Goal: Information Seeking & Learning: Learn about a topic

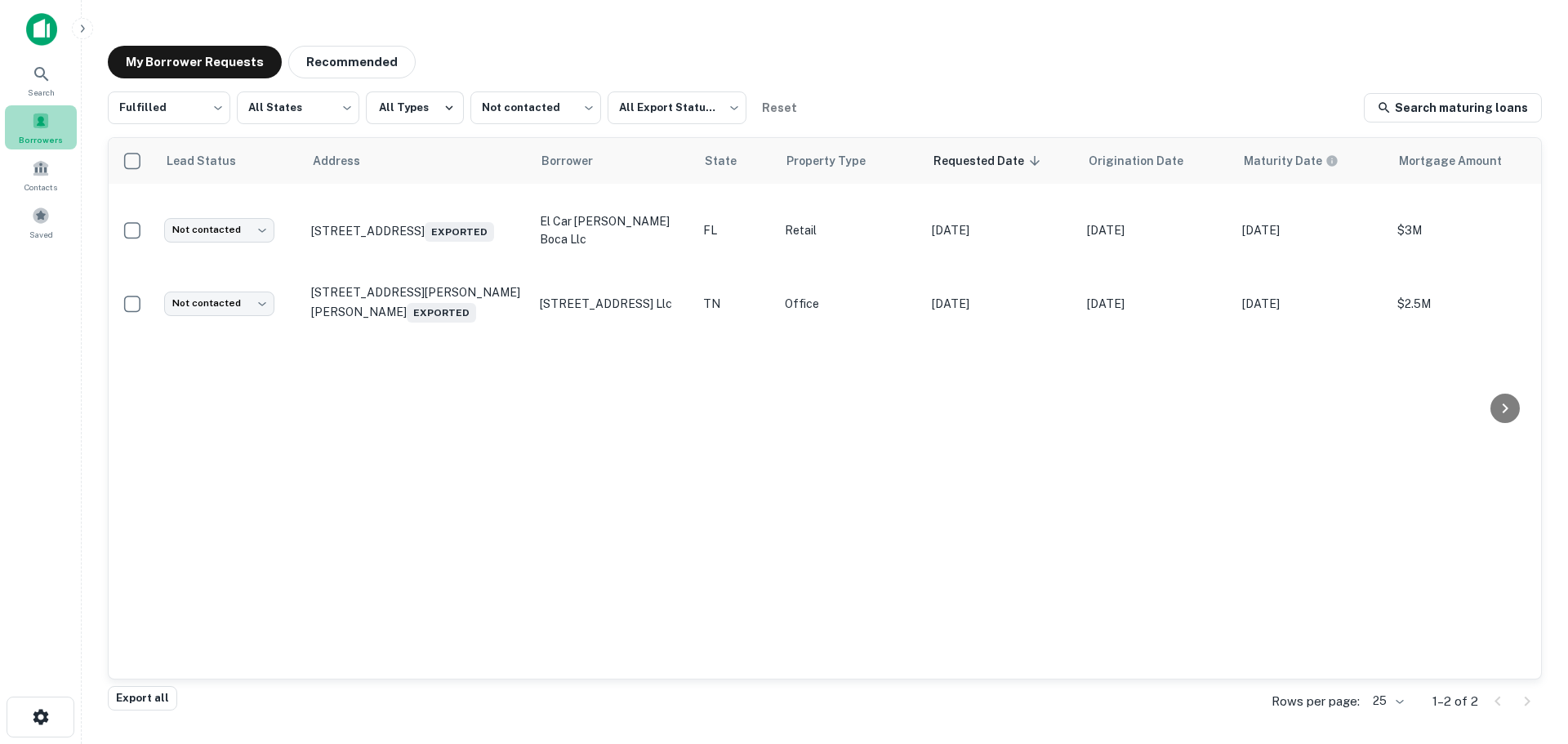
click at [45, 131] on div "Borrowers" at bounding box center [41, 127] width 72 height 44
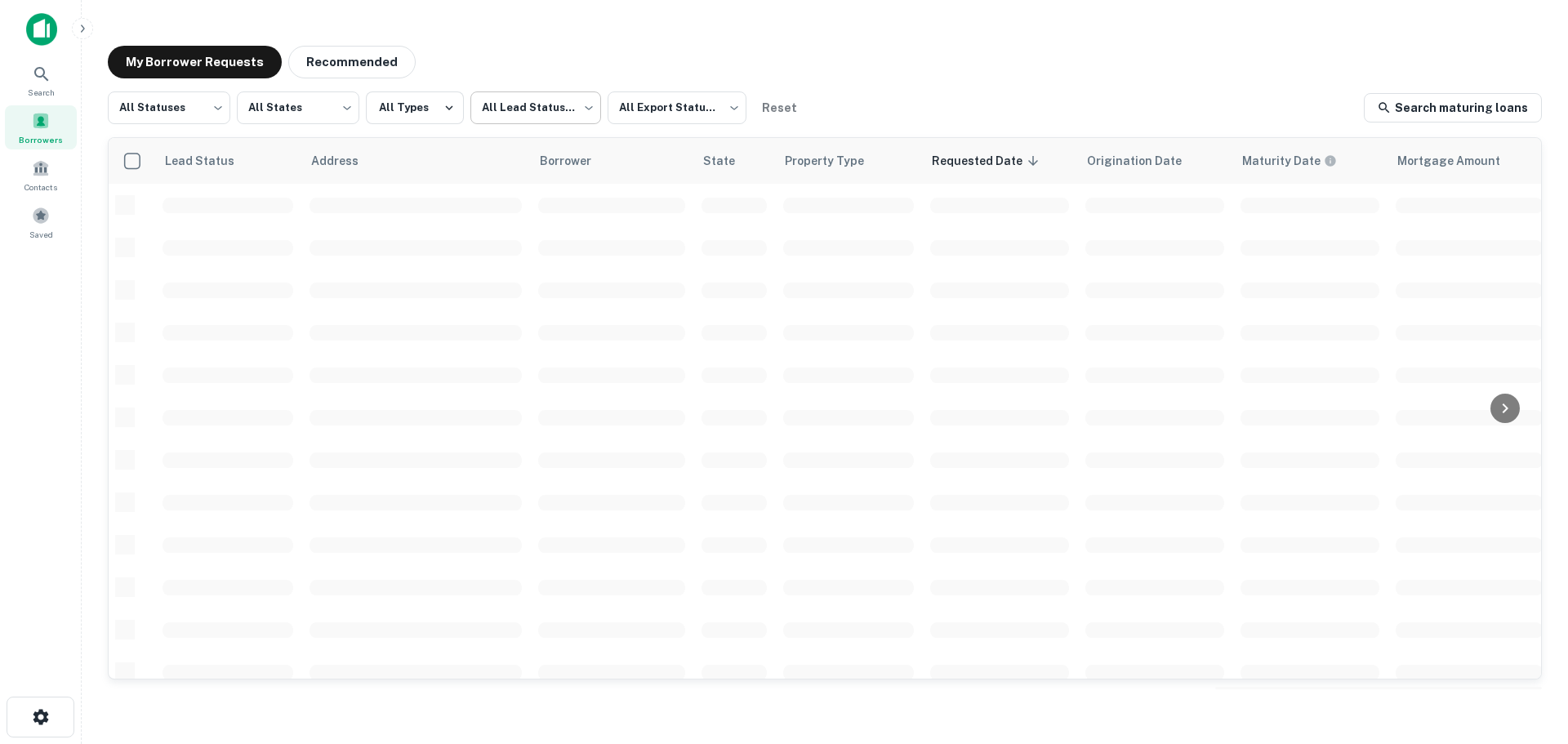
click at [539, 116] on body "Search Borrowers Contacts Saved My Borrower Requests Recommended All Statuses *…" at bounding box center [784, 372] width 1568 height 744
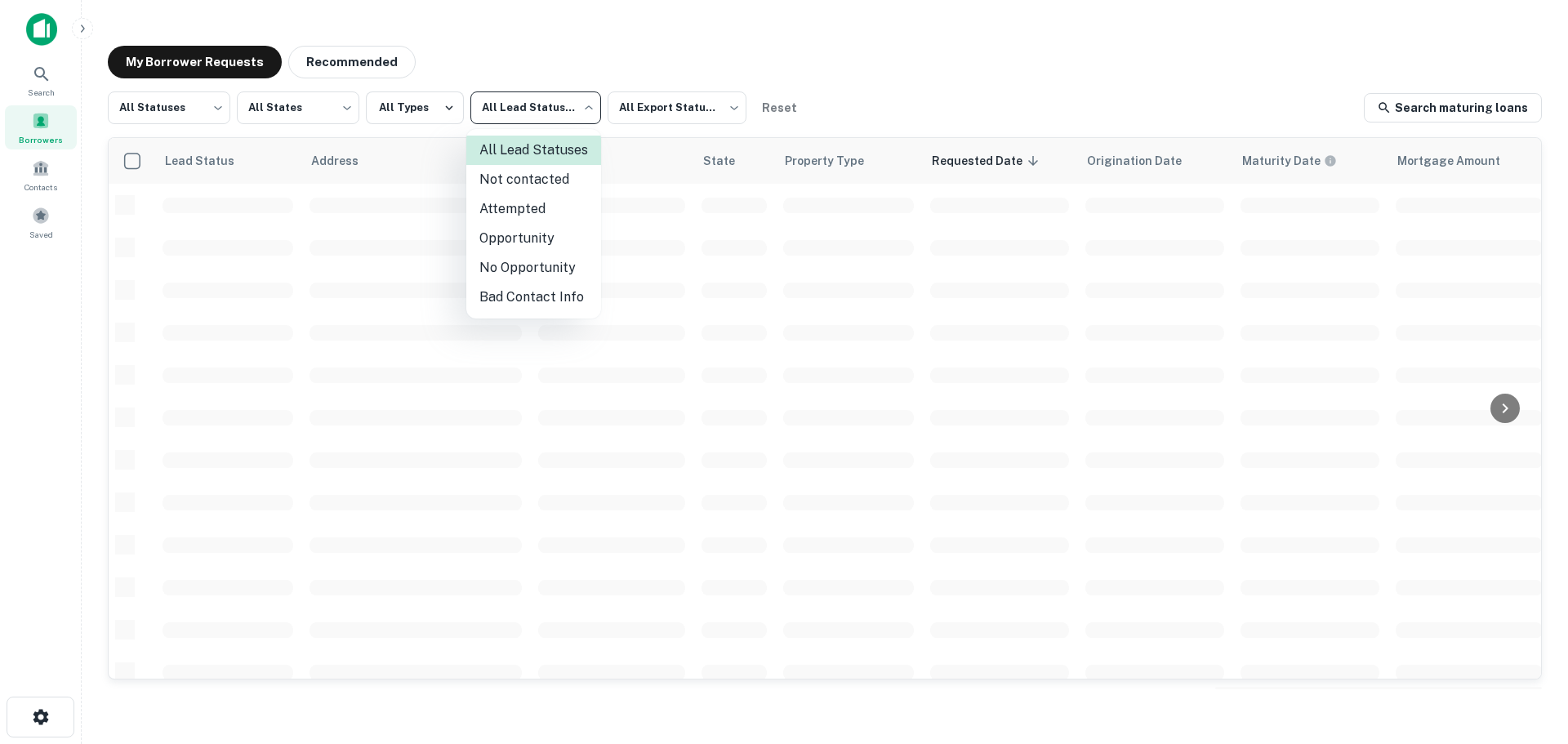
click at [492, 183] on li "Not contacted" at bounding box center [533, 180] width 135 height 30
type input "****"
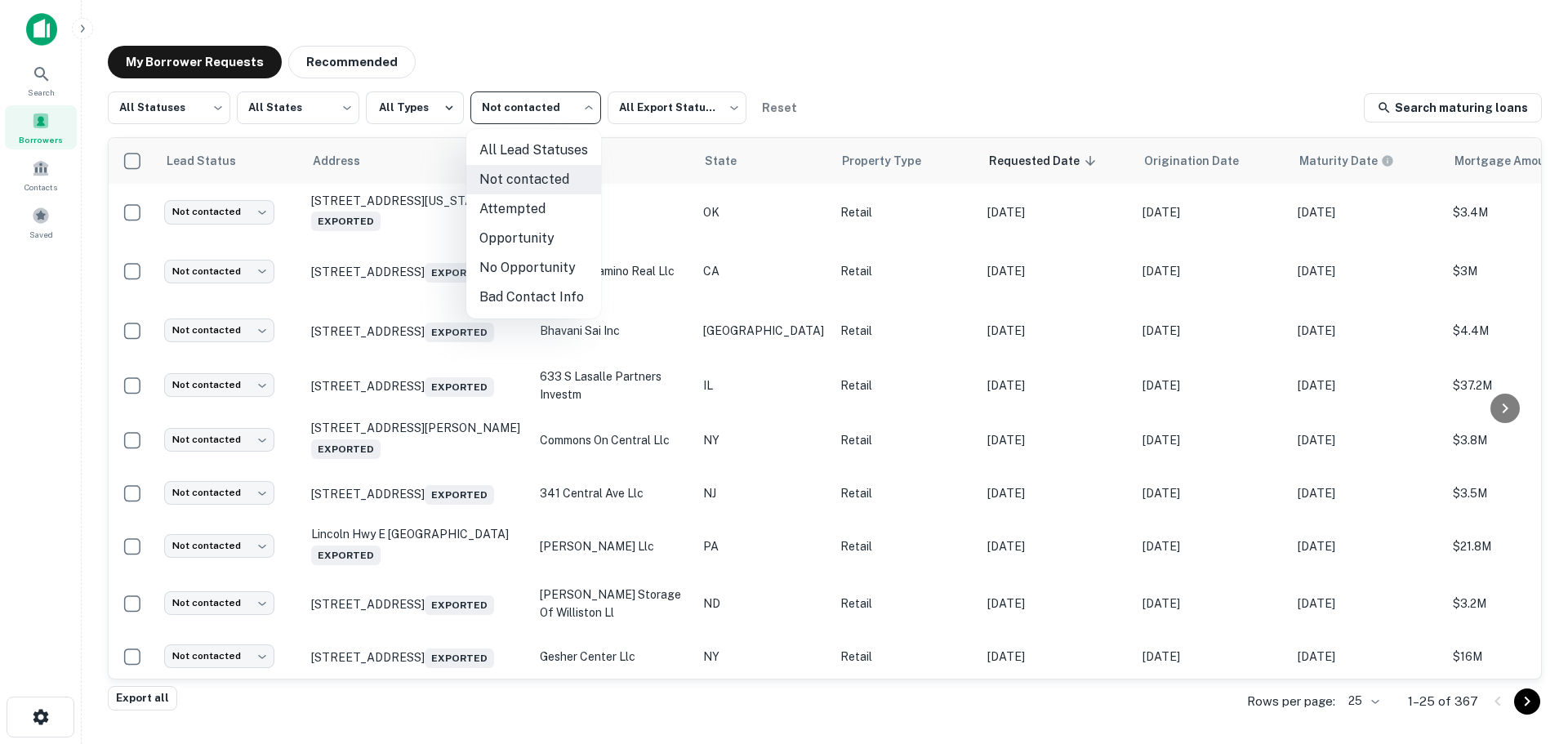
click at [503, 116] on body "Search Borrowers Contacts Saved My Borrower Requests Recommended All Statuses *…" at bounding box center [784, 372] width 1568 height 744
click at [514, 184] on li "Not contacted" at bounding box center [533, 180] width 135 height 30
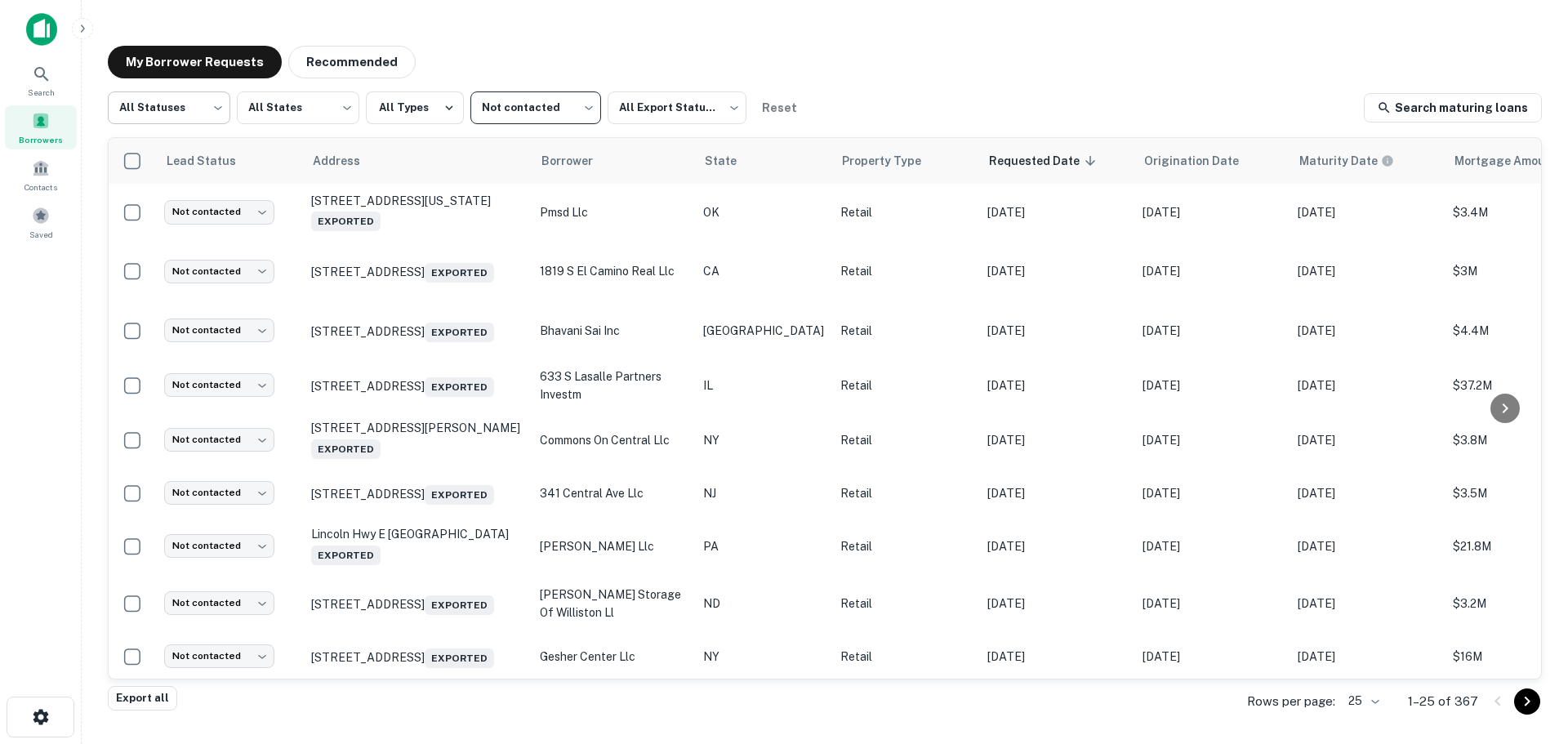
click at [210, 99] on body "Search Borrowers Contacts Saved My Borrower Requests Recommended All Statuses *…" at bounding box center [784, 372] width 1568 height 744
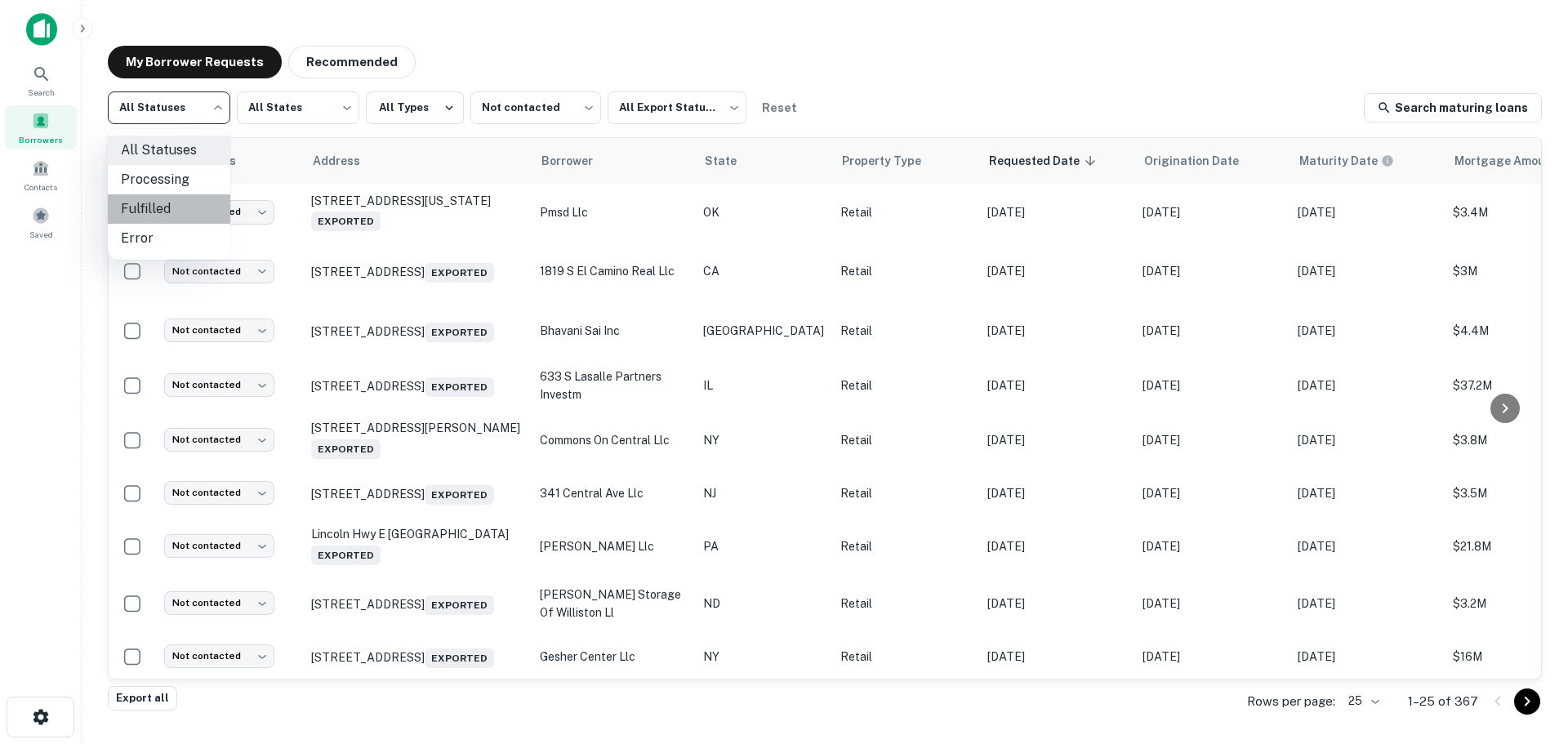
click at [184, 211] on li "Fulfilled" at bounding box center [169, 209] width 122 height 30
type input "*********"
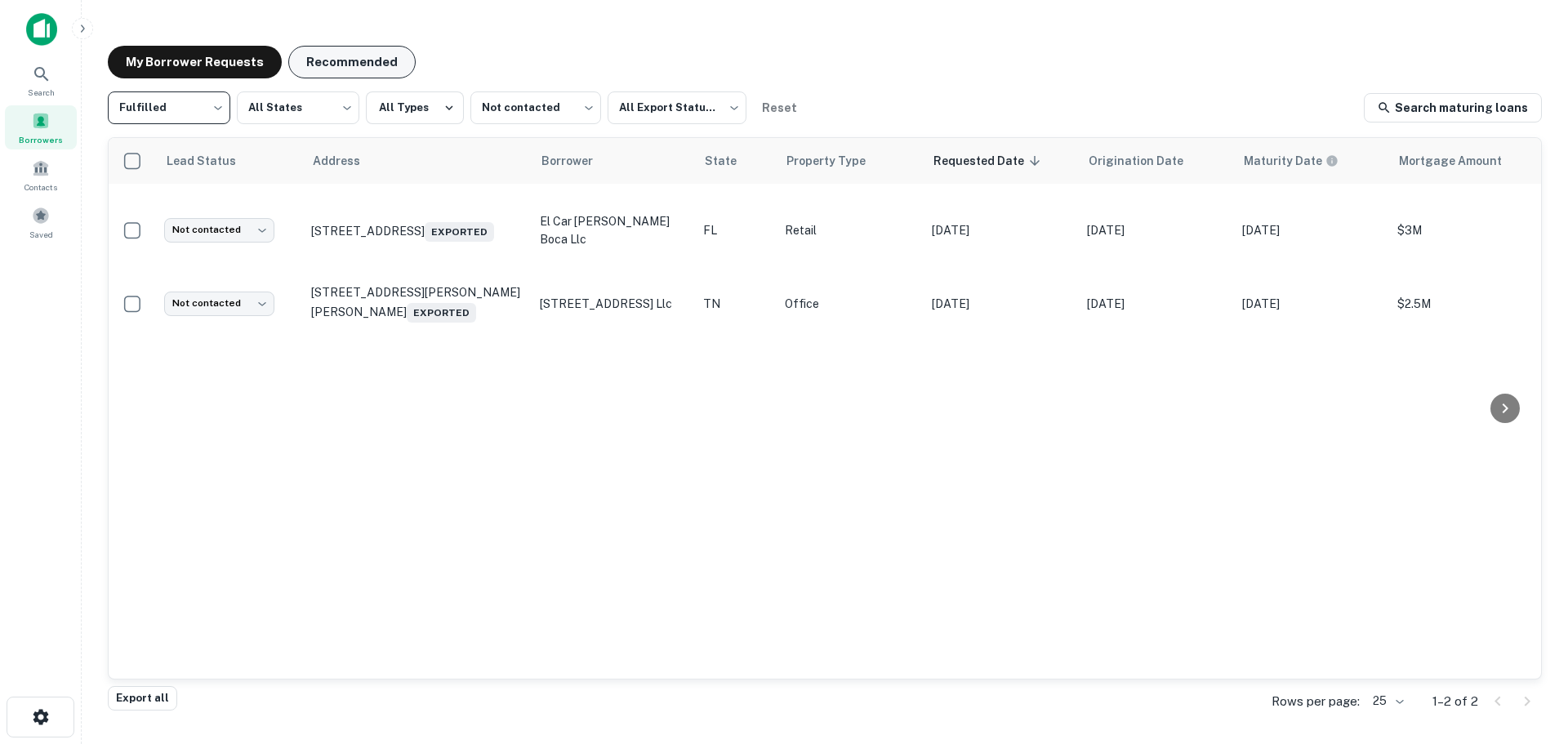
click at [322, 62] on button "Recommended" at bounding box center [352, 63] width 128 height 33
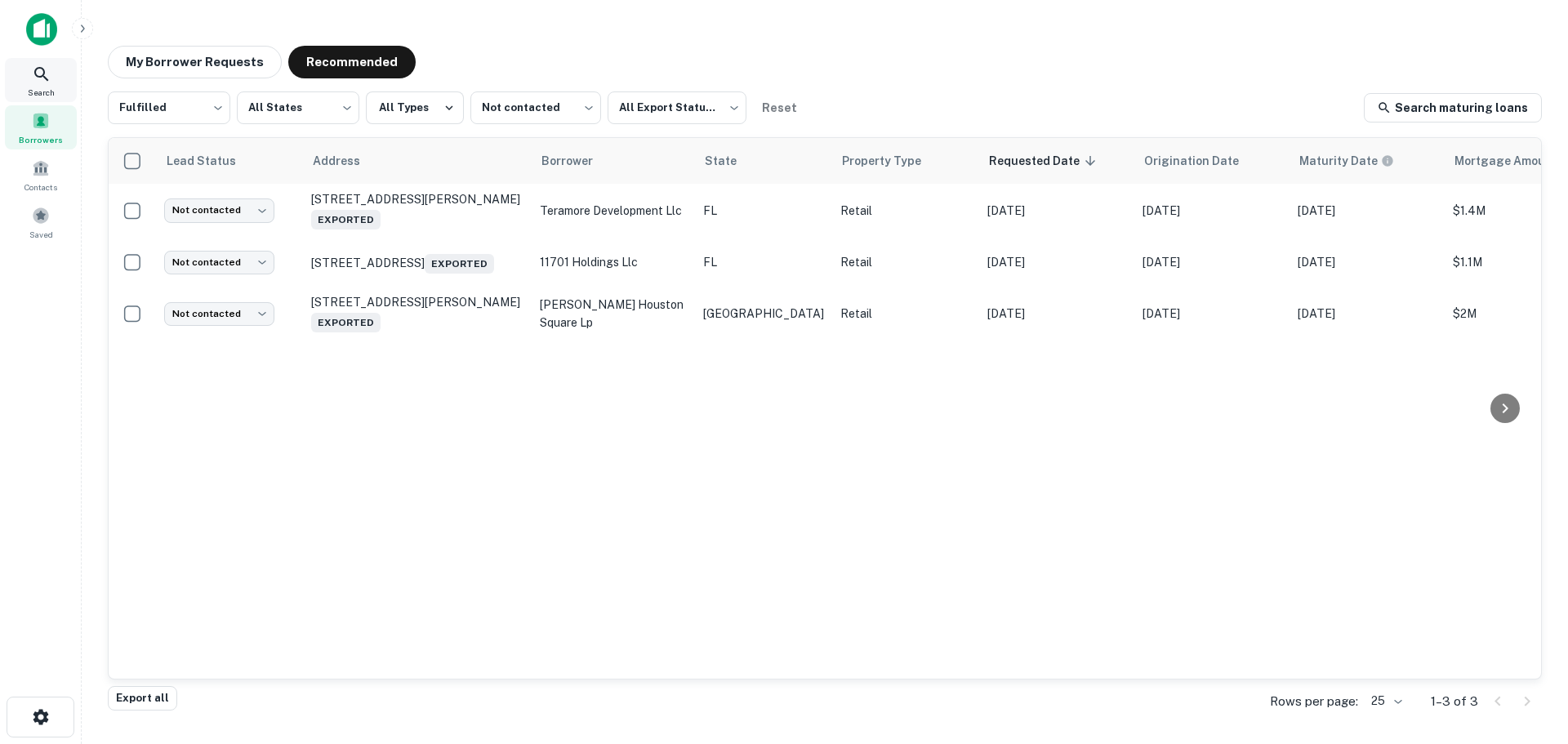
click at [41, 75] on icon at bounding box center [42, 74] width 20 height 20
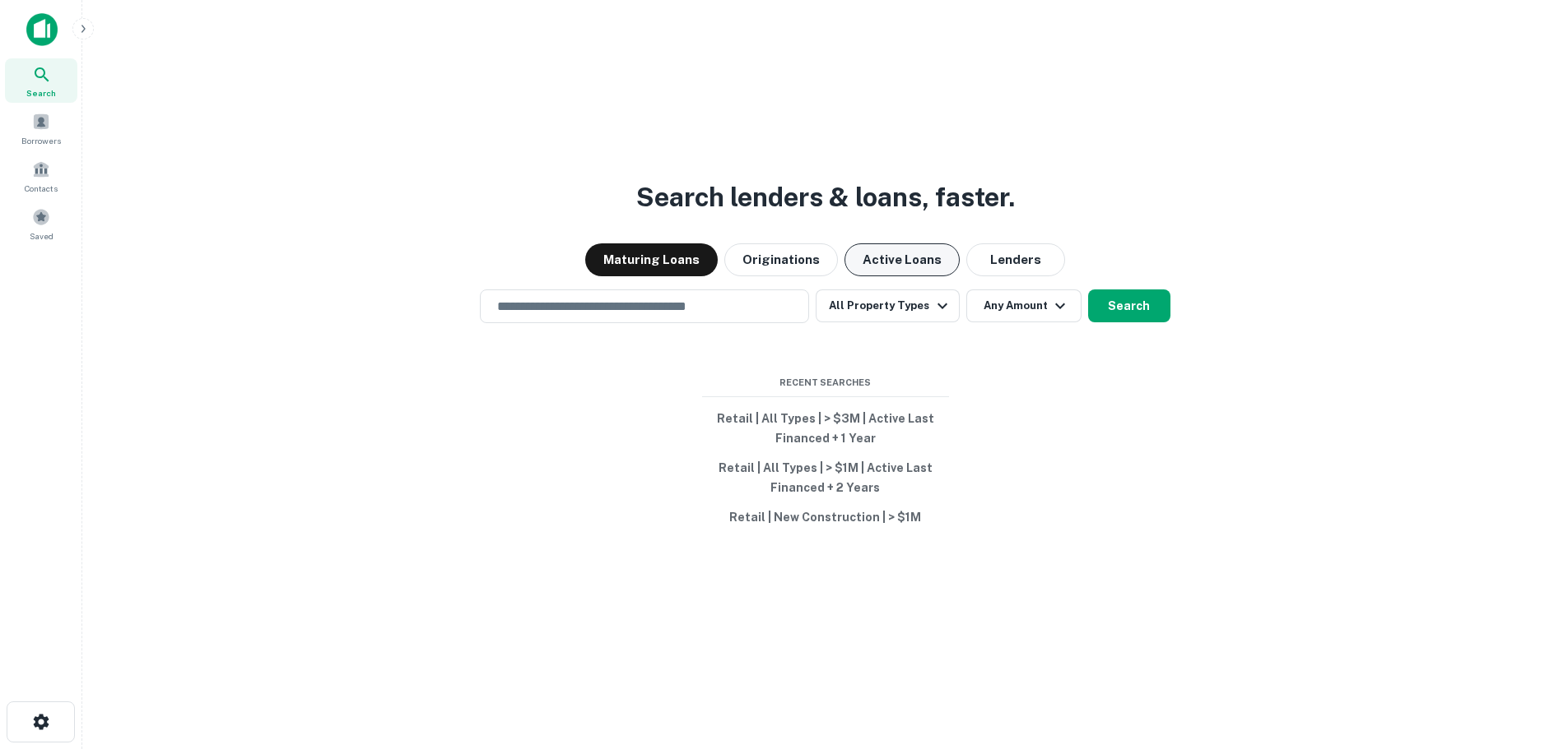
click at [896, 255] on button "Active Loans" at bounding box center [903, 260] width 116 height 33
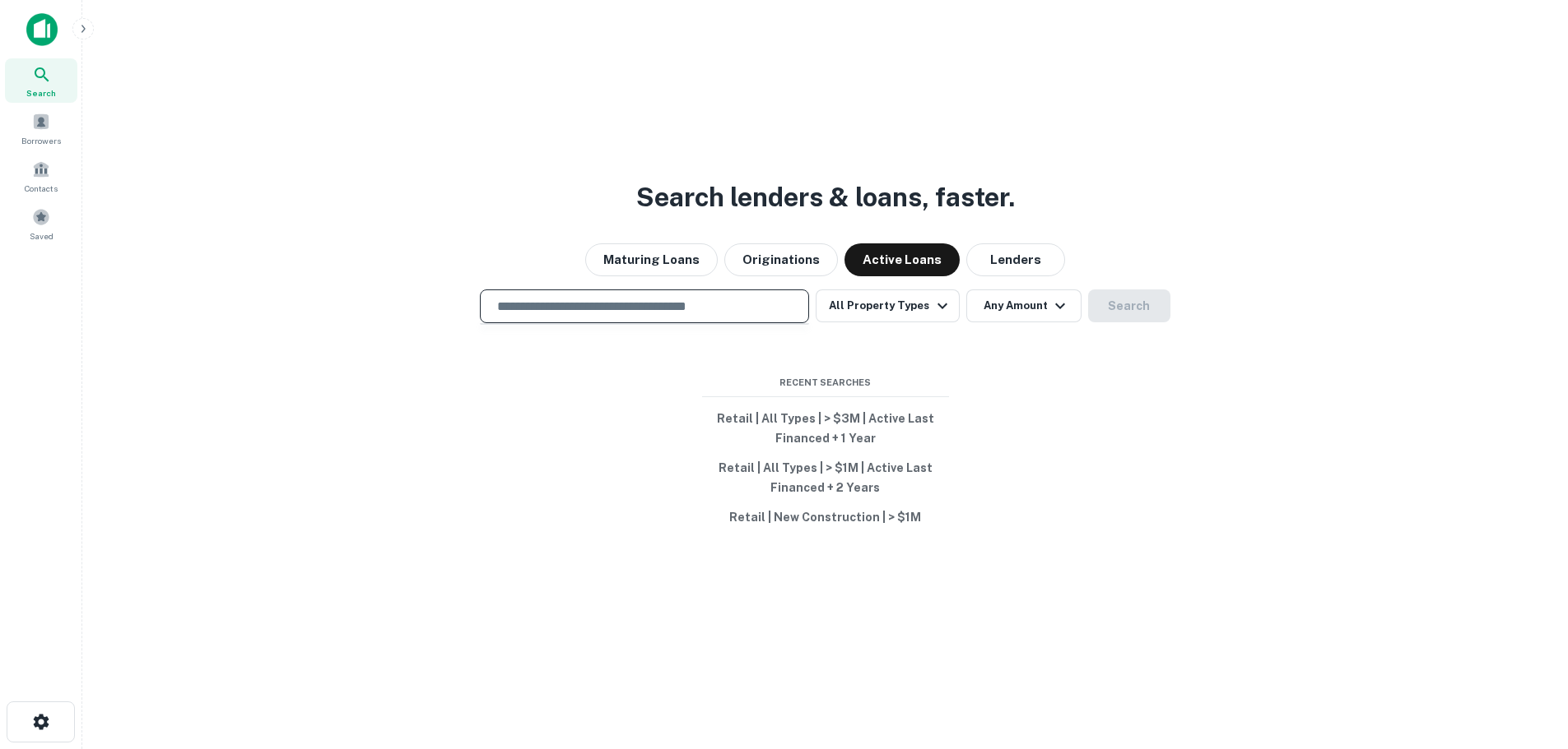
click at [611, 303] on input "text" at bounding box center [644, 306] width 314 height 19
click at [981, 380] on div "Search lenders & loans, faster. Maturing Loans Originations Active Loans Lender…" at bounding box center [825, 414] width 1459 height 749
click at [934, 313] on icon "button" at bounding box center [942, 305] width 20 height 20
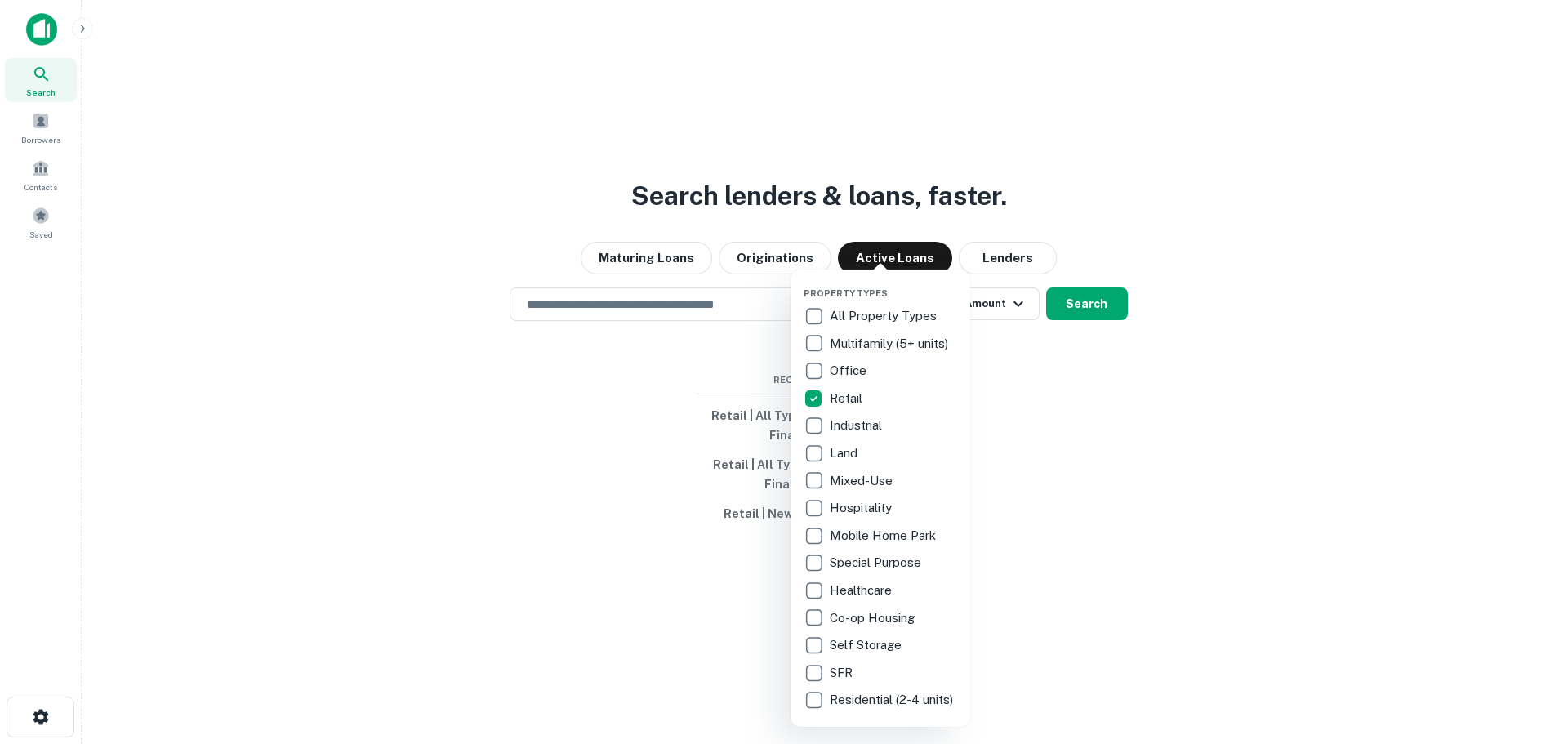
click at [1108, 382] on div at bounding box center [784, 372] width 1568 height 744
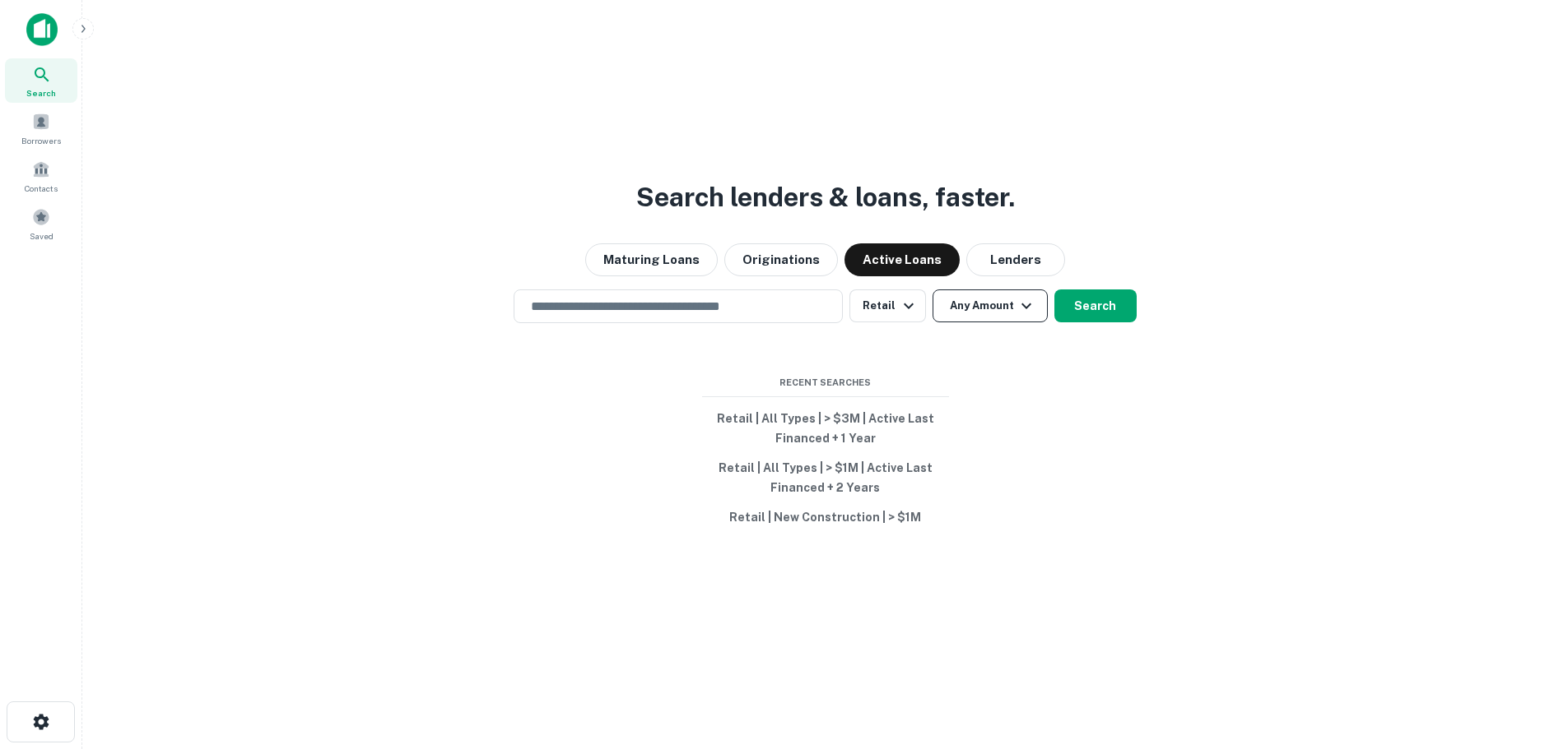
click at [997, 314] on button "Any Amount" at bounding box center [990, 306] width 116 height 33
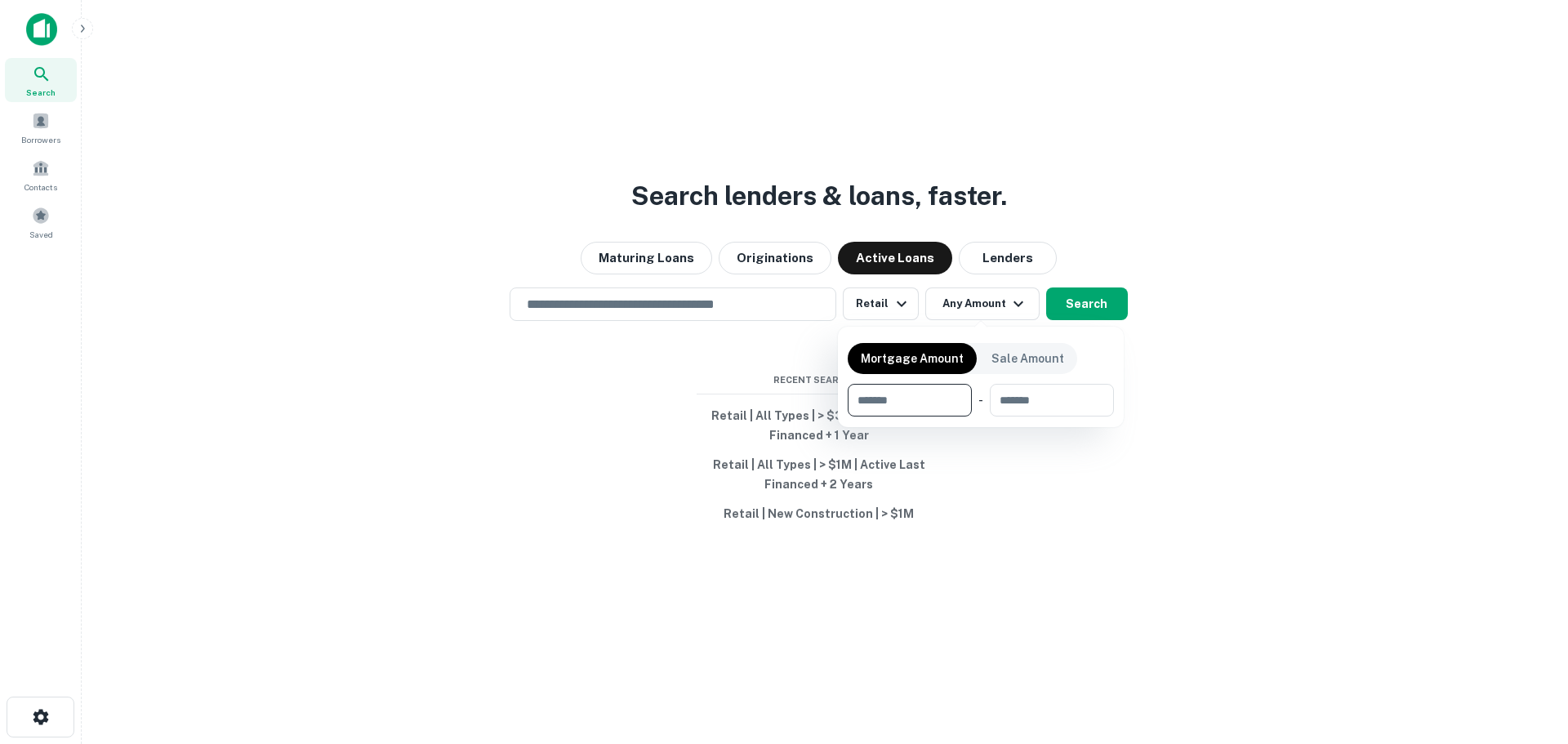
type input "*"
type input "*******"
click at [1095, 301] on div at bounding box center [784, 372] width 1568 height 744
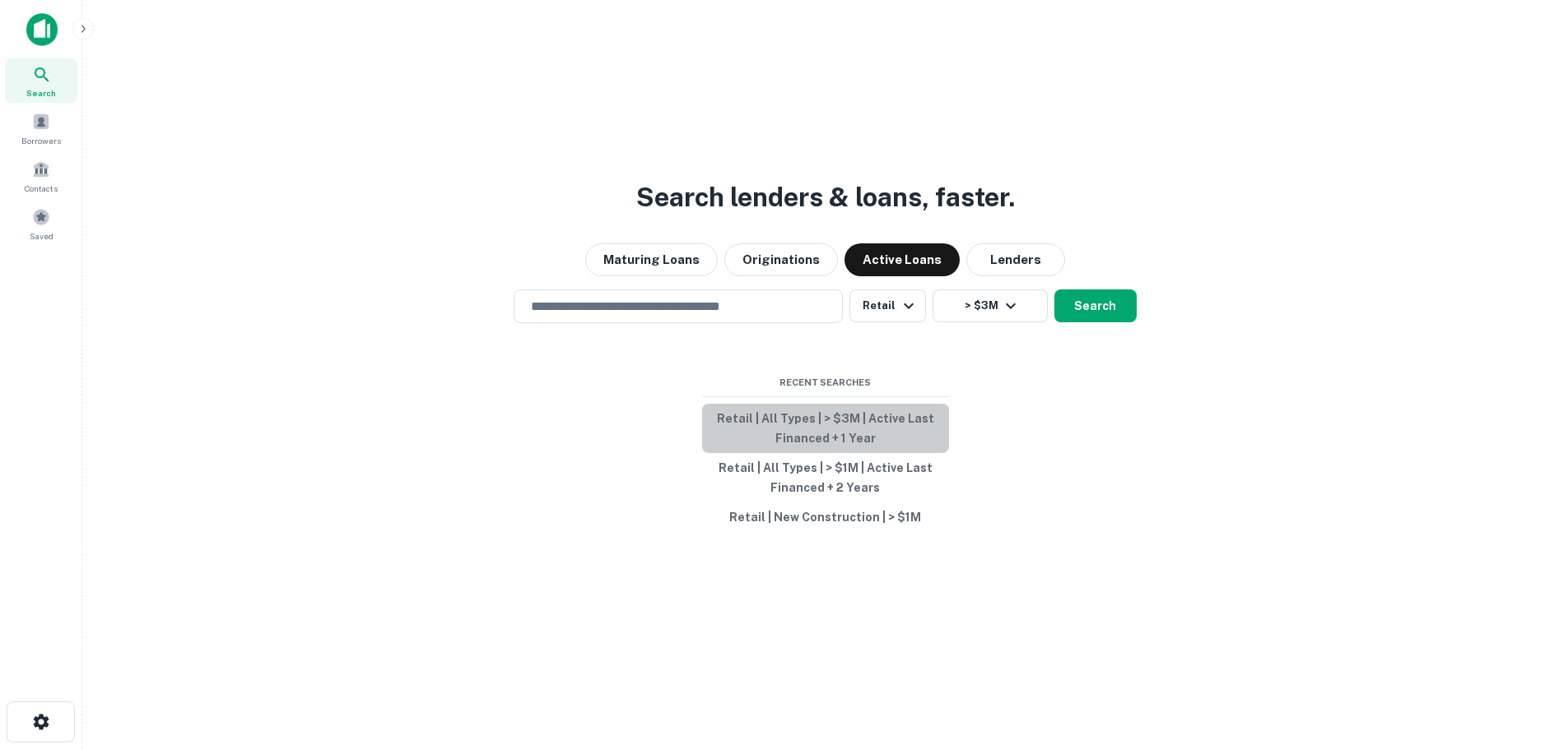
click at [835, 419] on button "Retail | All Types | > $3M | Active Last Financed + 1 Year" at bounding box center [826, 429] width 247 height 49
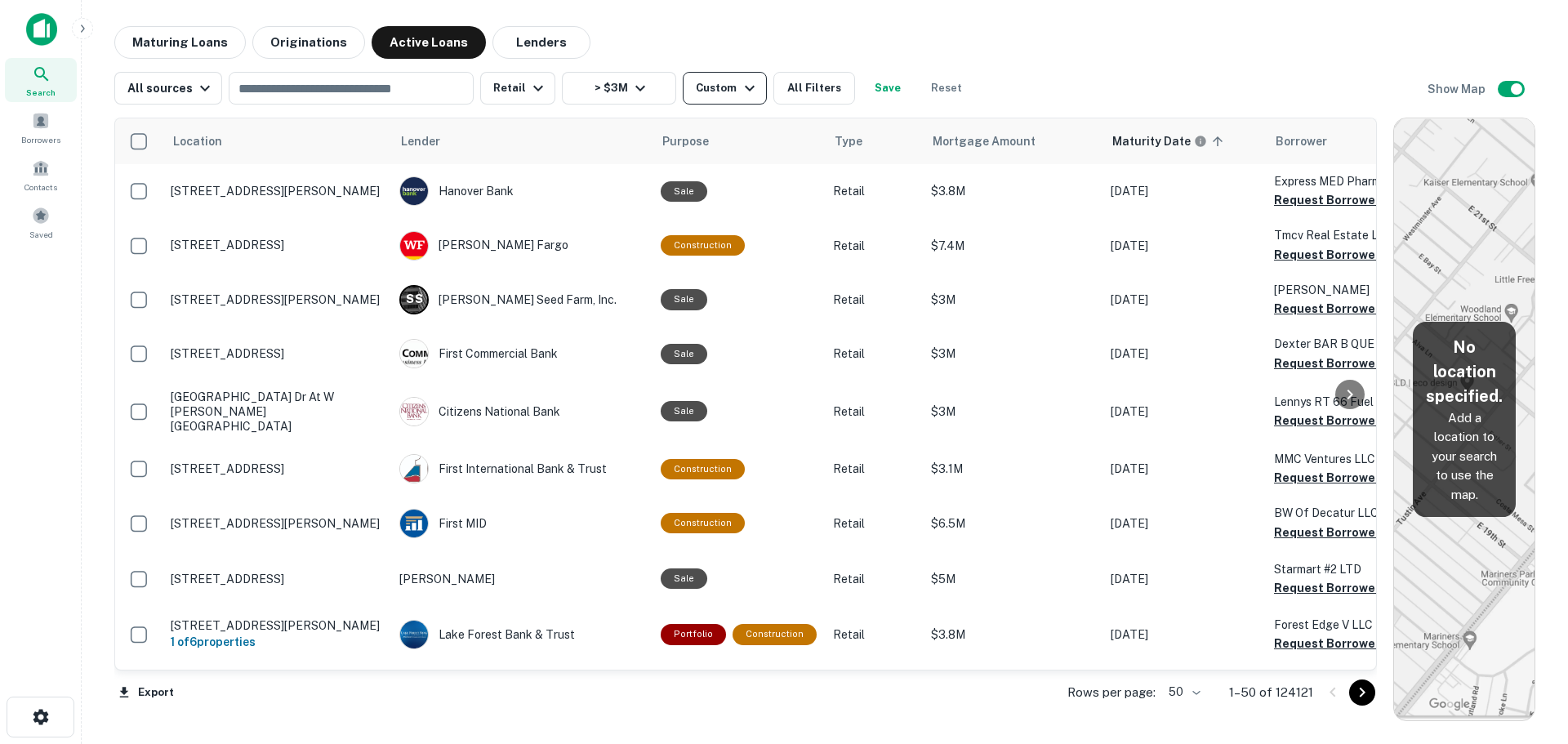
click at [729, 96] on div "Custom" at bounding box center [727, 88] width 63 height 20
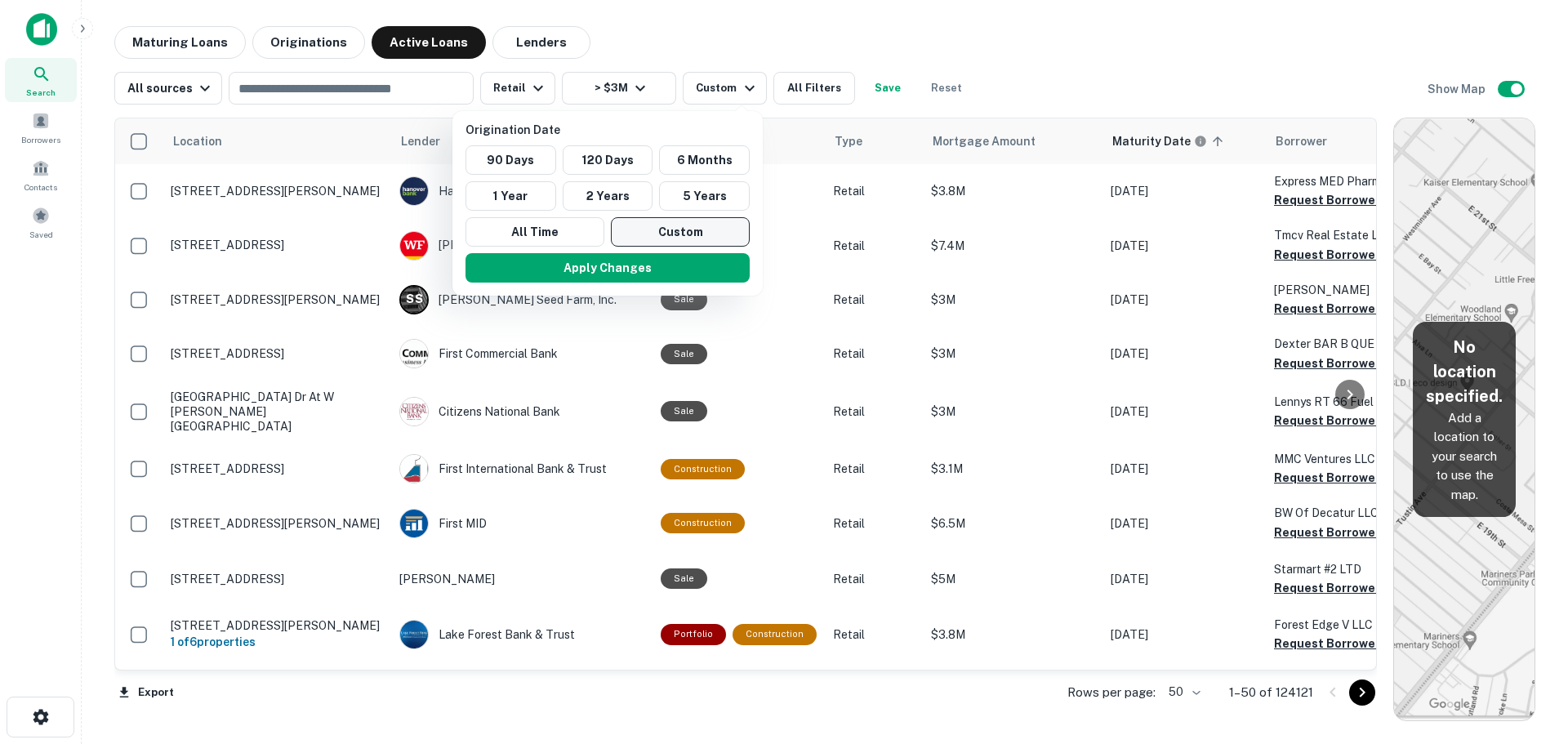
click at [669, 231] on button "Custom" at bounding box center [680, 232] width 139 height 30
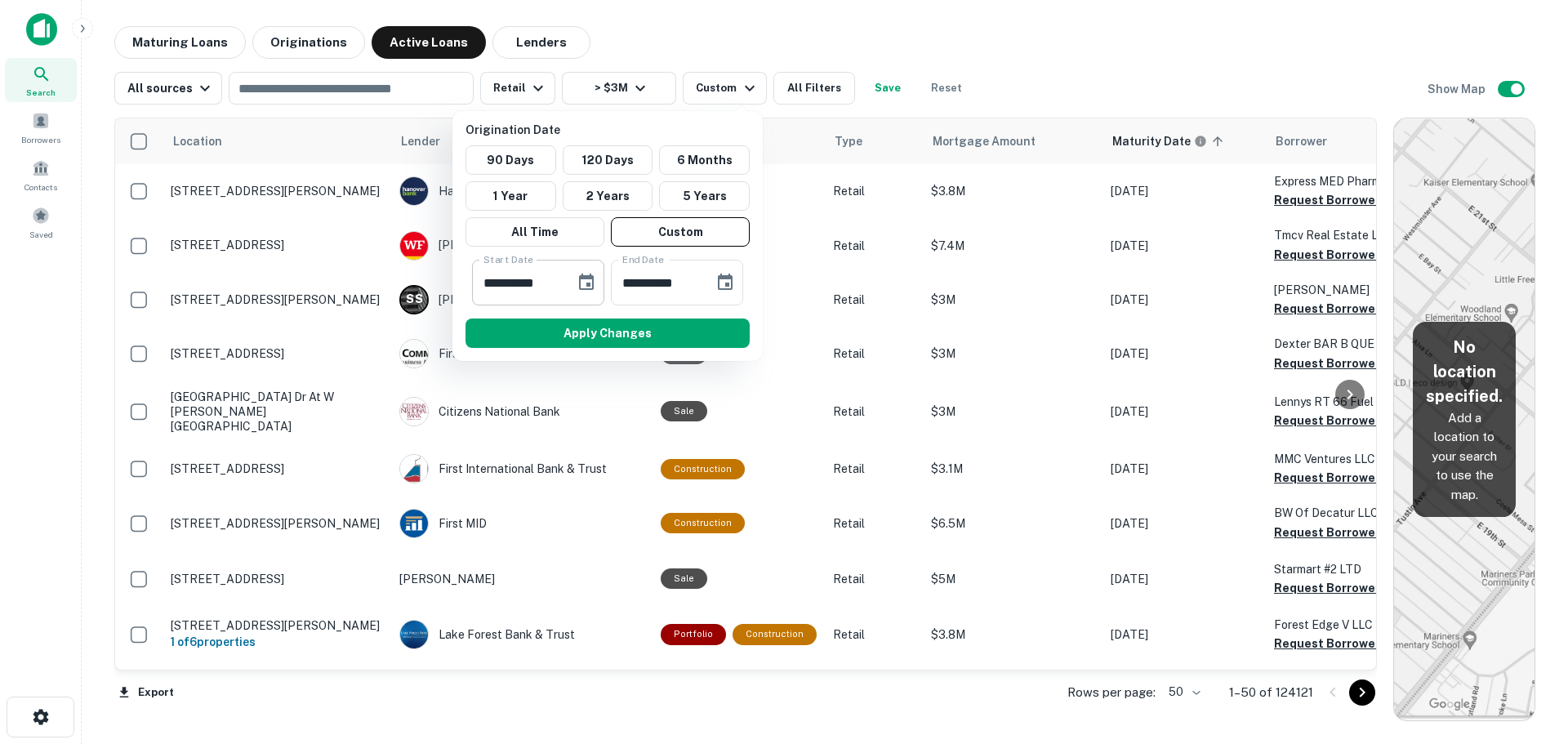
click at [595, 289] on icon "Choose date, selected date is Mar 22, 2025" at bounding box center [586, 282] width 20 height 20
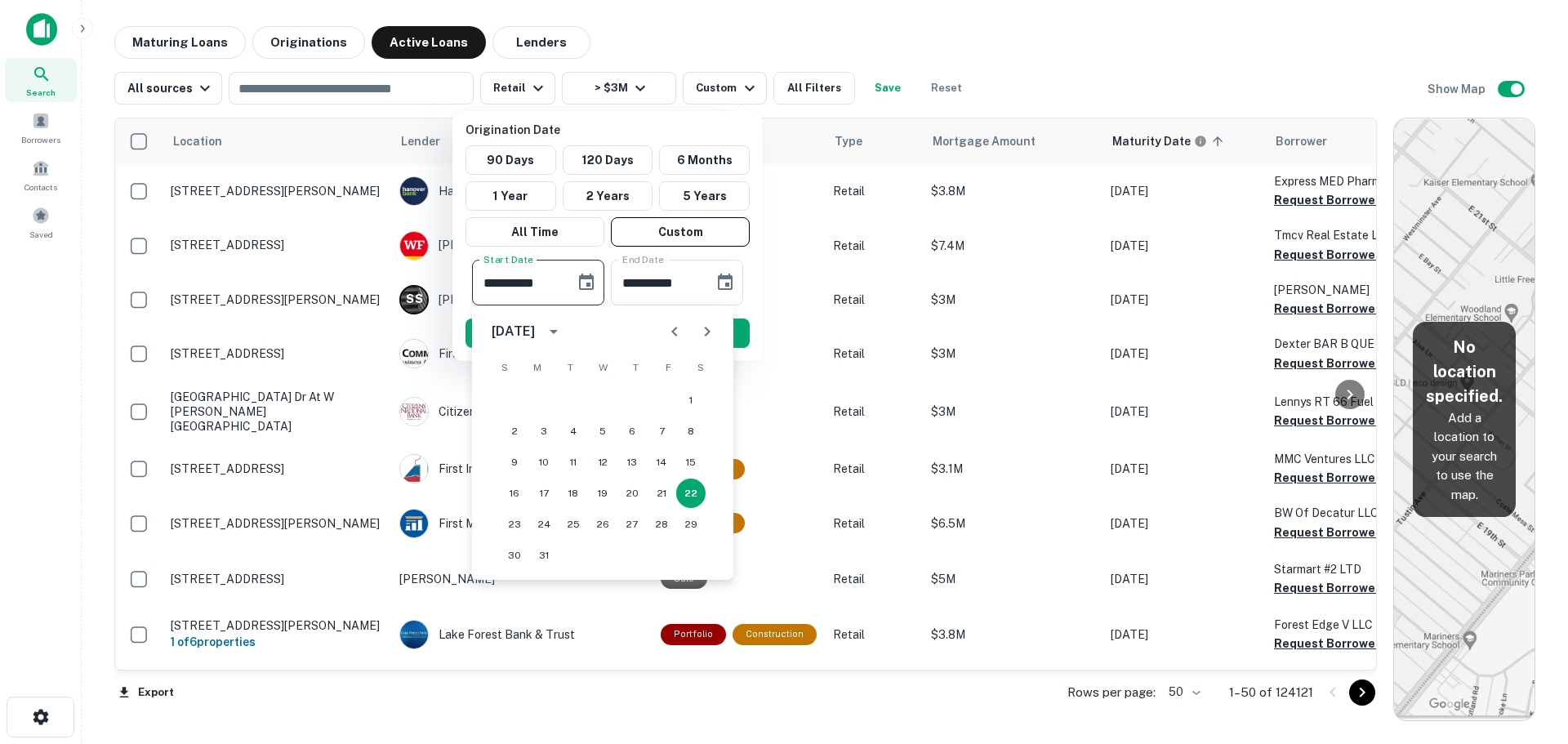
click at [564, 333] on icon "calendar view is open, switch to year view" at bounding box center [553, 331] width 20 height 20
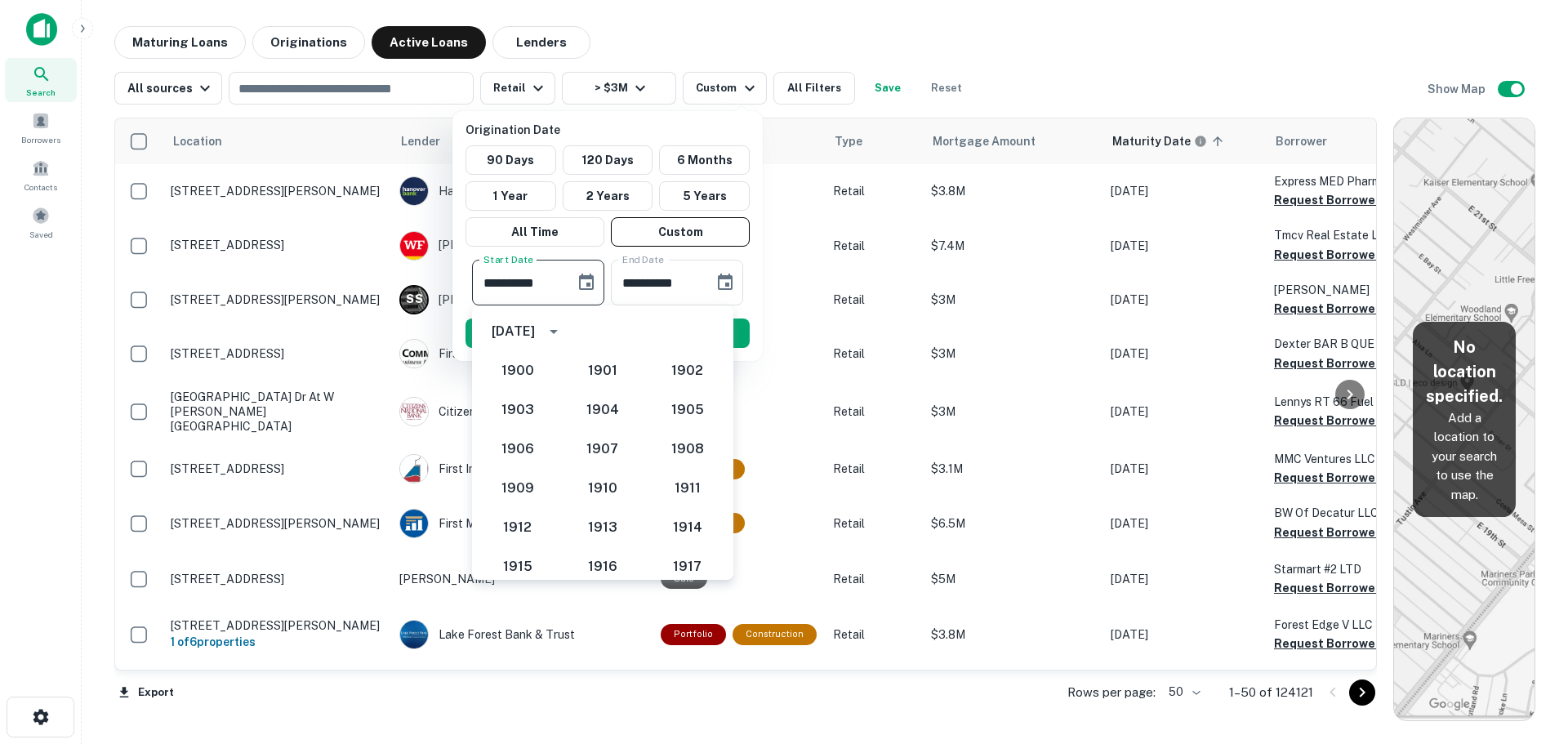
scroll to position [1418, 0]
click at [738, 306] on div "**********" at bounding box center [607, 236] width 310 height 250
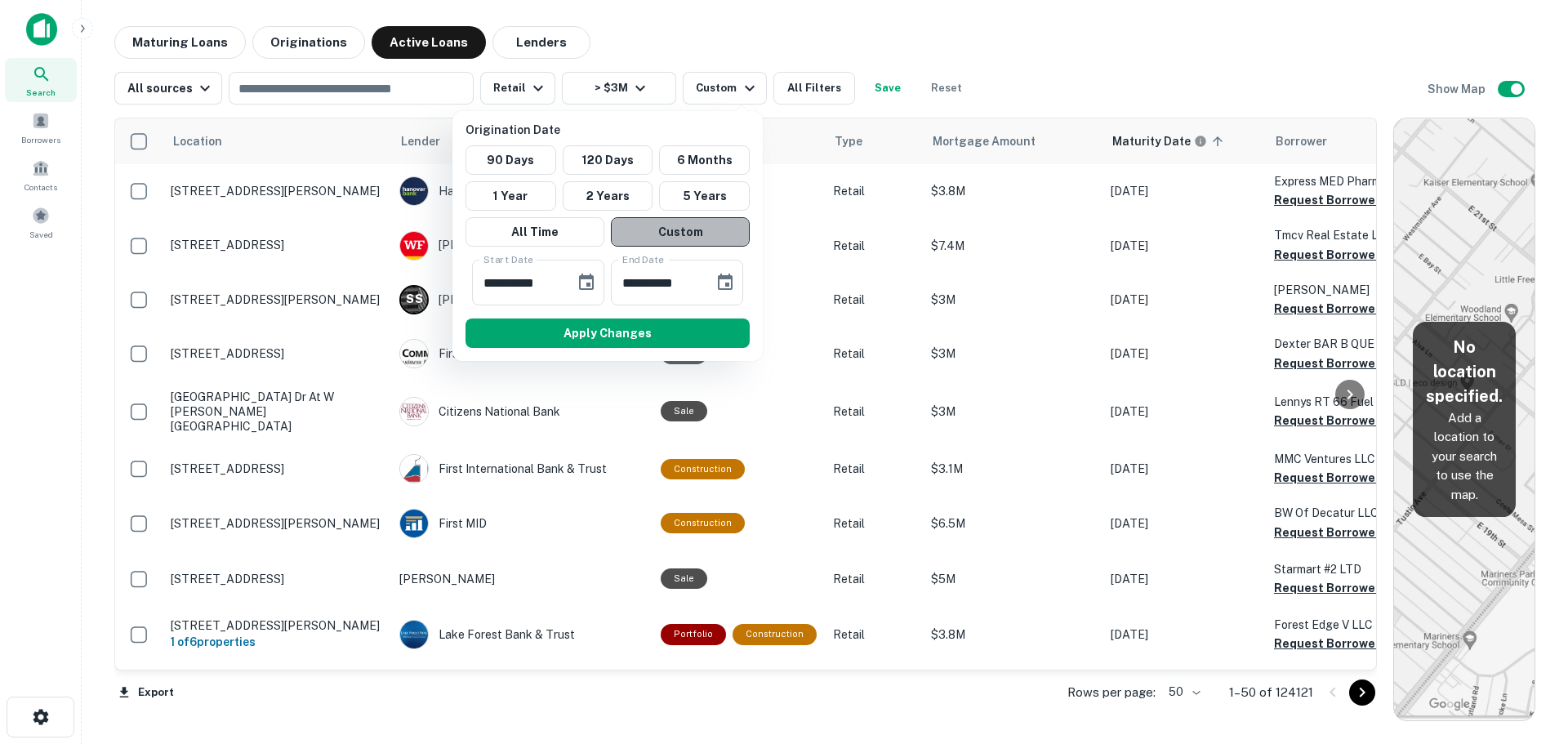
click at [700, 237] on button "Custom" at bounding box center [680, 232] width 139 height 30
click at [572, 282] on button "Choose date, selected date is Mar 22, 2025" at bounding box center [586, 282] width 33 height 33
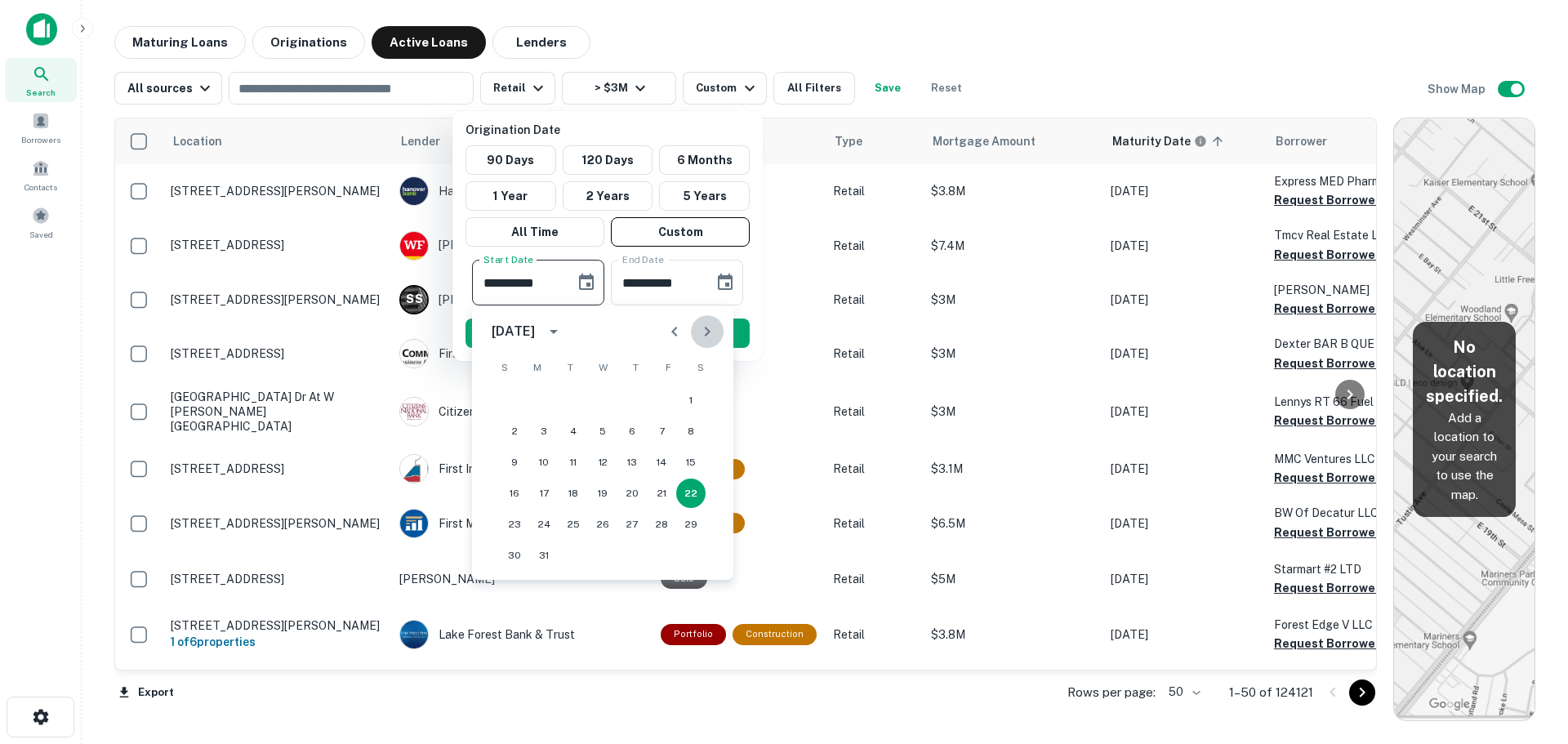
click at [707, 345] on button "Next month" at bounding box center [707, 332] width 33 height 33
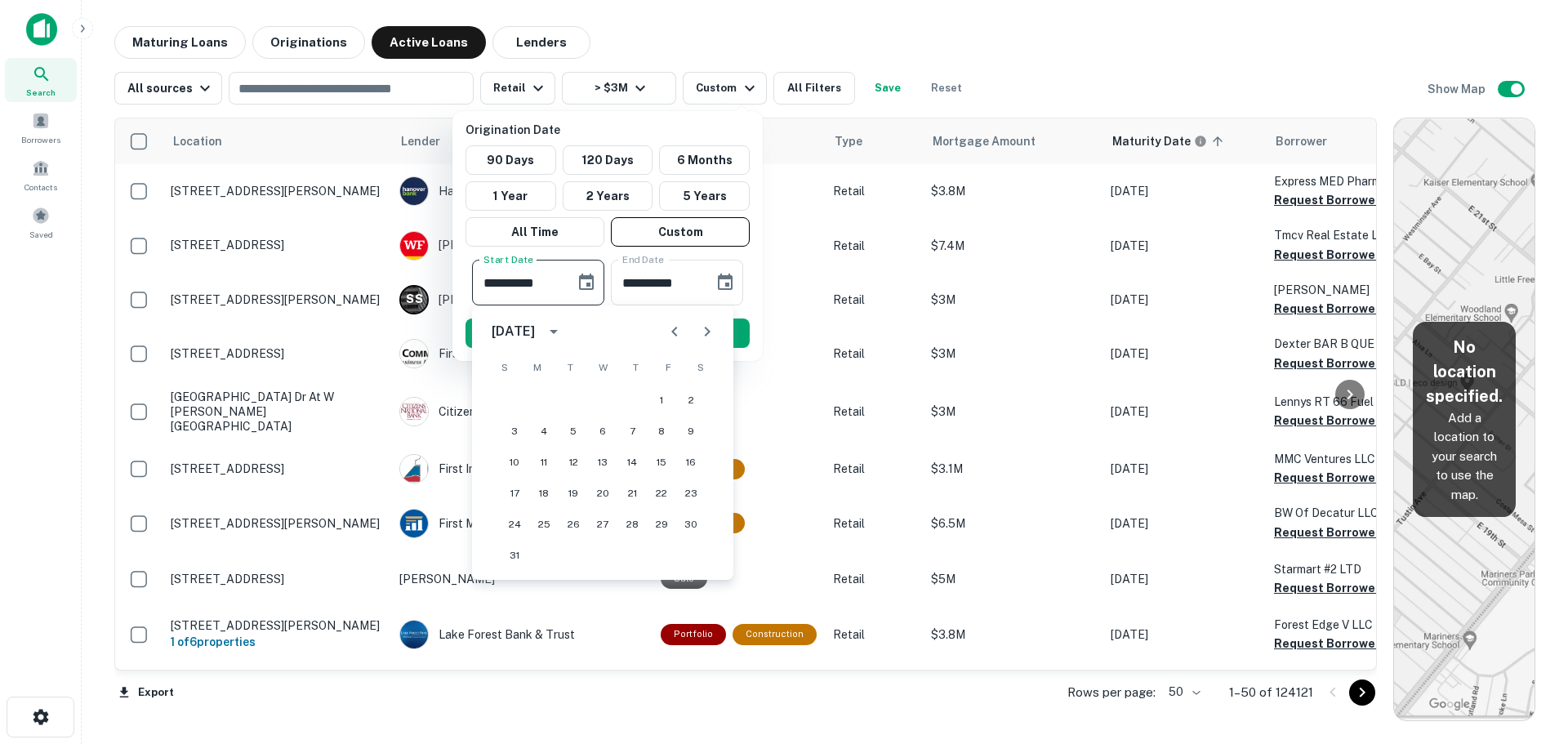
click at [707, 345] on button "Next month" at bounding box center [707, 332] width 33 height 33
click at [707, 345] on div at bounding box center [691, 332] width 65 height 33
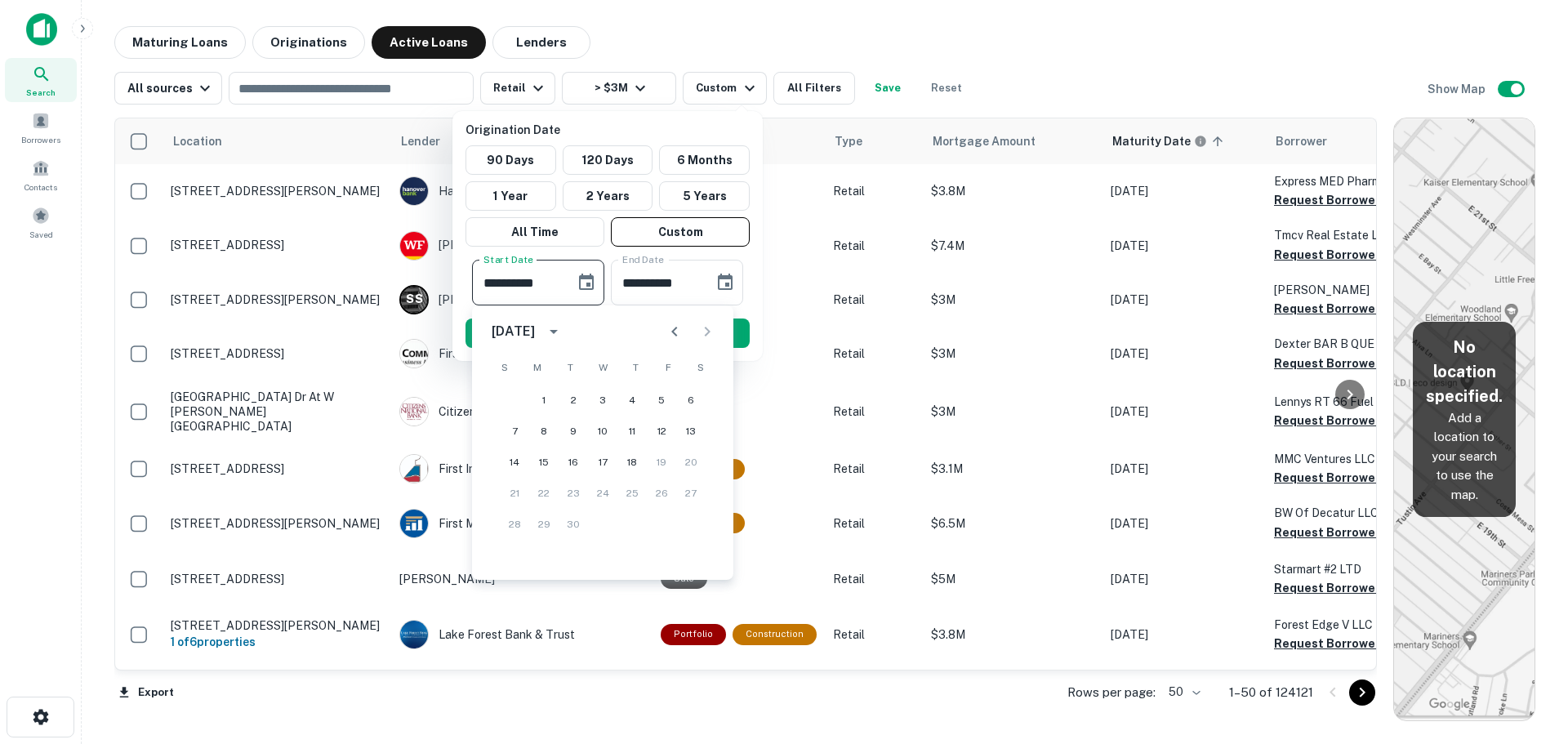
click at [708, 337] on div at bounding box center [691, 332] width 65 height 33
click at [703, 322] on div at bounding box center [691, 332] width 65 height 33
click at [738, 275] on button "Choose date, selected date is Sep 18, 2025" at bounding box center [725, 282] width 33 height 33
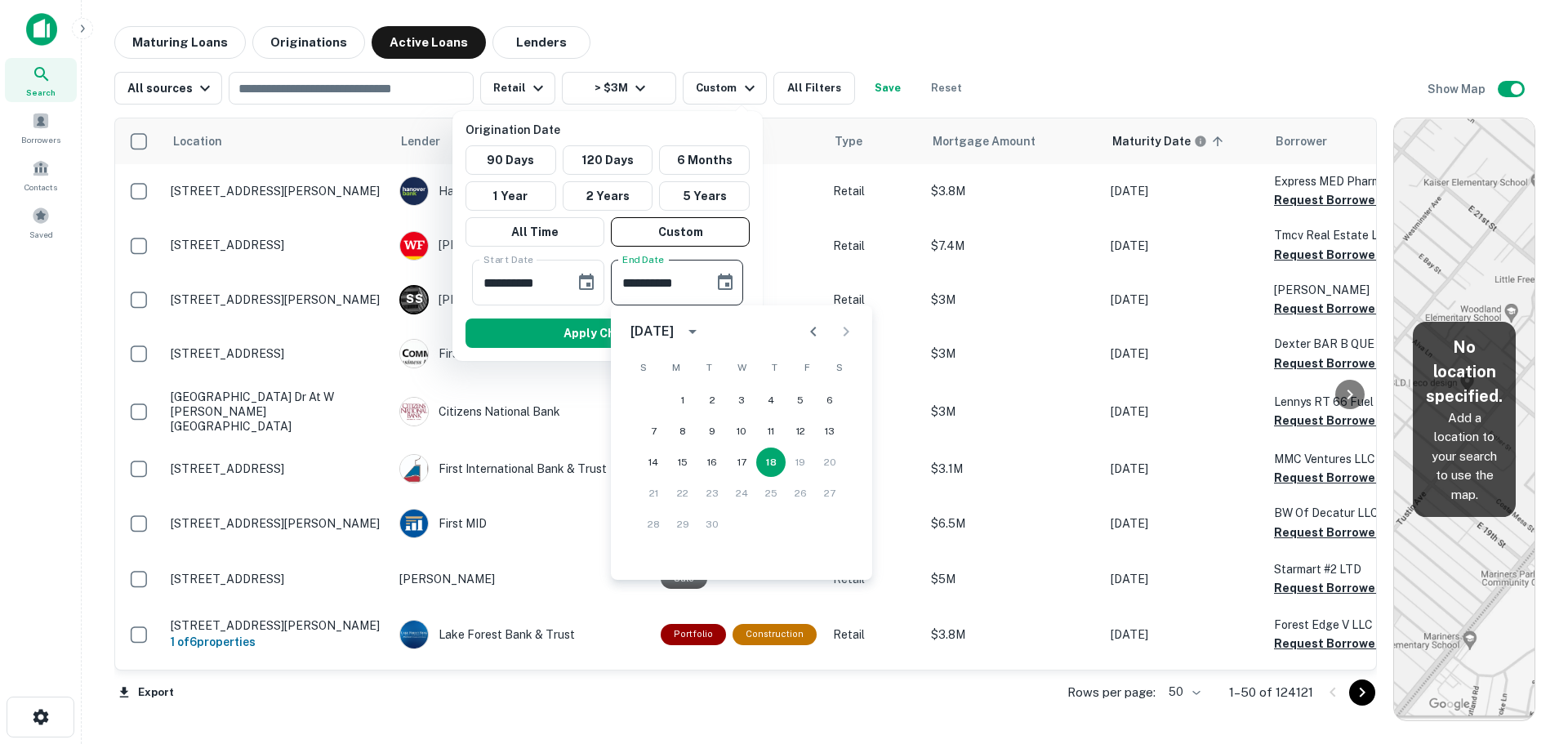
click at [837, 335] on div at bounding box center [830, 332] width 20 height 33
click at [706, 332] on button "calendar view is open, switch to year view" at bounding box center [692, 332] width 28 height 28
click at [665, 373] on button "2025" at bounding box center [657, 371] width 59 height 30
click at [806, 342] on button "Previous month" at bounding box center [814, 332] width 33 height 33
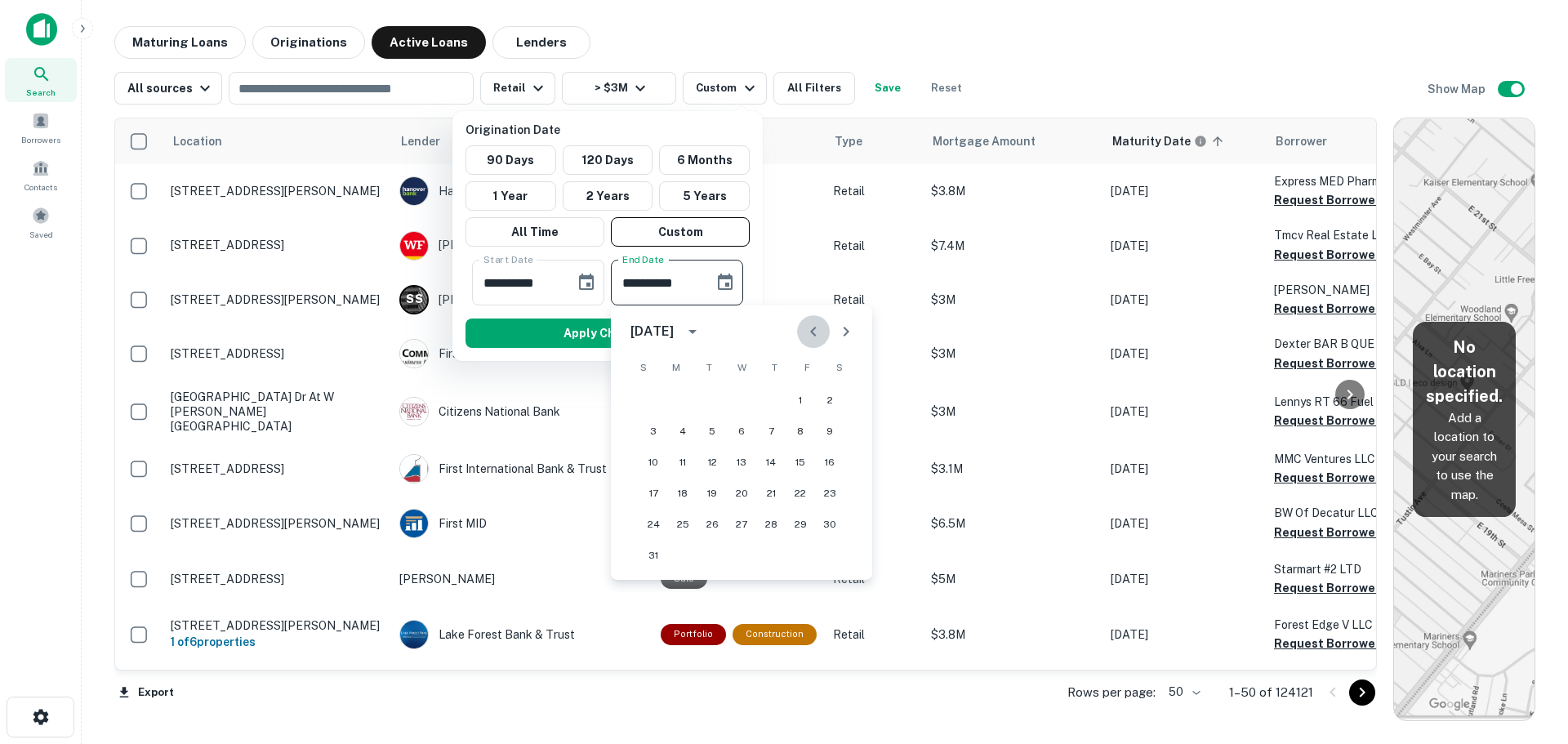
click at [806, 342] on button "Previous month" at bounding box center [814, 332] width 33 height 33
drag, startPoint x: 806, startPoint y: 342, endPoint x: 798, endPoint y: 315, distance: 28.2
click at [798, 315] on div "July 2025 S M T W T F S 1 2 3 4 5 6 7 8 9 10 11 12 13 14 15 16 17 18 19 20 21 2…" at bounding box center [741, 443] width 261 height 275
click at [672, 239] on button "Custom" at bounding box center [680, 232] width 139 height 30
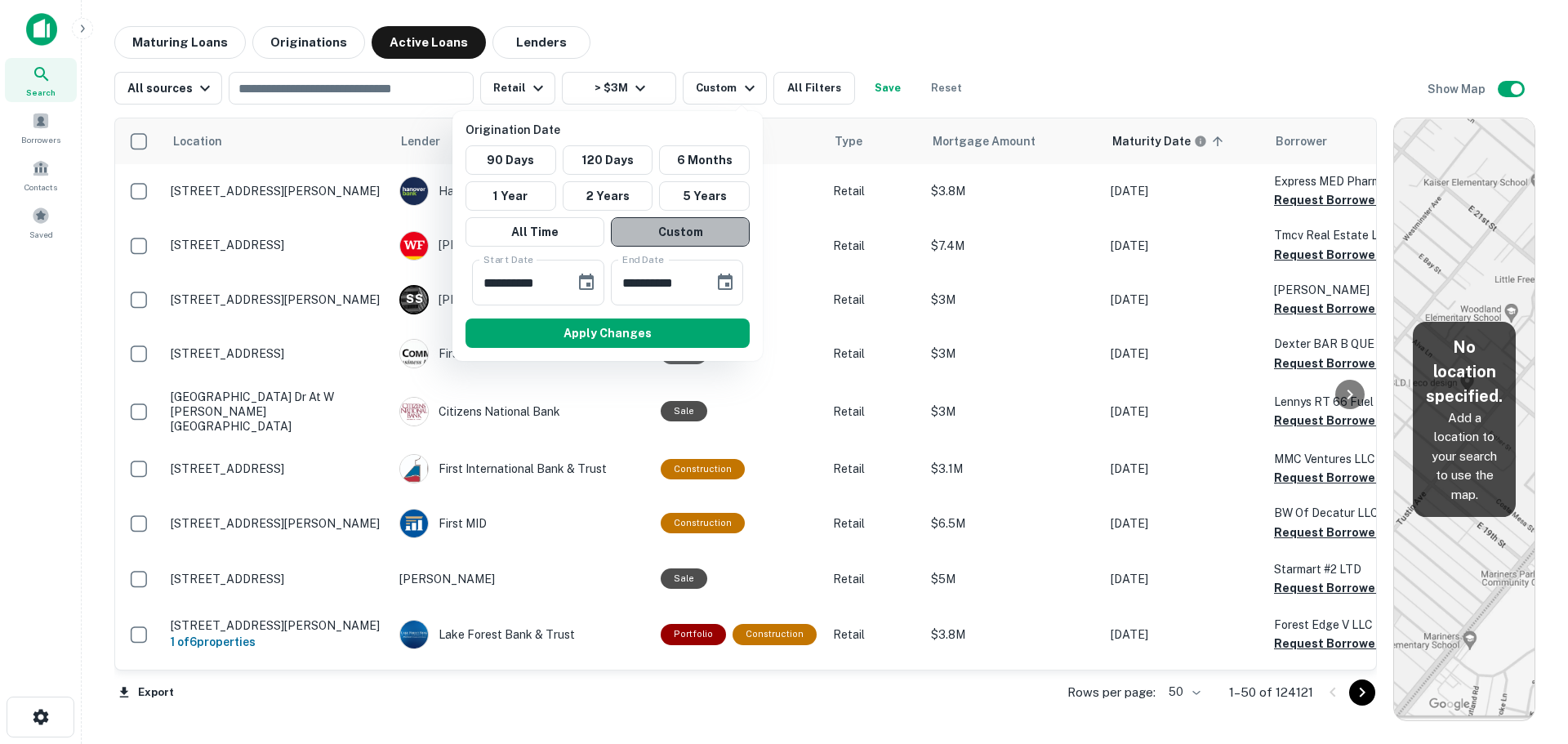
click at [672, 239] on button "Custom" at bounding box center [680, 232] width 139 height 30
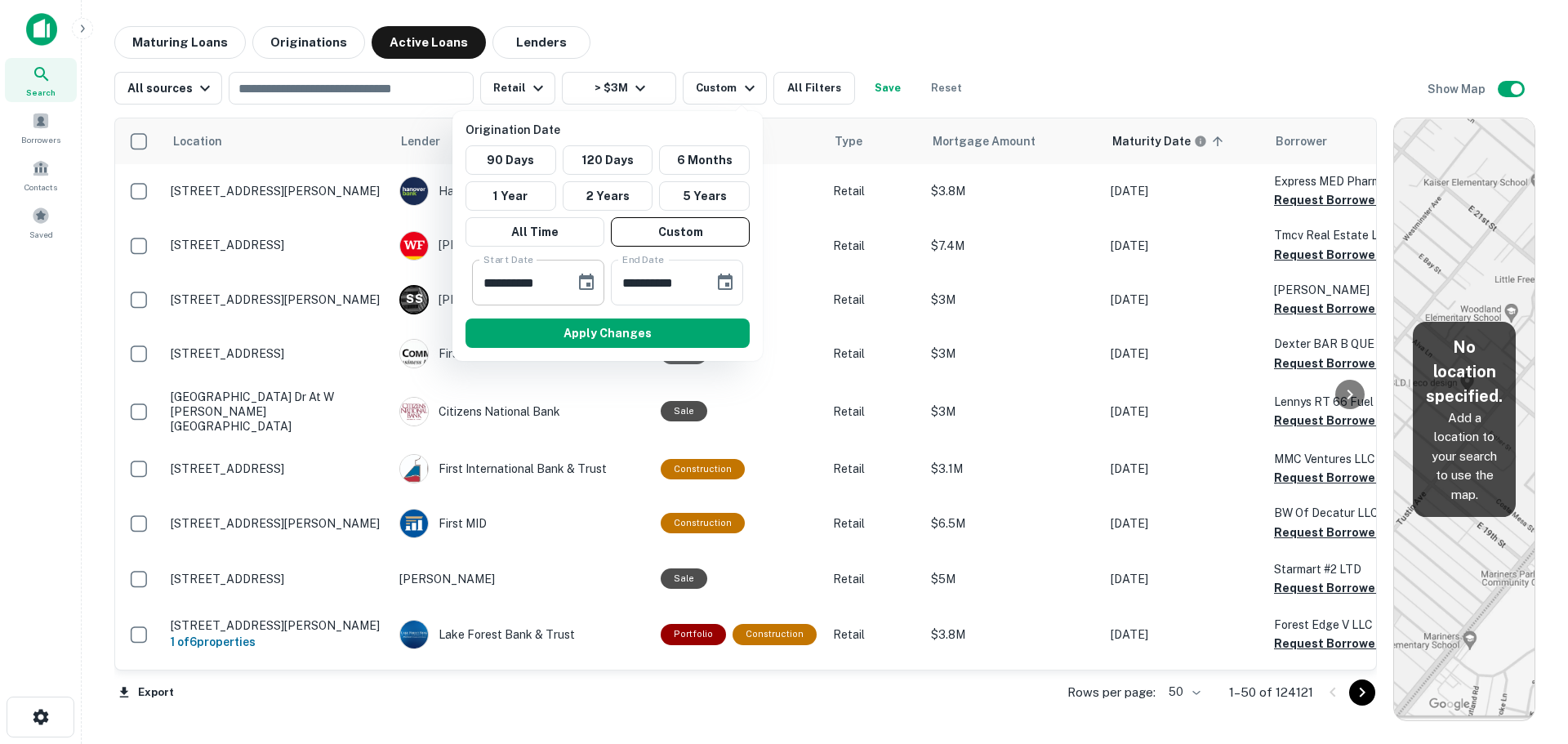
click at [585, 275] on icon "Choose date, selected date is Mar 22, 2025" at bounding box center [586, 282] width 20 height 20
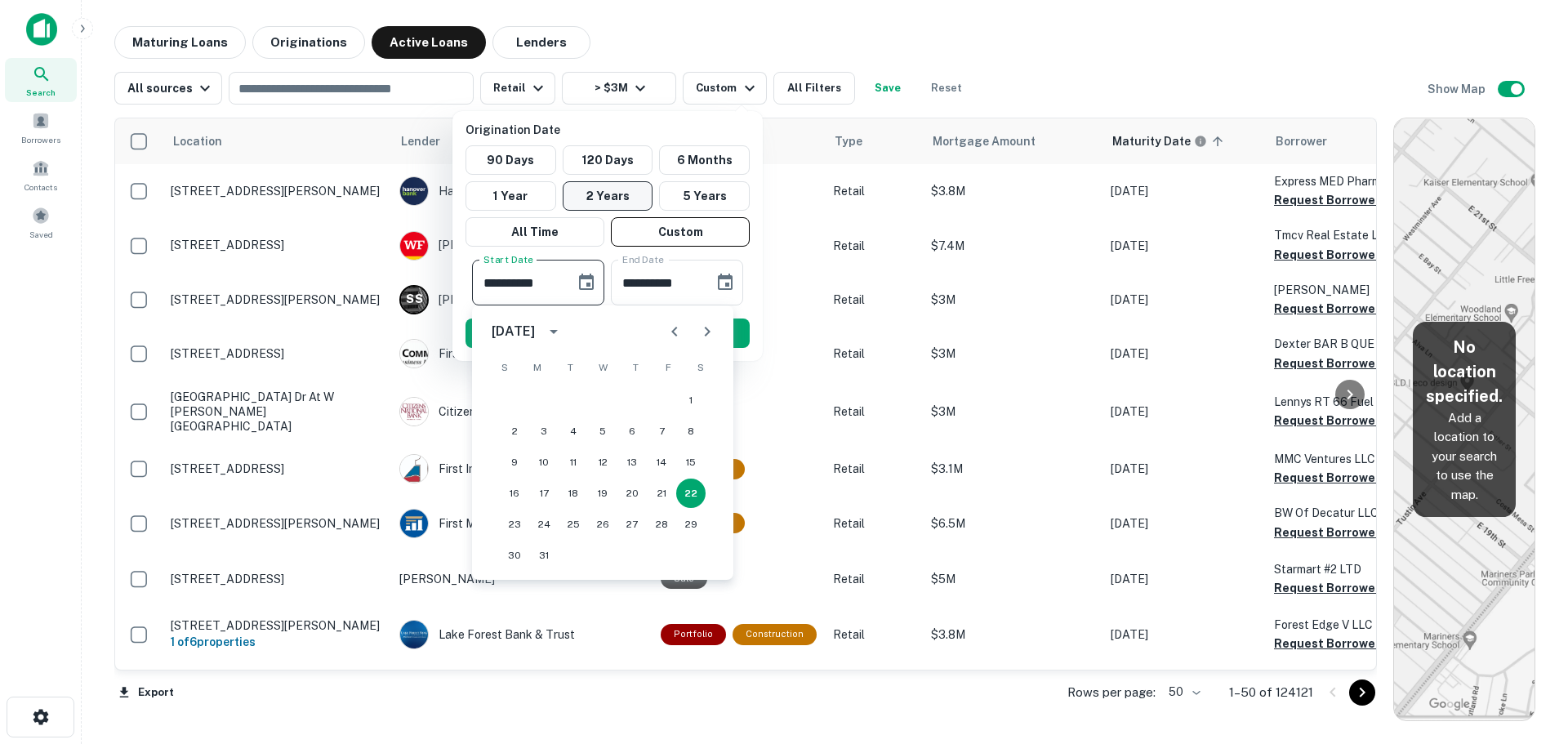
click at [635, 186] on button "2 Years" at bounding box center [608, 196] width 90 height 30
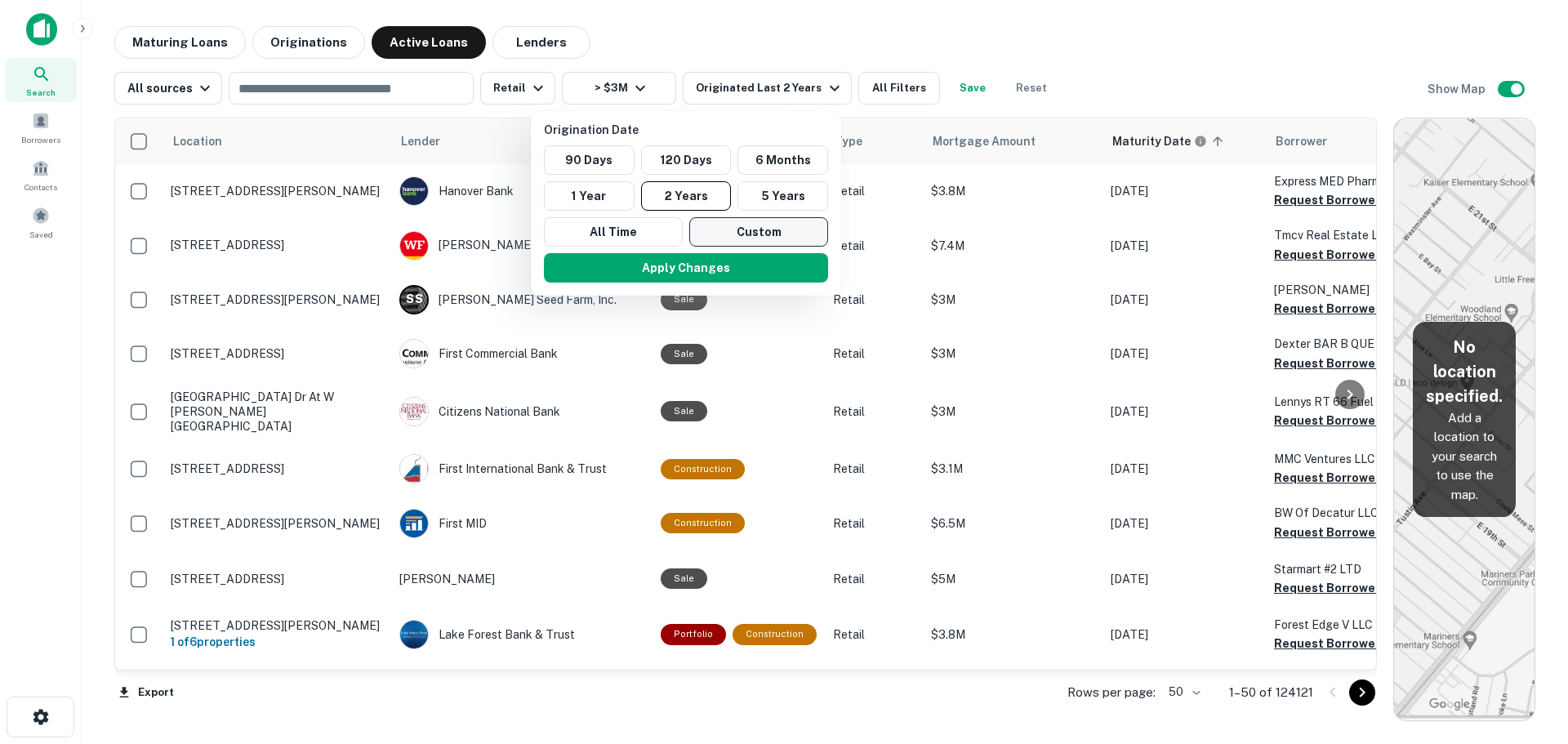
click at [731, 229] on button "Custom" at bounding box center [759, 232] width 139 height 30
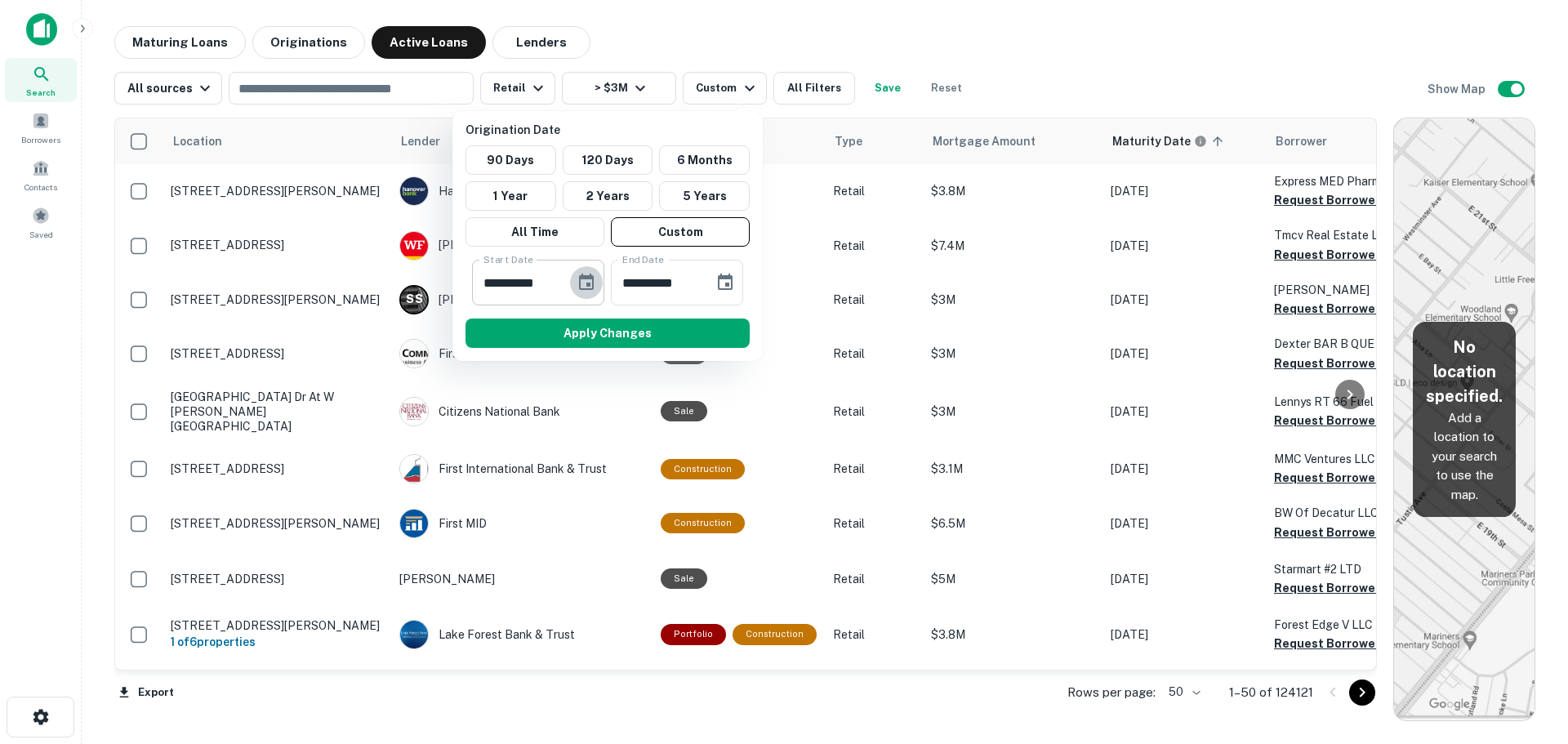
click at [592, 287] on icon "Choose date, selected date is Mar 22, 2025" at bounding box center [586, 282] width 15 height 17
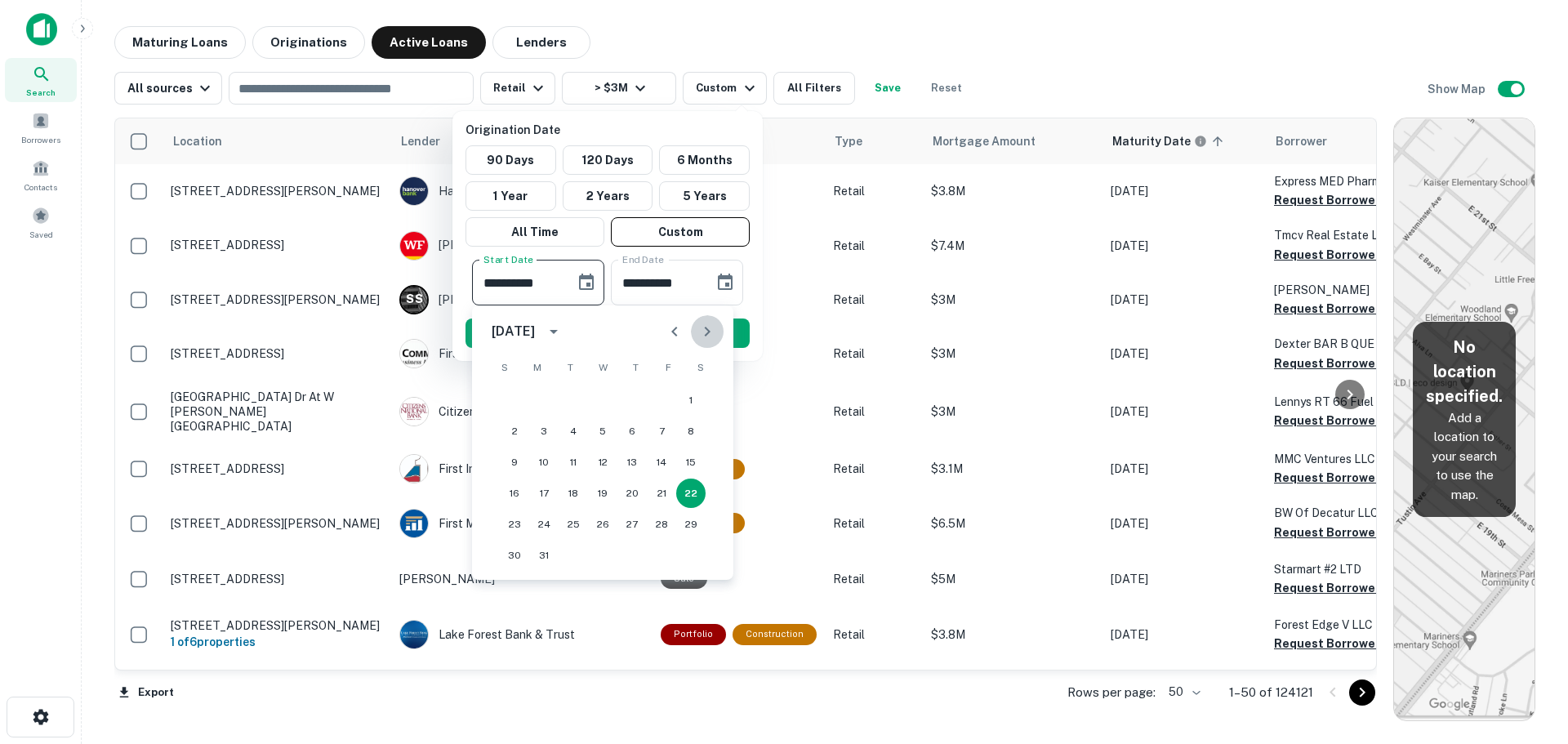
click at [711, 335] on icon "Next month" at bounding box center [707, 331] width 20 height 20
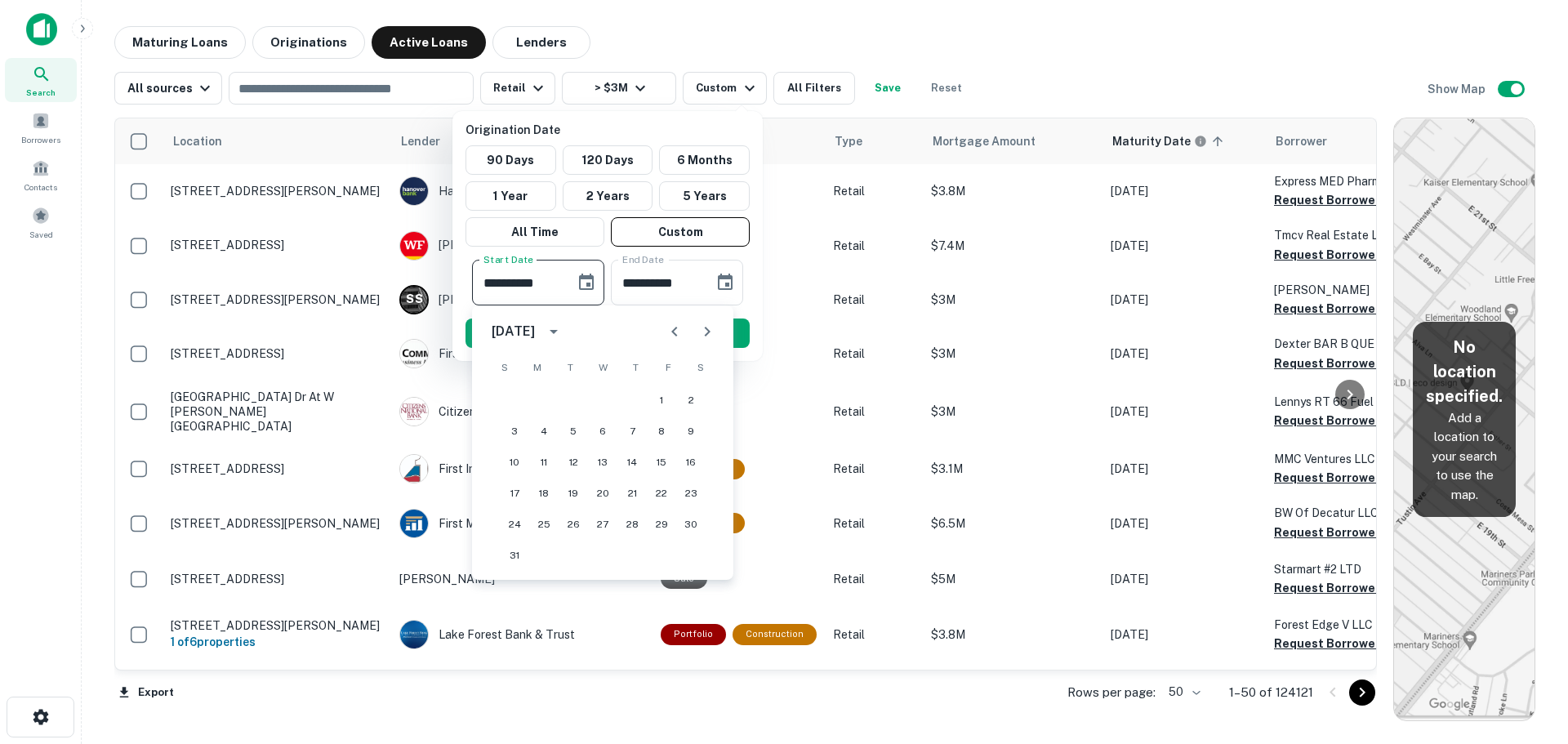
click at [711, 335] on icon "Next month" at bounding box center [707, 331] width 20 height 20
click at [711, 335] on div at bounding box center [691, 332] width 65 height 33
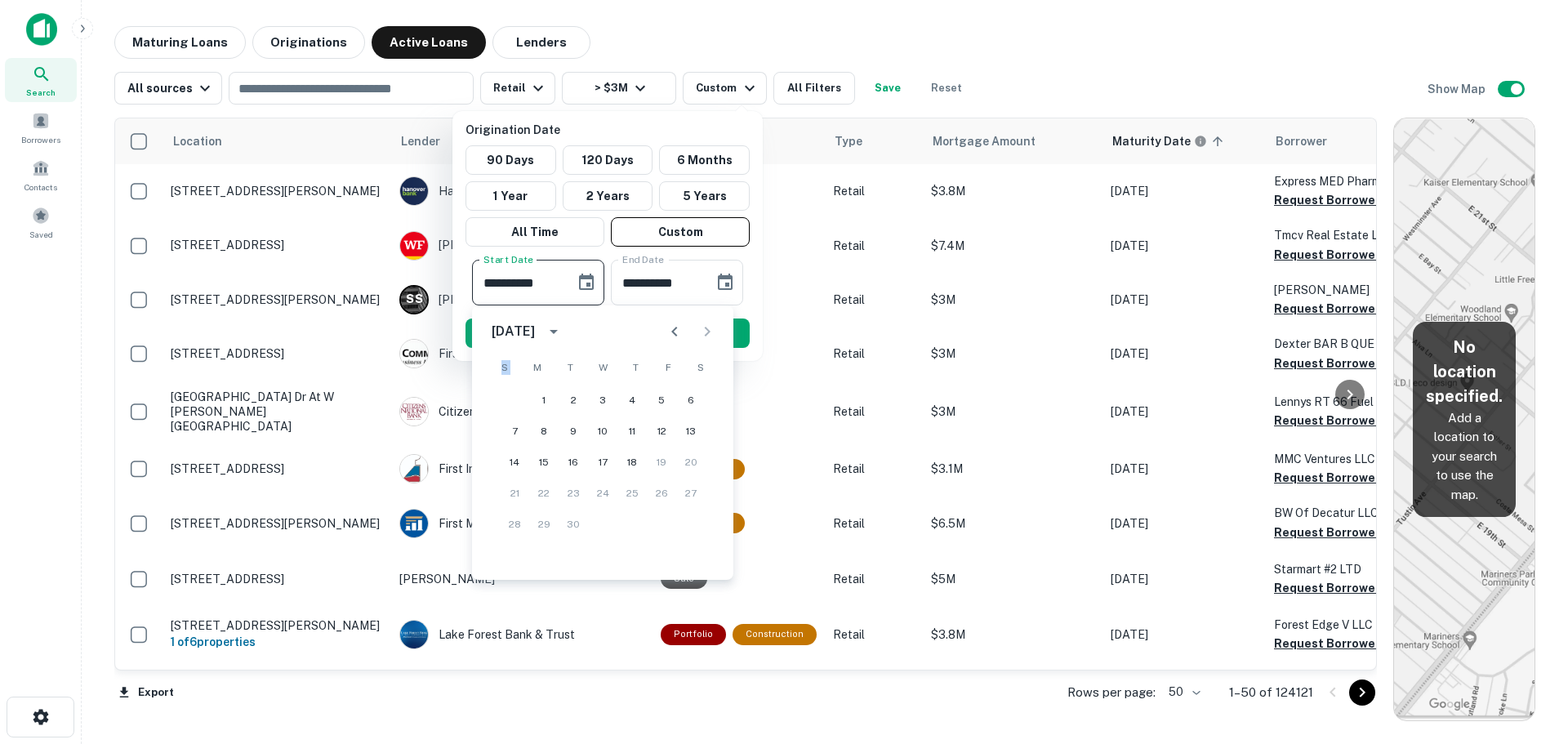
click at [675, 334] on icon "Previous month" at bounding box center [674, 331] width 6 height 10
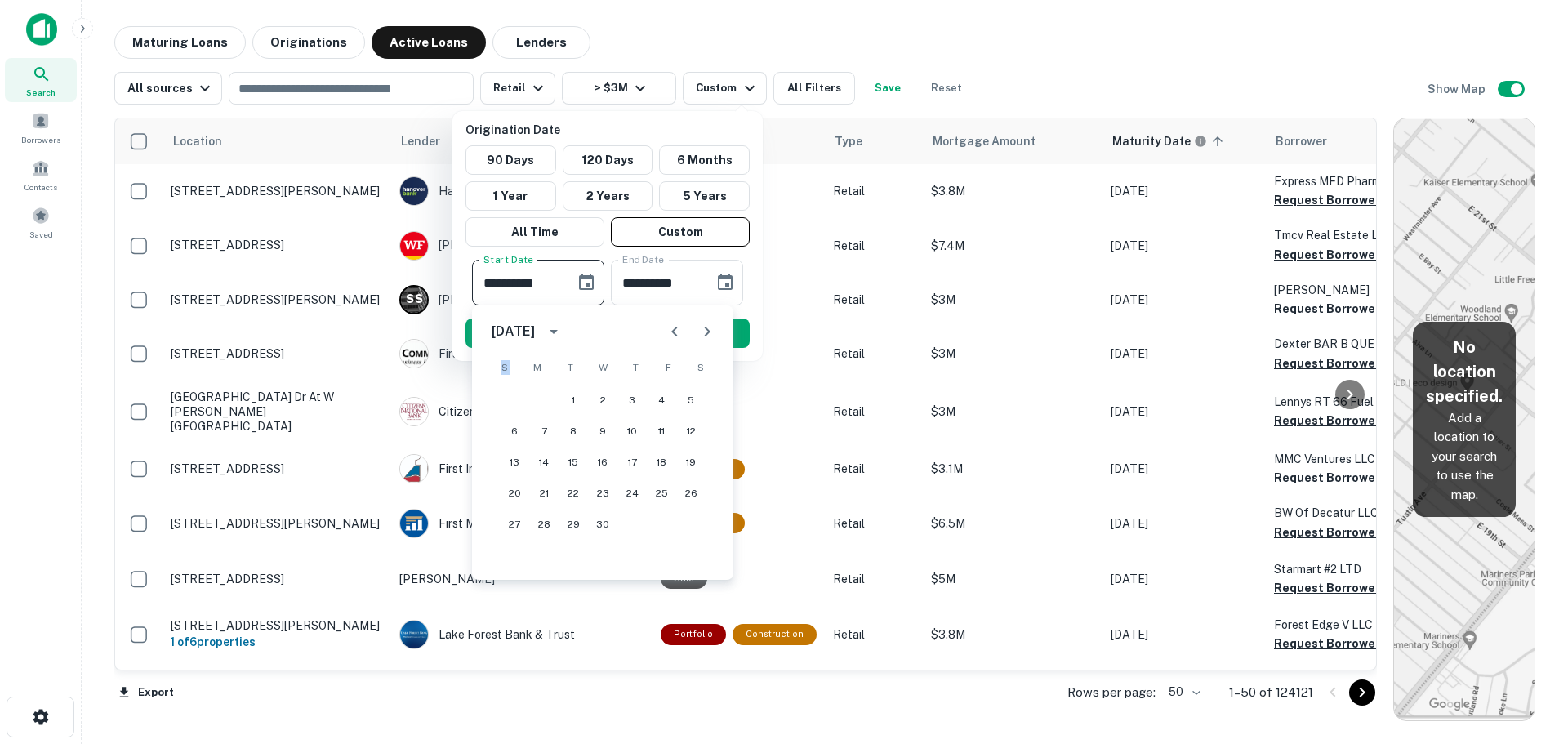
click at [675, 334] on icon "Previous month" at bounding box center [674, 331] width 6 height 10
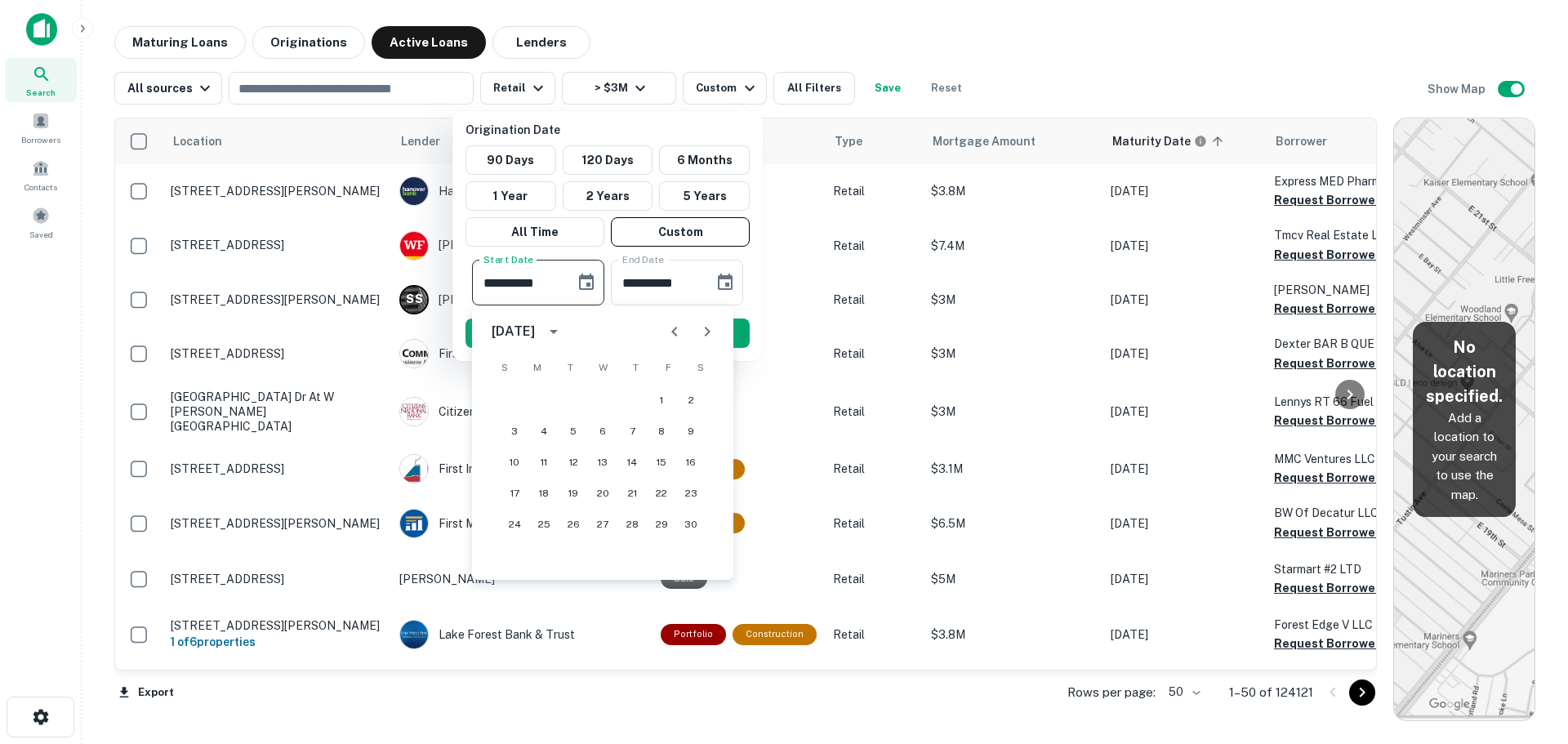
click at [684, 33] on div at bounding box center [784, 372] width 1568 height 744
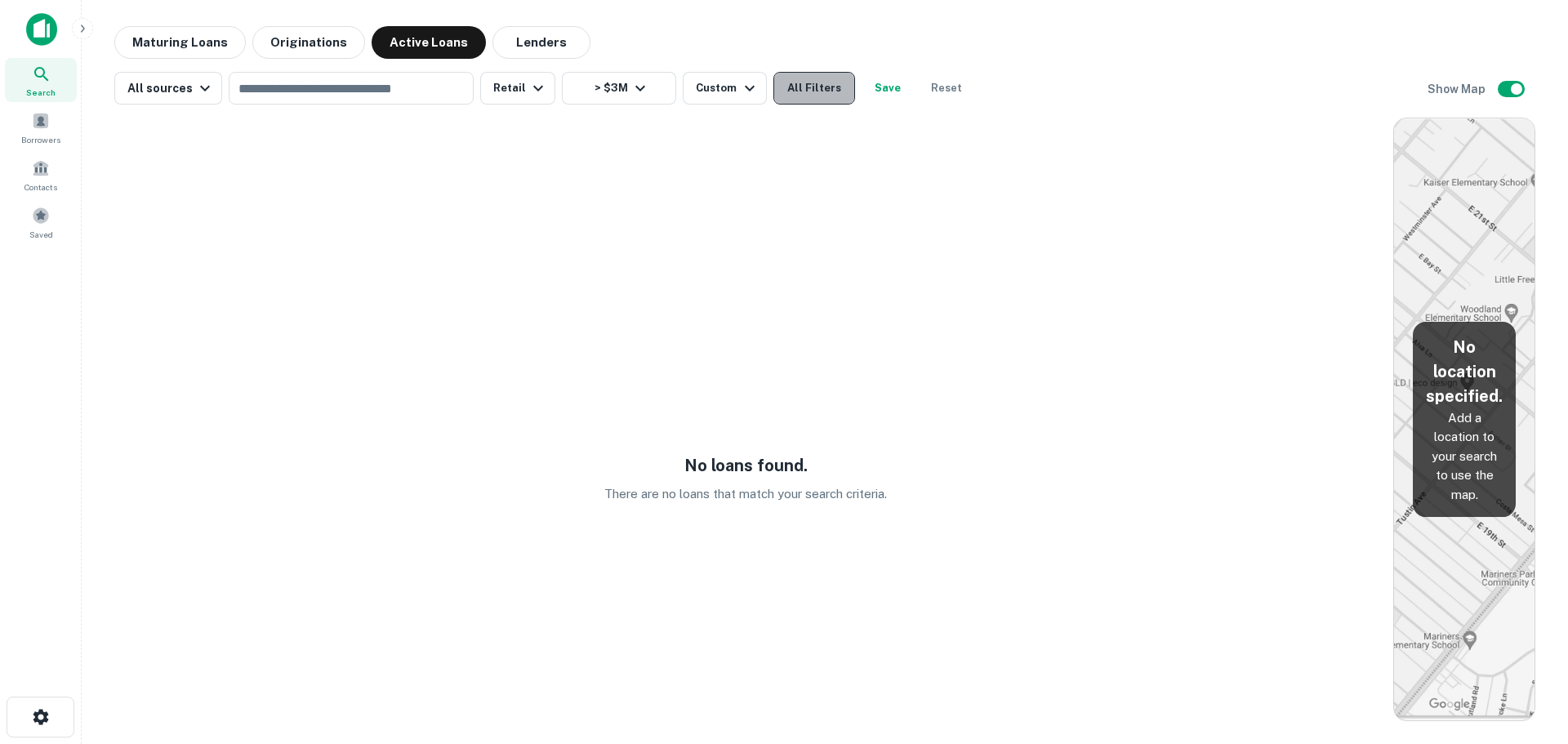
click at [807, 81] on button "All Filters" at bounding box center [814, 89] width 82 height 33
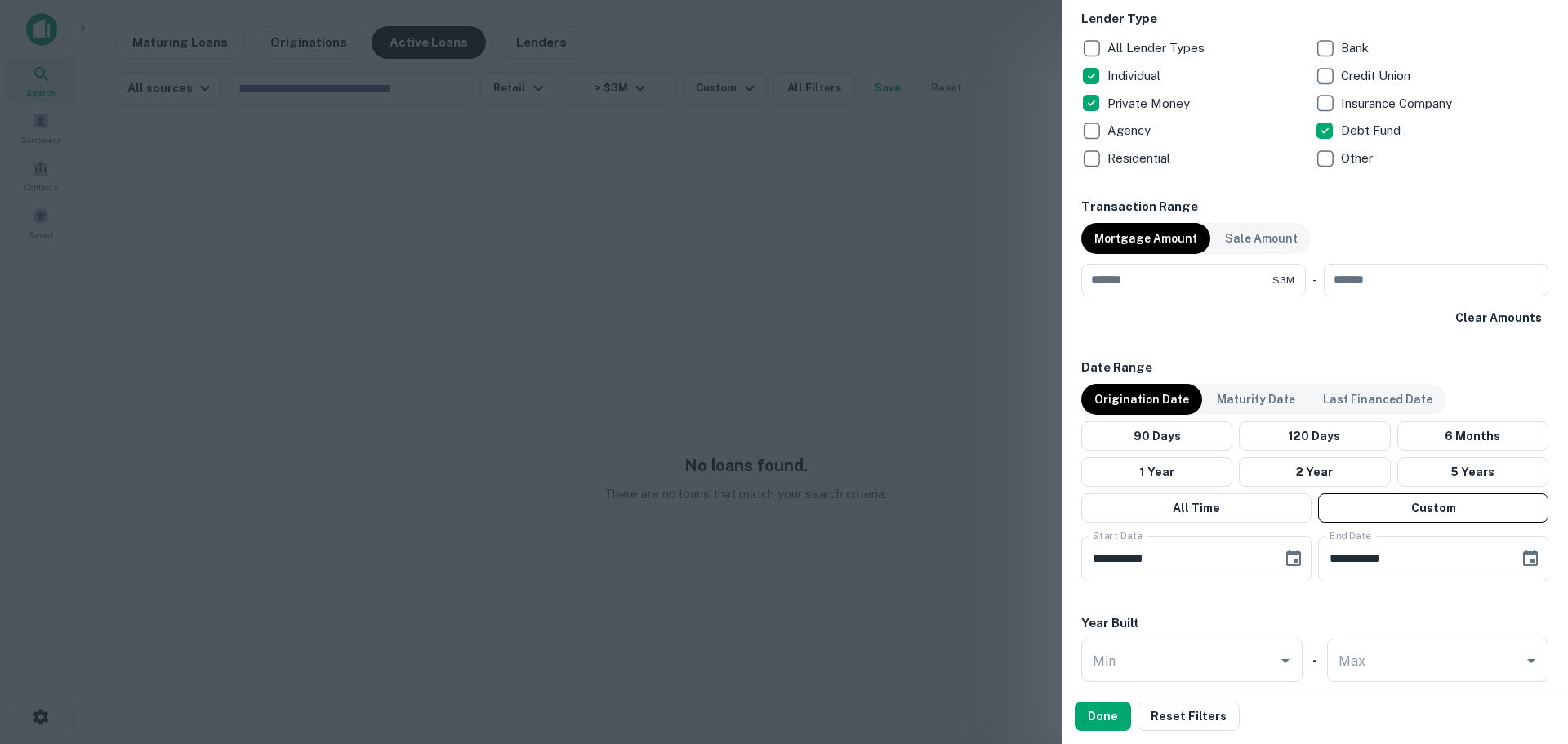
scroll to position [654, 0]
click at [1295, 555] on icon "Choose date, selected date is Mar 22, 2025" at bounding box center [1293, 558] width 20 height 20
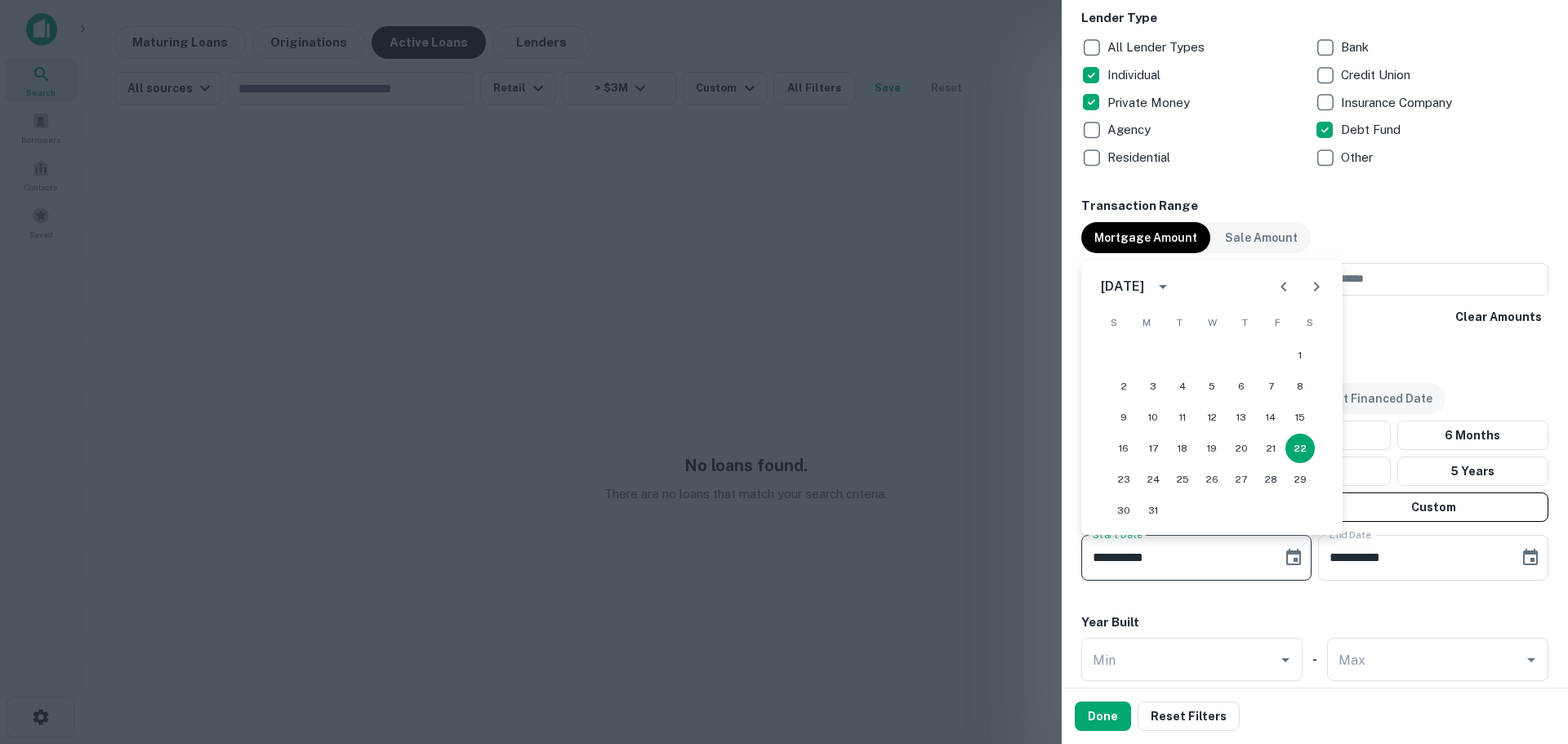
click at [1315, 274] on button "Next month" at bounding box center [1317, 287] width 33 height 33
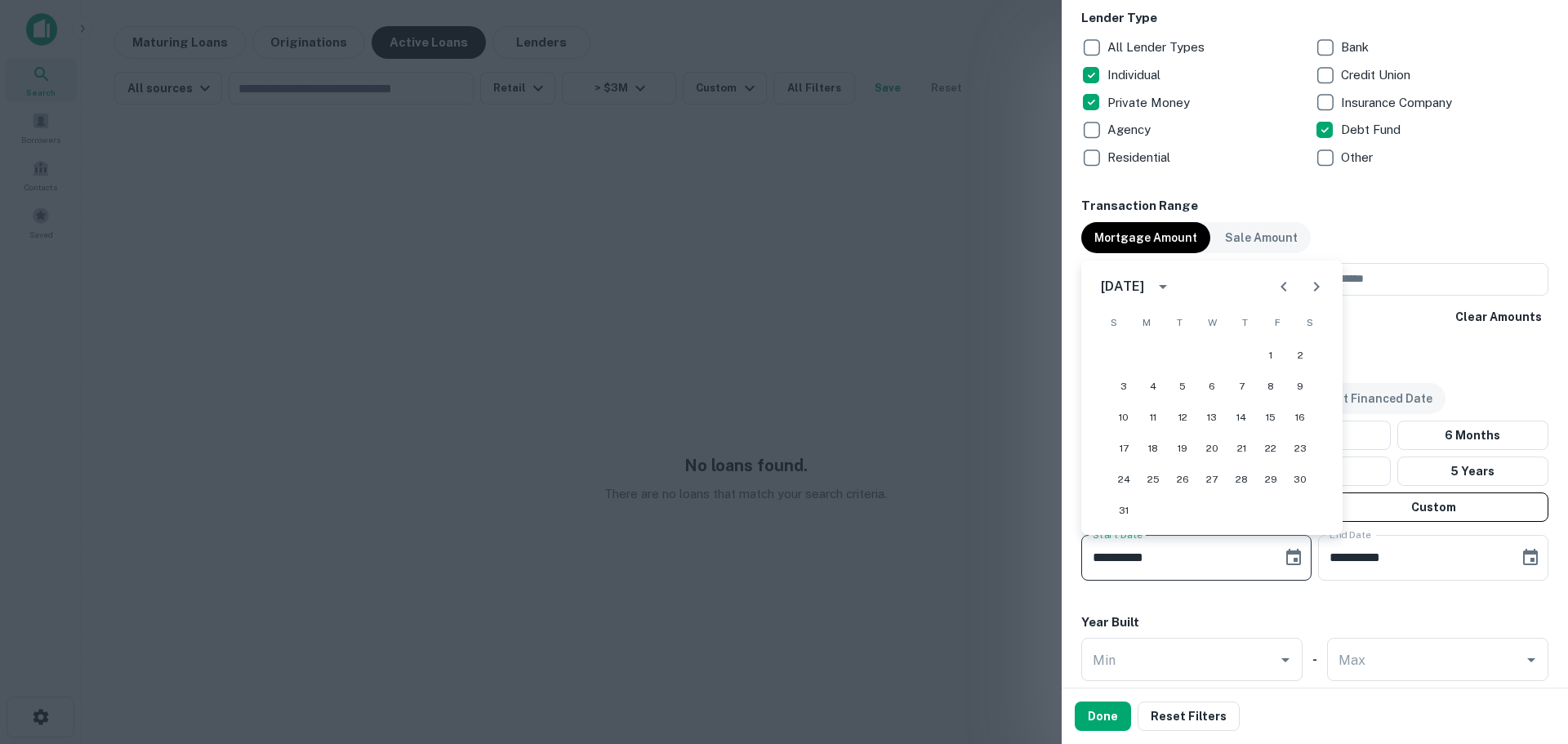
click at [1315, 274] on button "Next month" at bounding box center [1317, 287] width 33 height 33
click at [1315, 274] on div at bounding box center [1300, 287] width 65 height 33
click at [1525, 572] on button "Choose date, selected date is Sep 18, 2025" at bounding box center [1531, 558] width 33 height 33
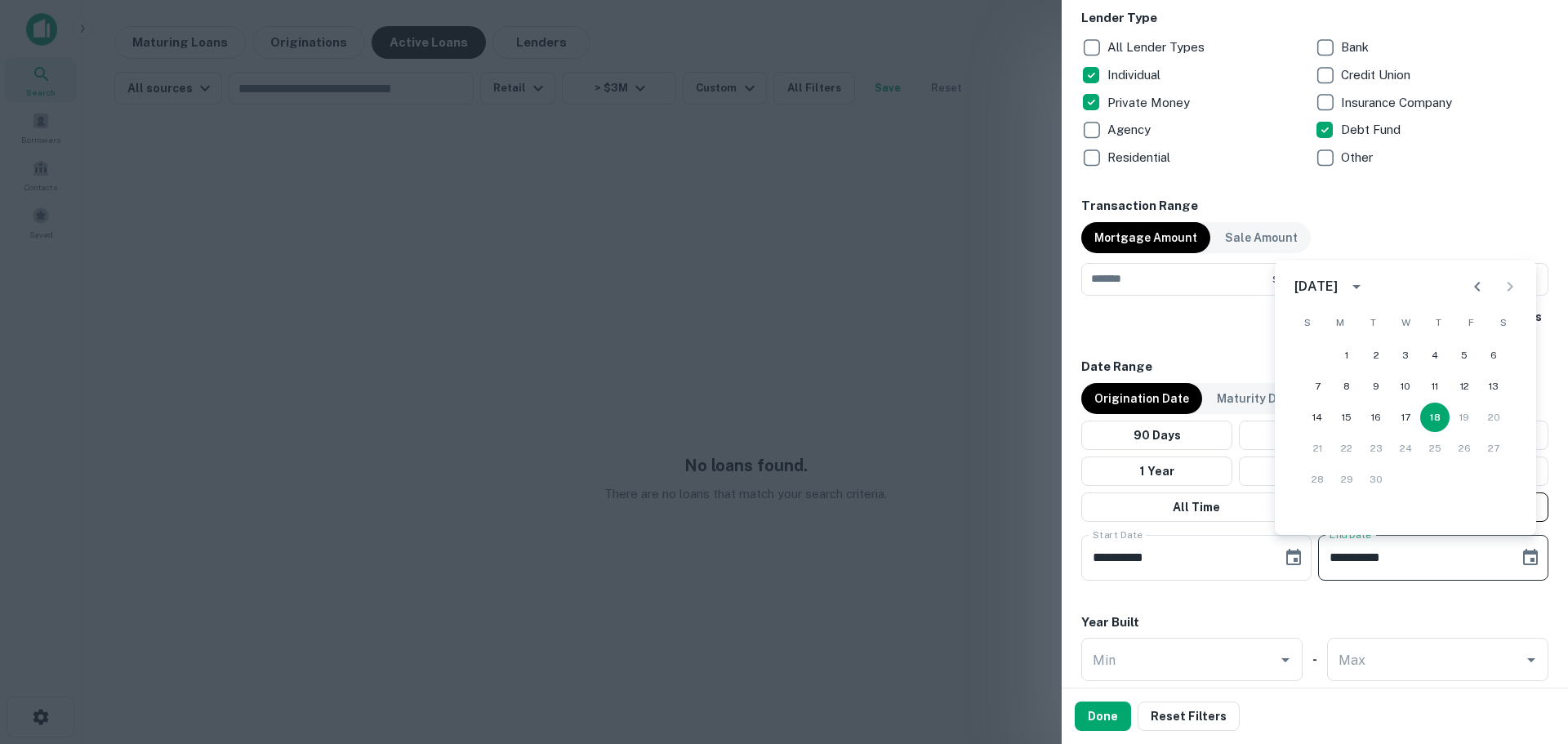
click at [1188, 327] on div "Clear Amounts" at bounding box center [1315, 317] width 467 height 30
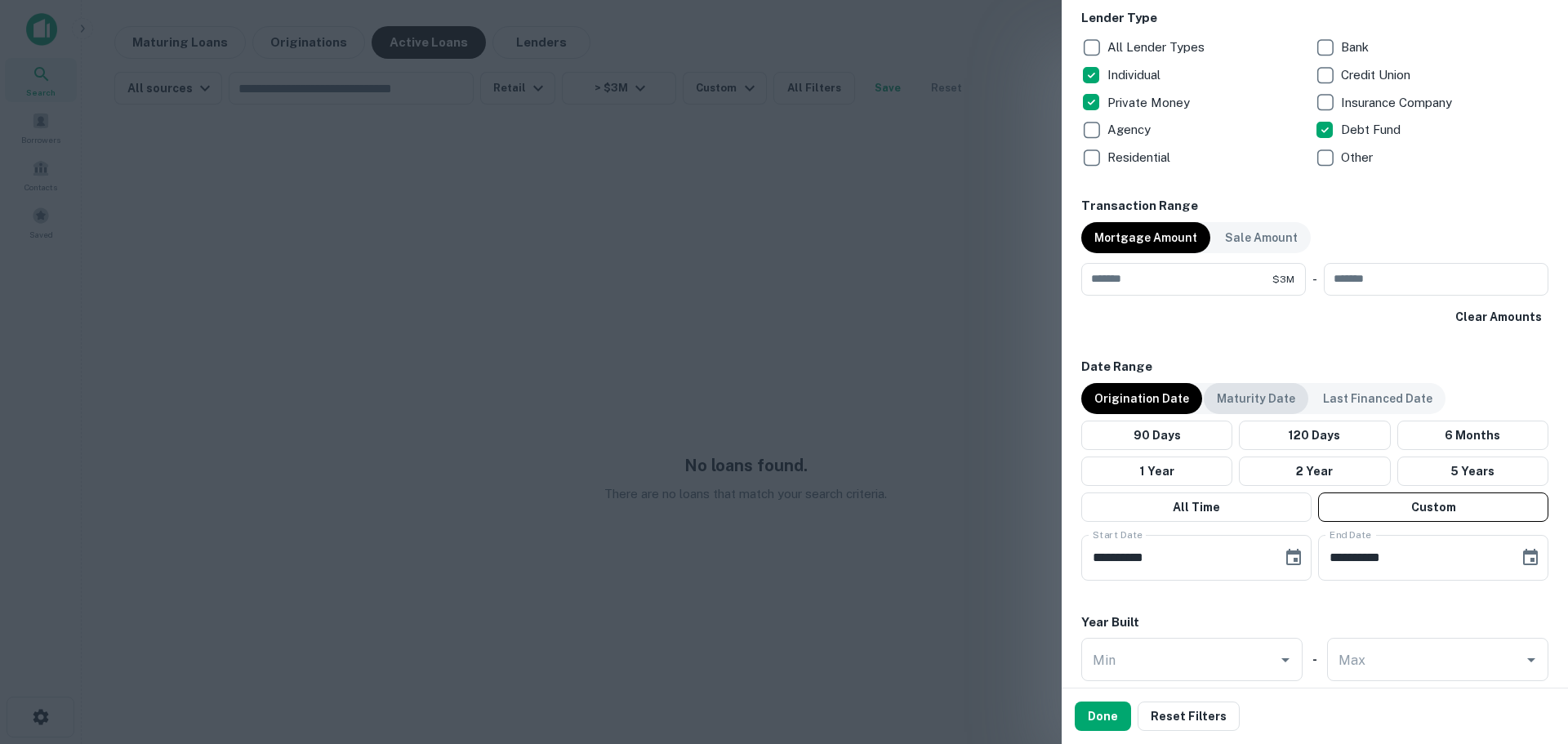
click at [1271, 401] on p "Maturity Date" at bounding box center [1256, 398] width 78 height 18
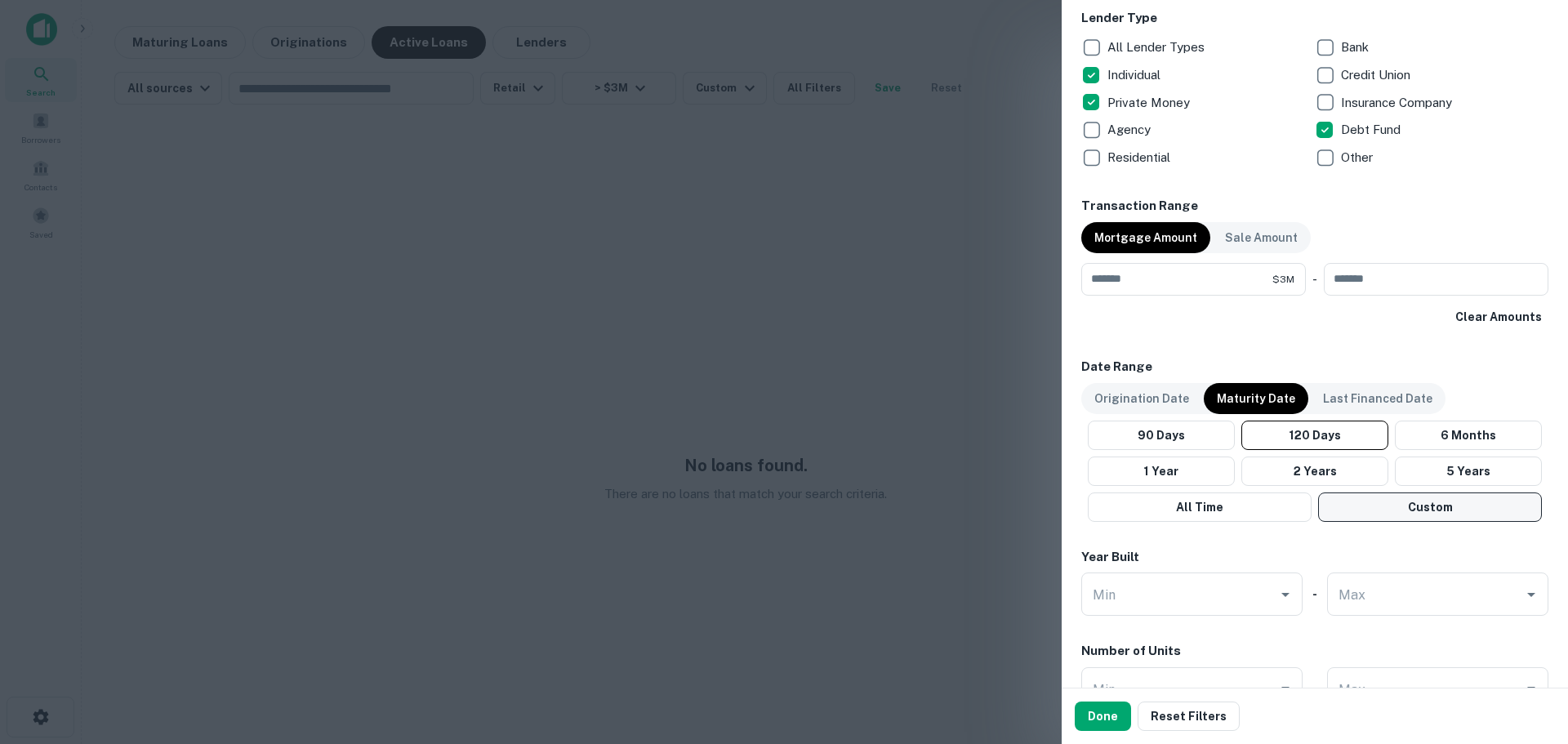
click at [1379, 499] on button "Custom" at bounding box center [1430, 508] width 224 height 30
click at [1297, 554] on icon "Choose date, selected date is May 21, 2025" at bounding box center [1293, 558] width 20 height 20
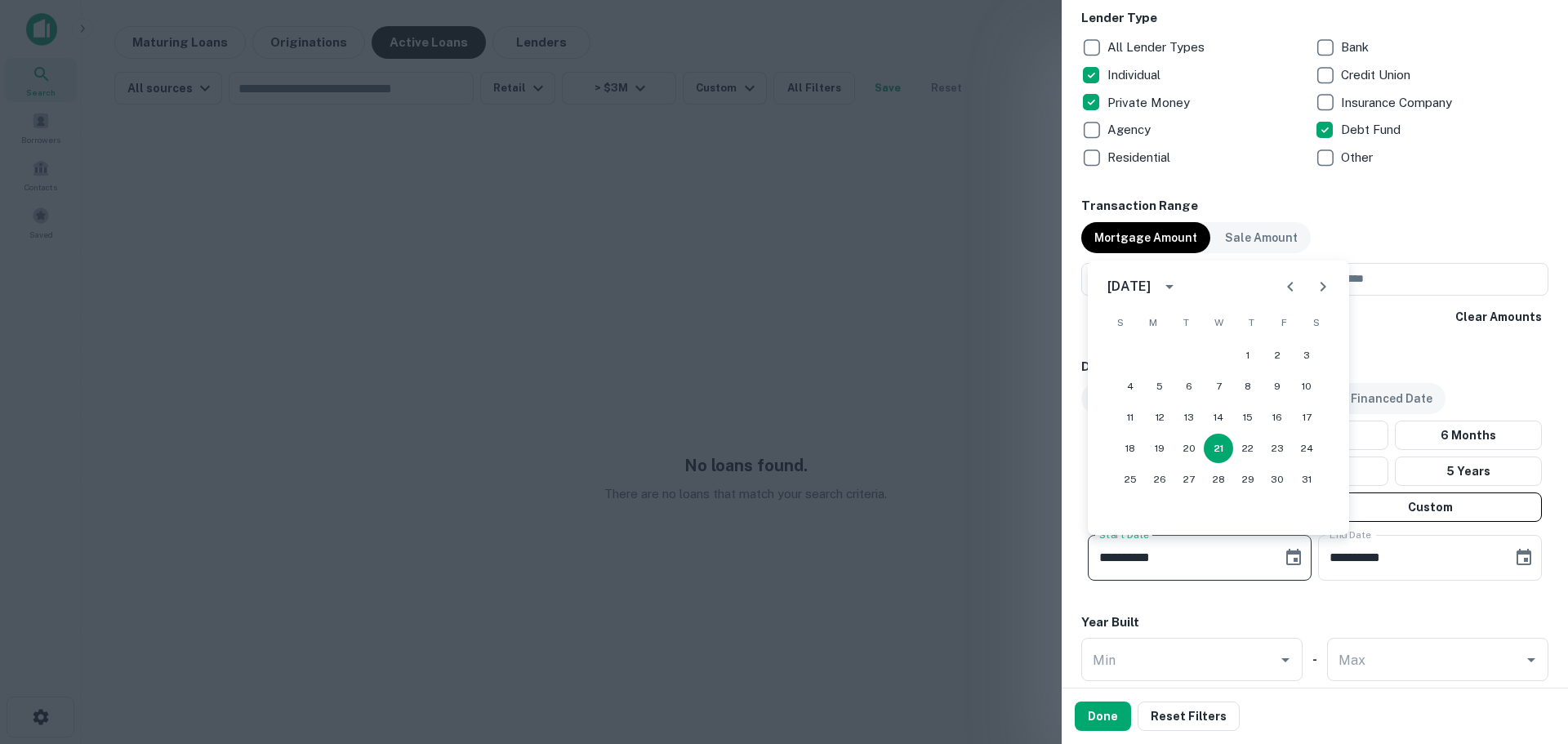
click at [1328, 294] on icon "Next month" at bounding box center [1323, 287] width 20 height 20
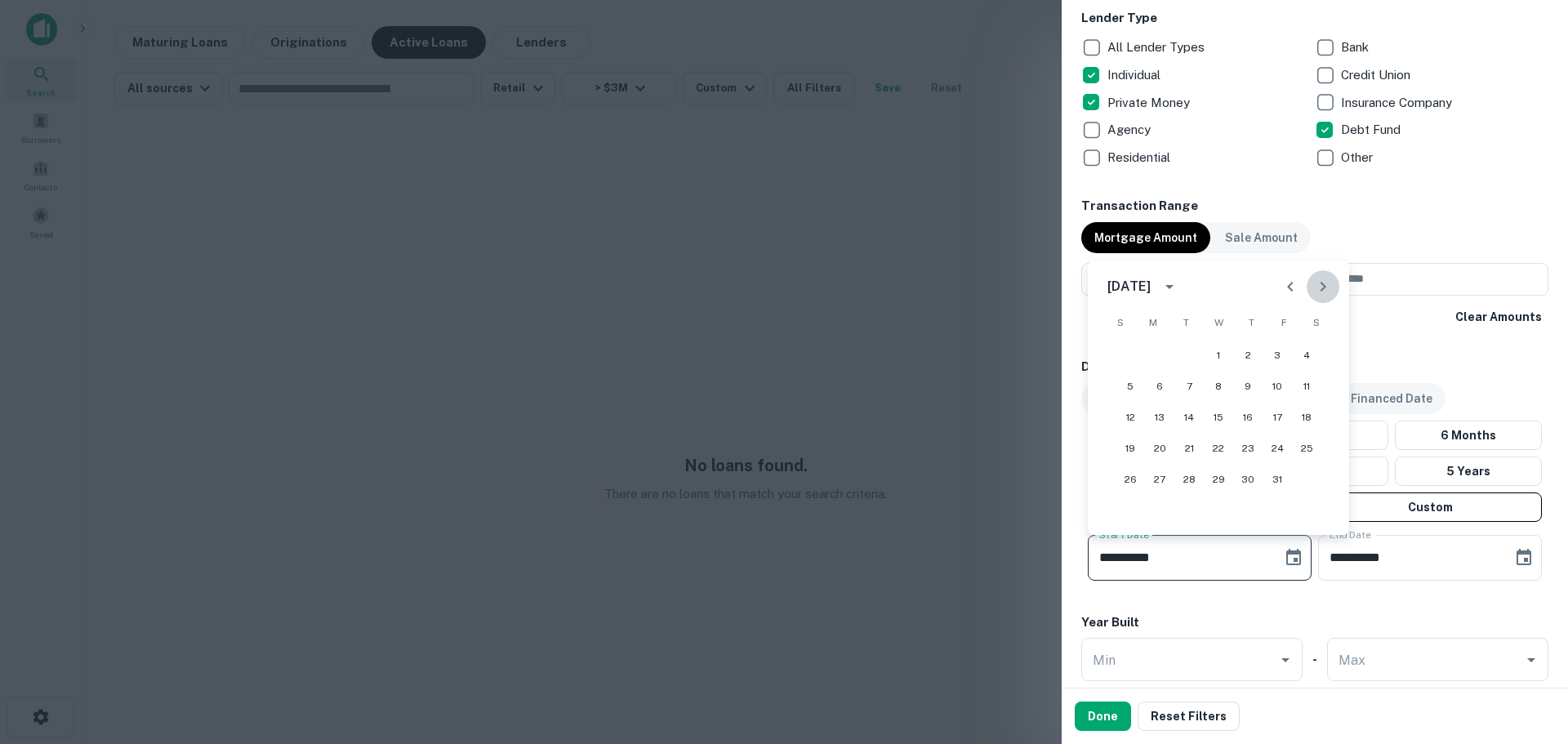
click at [1328, 294] on icon "Next month" at bounding box center [1323, 287] width 20 height 20
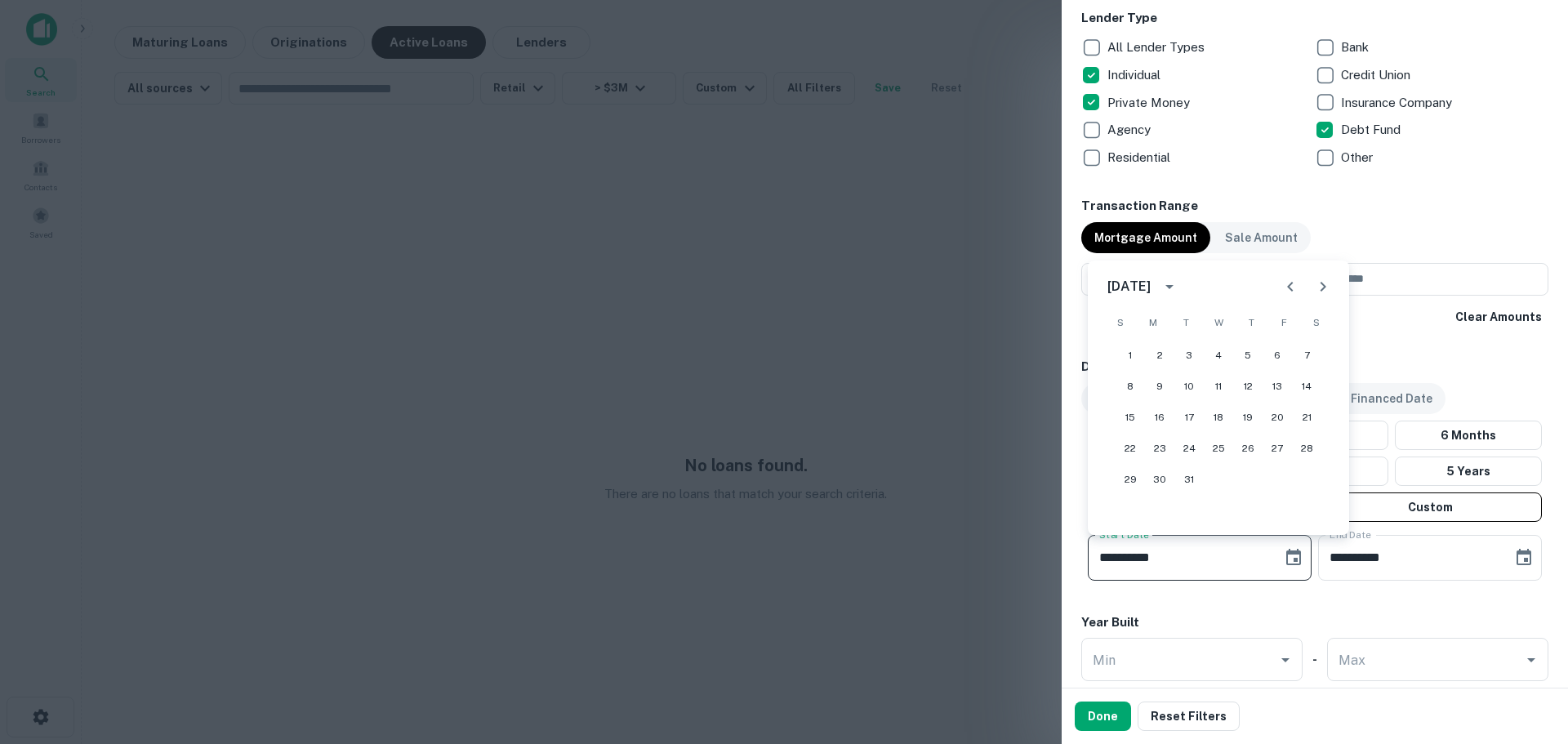
click at [1328, 294] on icon "Next month" at bounding box center [1323, 287] width 20 height 20
click at [1294, 294] on icon "Previous month" at bounding box center [1290, 287] width 20 height 20
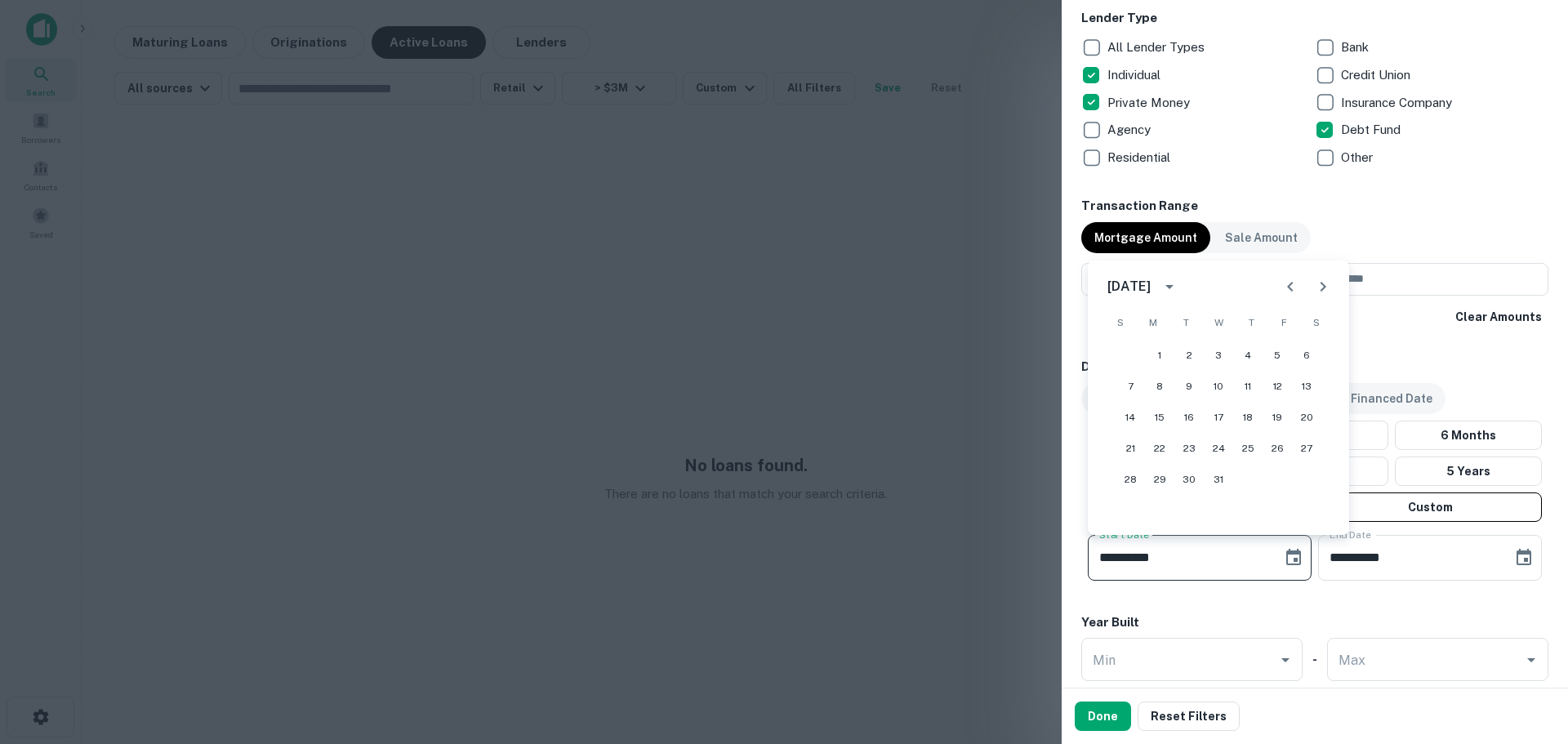
click at [1322, 291] on icon "Next month" at bounding box center [1323, 286] width 6 height 10
click at [1131, 353] on button "1" at bounding box center [1130, 355] width 30 height 30
type input "**********"
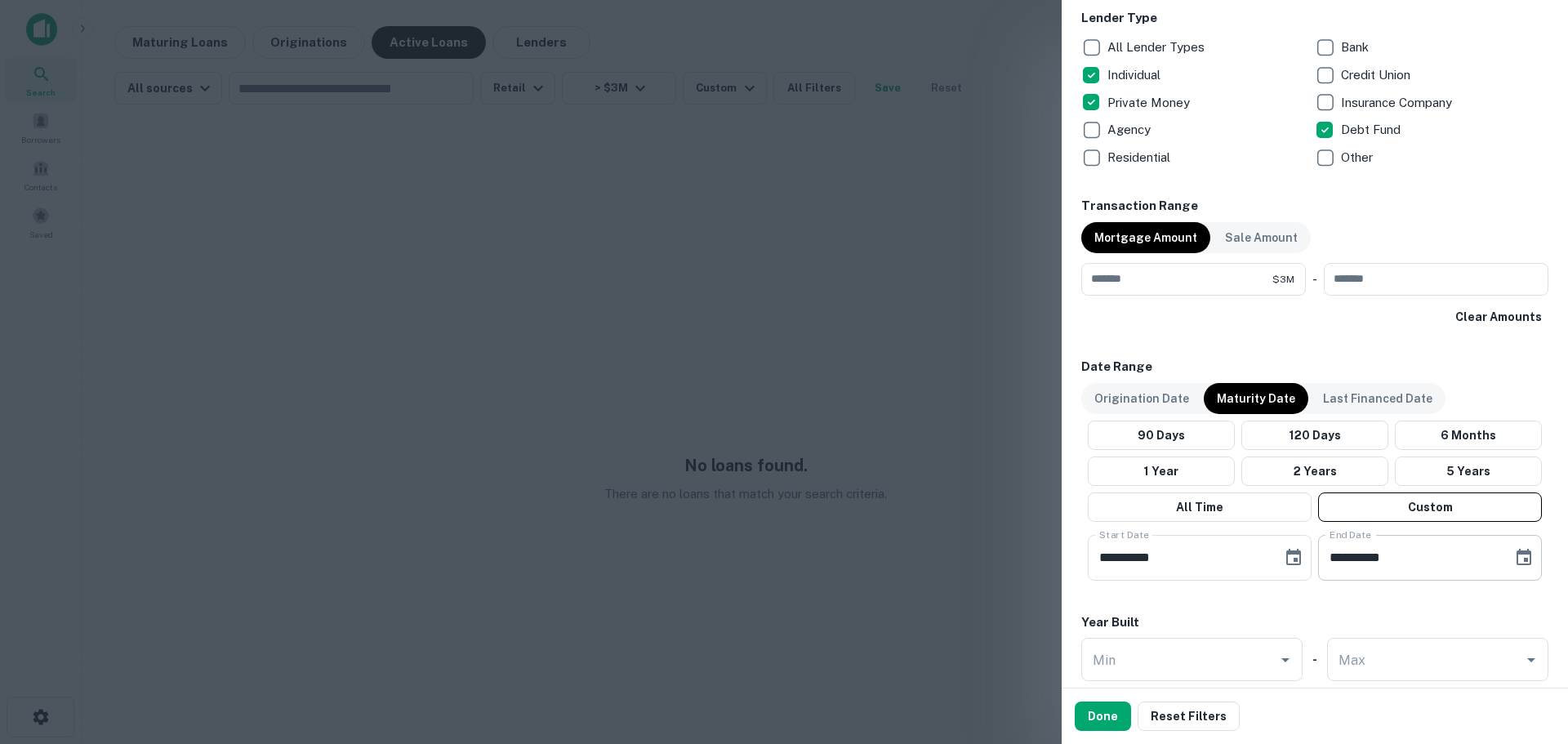
click at [1514, 562] on icon "Choose date, selected date is Sep 18, 2025" at bounding box center [1524, 558] width 20 height 20
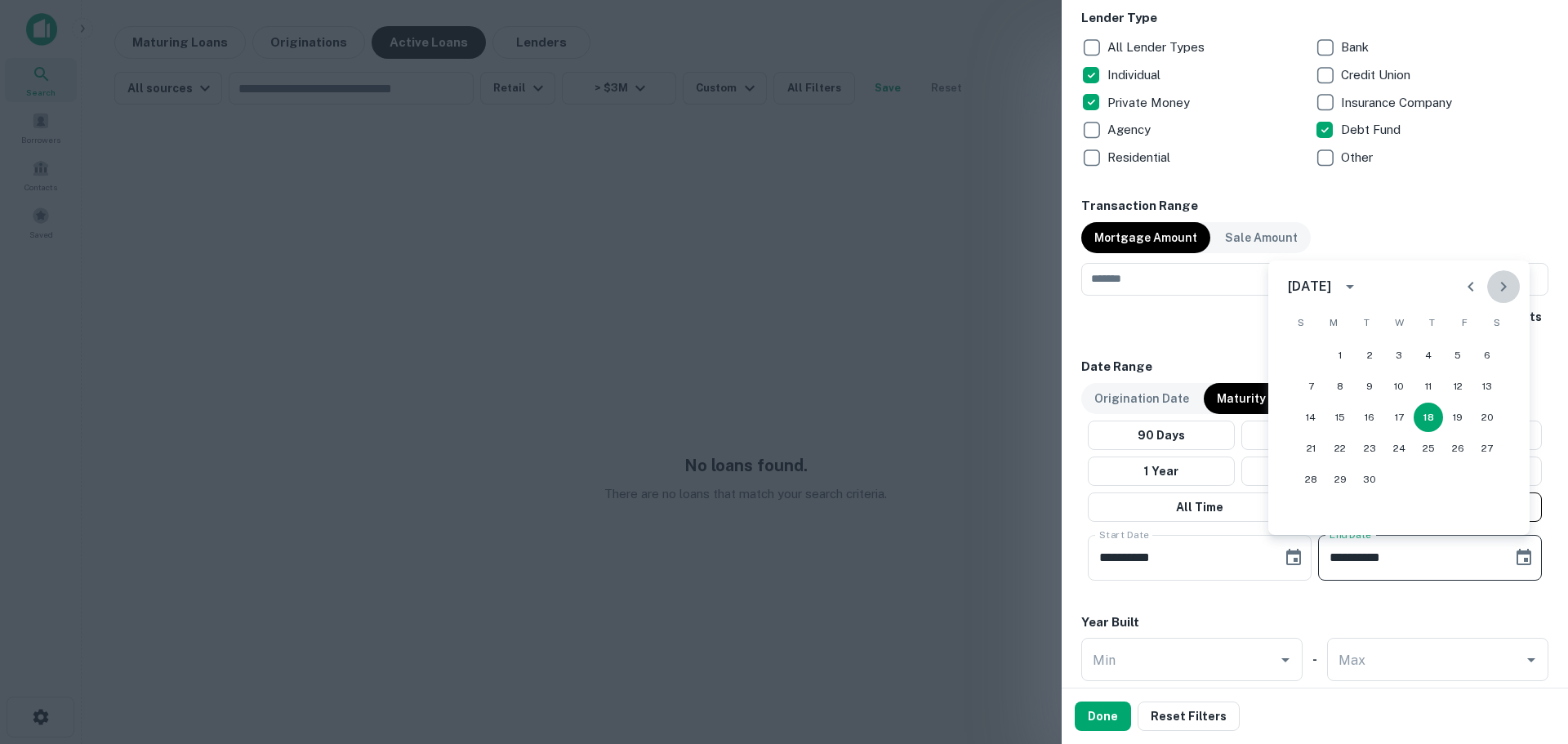
click at [1498, 293] on icon "Next month" at bounding box center [1504, 287] width 20 height 20
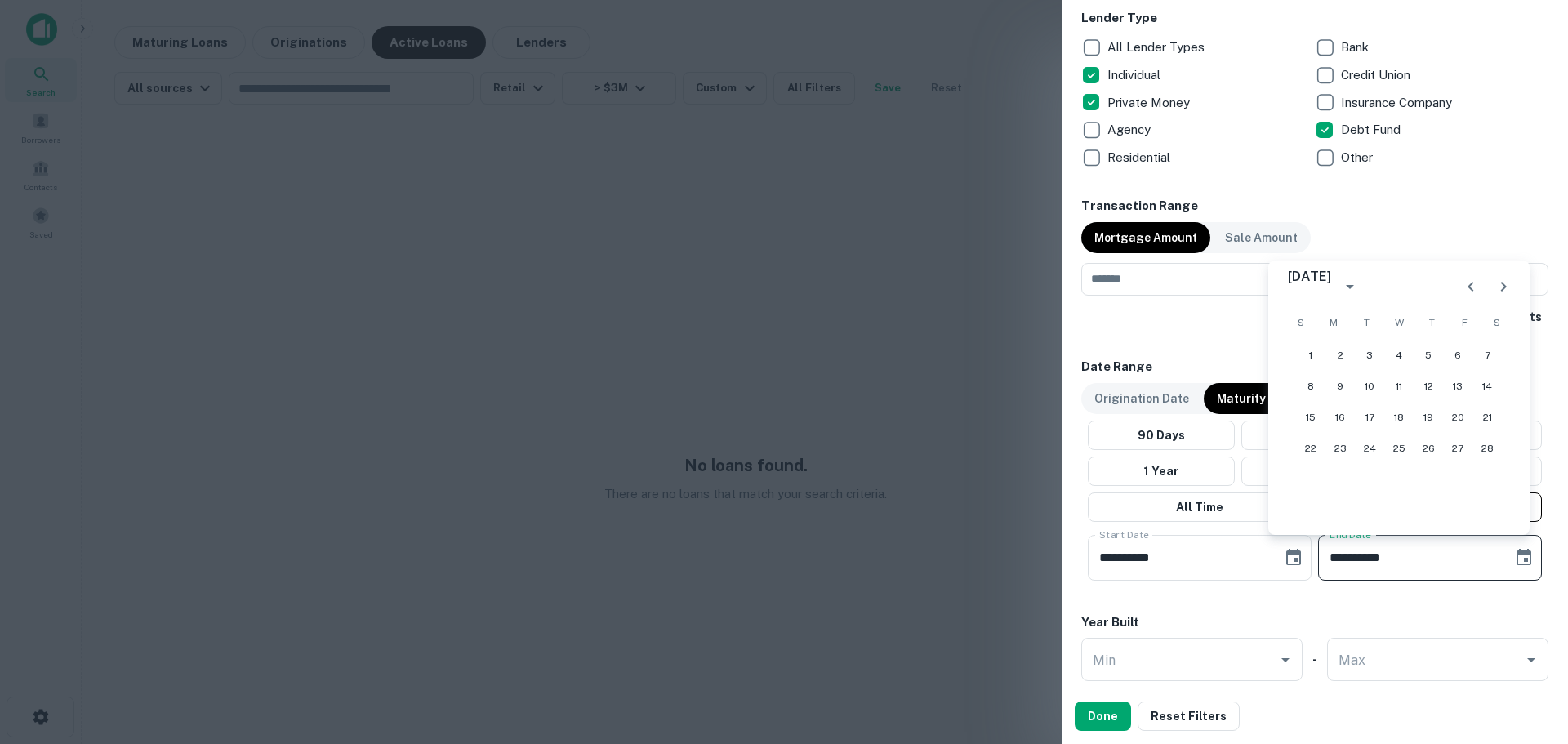
click at [1498, 293] on icon "Next month" at bounding box center [1504, 287] width 20 height 20
click at [1403, 362] on button "1" at bounding box center [1399, 355] width 30 height 30
type input "**********"
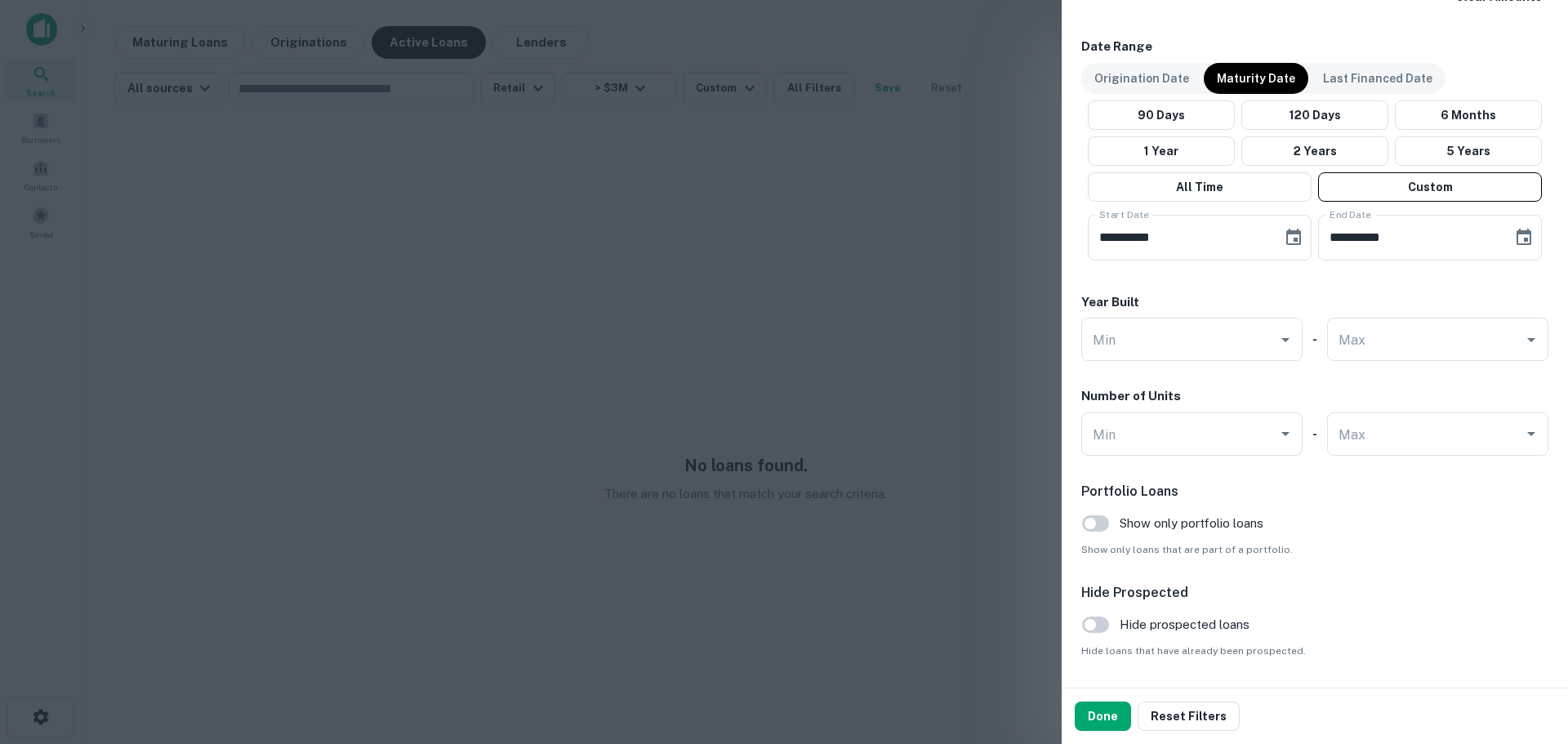
scroll to position [980, 0]
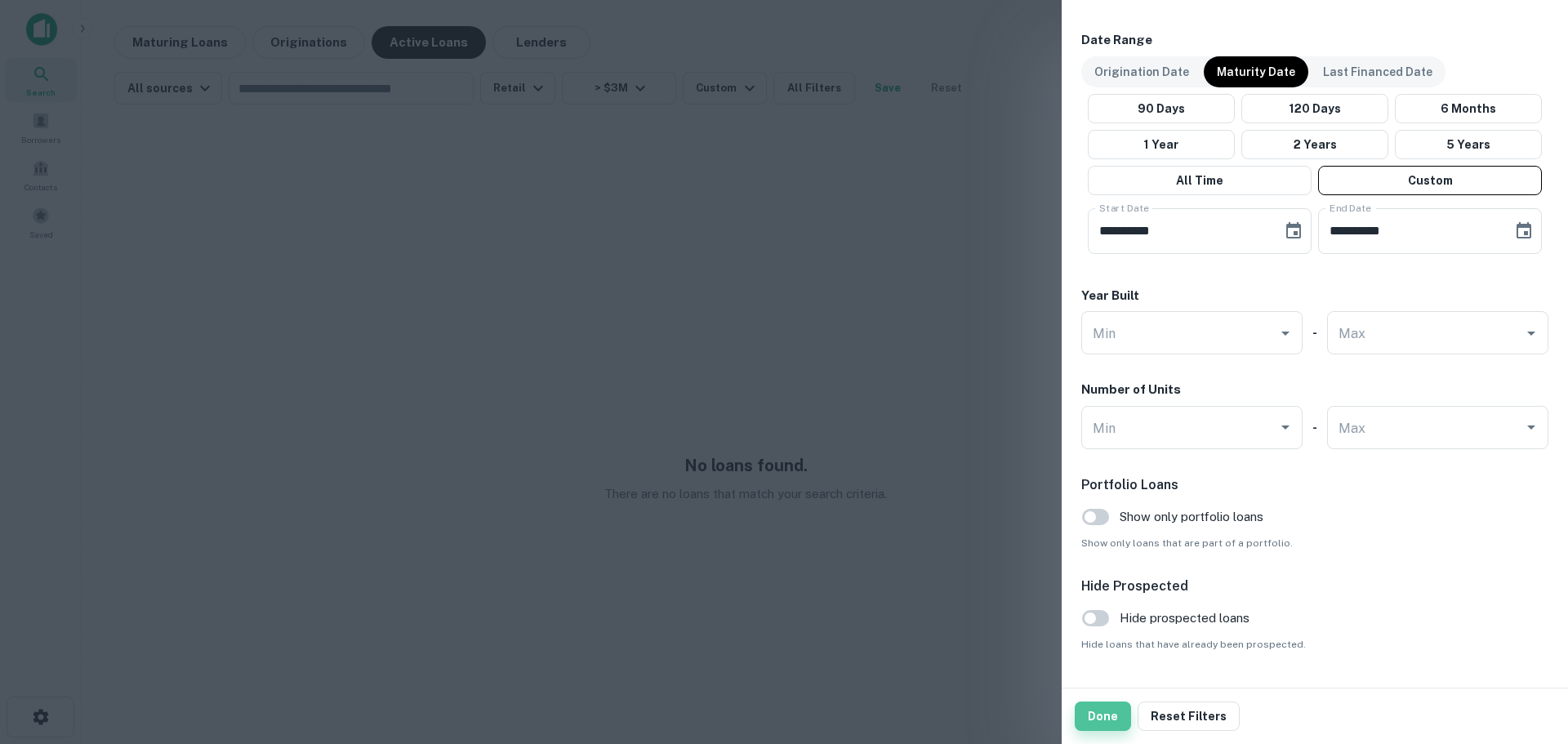
click at [1090, 721] on button "Done" at bounding box center [1102, 717] width 56 height 30
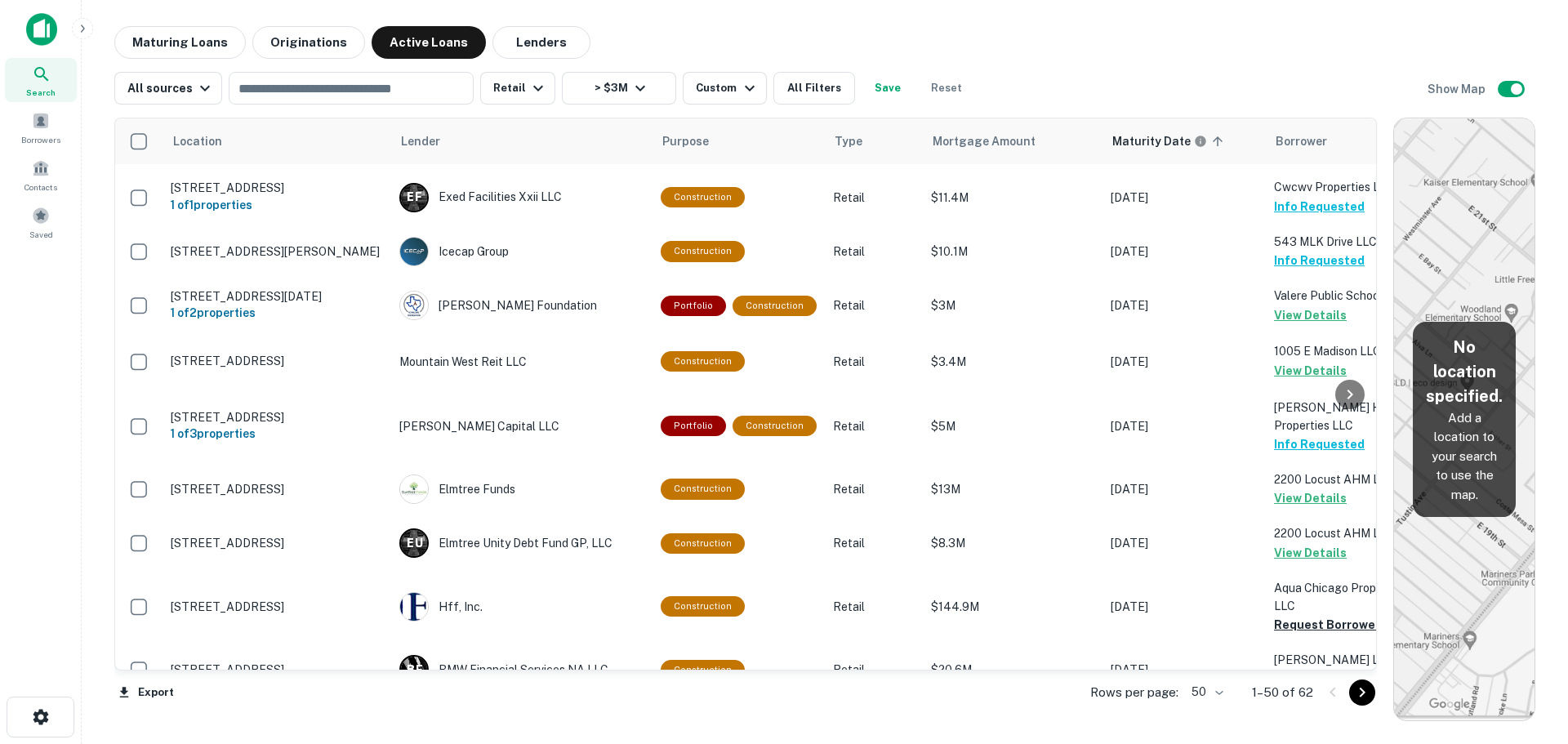
scroll to position [2418, 0]
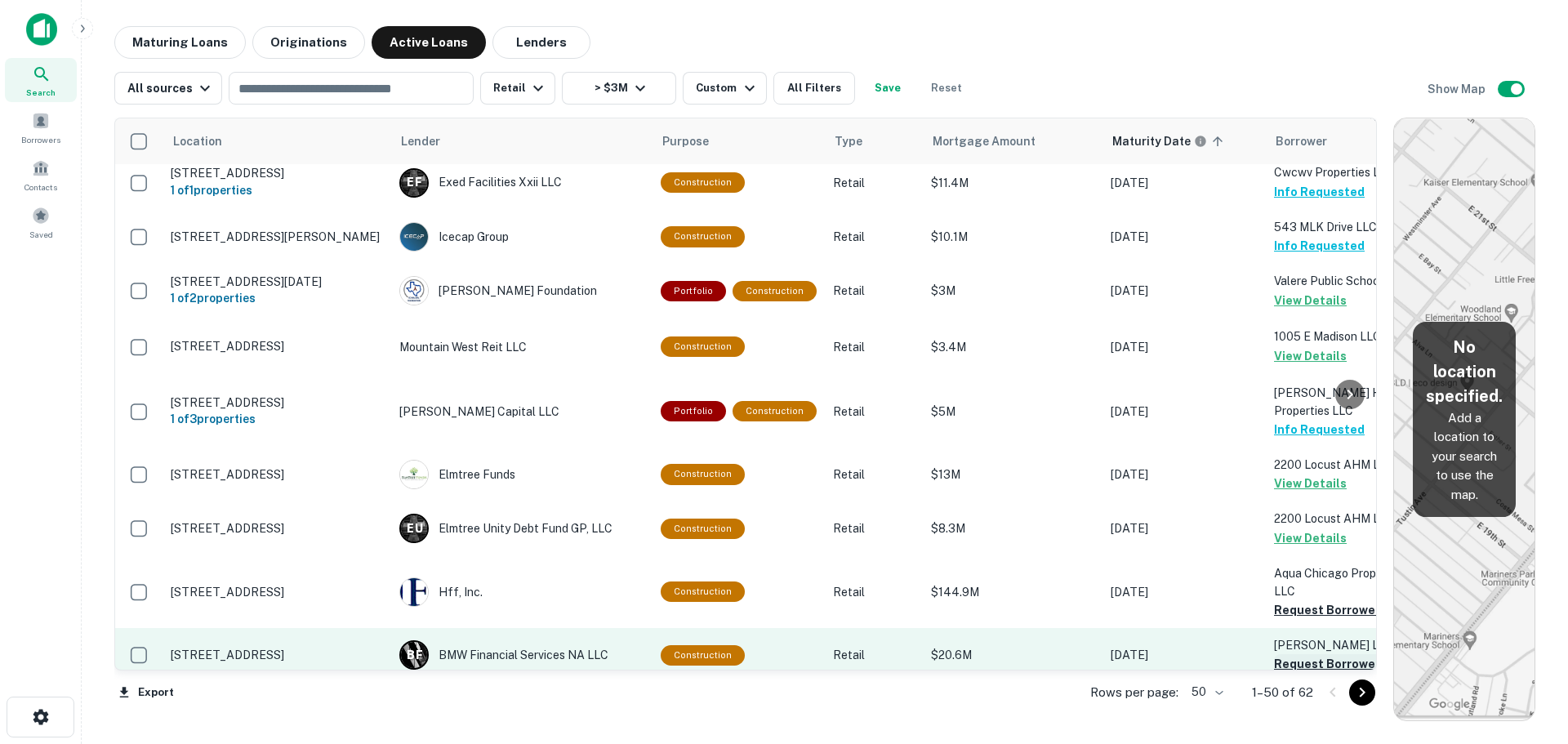
click at [1325, 654] on button "Request Borrower Info" at bounding box center [1340, 664] width 132 height 20
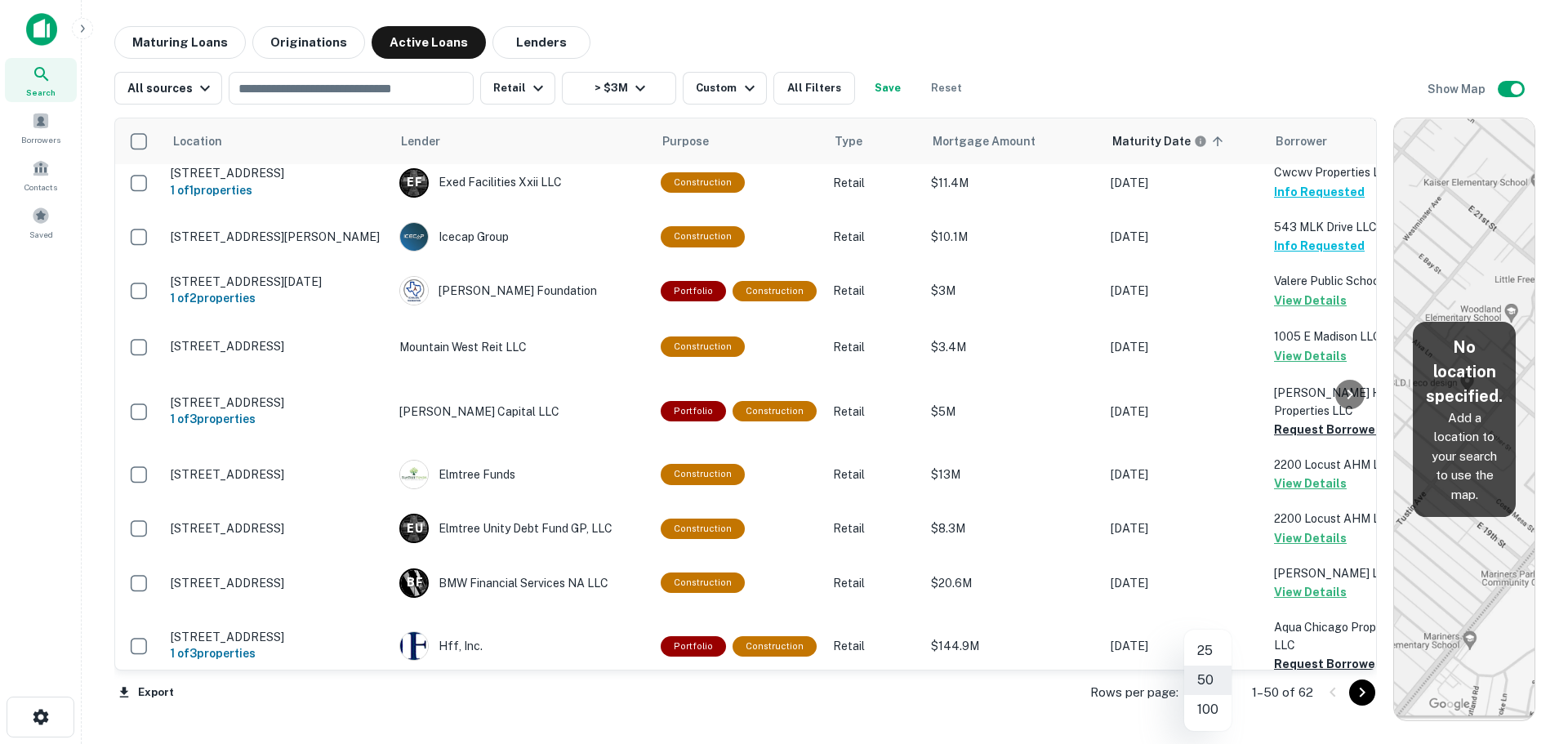
click at [1214, 687] on body "Search Borrowers Contacts Saved Maturing Loans Originations Active Loans Lender…" at bounding box center [784, 372] width 1568 height 744
click at [1214, 703] on li "100" at bounding box center [1207, 710] width 48 height 30
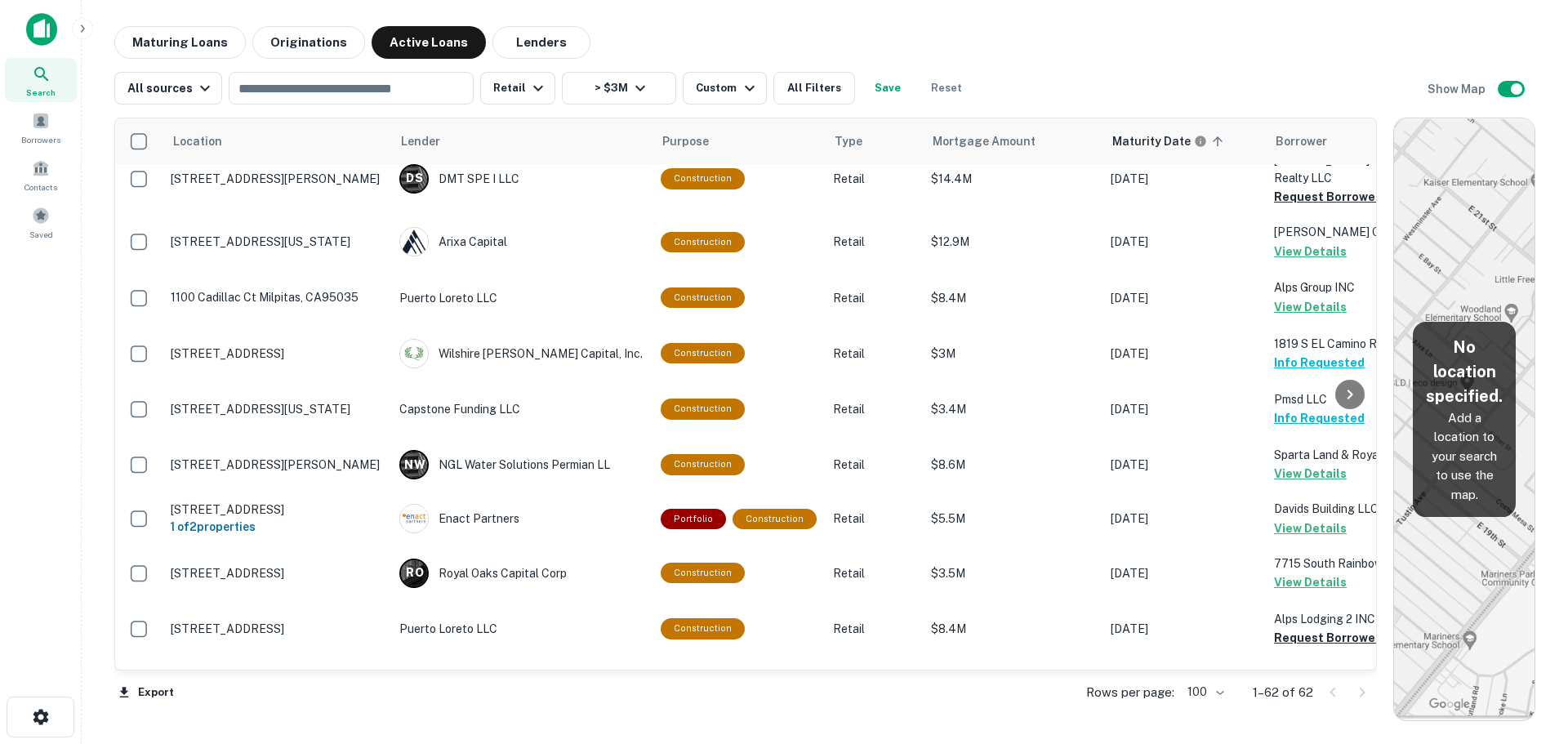
scroll to position [3106, 0]
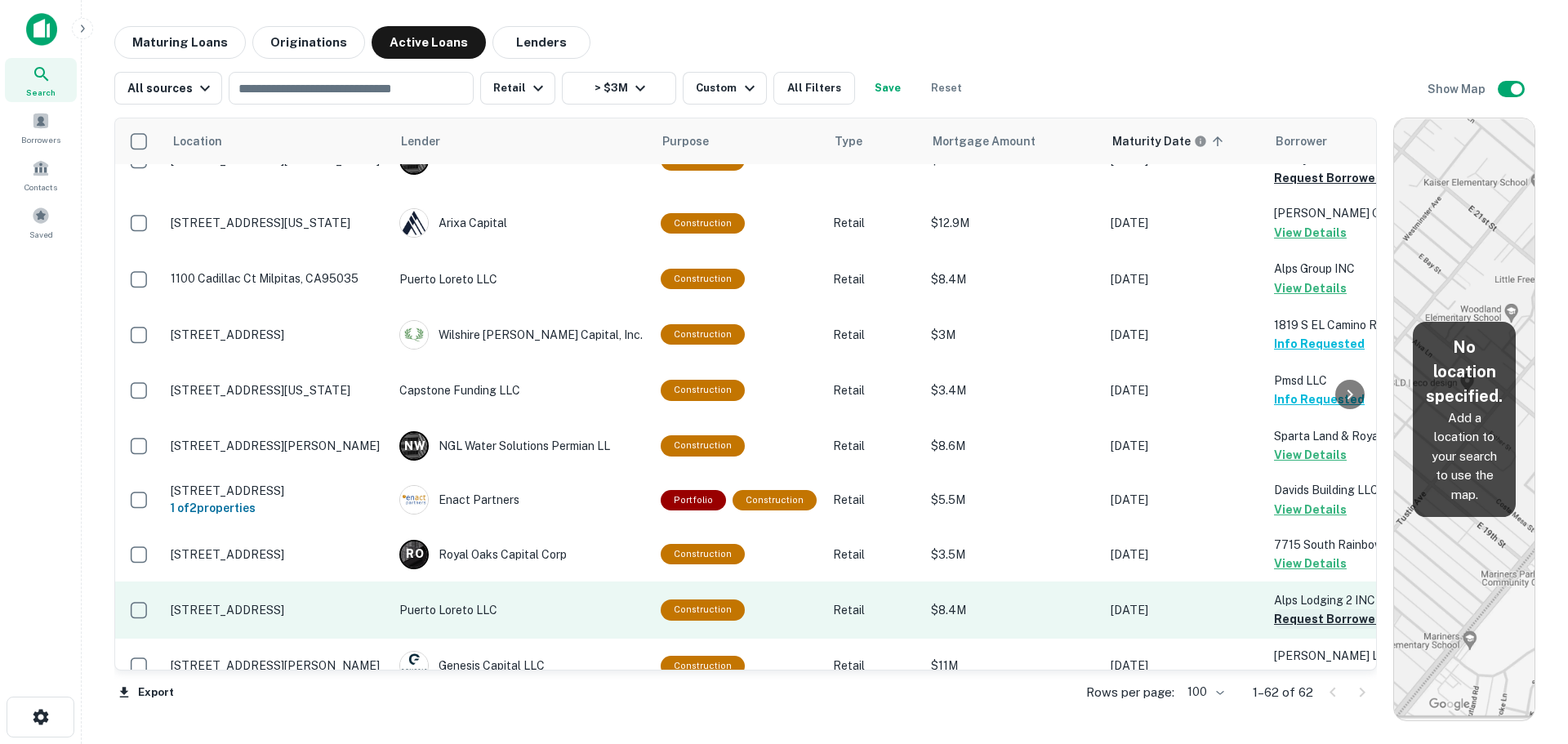
click at [1302, 609] on button "Request Borrower Info" at bounding box center [1340, 619] width 132 height 20
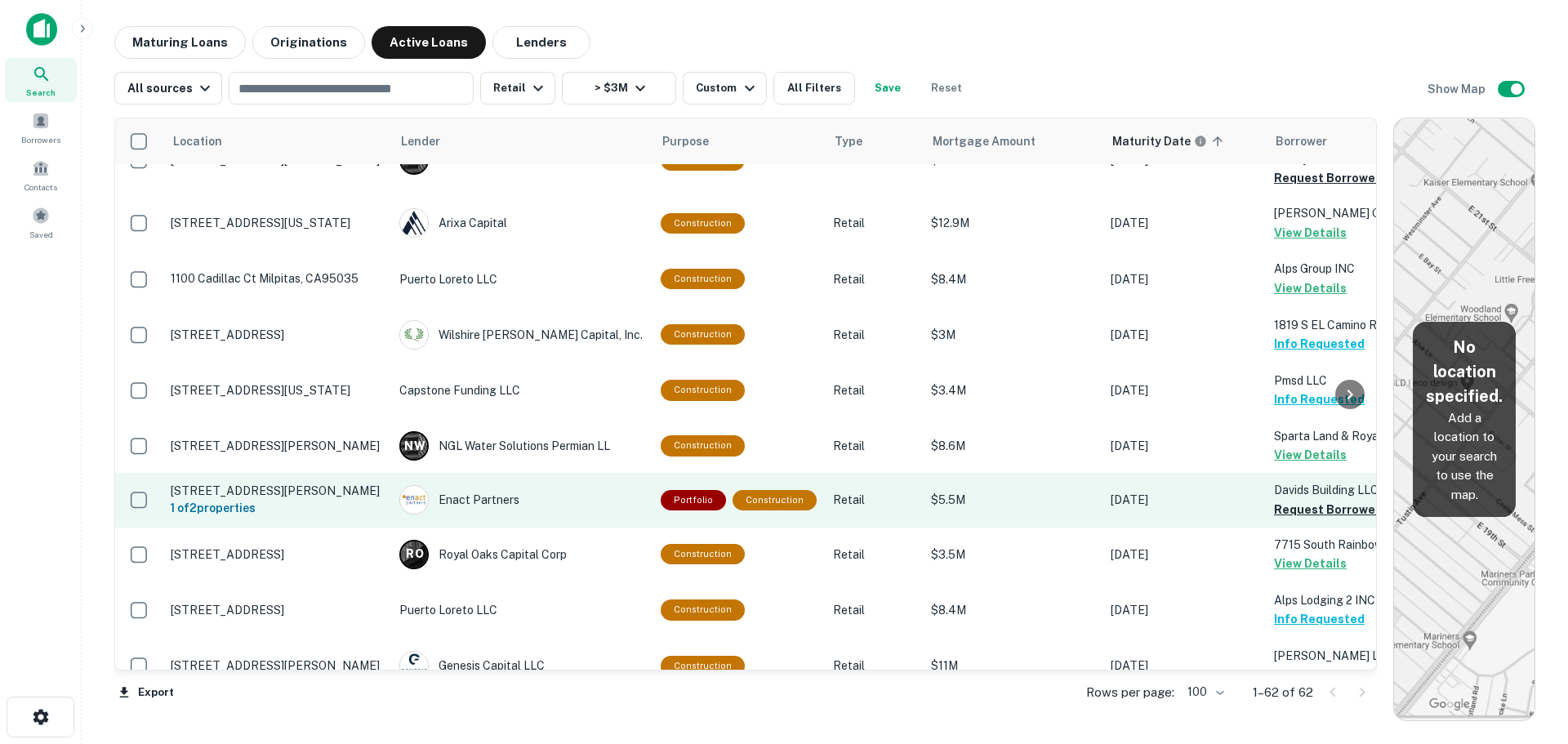
click at [1299, 482] on p "Davids Building LLC" at bounding box center [1356, 490] width 163 height 18
click at [1300, 500] on button "Request Borrower Info" at bounding box center [1340, 509] width 132 height 20
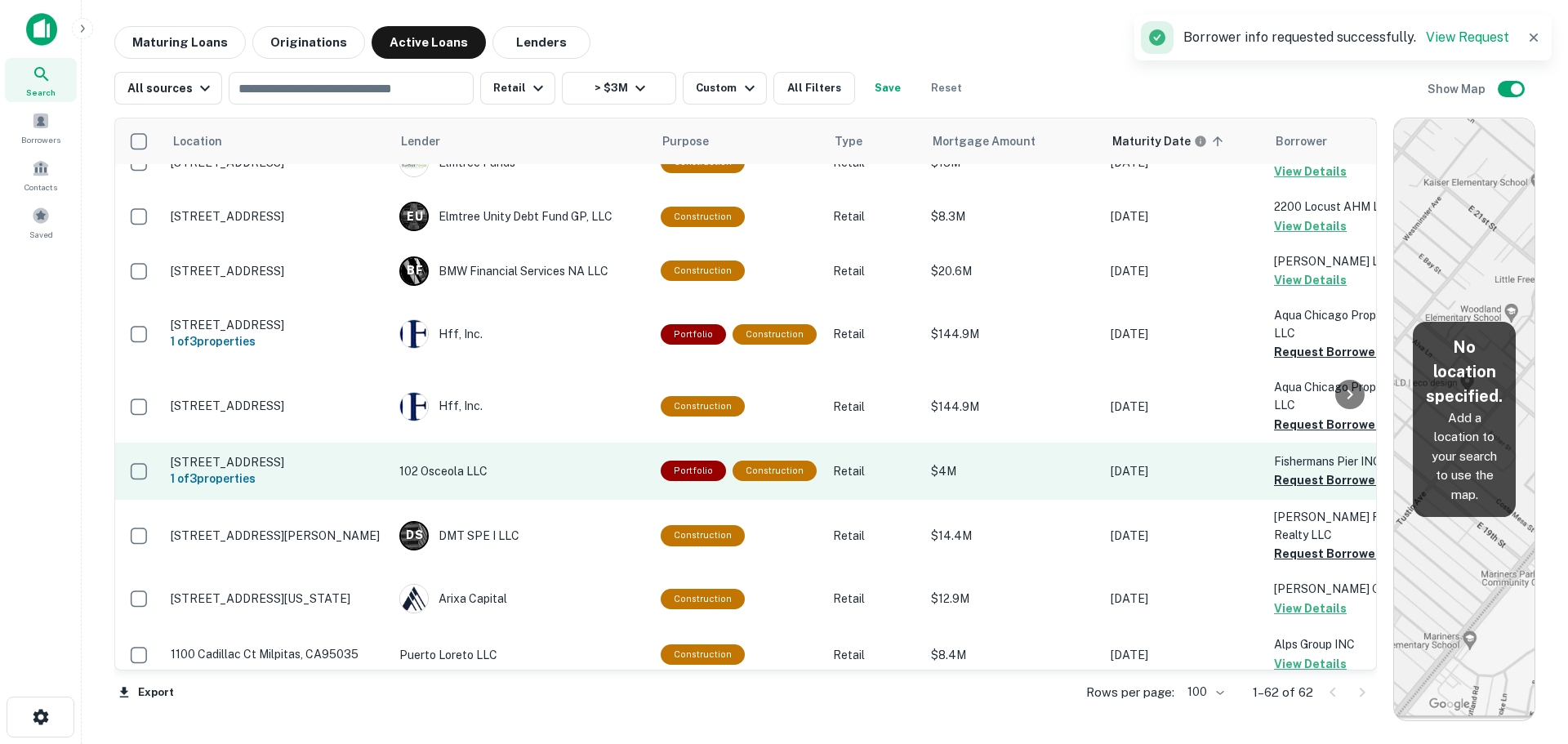
scroll to position [2698, 0]
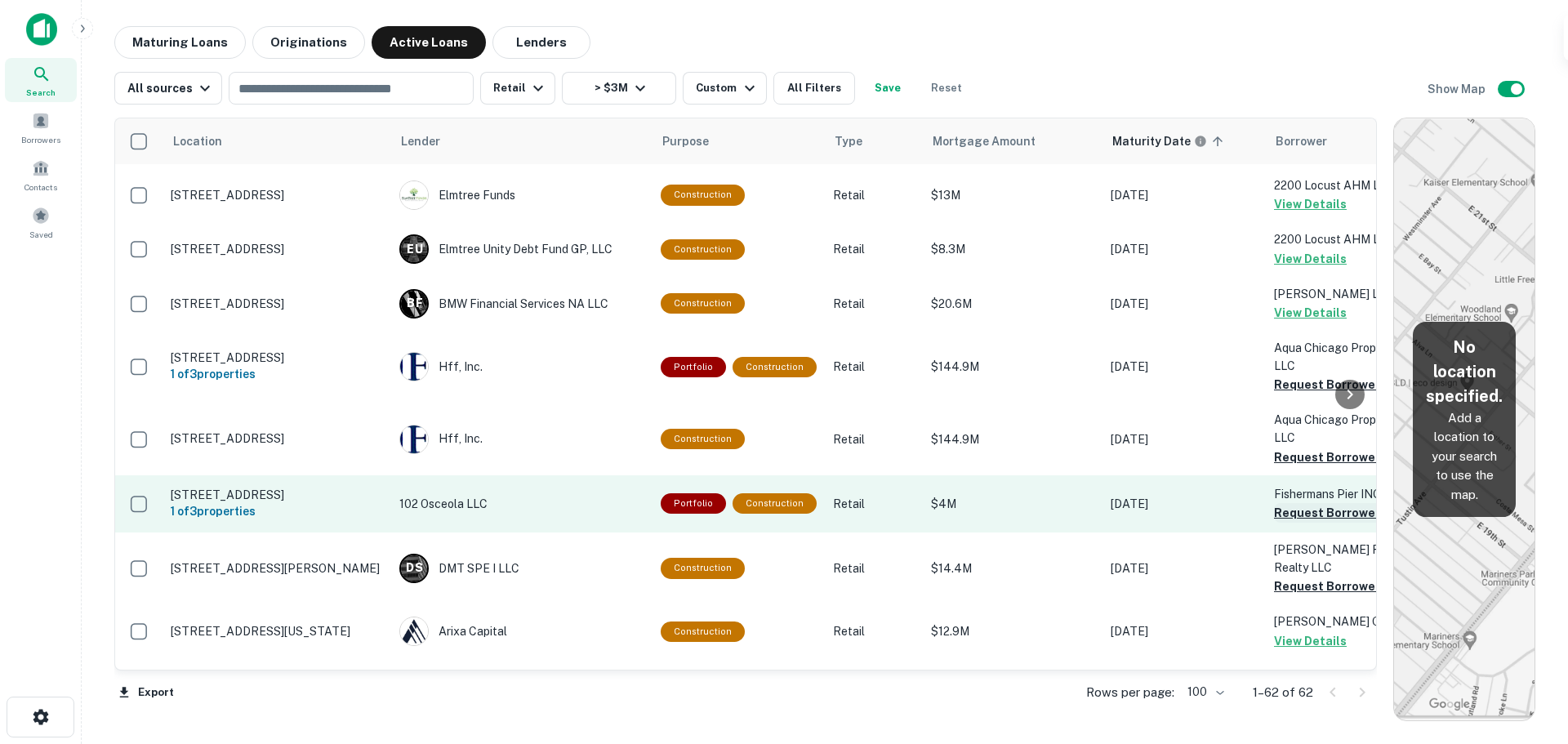
click at [1321, 503] on button "Request Borrower Info" at bounding box center [1340, 513] width 132 height 20
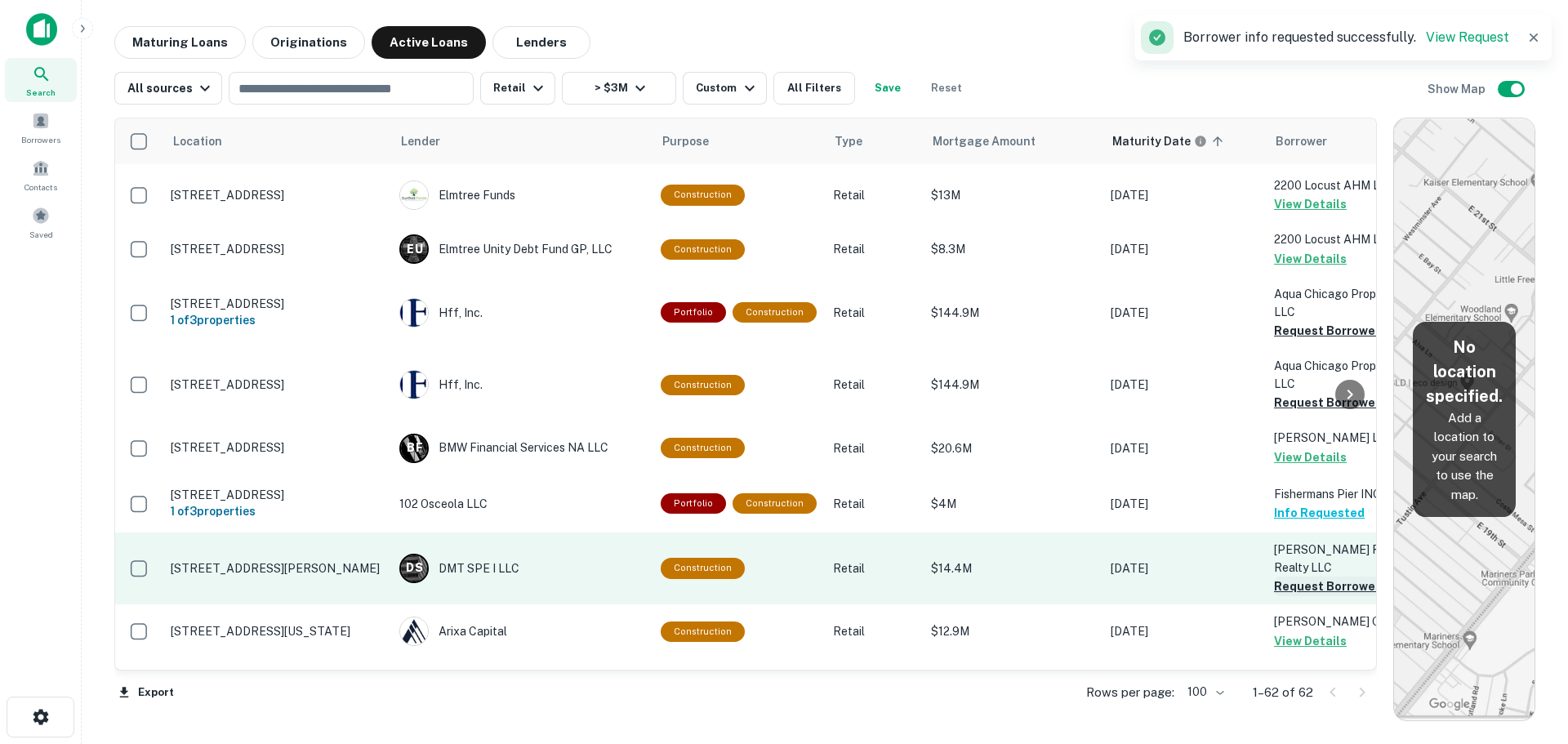
click at [1305, 577] on button "Request Borrower Info" at bounding box center [1340, 587] width 132 height 20
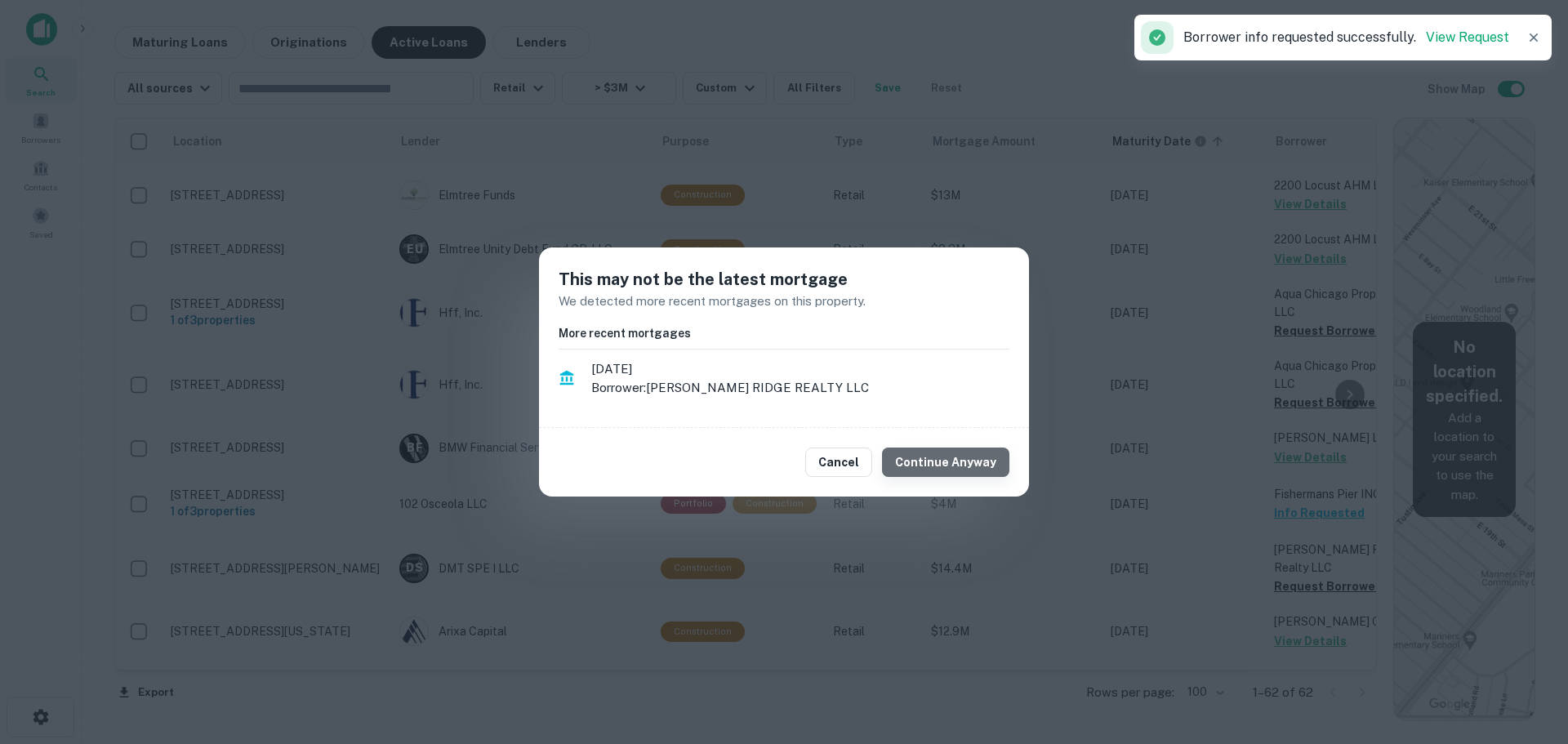
click at [986, 468] on button "Continue Anyway" at bounding box center [945, 462] width 128 height 30
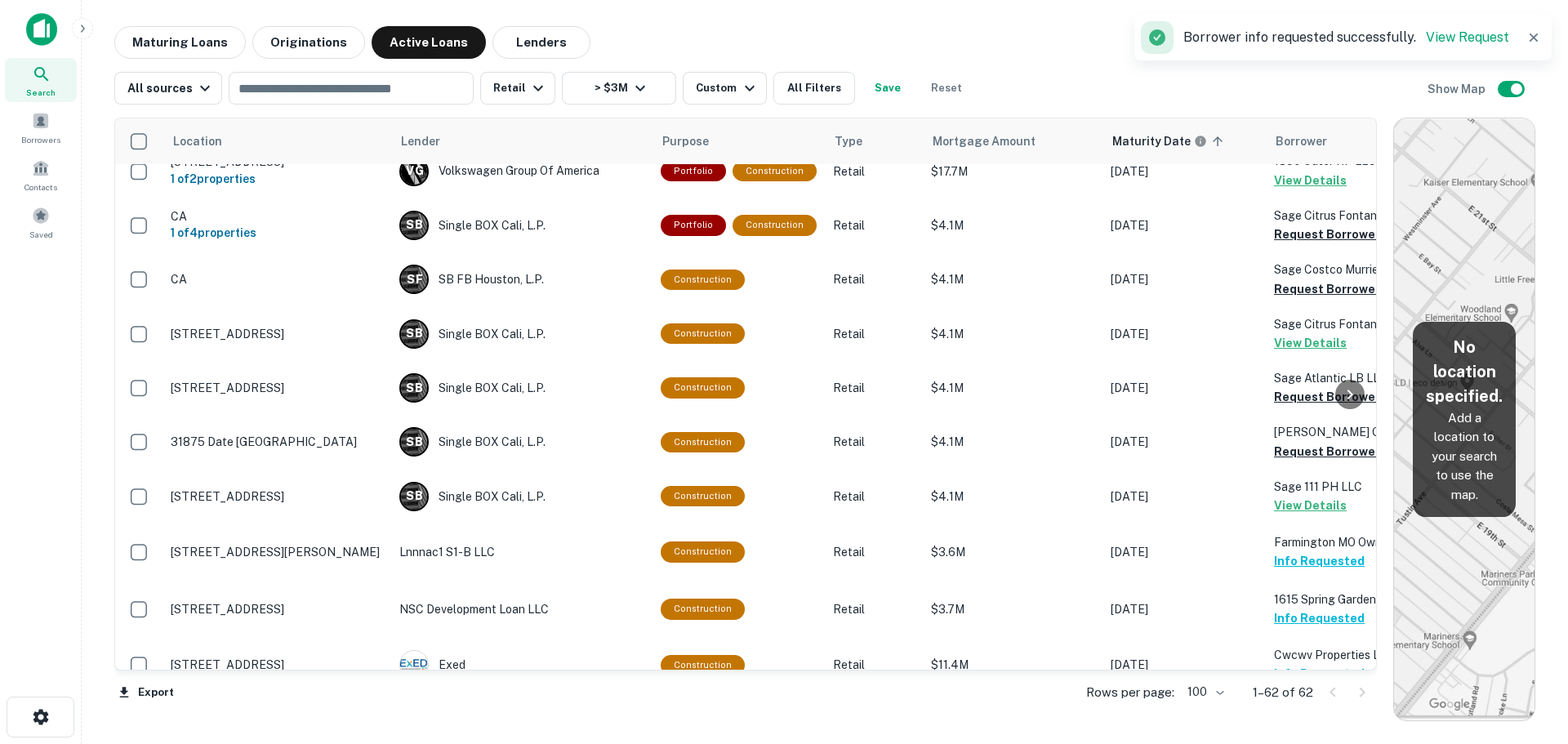
scroll to position [1880, 0]
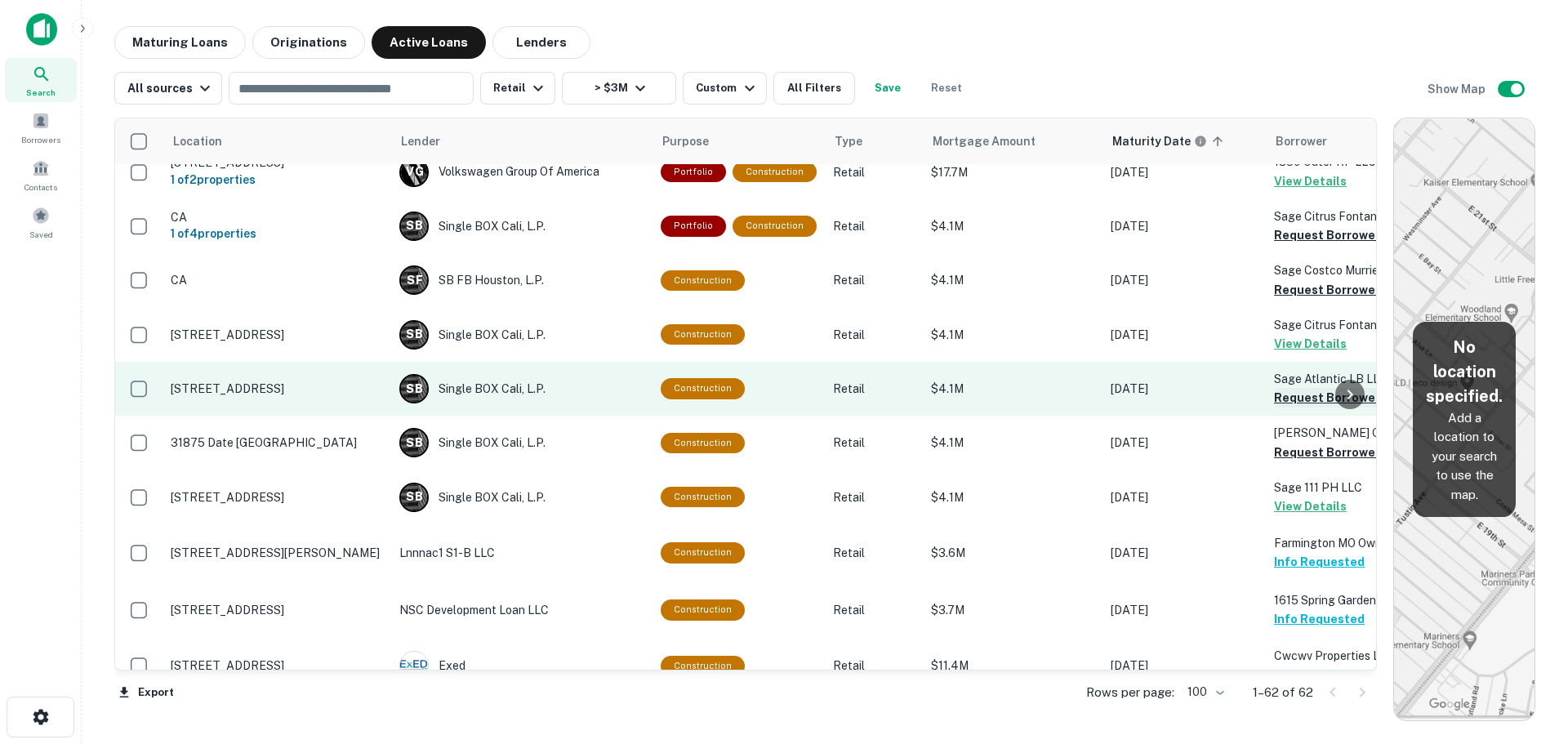
click at [1288, 389] on button "Request Borrower Info" at bounding box center [1340, 398] width 132 height 20
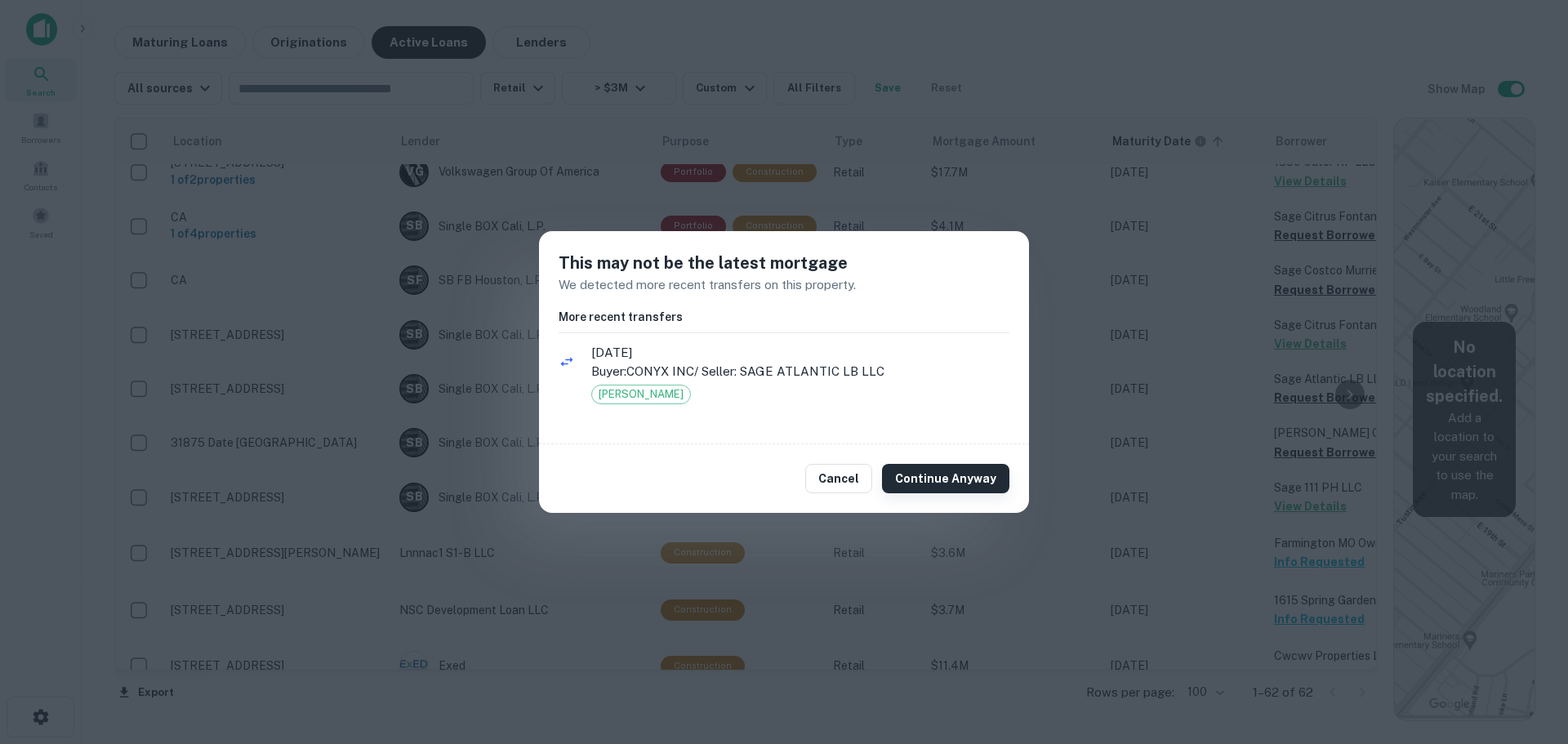
click at [957, 481] on button "Continue Anyway" at bounding box center [945, 479] width 128 height 30
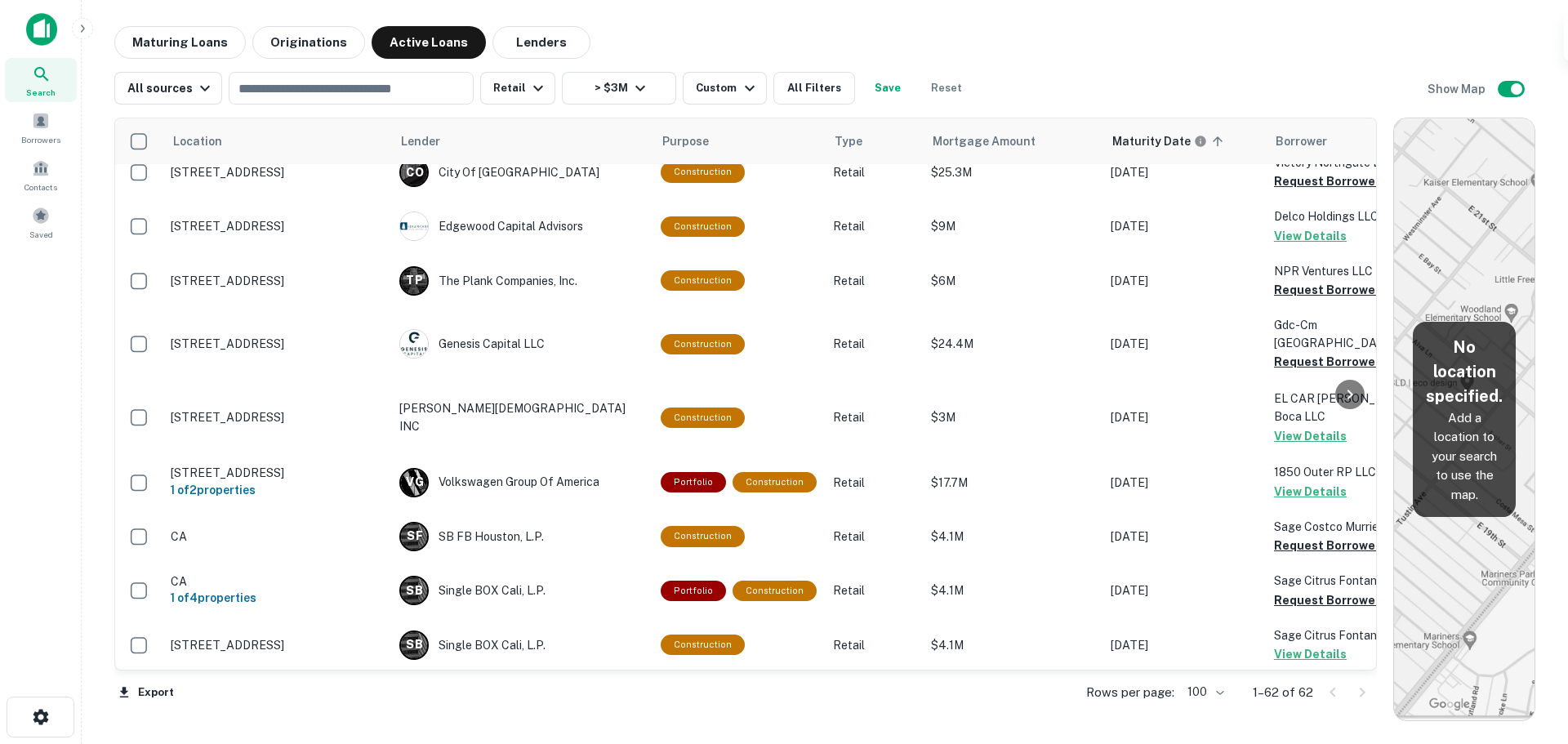
scroll to position [1553, 0]
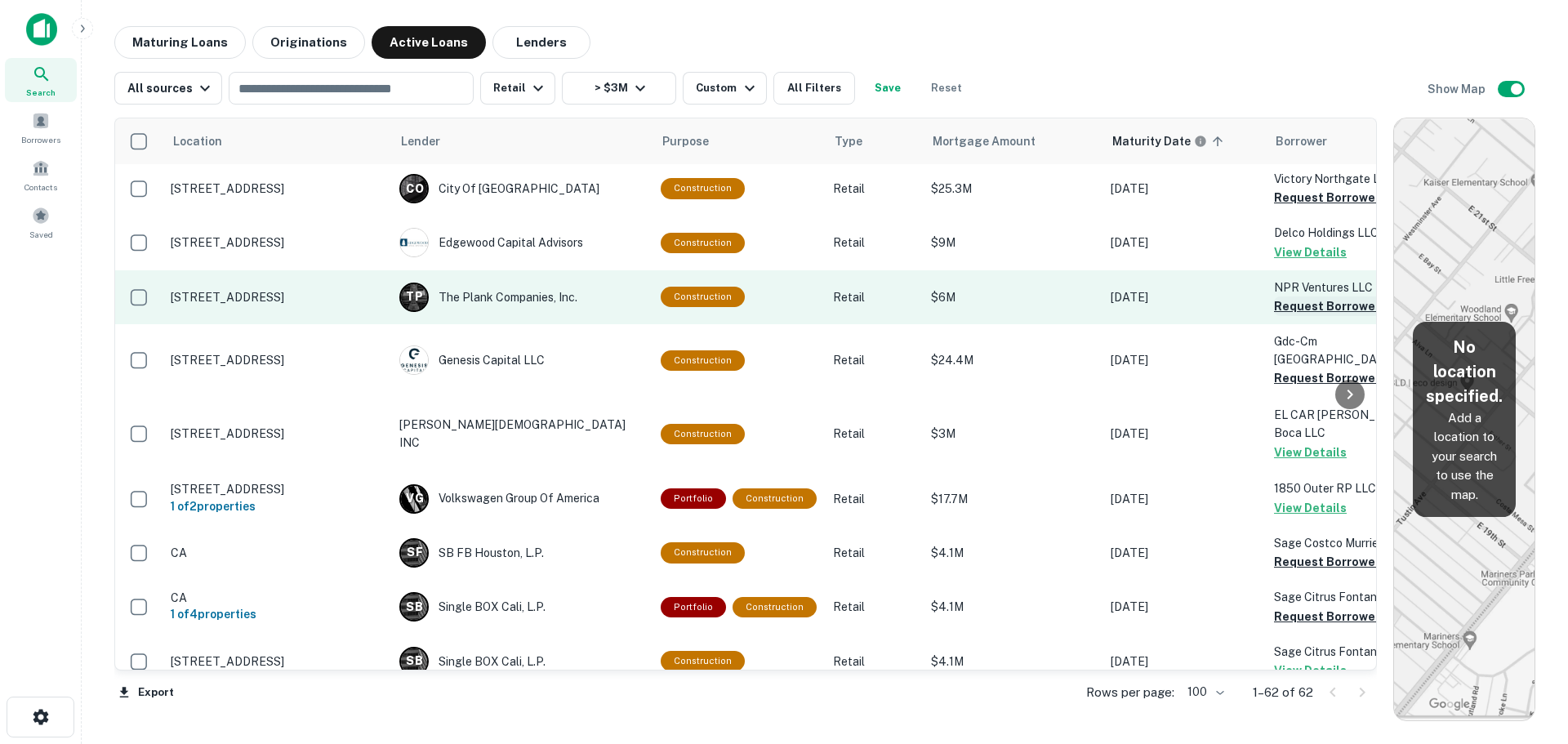
click at [1293, 296] on button "Request Borrower Info" at bounding box center [1340, 306] width 132 height 20
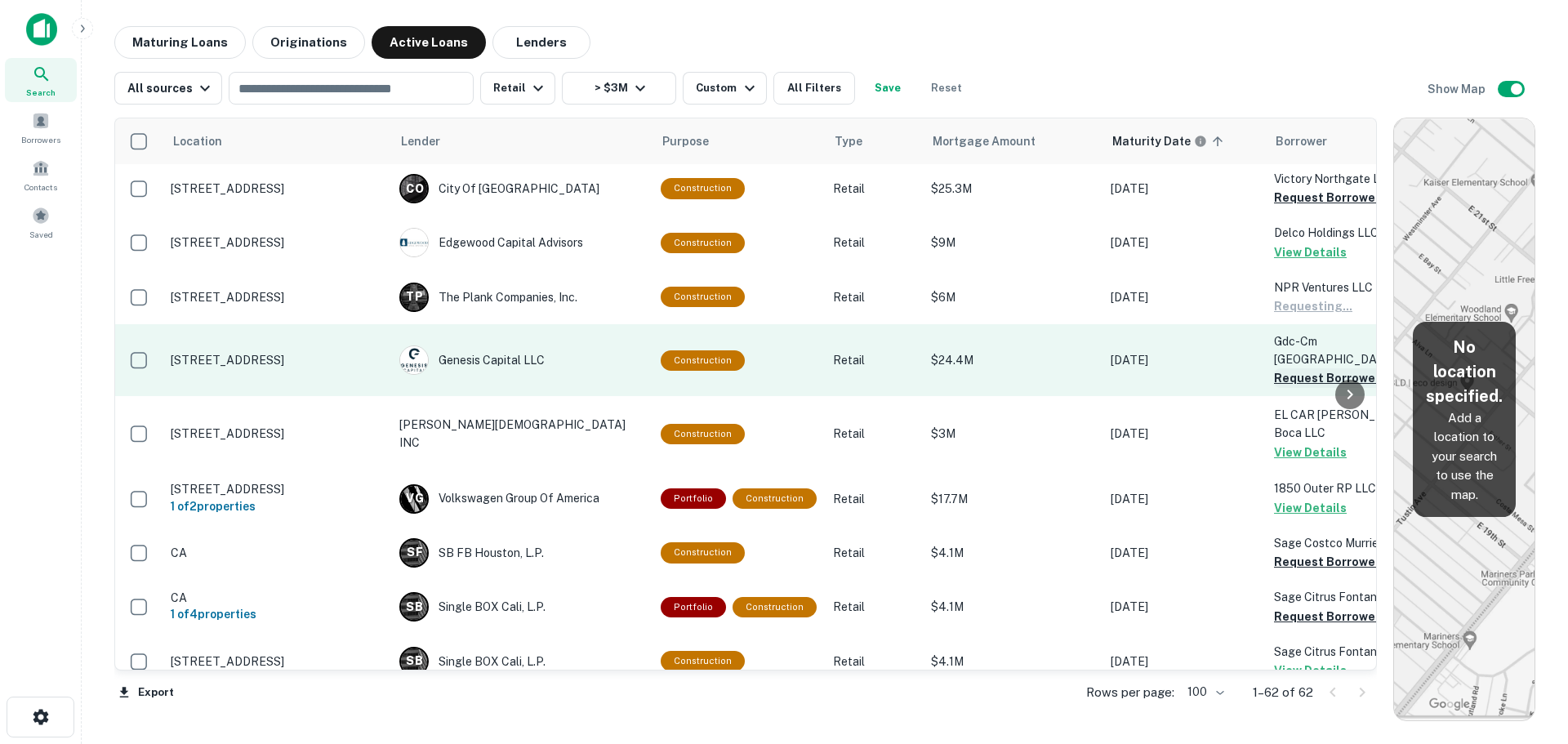
click at [1315, 369] on button "Request Borrower Info" at bounding box center [1340, 378] width 132 height 20
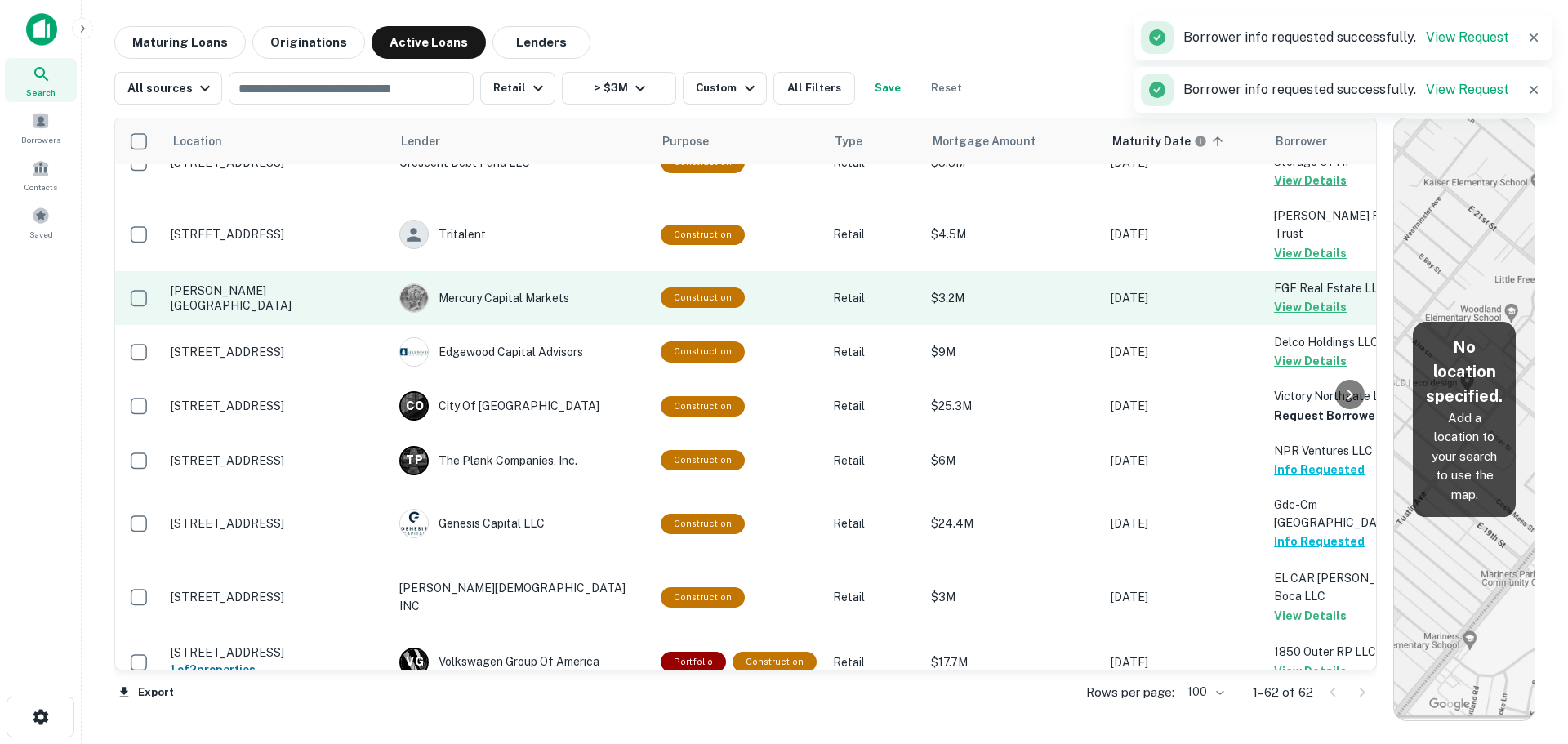
scroll to position [1145, 0]
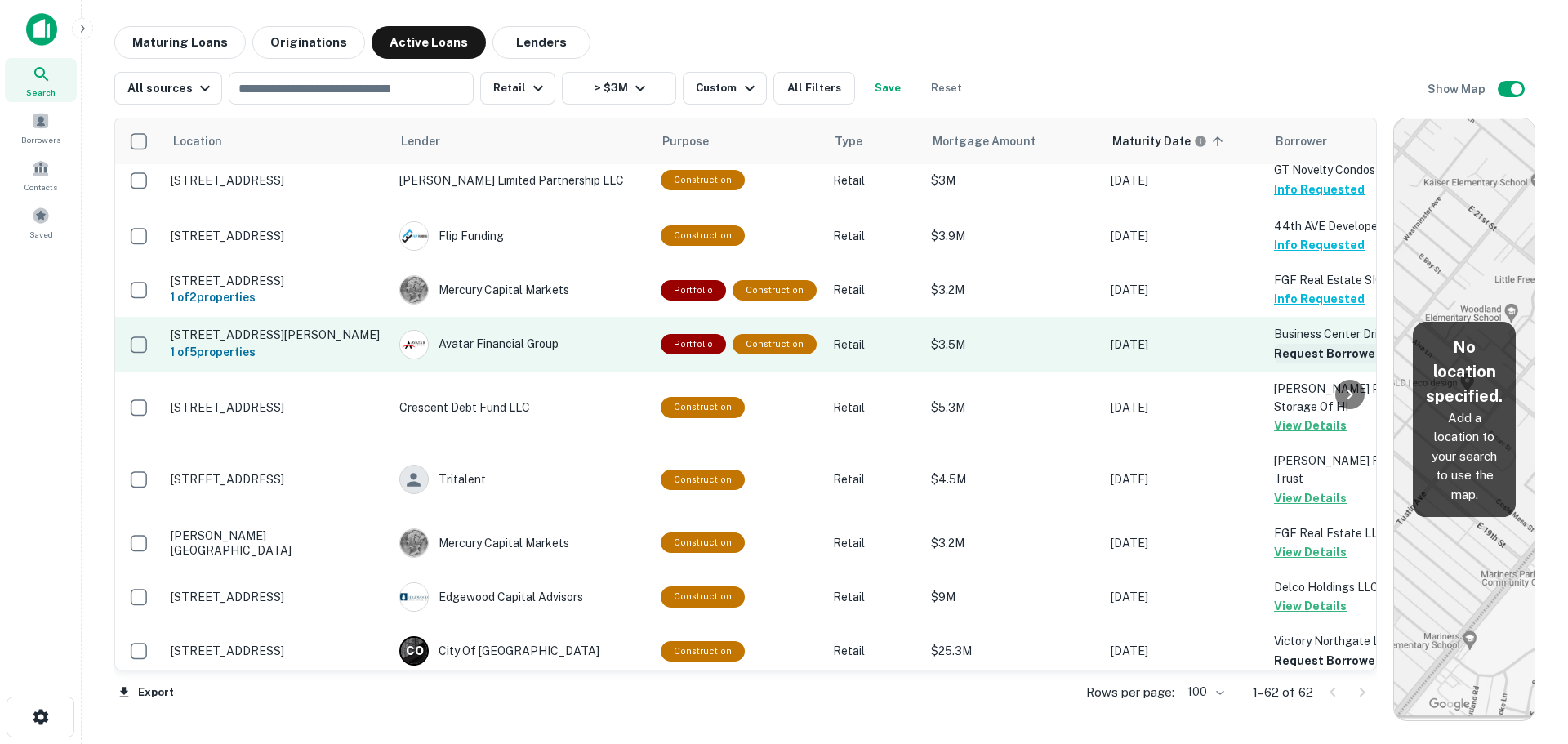
click at [1305, 363] on button "Request Borrower Info" at bounding box center [1340, 354] width 132 height 20
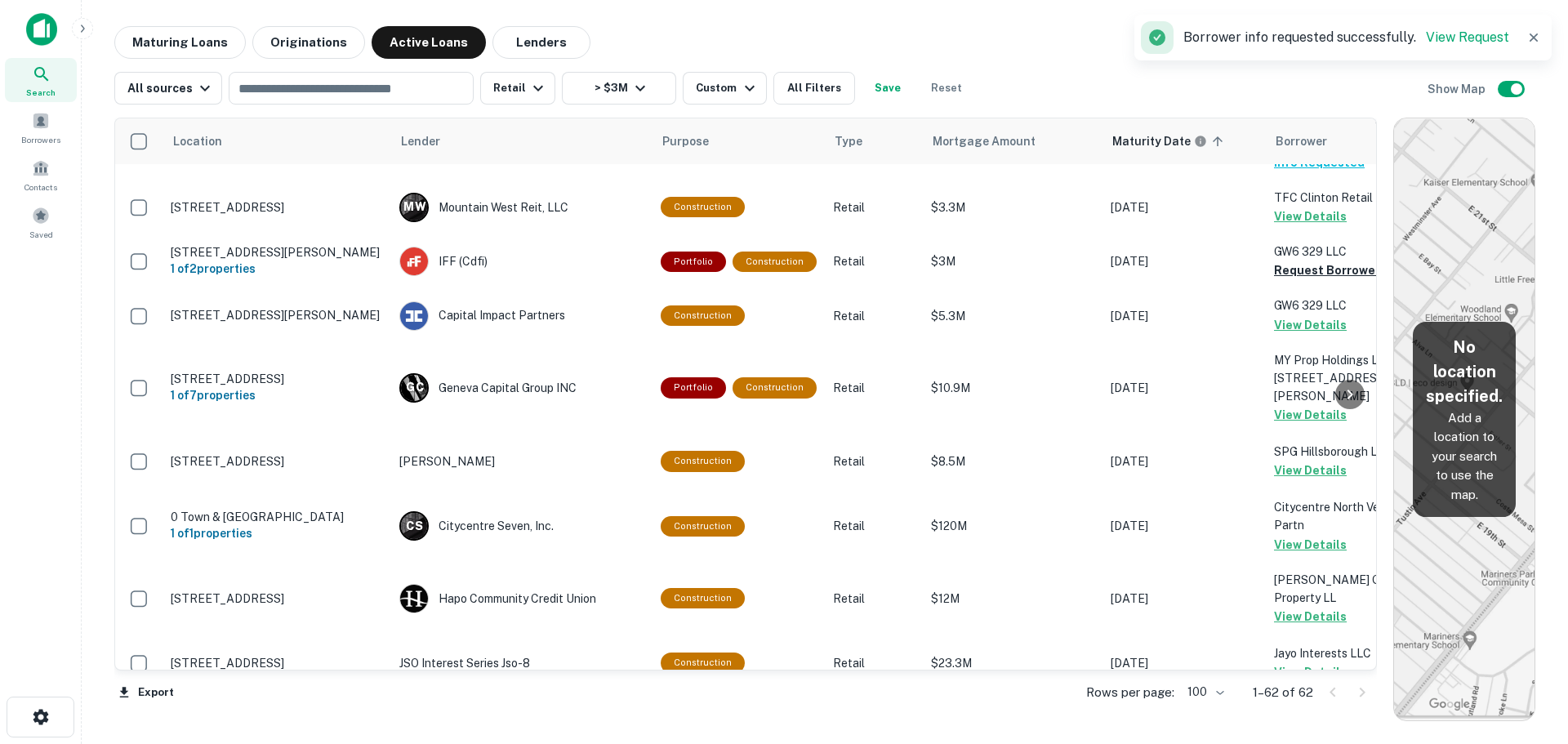
scroll to position [409, 0]
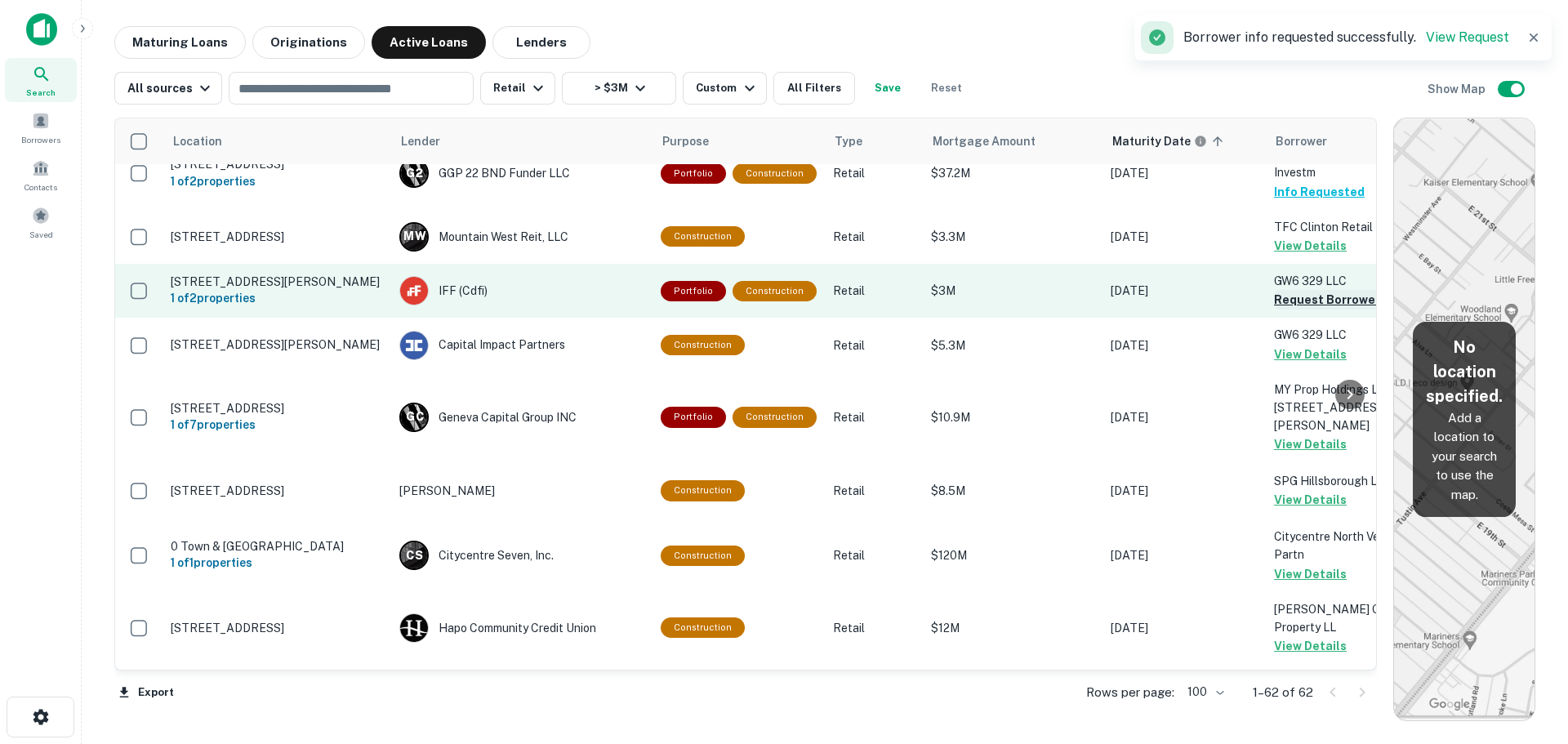
click at [1298, 309] on button "Request Borrower Info" at bounding box center [1340, 300] width 132 height 20
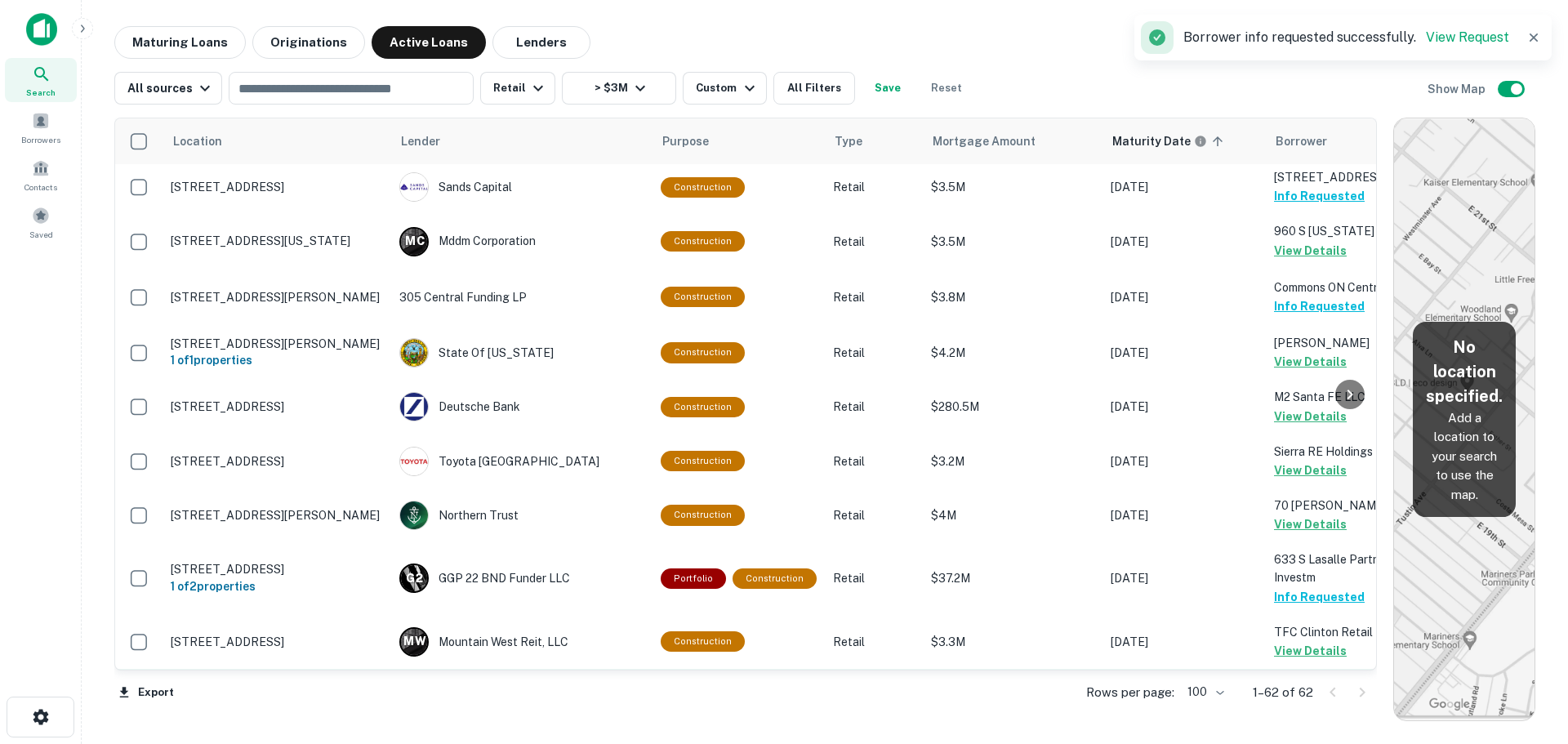
scroll to position [0, 0]
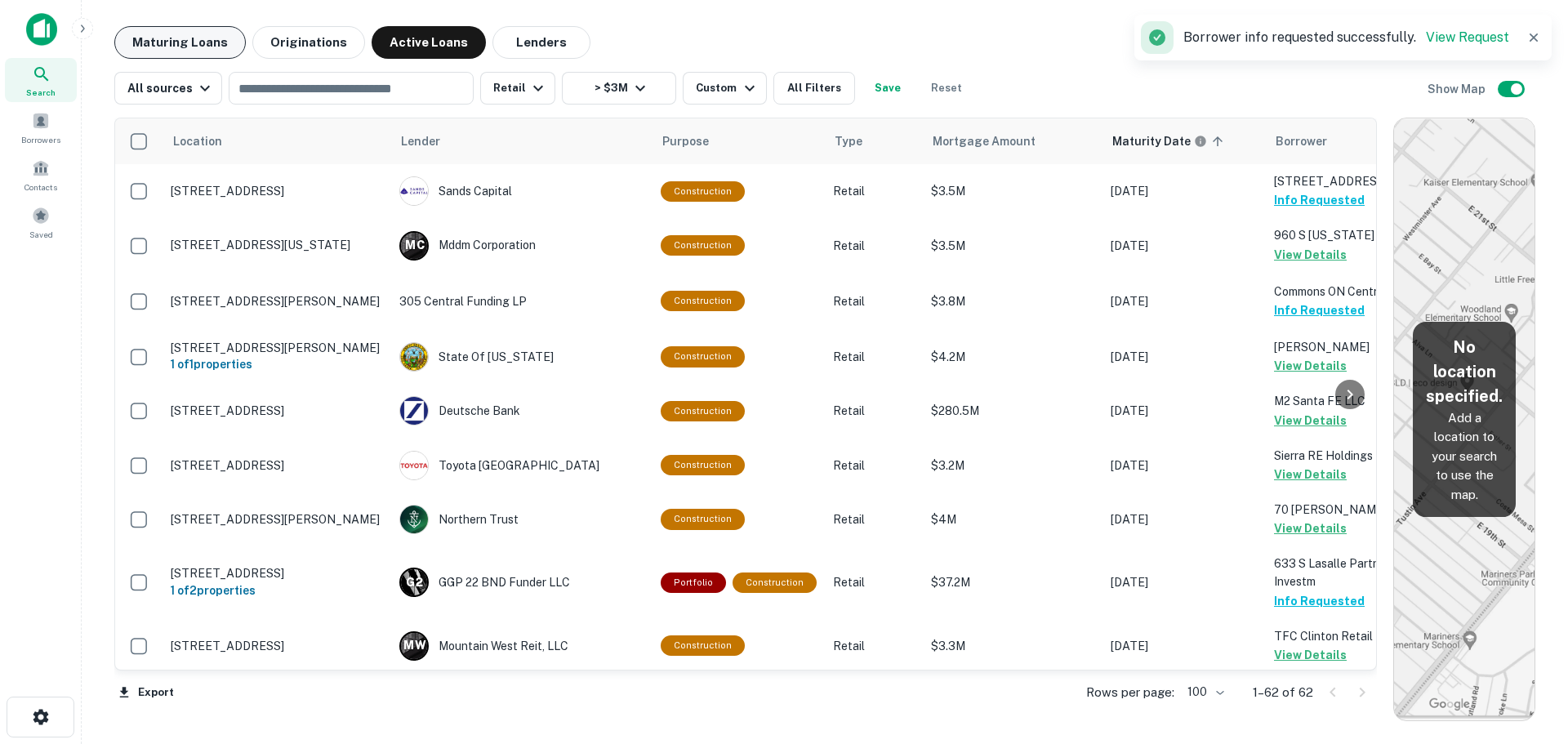
click at [184, 40] on button "Maturing Loans" at bounding box center [180, 43] width 131 height 33
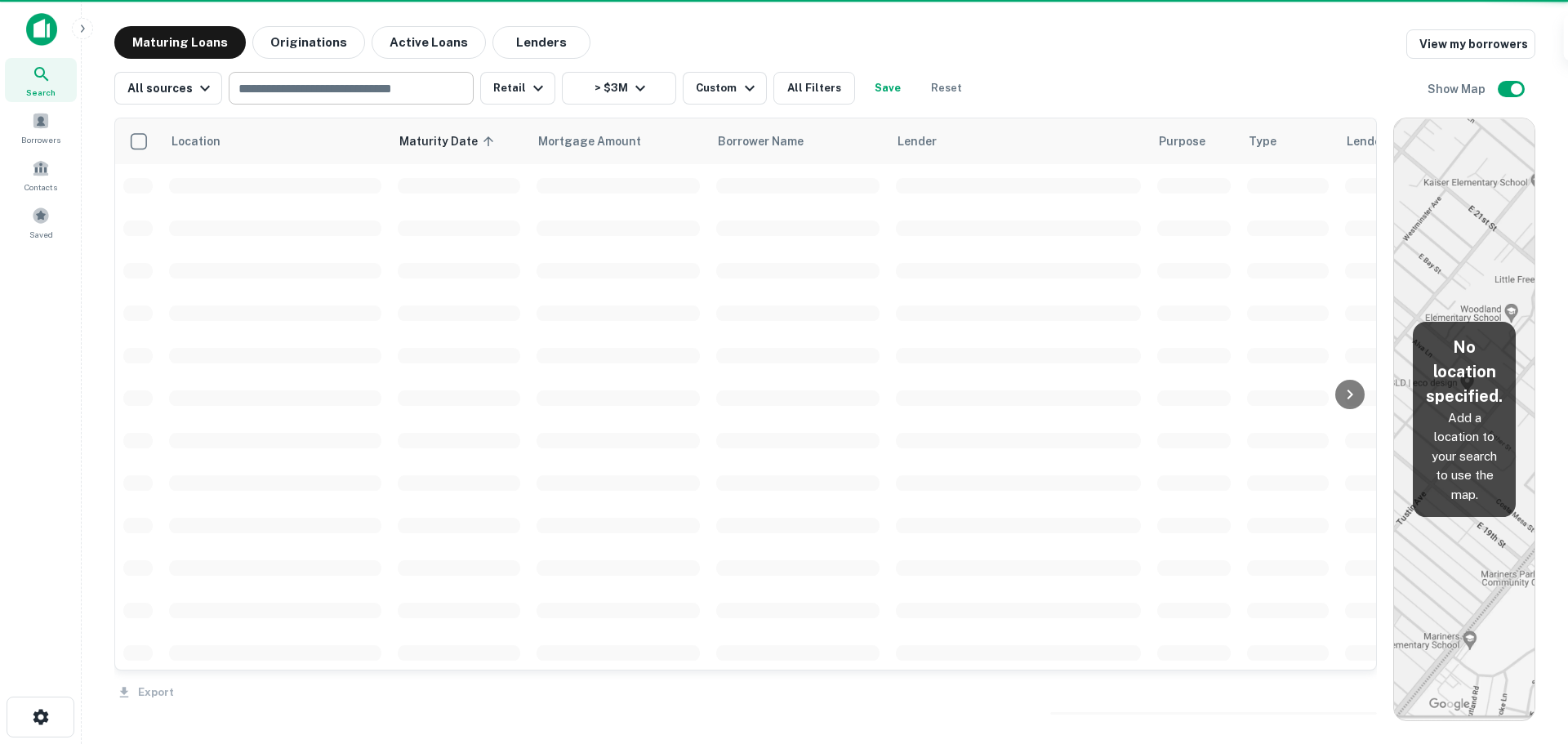
click at [356, 76] on div "​" at bounding box center [351, 89] width 245 height 33
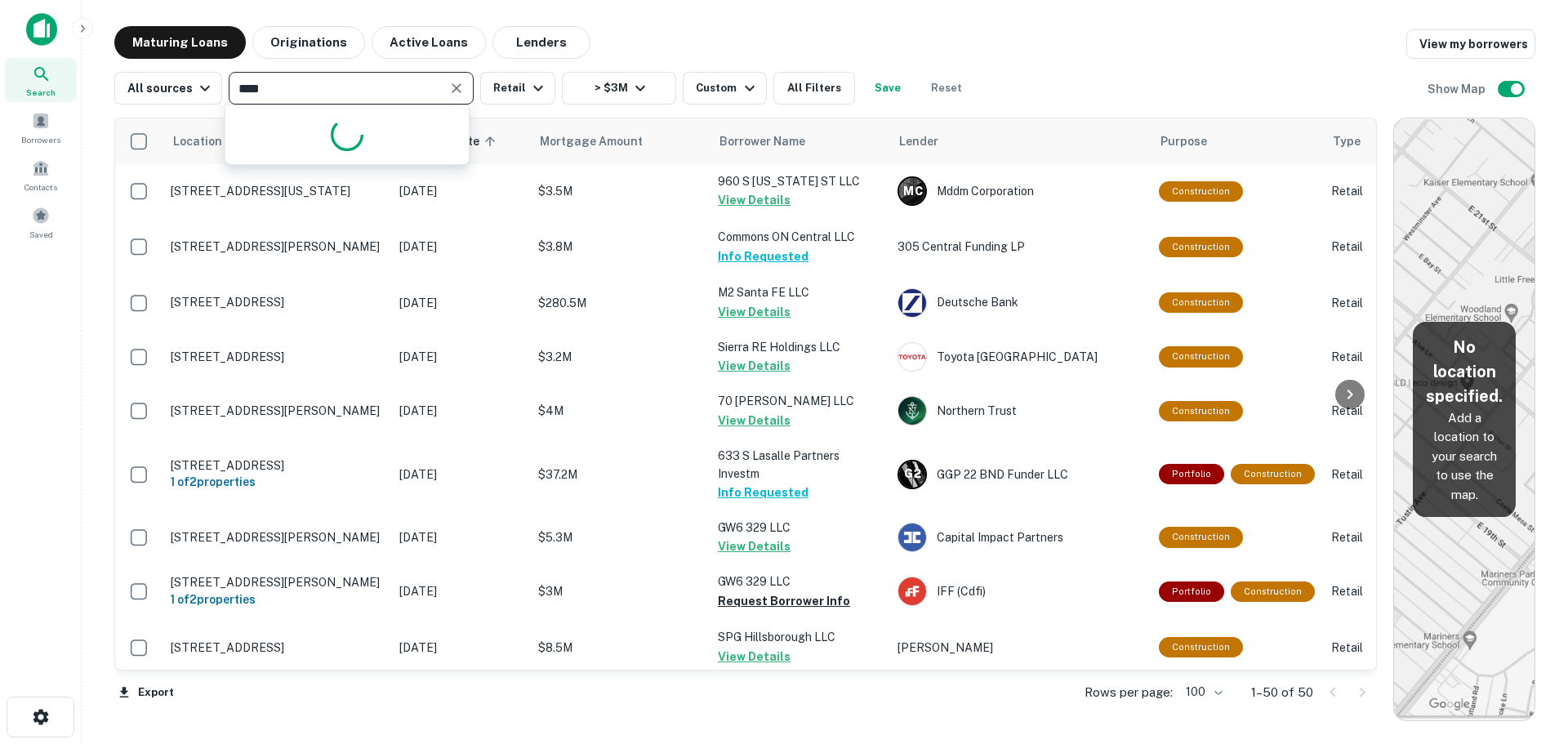
type input "*****"
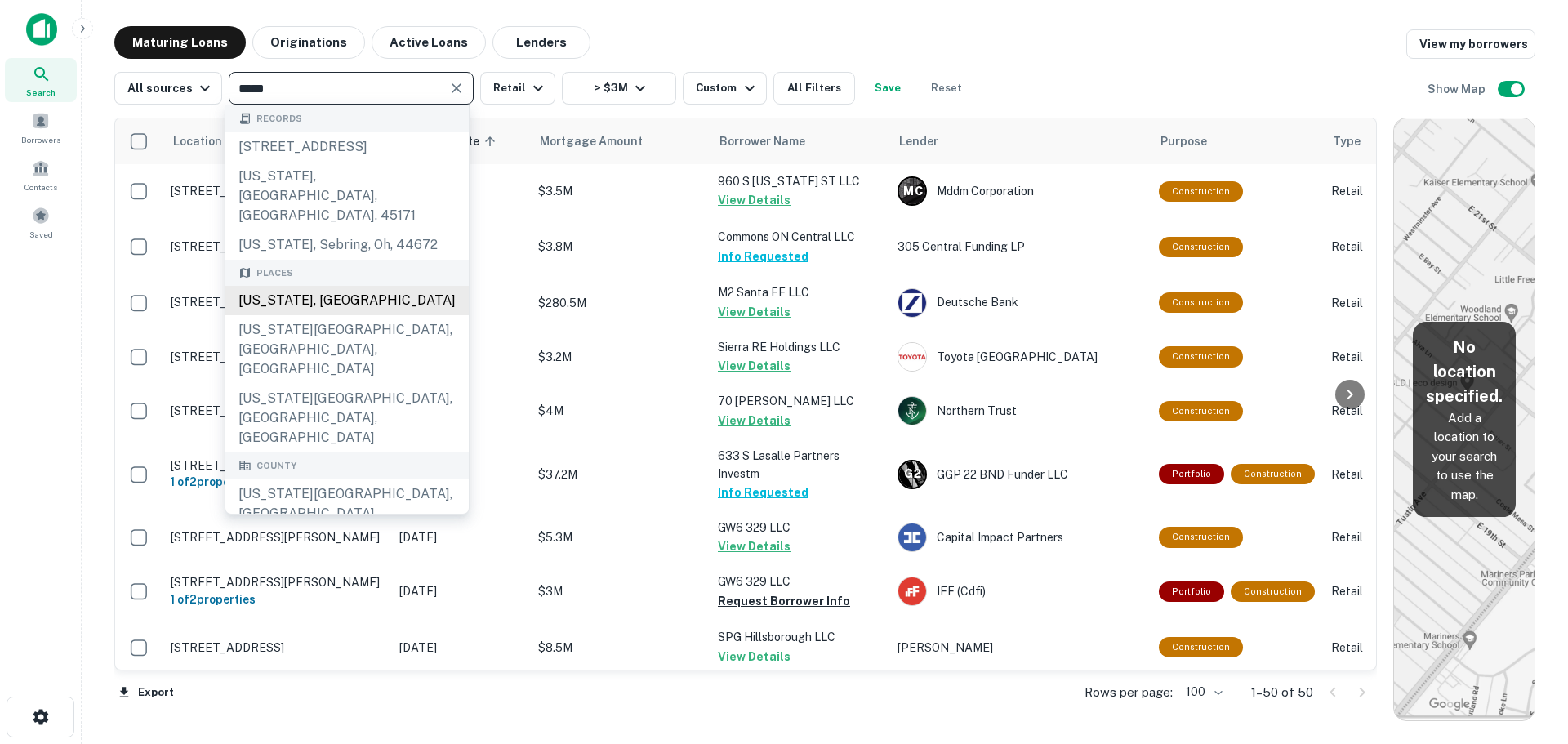
click at [335, 286] on div "[US_STATE], [GEOGRAPHIC_DATA]" at bounding box center [347, 301] width 243 height 30
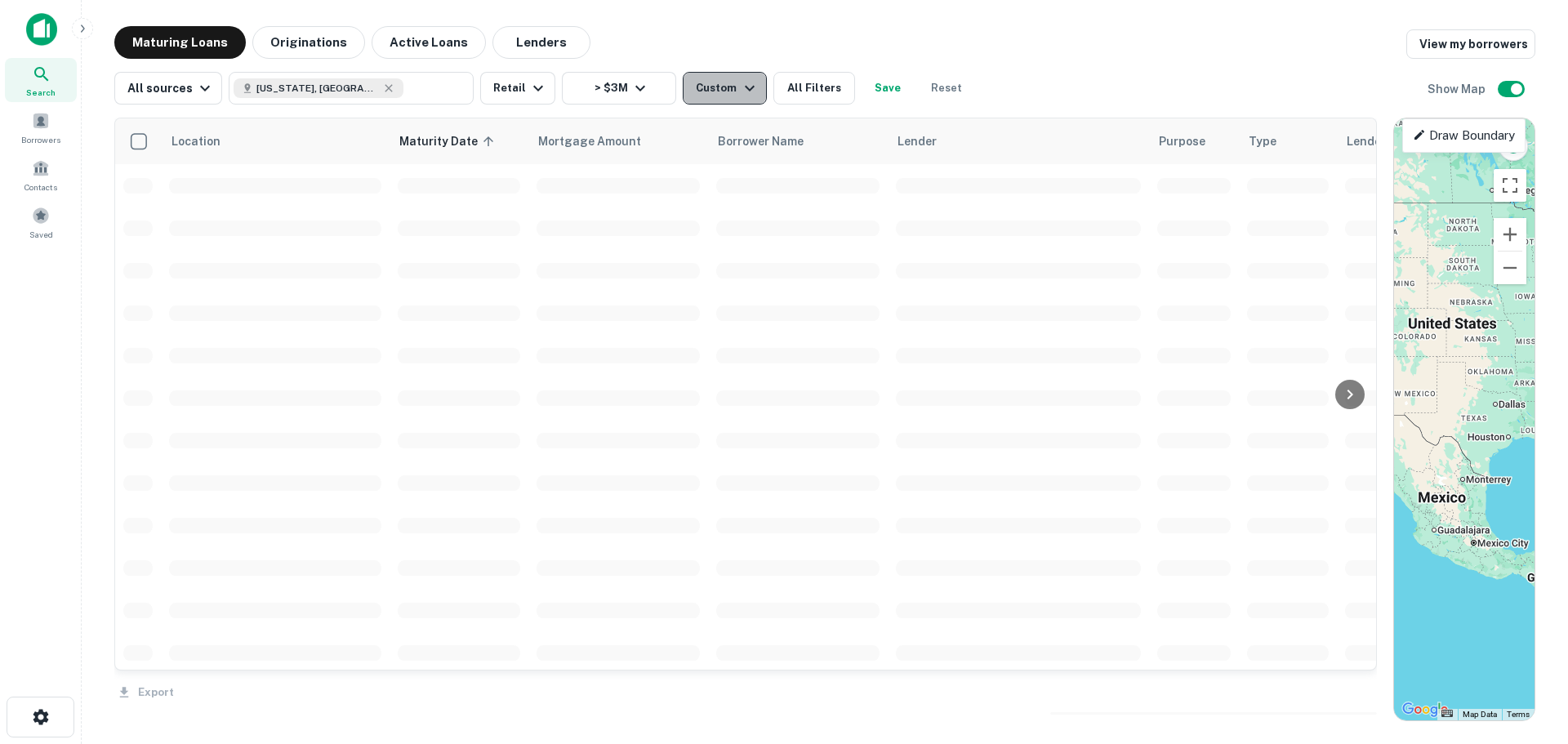
click at [712, 95] on div "Custom" at bounding box center [727, 88] width 63 height 20
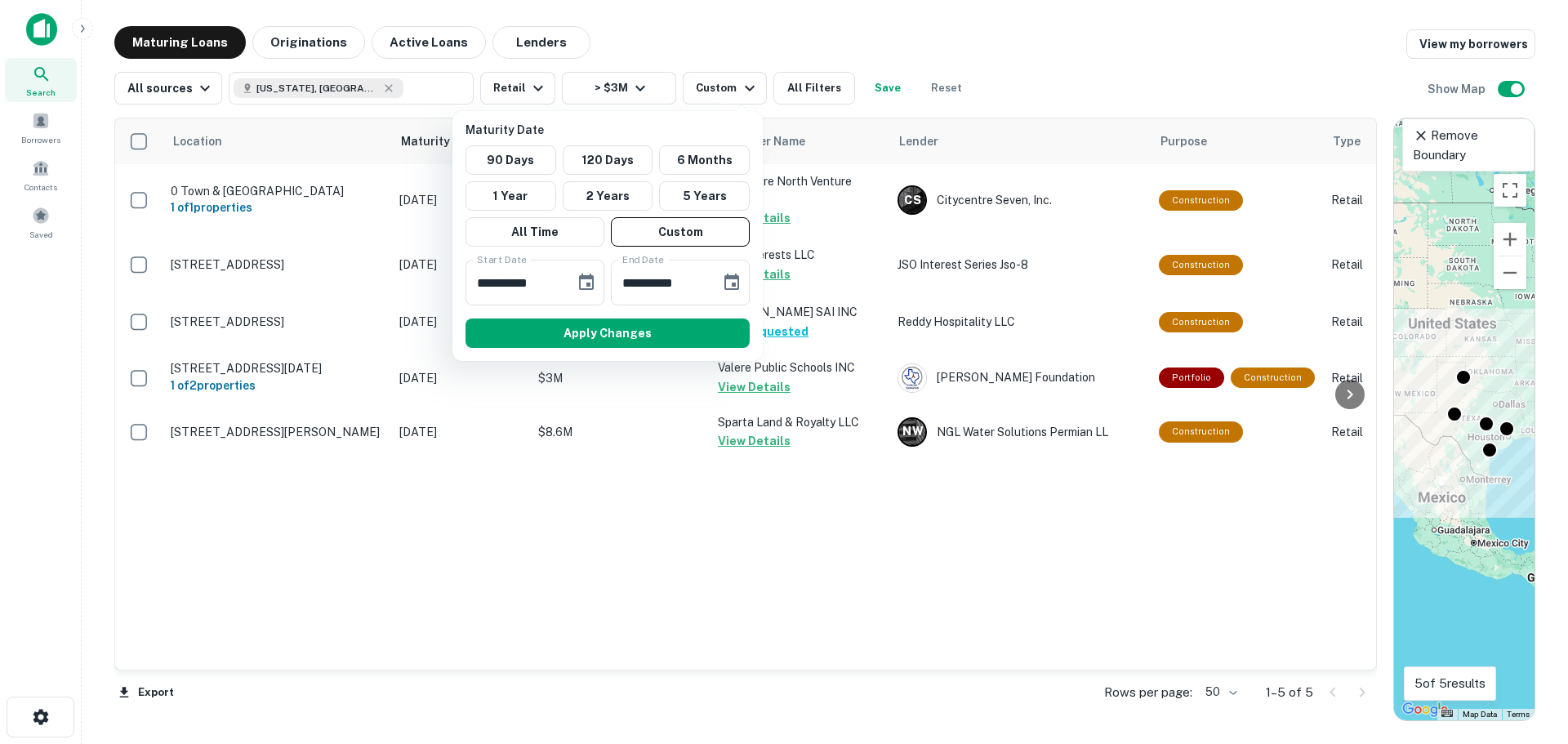
click at [745, 35] on div at bounding box center [784, 372] width 1568 height 744
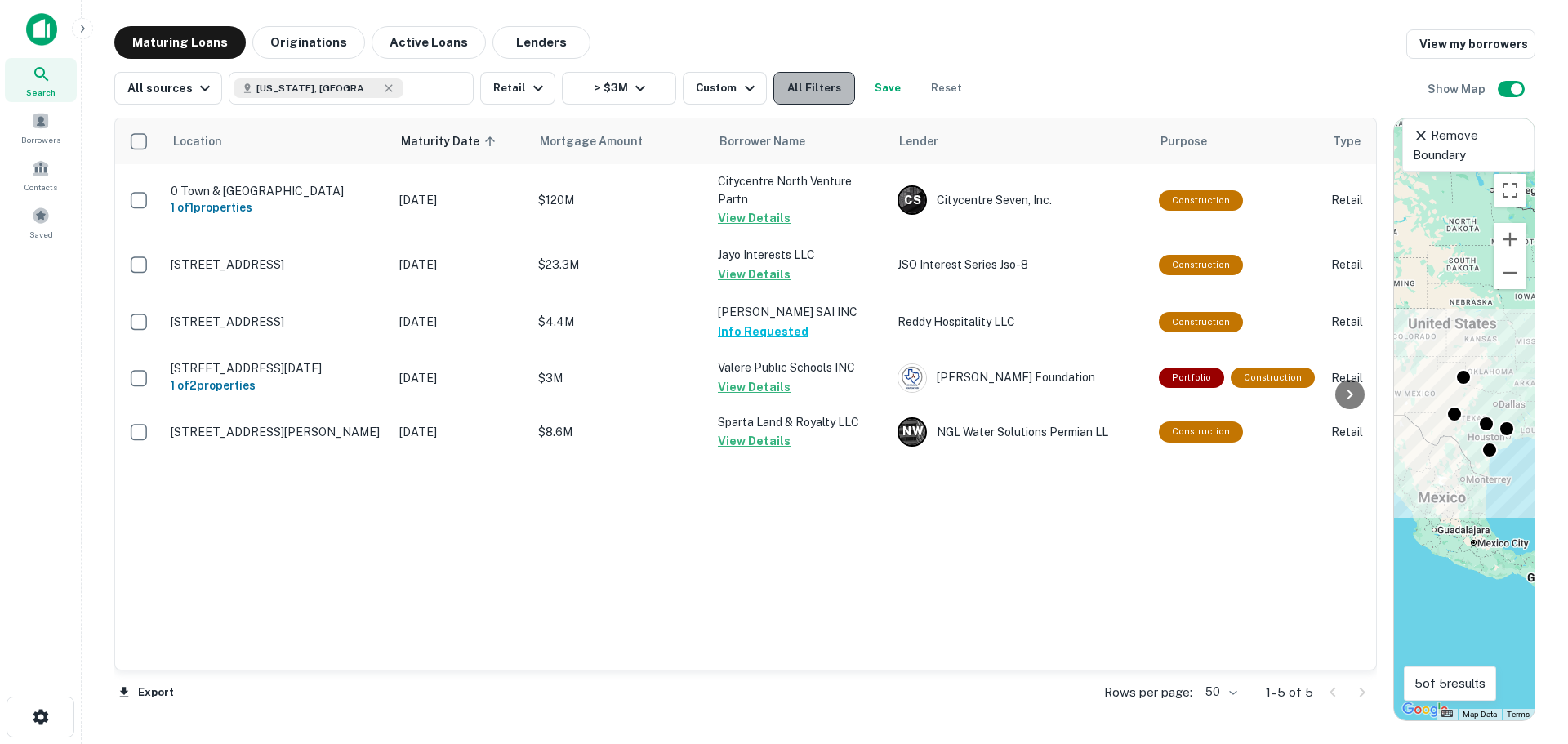
click at [804, 83] on button "All Filters" at bounding box center [814, 89] width 82 height 33
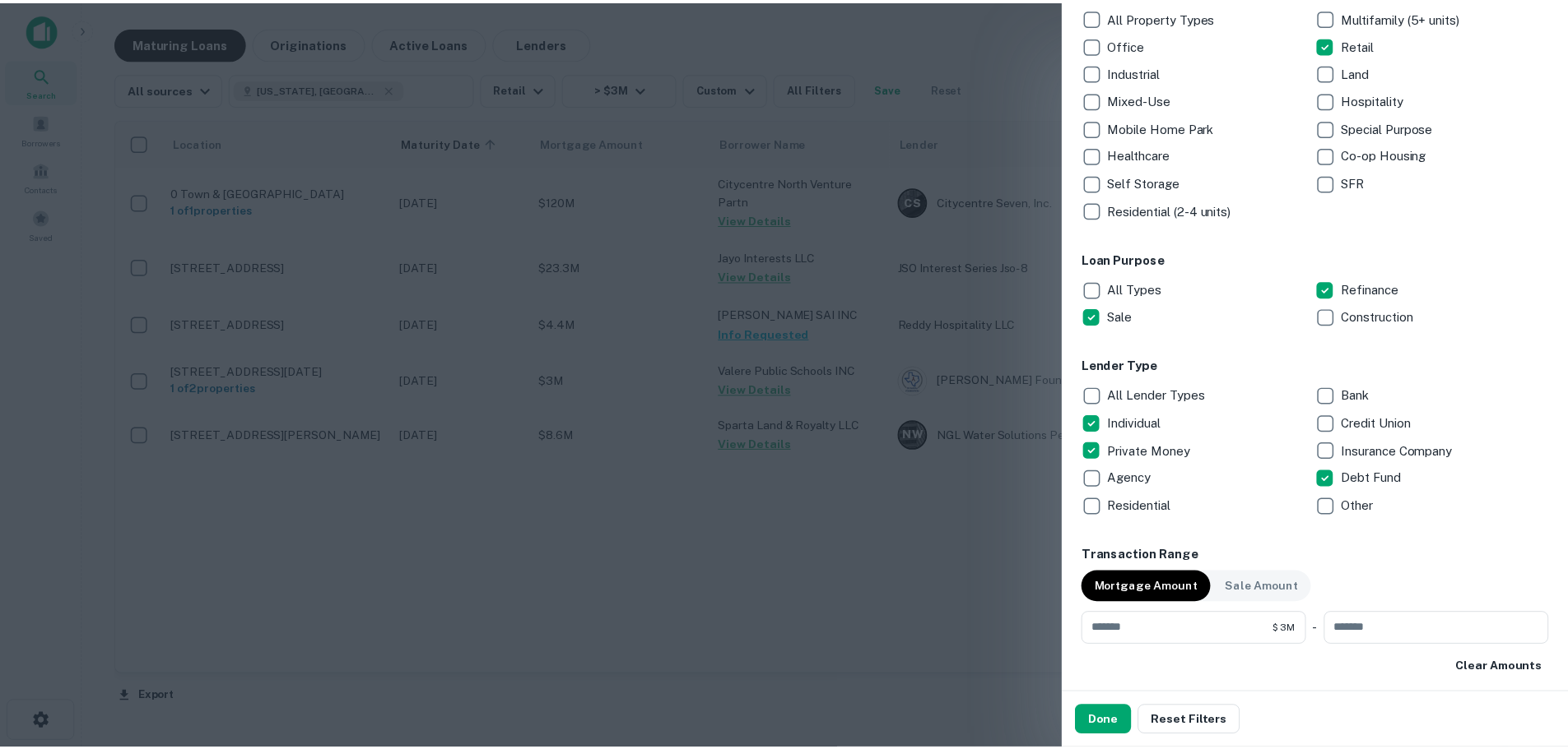
scroll to position [329, 0]
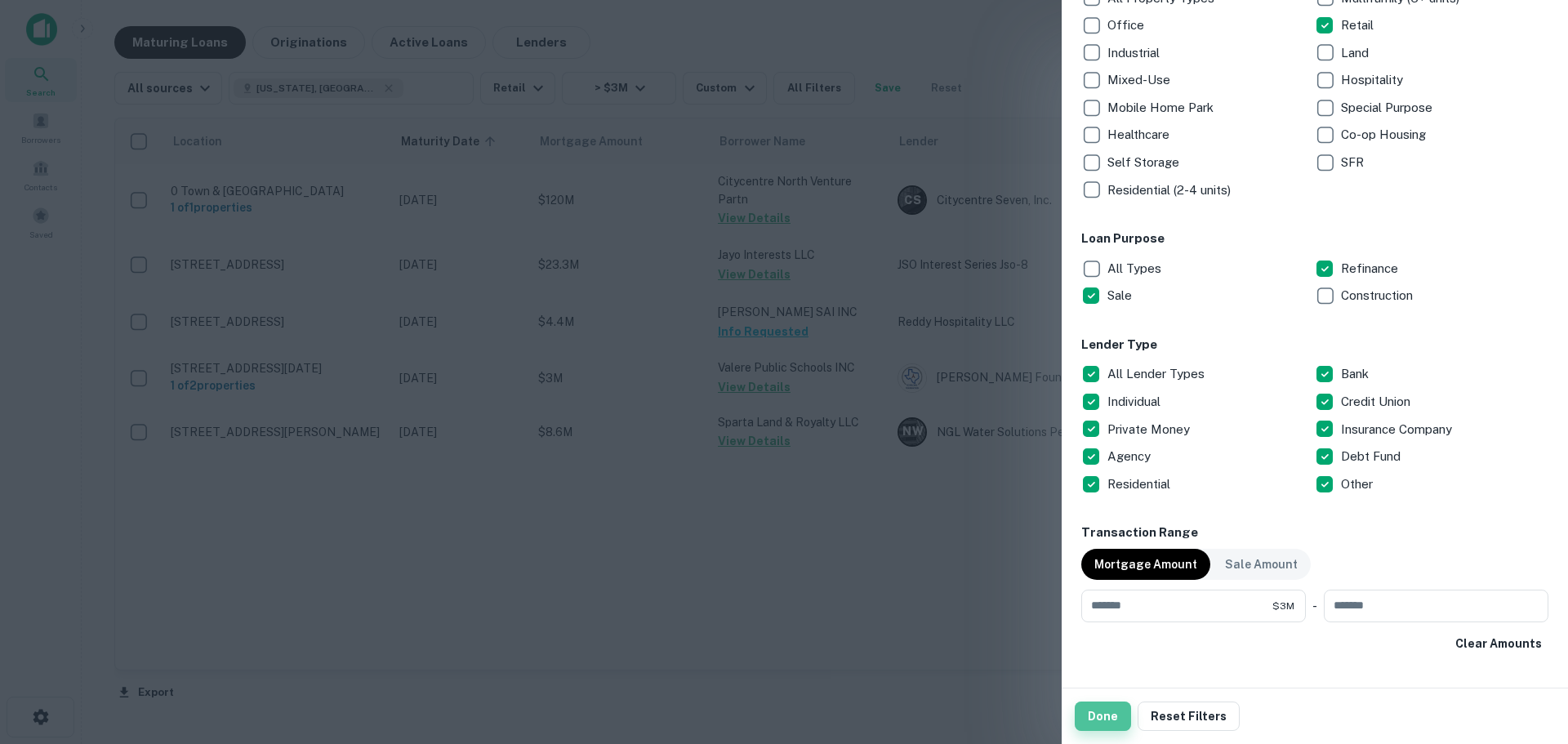
click at [1112, 715] on button "Done" at bounding box center [1102, 717] width 56 height 30
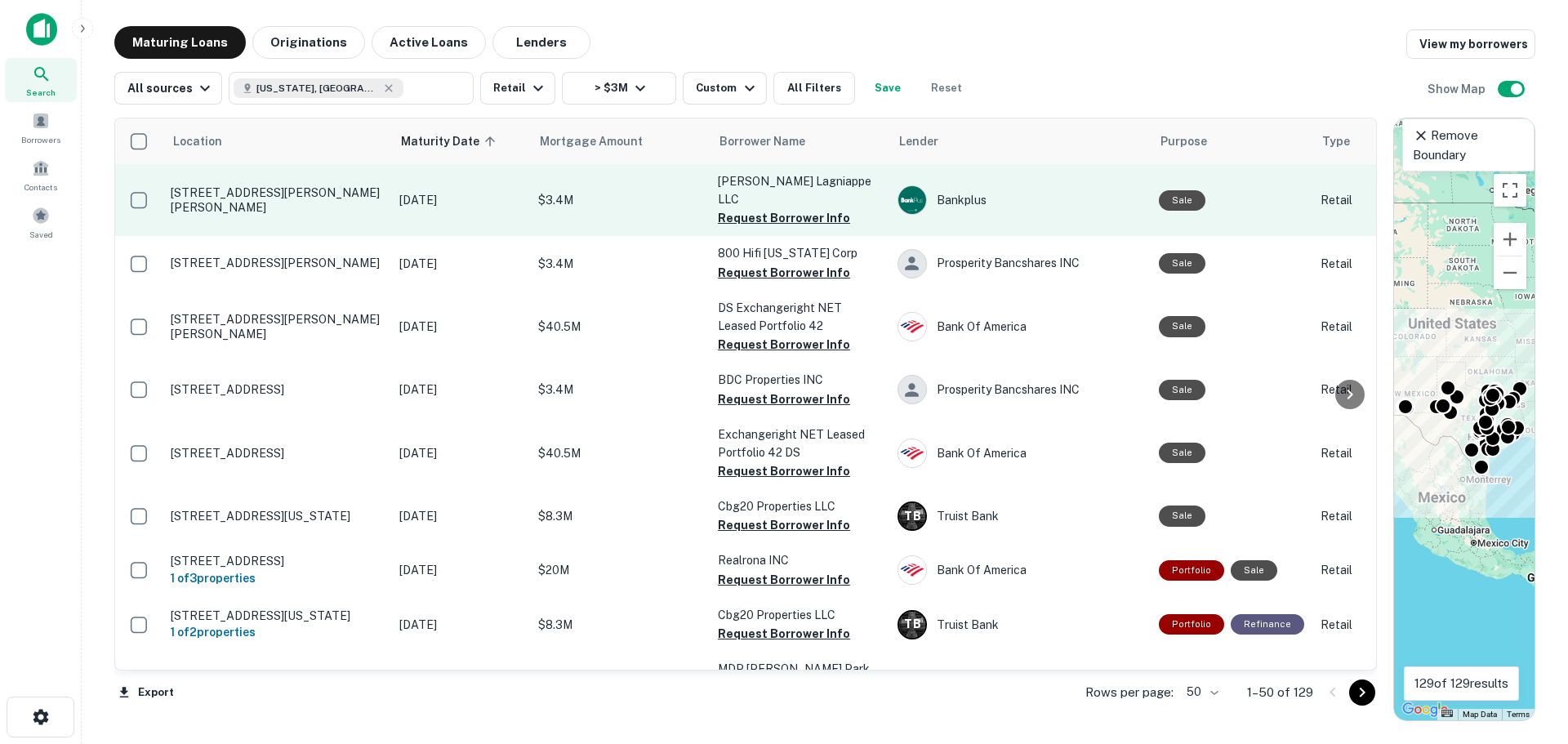
click at [458, 199] on p "[DATE]" at bounding box center [460, 200] width 122 height 18
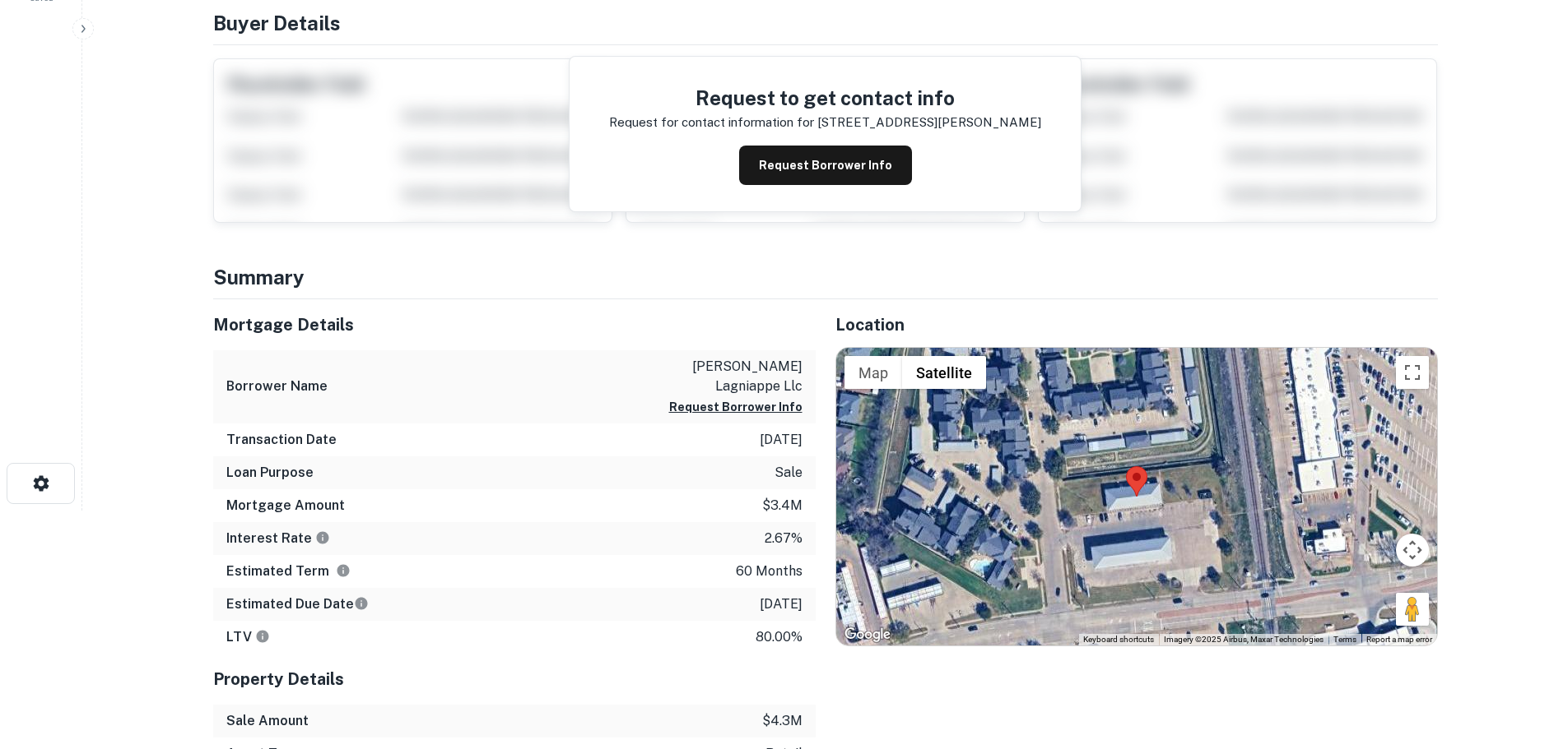
scroll to position [247, 0]
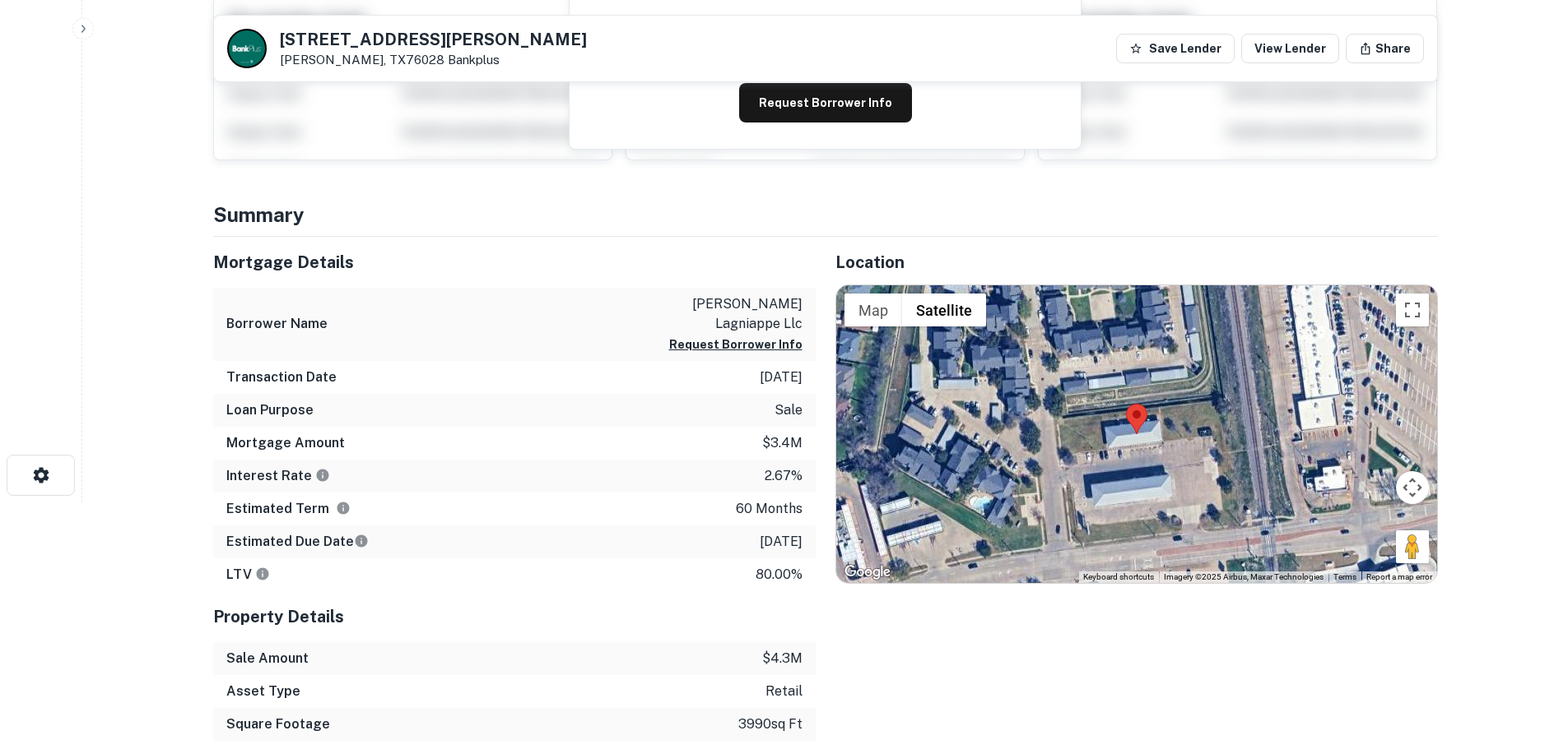
drag, startPoint x: 1401, startPoint y: 549, endPoint x: 1230, endPoint y: 479, distance: 184.8
click at [1230, 479] on div "Map Terrain Satellite Labels Keyboard shortcuts Map Data Imagery ©2025 Airbus, …" at bounding box center [1136, 434] width 601 height 298
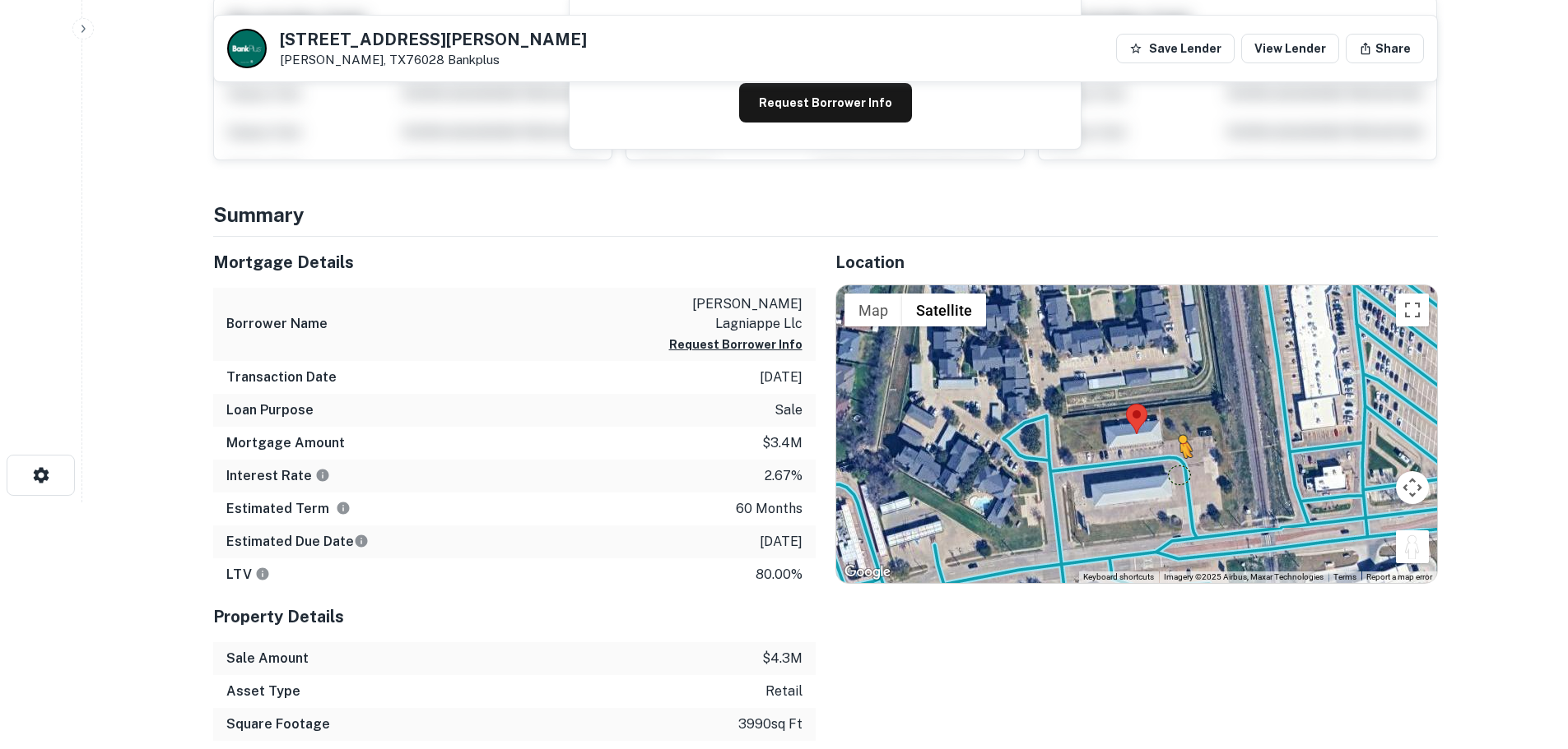
drag, startPoint x: 1413, startPoint y: 551, endPoint x: 1181, endPoint y: 474, distance: 244.4
click at [1181, 474] on div "To activate drag with keyboard, press Alt + Enter. Once in keyboard drag state,…" at bounding box center [1136, 434] width 601 height 298
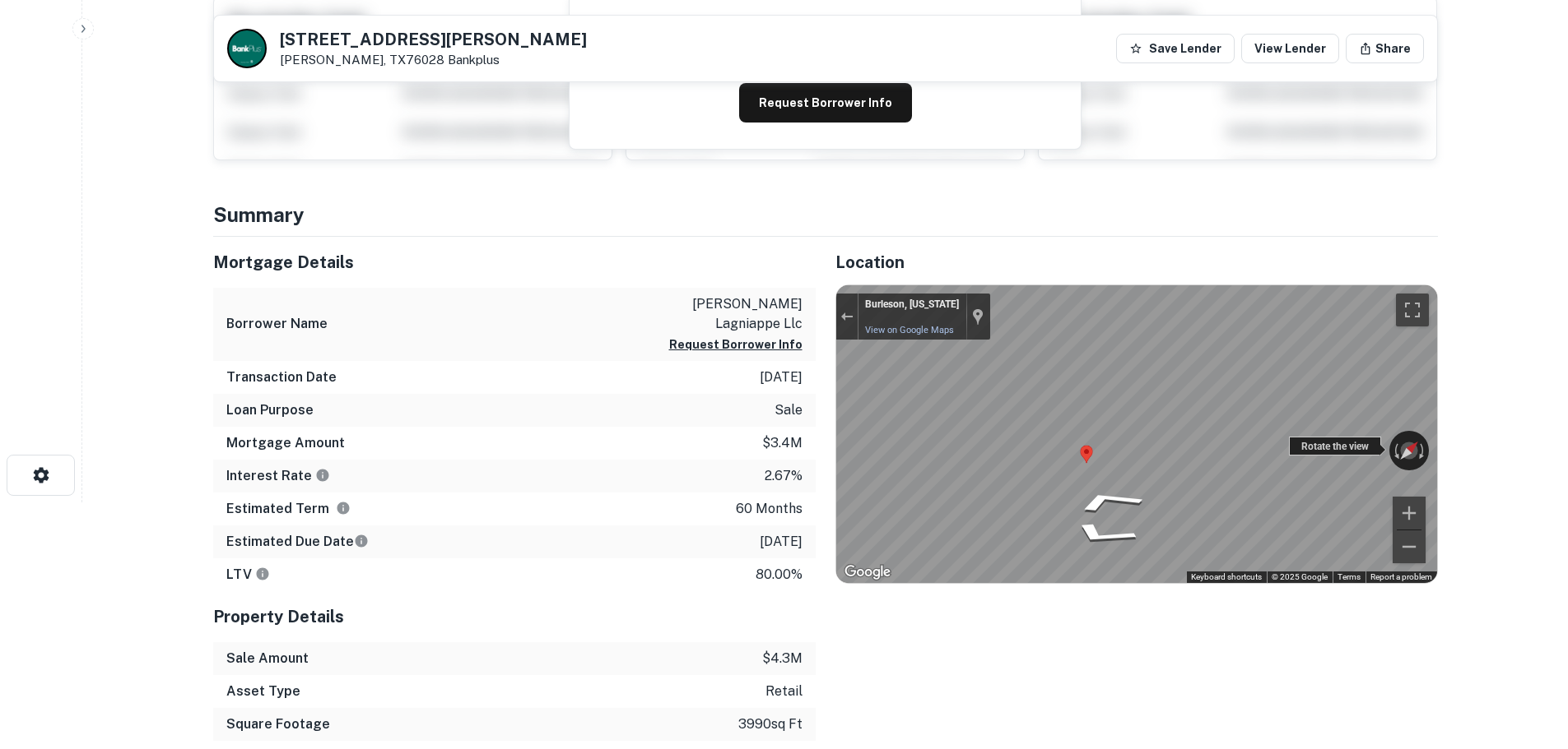
click at [1304, 453] on div "← Move left → Move right ↑ Move up ↓ Move down + Zoom in - Zoom out Burleson, T…" at bounding box center [1136, 434] width 601 height 298
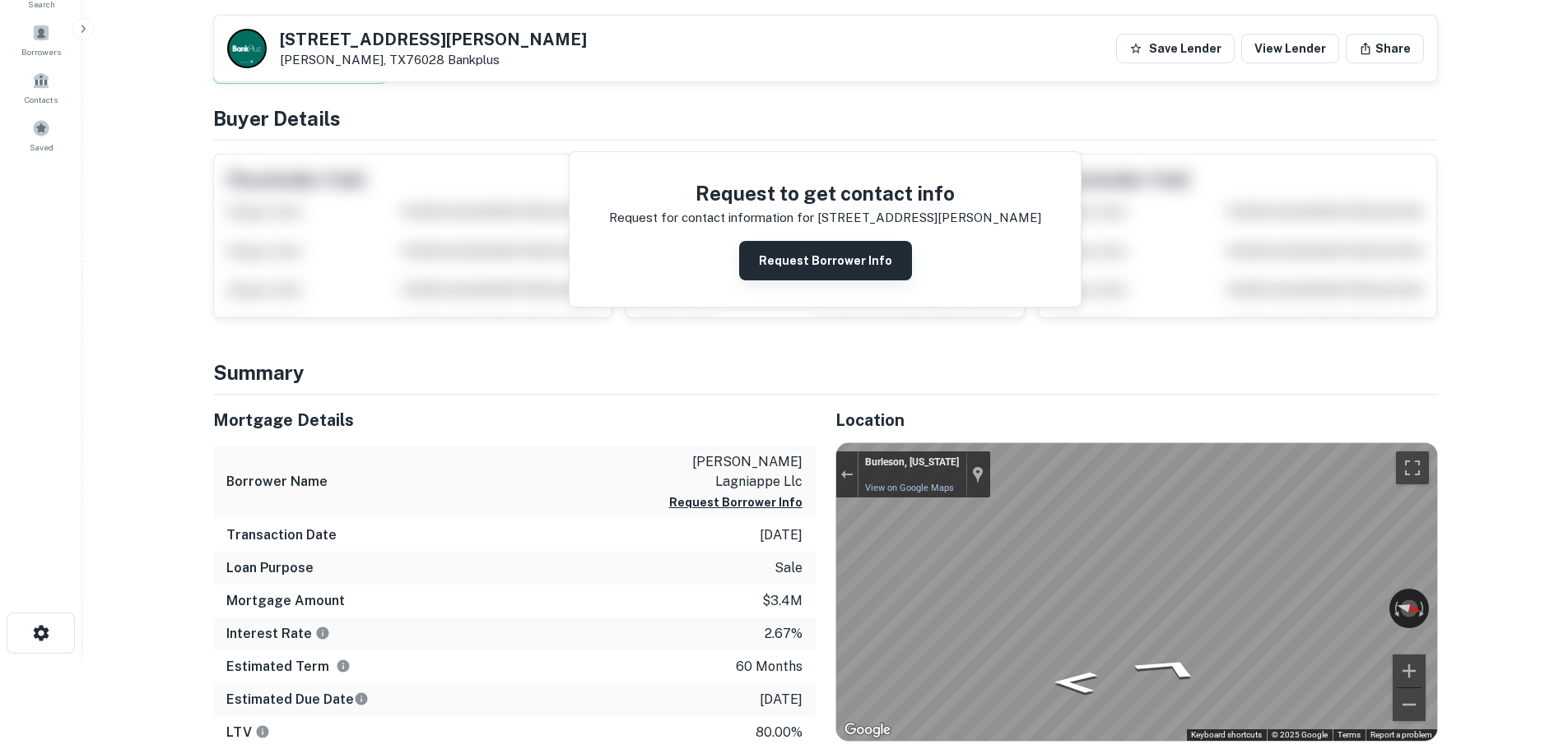
scroll to position [0, 0]
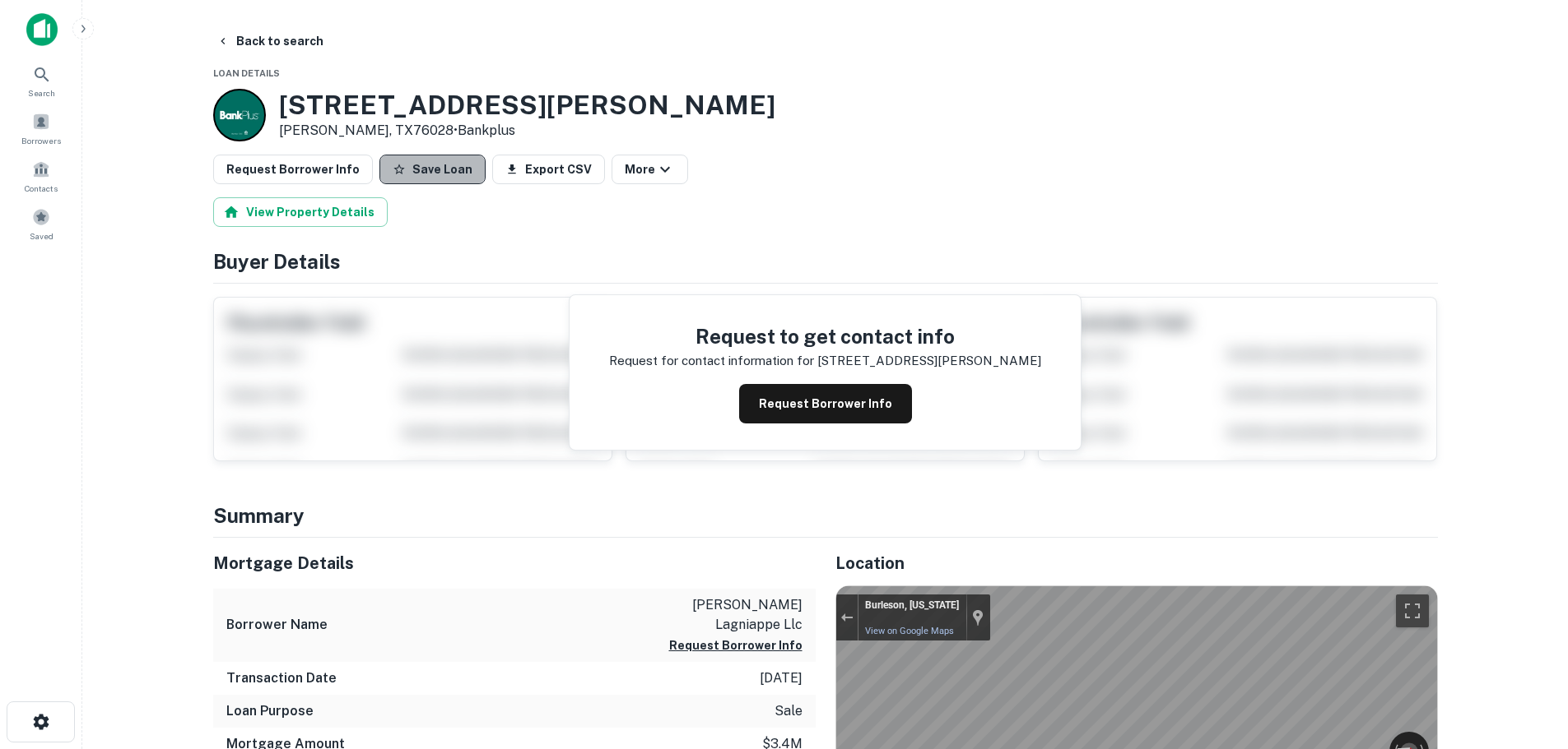
click at [422, 155] on button "Save Loan" at bounding box center [432, 170] width 106 height 30
drag, startPoint x: 322, startPoint y: 142, endPoint x: 293, endPoint y: 153, distance: 31.0
click at [275, 172] on button "Request Borrower Info" at bounding box center [293, 170] width 159 height 30
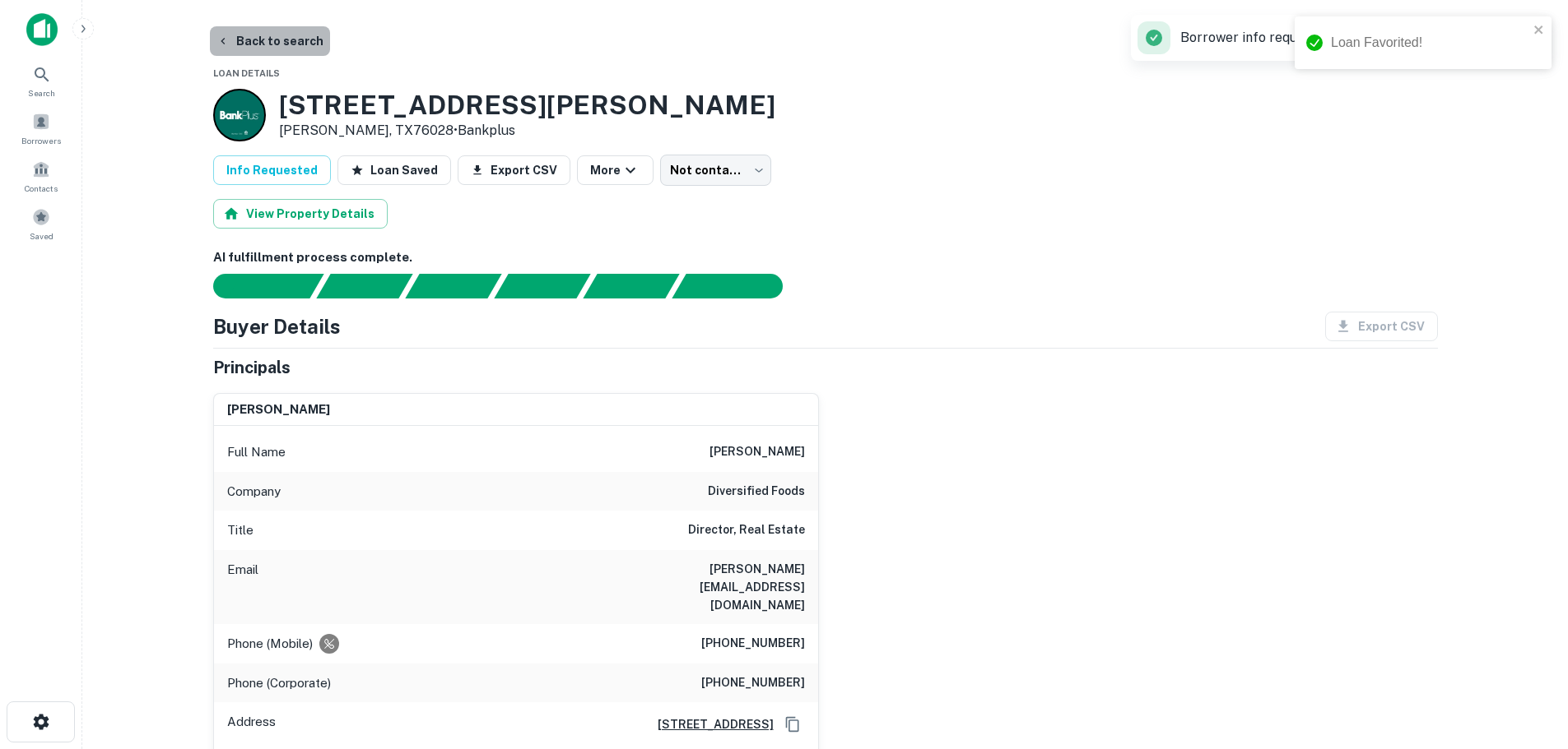
click at [271, 42] on button "Back to search" at bounding box center [270, 41] width 120 height 30
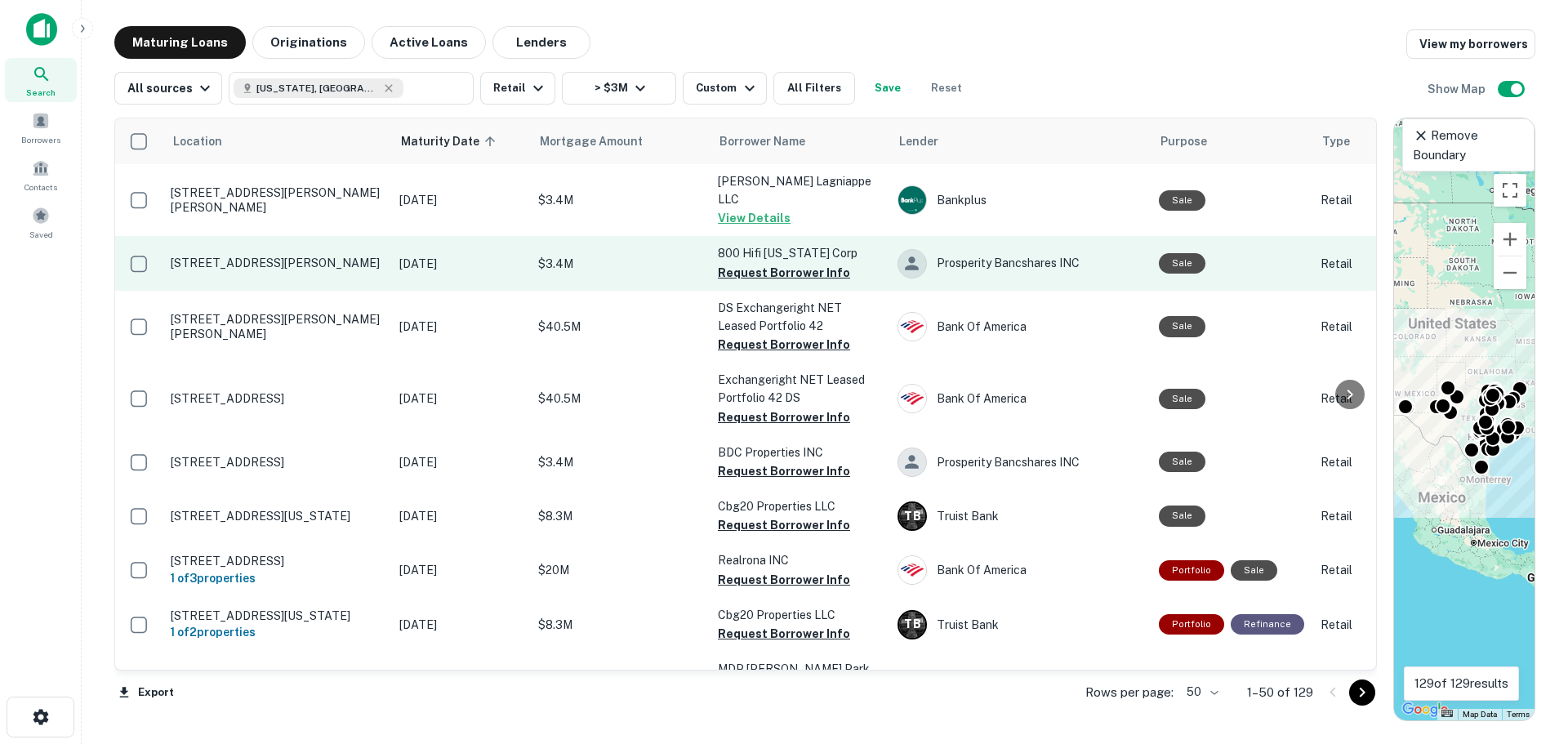
click at [228, 256] on p "[STREET_ADDRESS][PERSON_NAME]" at bounding box center [276, 262] width 212 height 15
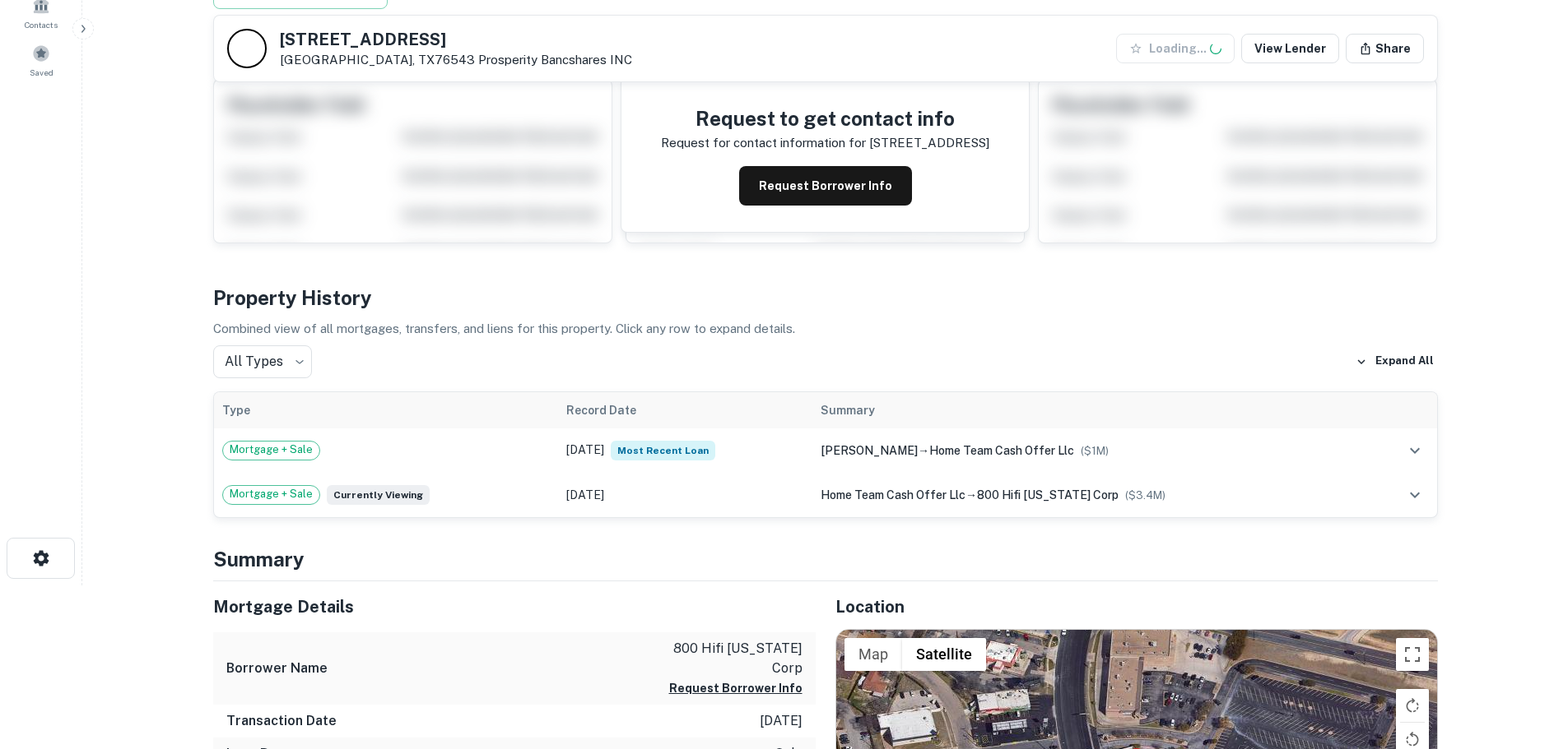
scroll to position [411, 0]
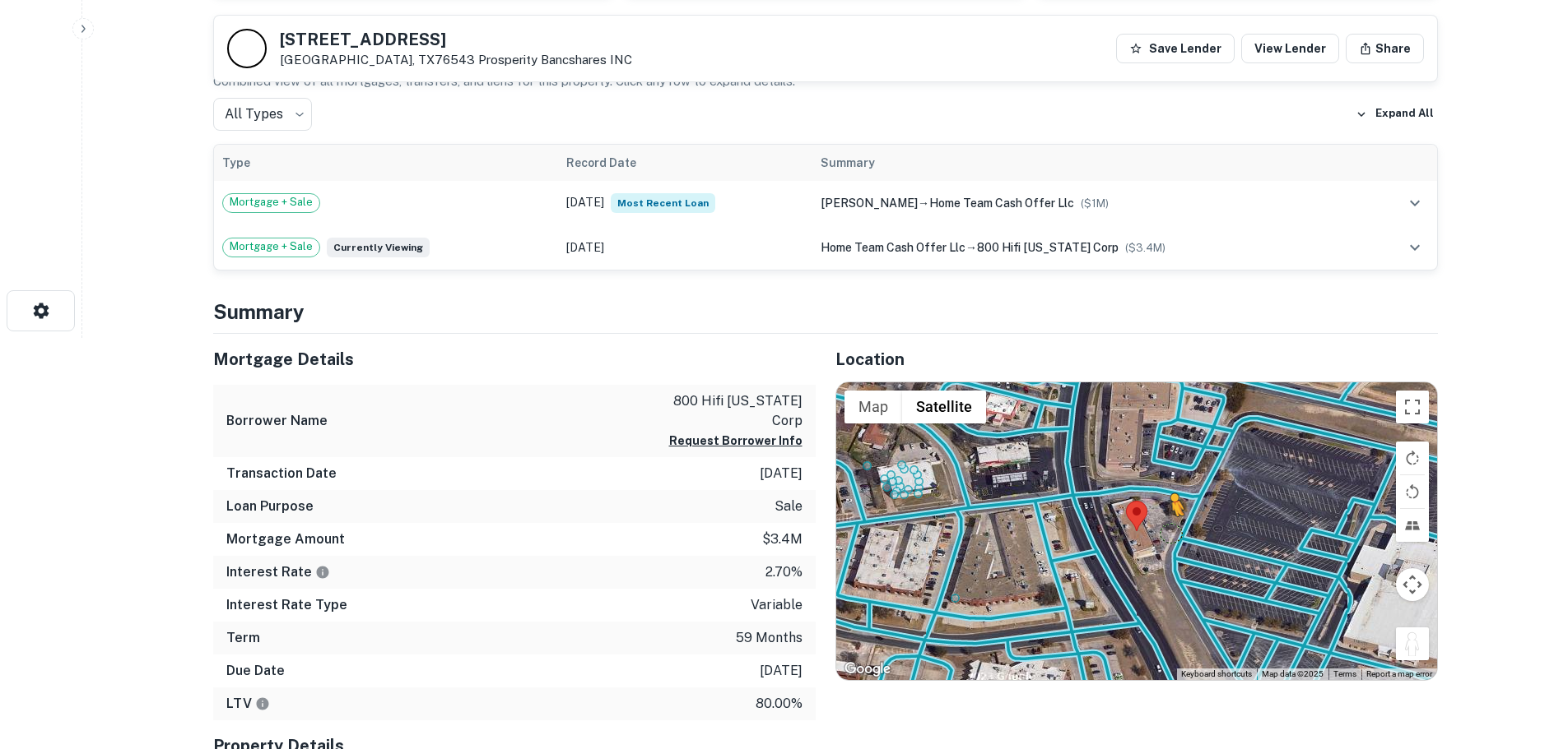
drag, startPoint x: 1416, startPoint y: 648, endPoint x: 1163, endPoint y: 519, distance: 284.0
click at [1163, 519] on div "To activate drag with keyboard, press Alt + Enter. Once in keyboard drag state,…" at bounding box center [1136, 531] width 601 height 298
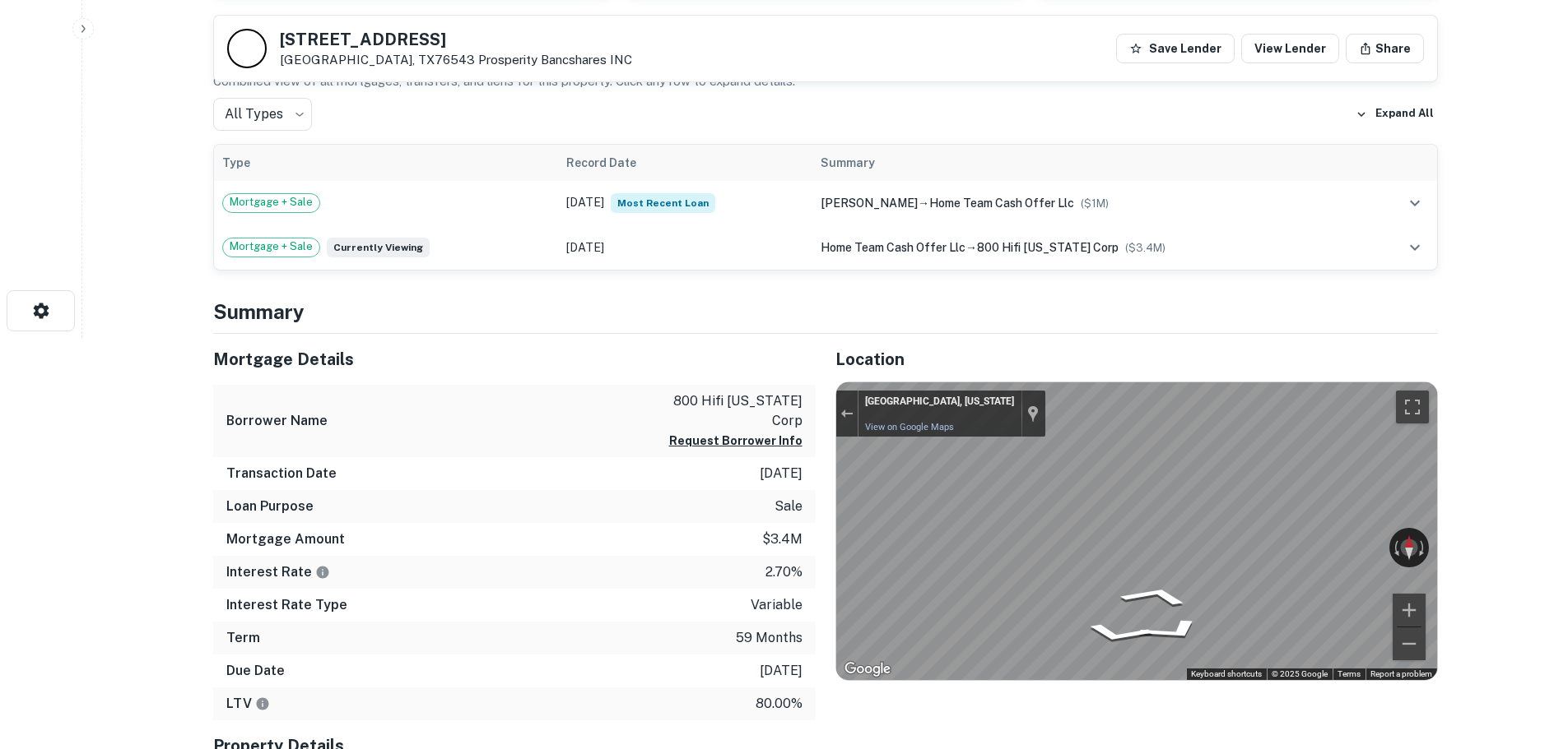
click at [722, 499] on div "Mortgage Details Borrower Name 800 hifi texas corp Request Borrower Info Transa…" at bounding box center [816, 635] width 1245 height 603
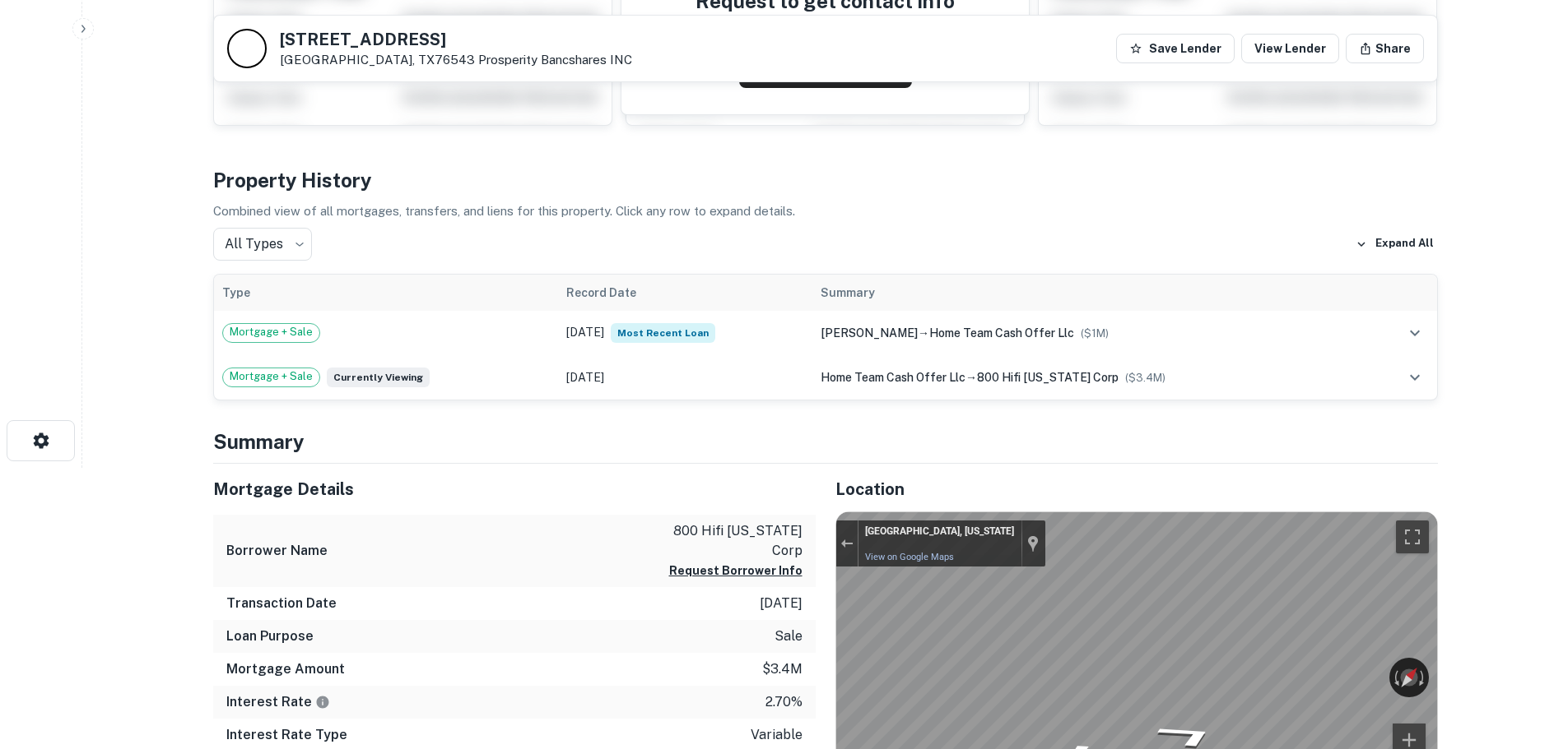
scroll to position [0, 0]
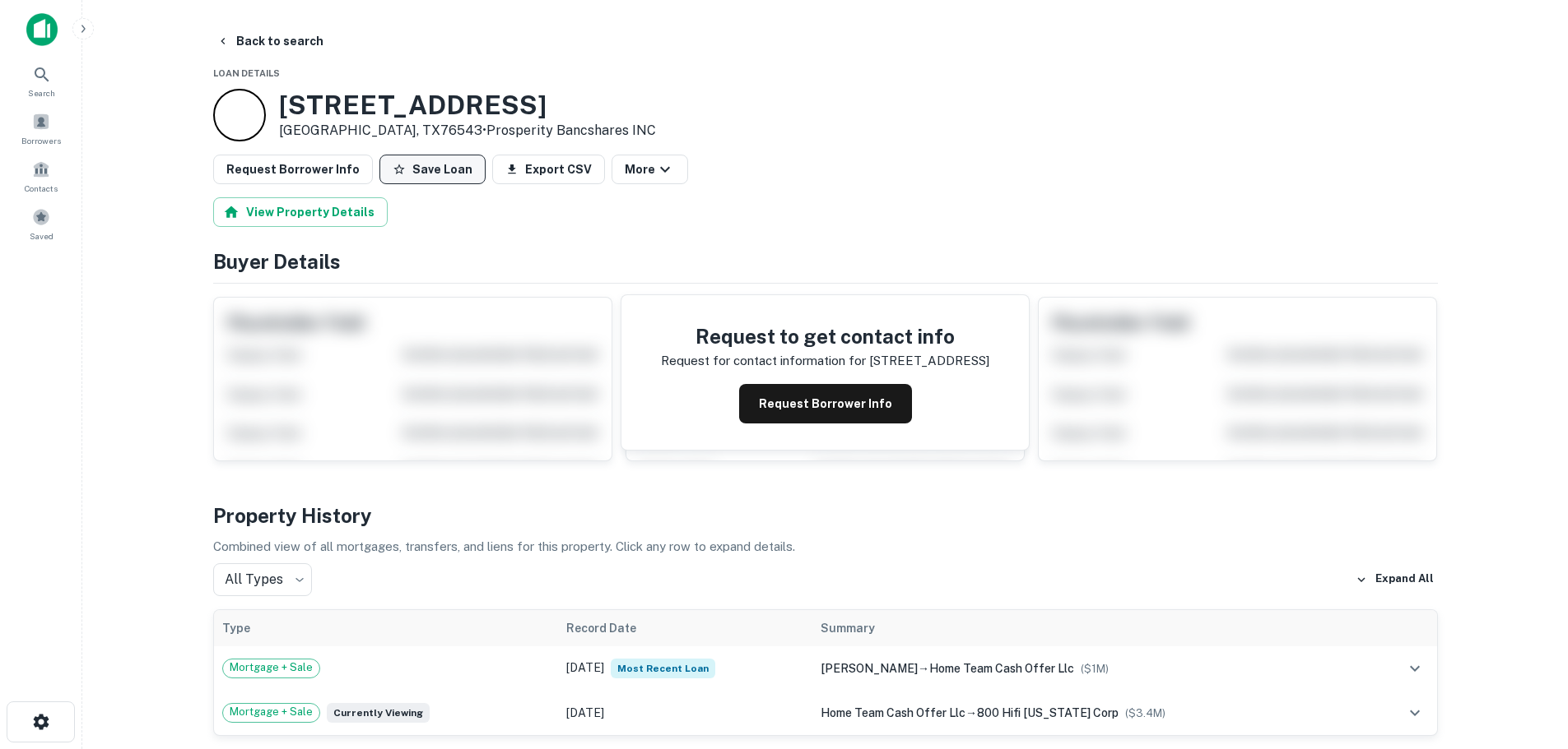
click at [445, 172] on button "Save Loan" at bounding box center [432, 170] width 106 height 30
click at [214, 136] on link at bounding box center [240, 116] width 53 height 52
click at [404, 172] on button "Loan Saved" at bounding box center [436, 170] width 114 height 30
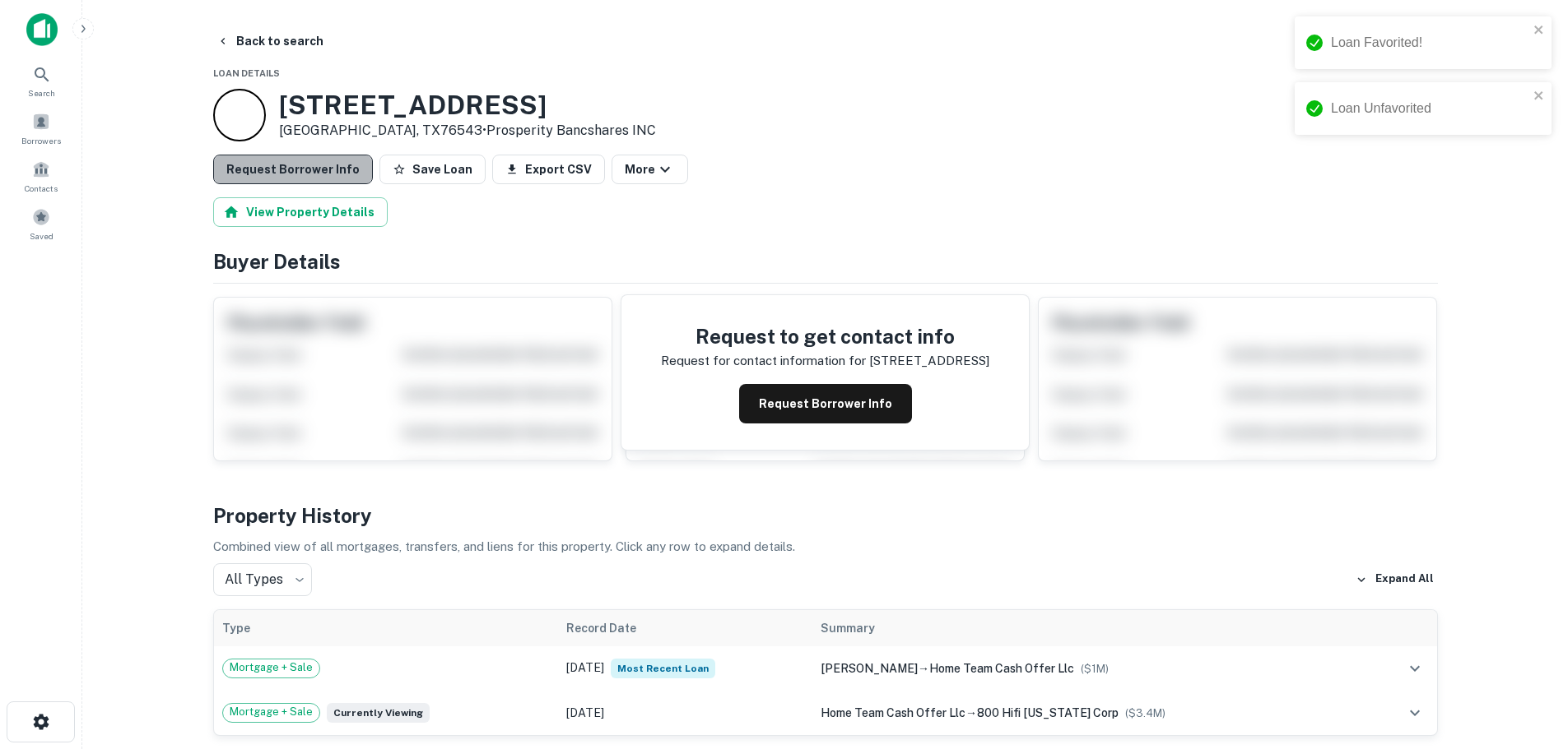
click at [315, 172] on button "Request Borrower Info" at bounding box center [293, 170] width 159 height 30
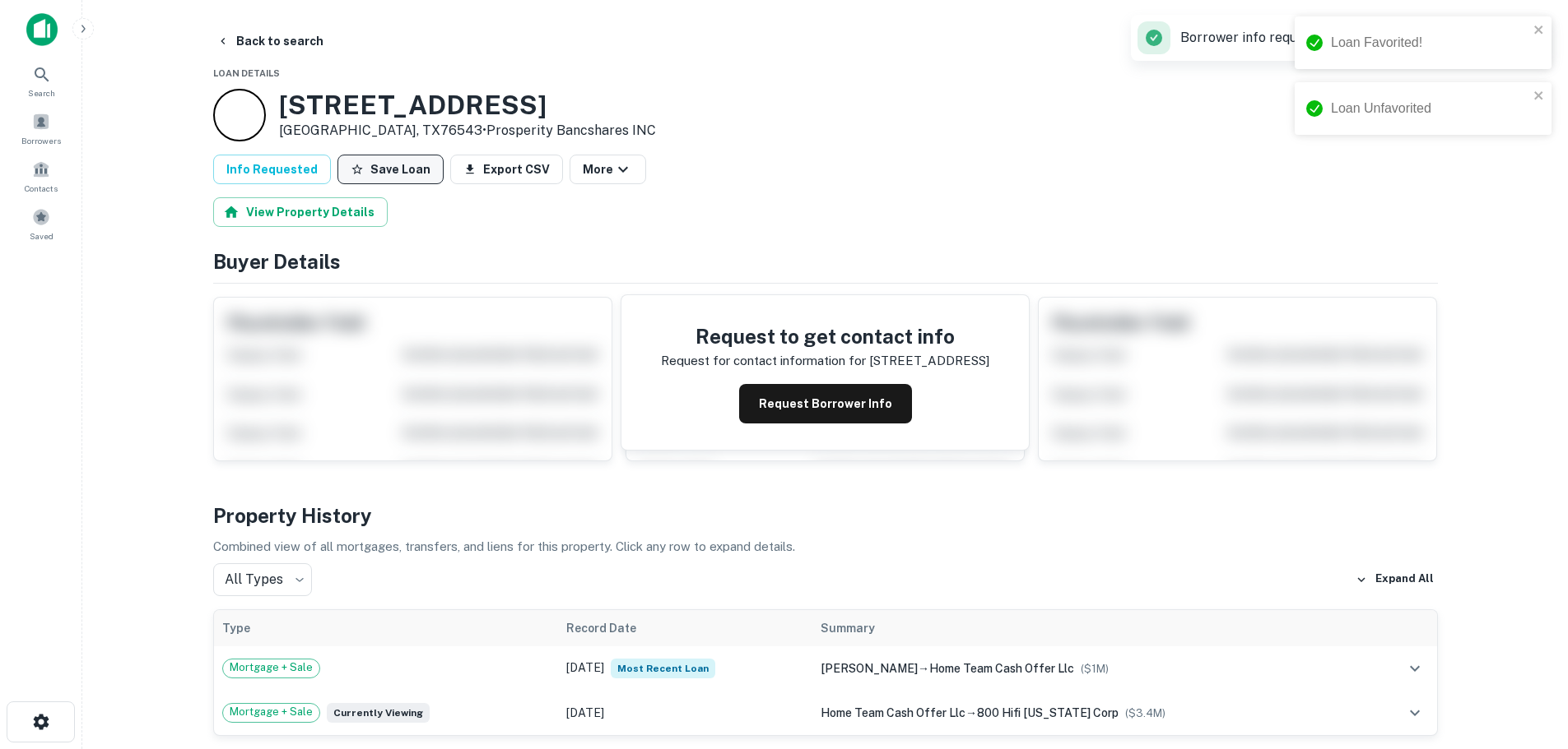
click at [389, 179] on button "Save Loan" at bounding box center [390, 170] width 106 height 30
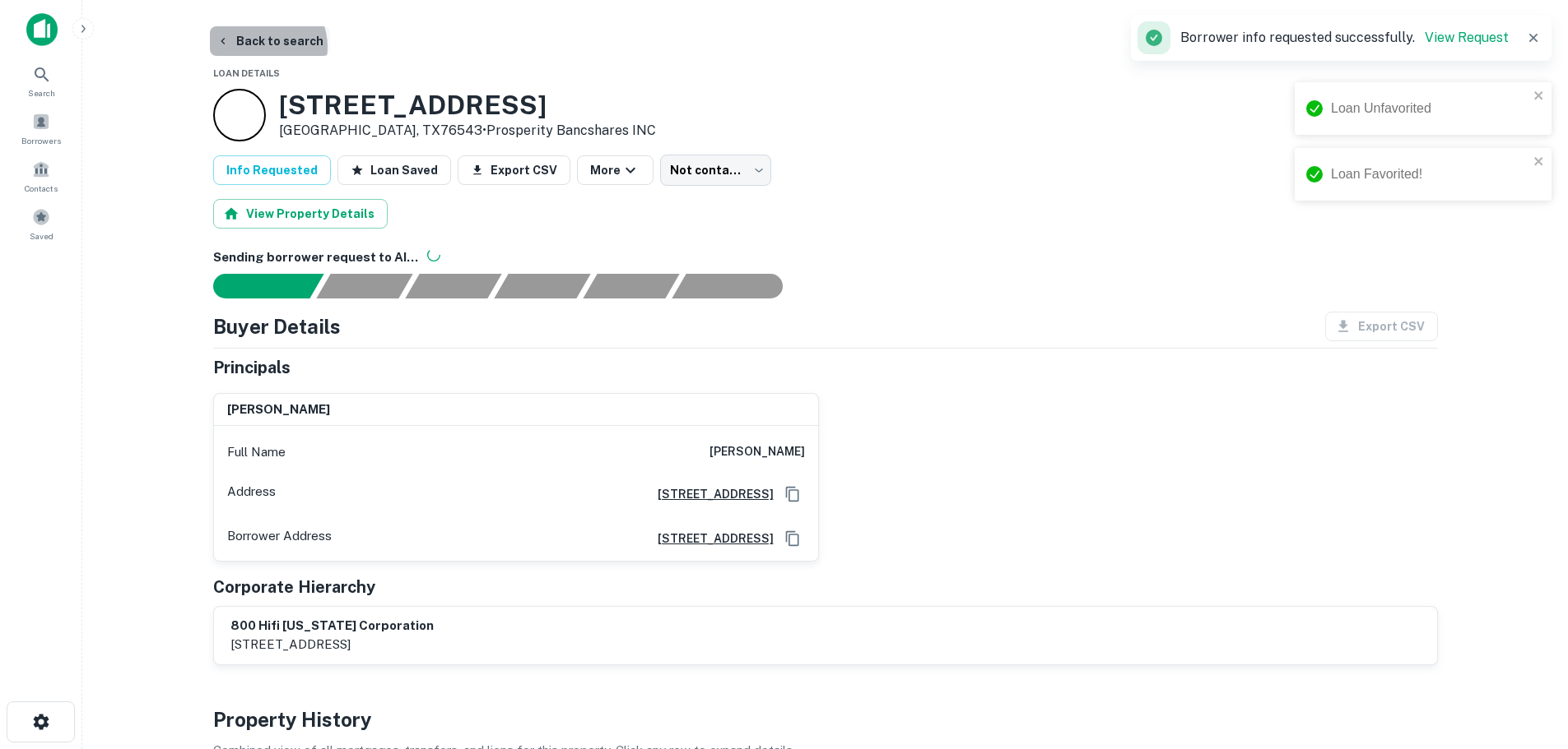
click at [258, 47] on button "Back to search" at bounding box center [270, 41] width 120 height 30
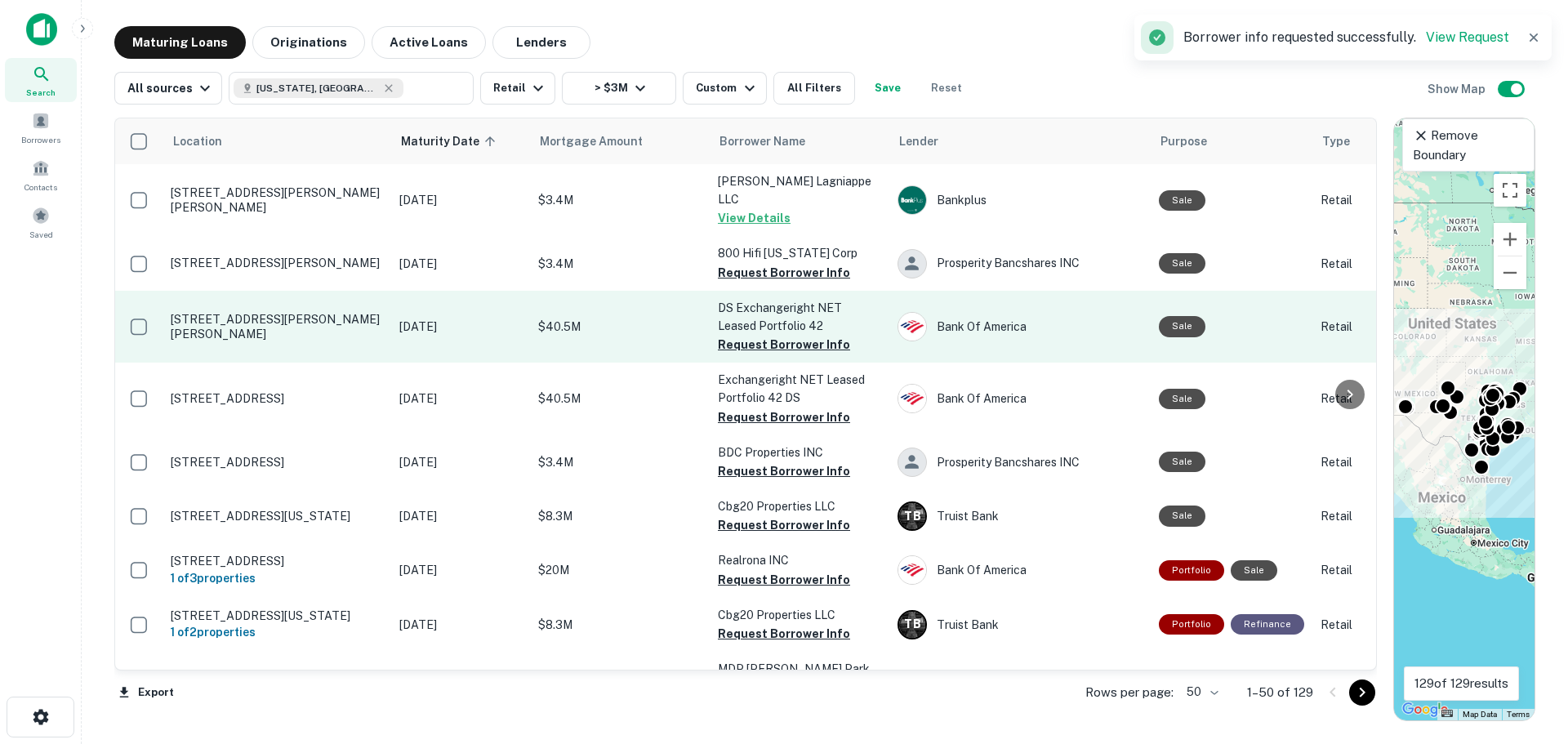
click at [274, 322] on td "[STREET_ADDRESS][PERSON_NAME][PERSON_NAME]" at bounding box center [276, 327] width 228 height 72
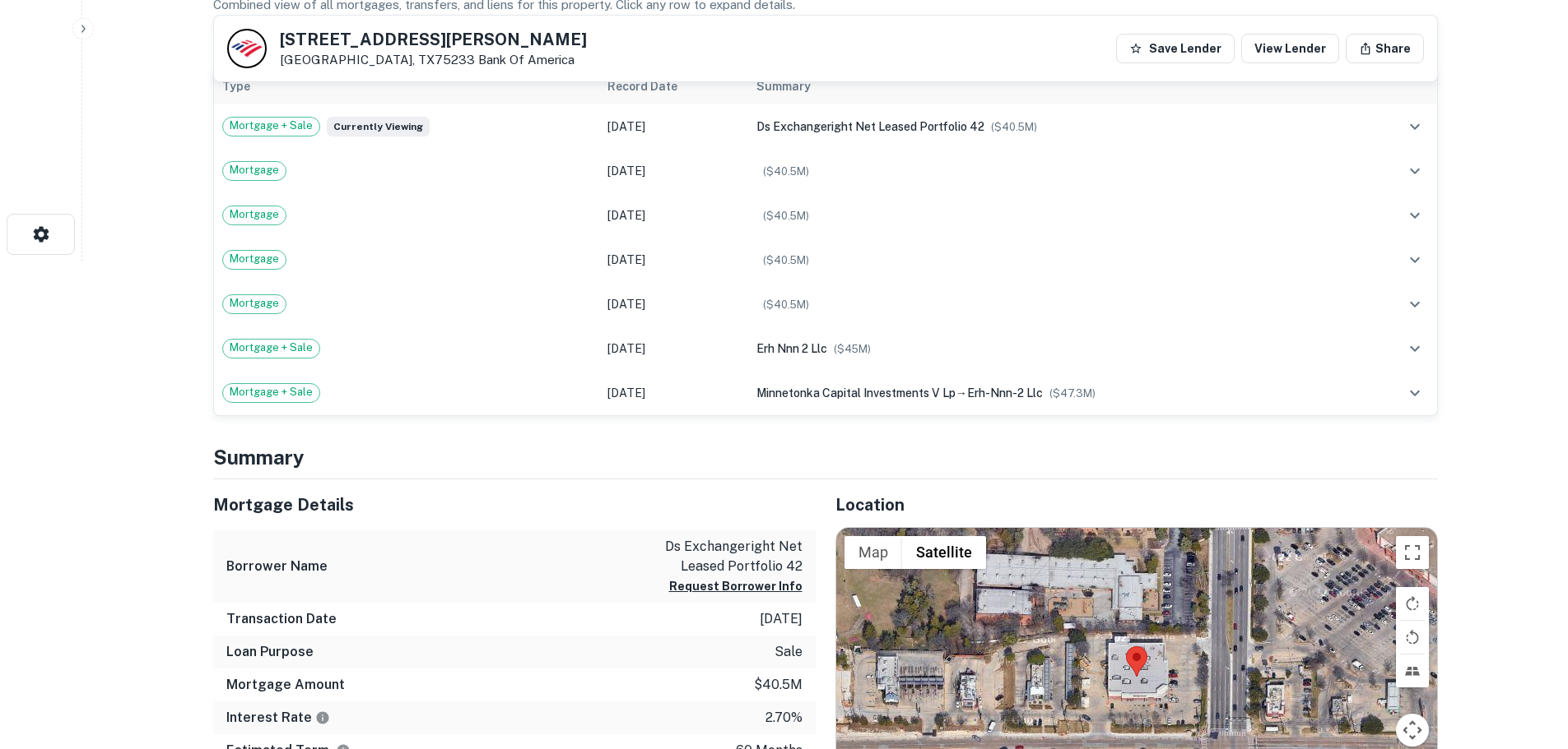
scroll to position [576, 0]
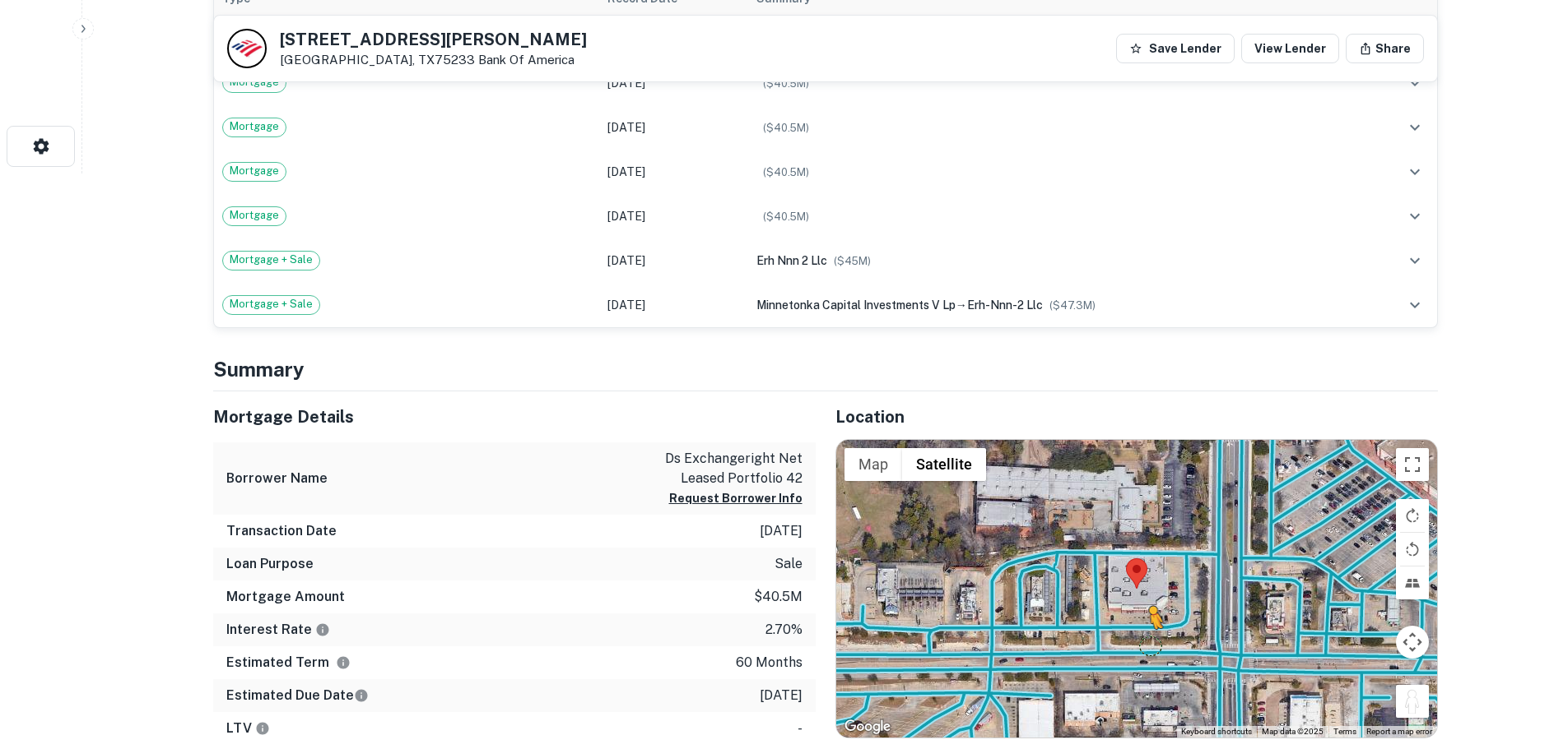
drag, startPoint x: 1410, startPoint y: 713, endPoint x: 1151, endPoint y: 645, distance: 267.8
click at [1151, 645] on div "To activate drag with keyboard, press Alt + Enter. Once in keyboard drag state,…" at bounding box center [1136, 589] width 601 height 298
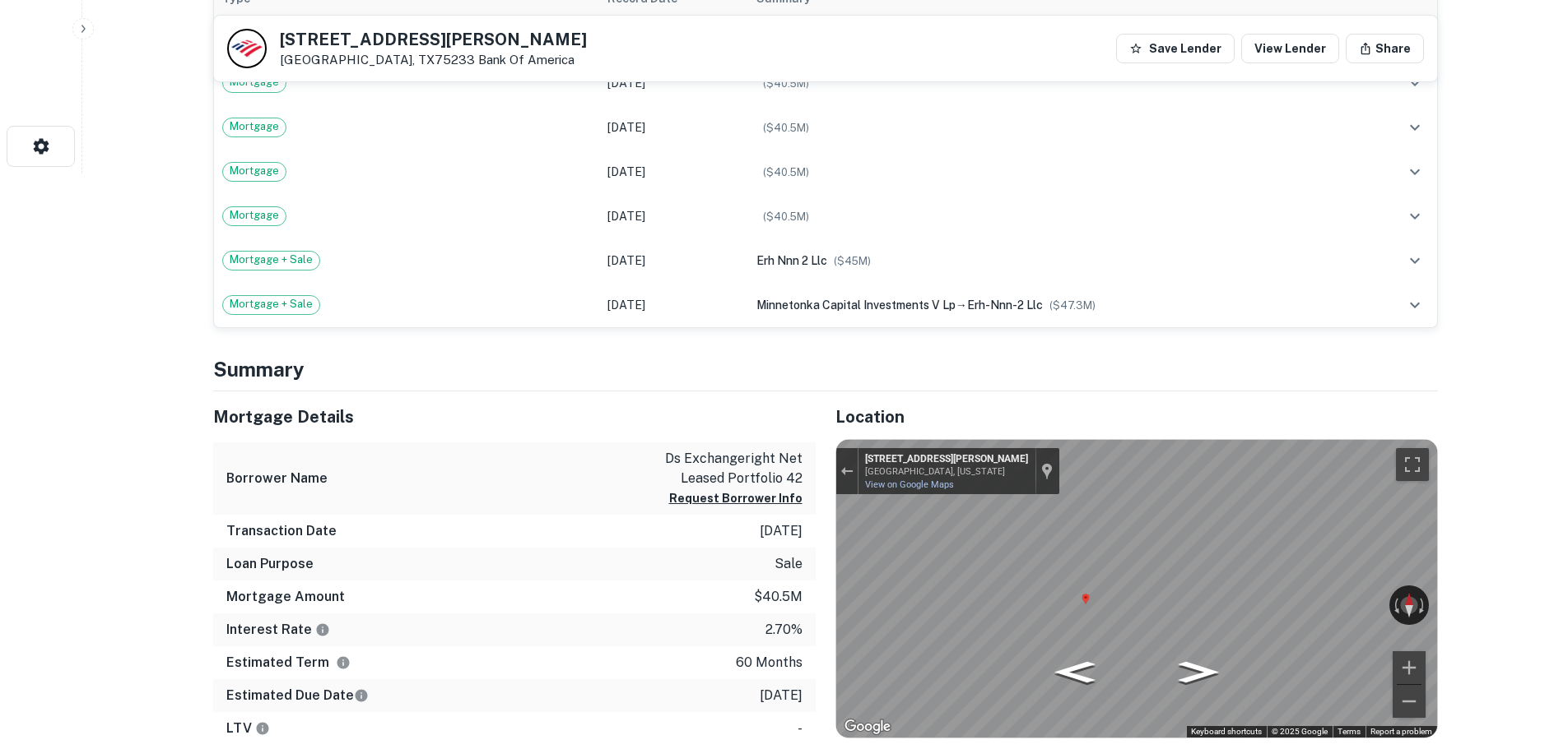
scroll to position [82, 0]
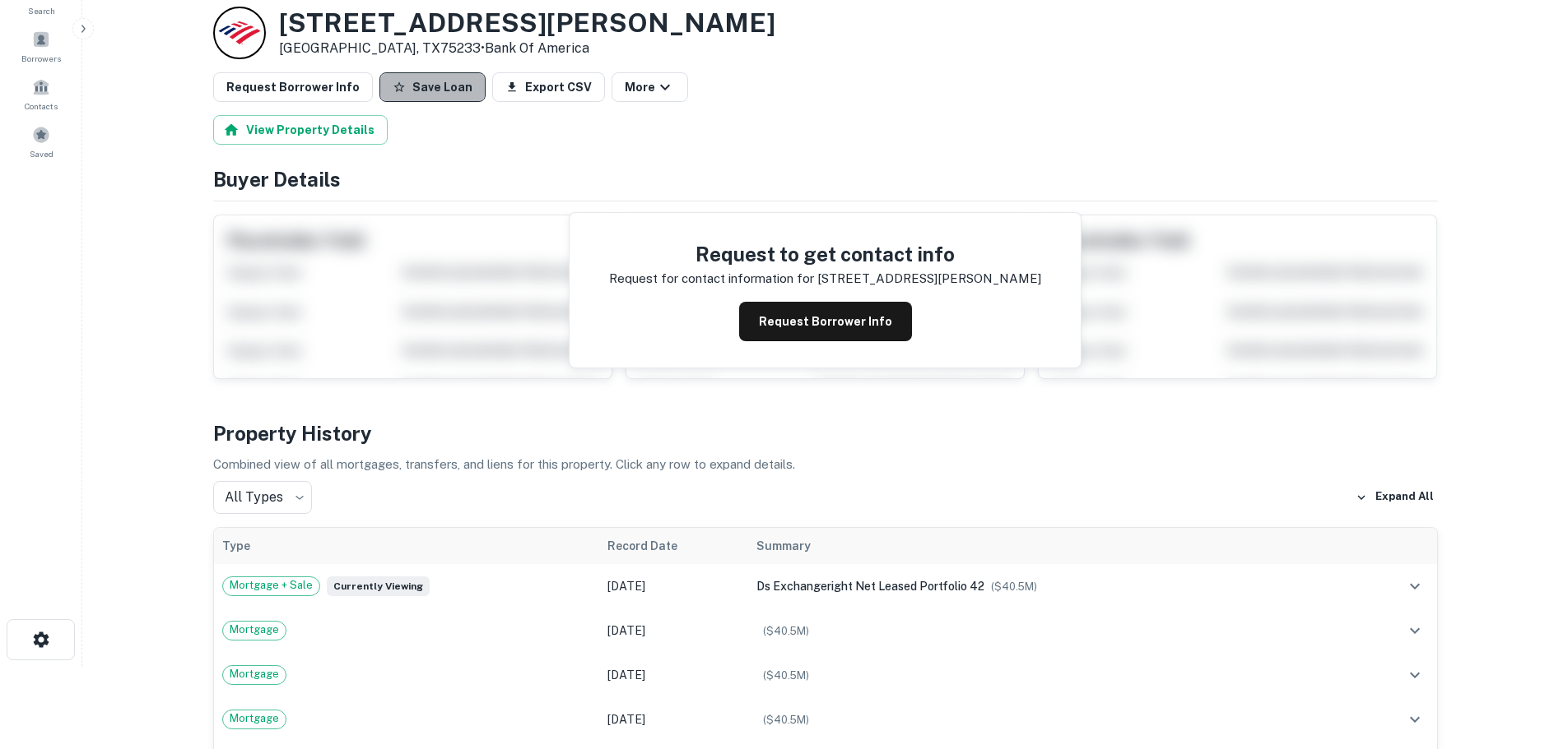
click at [433, 81] on button "Save Loan" at bounding box center [432, 88] width 106 height 30
click at [326, 81] on button "Request Borrower Info" at bounding box center [293, 88] width 159 height 30
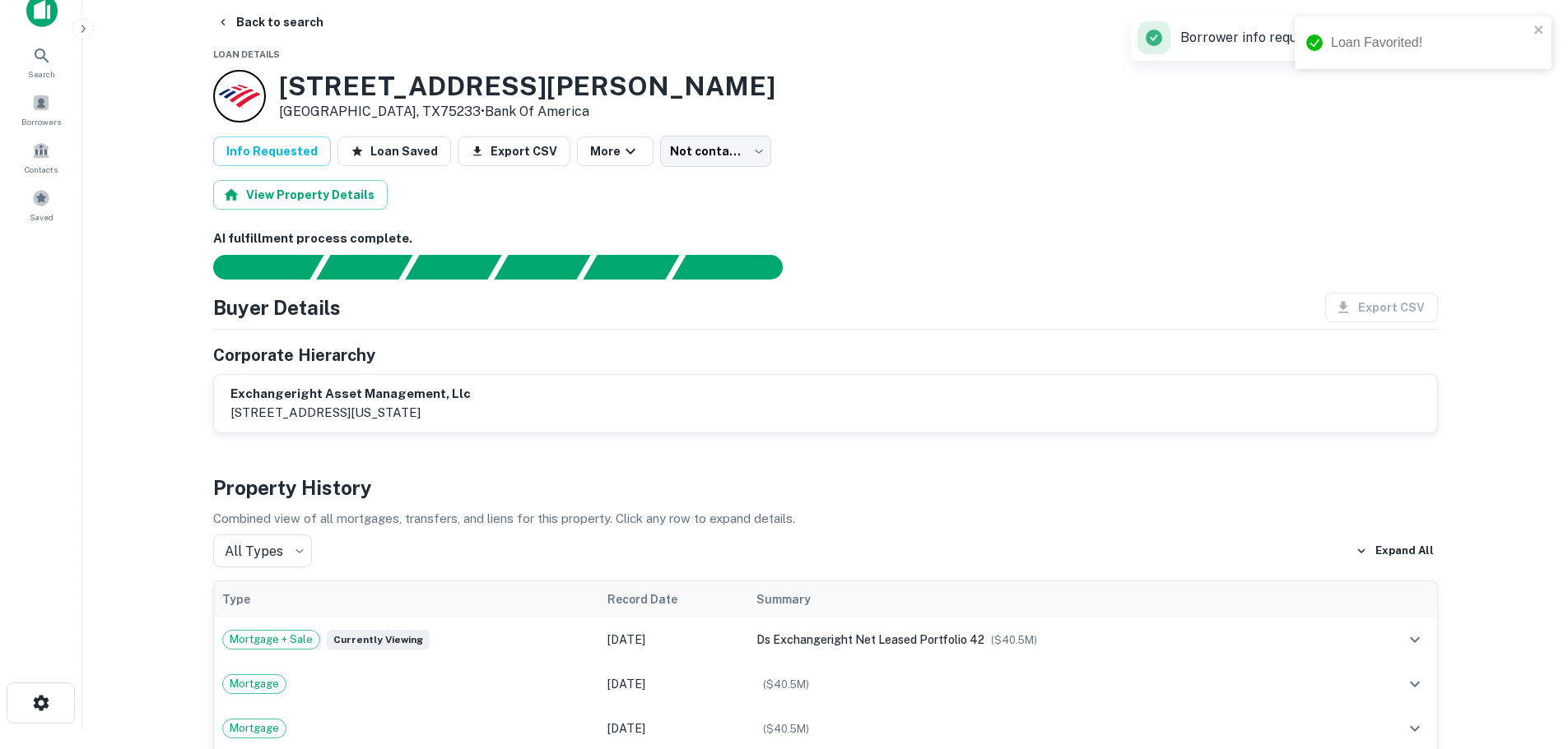
scroll to position [0, 0]
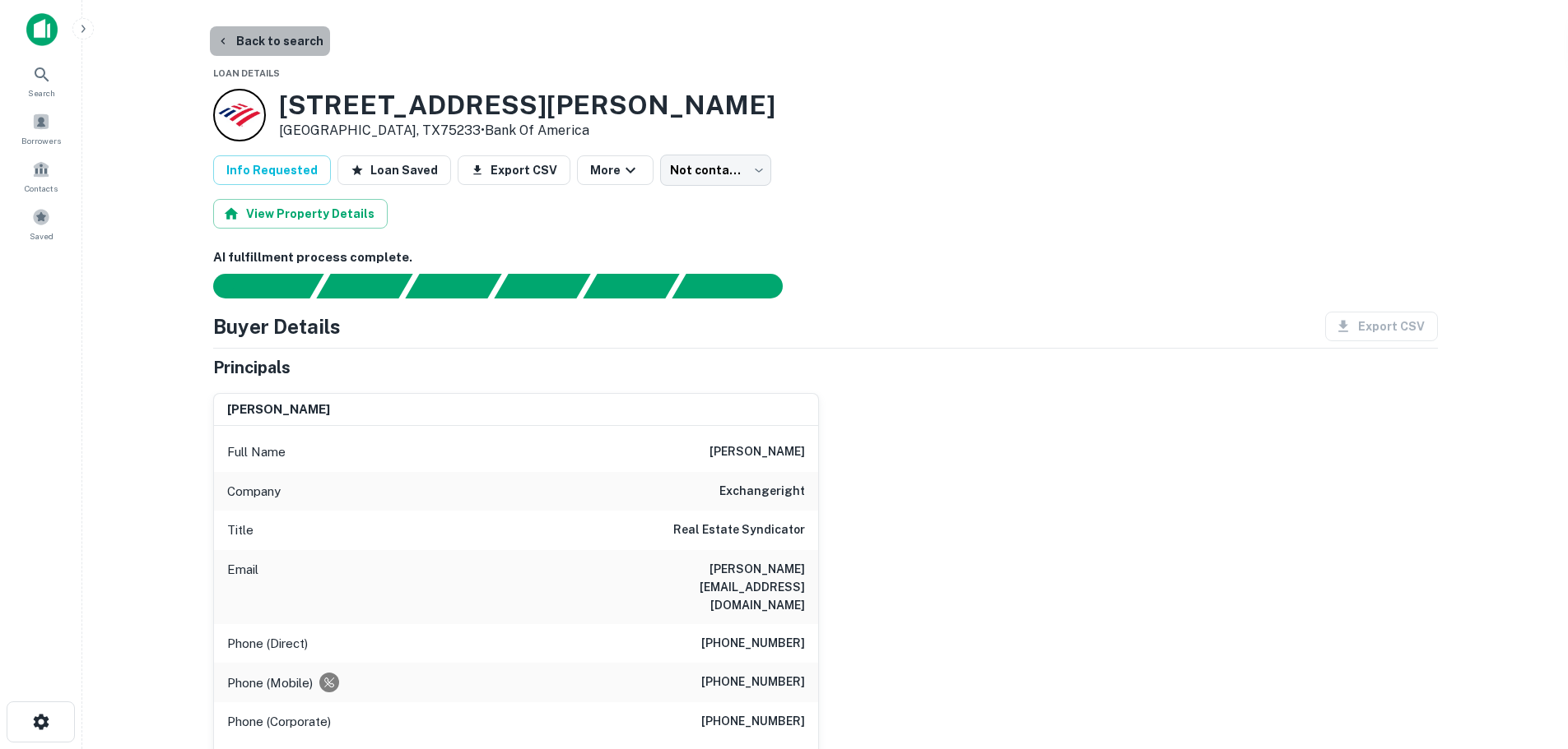
click at [276, 44] on button "Back to search" at bounding box center [270, 41] width 120 height 30
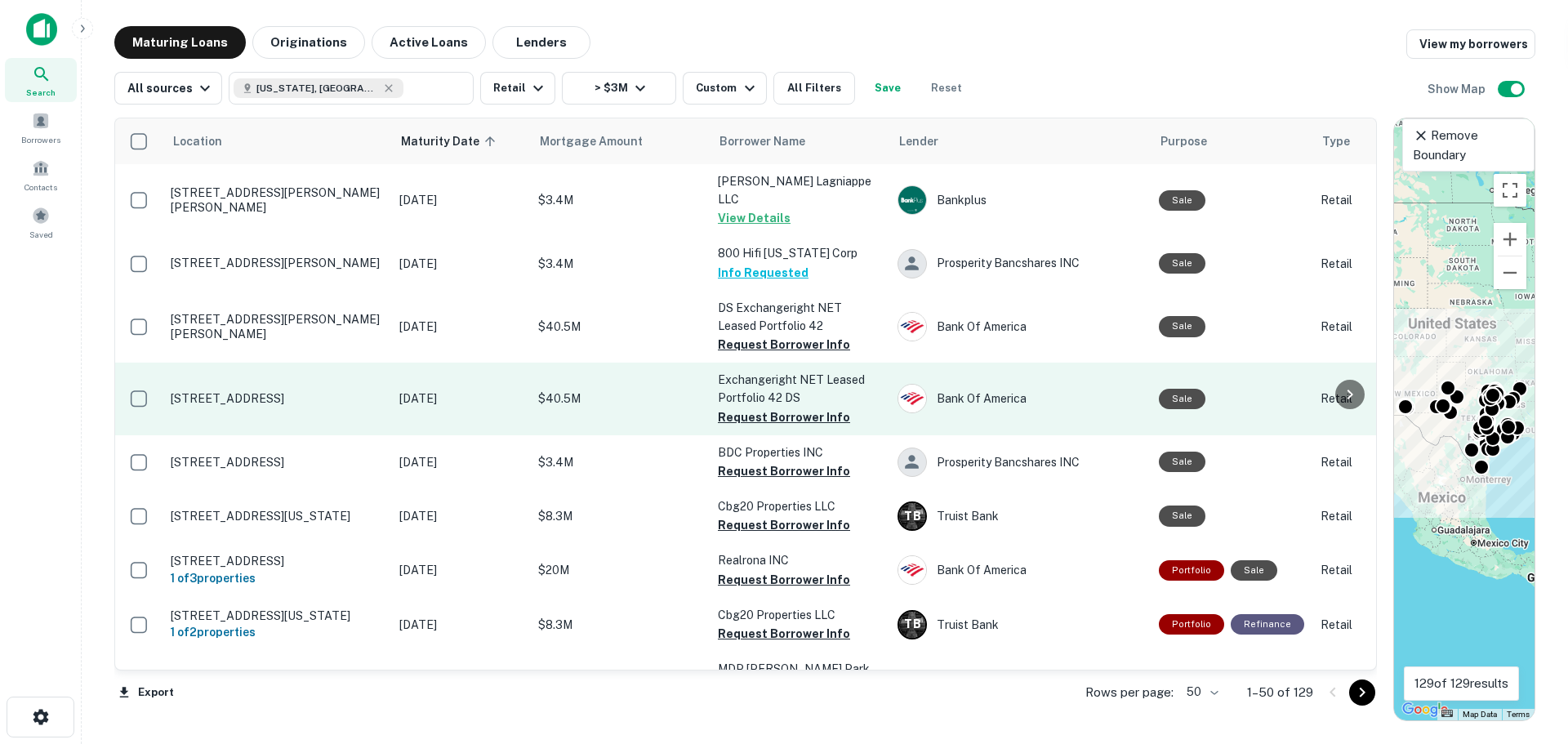
click at [267, 391] on p "[STREET_ADDRESS]" at bounding box center [276, 398] width 212 height 15
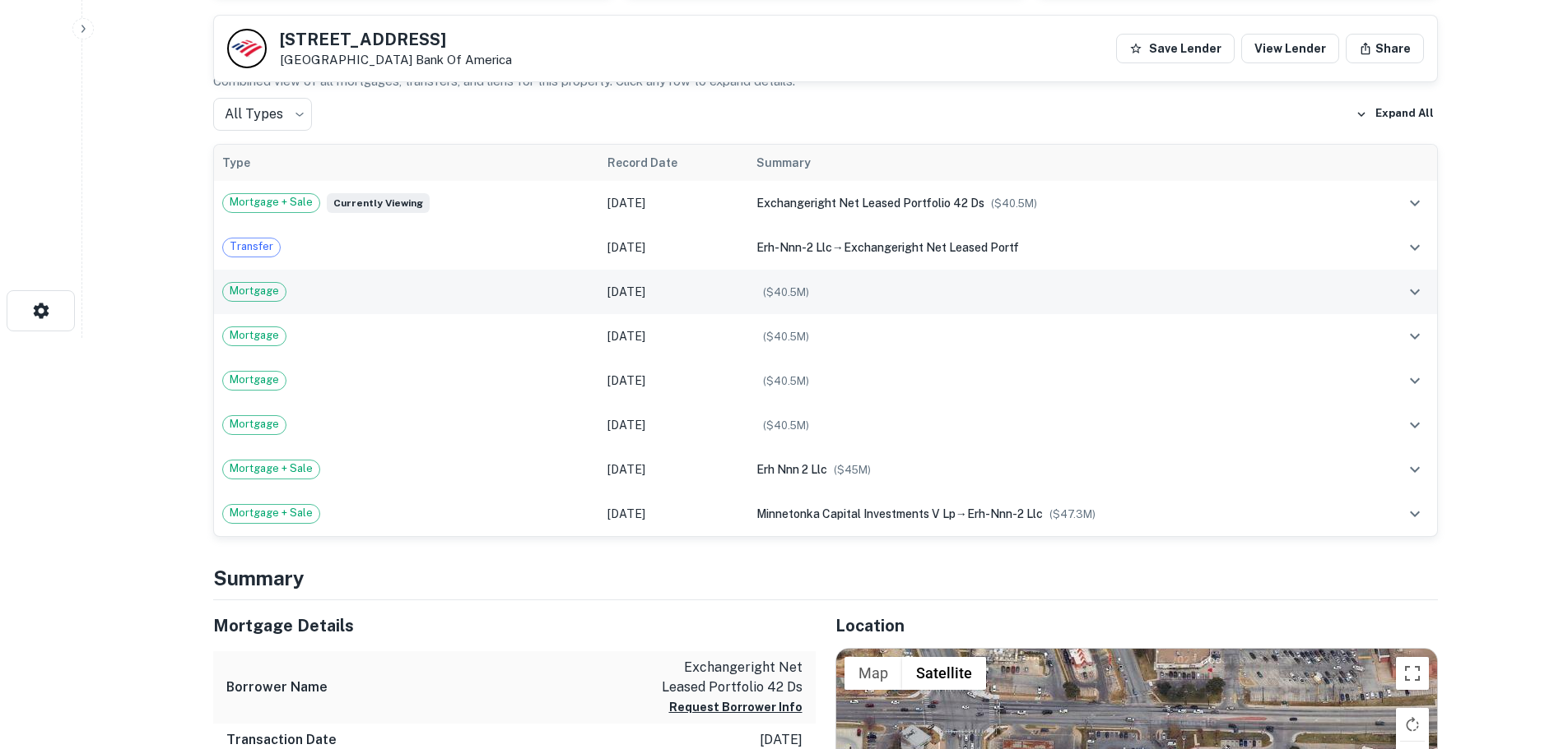
scroll to position [822, 0]
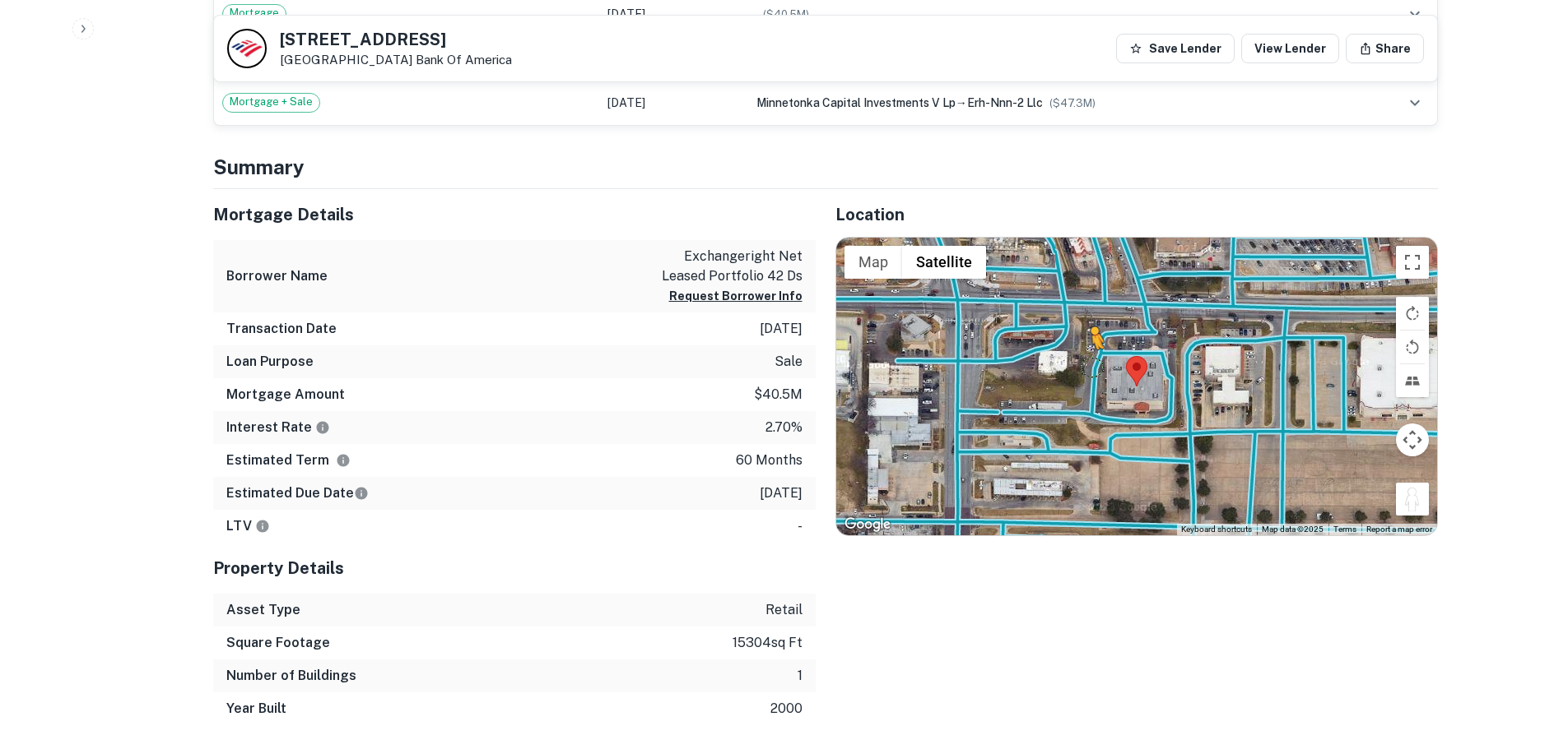
drag, startPoint x: 1413, startPoint y: 503, endPoint x: 1093, endPoint y: 360, distance: 350.5
click at [1093, 360] on div "To activate drag with keyboard, press Alt + Enter. Once in keyboard drag state,…" at bounding box center [1136, 387] width 601 height 298
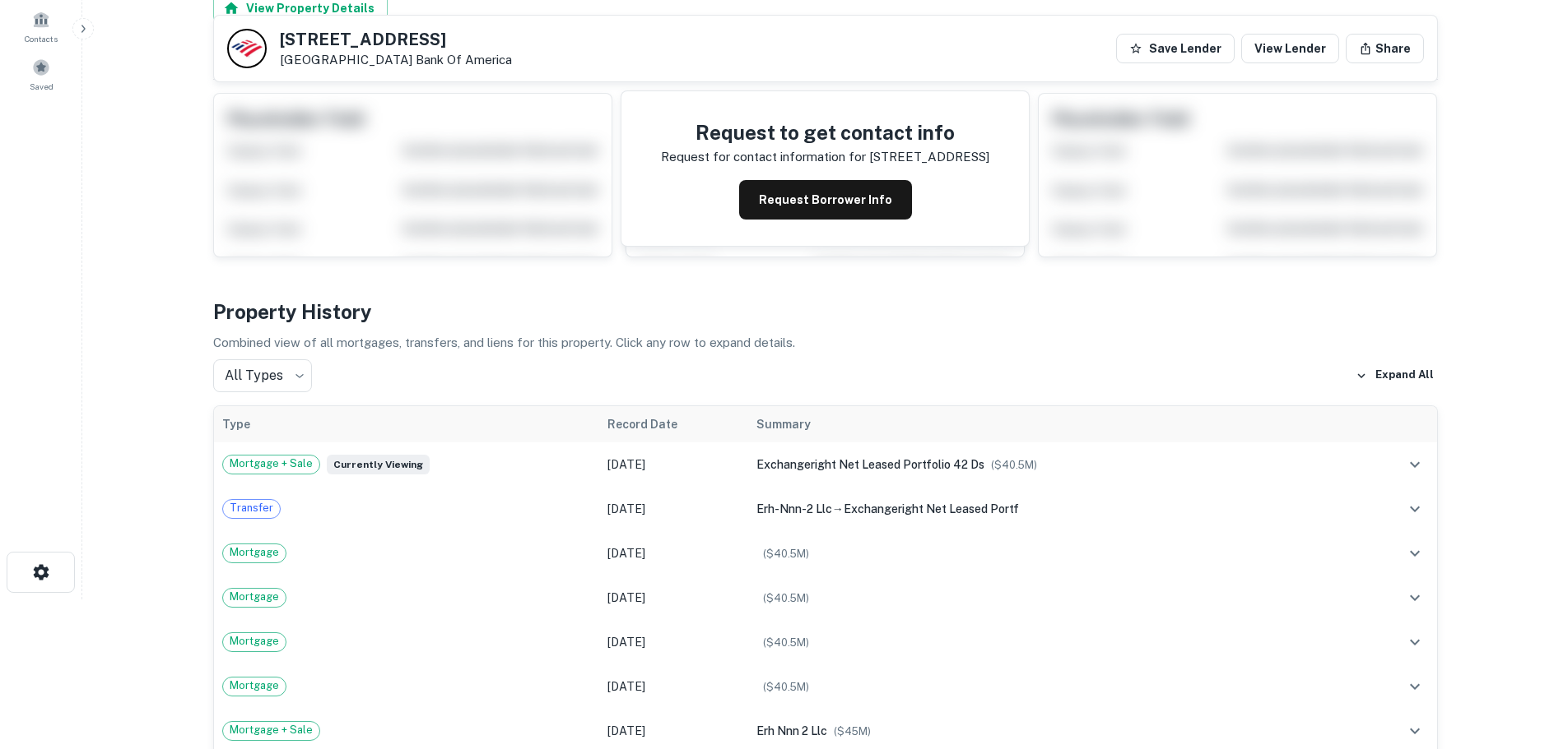
scroll to position [0, 0]
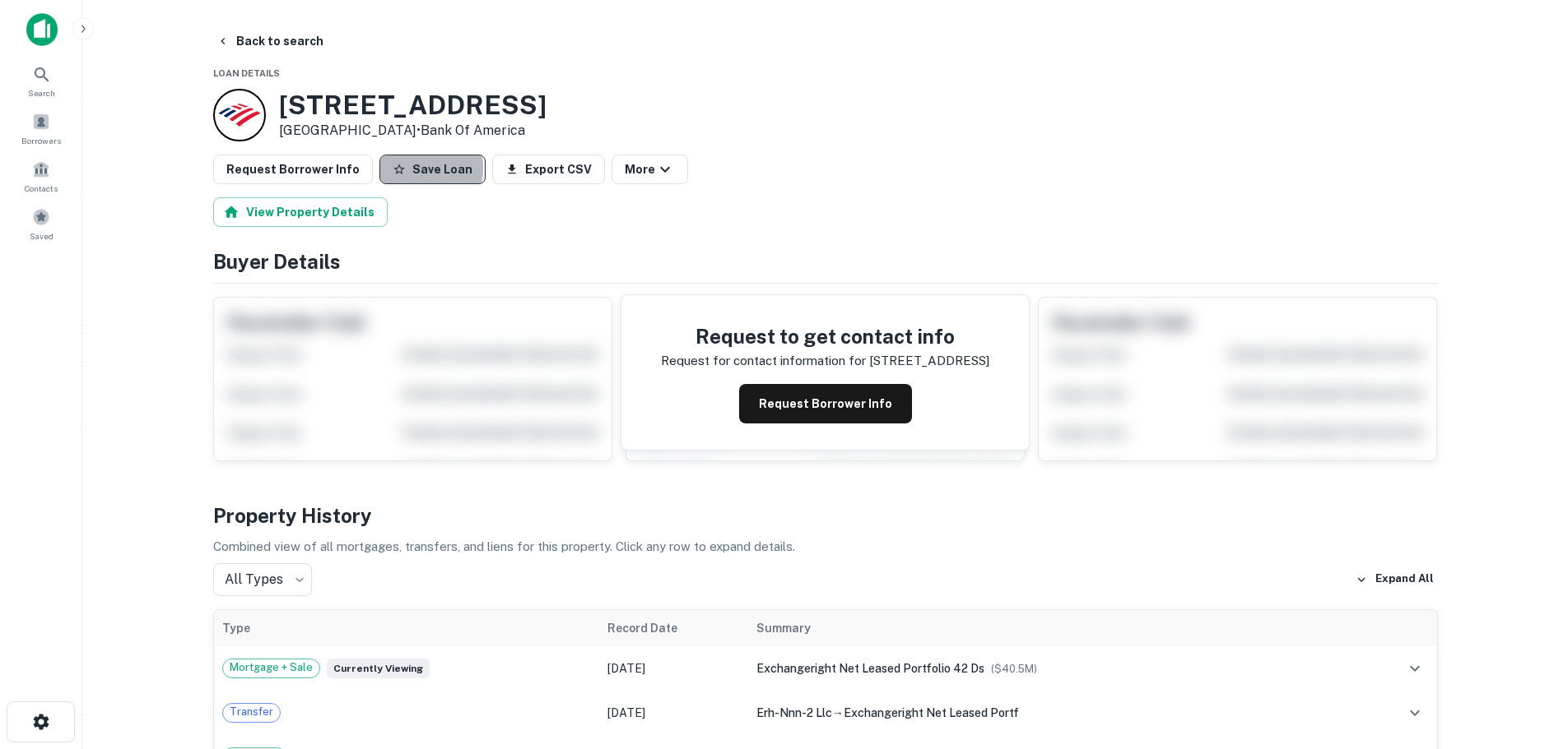
click at [405, 169] on button "Save Loan" at bounding box center [432, 170] width 106 height 30
click at [313, 164] on button "Request Borrower Info" at bounding box center [293, 170] width 159 height 30
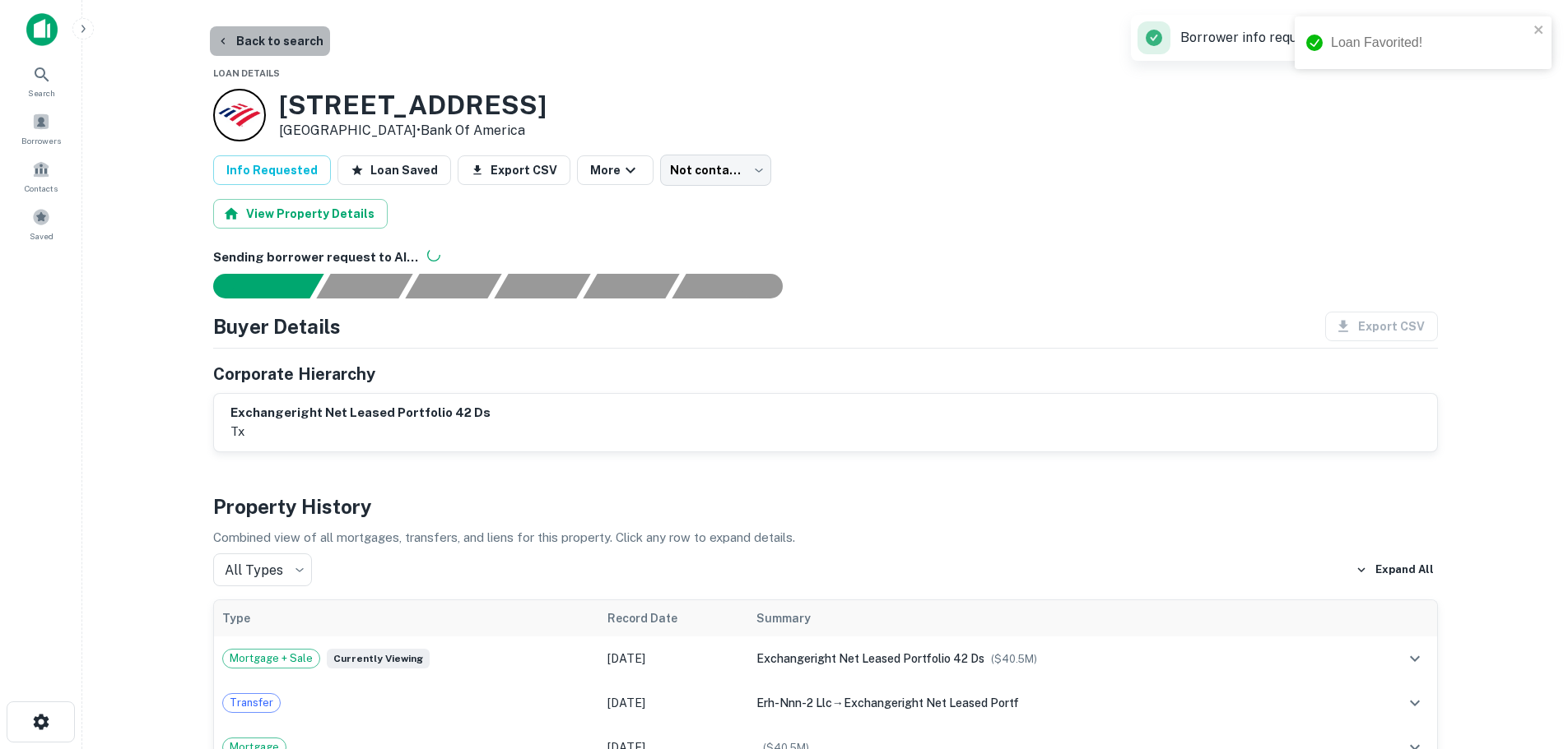
click at [281, 48] on button "Back to search" at bounding box center [270, 41] width 120 height 30
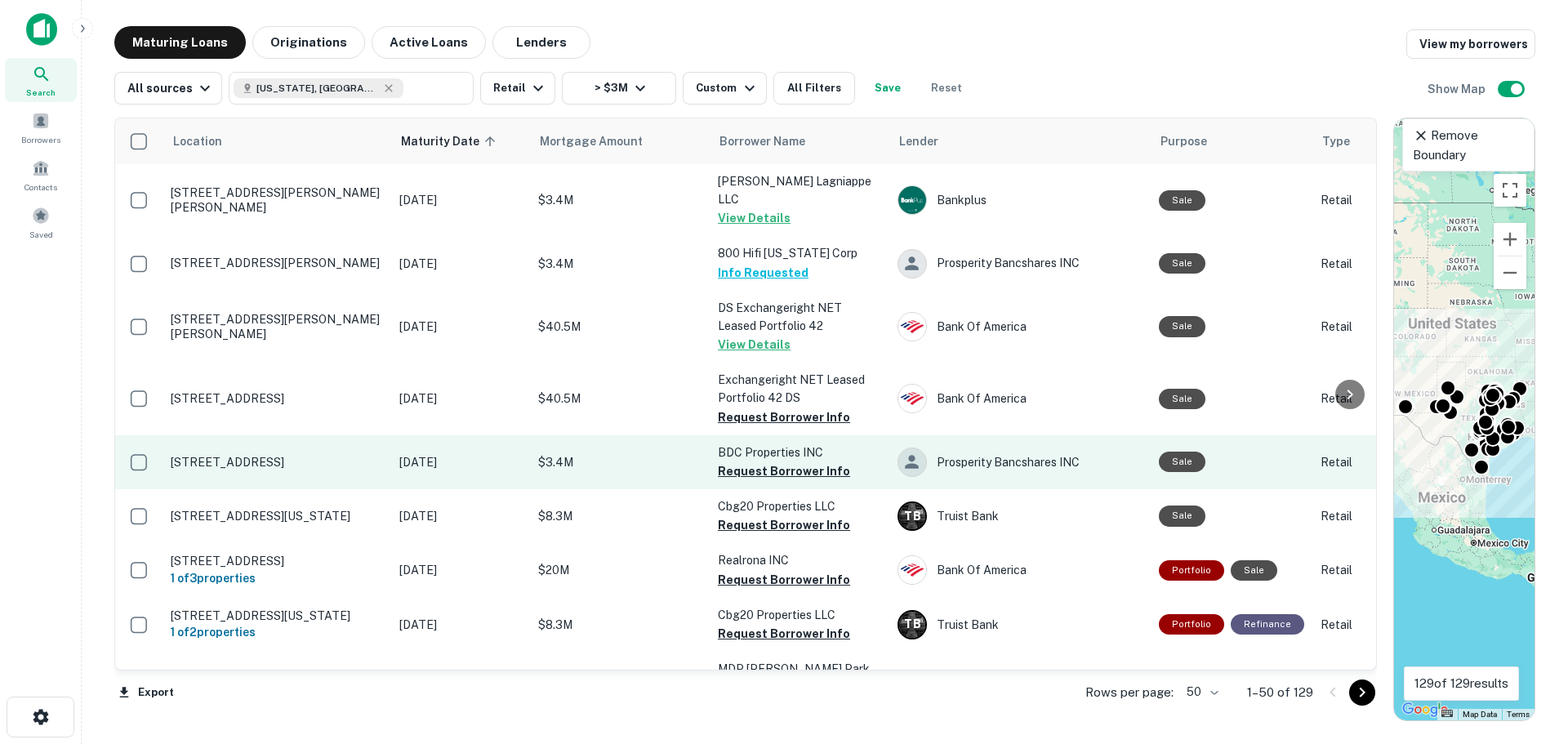
click at [265, 455] on p "[STREET_ADDRESS]" at bounding box center [276, 462] width 212 height 15
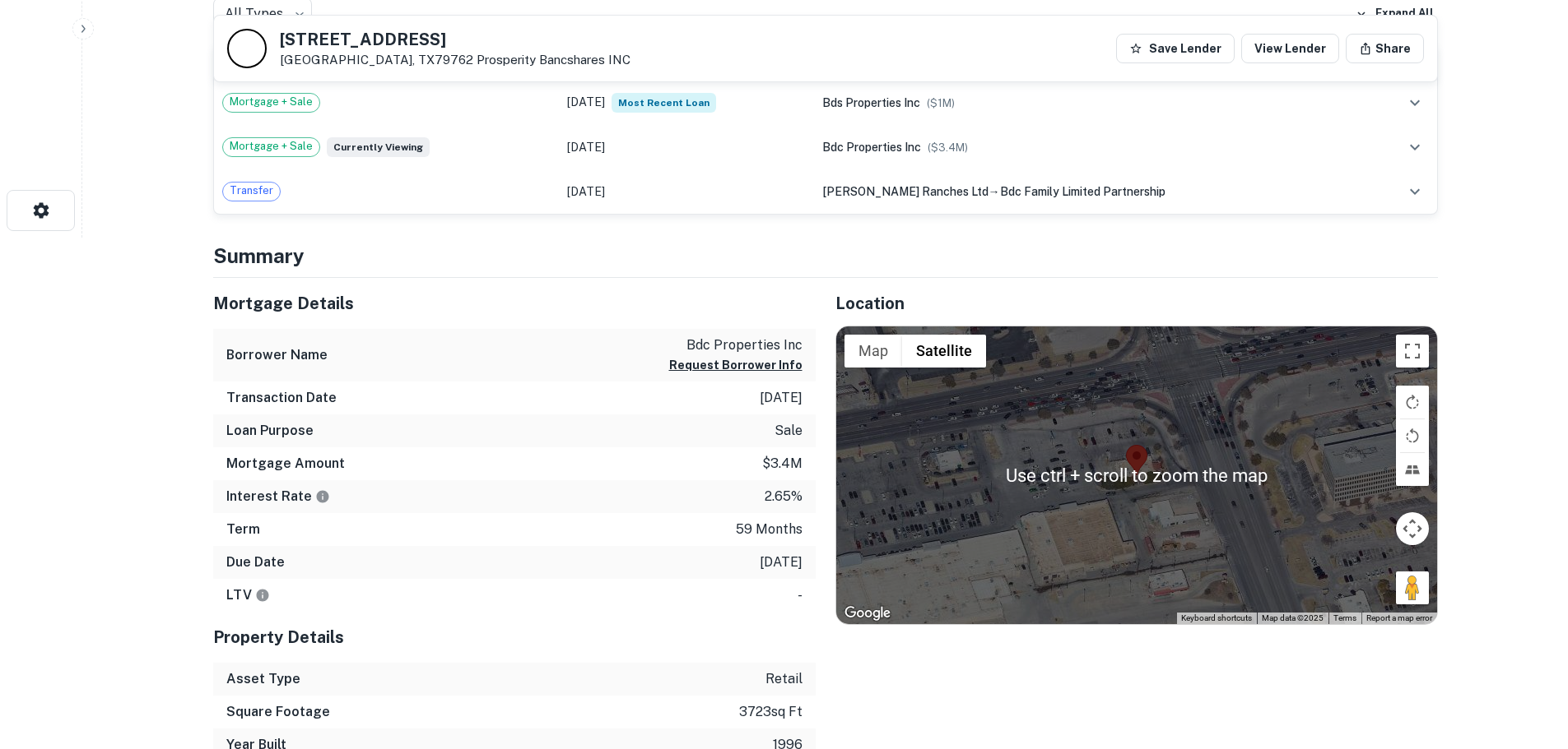
scroll to position [576, 0]
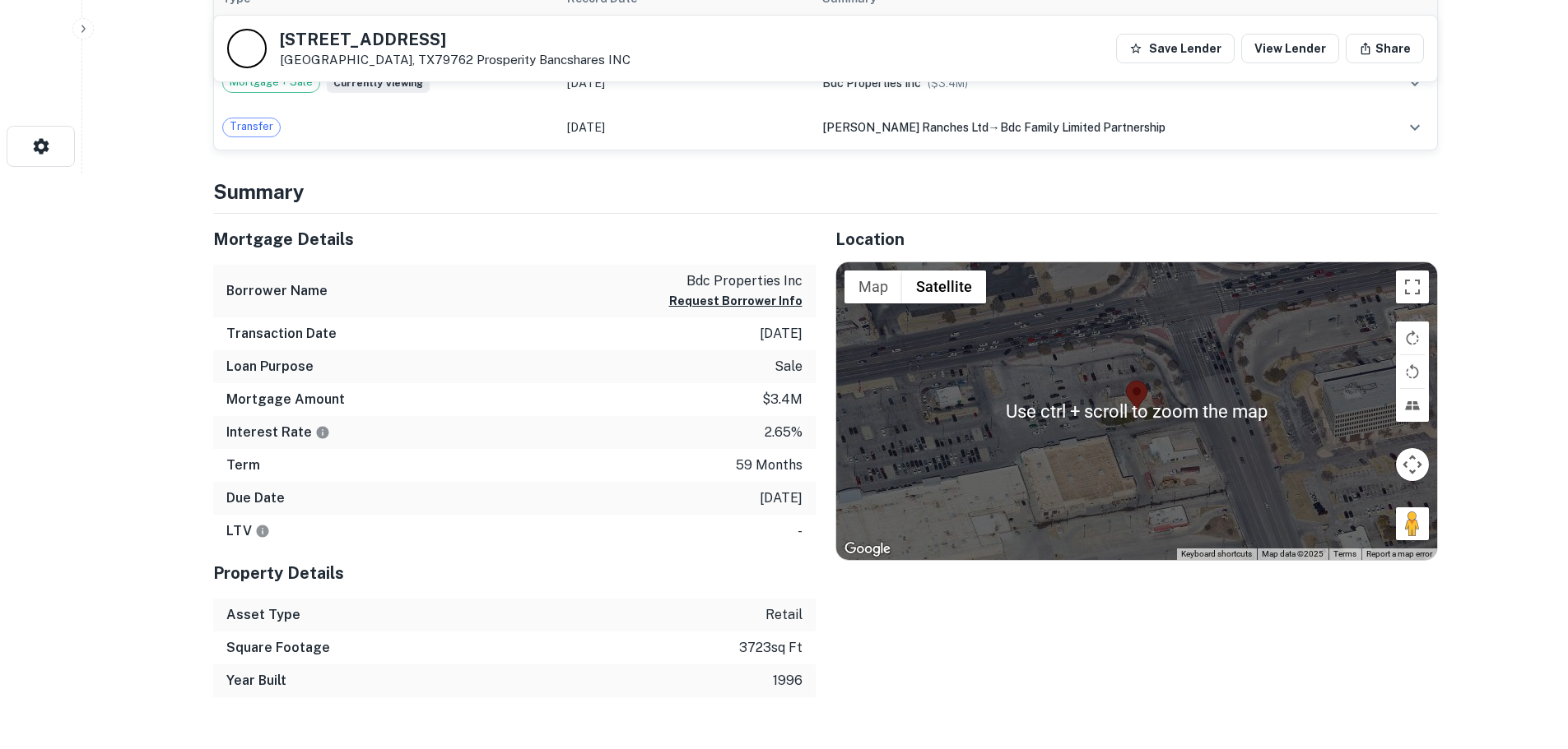
click at [1215, 664] on div "Location ← Move left → Move right ↑ Move up ↓ Move down + Zoom in - Zoom out Ho…" at bounding box center [1127, 456] width 622 height 485
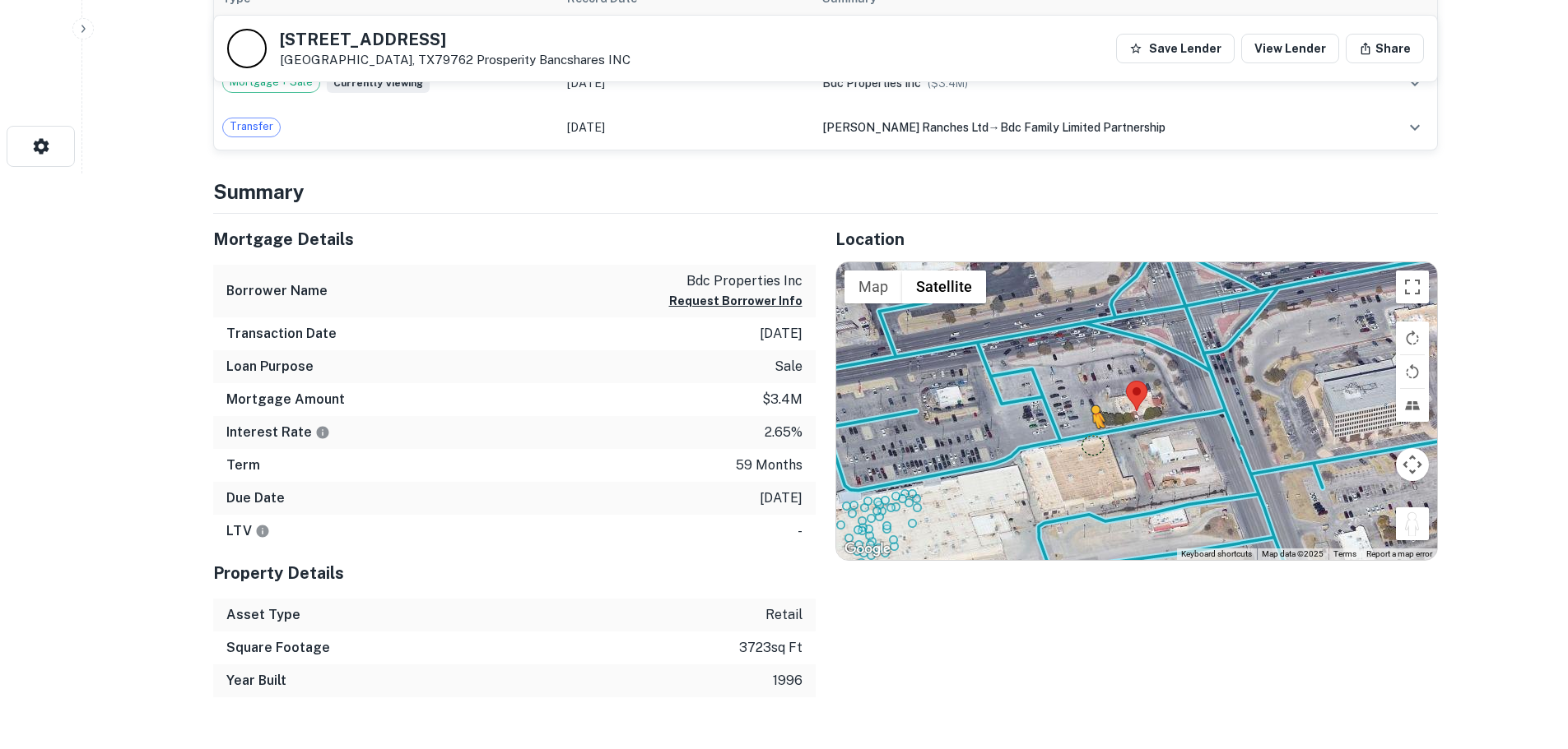
drag, startPoint x: 1417, startPoint y: 528, endPoint x: 1090, endPoint y: 438, distance: 339.2
click at [1090, 438] on div "To activate drag with keyboard, press Alt + Enter. Once in keyboard drag state,…" at bounding box center [1136, 411] width 601 height 298
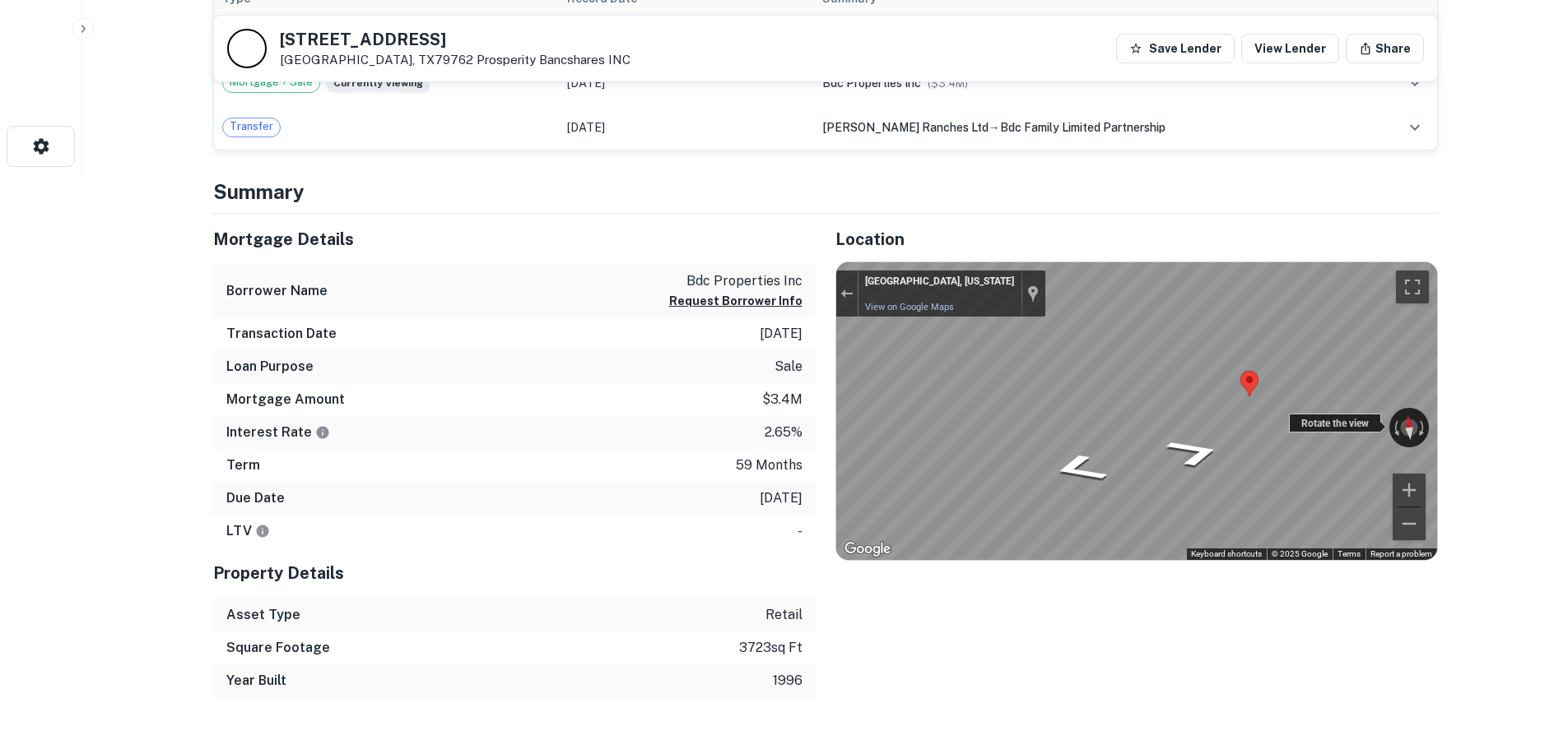
click at [1332, 414] on div "Rotate the view" at bounding box center [1334, 424] width 92 height 19
click at [849, 304] on button "Exit the Street View" at bounding box center [847, 292] width 21 height 22
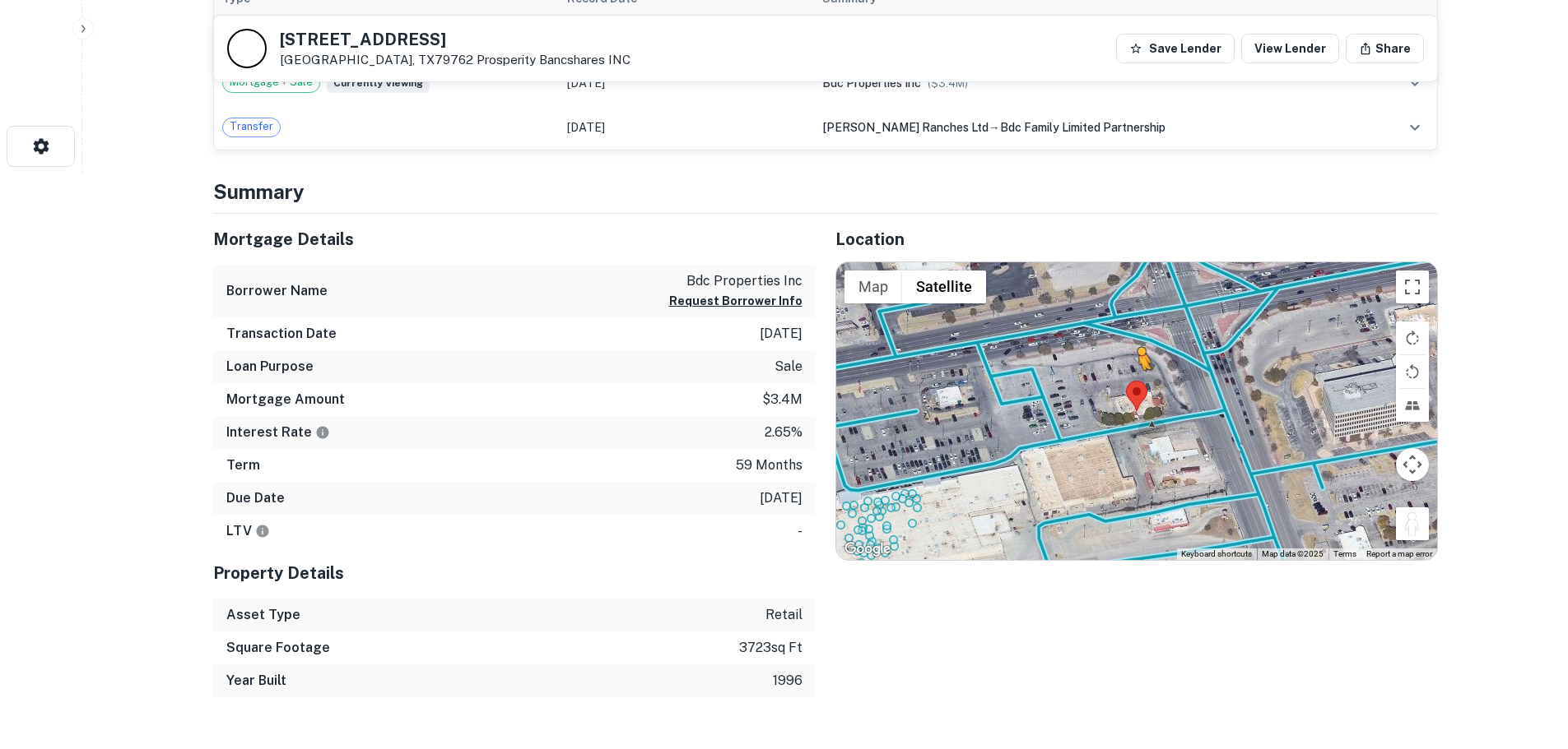
drag, startPoint x: 1417, startPoint y: 537, endPoint x: 1137, endPoint y: 384, distance: 319.1
click at [1137, 384] on div "To activate drag with keyboard, press Alt + Enter. Once in keyboard drag state,…" at bounding box center [1136, 411] width 601 height 298
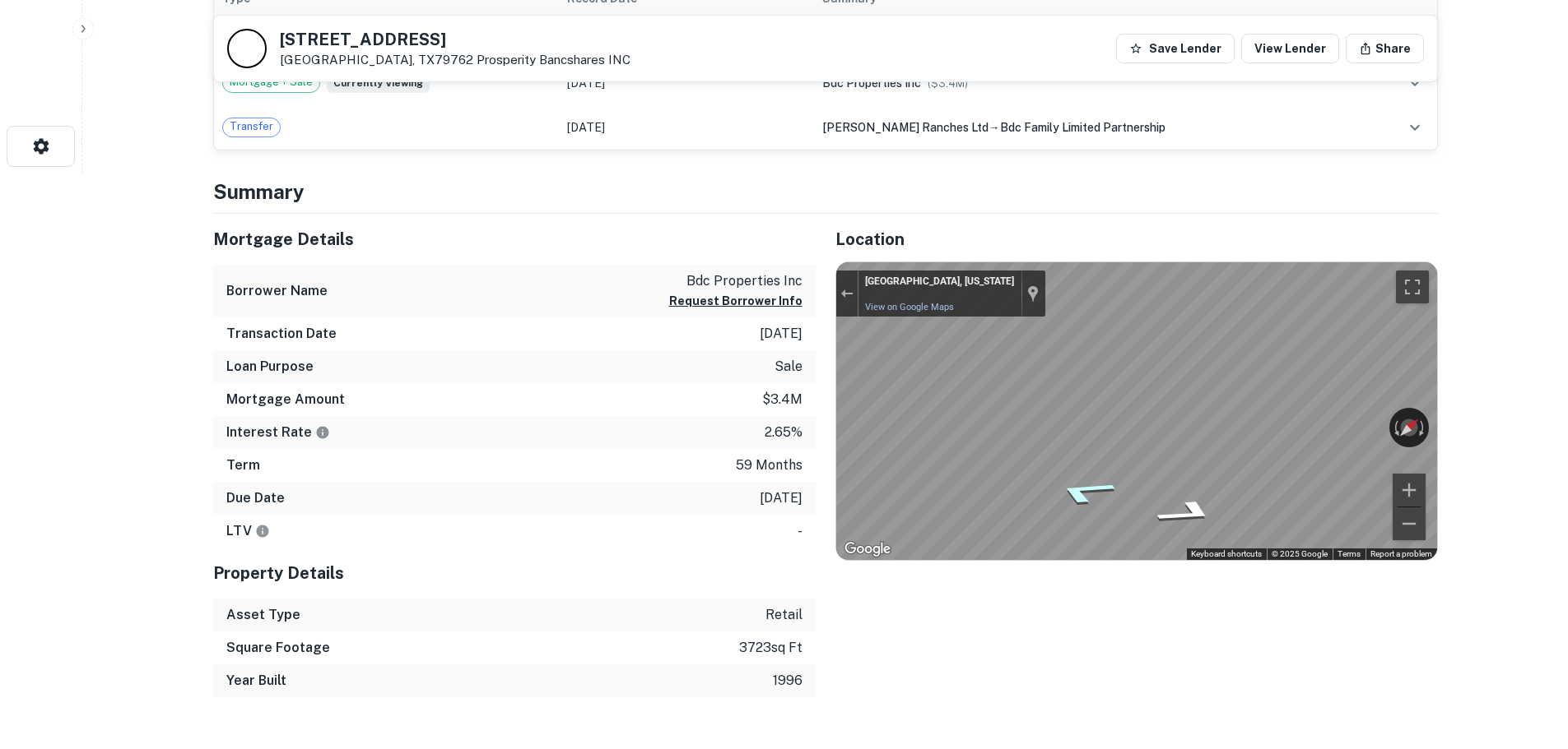
click at [1081, 502] on div "Map" at bounding box center [1136, 411] width 601 height 298
click at [1081, 500] on div "Map" at bounding box center [1136, 411] width 601 height 298
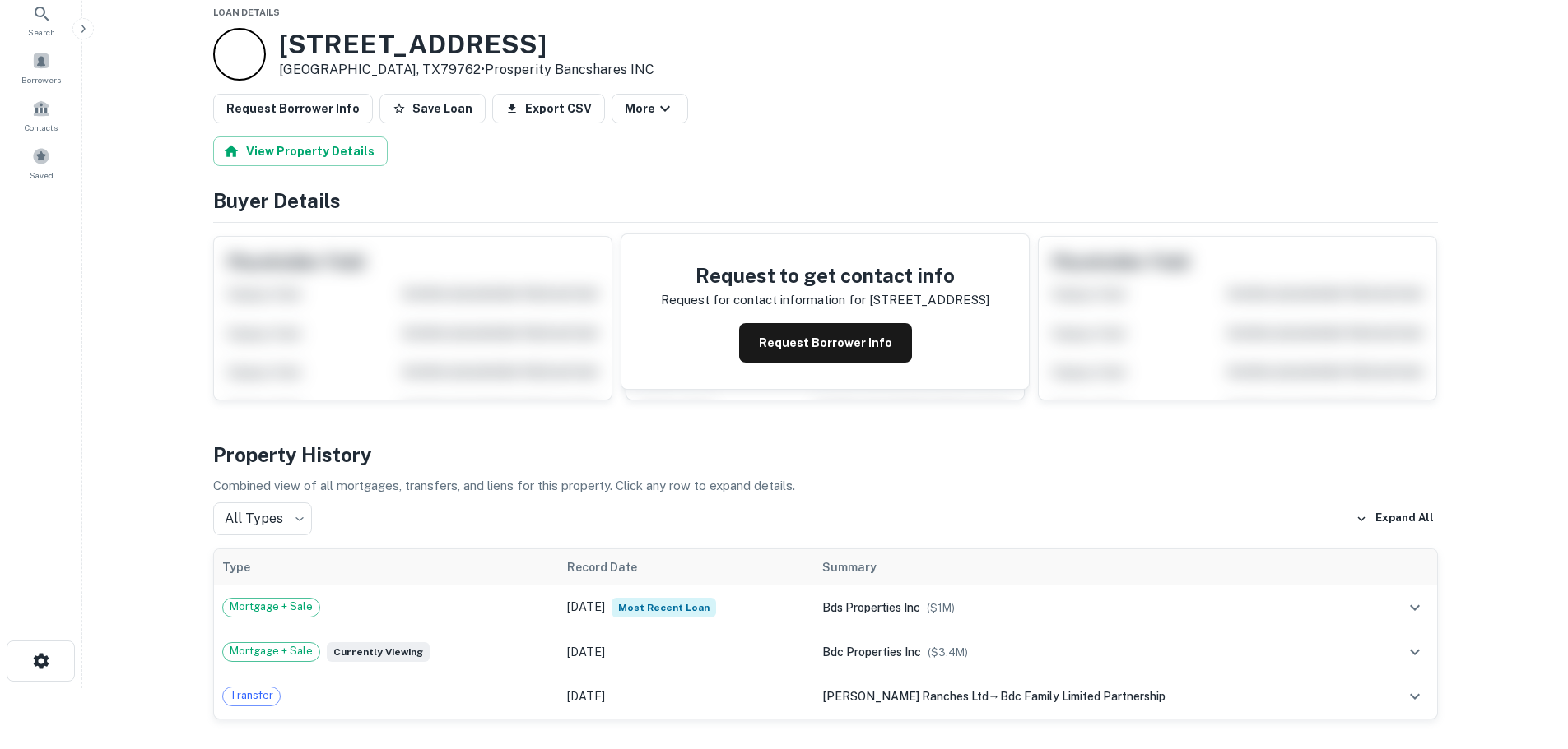
scroll to position [0, 0]
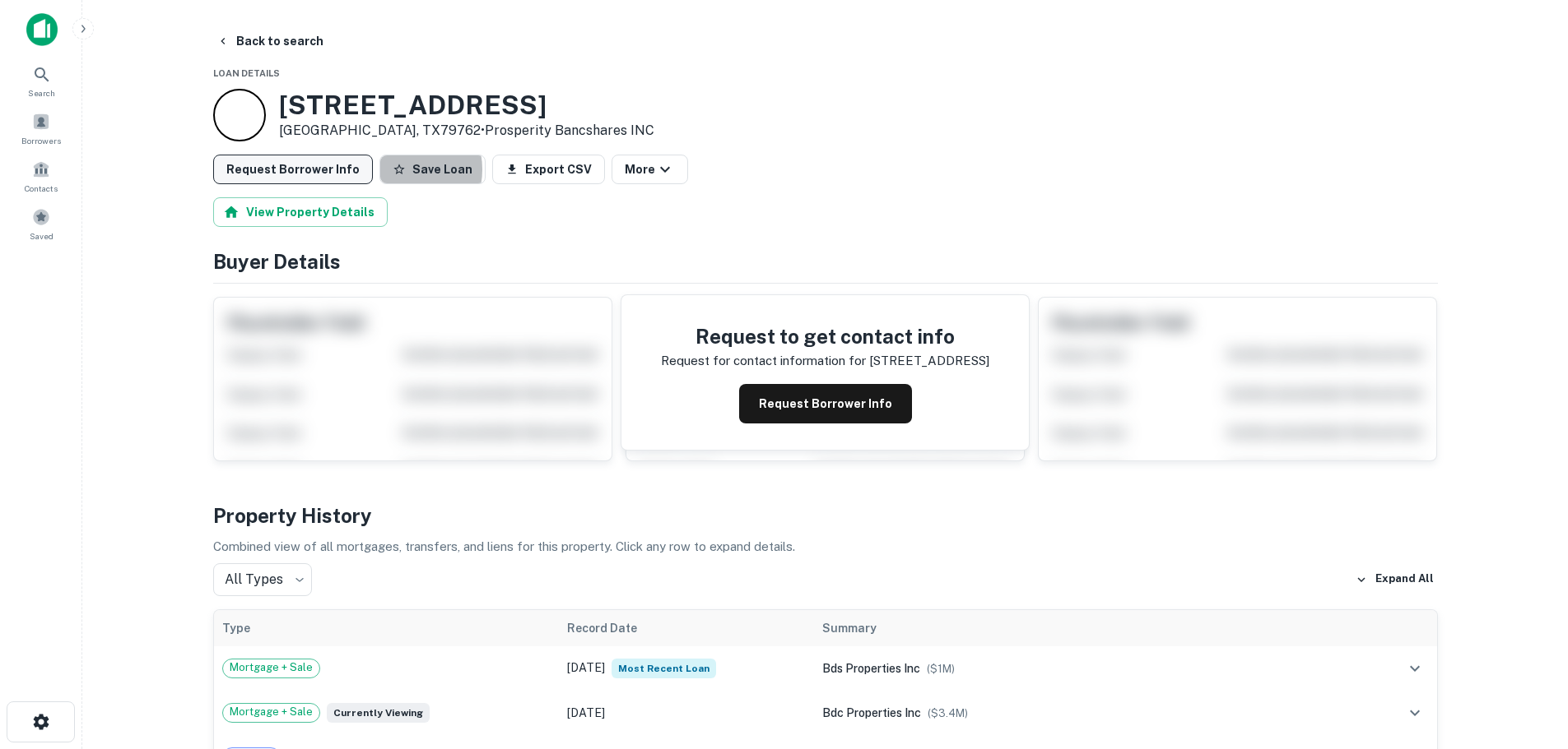
drag, startPoint x: 393, startPoint y: 170, endPoint x: 310, endPoint y: 173, distance: 83.1
click at [363, 172] on div "Request Borrower Info Save Loan Export CSV More" at bounding box center [826, 170] width 1225 height 30
click at [284, 173] on button "Request Borrower Info" at bounding box center [293, 170] width 159 height 30
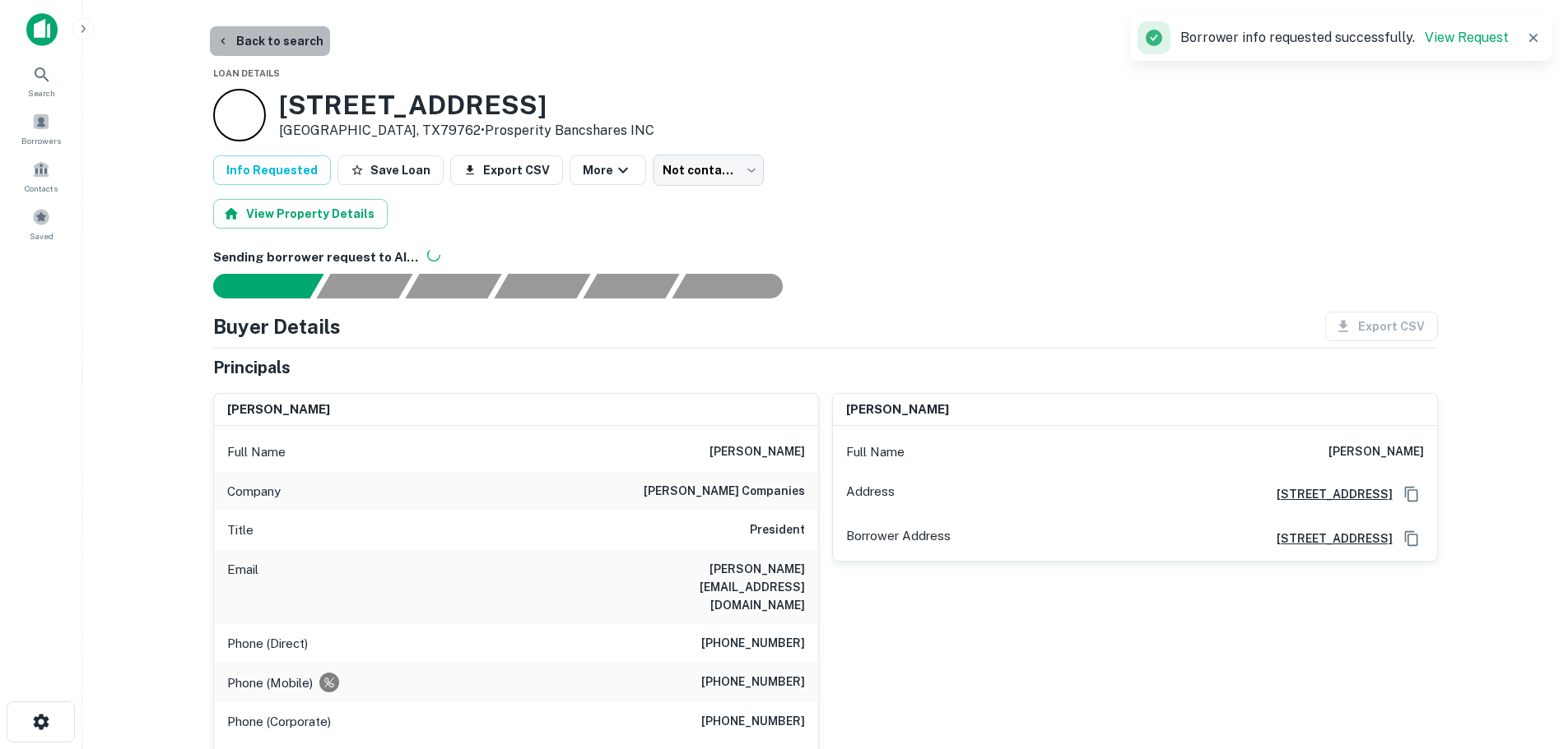
click at [282, 32] on button "Back to search" at bounding box center [270, 41] width 120 height 30
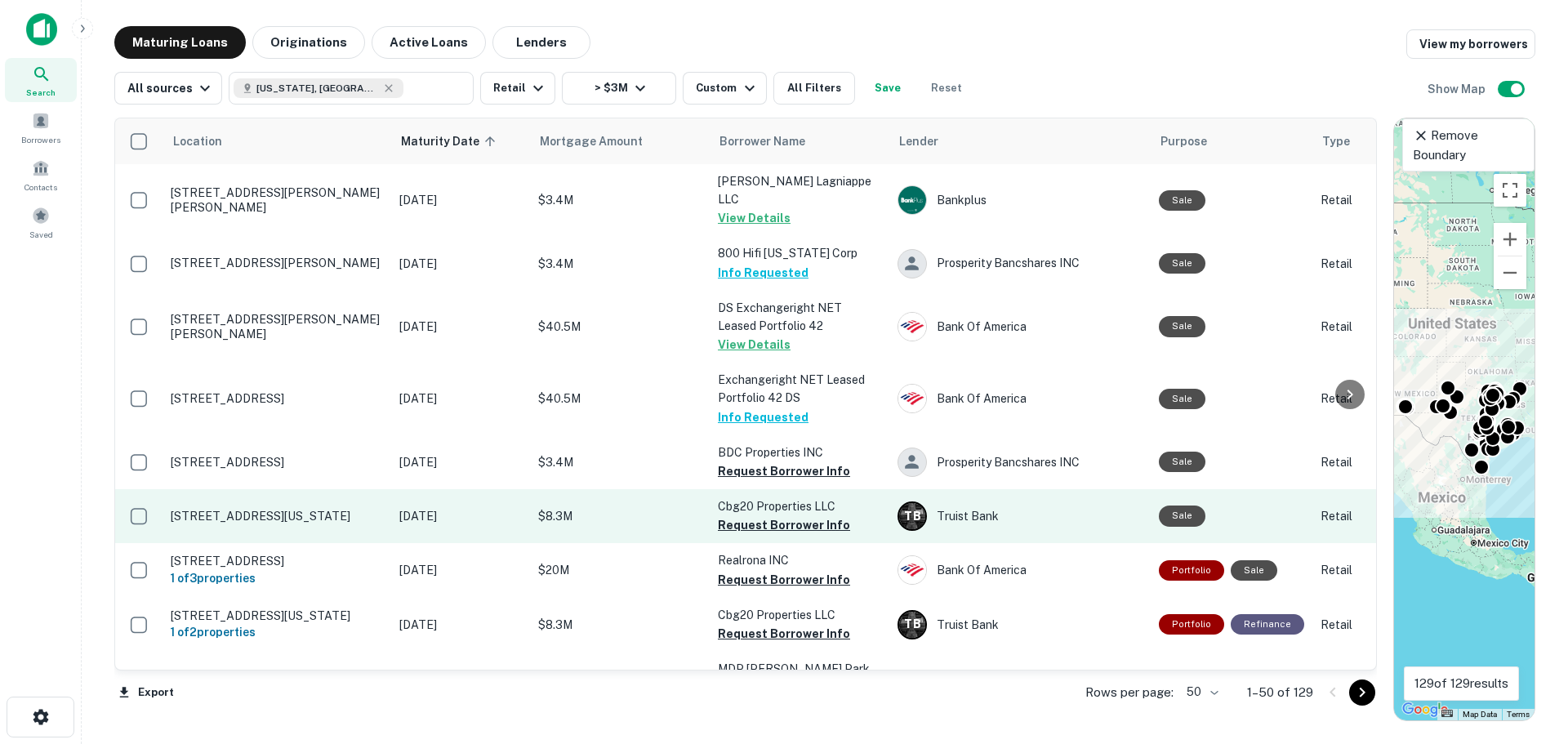
click at [281, 509] on p "[STREET_ADDRESS][US_STATE]" at bounding box center [276, 516] width 212 height 15
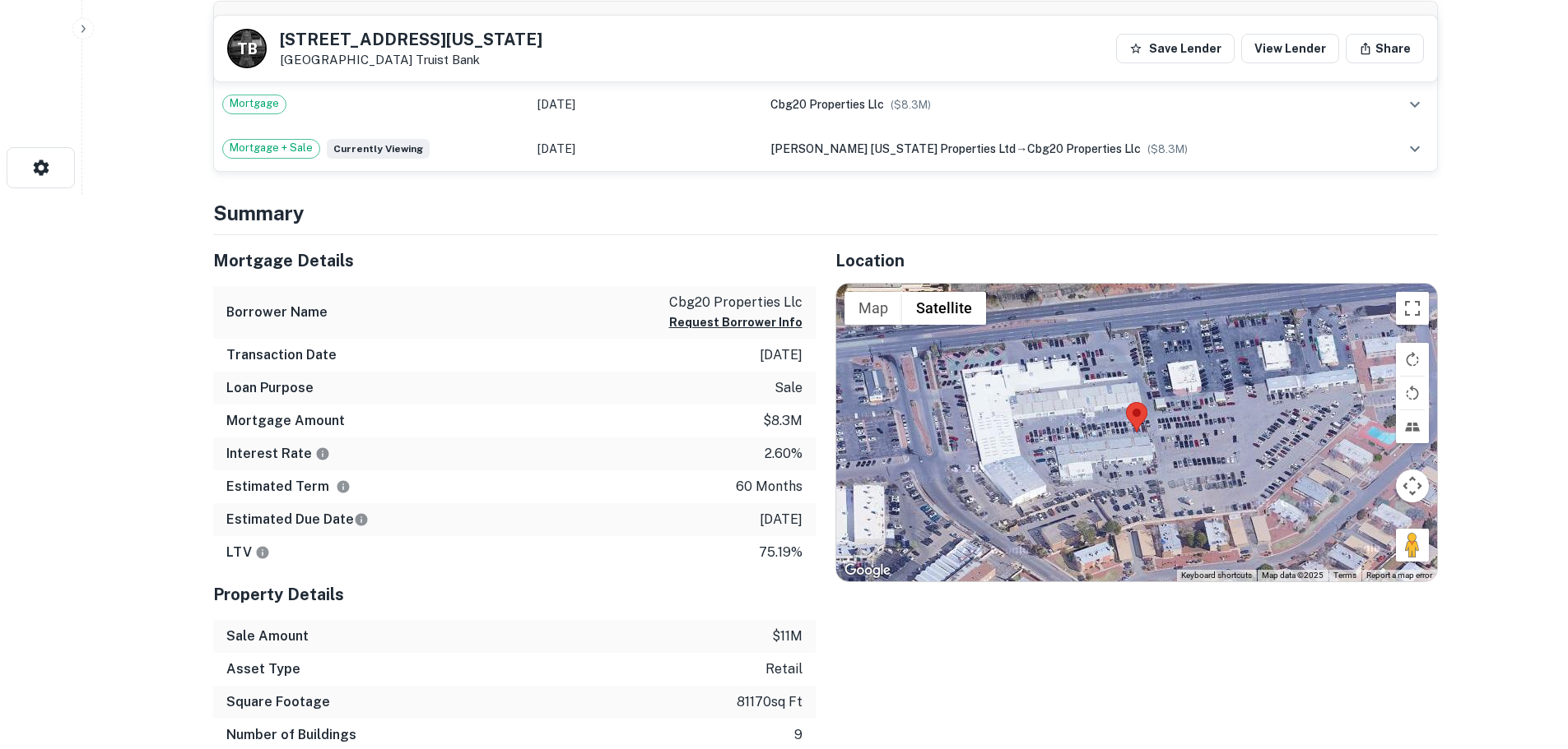
scroll to position [576, 0]
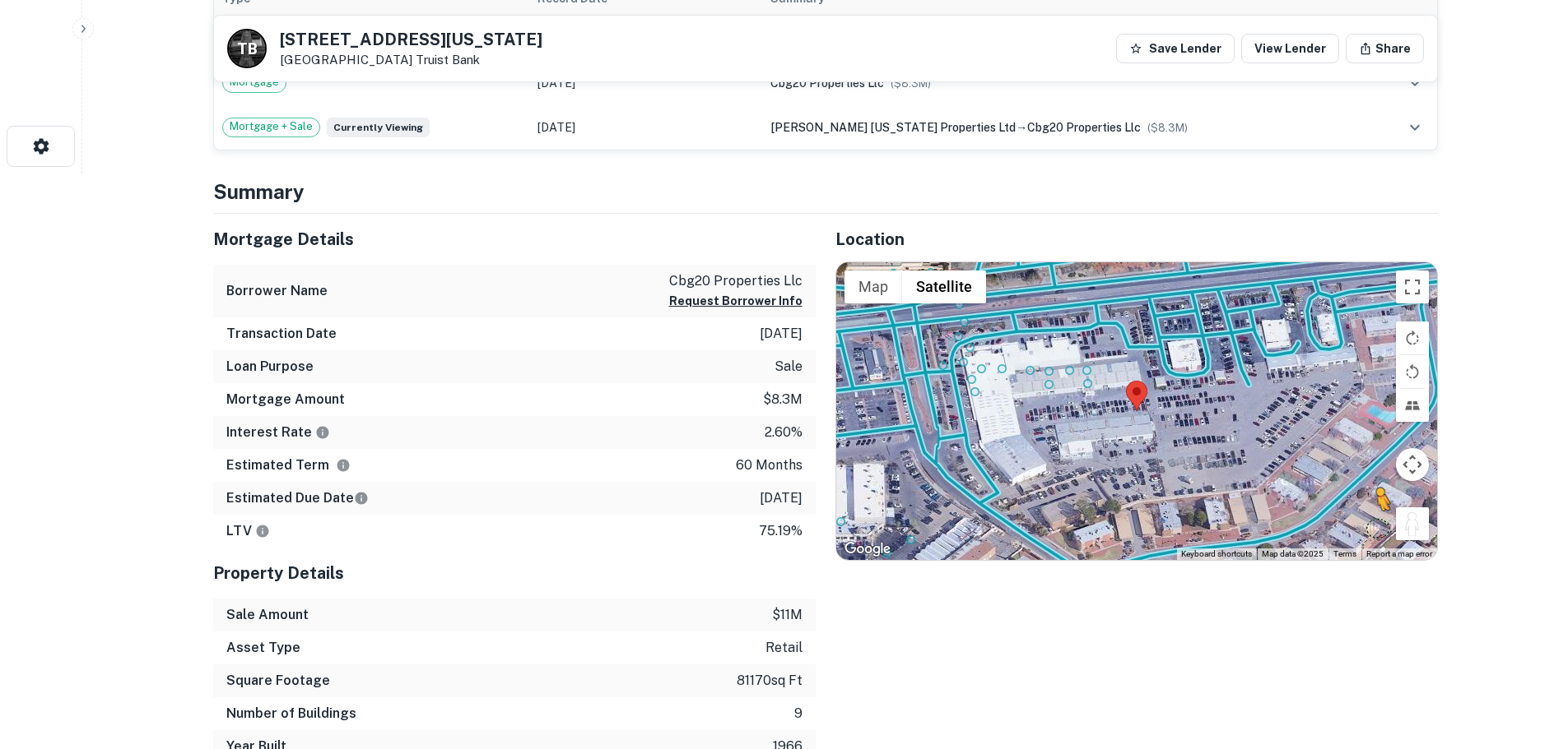
drag, startPoint x: 1418, startPoint y: 528, endPoint x: 1375, endPoint y: 528, distance: 43.0
click at [1375, 528] on div "To activate drag with keyboard, press Alt + Enter. Once in keyboard drag state,…" at bounding box center [1136, 411] width 601 height 298
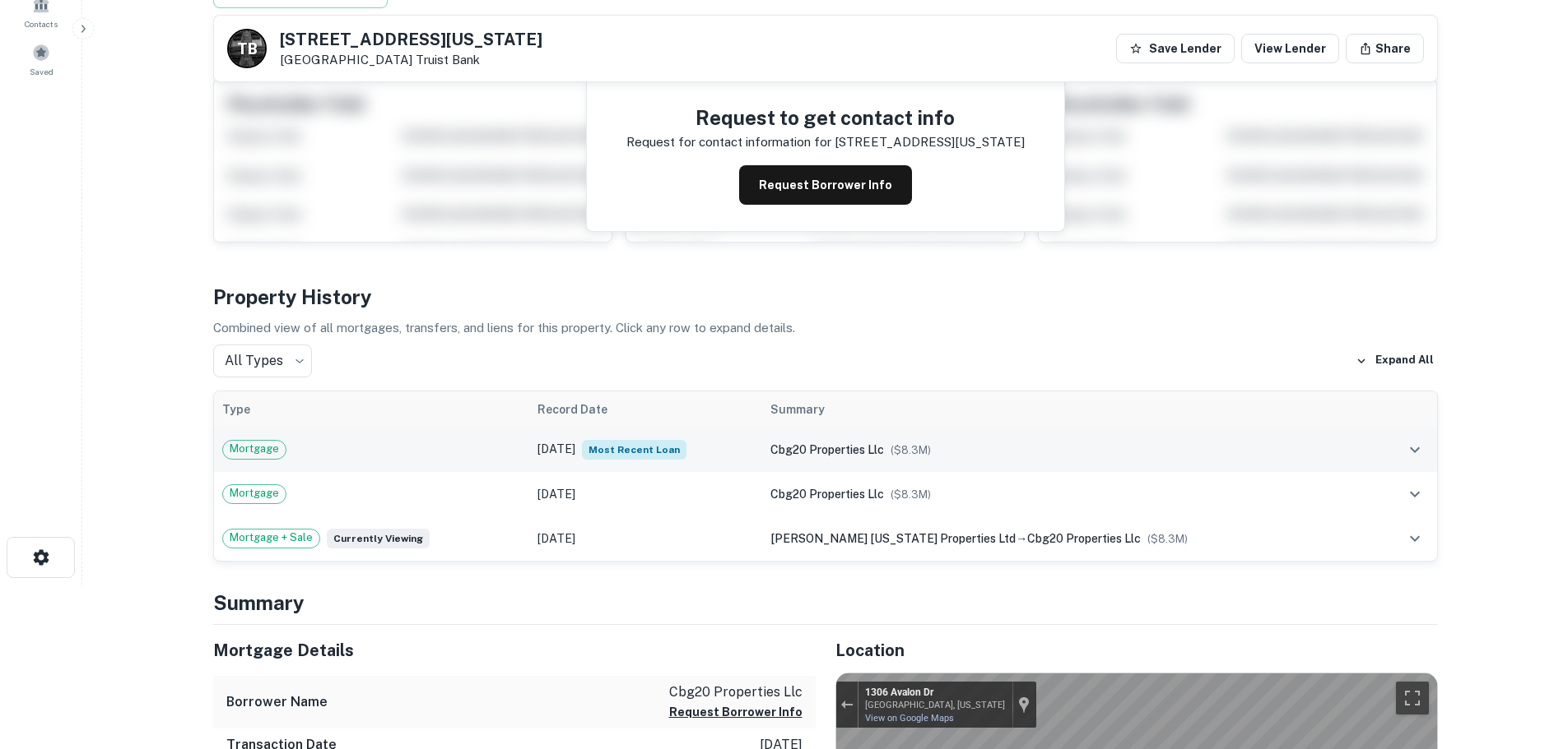
scroll to position [0, 0]
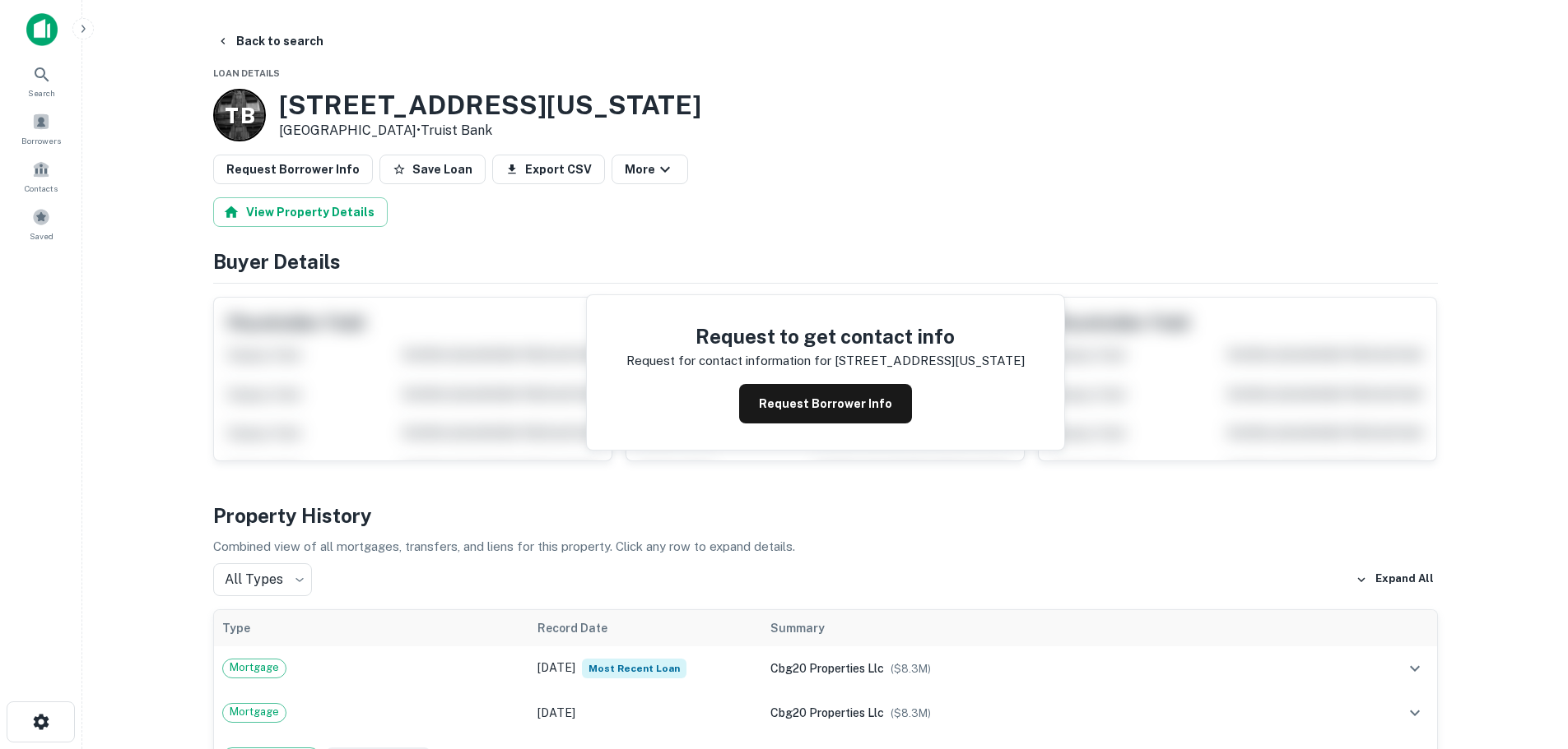
click at [411, 164] on button "Save Loan" at bounding box center [432, 170] width 106 height 30
click at [323, 163] on button "Request Borrower Info" at bounding box center [293, 170] width 159 height 30
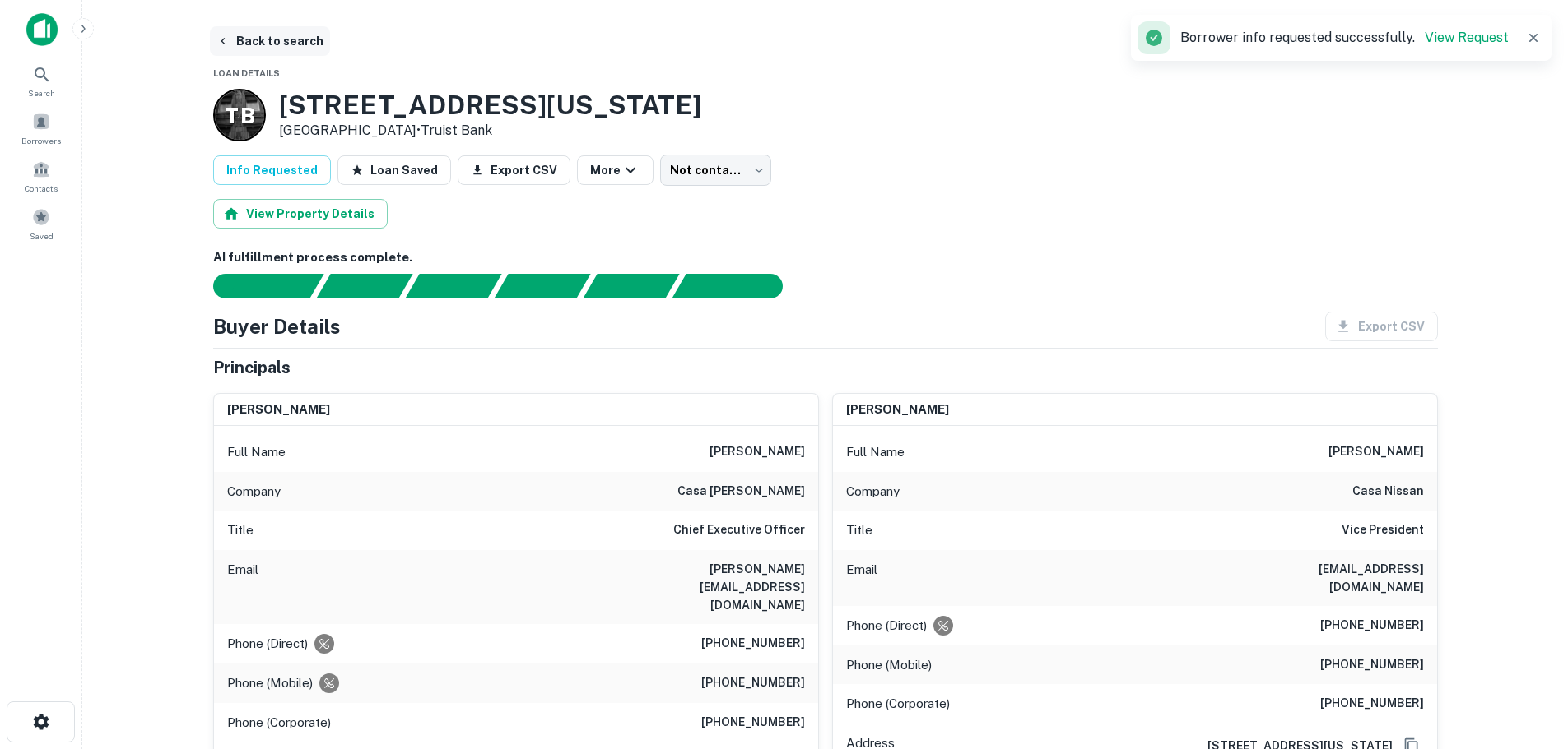
click at [282, 43] on button "Back to search" at bounding box center [270, 41] width 120 height 30
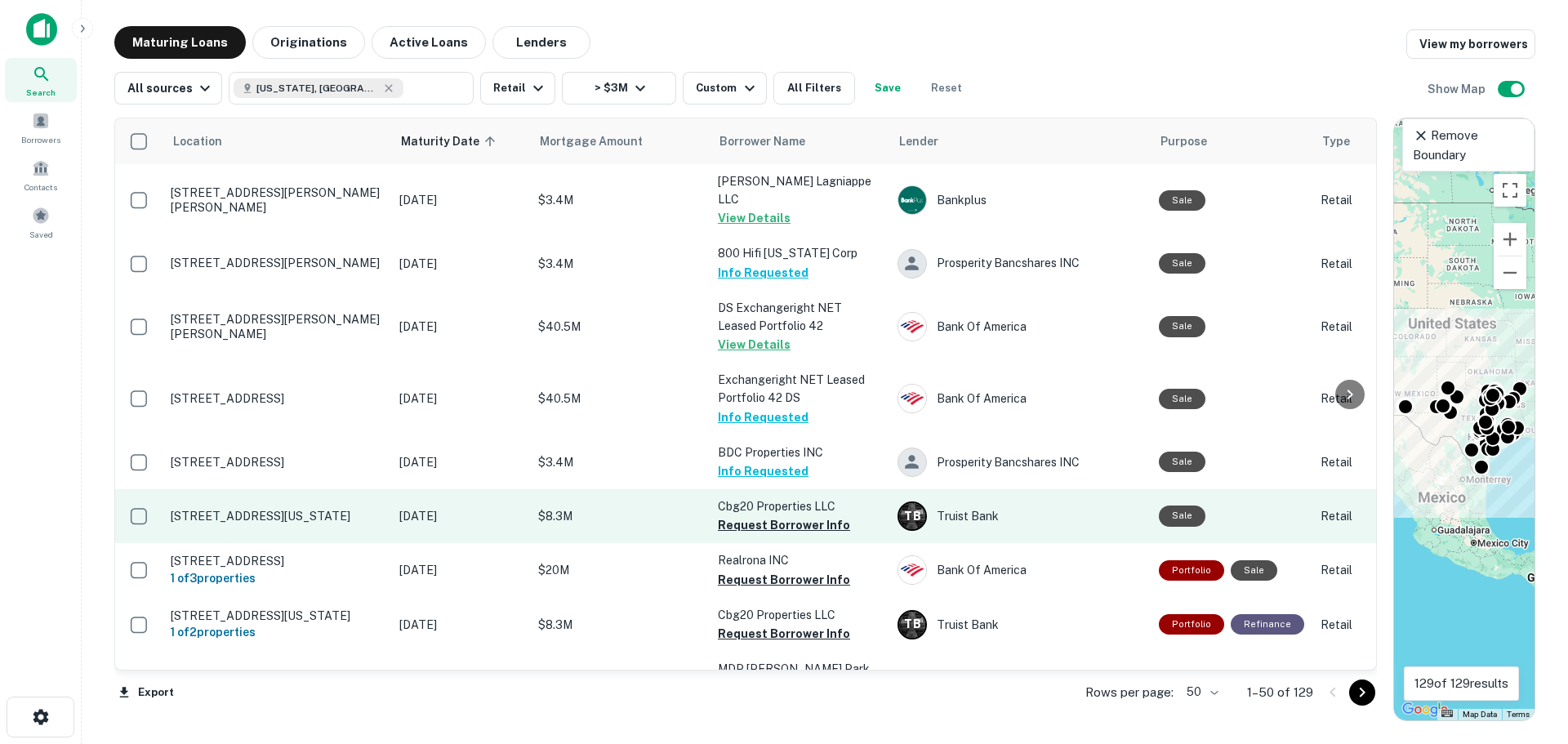
click at [309, 509] on p "[STREET_ADDRESS][US_STATE]" at bounding box center [276, 516] width 212 height 15
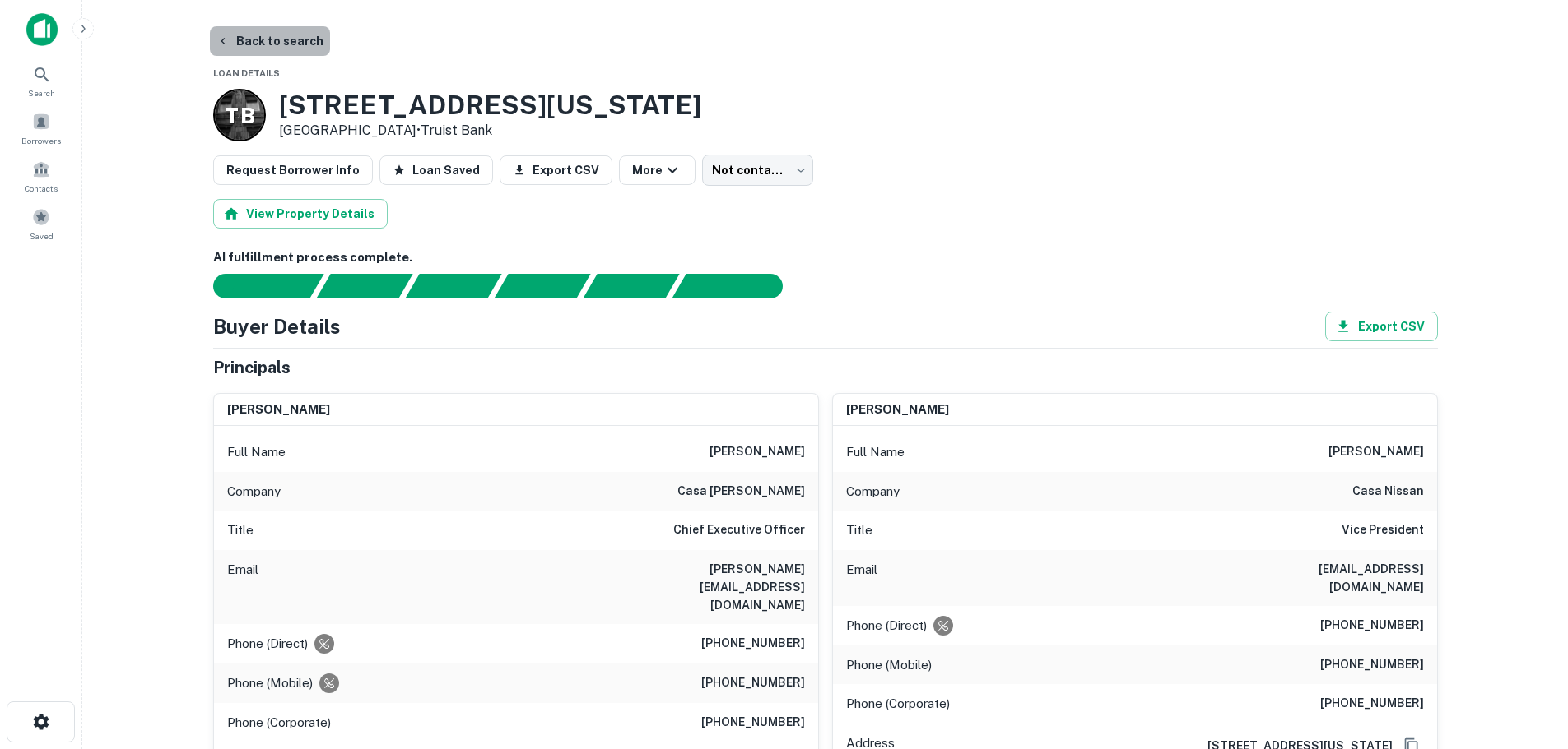
click at [303, 48] on button "Back to search" at bounding box center [270, 41] width 120 height 30
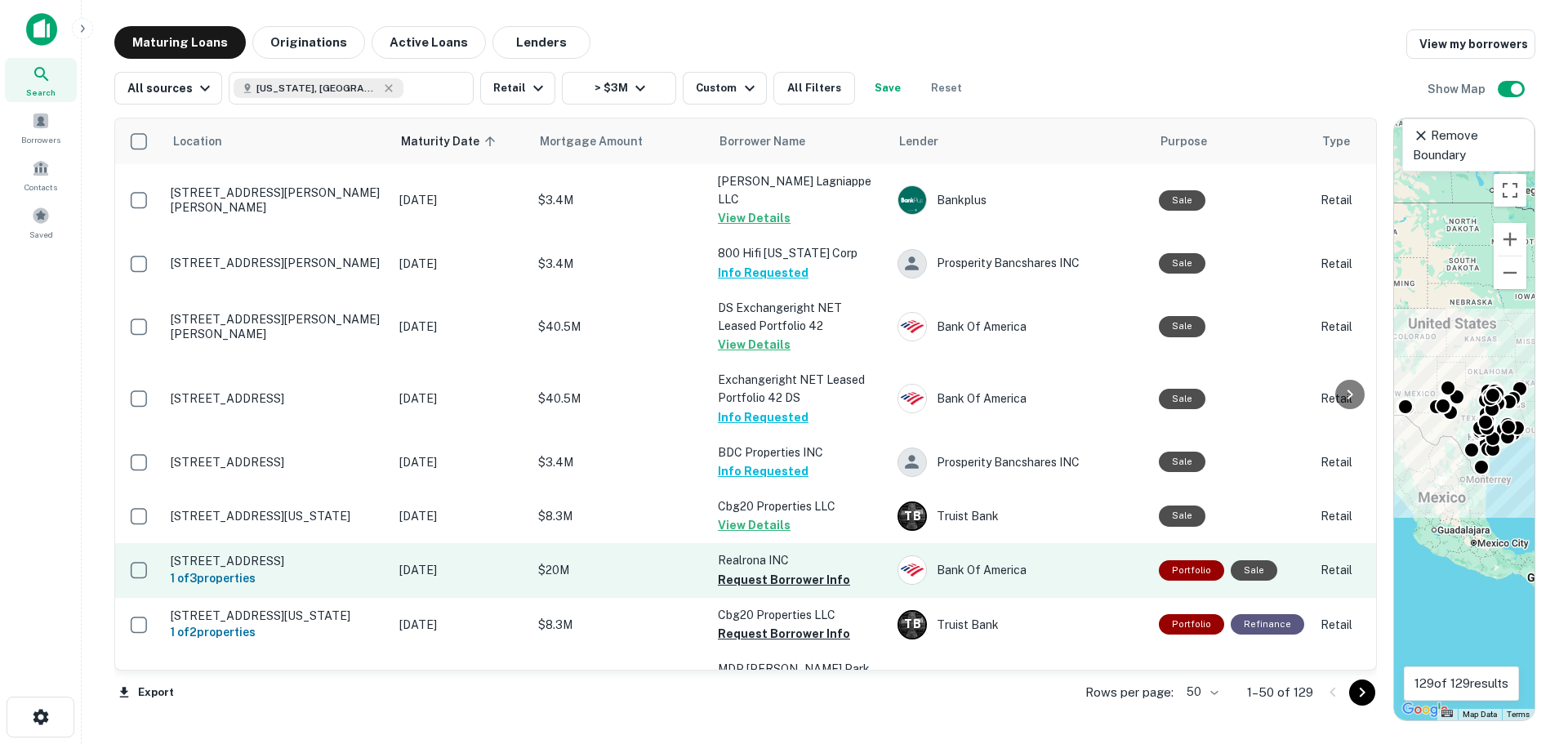
click at [275, 554] on p "[STREET_ADDRESS]" at bounding box center [276, 561] width 212 height 15
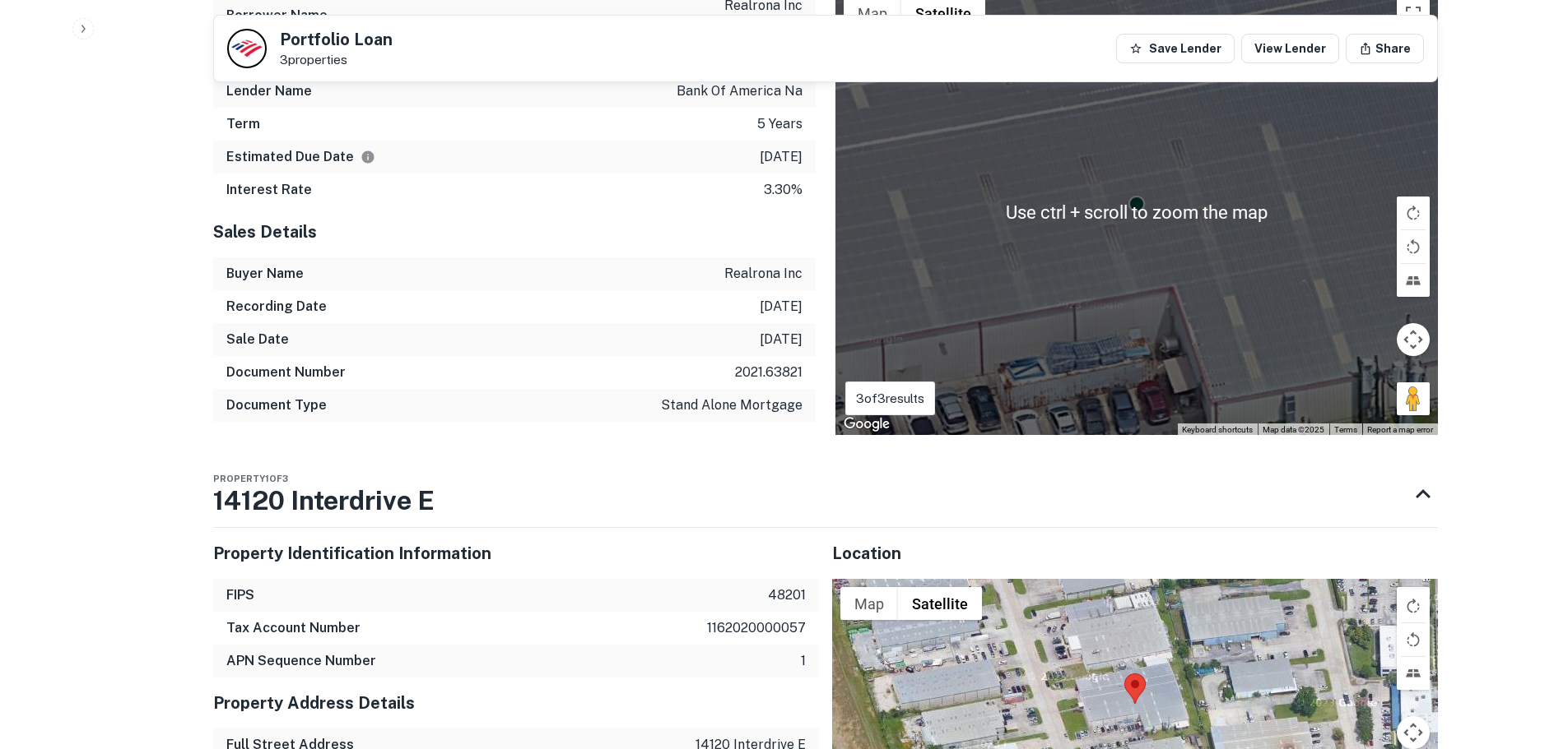
scroll to position [1069, 0]
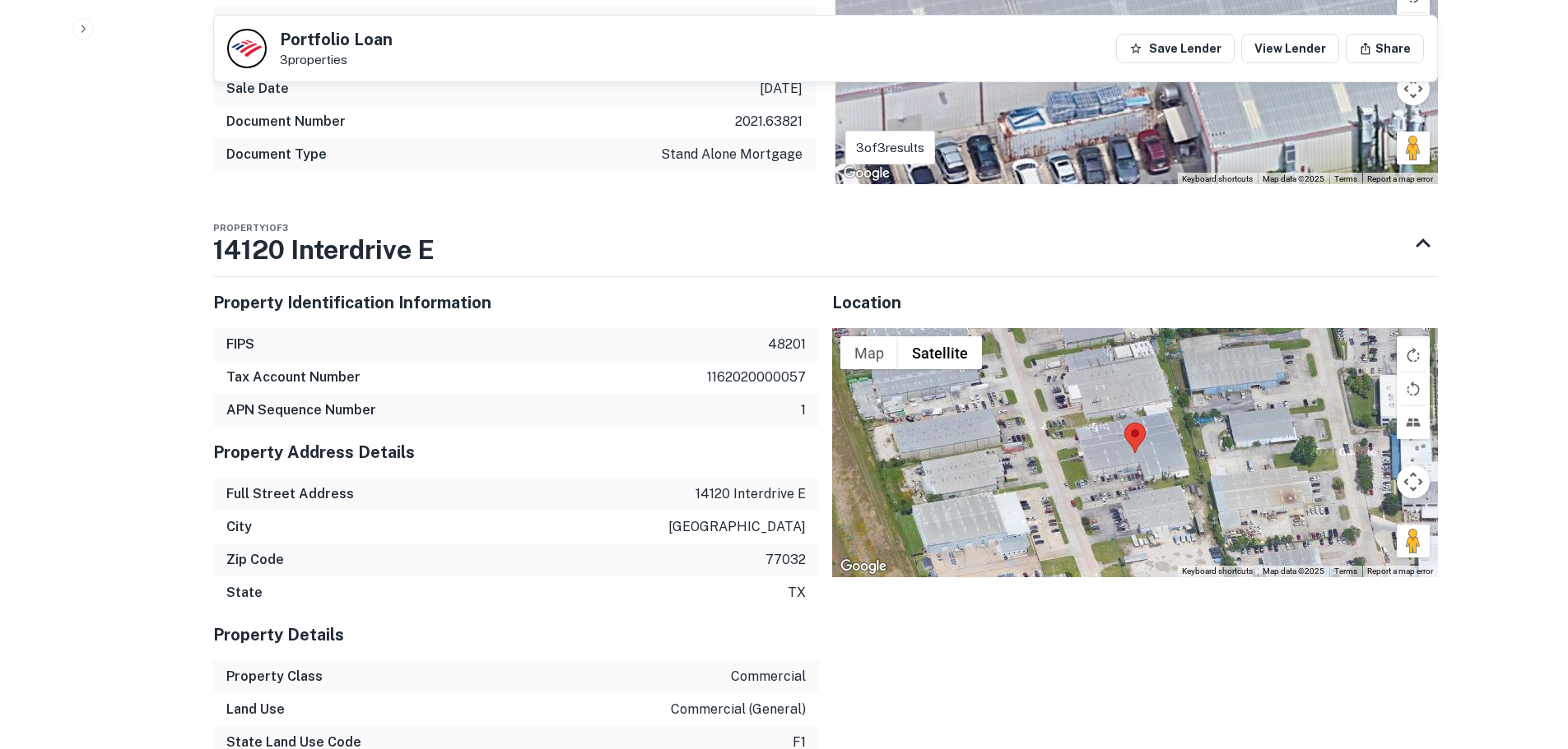
drag, startPoint x: 1410, startPoint y: 545, endPoint x: 1135, endPoint y: 494, distance: 279.7
click at [1135, 494] on div "Map Terrain Satellite Labels Keyboard shortcuts Map Data Map data ©2025 Map dat…" at bounding box center [1136, 452] width 606 height 248
drag, startPoint x: 1410, startPoint y: 546, endPoint x: 1190, endPoint y: 500, distance: 224.8
click at [1190, 500] on div "Map Terrain Satellite Labels Keyboard shortcuts Map Data Map data ©2025 Map dat…" at bounding box center [1136, 452] width 606 height 248
drag, startPoint x: 1403, startPoint y: 547, endPoint x: 1093, endPoint y: 508, distance: 312.4
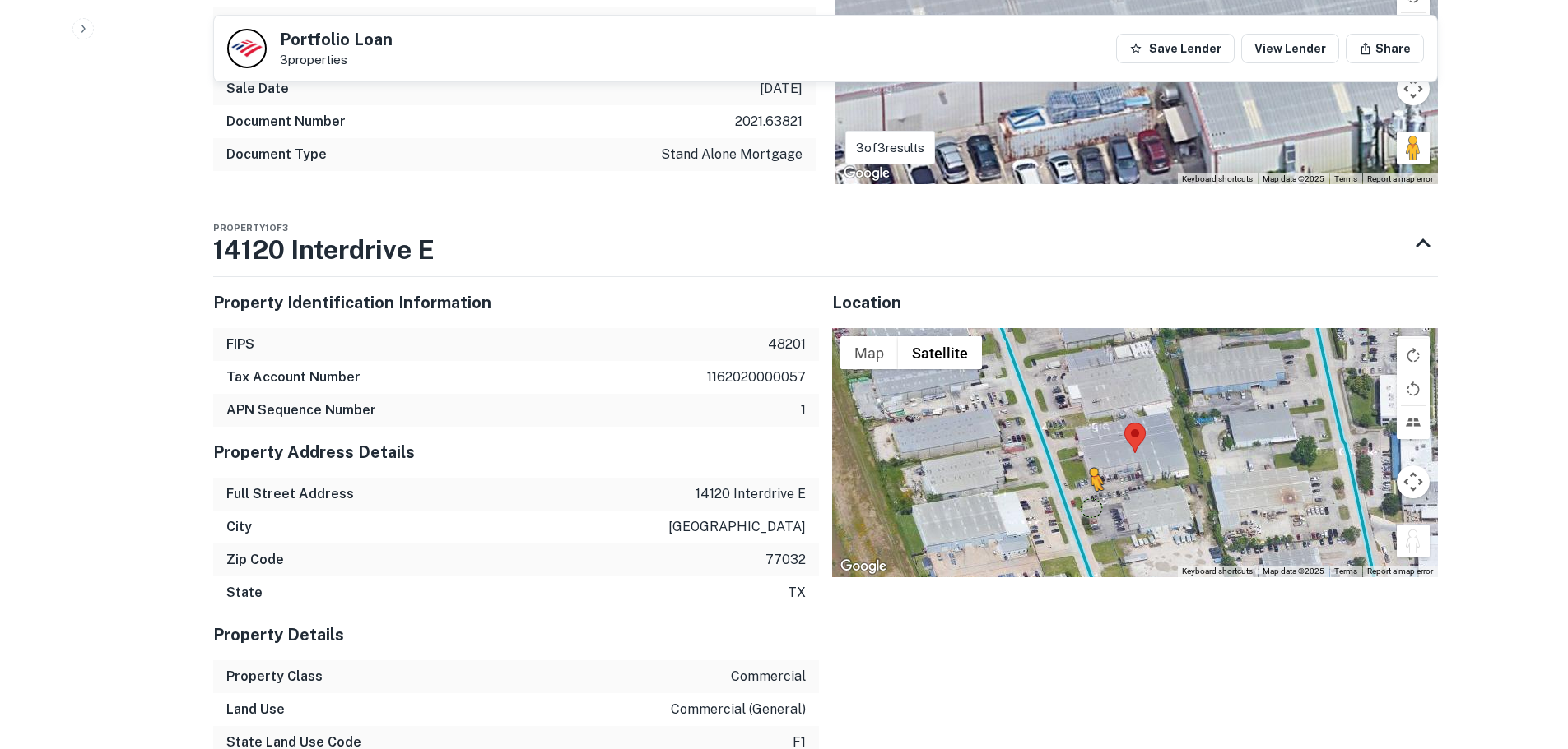
click at [1093, 508] on div "To activate drag with keyboard, press Alt + Enter. Once in keyboard drag state,…" at bounding box center [1136, 452] width 606 height 248
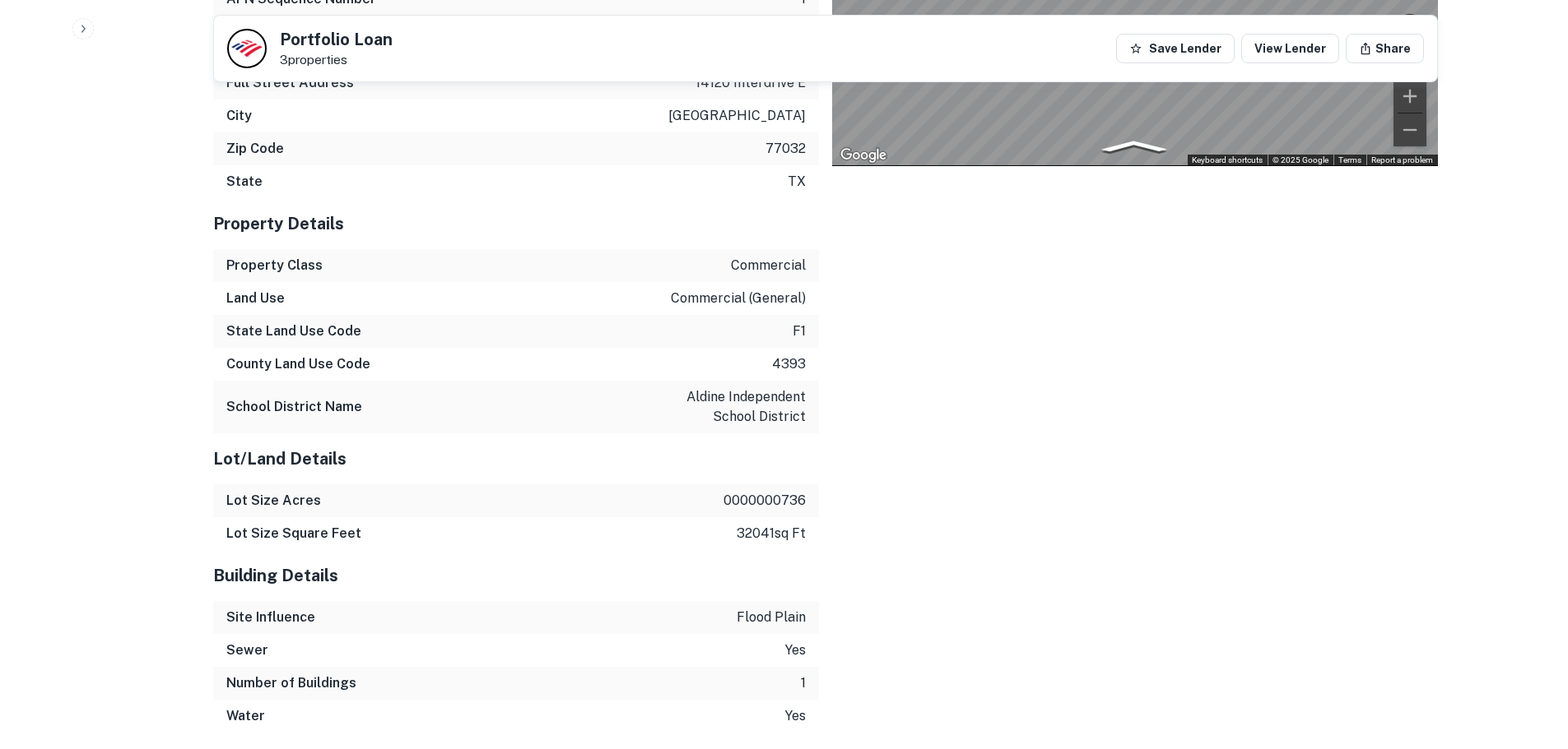
scroll to position [1864, 0]
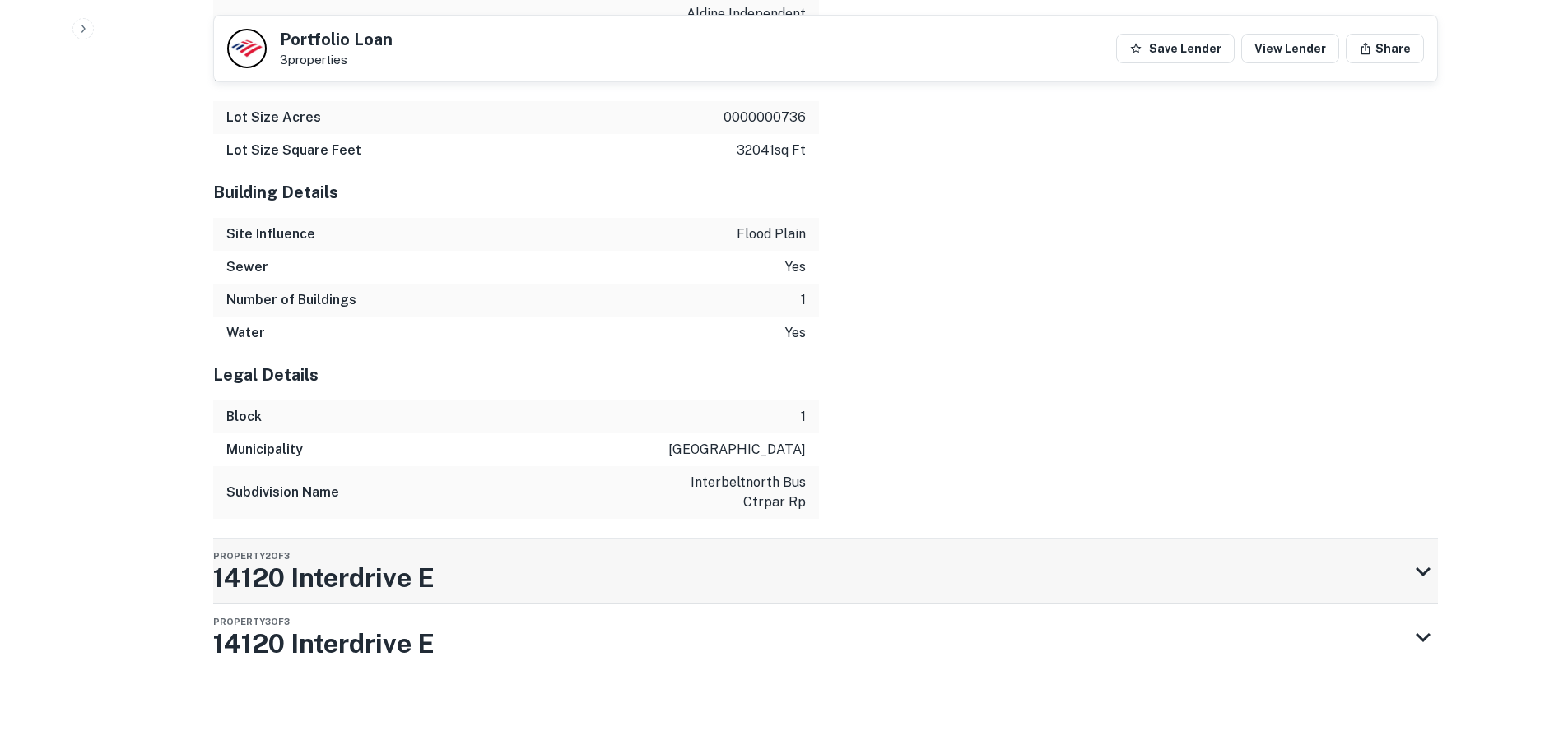
click at [945, 543] on div "Property 2 of 3 14120 Interdrive E" at bounding box center [811, 571] width 1195 height 66
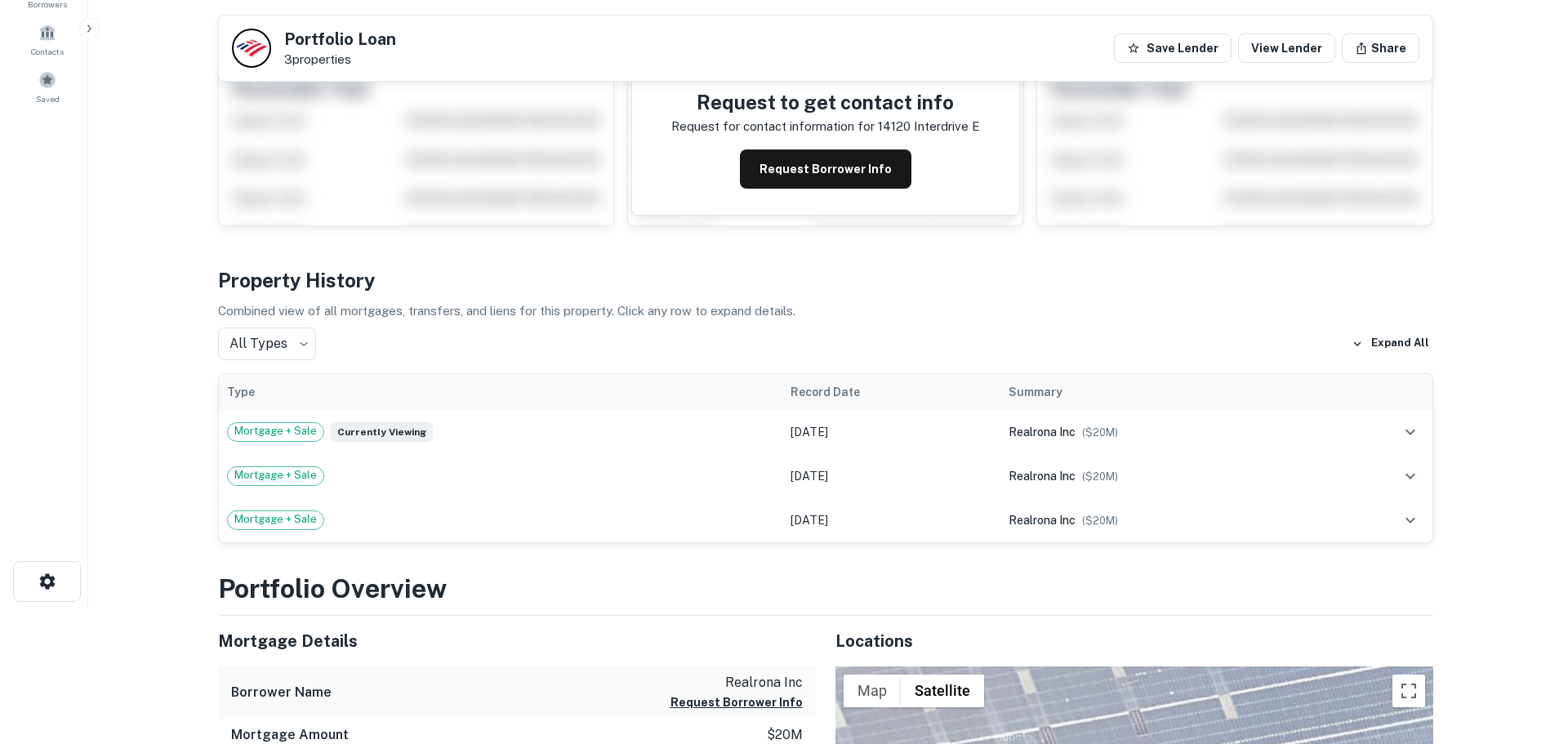
scroll to position [0, 0]
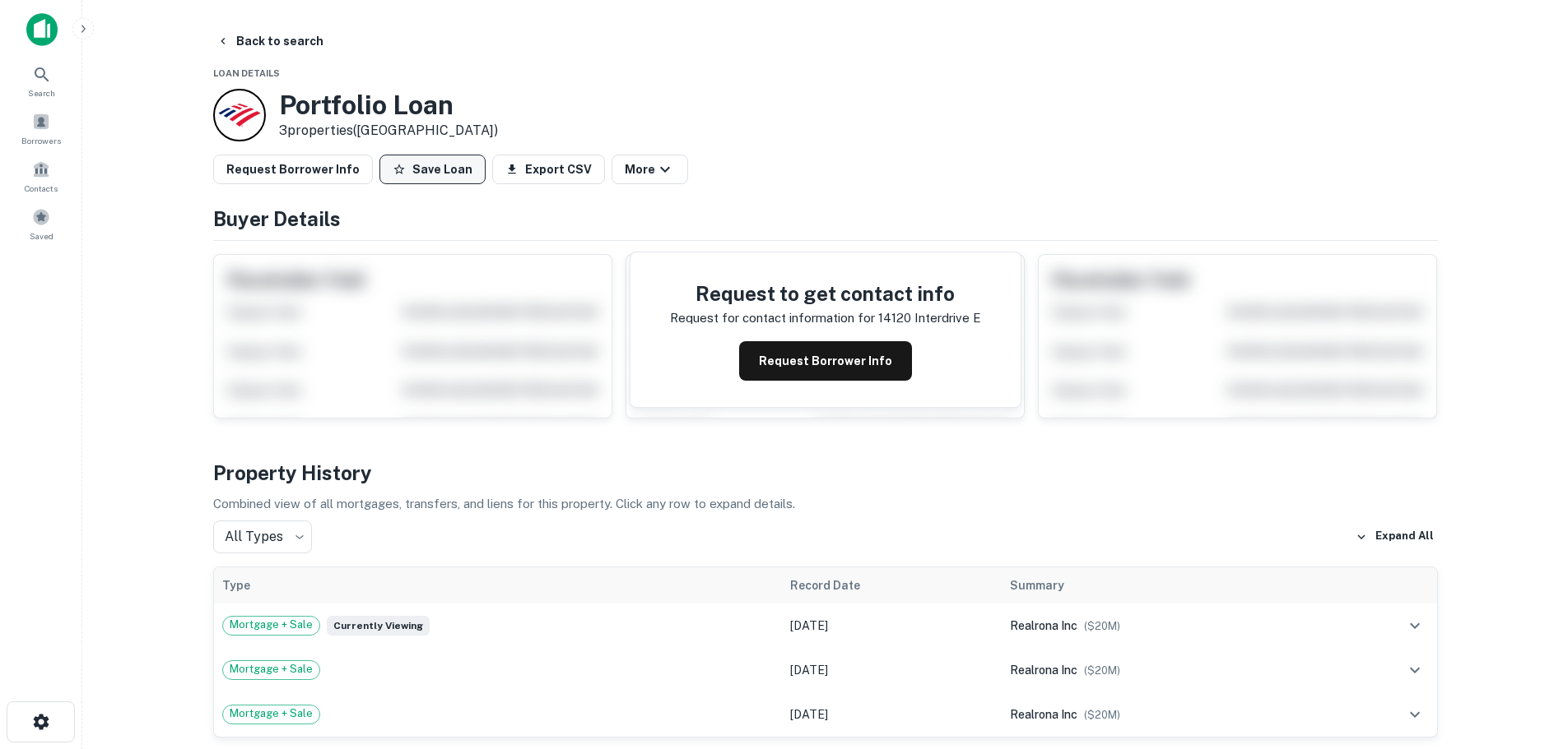
click at [392, 167] on icon "button" at bounding box center [398, 169] width 13 height 13
click at [311, 179] on button "Request Borrower Info" at bounding box center [293, 170] width 159 height 30
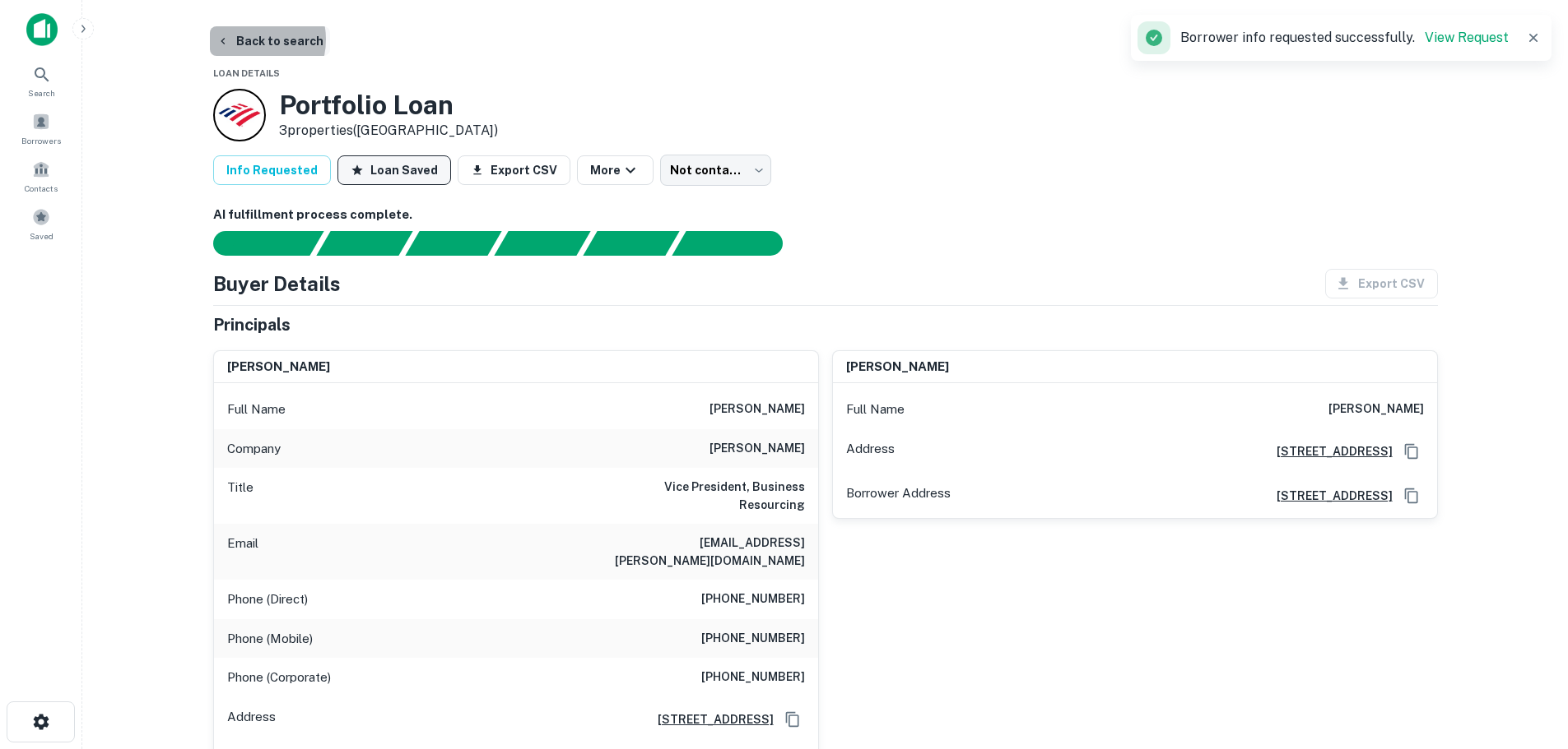
click at [245, 39] on button "Back to search" at bounding box center [270, 41] width 120 height 30
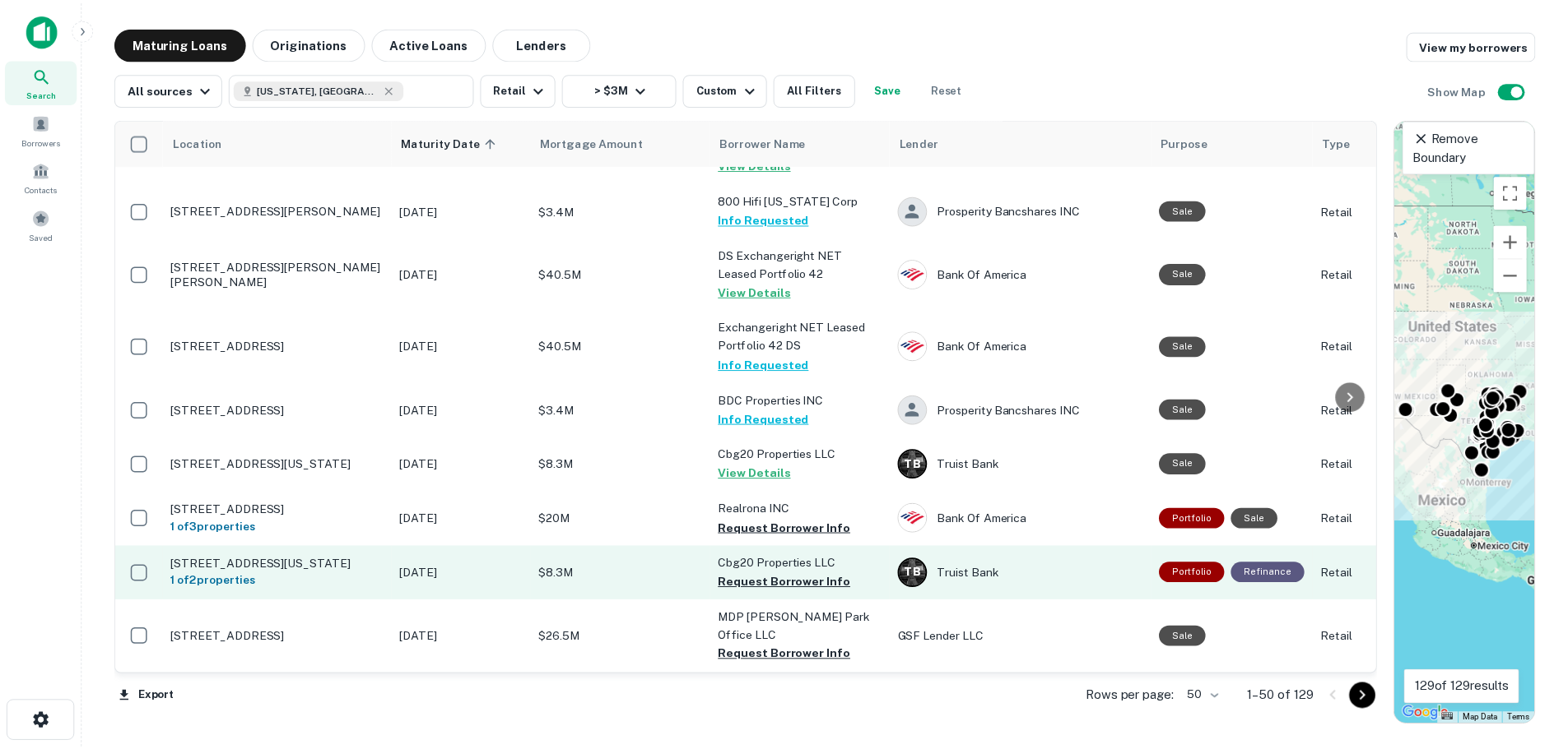
scroll to position [82, 0]
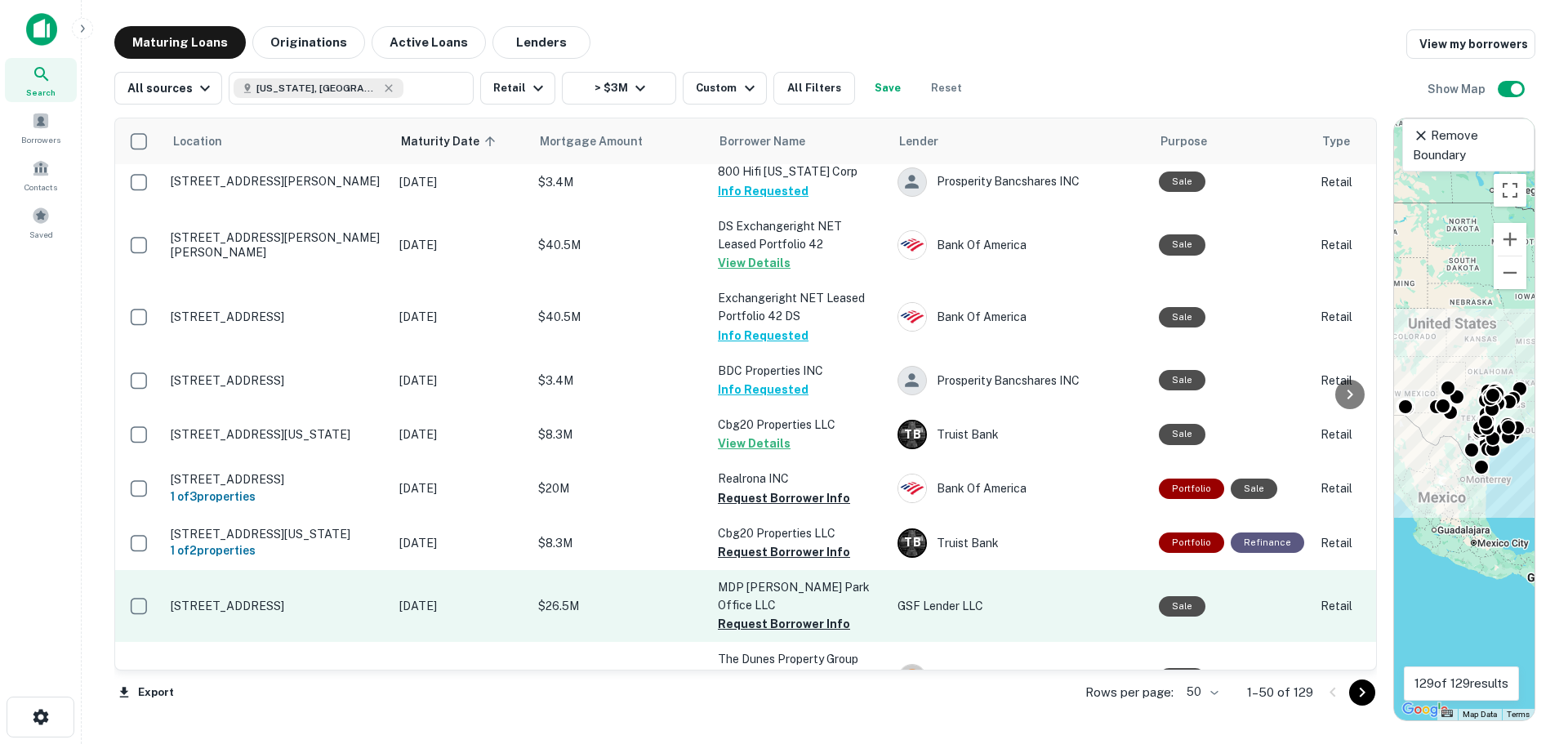
click at [231, 599] on p "[STREET_ADDRESS]" at bounding box center [276, 606] width 212 height 15
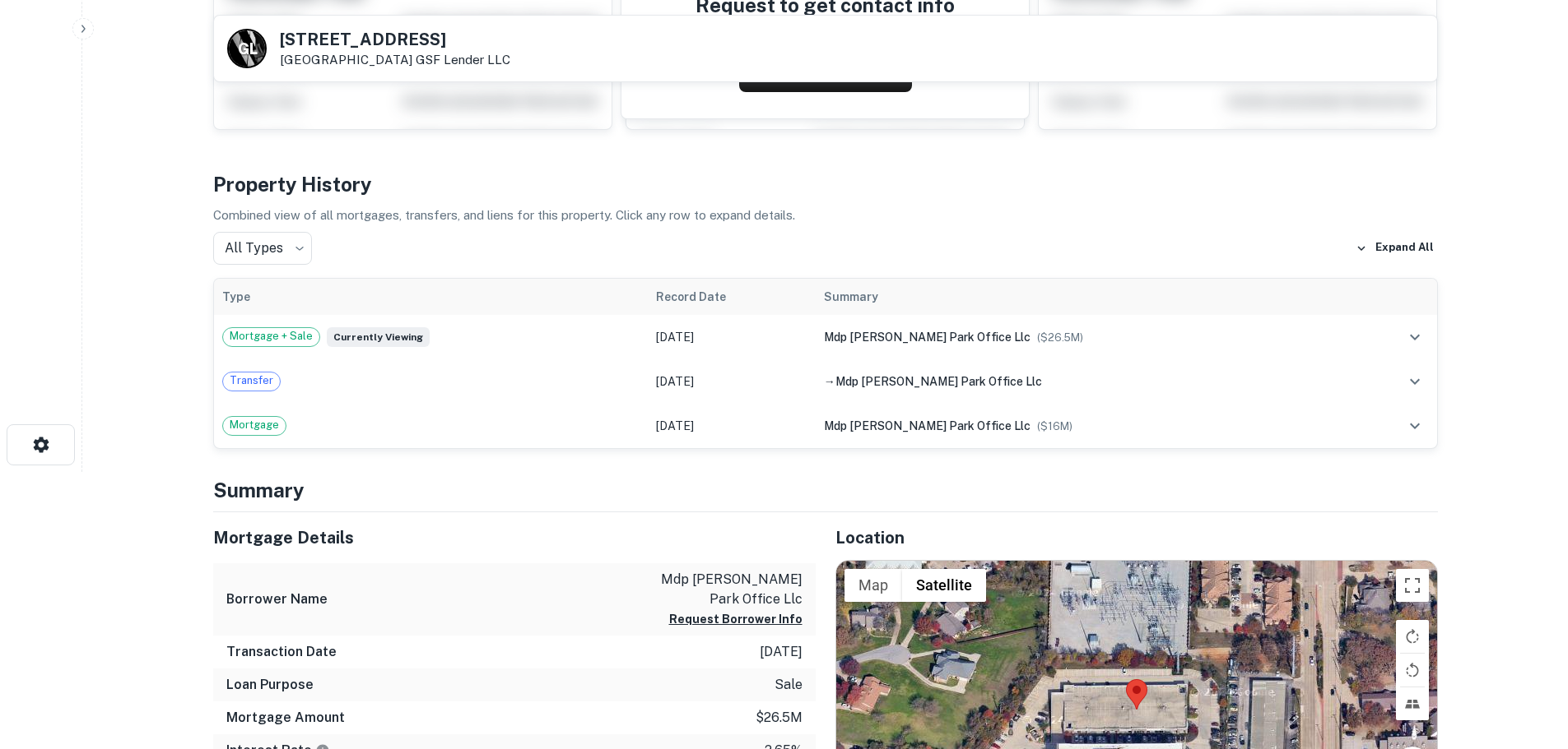
scroll to position [82, 0]
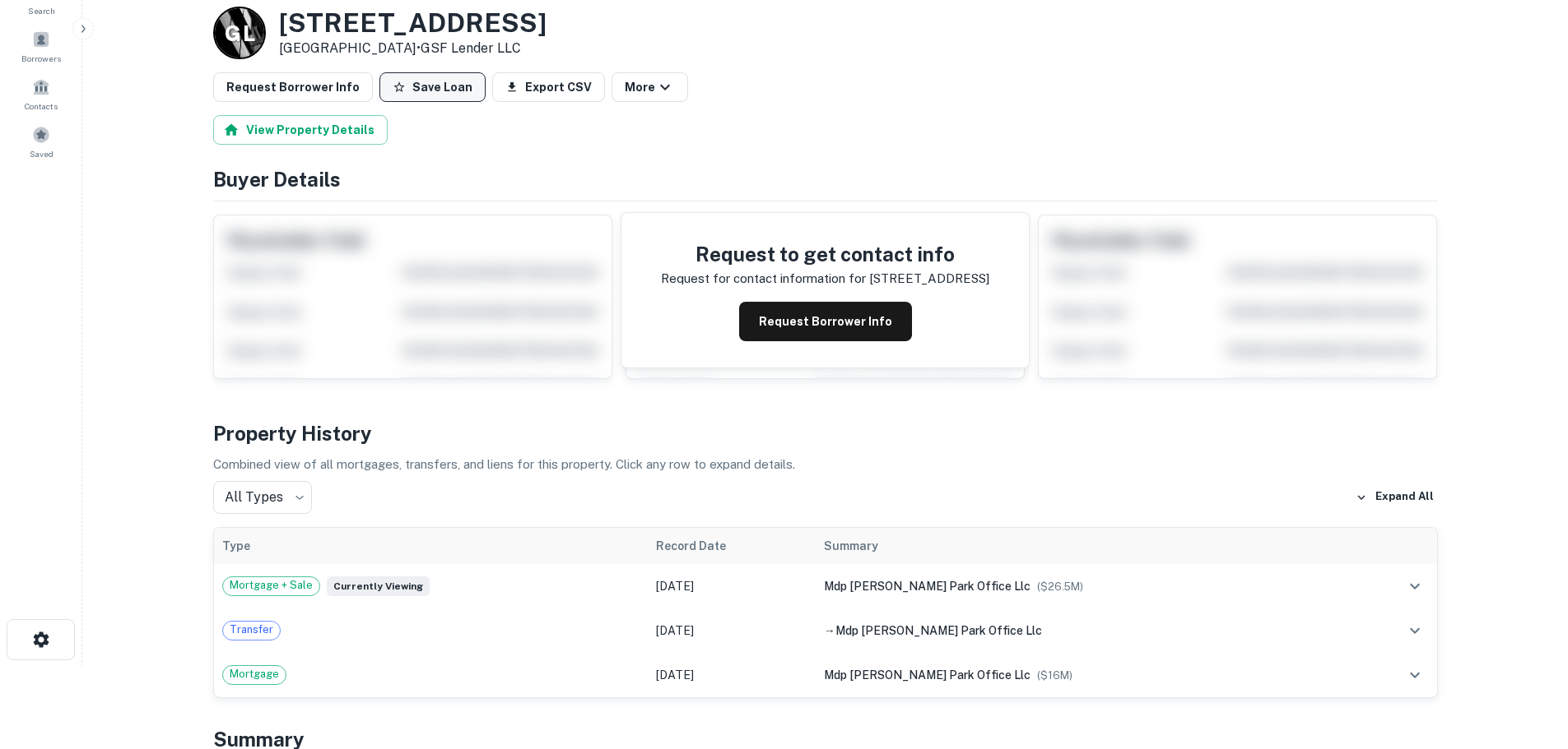
click at [397, 92] on button "Save Loan" at bounding box center [432, 88] width 106 height 30
click at [338, 88] on button "Request Borrower Info" at bounding box center [293, 88] width 159 height 30
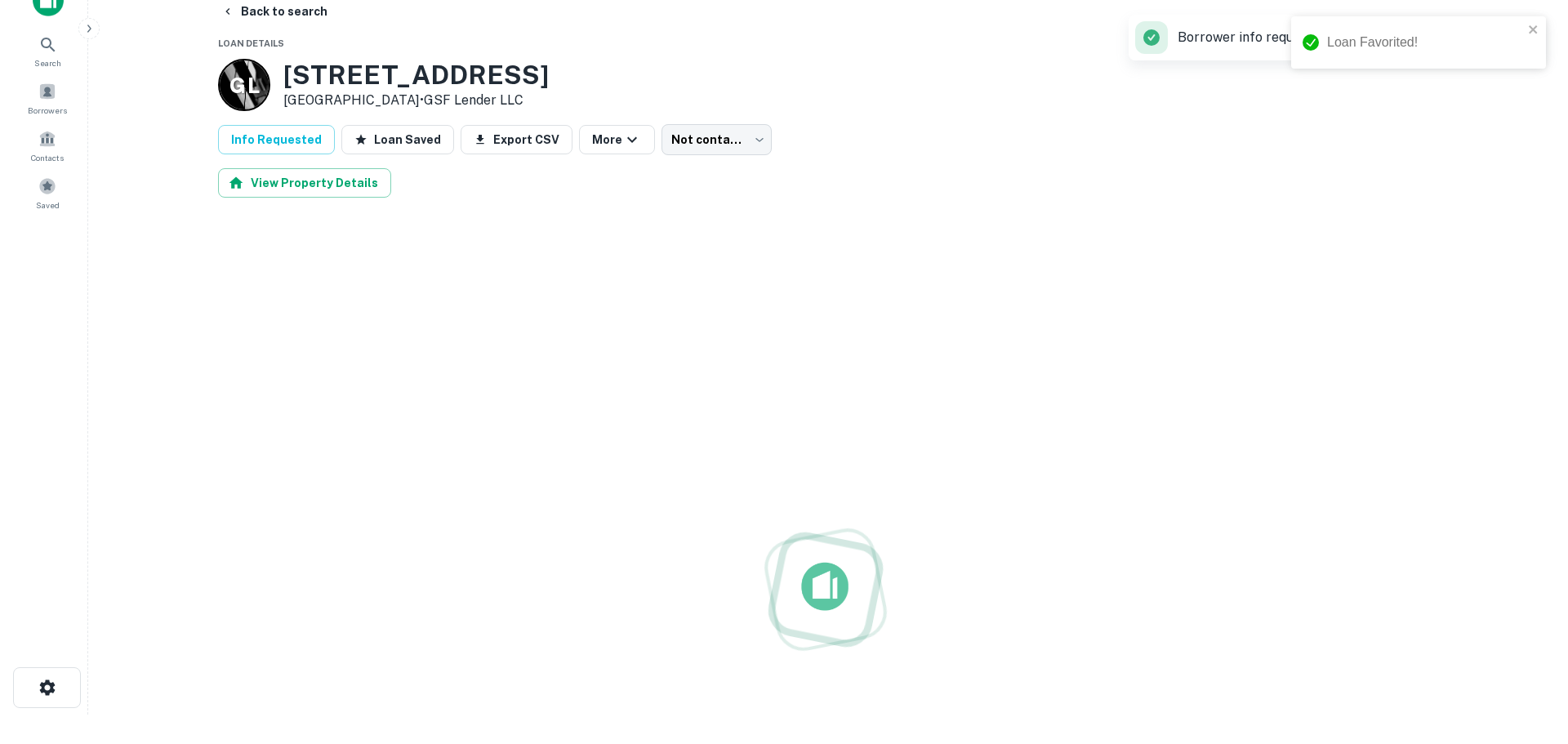
scroll to position [0, 0]
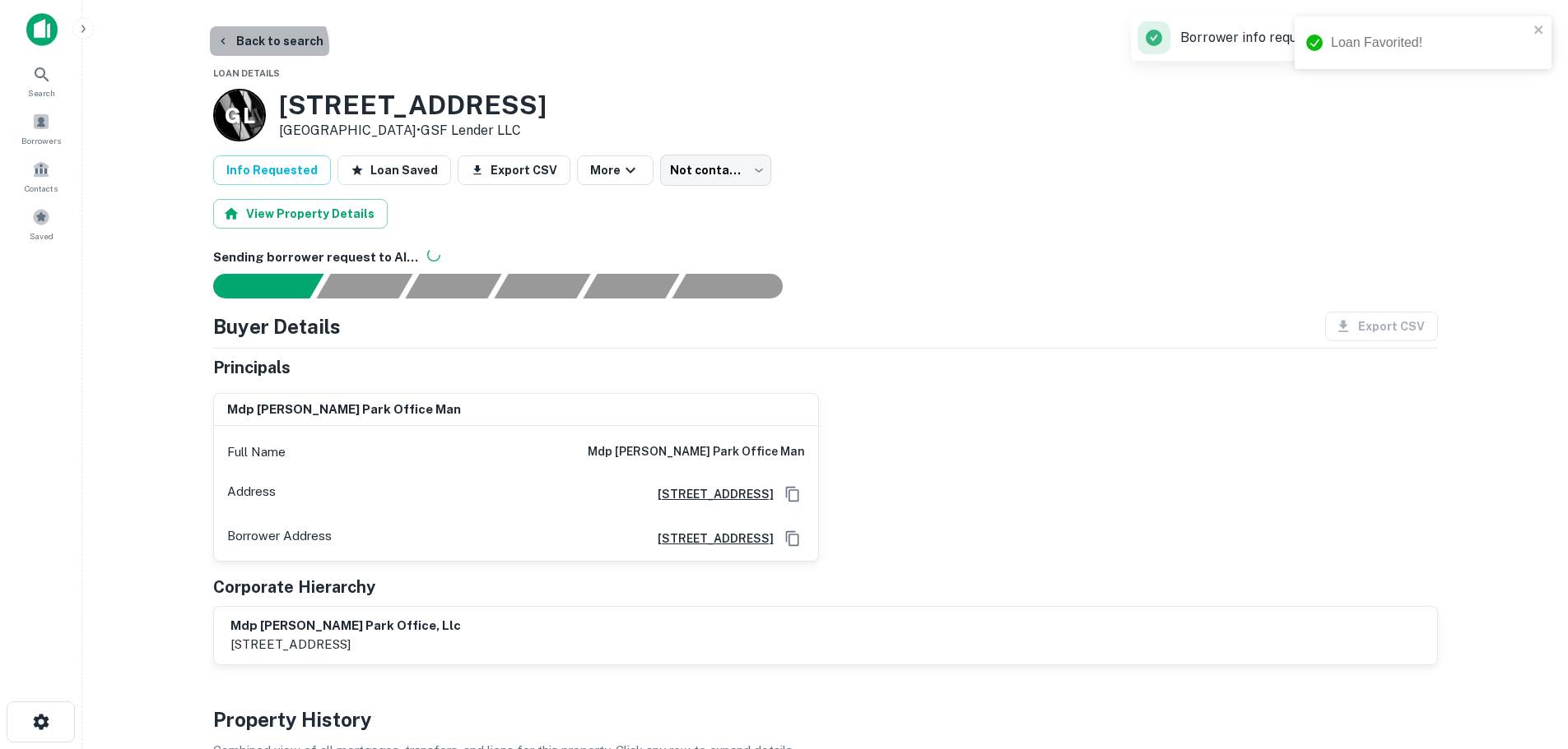
click at [267, 48] on button "Back to search" at bounding box center [270, 41] width 120 height 30
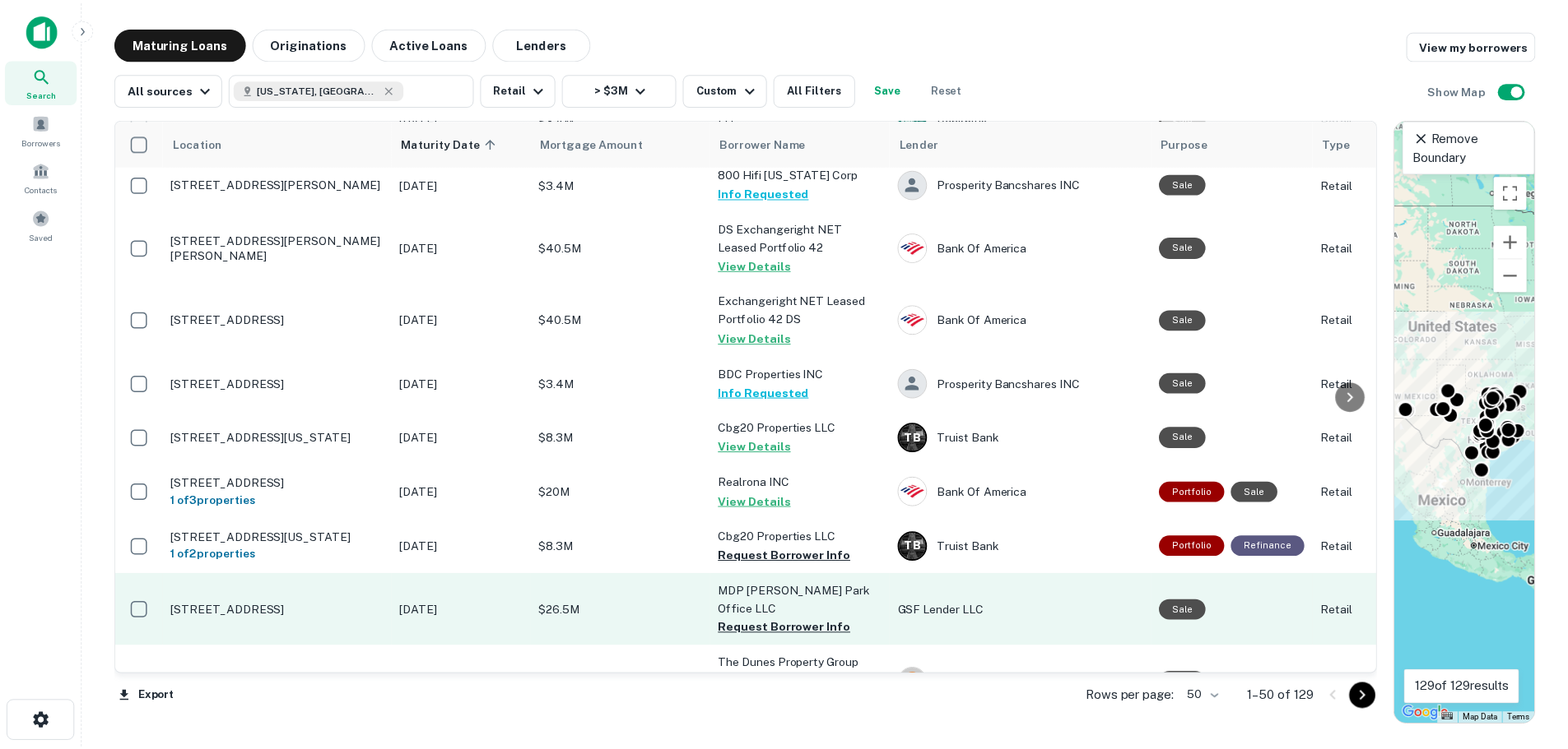
scroll to position [247, 0]
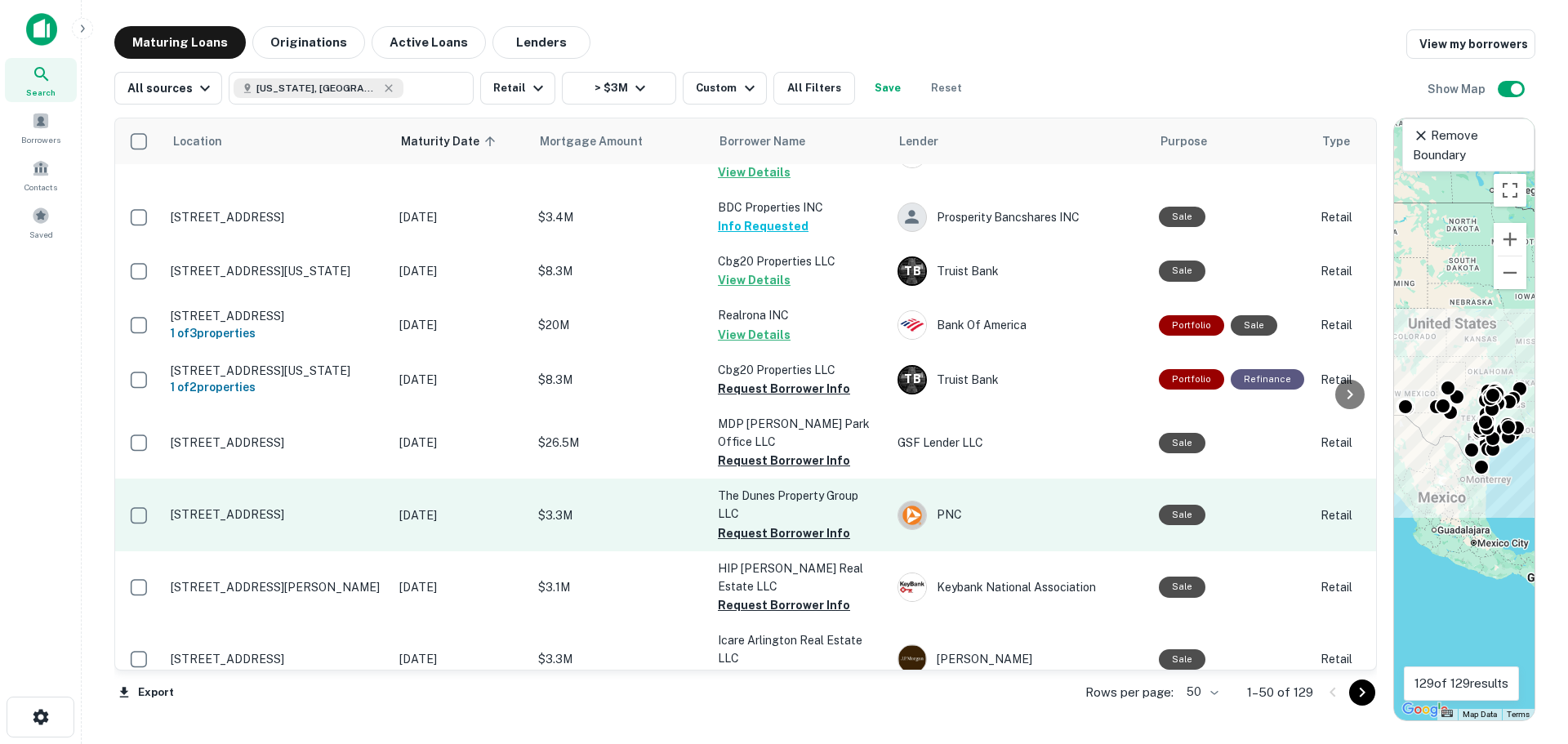
click at [249, 508] on p "[STREET_ADDRESS]" at bounding box center [276, 515] width 212 height 15
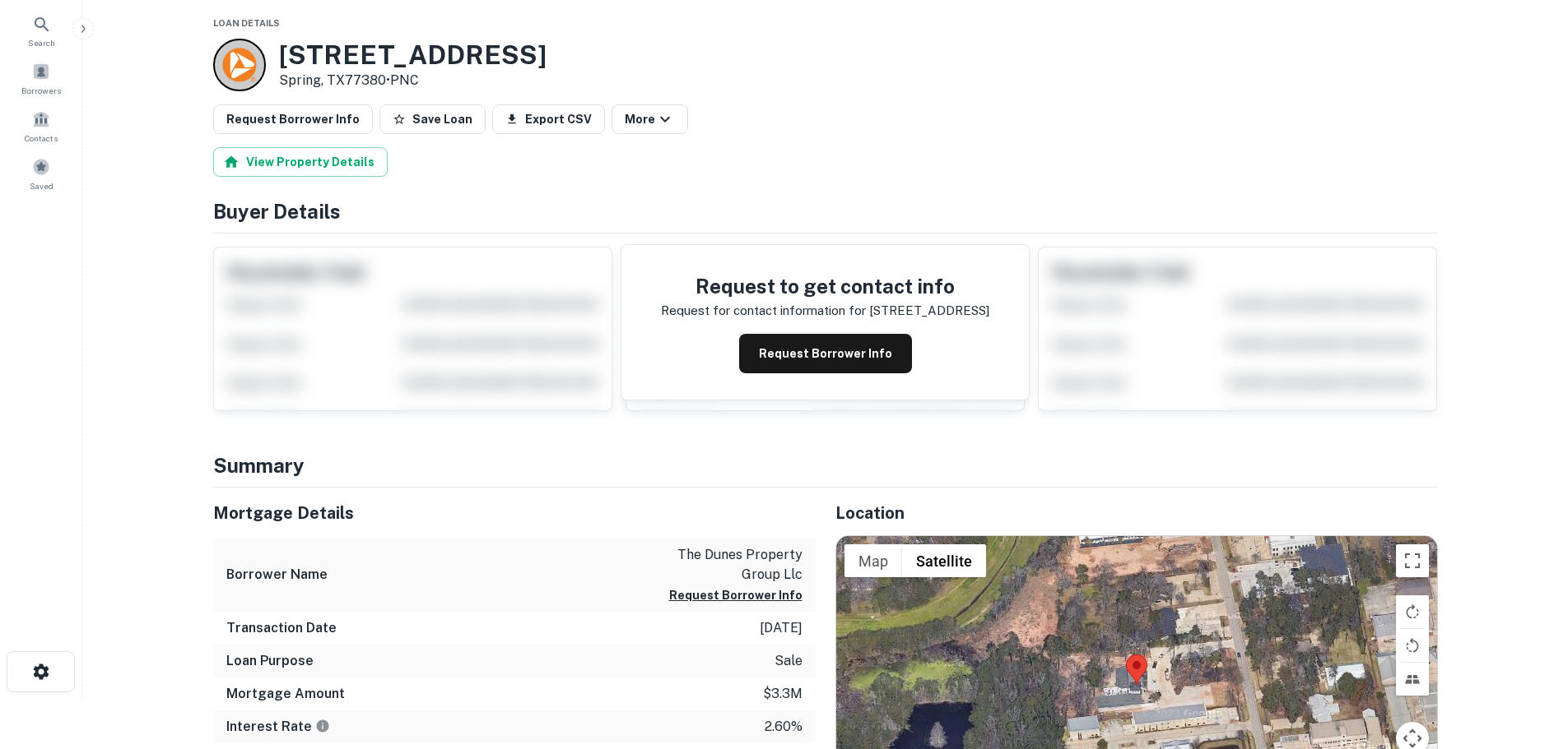
scroll to position [164, 0]
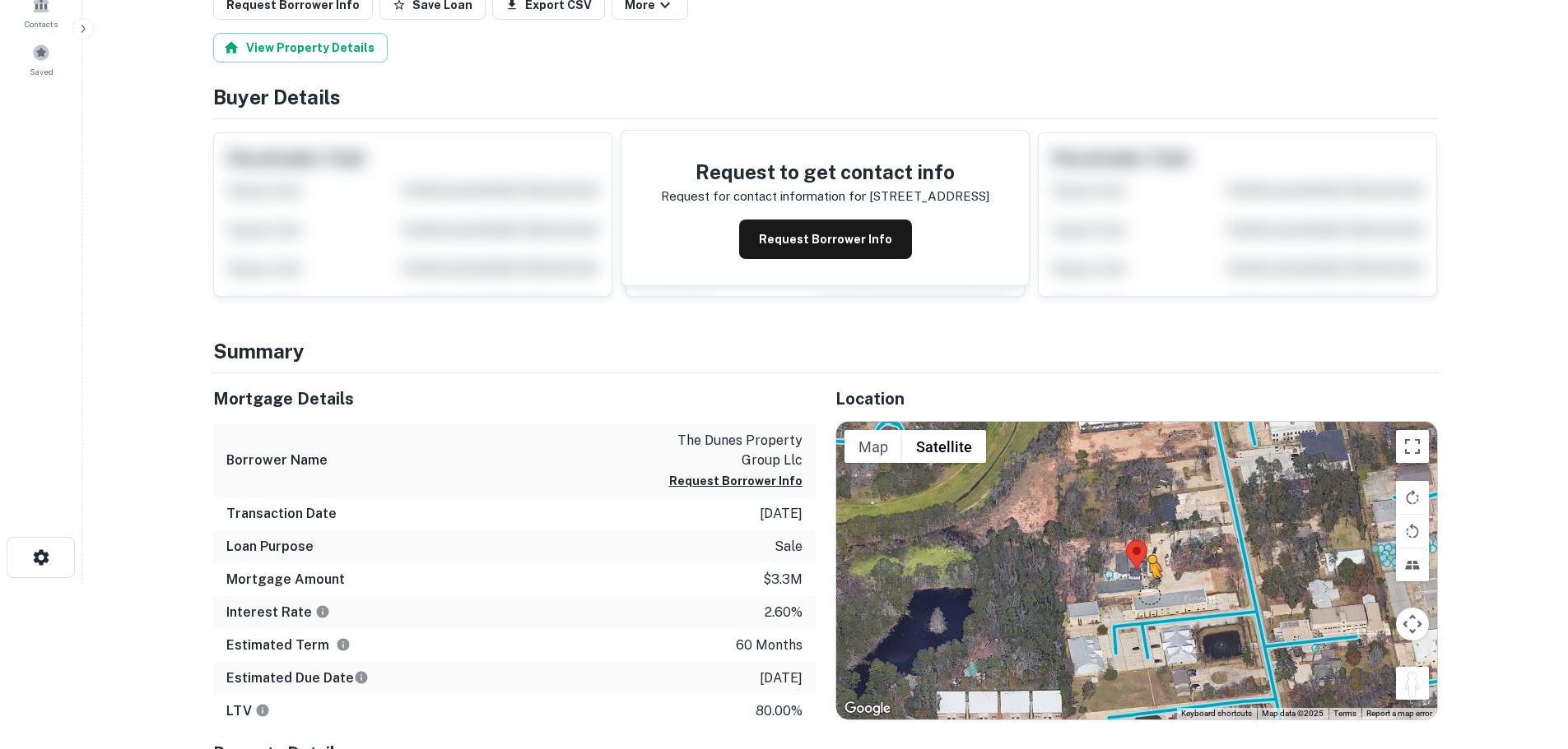
drag, startPoint x: 1420, startPoint y: 685, endPoint x: 1149, endPoint y: 594, distance: 285.9
click at [1149, 594] on div "To activate drag with keyboard, press Alt + Enter. Once in keyboard drag state,…" at bounding box center [1136, 570] width 601 height 298
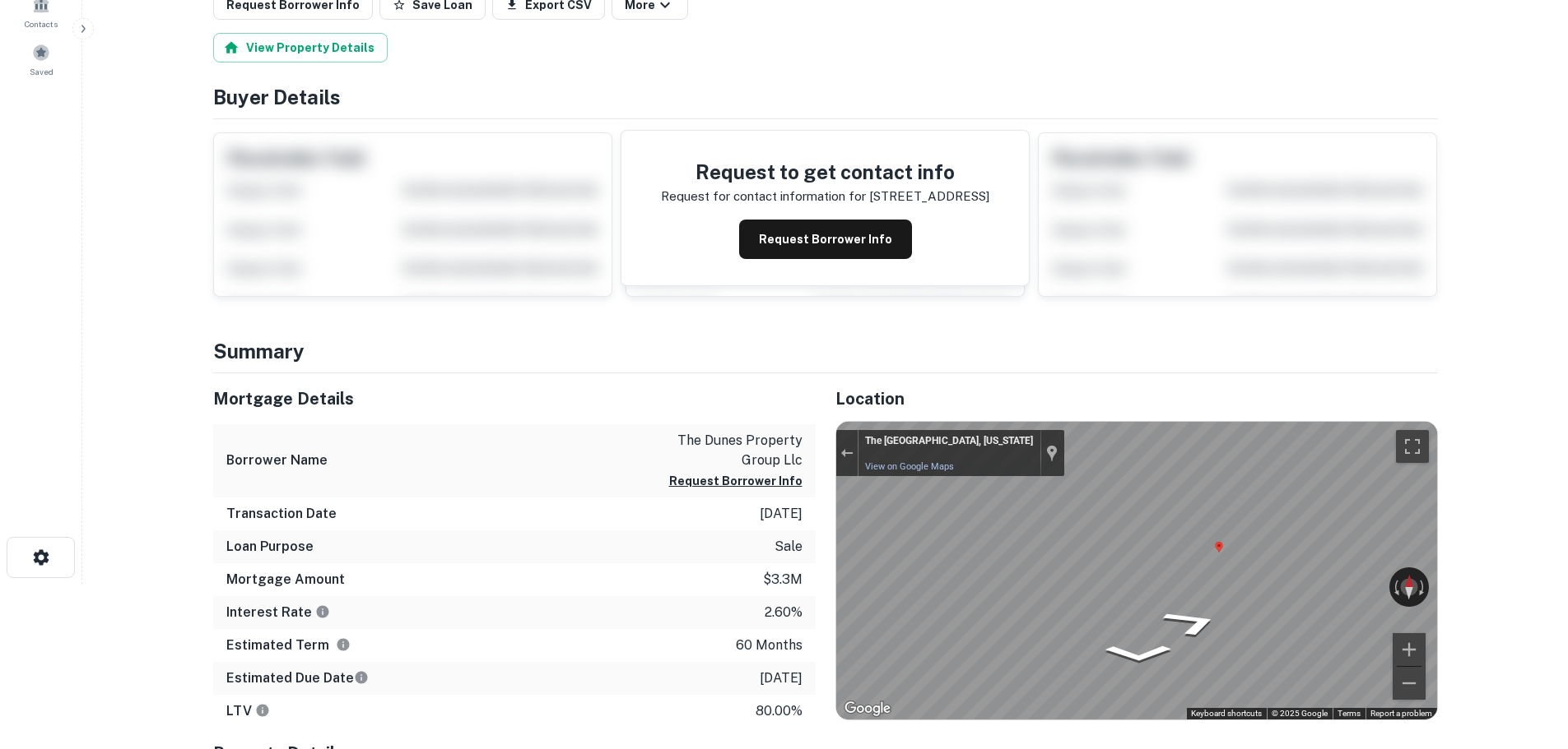
click at [677, 588] on div "Mortgage Details Borrower Name the dunes property group llc Request Borrower In…" at bounding box center [816, 675] width 1245 height 603
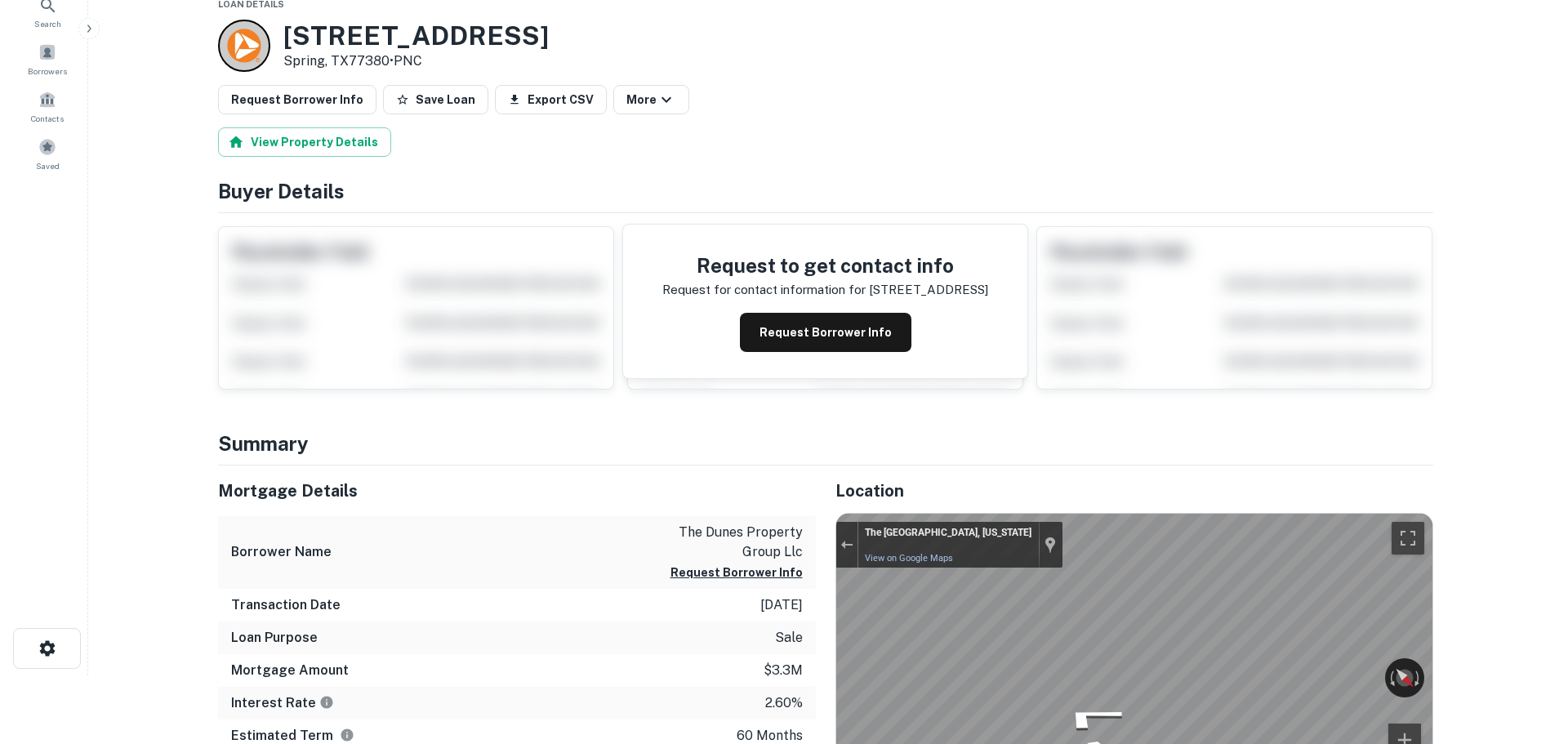
scroll to position [0, 0]
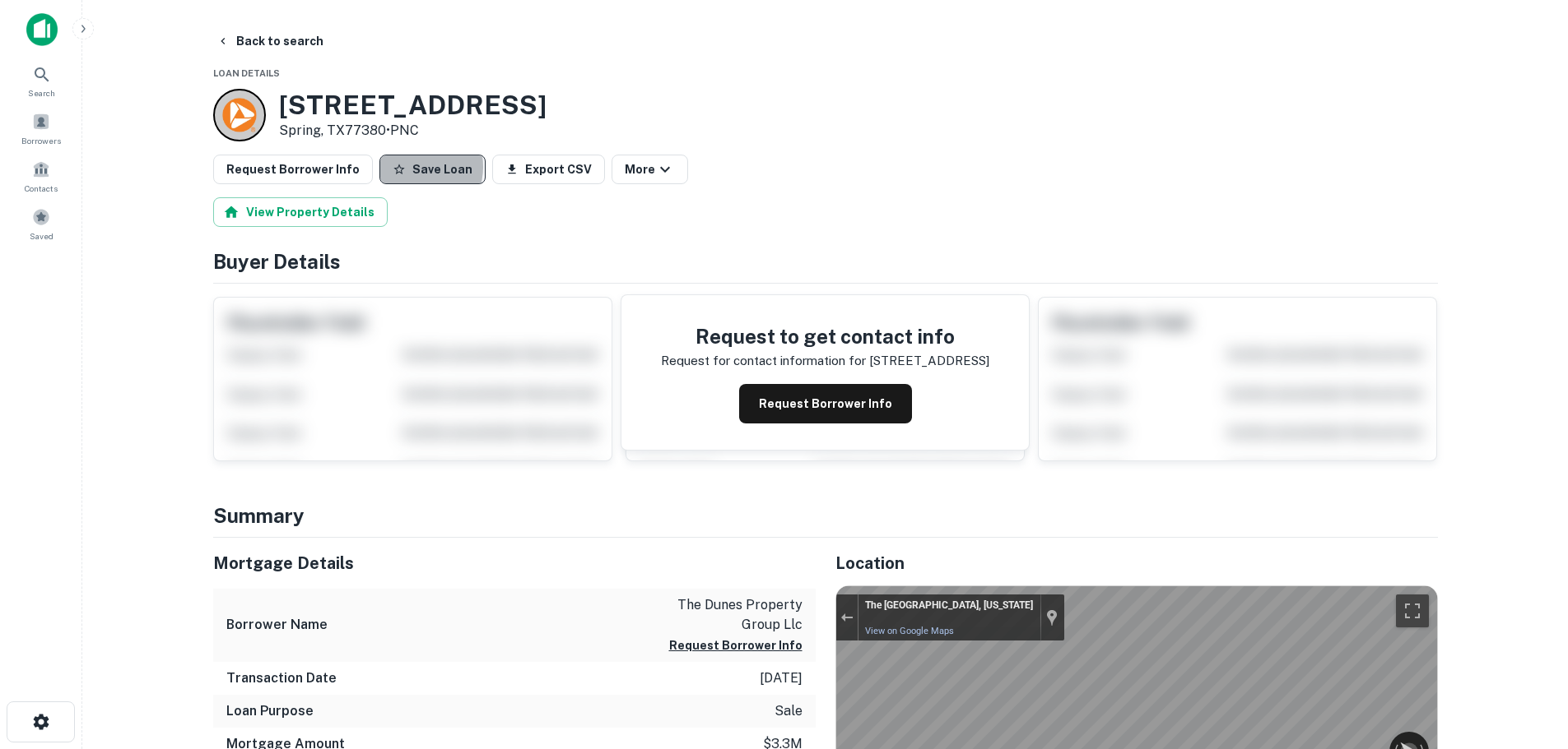
click at [406, 167] on button "Save Loan" at bounding box center [432, 170] width 106 height 30
click at [307, 175] on button "Request Borrower Info" at bounding box center [293, 170] width 159 height 30
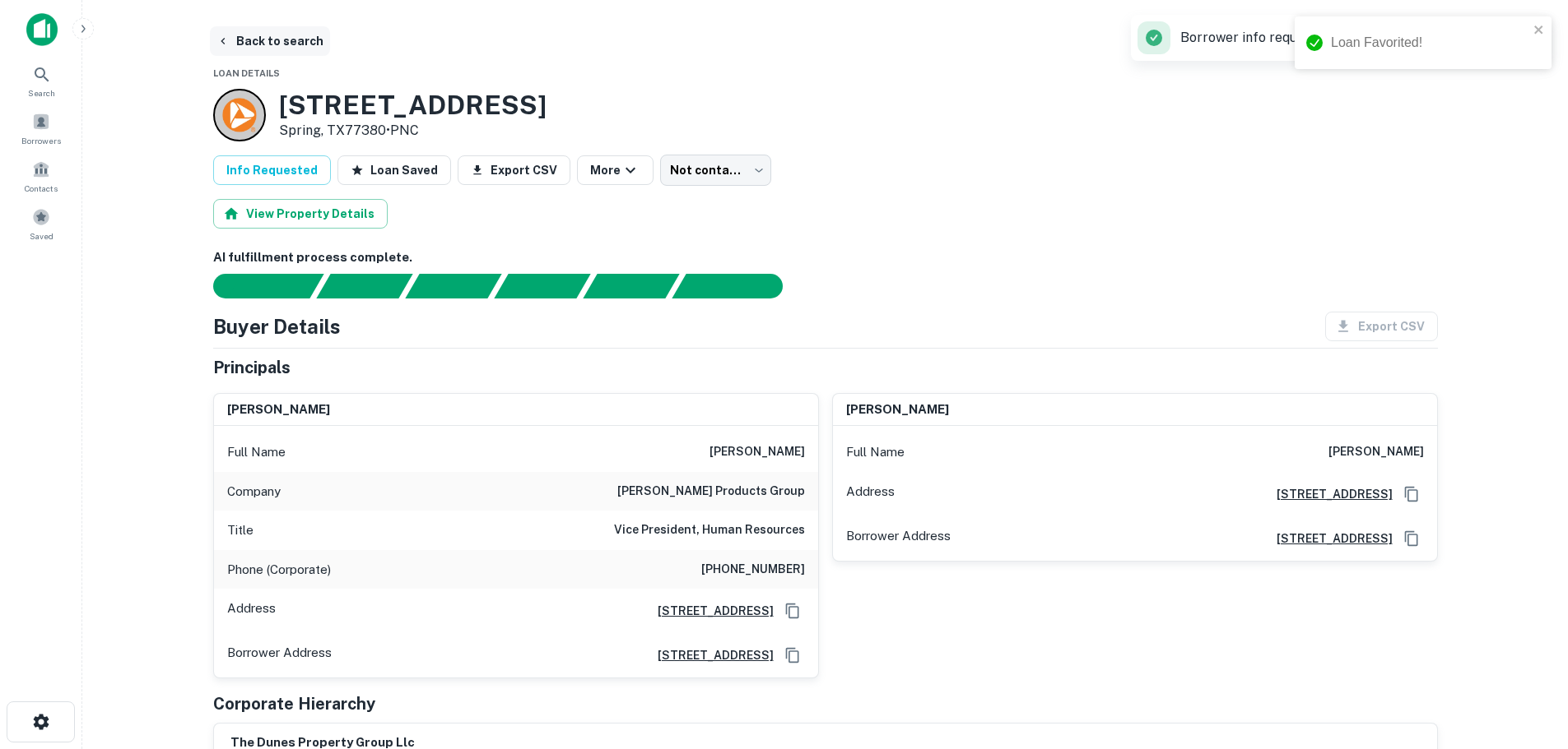
click at [274, 38] on button "Back to search" at bounding box center [270, 41] width 120 height 30
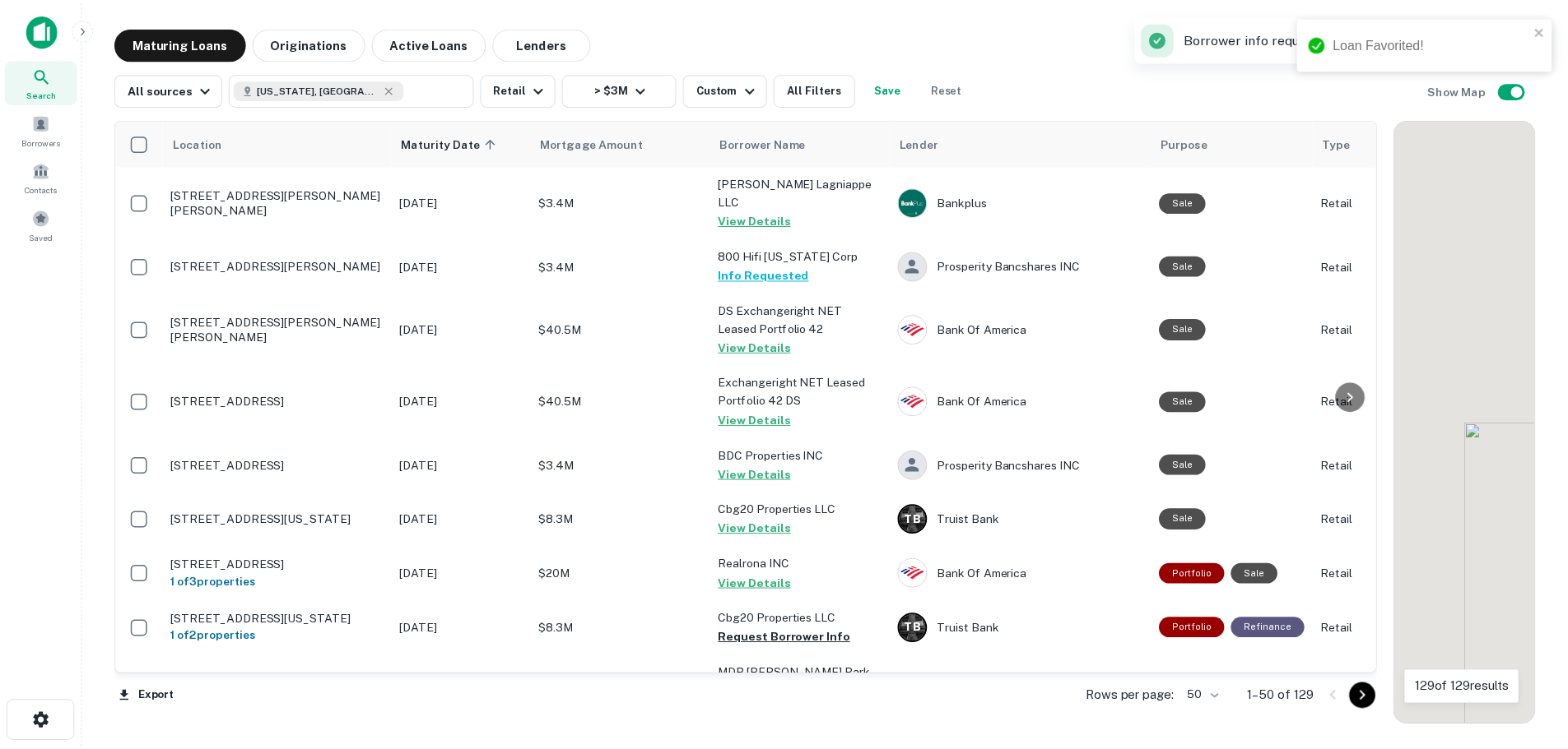
scroll to position [247, 0]
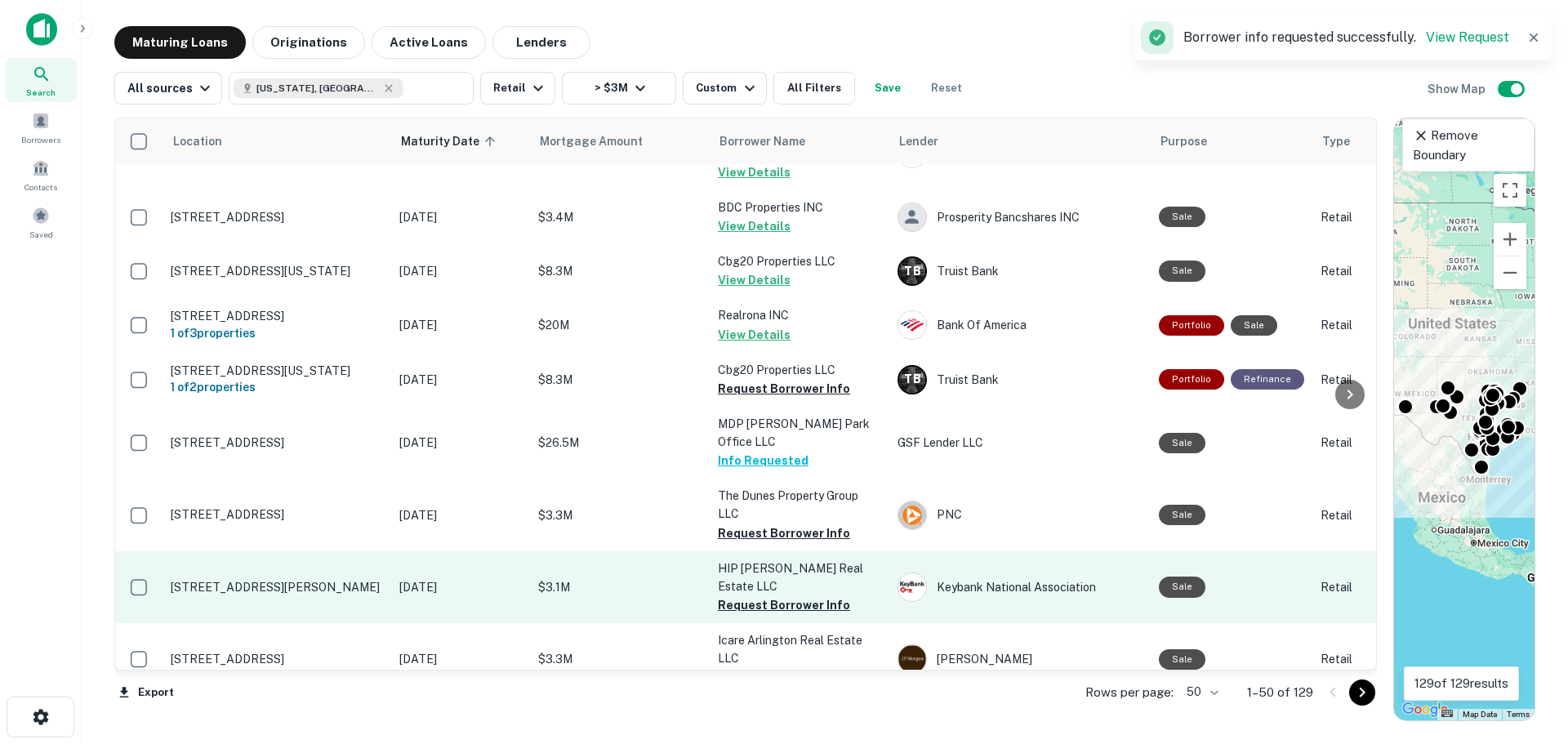
click at [288, 581] on p "[STREET_ADDRESS][PERSON_NAME]" at bounding box center [276, 588] width 212 height 15
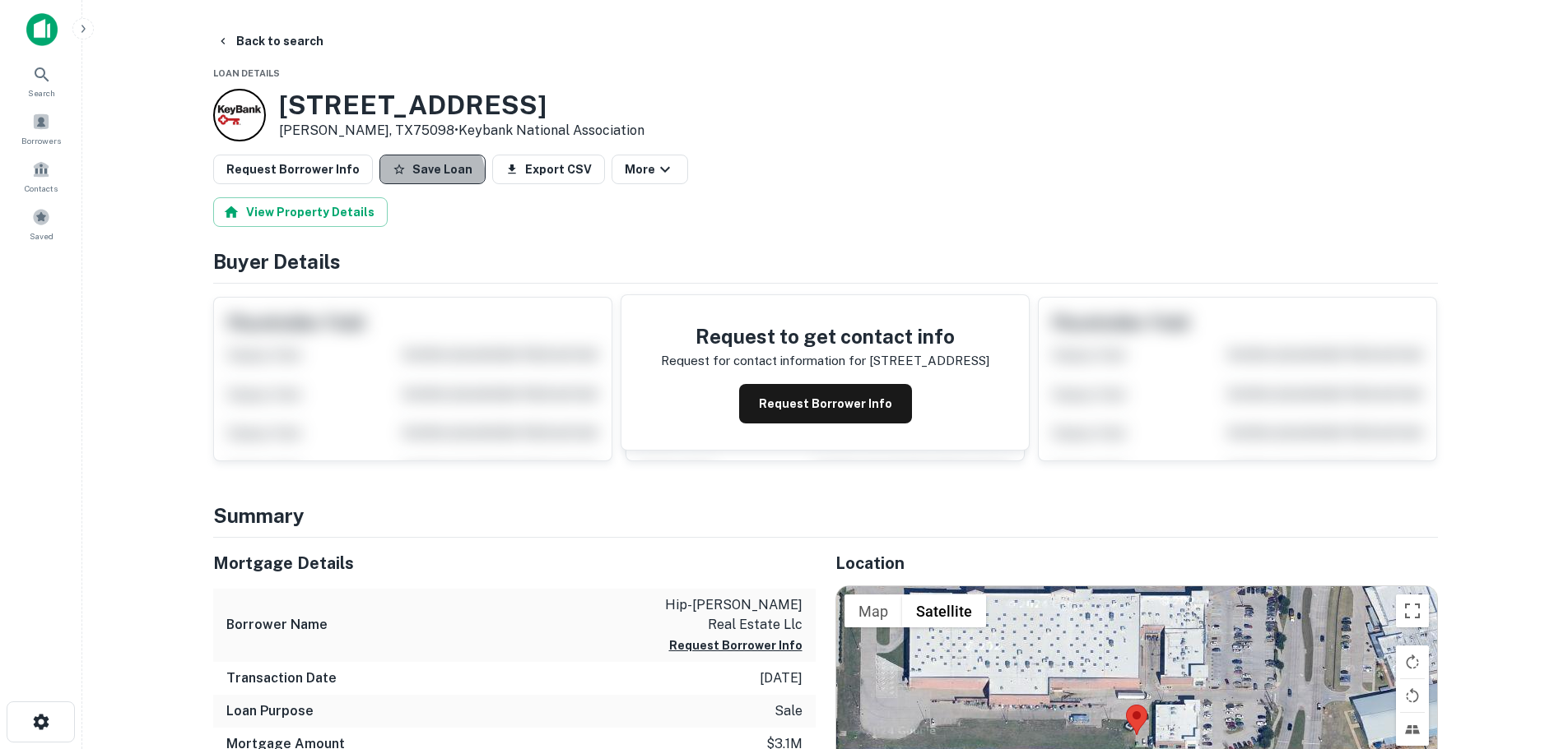
click at [411, 179] on button "Save Loan" at bounding box center [432, 170] width 106 height 30
click at [318, 170] on button "Request Borrower Info" at bounding box center [293, 170] width 159 height 30
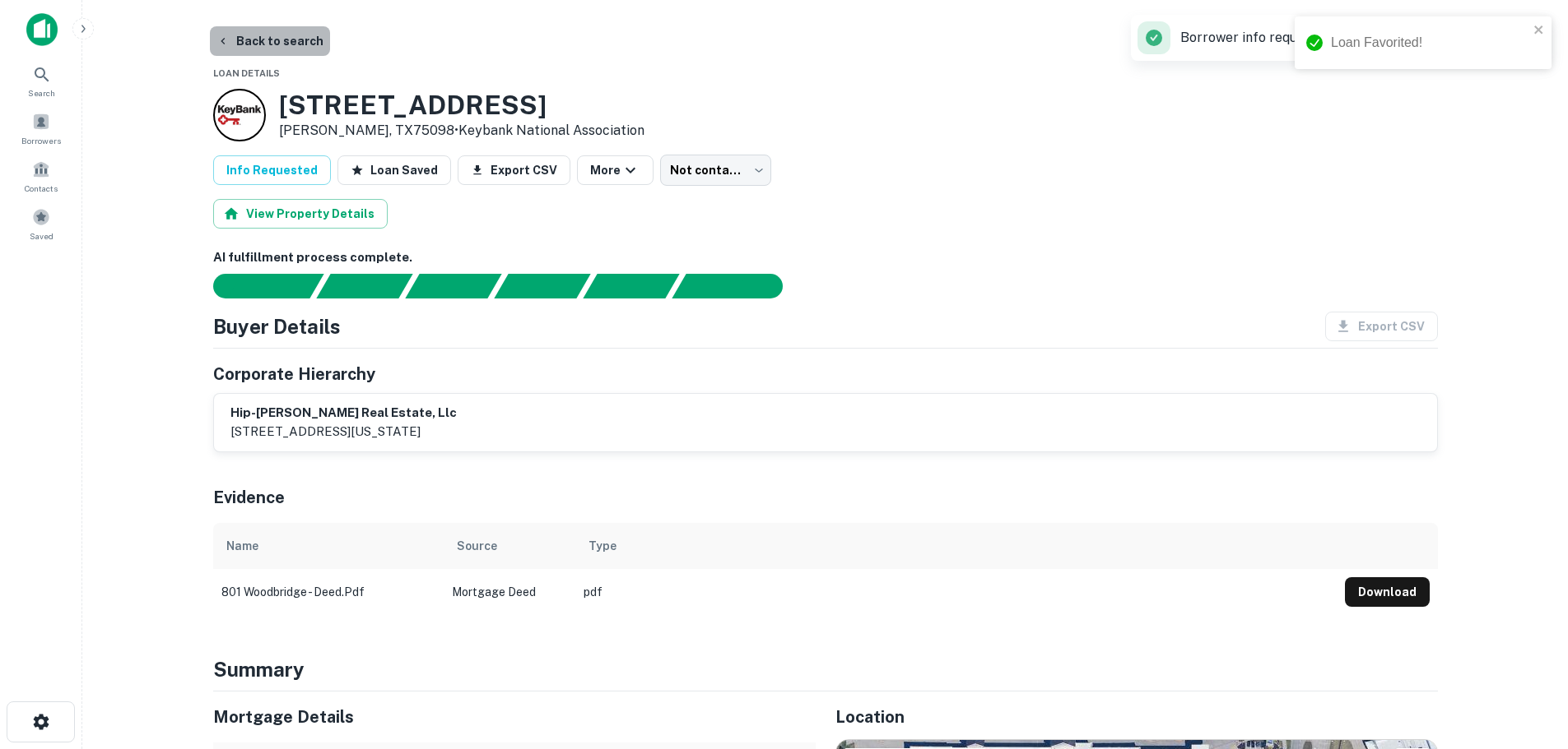
click at [290, 40] on button "Back to search" at bounding box center [270, 41] width 120 height 30
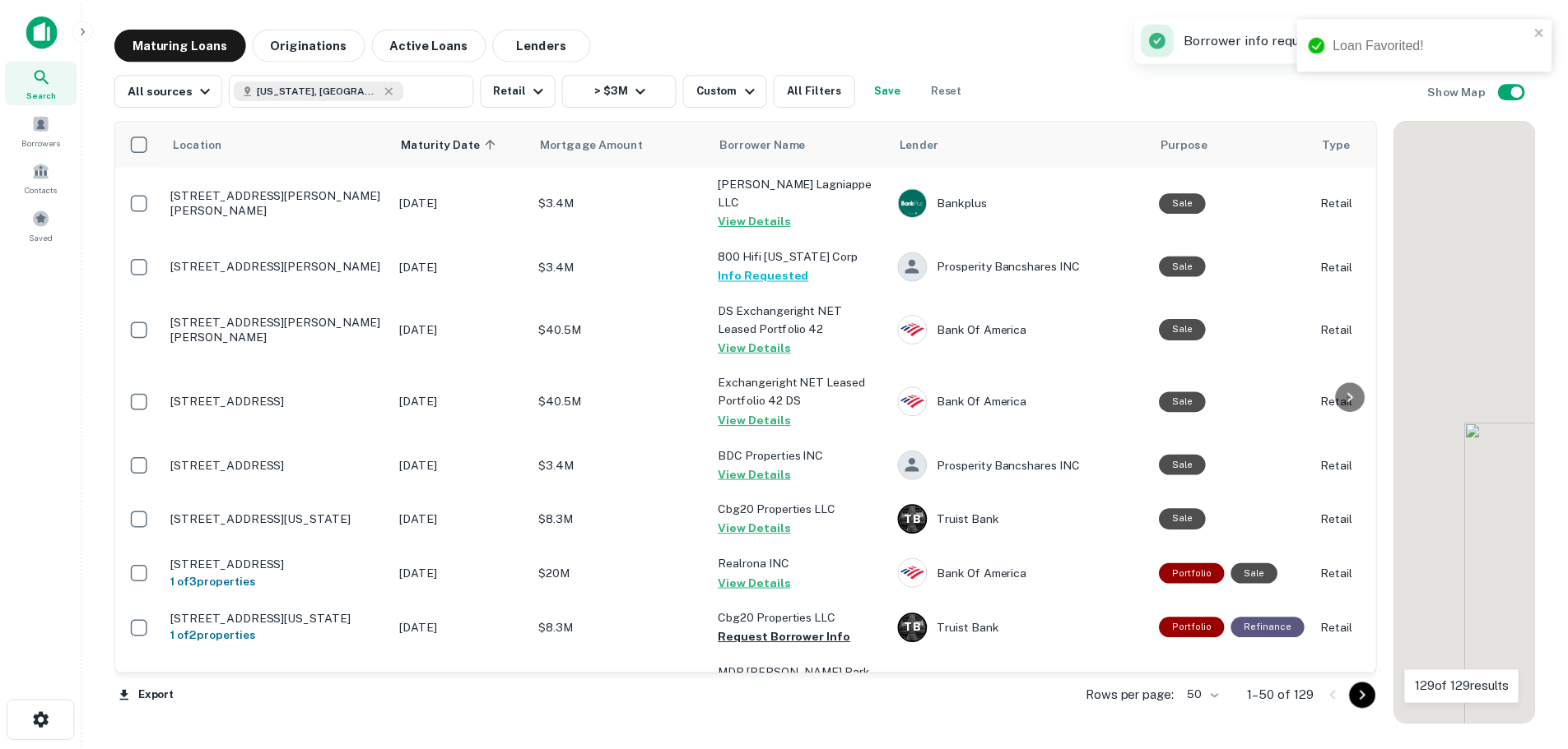
scroll to position [247, 0]
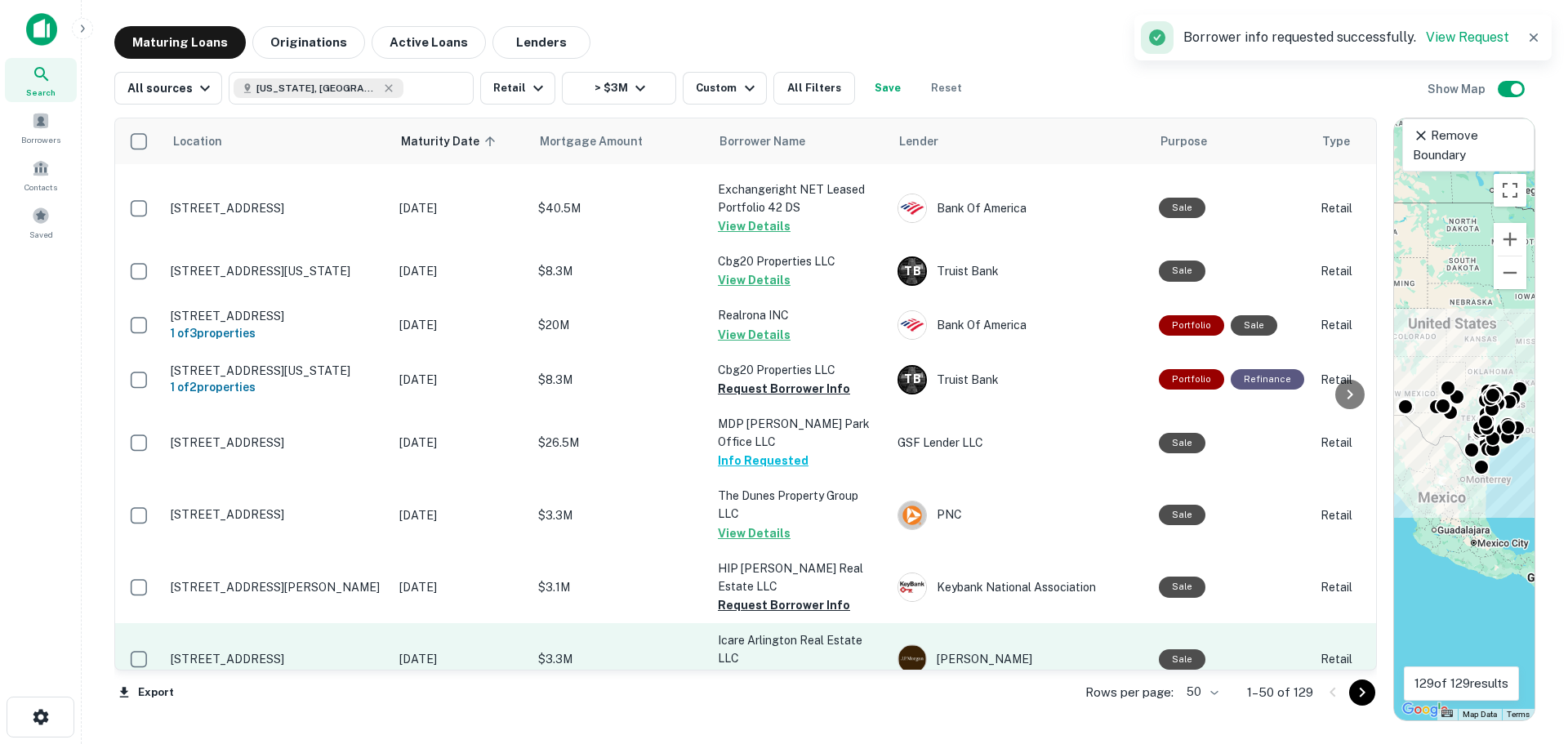
click at [288, 652] on p "[STREET_ADDRESS]" at bounding box center [276, 659] width 212 height 15
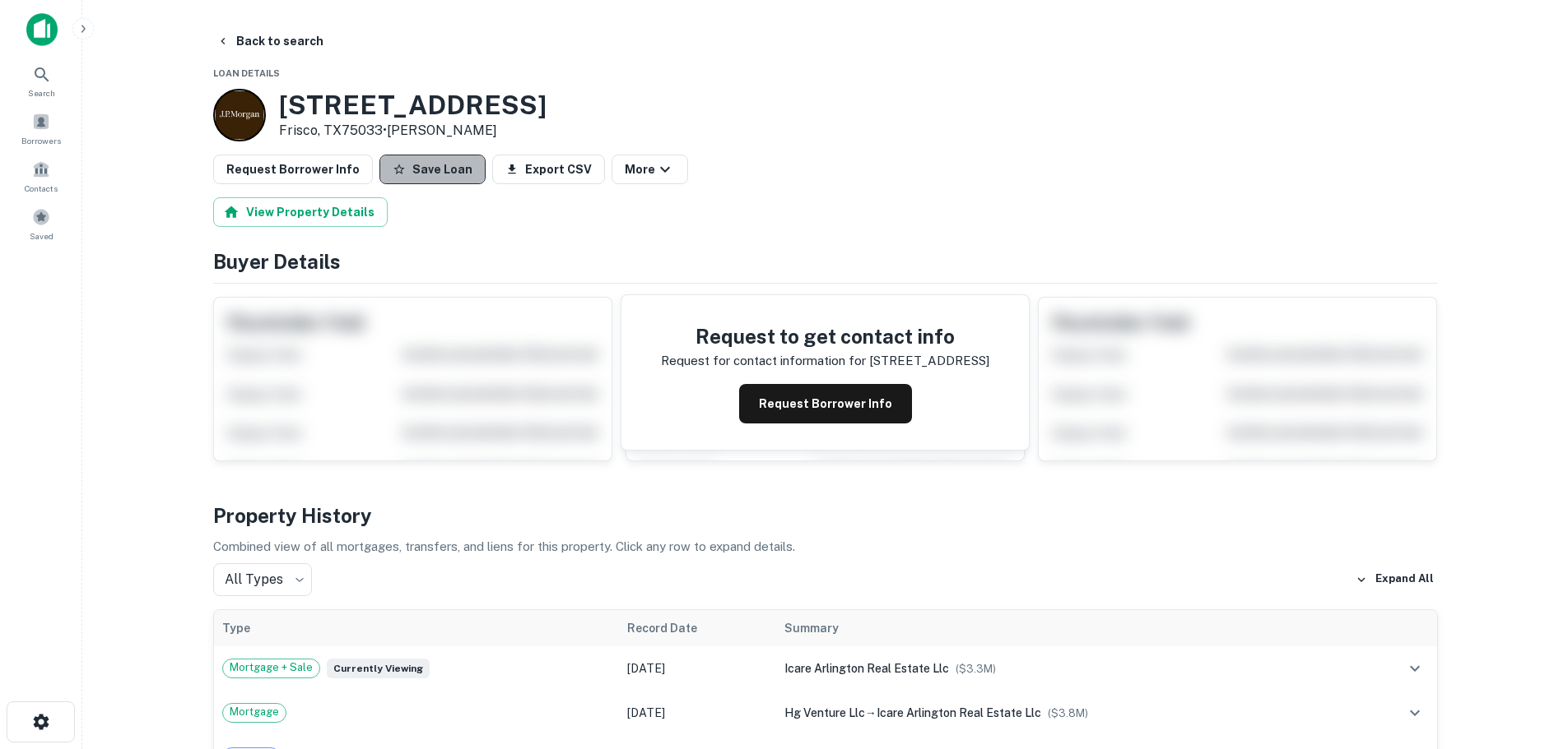
click at [426, 157] on button "Save Loan" at bounding box center [432, 170] width 106 height 30
click at [335, 172] on button "Request Borrower Info" at bounding box center [293, 170] width 159 height 30
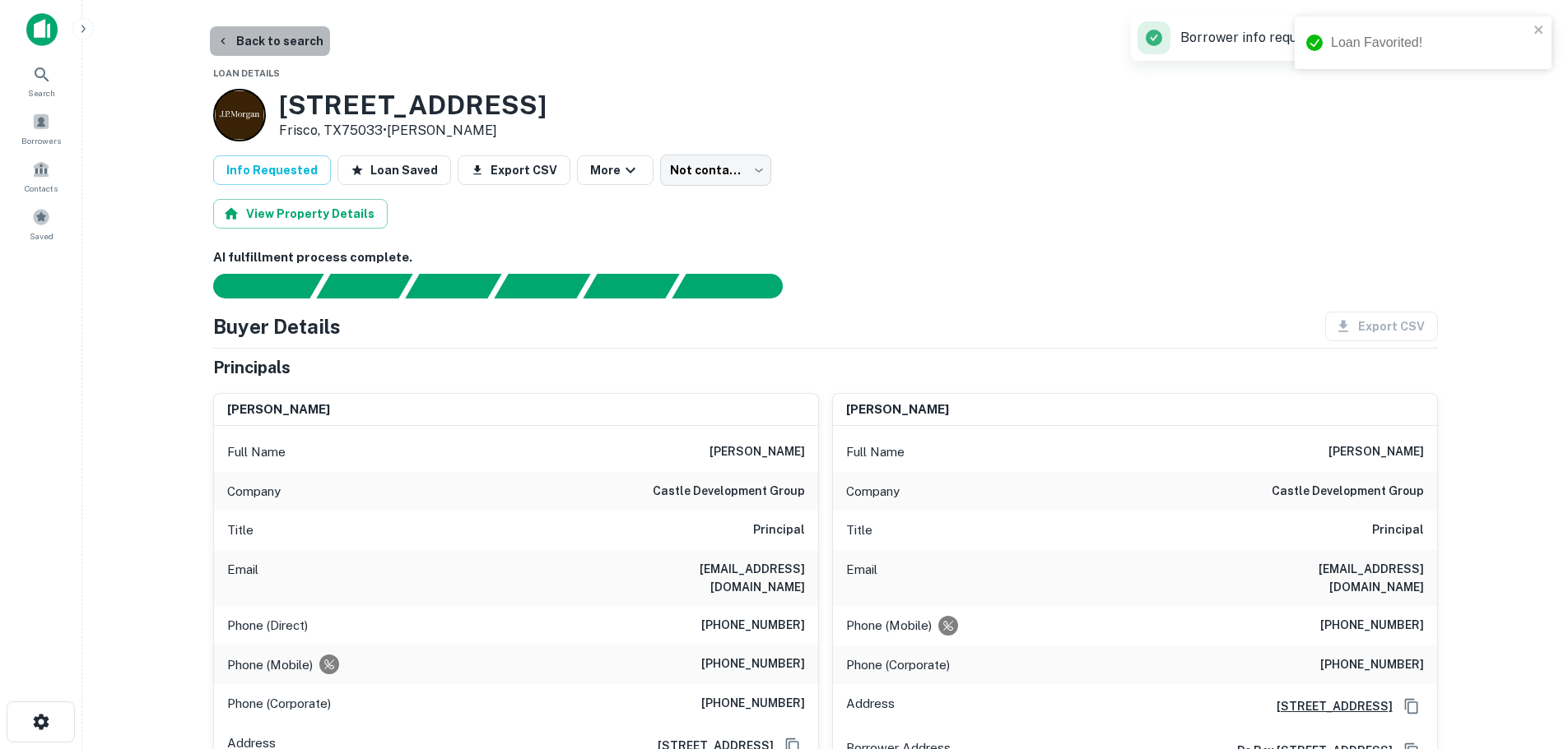
click at [282, 42] on button "Back to search" at bounding box center [270, 41] width 120 height 30
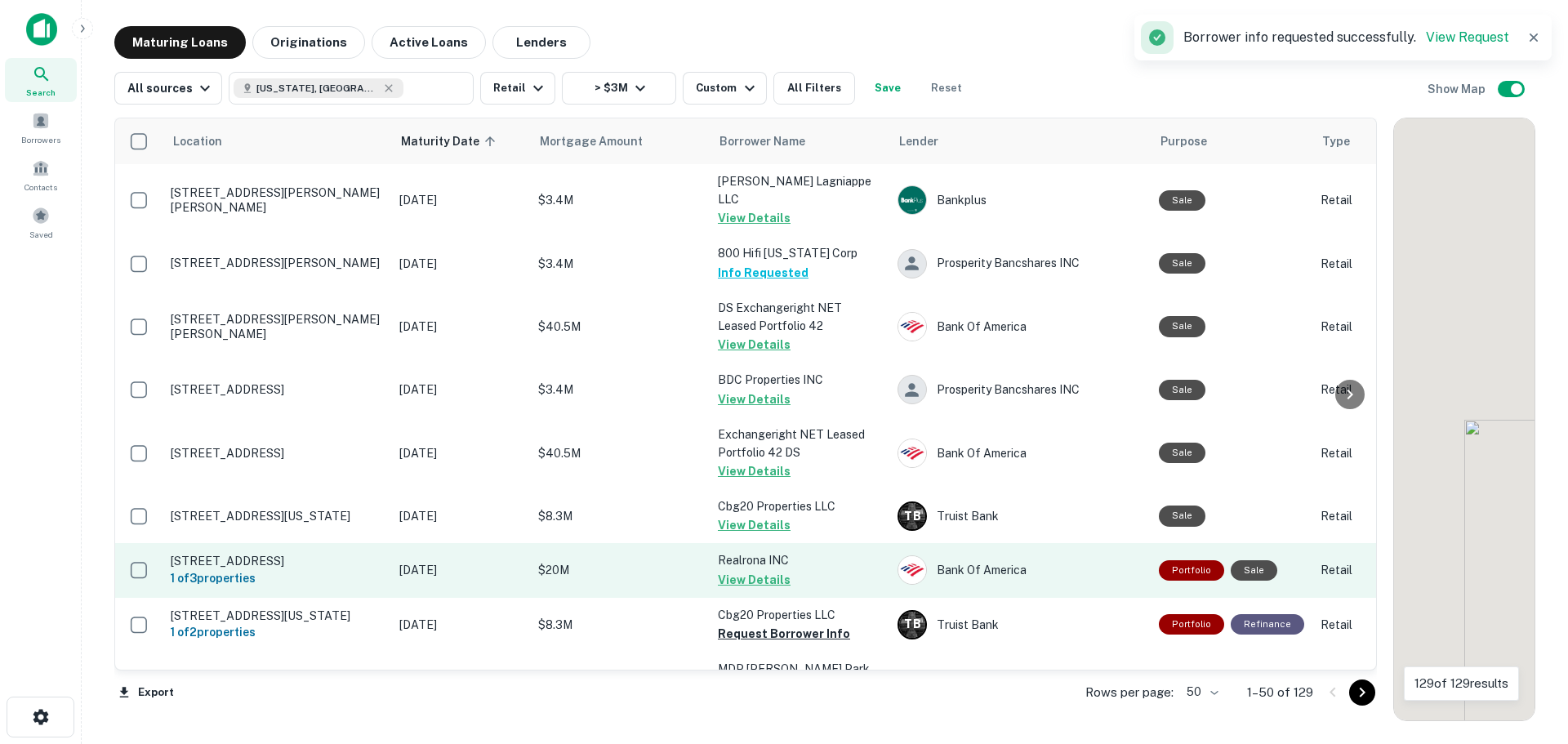
scroll to position [245, 0]
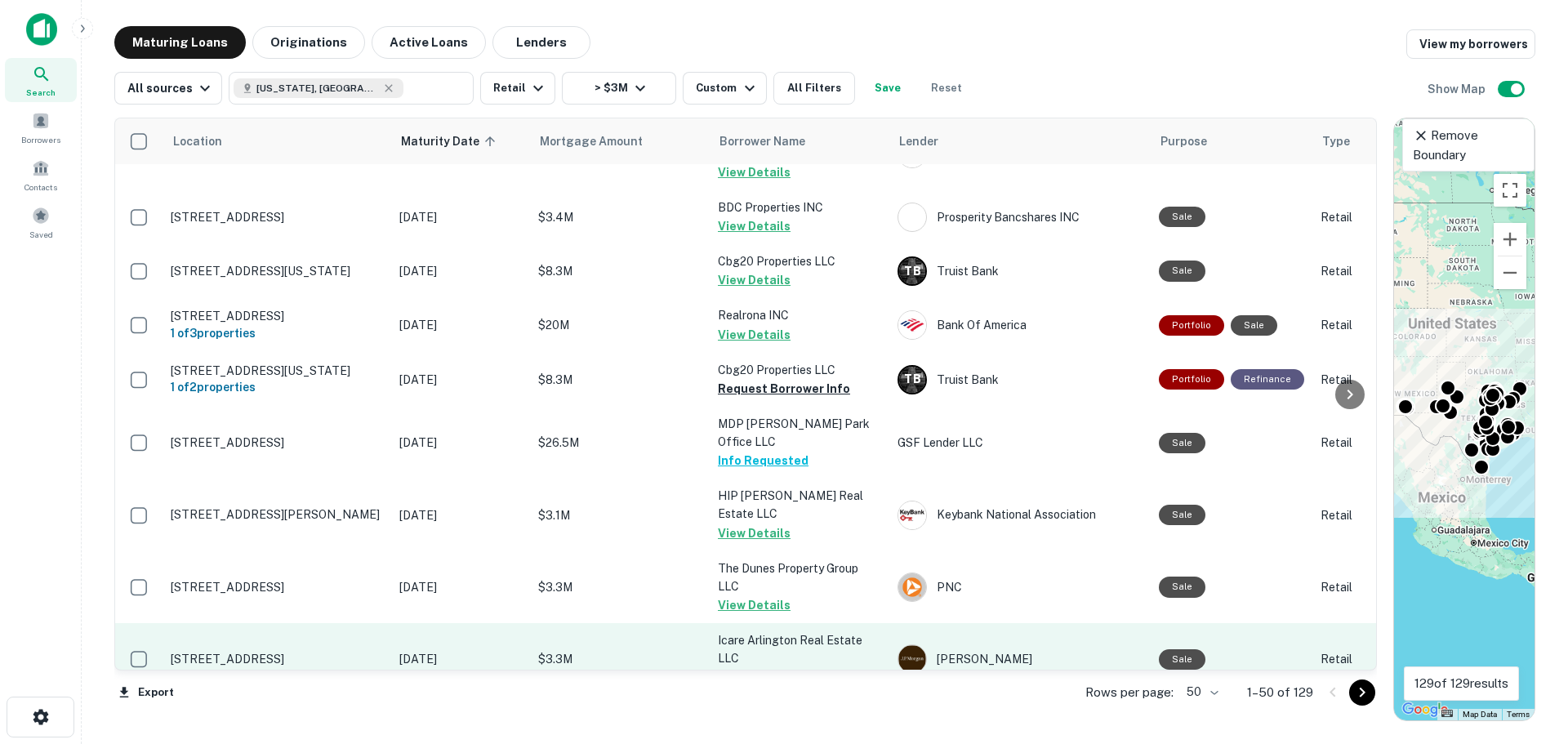
click at [293, 623] on td "[STREET_ADDRESS]" at bounding box center [276, 659] width 228 height 72
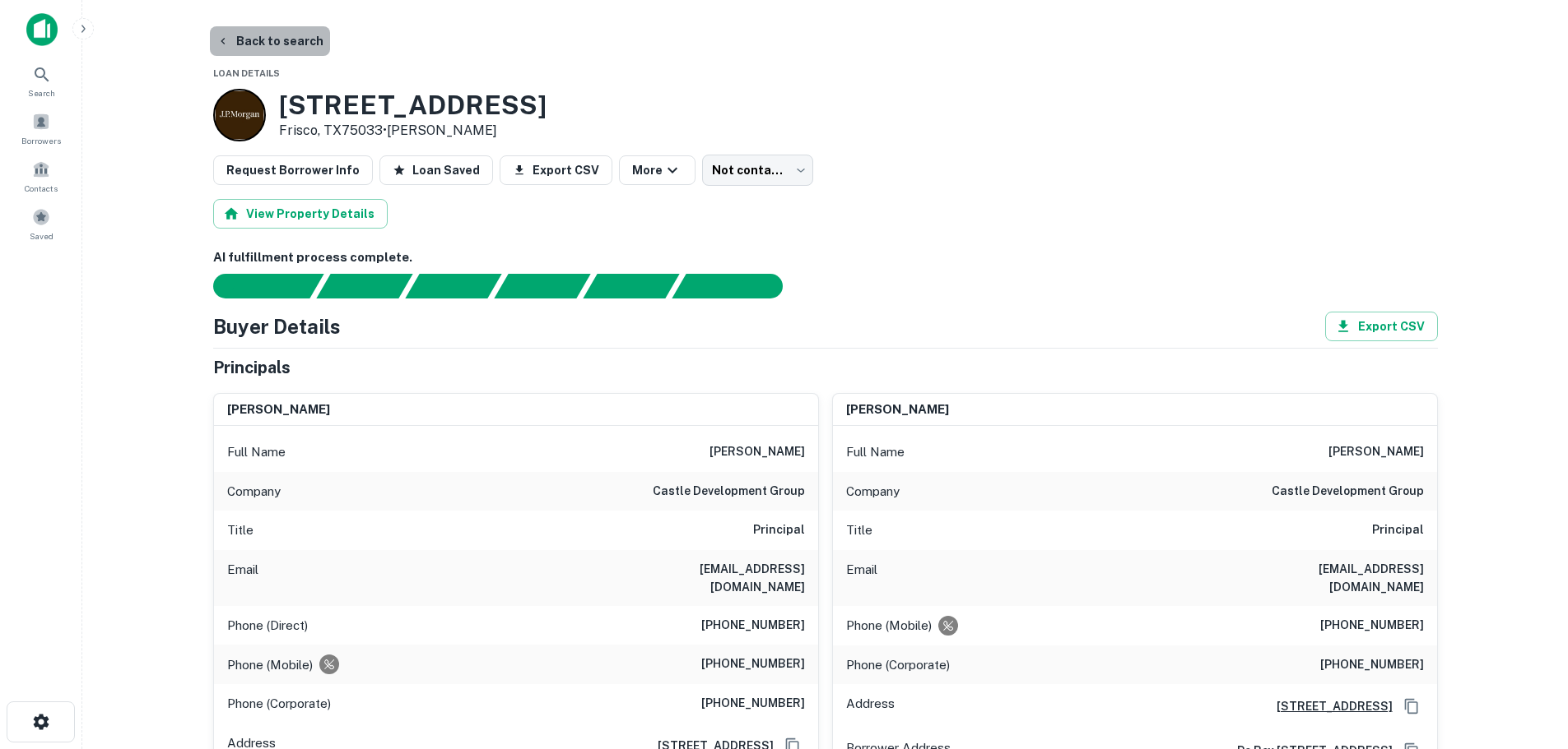
click at [299, 43] on button "Back to search" at bounding box center [270, 41] width 120 height 30
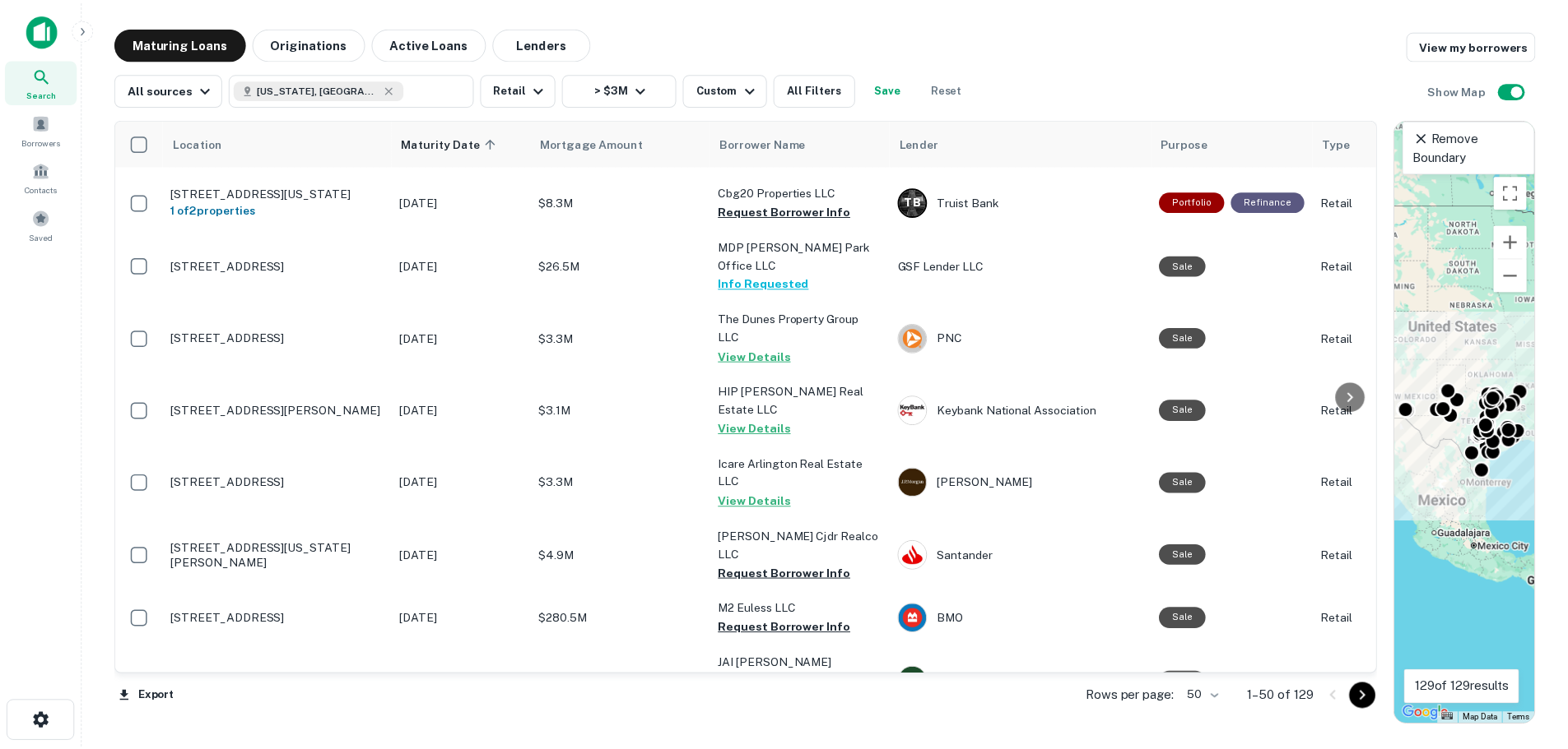
scroll to position [494, 0]
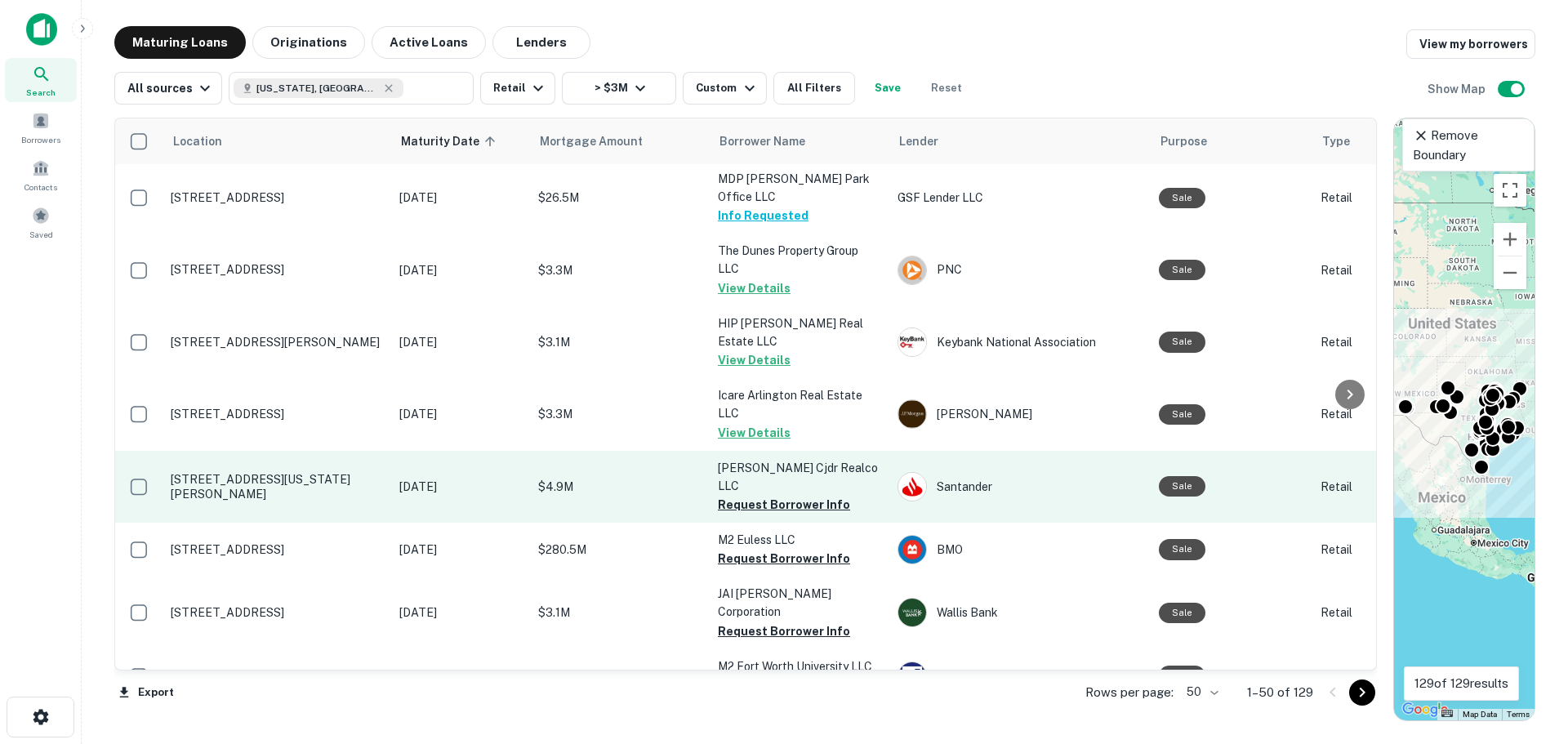
click at [315, 472] on p "[STREET_ADDRESS][US_STATE][PERSON_NAME]" at bounding box center [276, 487] width 212 height 30
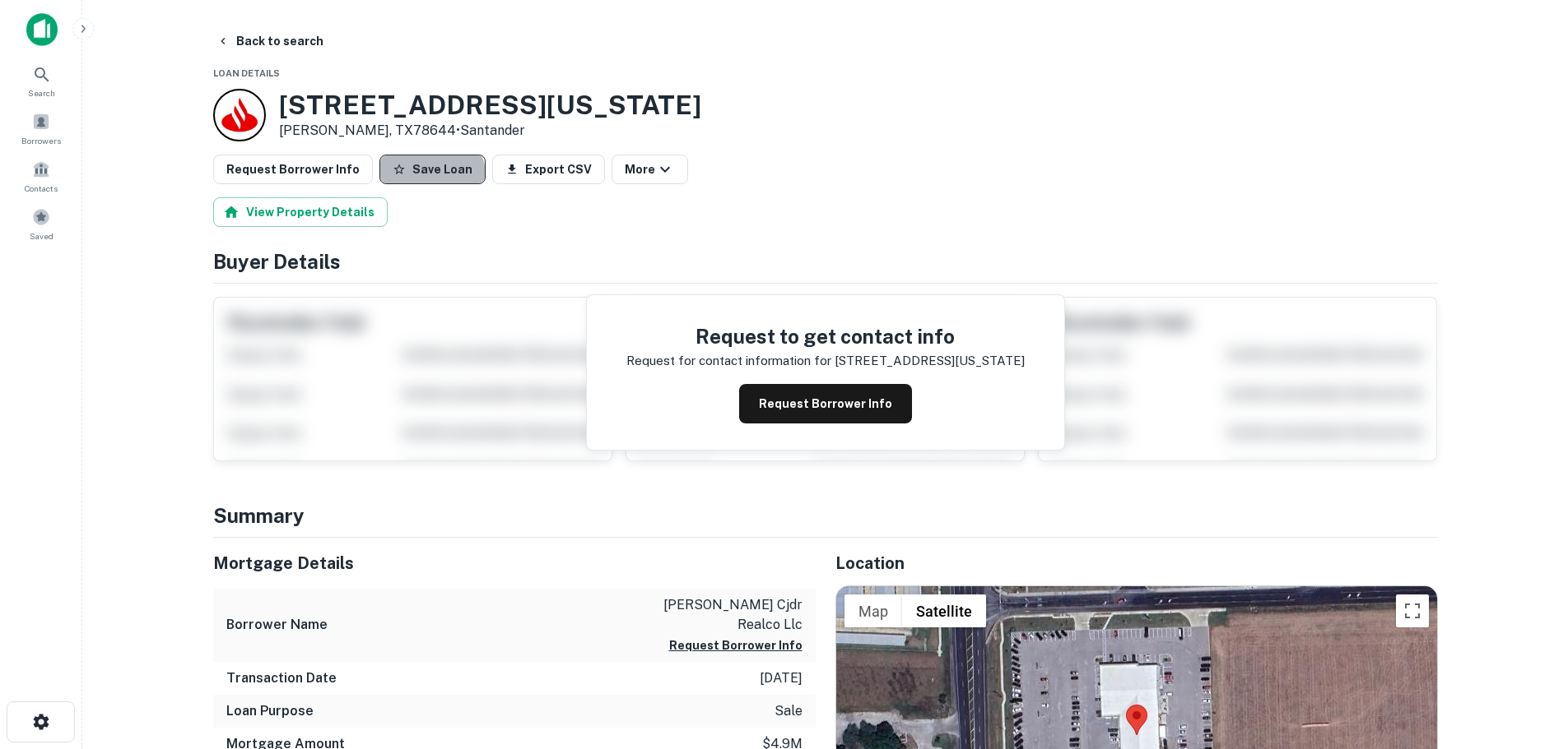
click at [418, 179] on button "Save Loan" at bounding box center [432, 170] width 106 height 30
click at [278, 177] on button "Request Borrower Info" at bounding box center [293, 170] width 159 height 30
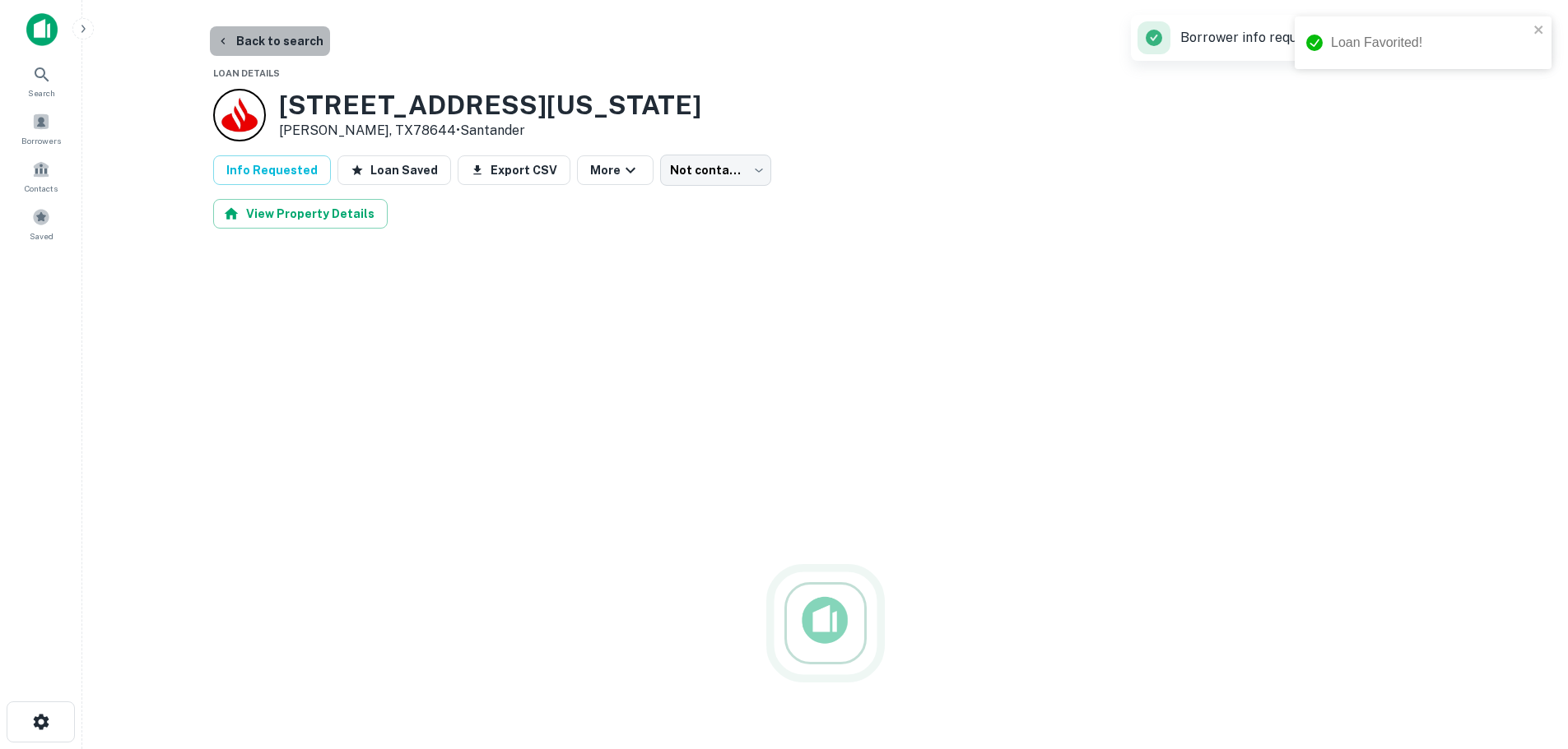
click at [292, 41] on button "Back to search" at bounding box center [270, 41] width 120 height 30
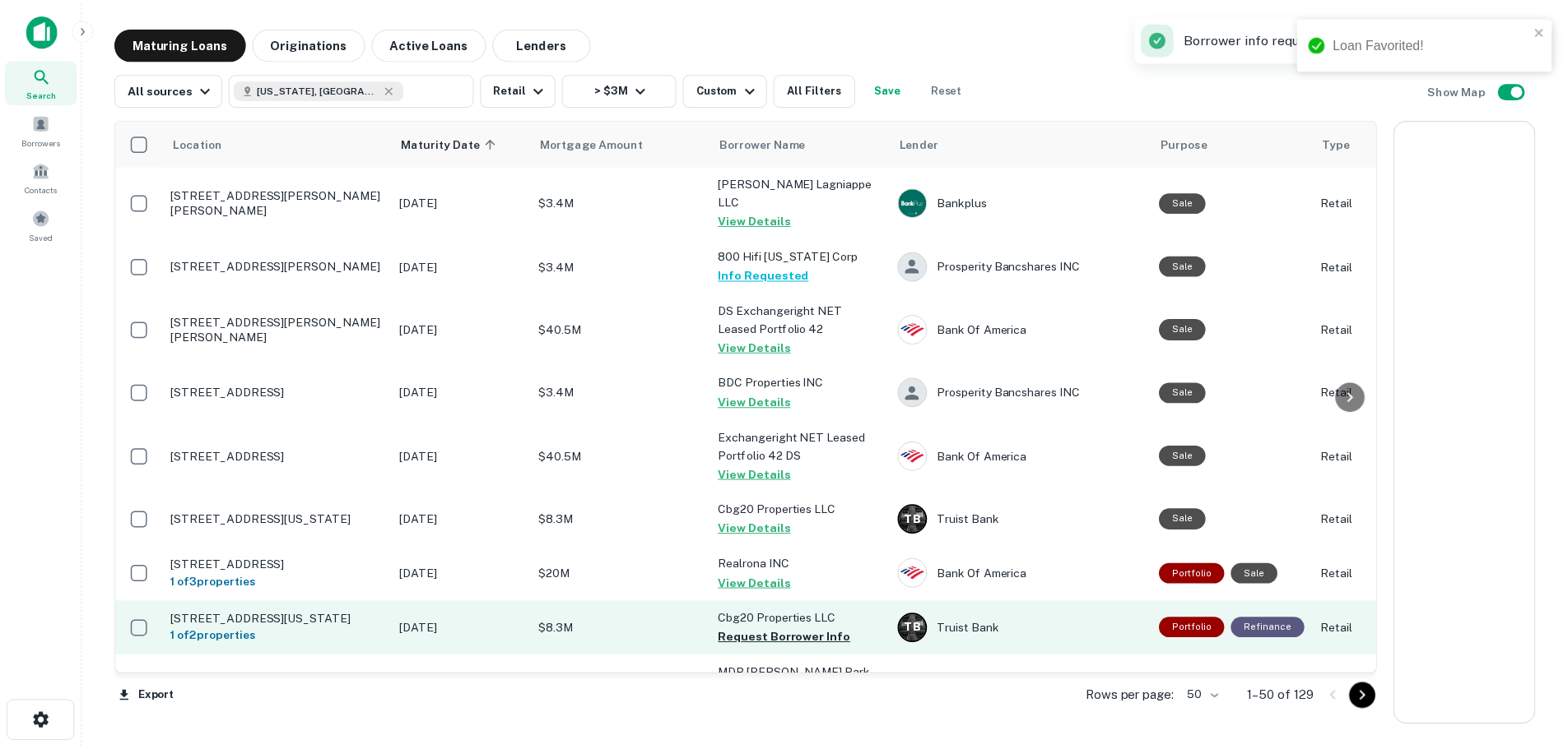
scroll to position [494, 0]
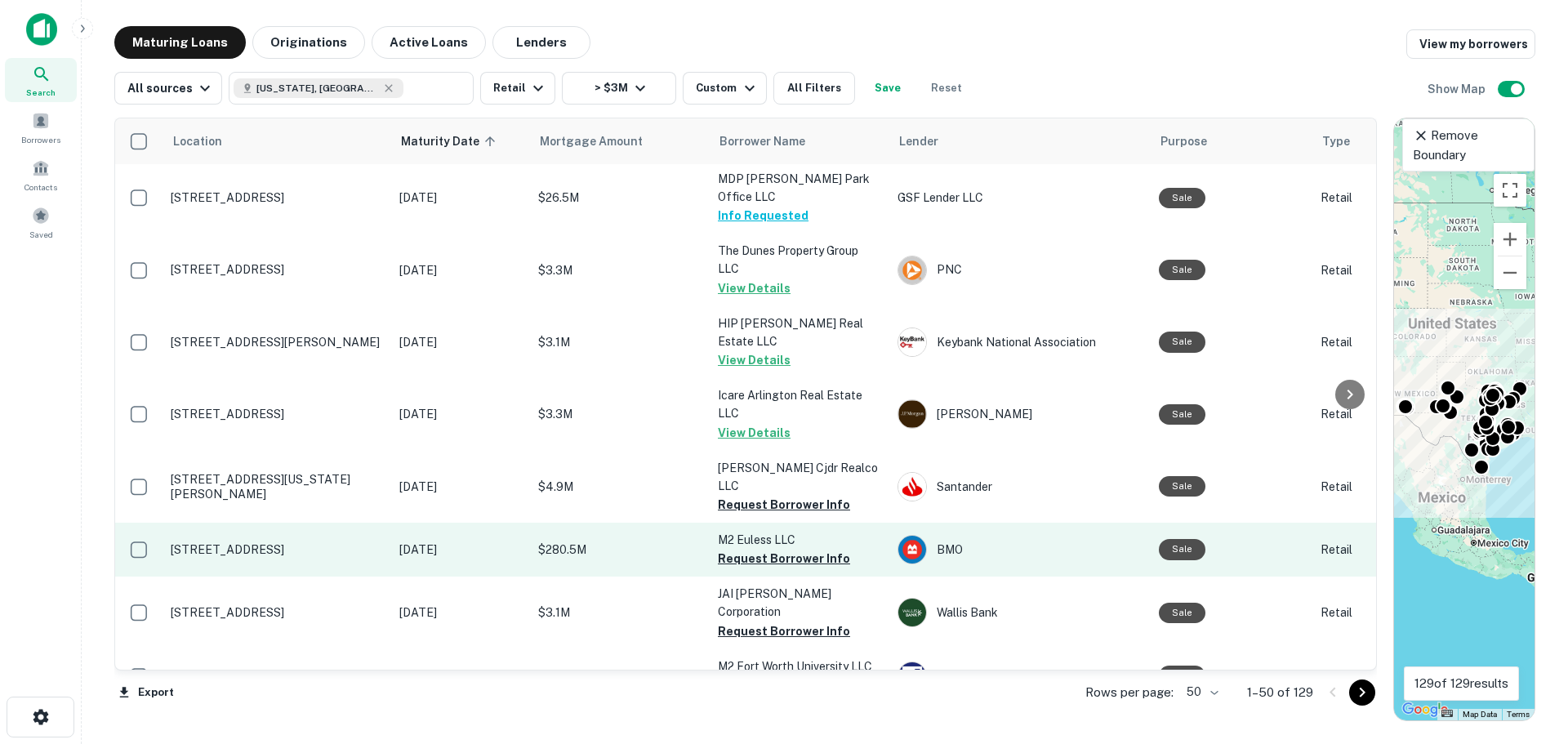
click at [188, 542] on p "[STREET_ADDRESS]" at bounding box center [276, 549] width 212 height 15
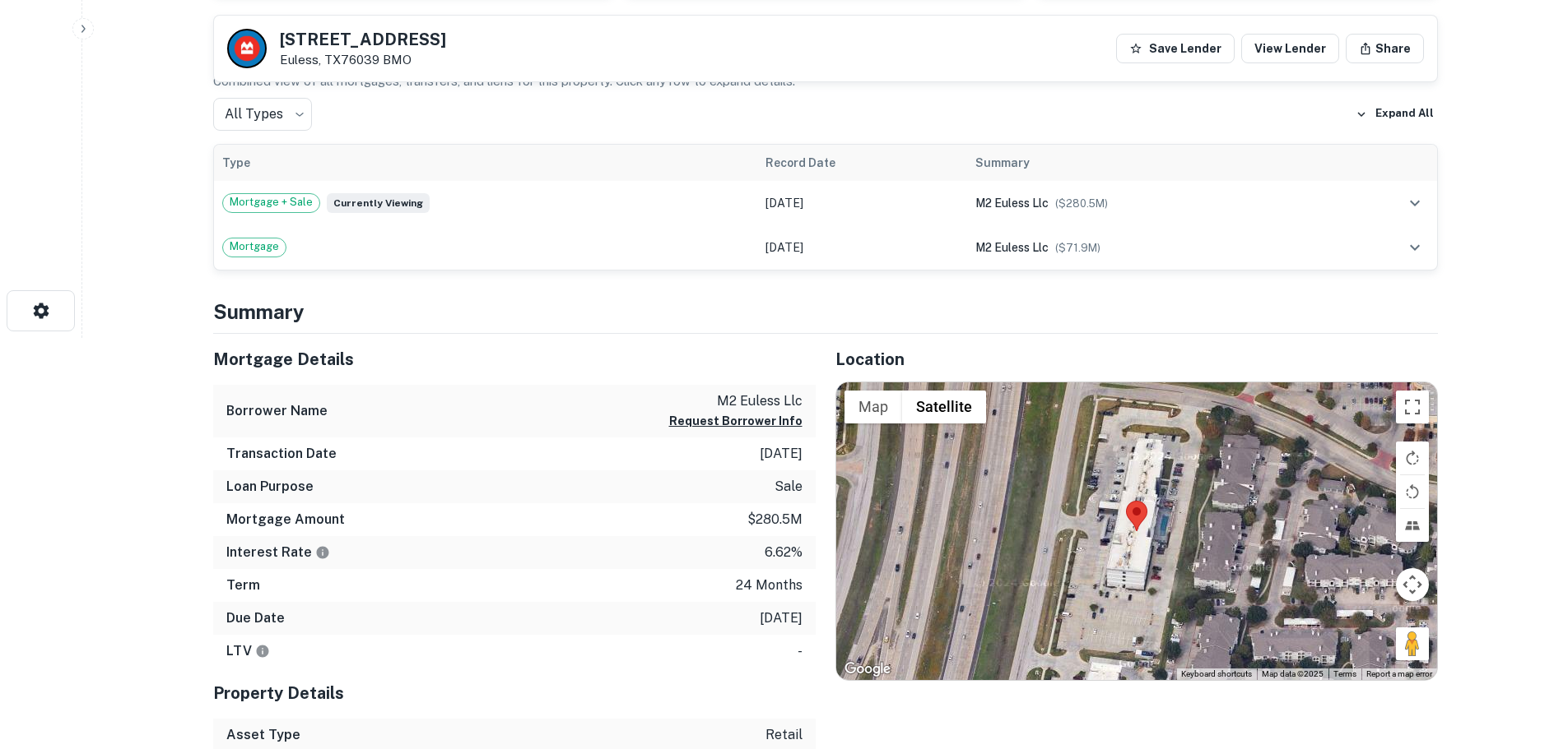
scroll to position [494, 0]
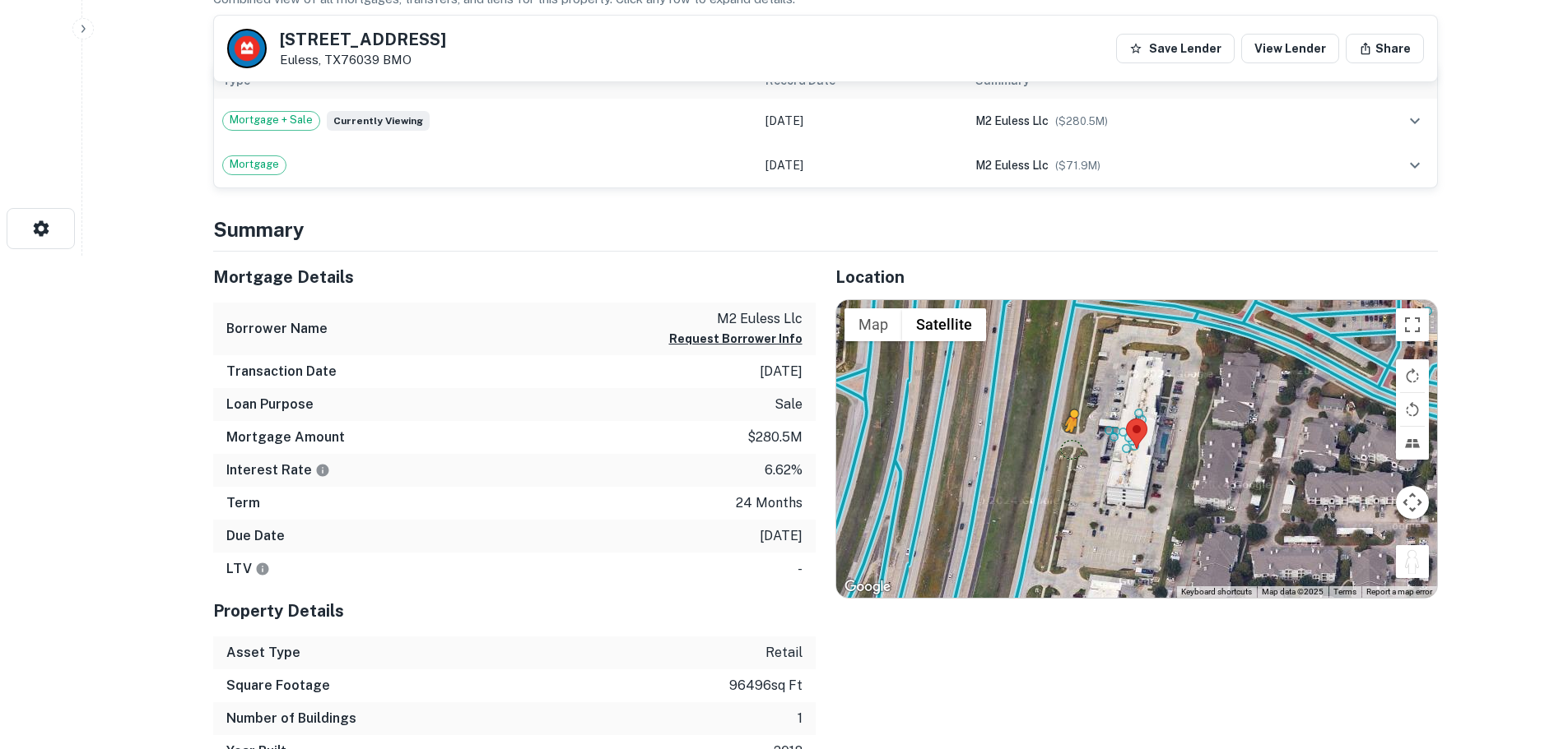
drag, startPoint x: 1426, startPoint y: 576, endPoint x: 1072, endPoint y: 449, distance: 376.1
click at [1072, 449] on div "To activate drag with keyboard, press Alt + Enter. Once in keyboard drag state,…" at bounding box center [1136, 449] width 601 height 298
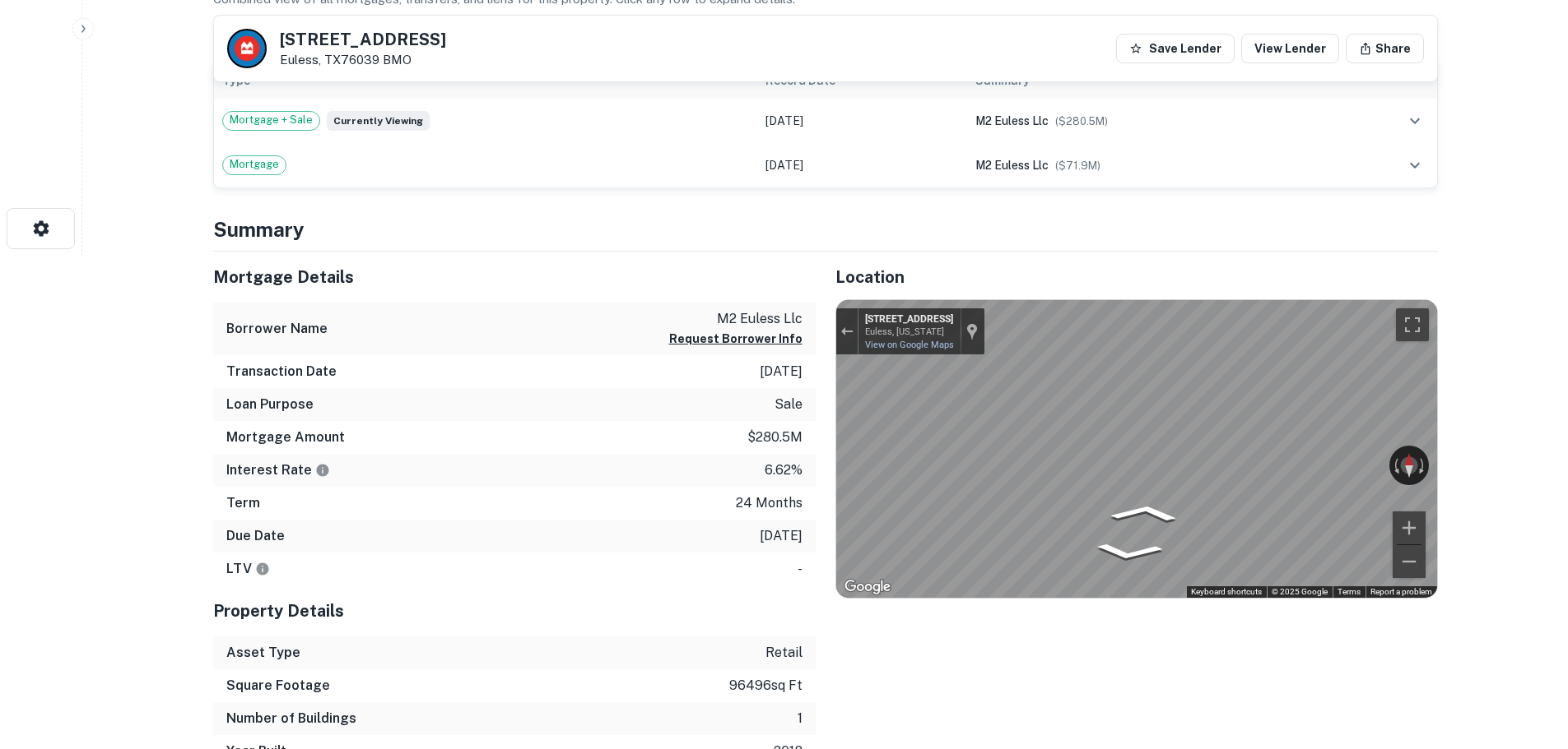
click at [736, 418] on div "Mortgage Details Borrower Name m2 euless llc Request Borrower Info Transaction …" at bounding box center [816, 510] width 1245 height 517
drag, startPoint x: 1201, startPoint y: 426, endPoint x: 1060, endPoint y: 503, distance: 160.7
click at [1061, 503] on div "Map" at bounding box center [1136, 449] width 601 height 298
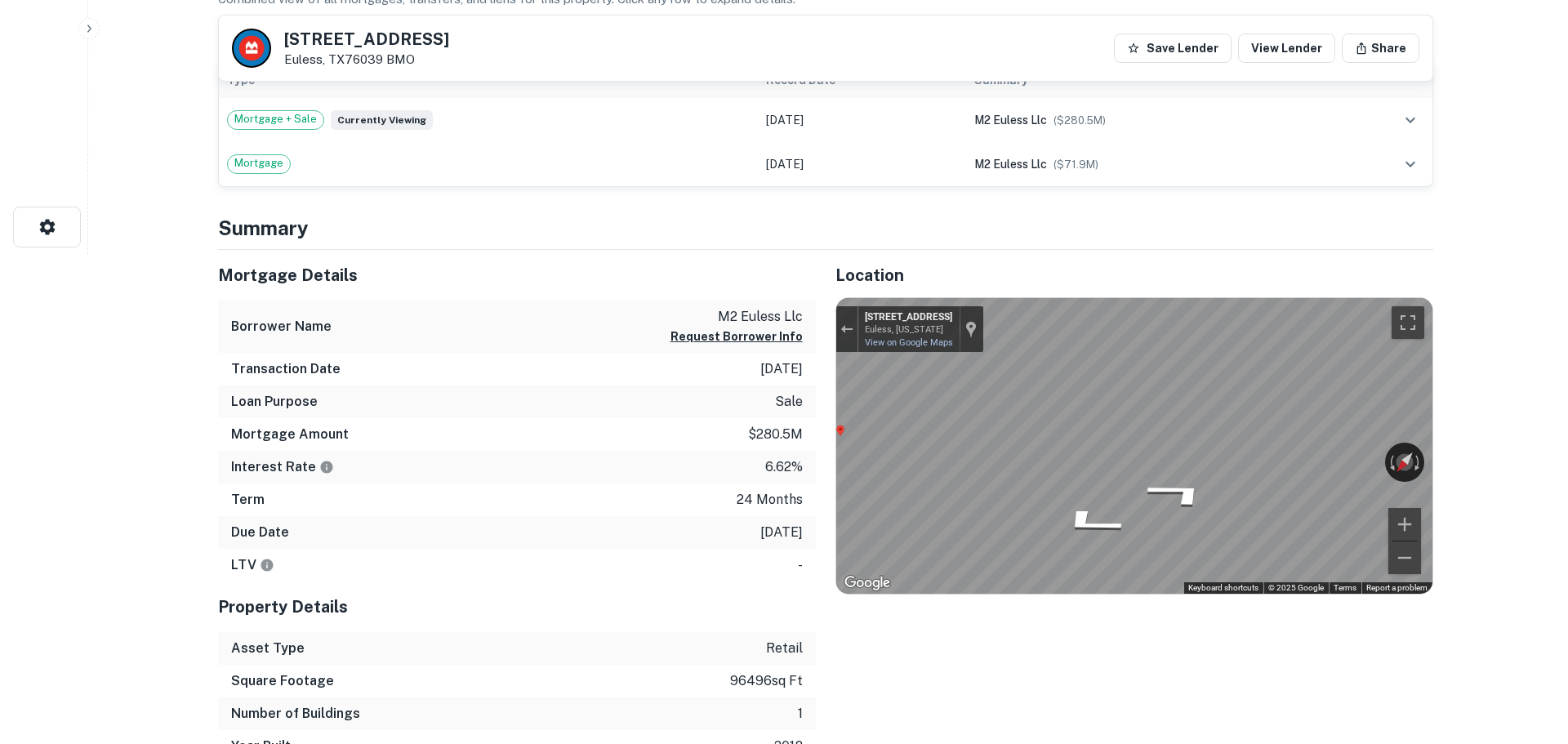
scroll to position [0, 0]
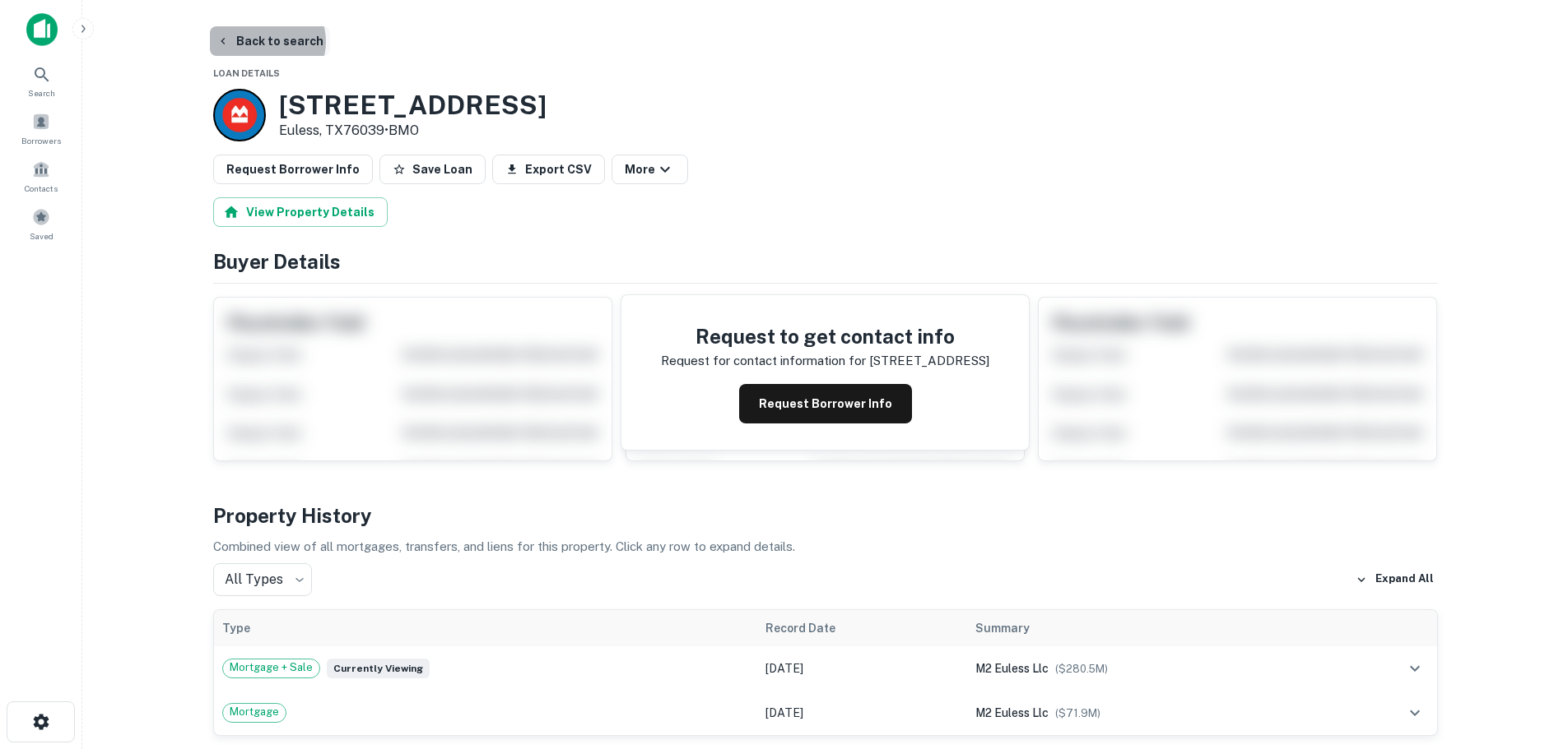
click at [265, 41] on button "Back to search" at bounding box center [270, 41] width 120 height 30
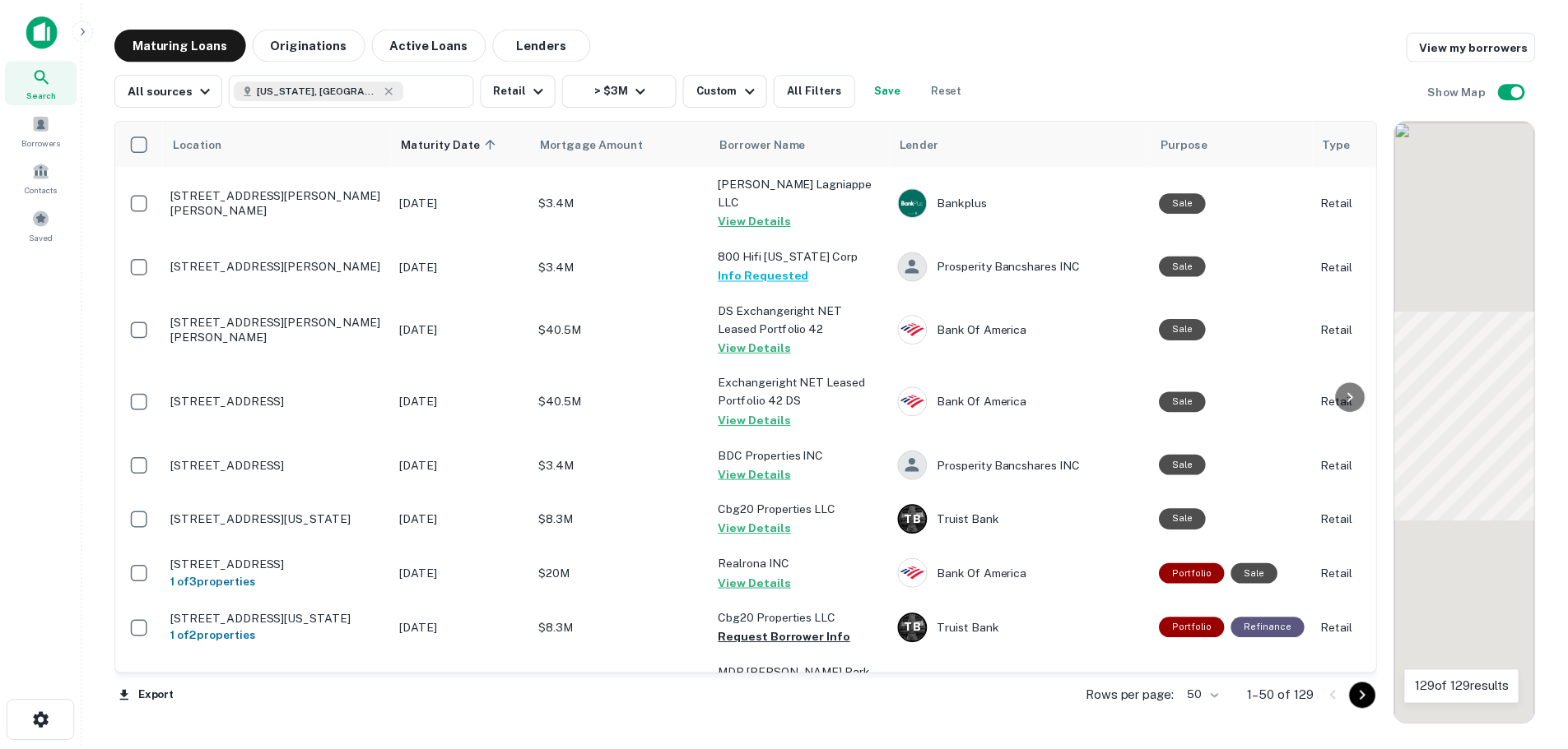
scroll to position [494, 0]
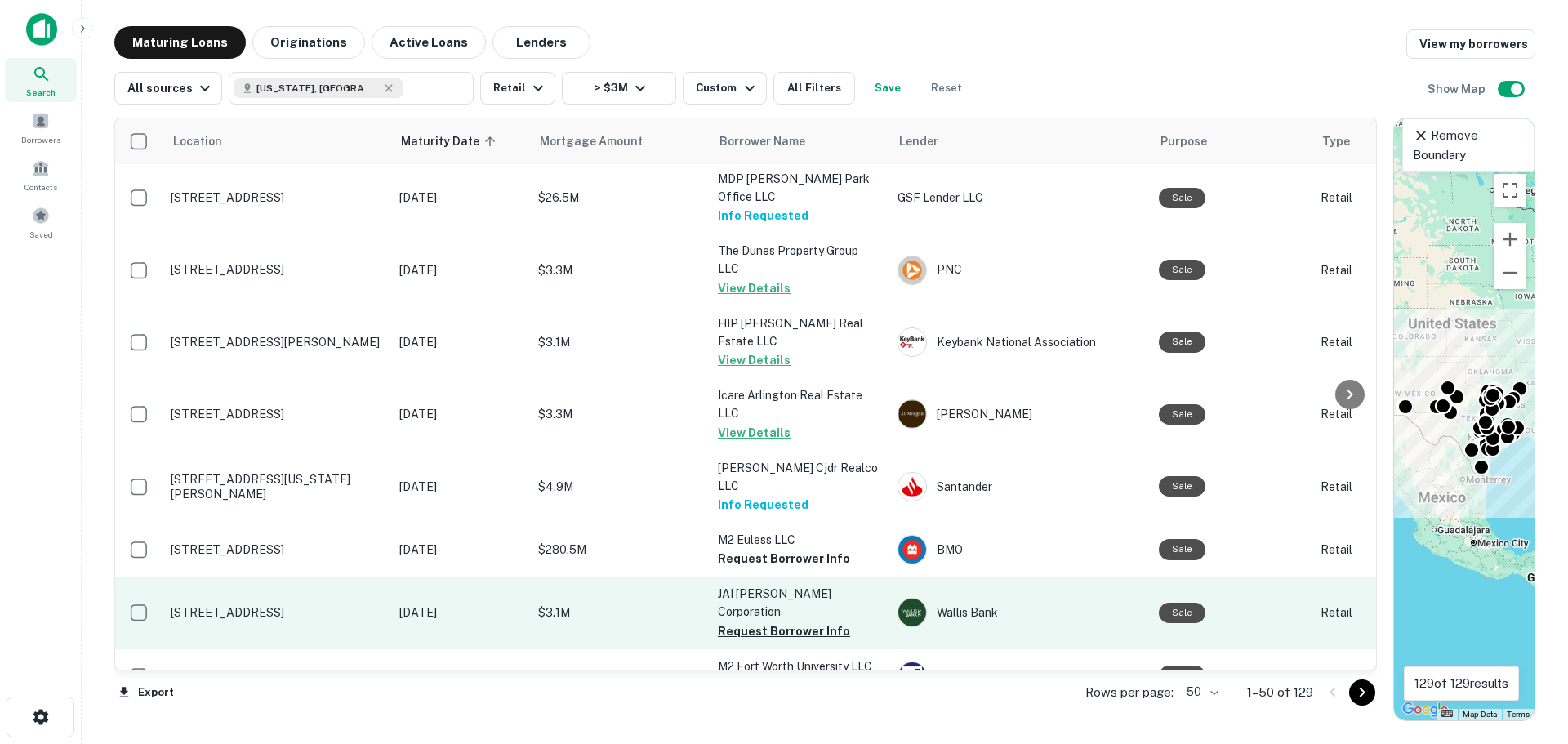
click at [229, 606] on p "[STREET_ADDRESS]" at bounding box center [276, 613] width 212 height 15
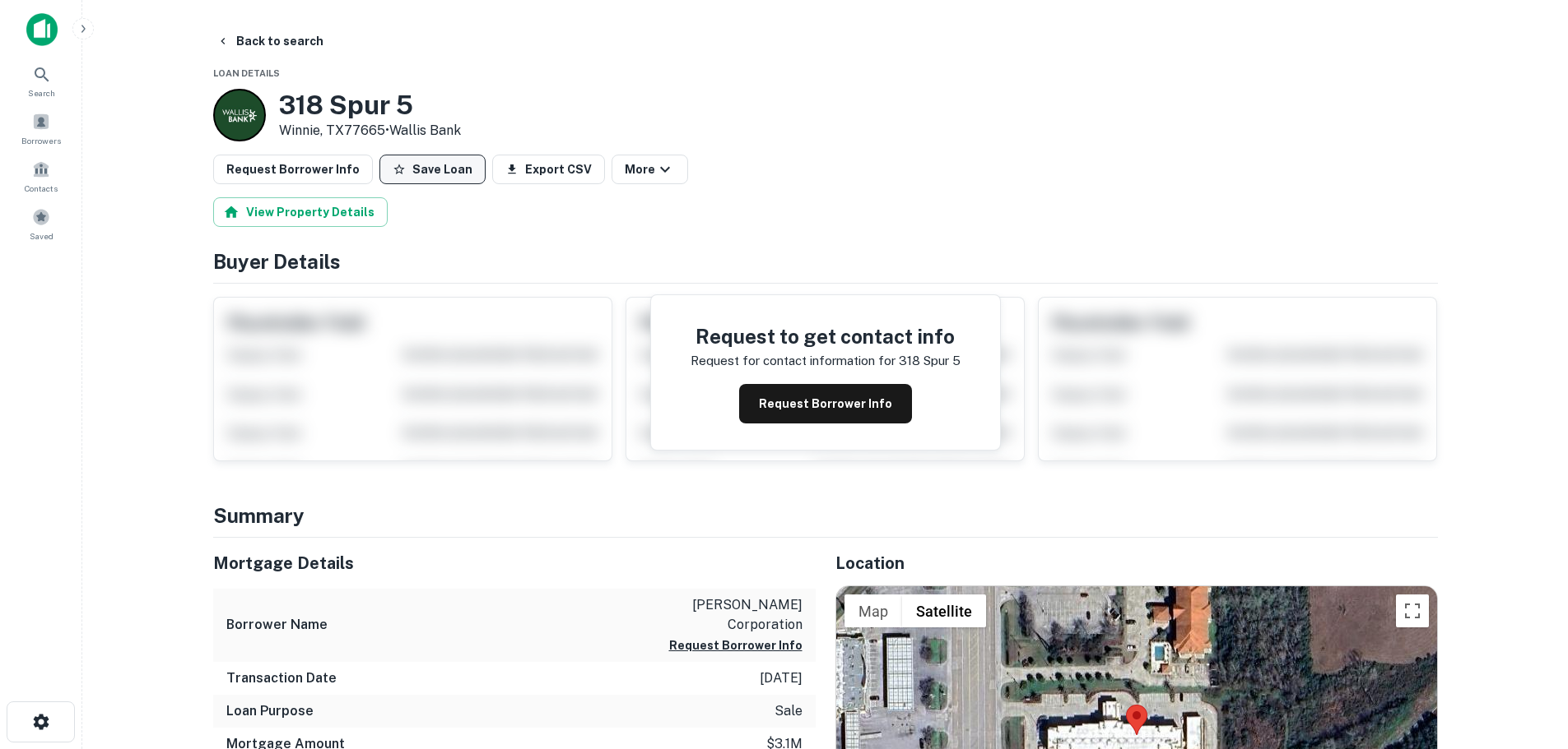
click at [404, 158] on button "Save Loan" at bounding box center [432, 170] width 106 height 30
click at [341, 176] on button "Request Borrower Info" at bounding box center [293, 170] width 159 height 30
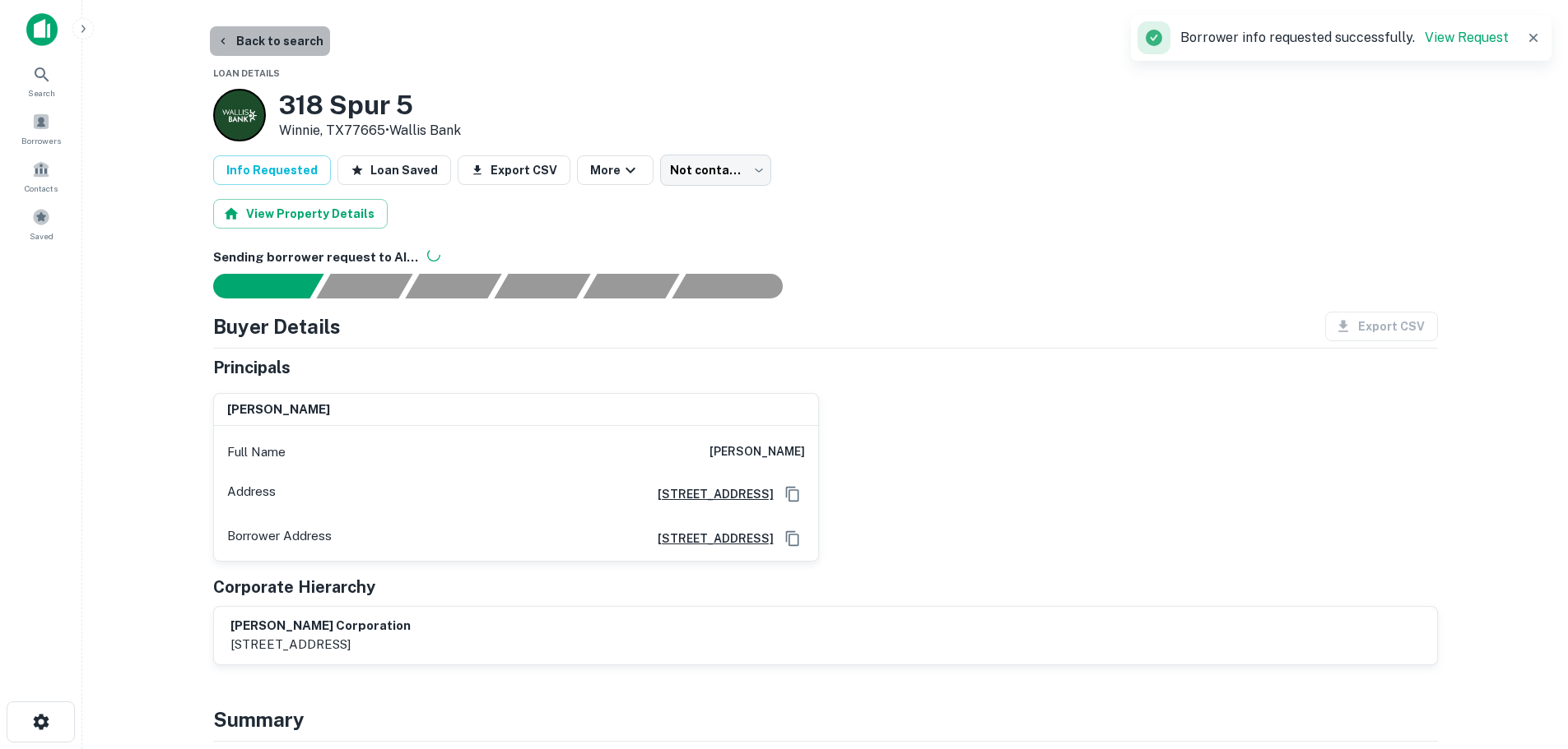
click at [284, 39] on button "Back to search" at bounding box center [270, 41] width 120 height 30
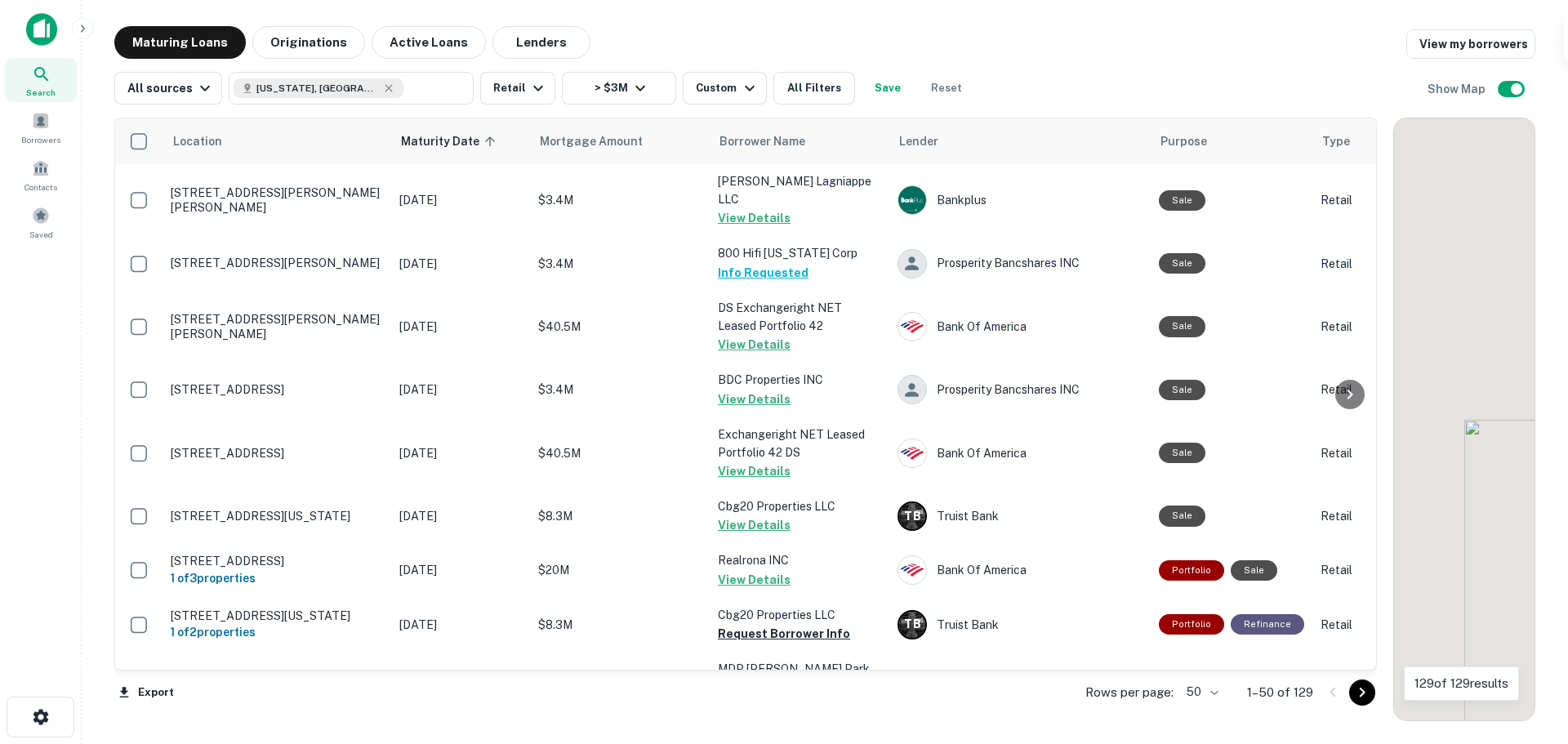
scroll to position [490, 0]
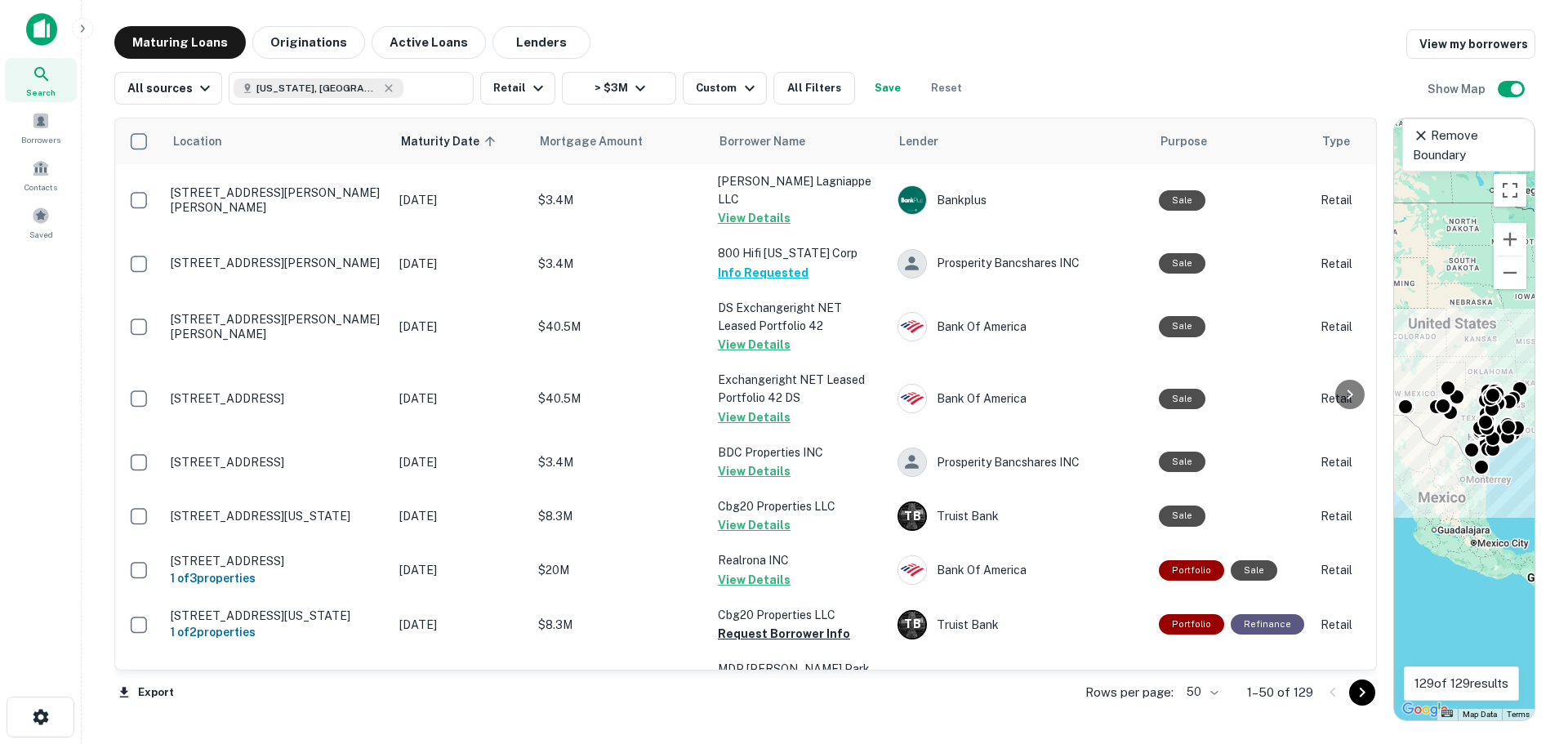
scroll to position [490, 0]
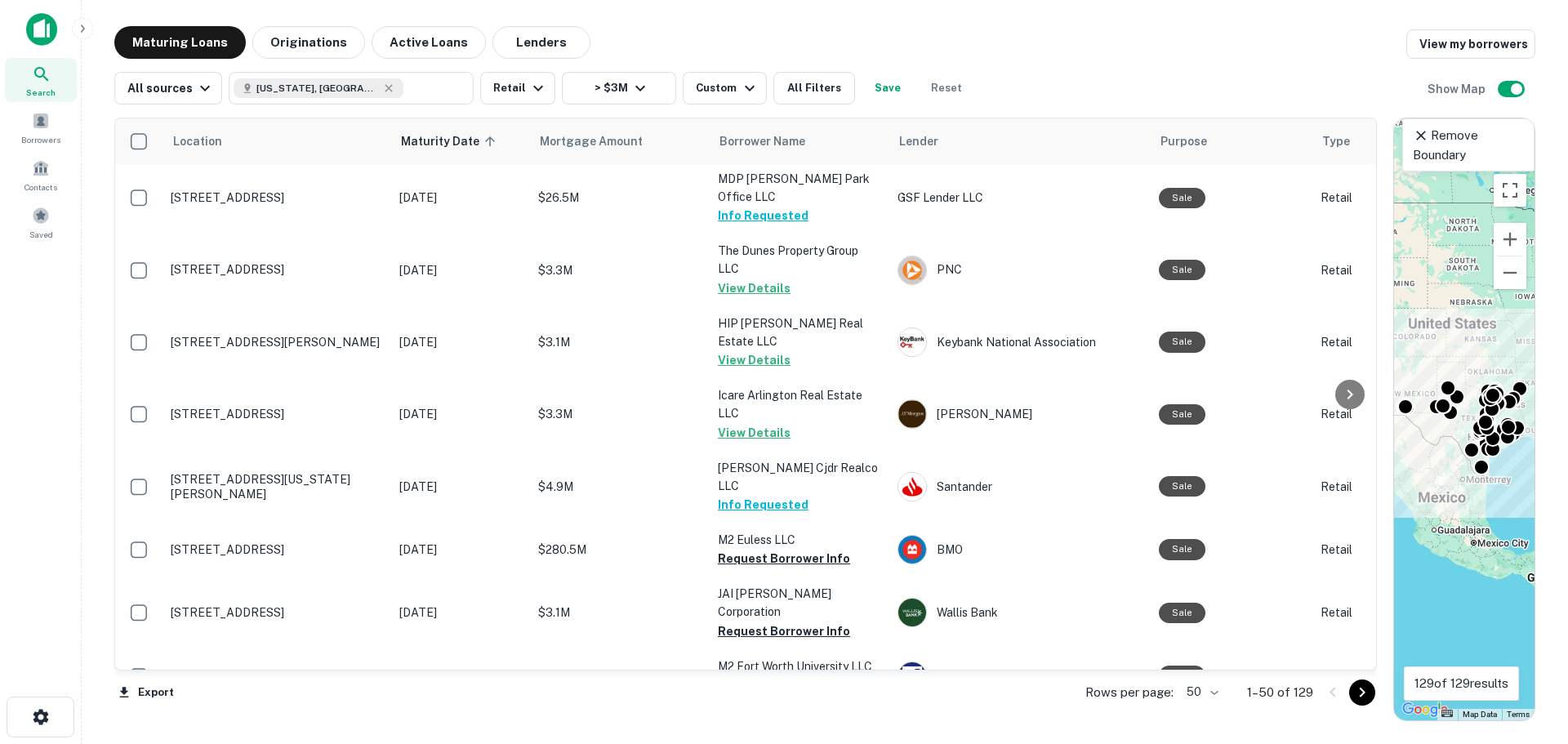
click at [275, 703] on td "[STREET_ADDRESS][PERSON_NAME]" at bounding box center [276, 739] width 228 height 72
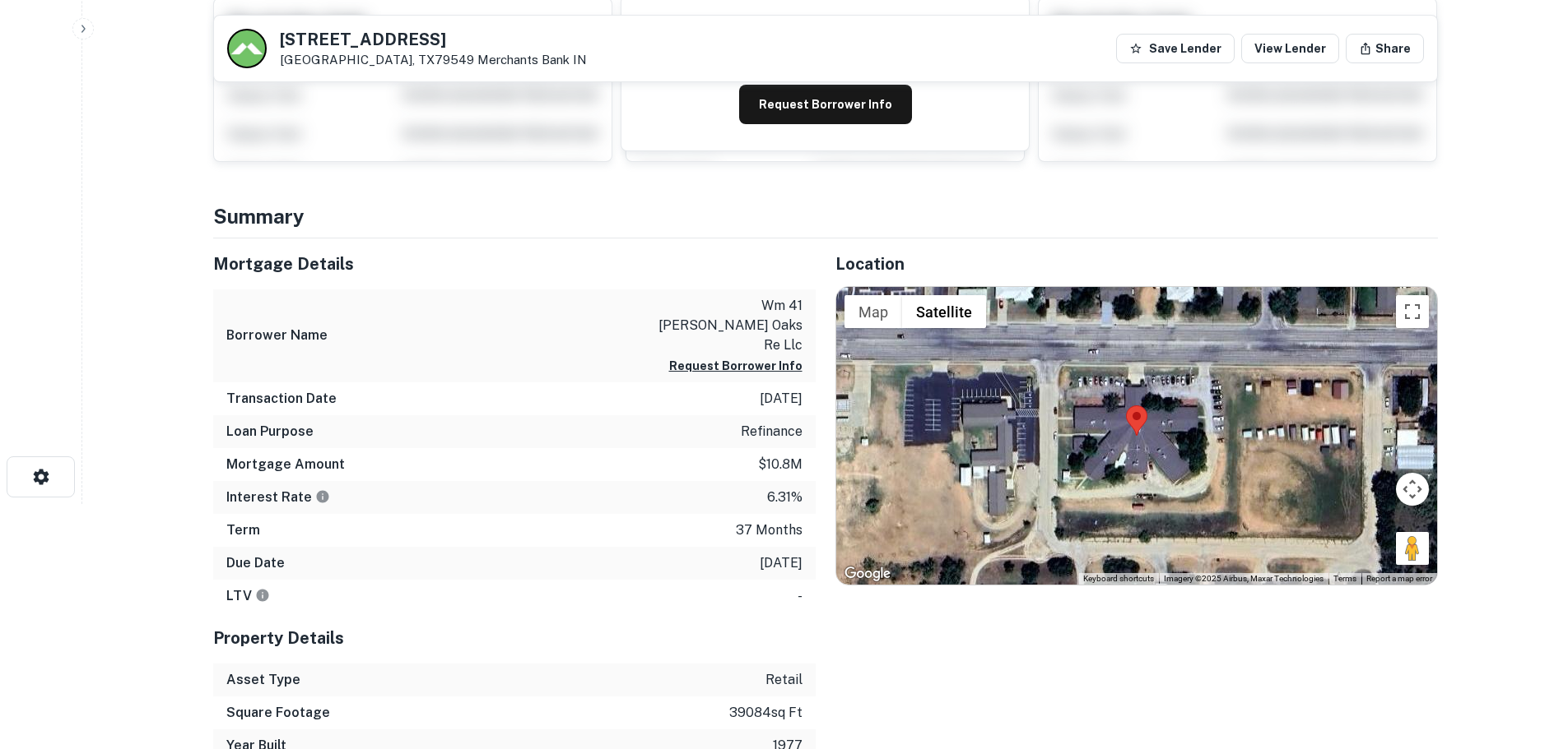
scroll to position [247, 0]
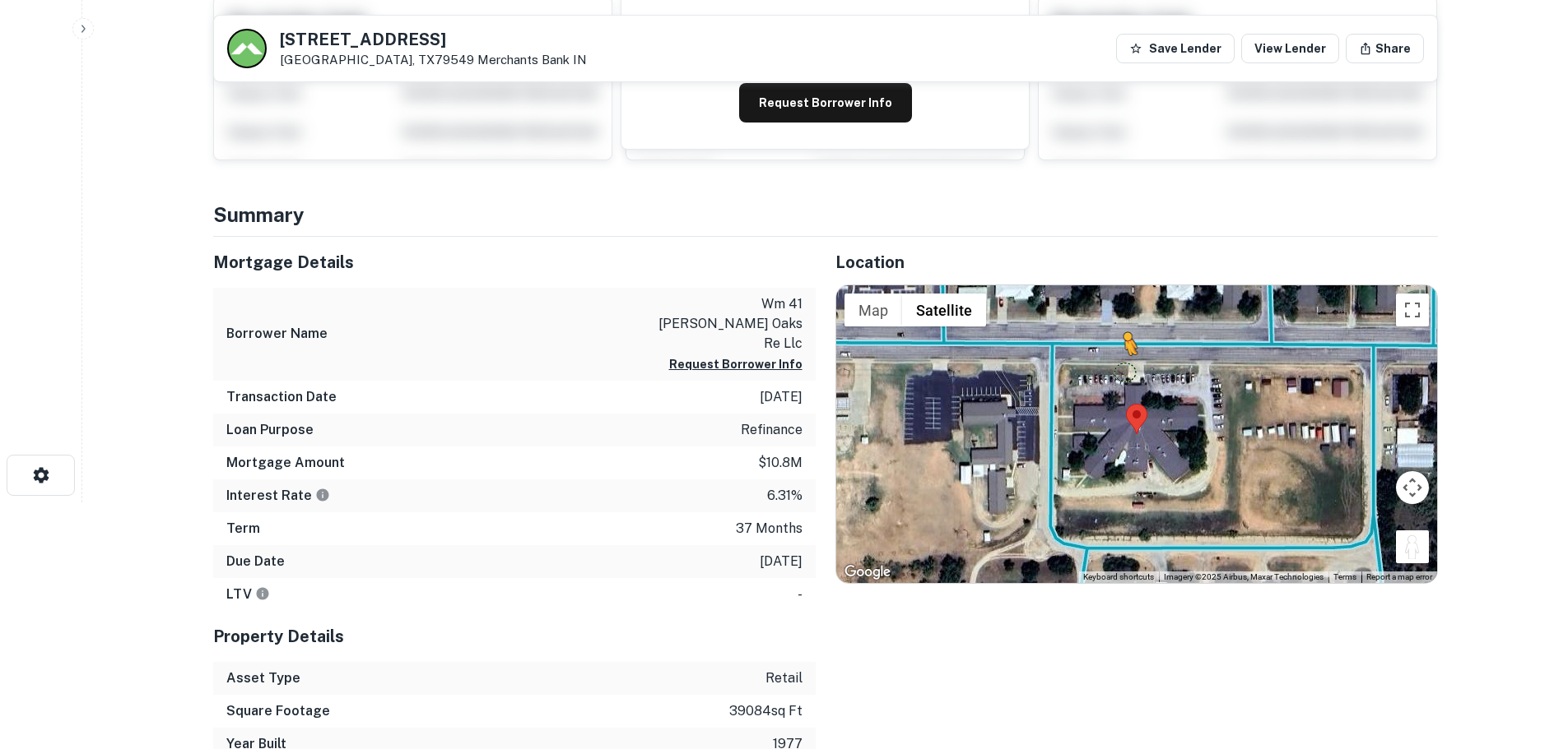
drag, startPoint x: 1427, startPoint y: 543, endPoint x: 1122, endPoint y: 364, distance: 353.6
click at [1122, 364] on div "To activate drag with keyboard, press Alt + Enter. Once in keyboard drag state,…" at bounding box center [1136, 434] width 601 height 298
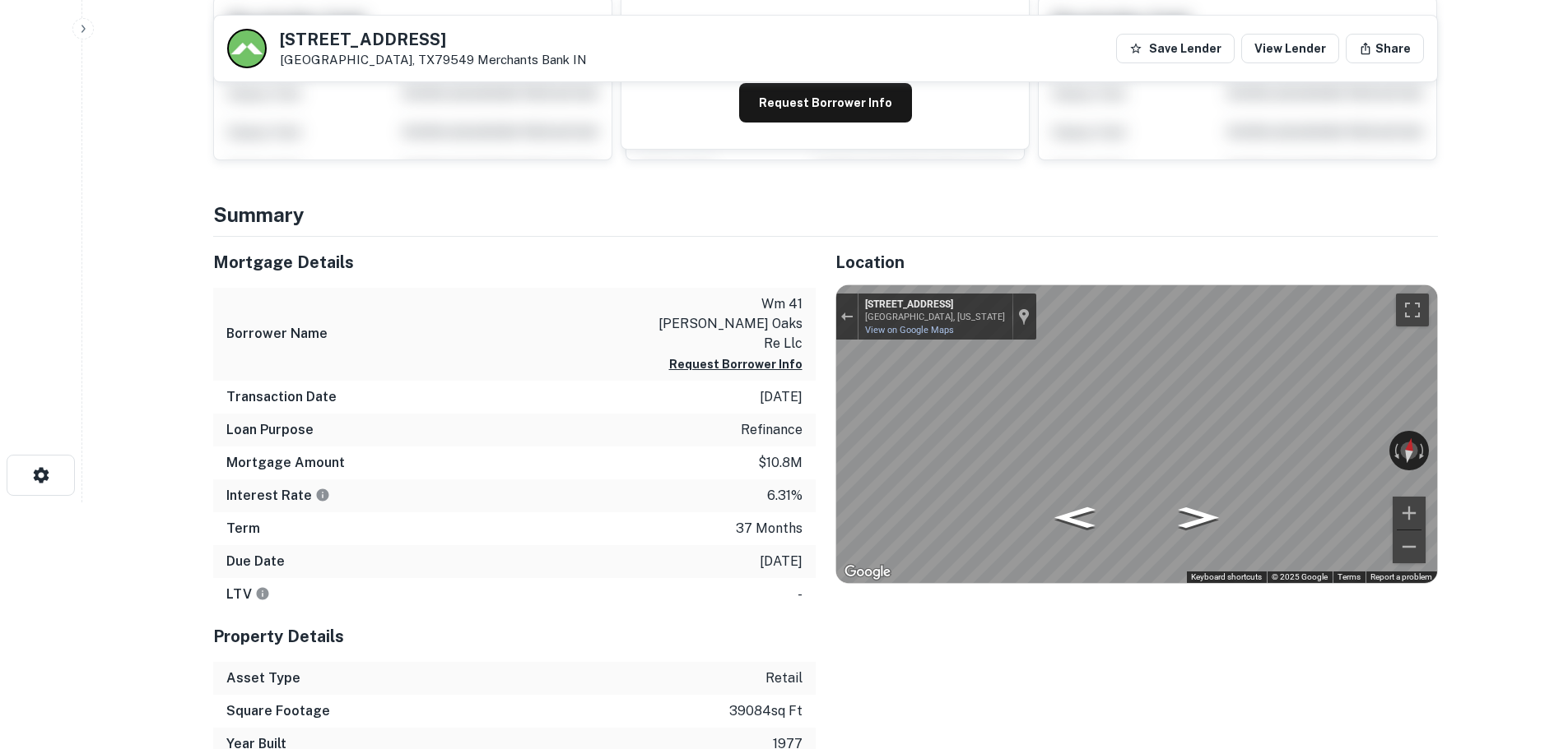
click at [1568, 477] on html "Search Borrowers Contacts Saved Back to search [STREET_ADDRESS][GEOGRAPHIC_DATA…" at bounding box center [784, 128] width 1568 height 749
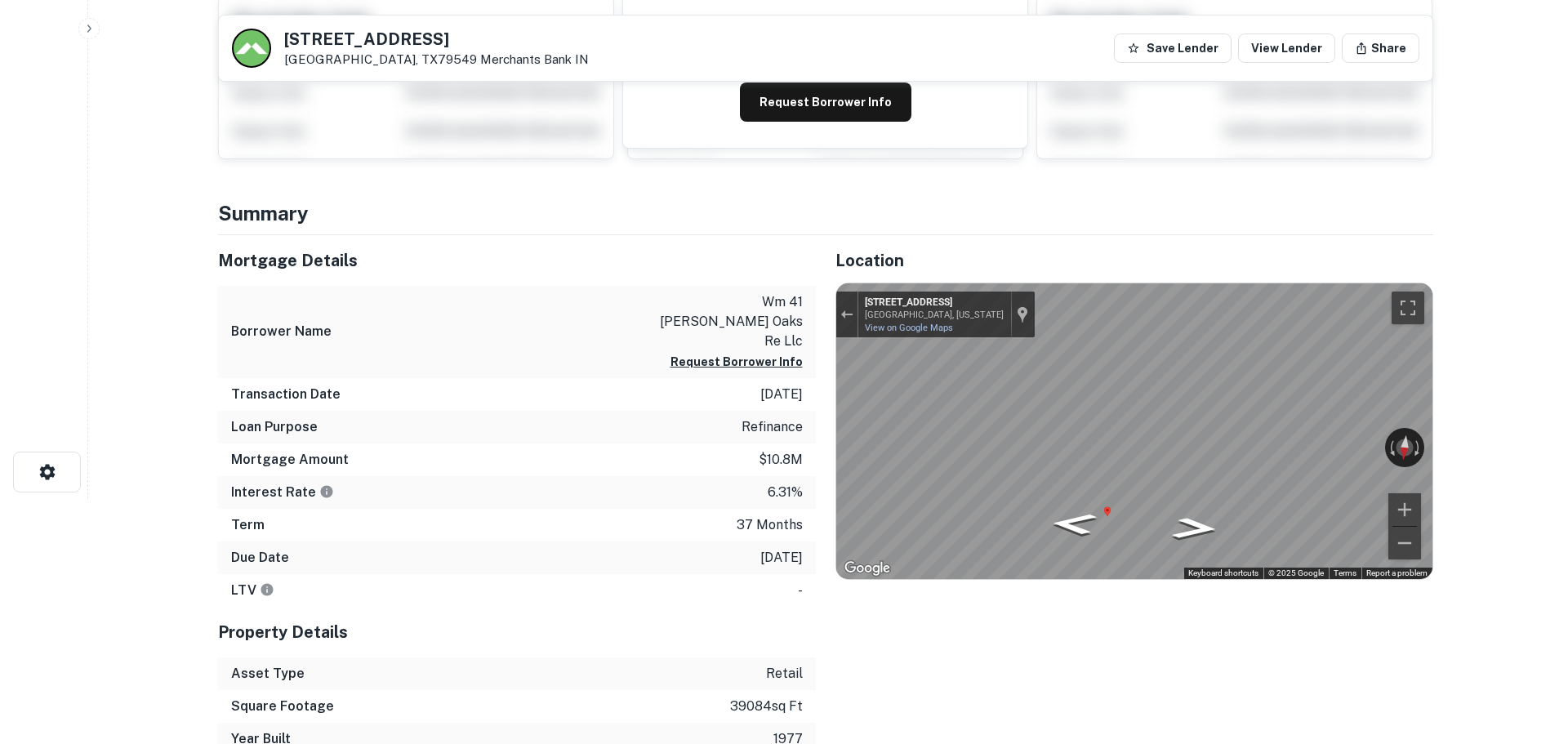
scroll to position [0, 0]
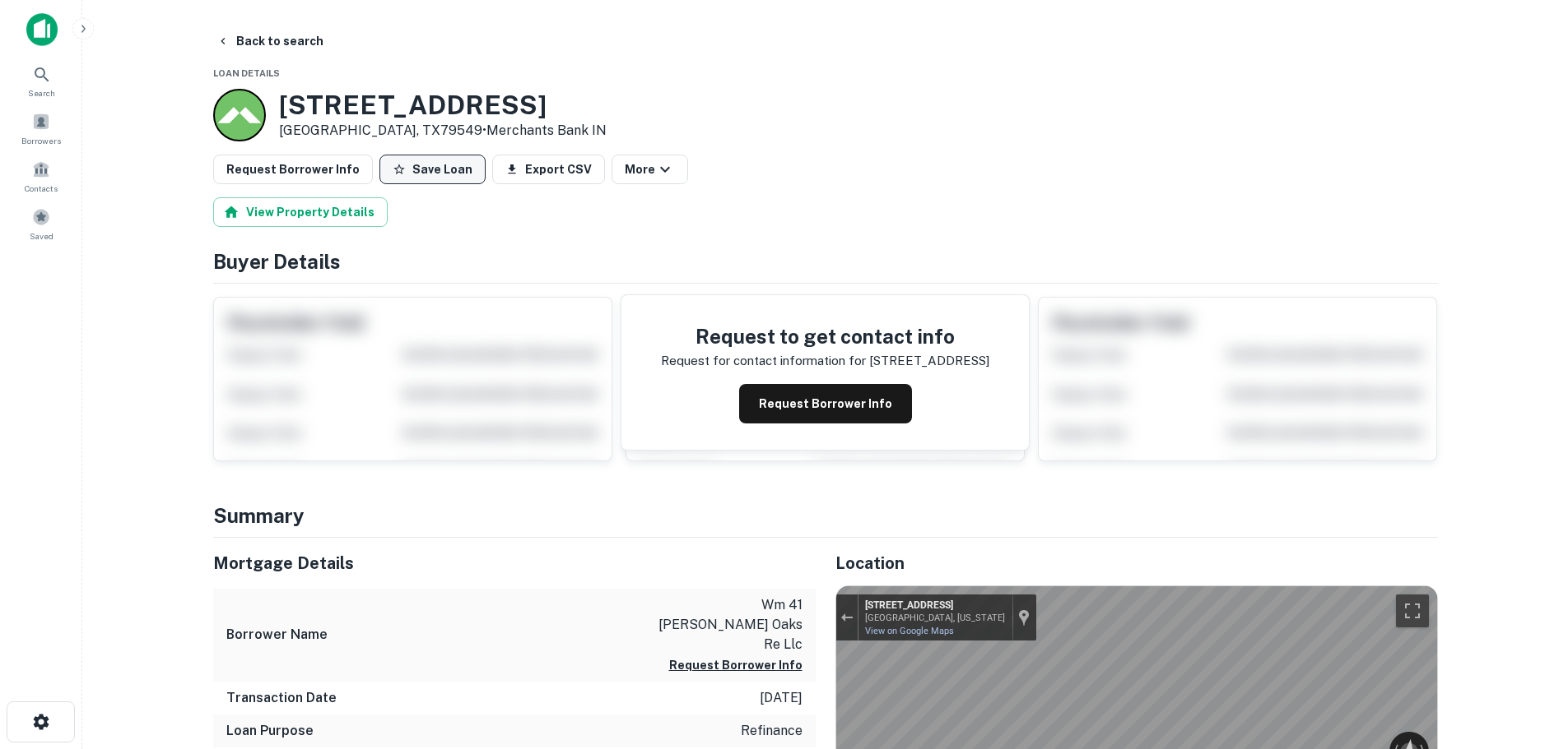
click at [437, 159] on button "Save Loan" at bounding box center [432, 170] width 106 height 30
click at [320, 172] on button "Request Borrower Info" at bounding box center [293, 170] width 159 height 30
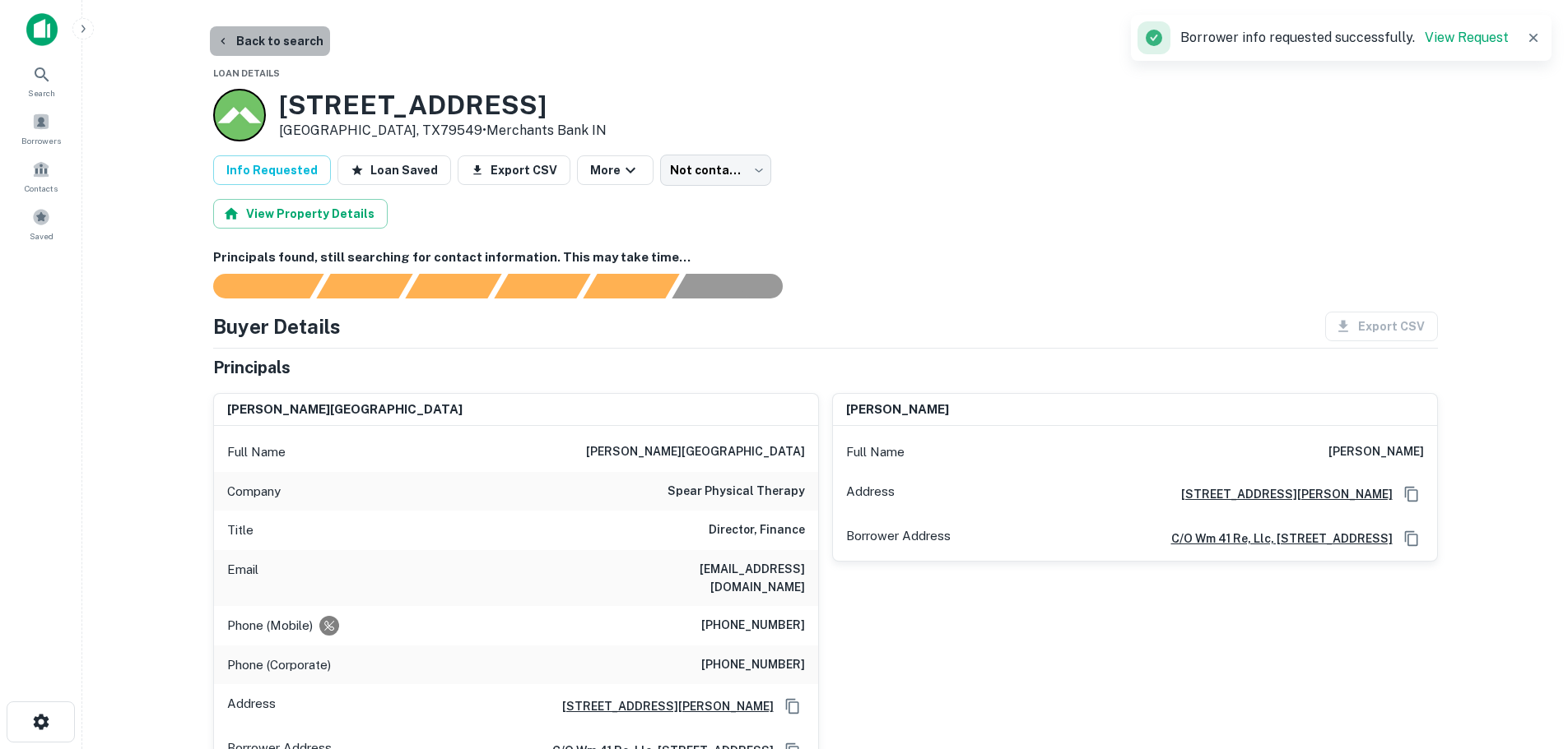
click at [278, 34] on button "Back to search" at bounding box center [270, 41] width 120 height 30
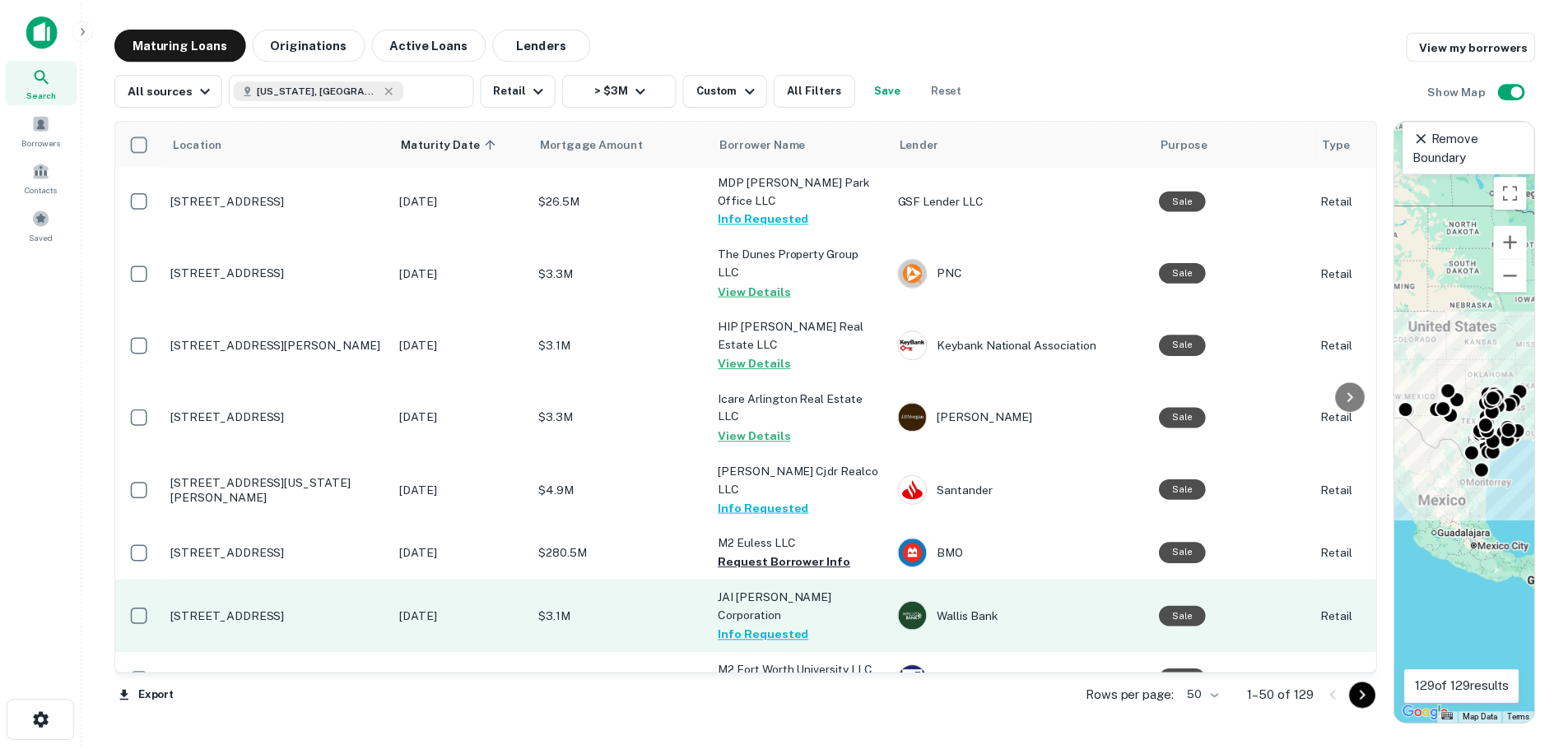
scroll to position [658, 0]
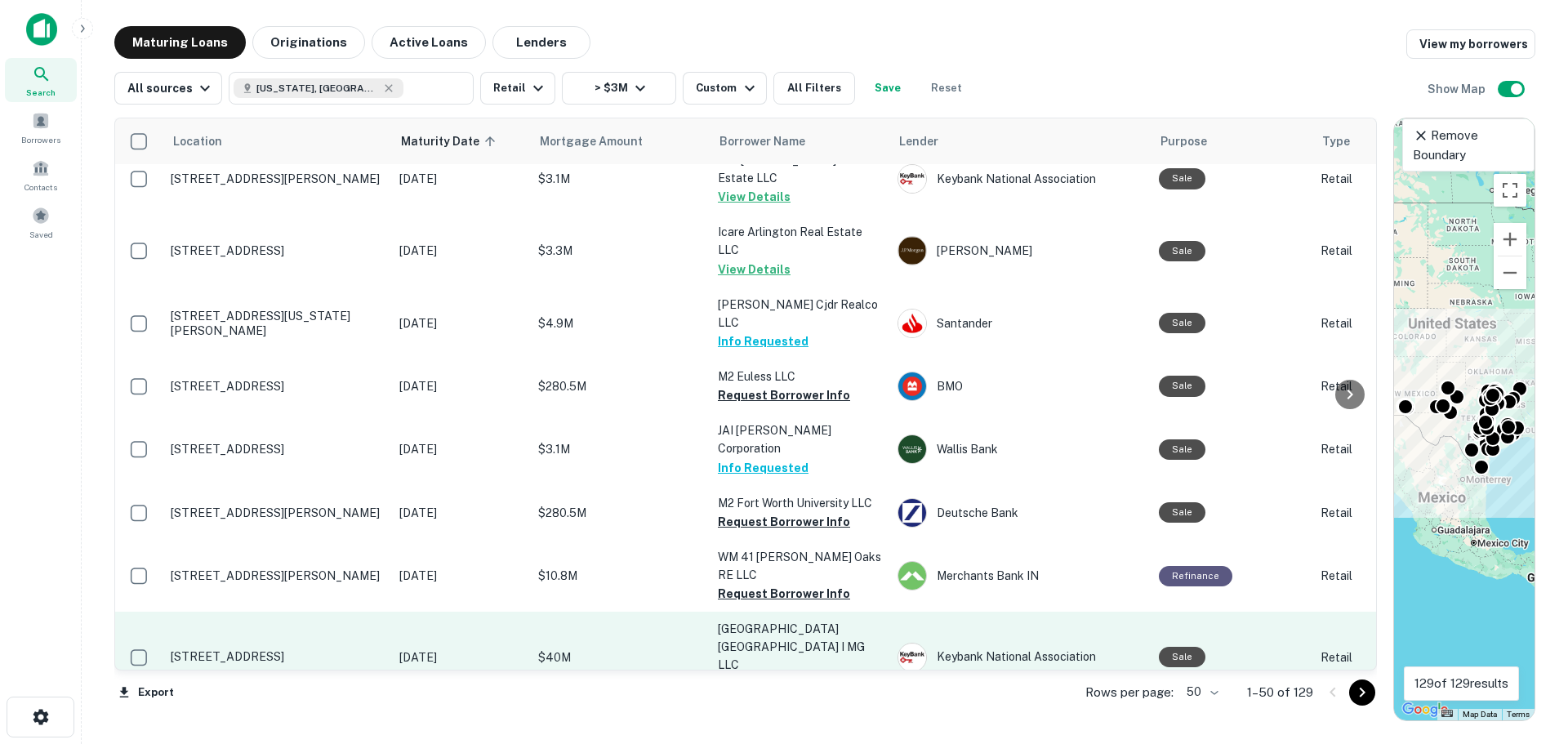
click at [294, 649] on p "[STREET_ADDRESS]" at bounding box center [276, 656] width 212 height 15
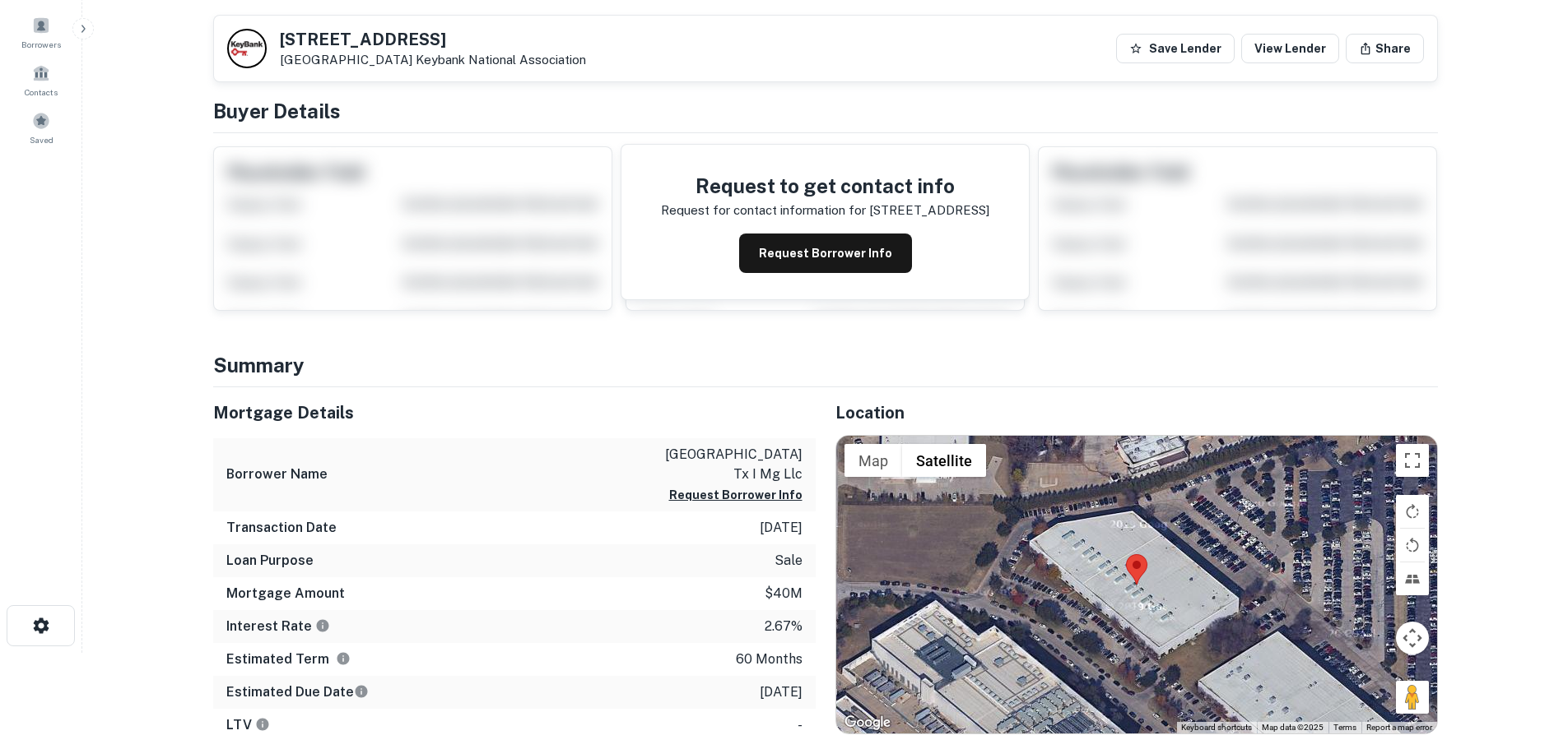
scroll to position [247, 0]
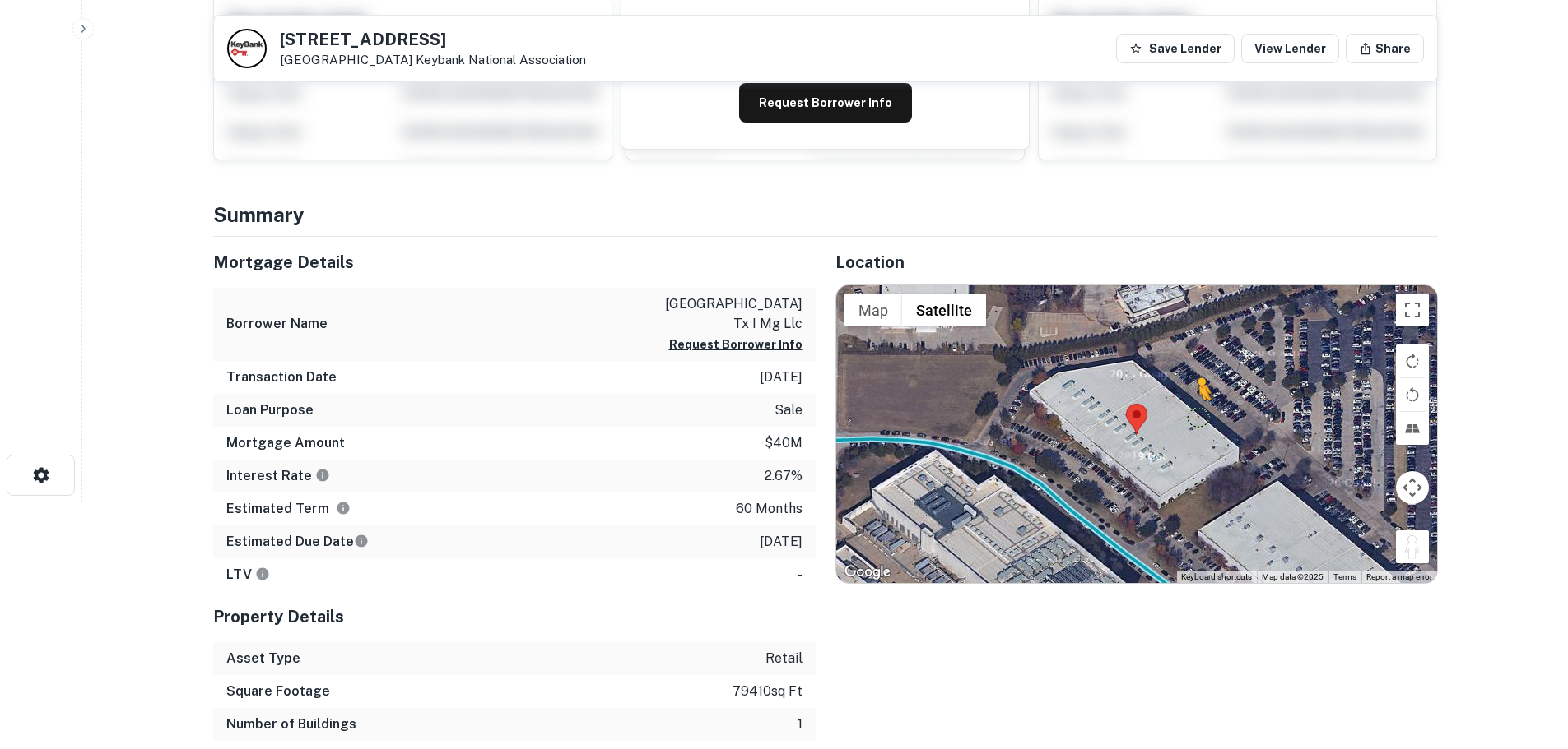
drag, startPoint x: 1417, startPoint y: 547, endPoint x: 1199, endPoint y: 417, distance: 253.8
click at [1199, 417] on div "To activate drag with keyboard, press Alt + Enter. Once in keyboard drag state,…" at bounding box center [1136, 434] width 601 height 298
drag, startPoint x: 1421, startPoint y: 557, endPoint x: 1070, endPoint y: 483, distance: 358.7
click at [1070, 483] on div "To activate drag with keyboard, press Alt + Enter. Once in keyboard drag state,…" at bounding box center [1136, 434] width 601 height 298
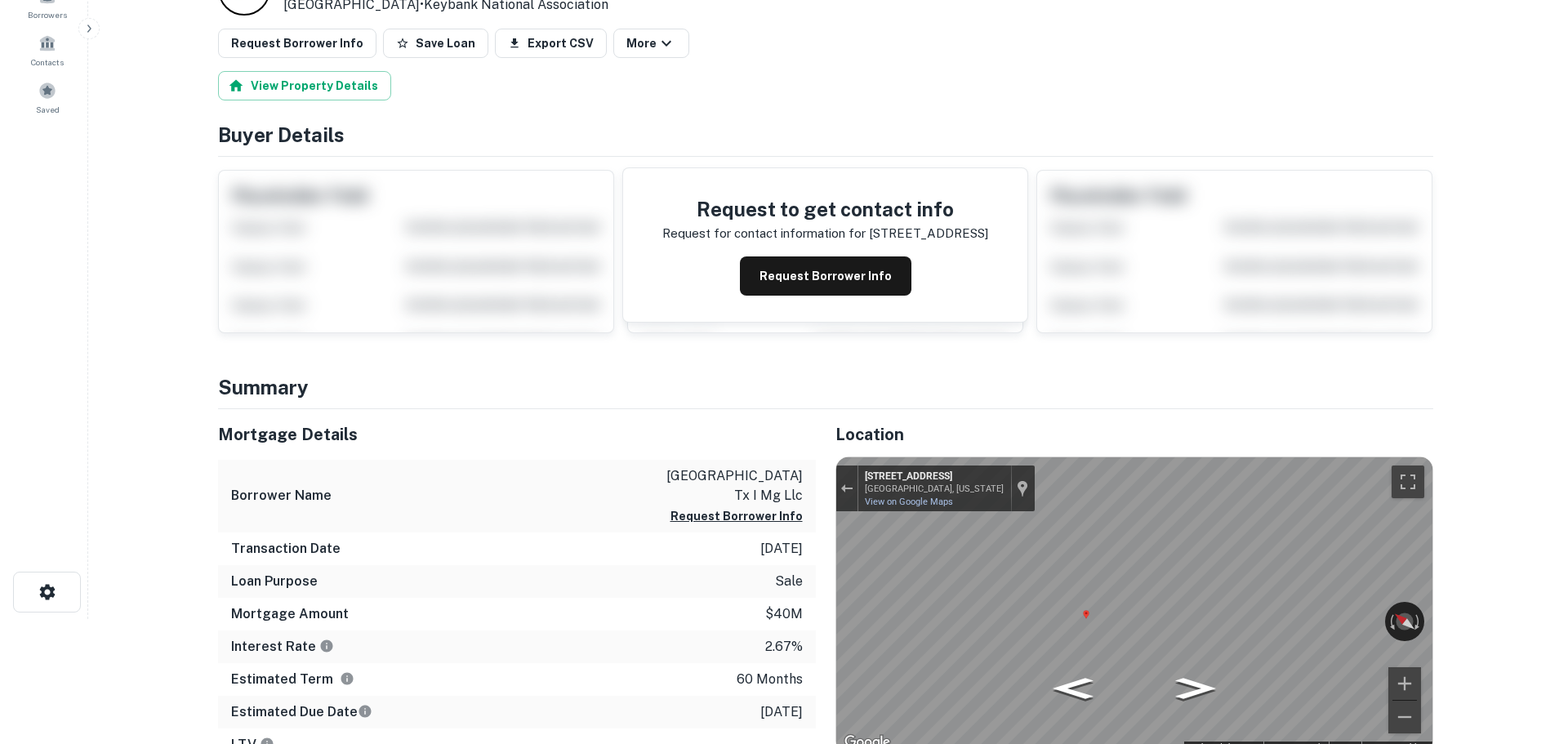
scroll to position [0, 0]
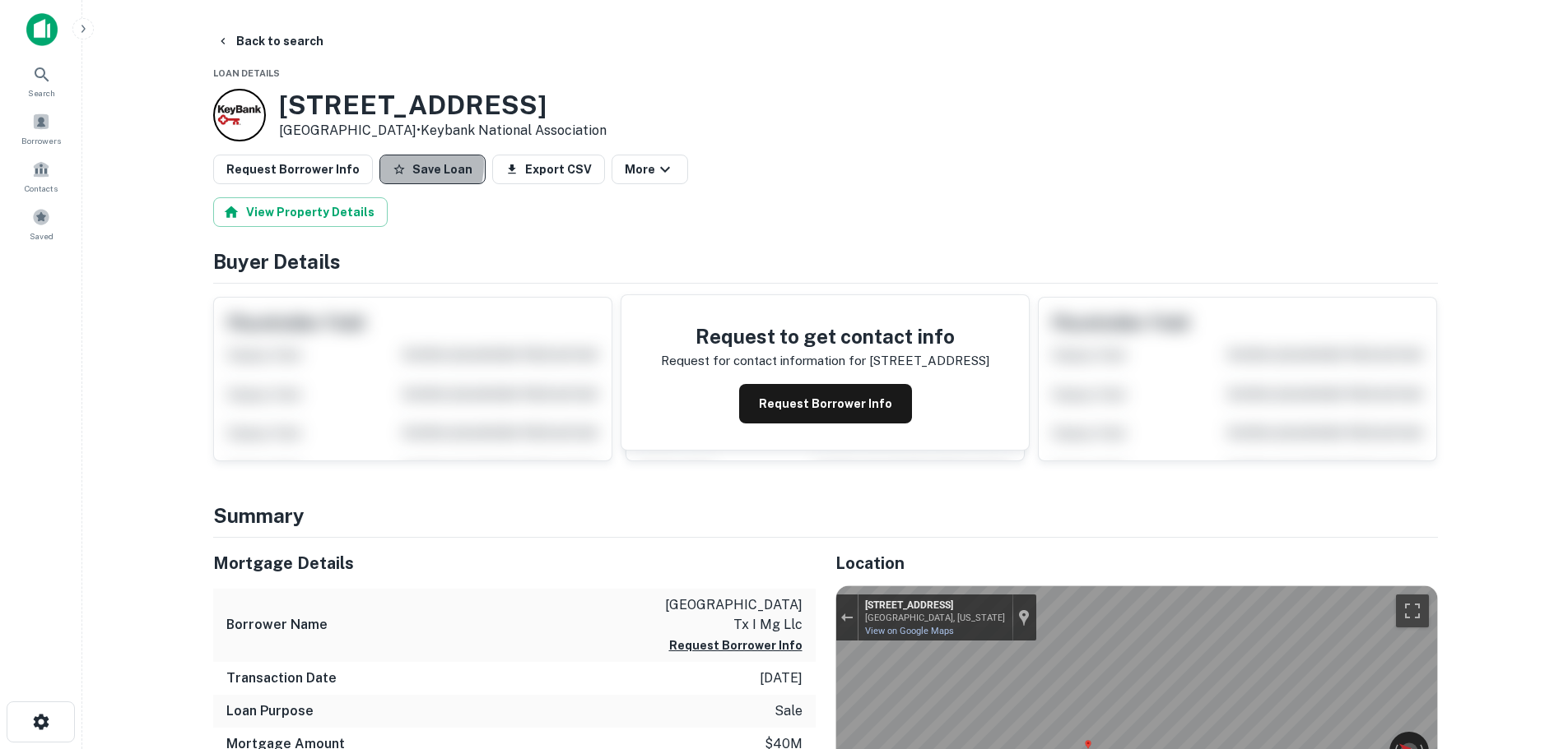
click at [397, 164] on button "Save Loan" at bounding box center [432, 170] width 106 height 30
click at [290, 176] on button "Request Borrower Info" at bounding box center [293, 170] width 159 height 30
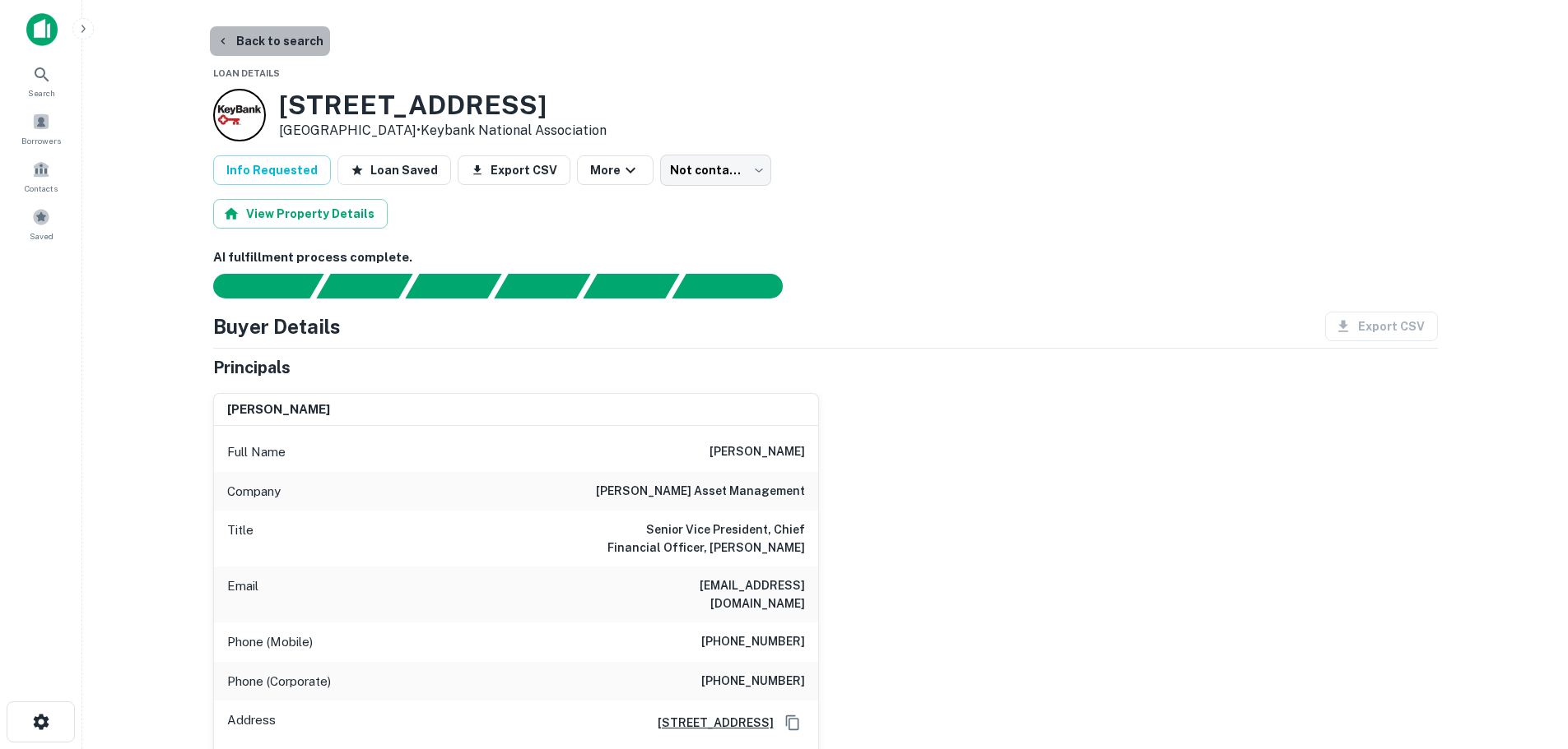
click at [297, 37] on button "Back to search" at bounding box center [270, 41] width 120 height 30
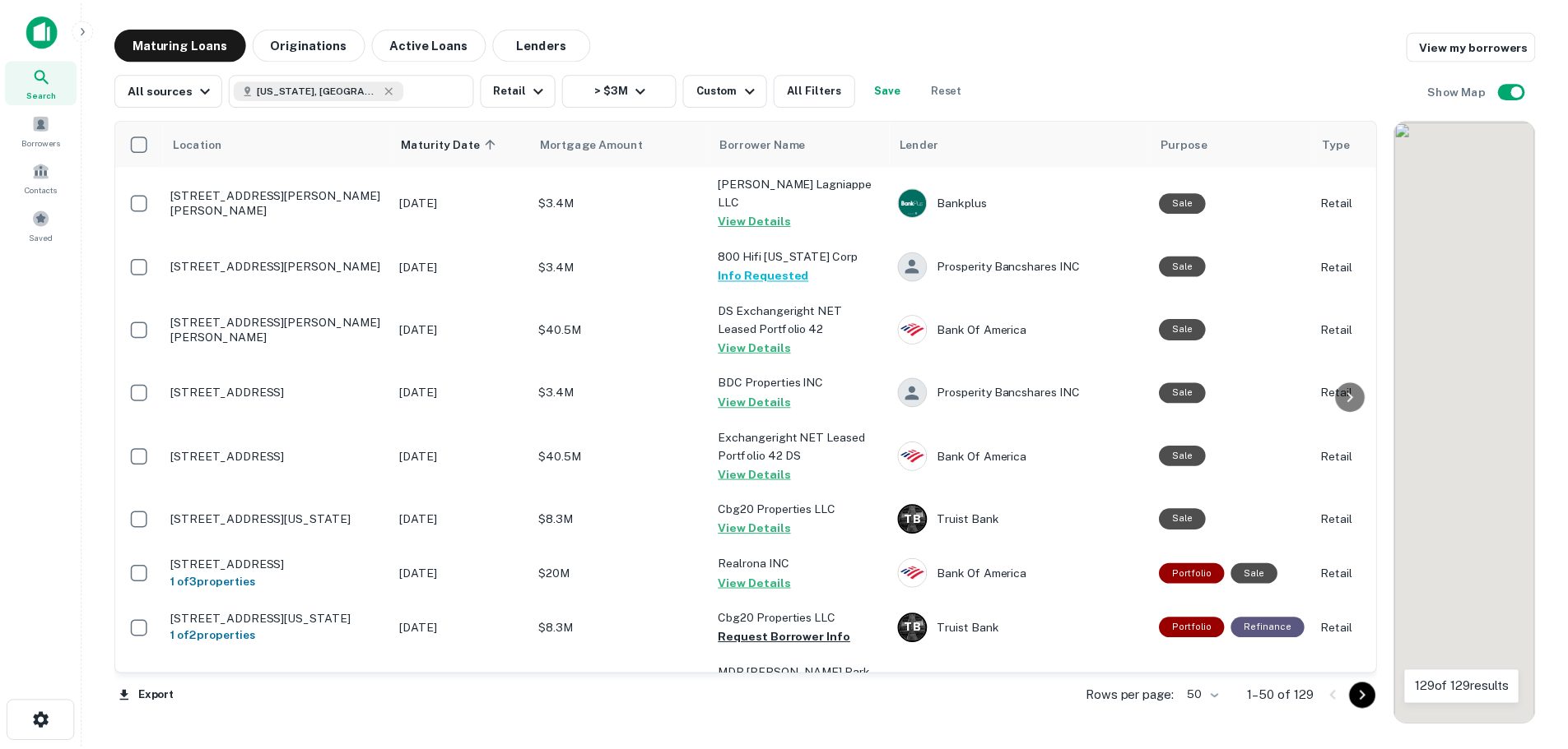
scroll to position [658, 0]
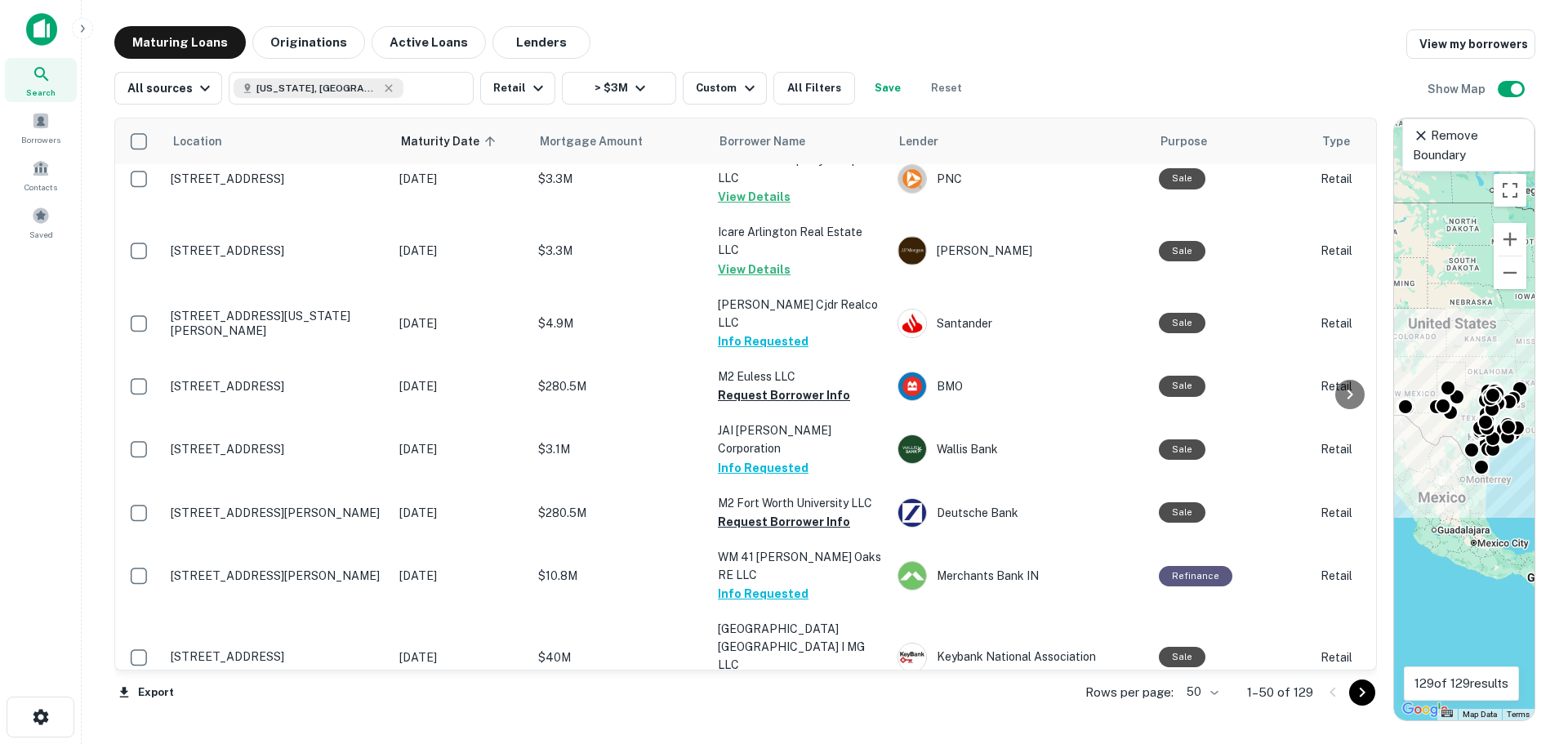
click at [298, 715] on p "[STREET_ADDRESS][PERSON_NAME][PERSON_NAME]" at bounding box center [276, 730] width 212 height 30
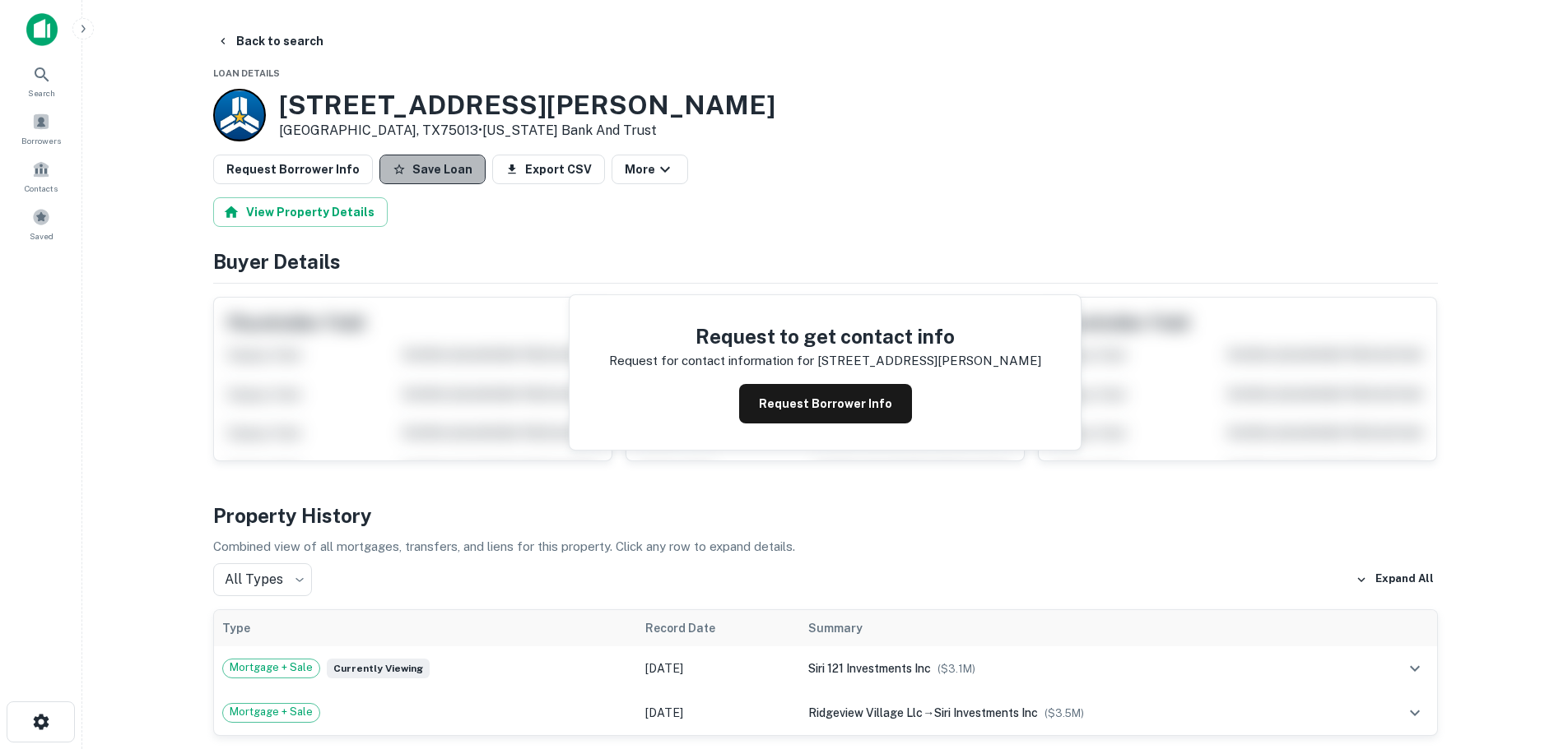
click at [439, 167] on button "Save Loan" at bounding box center [432, 170] width 106 height 30
click at [335, 161] on button "Request Borrower Info" at bounding box center [293, 170] width 159 height 30
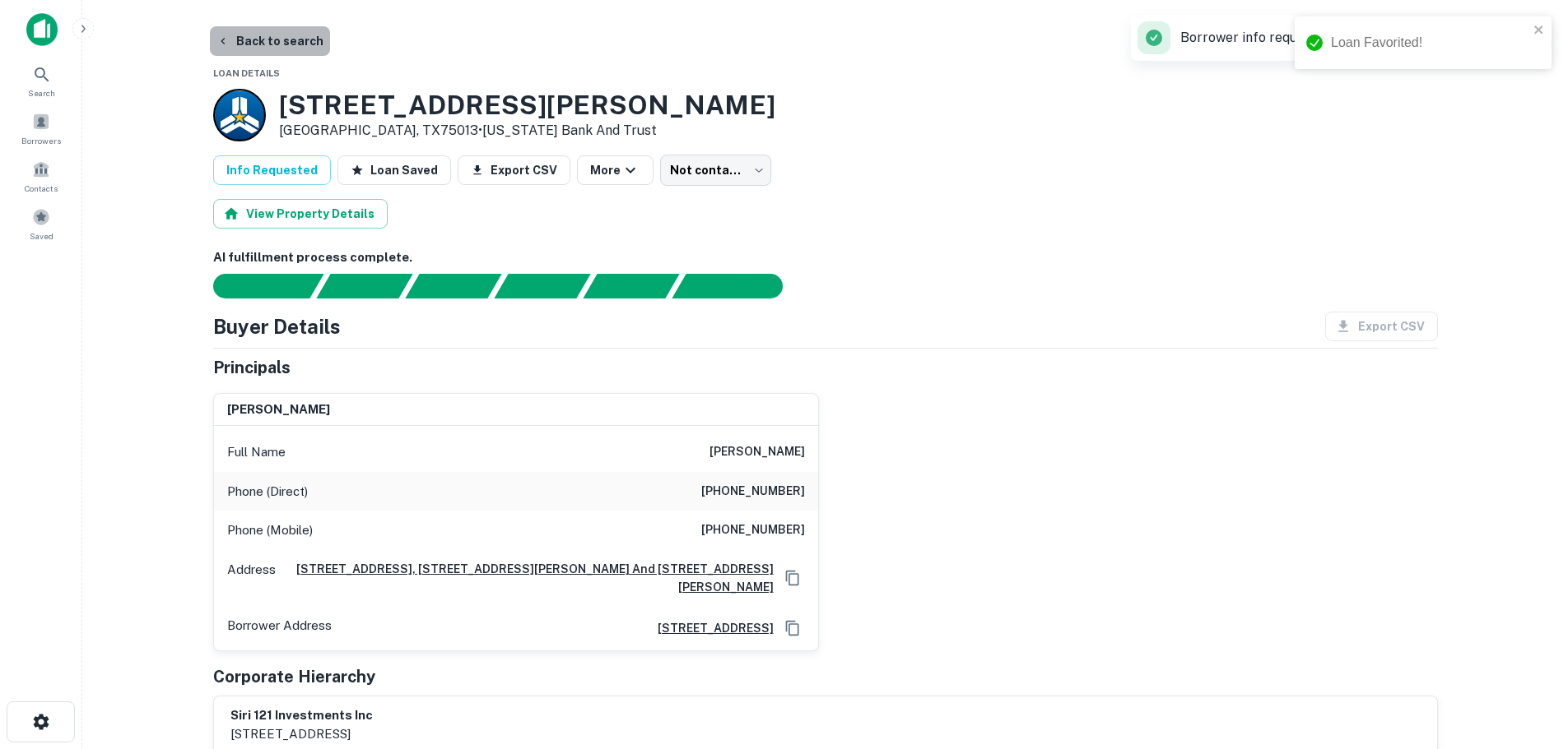
click at [275, 29] on button "Back to search" at bounding box center [270, 41] width 120 height 30
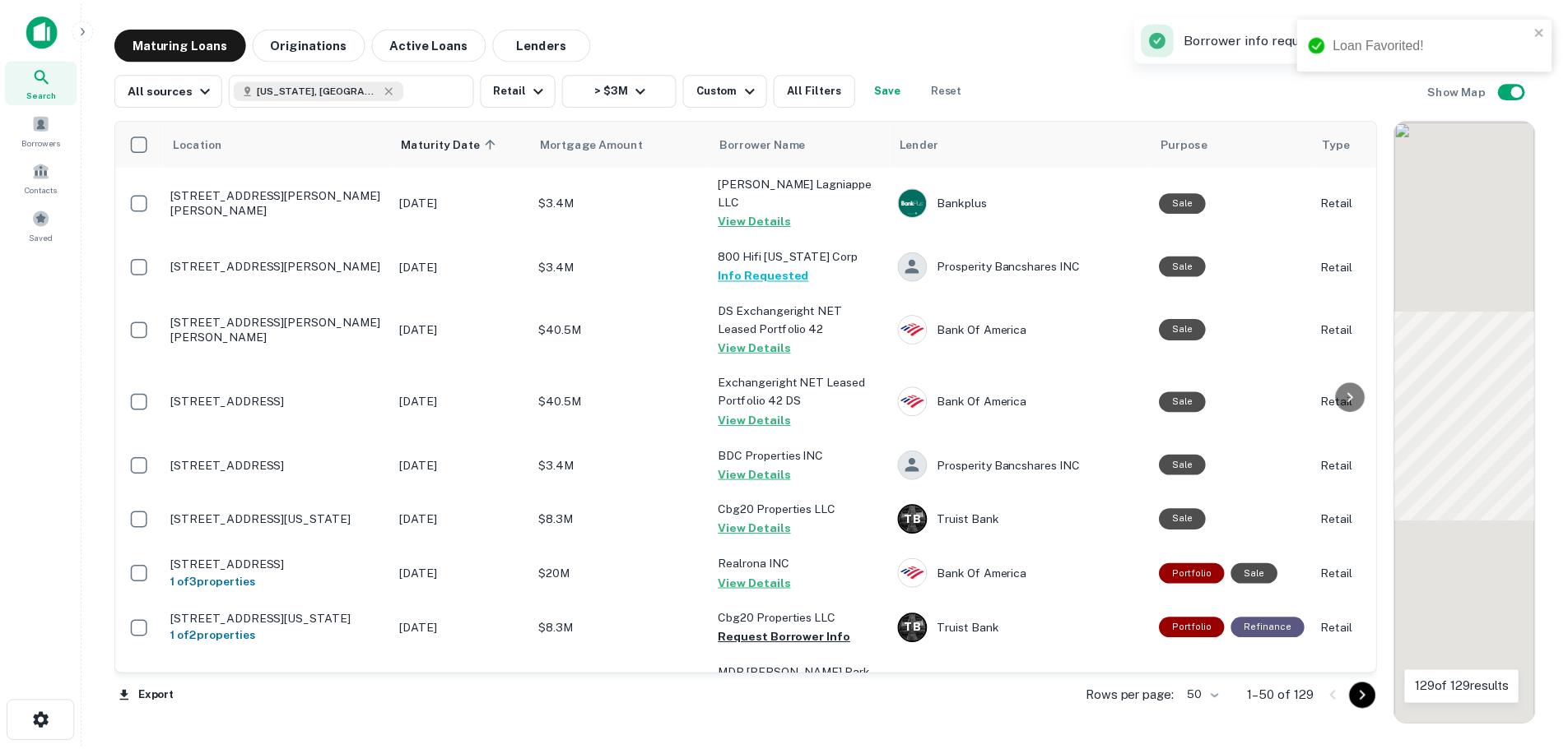
scroll to position [658, 0]
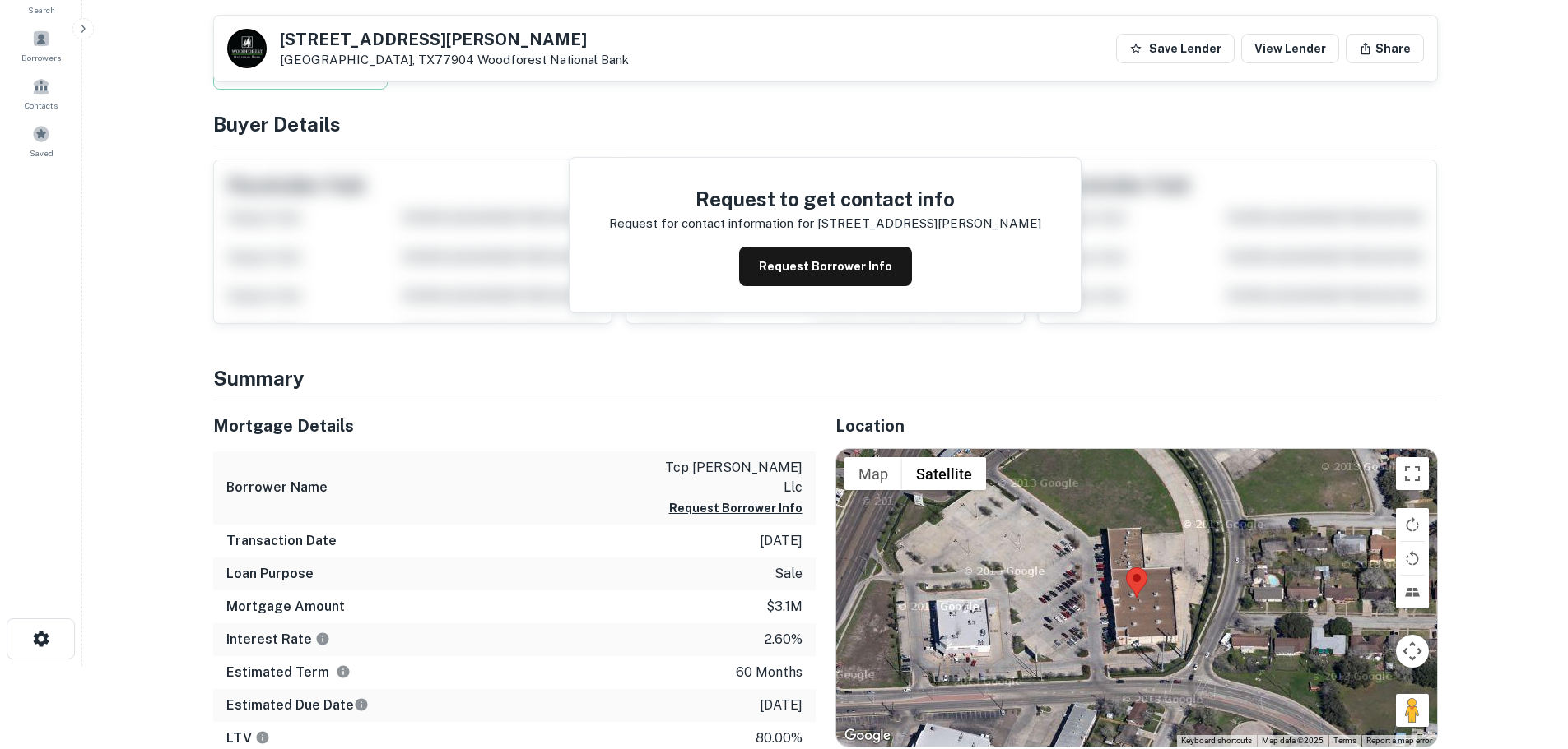
scroll to position [247, 0]
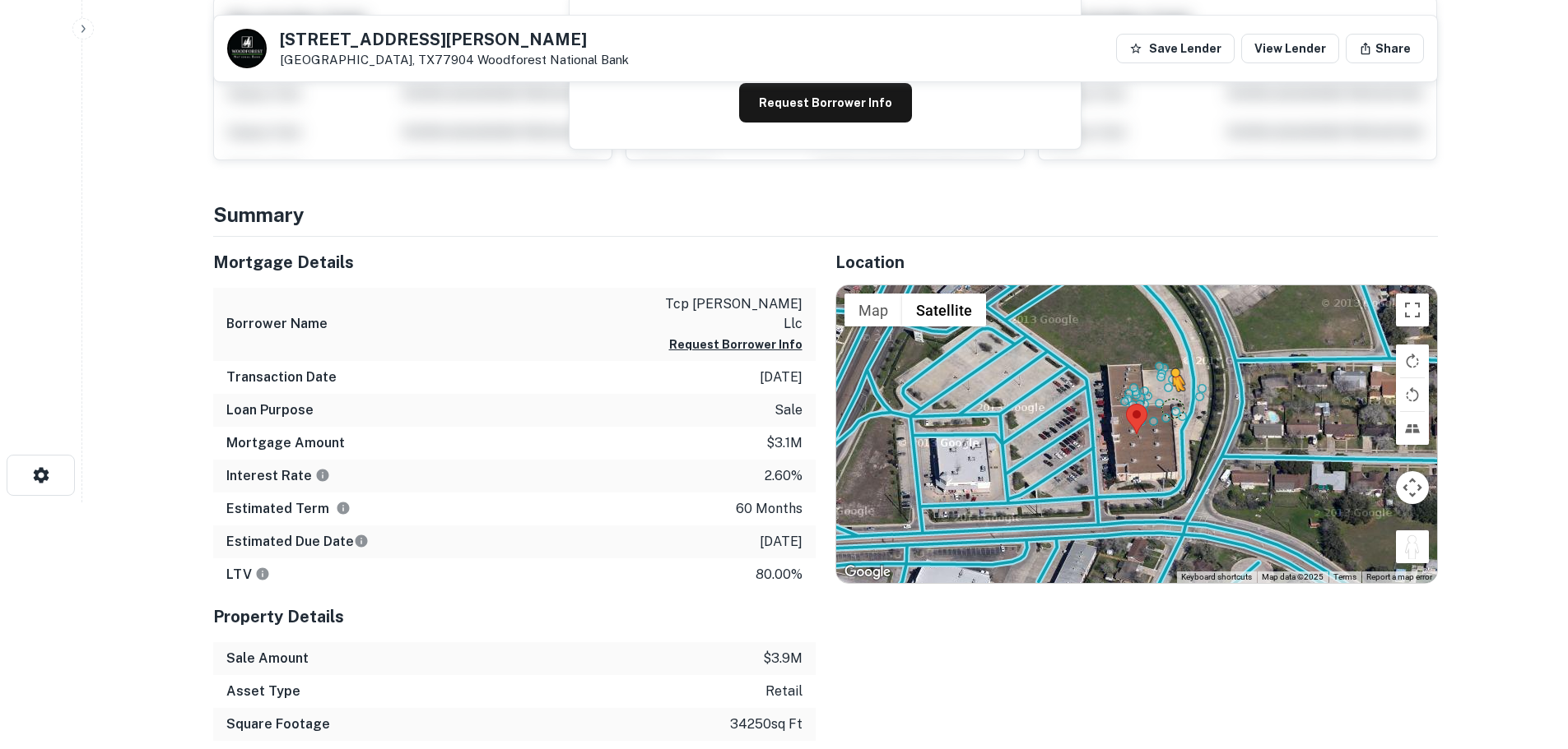
drag, startPoint x: 1423, startPoint y: 546, endPoint x: 1174, endPoint y: 407, distance: 285.2
click at [1174, 407] on div "To activate drag with keyboard, press Alt + Enter. Once in keyboard drag state,…" at bounding box center [1136, 434] width 601 height 298
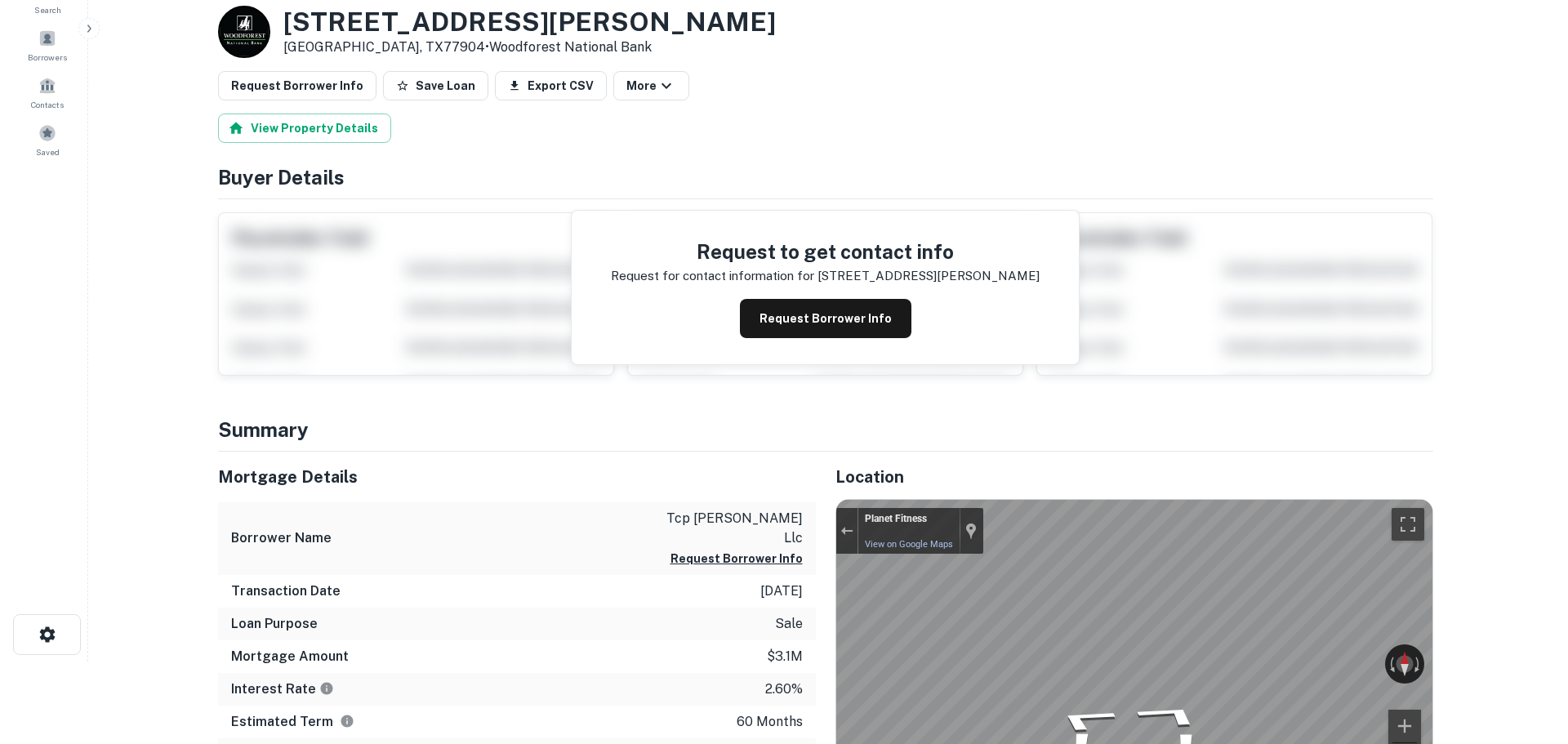
scroll to position [0, 0]
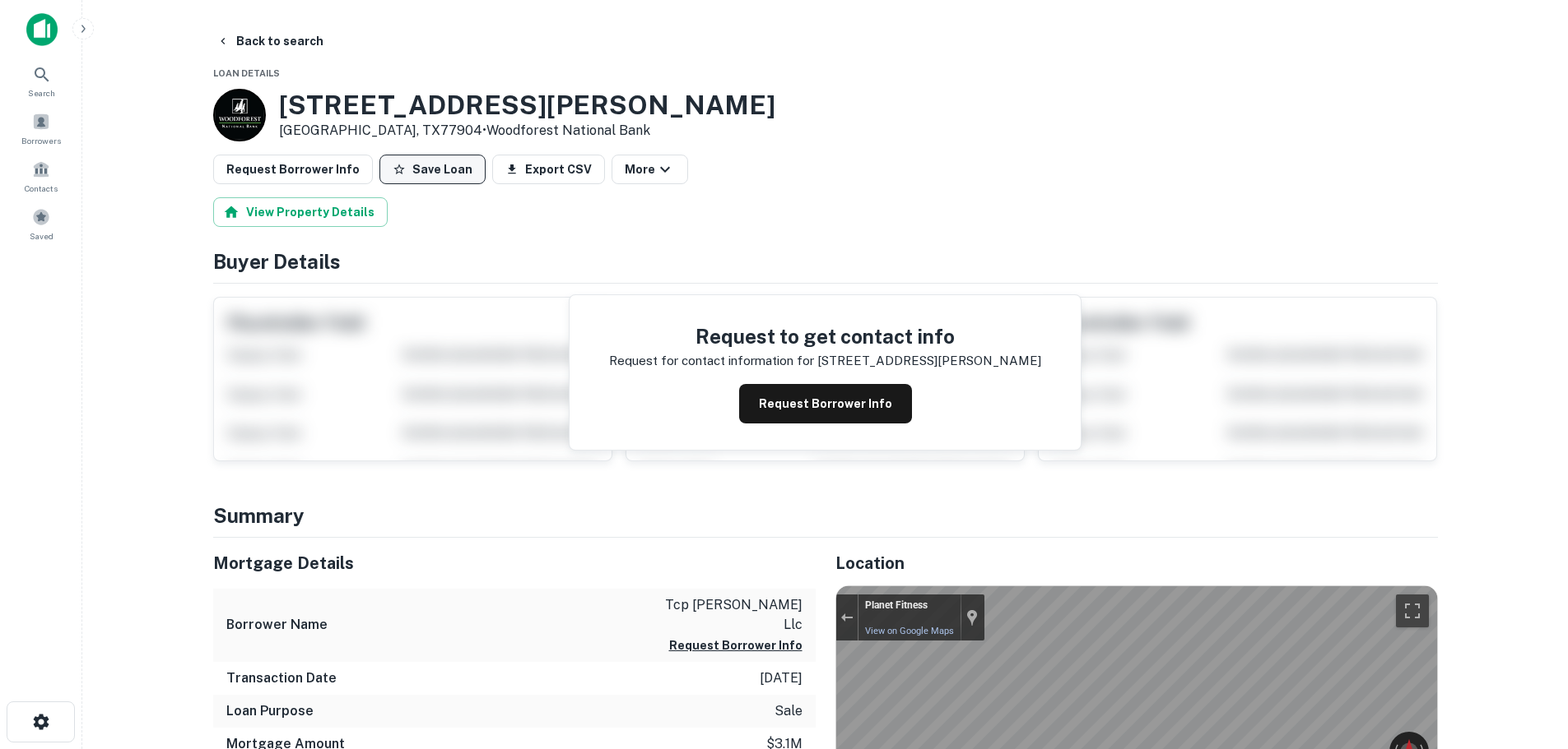
click at [426, 176] on button "Save Loan" at bounding box center [432, 170] width 106 height 30
click at [363, 178] on div "Request Borrower Info Save Loan Export CSV More" at bounding box center [826, 170] width 1225 height 30
click at [328, 178] on button "Request Borrower Info" at bounding box center [293, 170] width 159 height 30
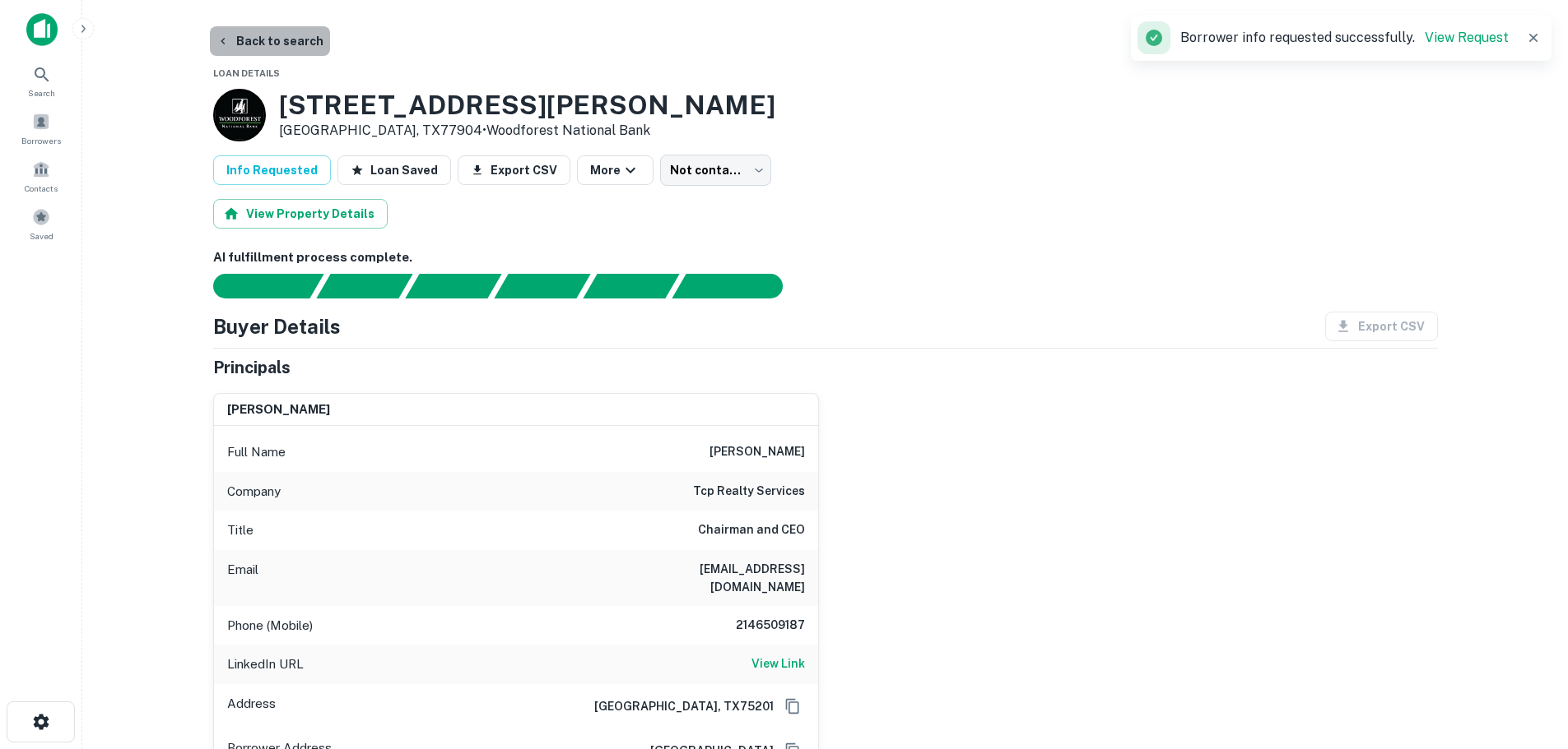
click at [296, 44] on button "Back to search" at bounding box center [270, 41] width 120 height 30
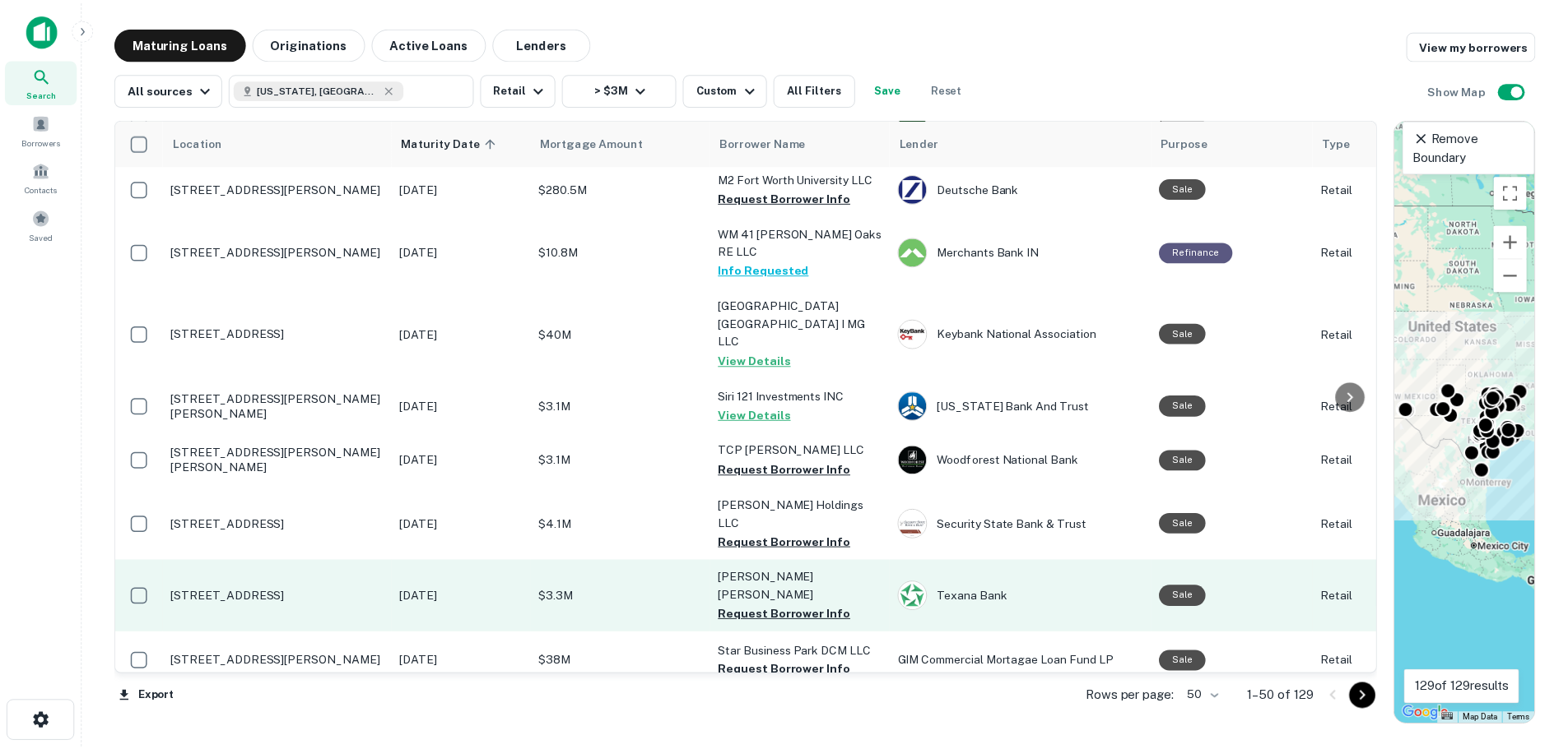
scroll to position [987, 0]
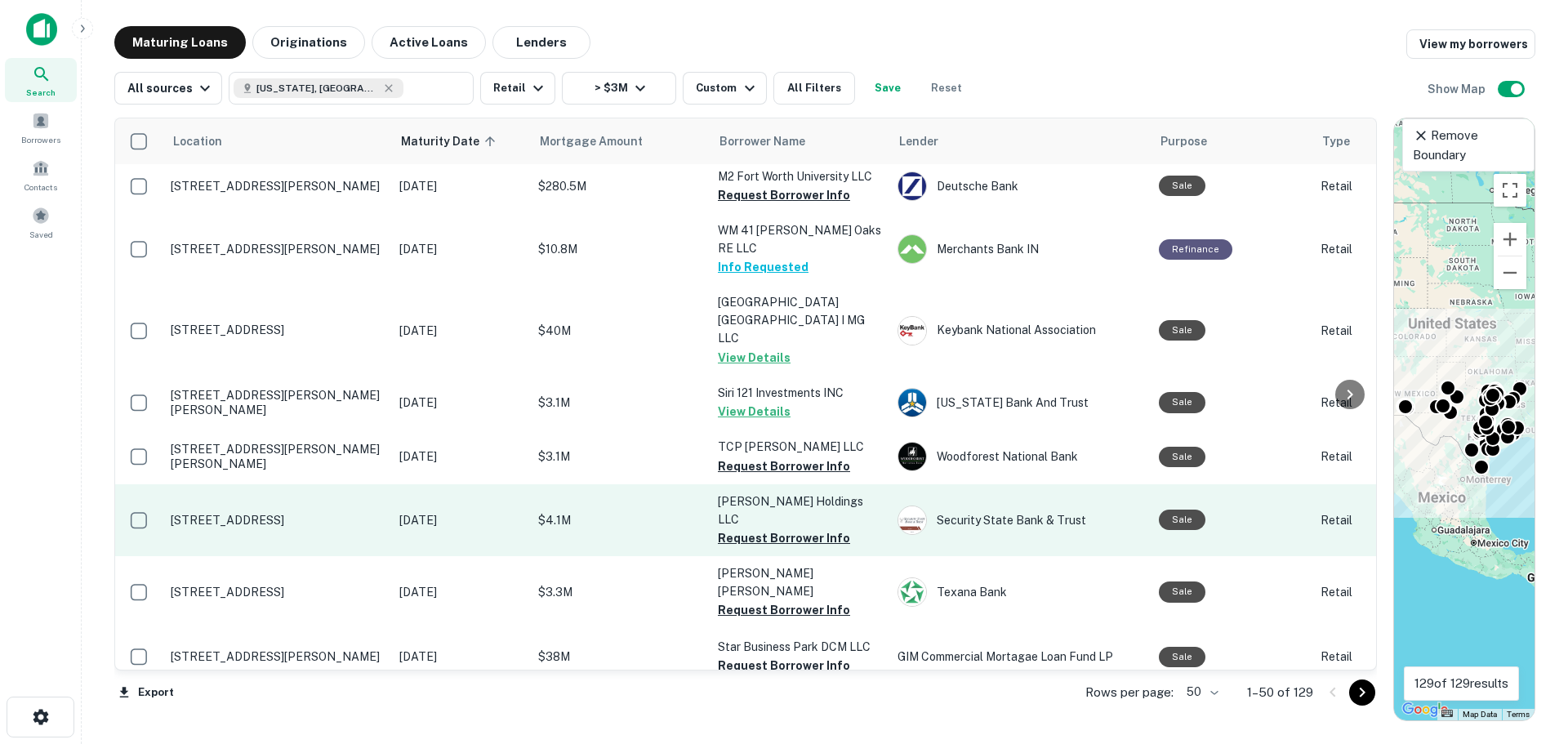
click at [260, 513] on p "[STREET_ADDRESS]" at bounding box center [276, 520] width 212 height 15
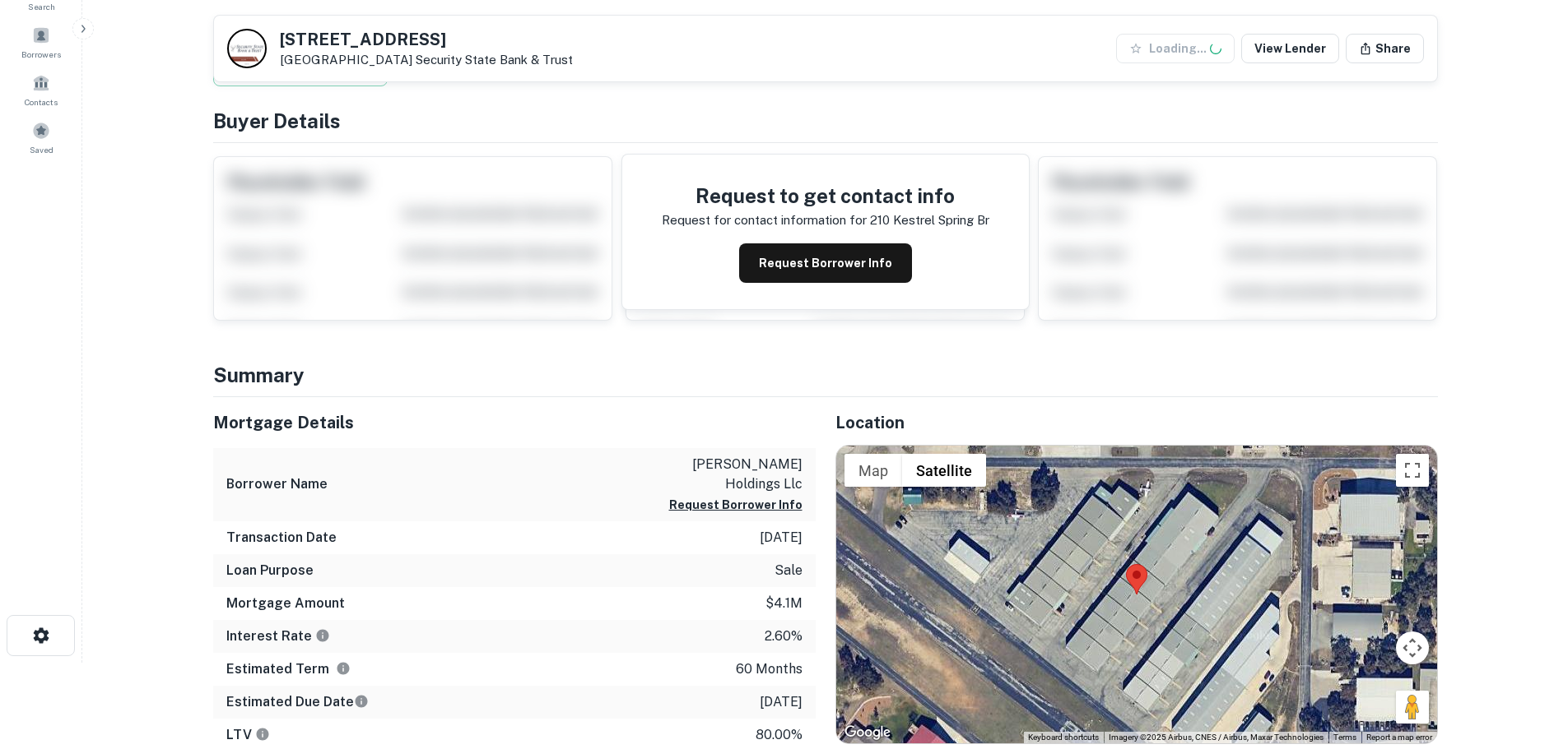
scroll to position [247, 0]
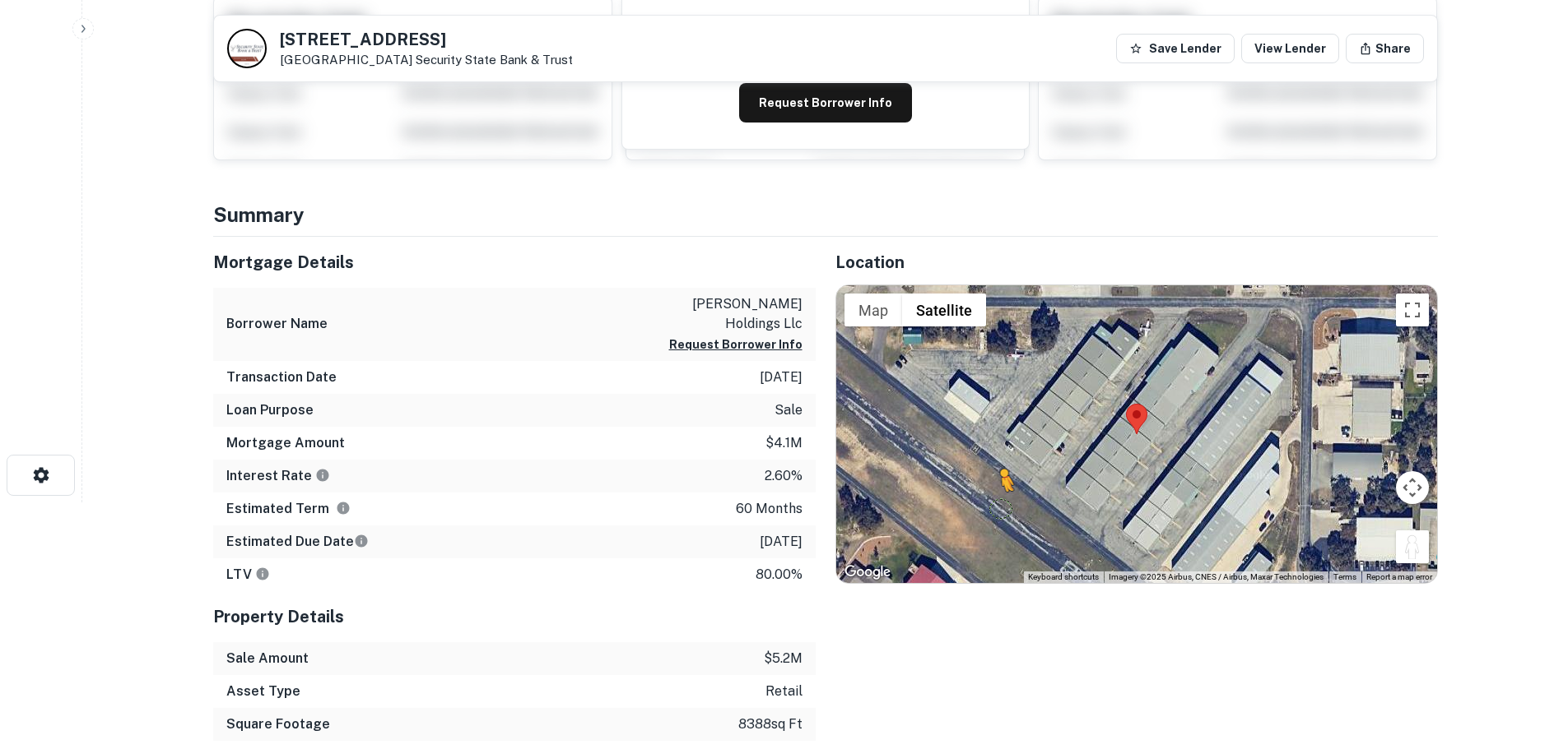
drag, startPoint x: 1423, startPoint y: 558, endPoint x: 1001, endPoint y: 506, distance: 425.2
click at [1001, 506] on div "To activate drag with keyboard, press Alt + Enter. Once in keyboard drag state,…" at bounding box center [1136, 434] width 601 height 298
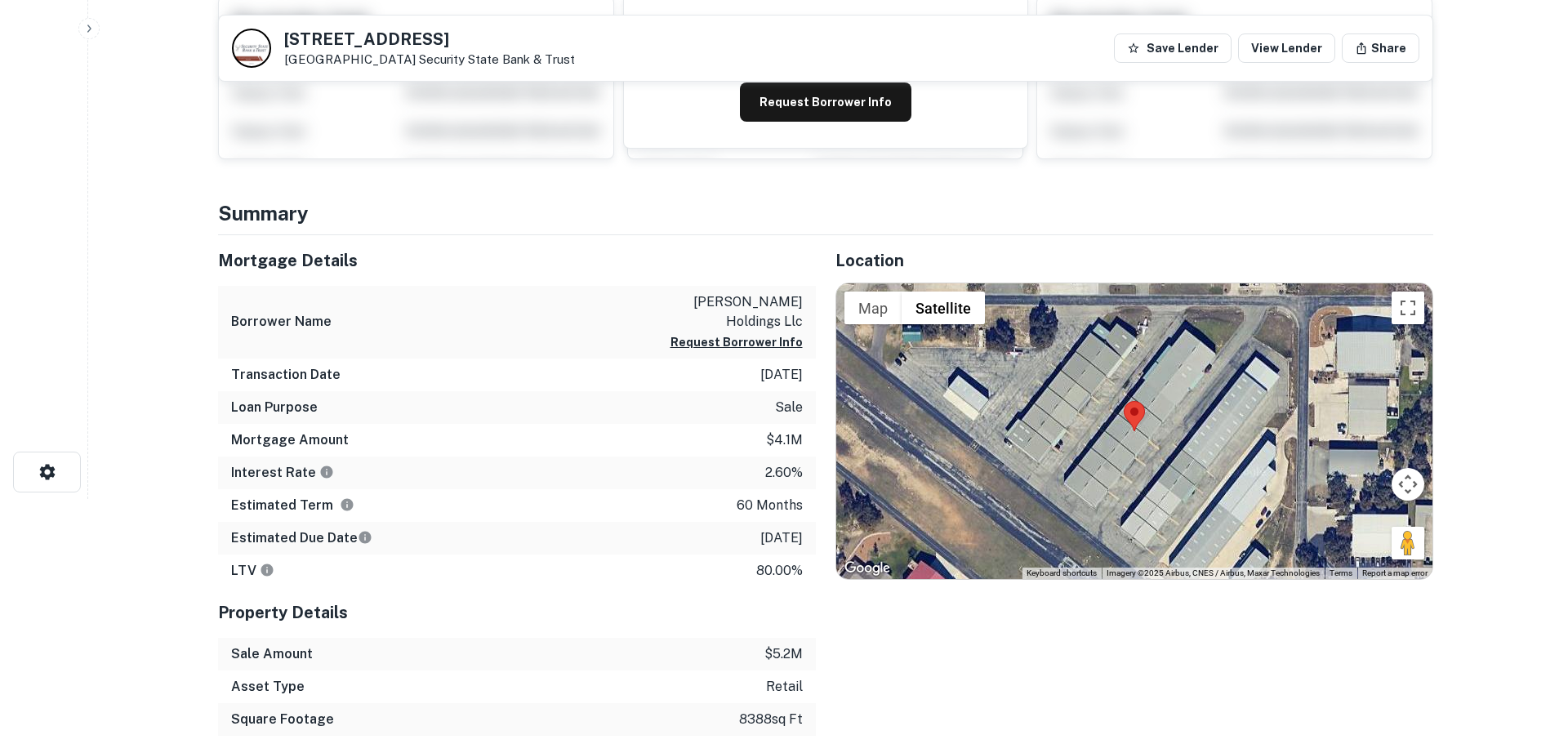
scroll to position [0, 0]
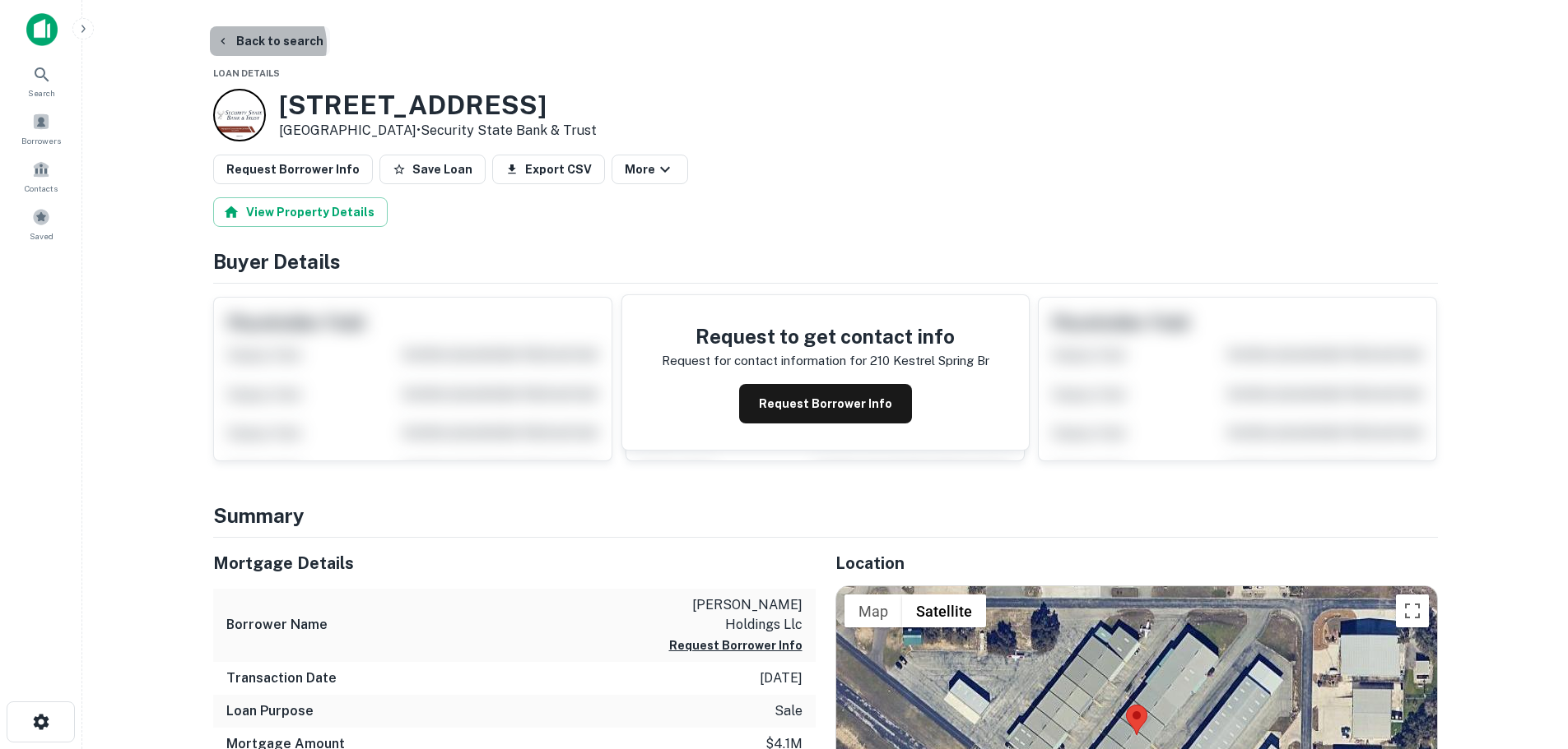
click at [260, 46] on button "Back to search" at bounding box center [270, 41] width 120 height 30
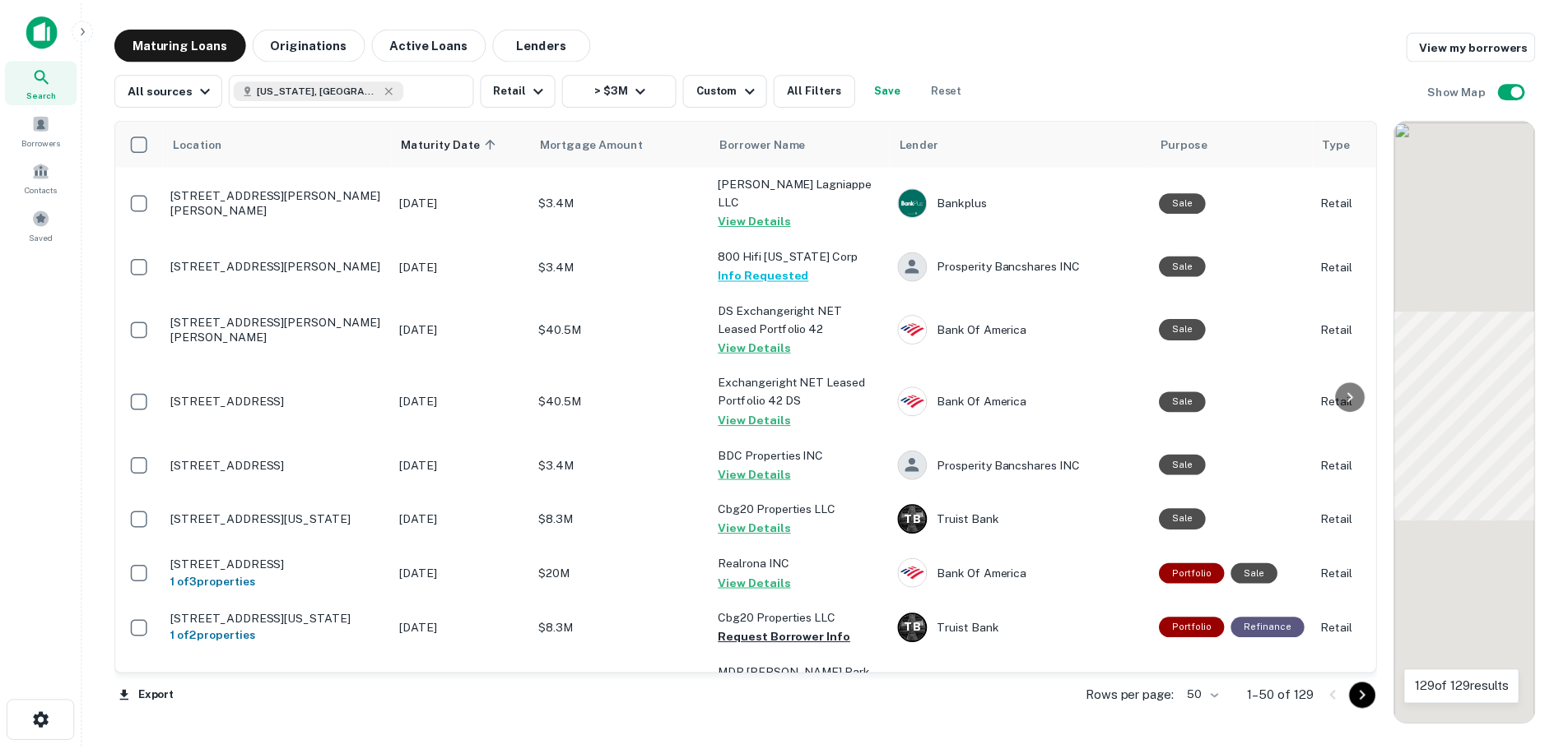
scroll to position [987, 0]
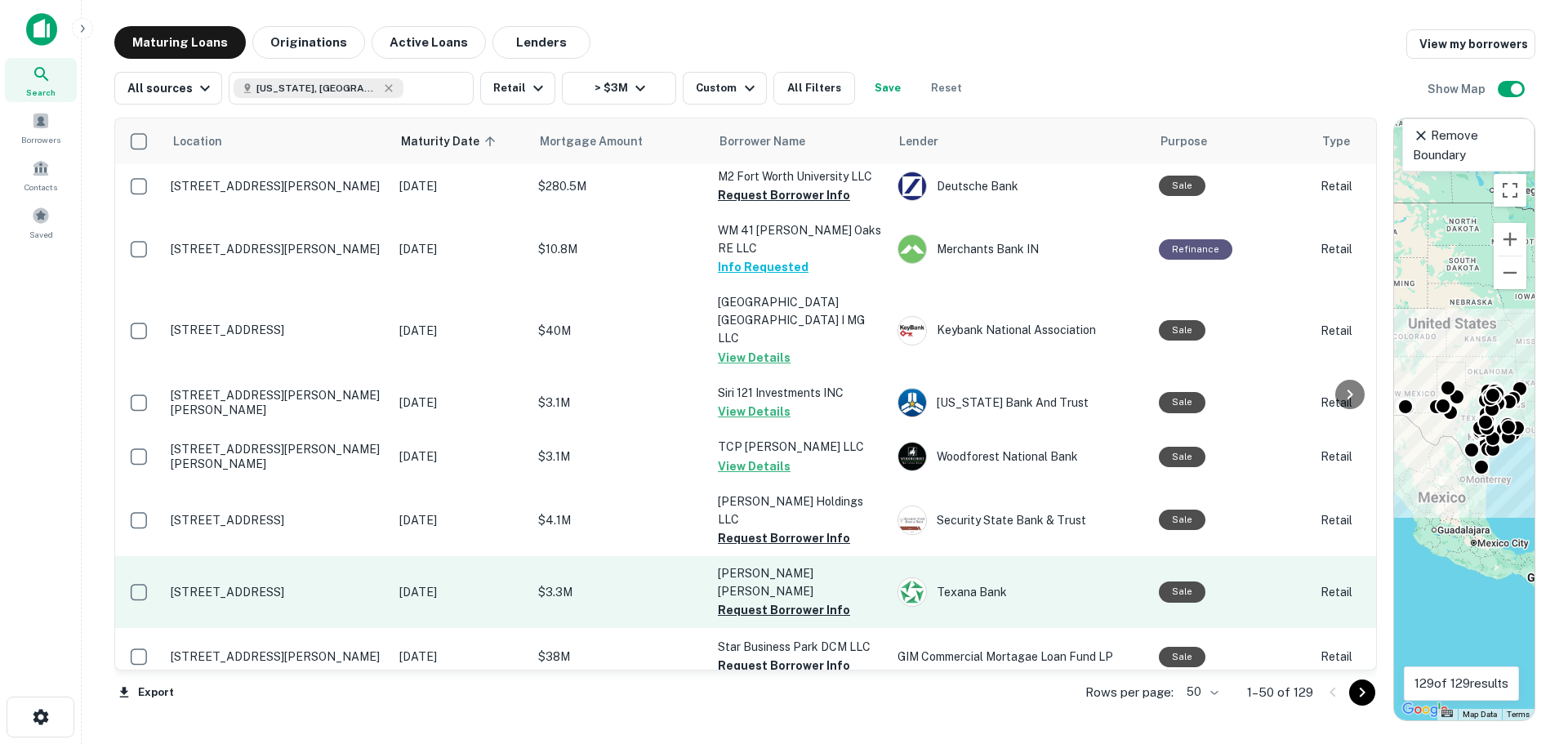
click at [268, 585] on p "[STREET_ADDRESS]" at bounding box center [276, 592] width 212 height 15
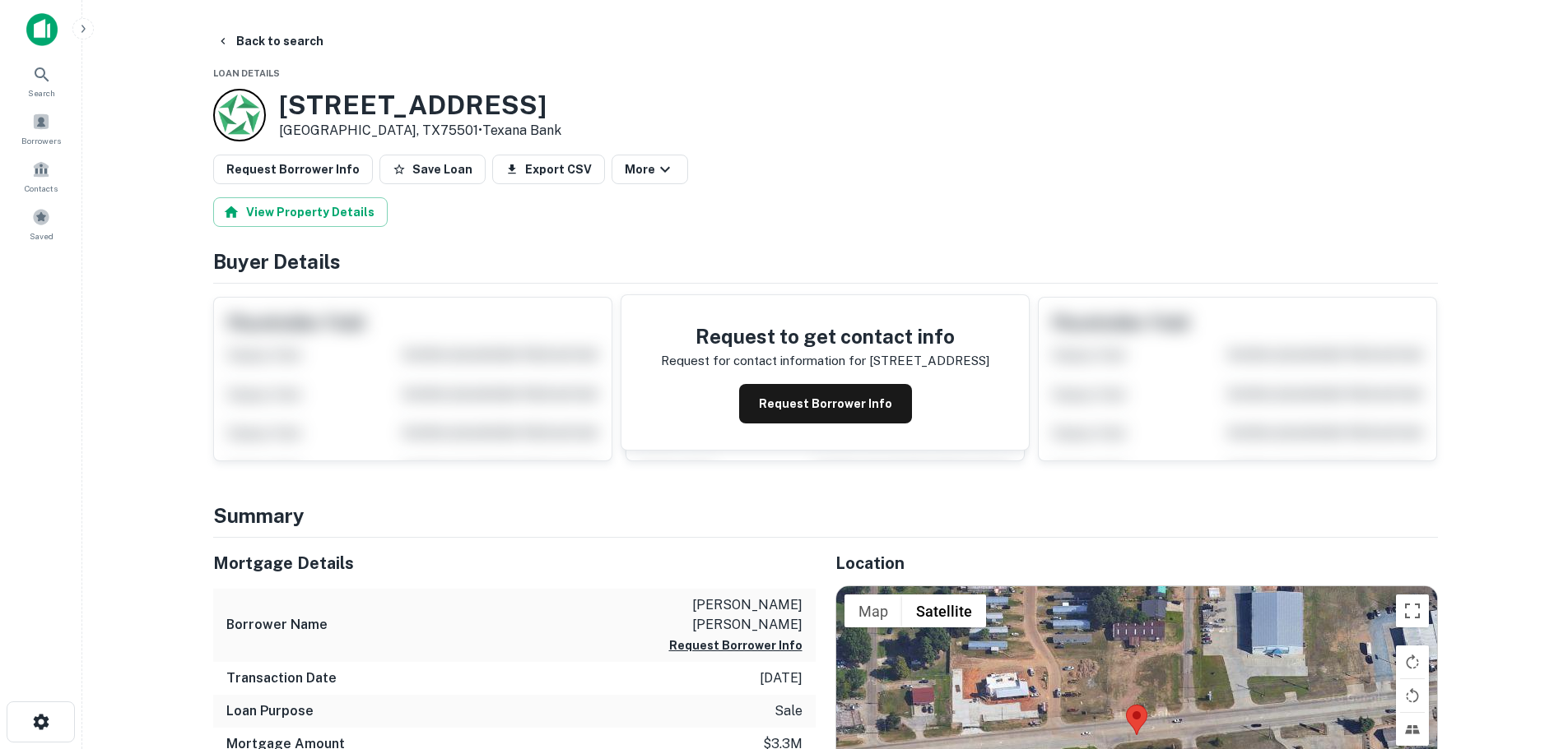
click at [378, 114] on h3 "[STREET_ADDRESS]" at bounding box center [420, 105] width 282 height 32
copy h3 "[STREET_ADDRESS]"
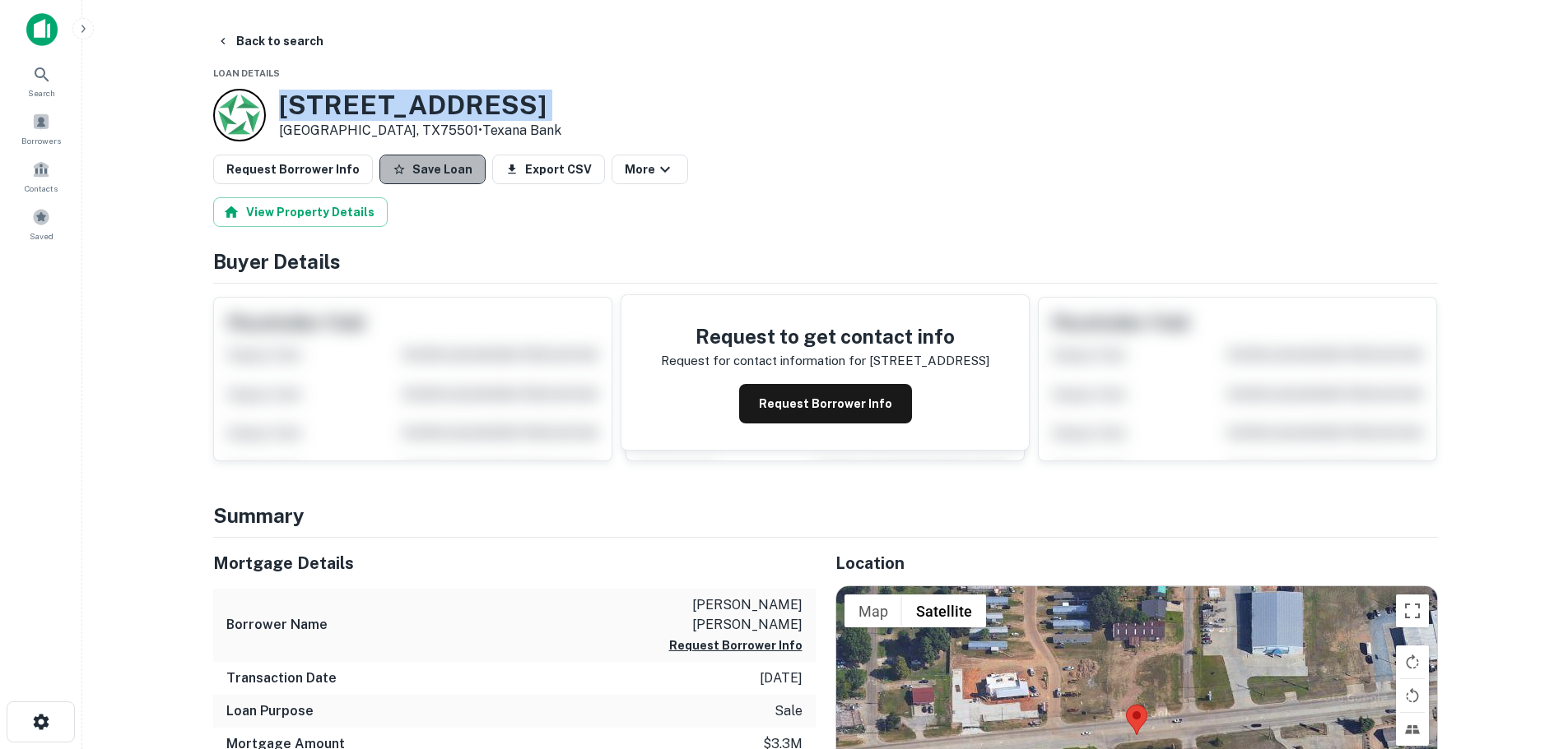
click at [447, 172] on button "Save Loan" at bounding box center [432, 170] width 106 height 30
click at [355, 167] on button "Request Borrower Info" at bounding box center [293, 170] width 159 height 30
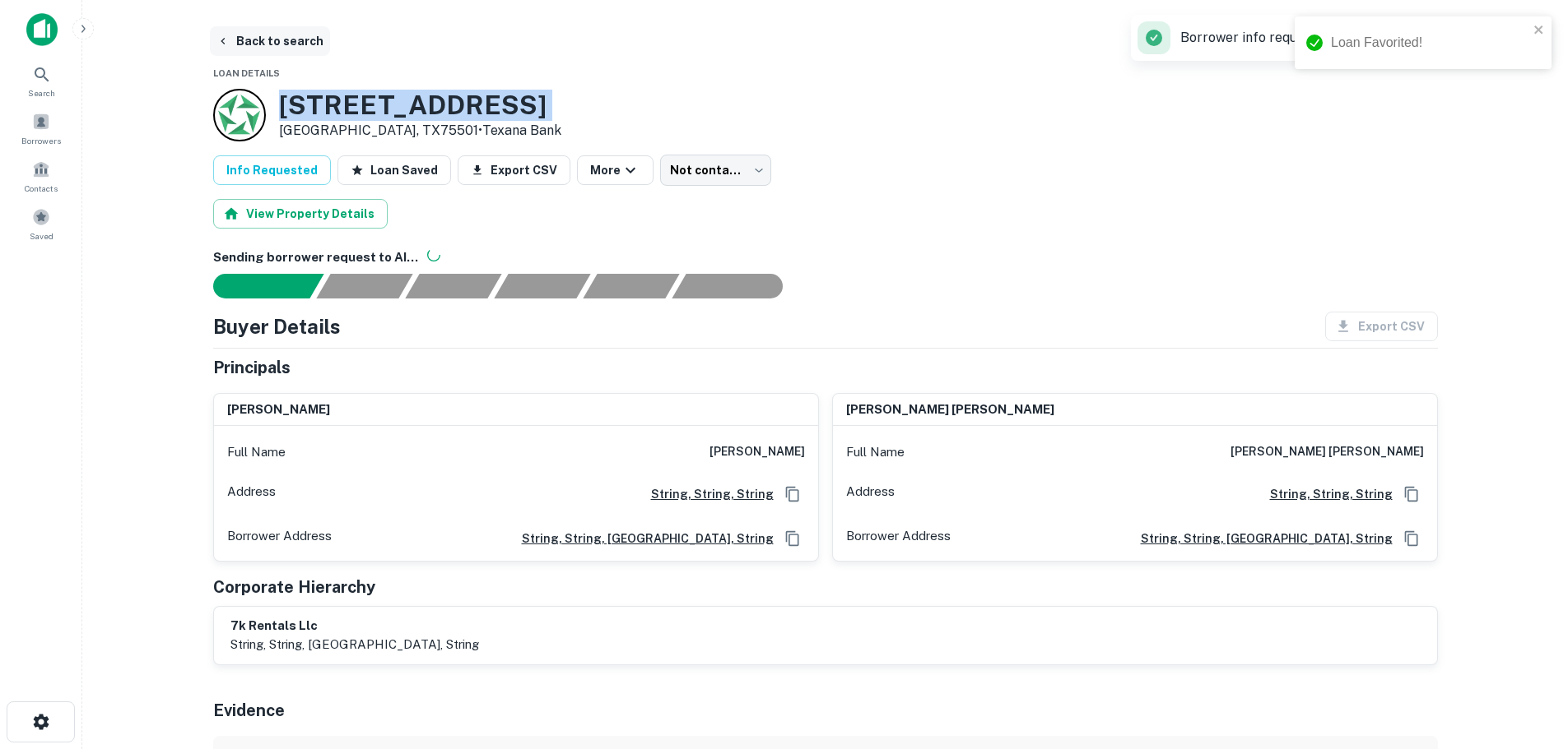
click at [270, 41] on button "Back to search" at bounding box center [270, 41] width 120 height 30
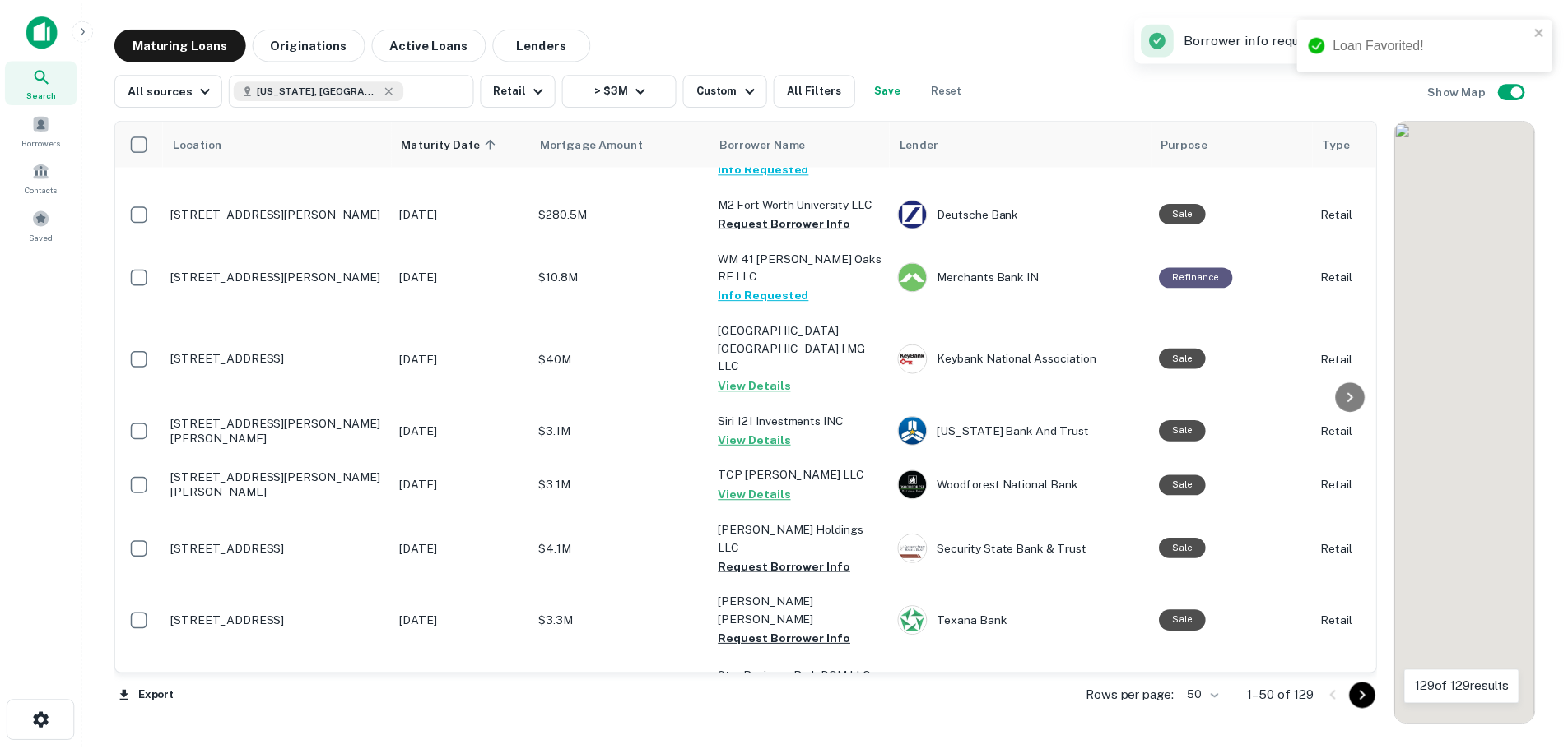
scroll to position [987, 0]
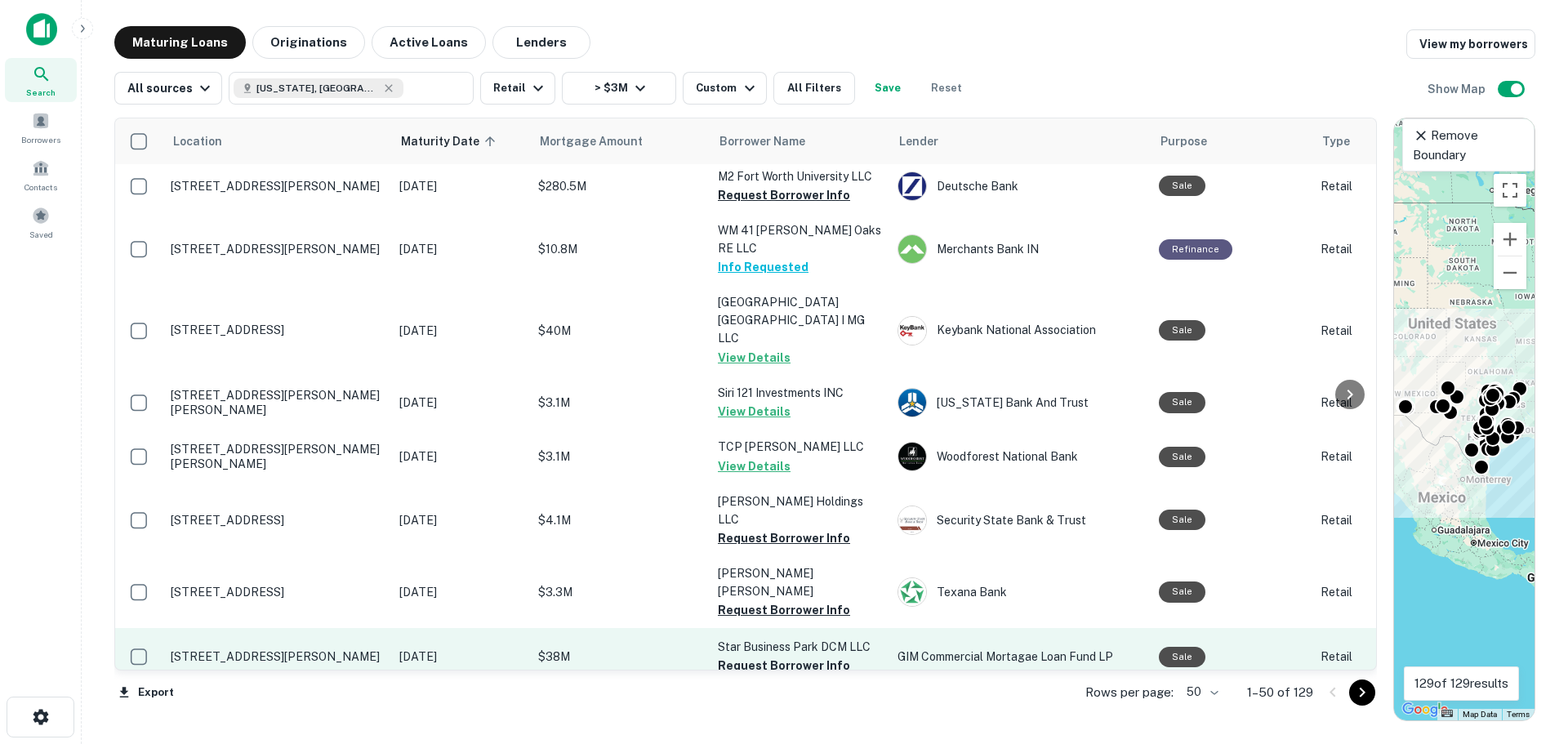
click at [275, 649] on p "[STREET_ADDRESS][PERSON_NAME]" at bounding box center [276, 656] width 212 height 15
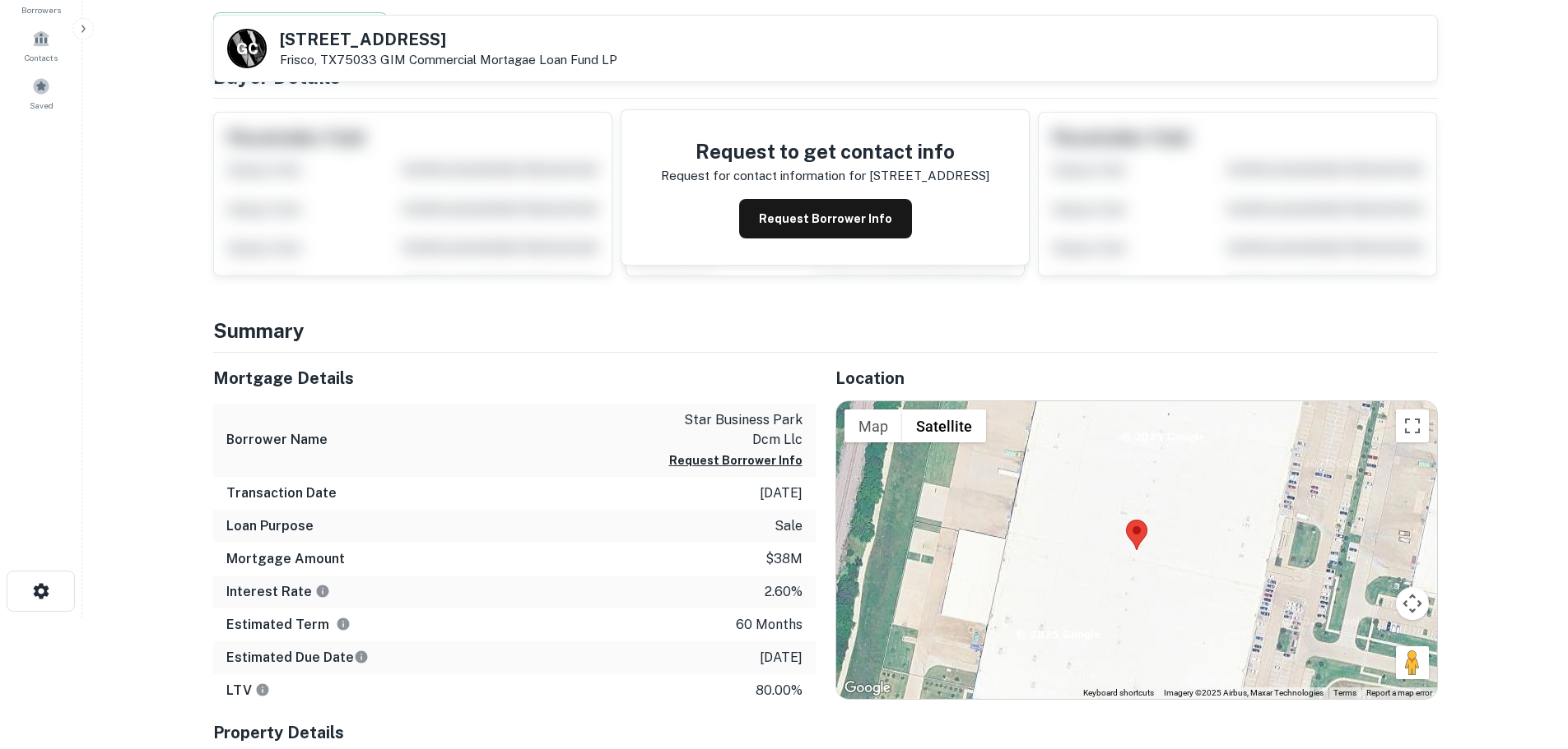
scroll to position [329, 0]
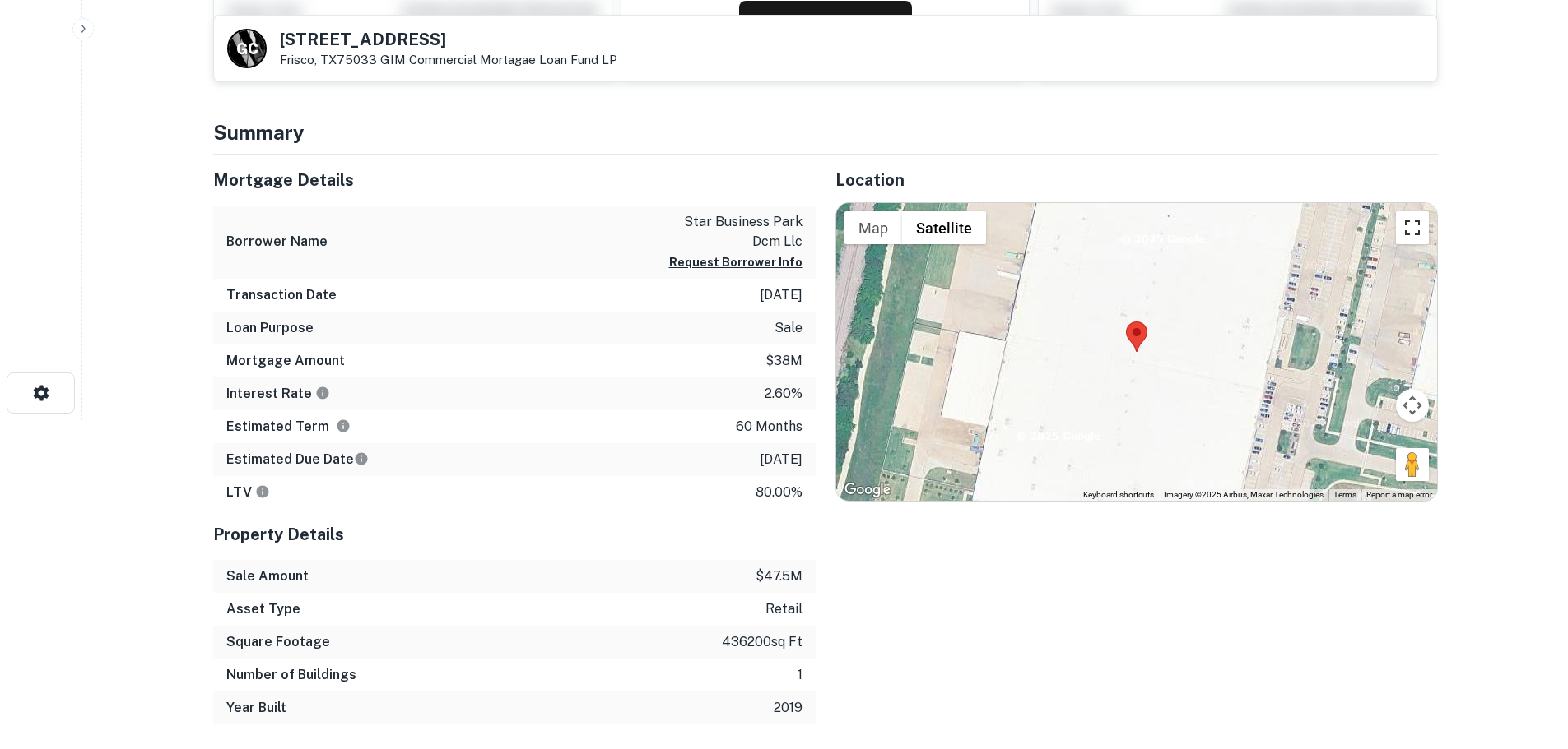
click at [1421, 236] on button "Toggle fullscreen view" at bounding box center [1413, 228] width 33 height 33
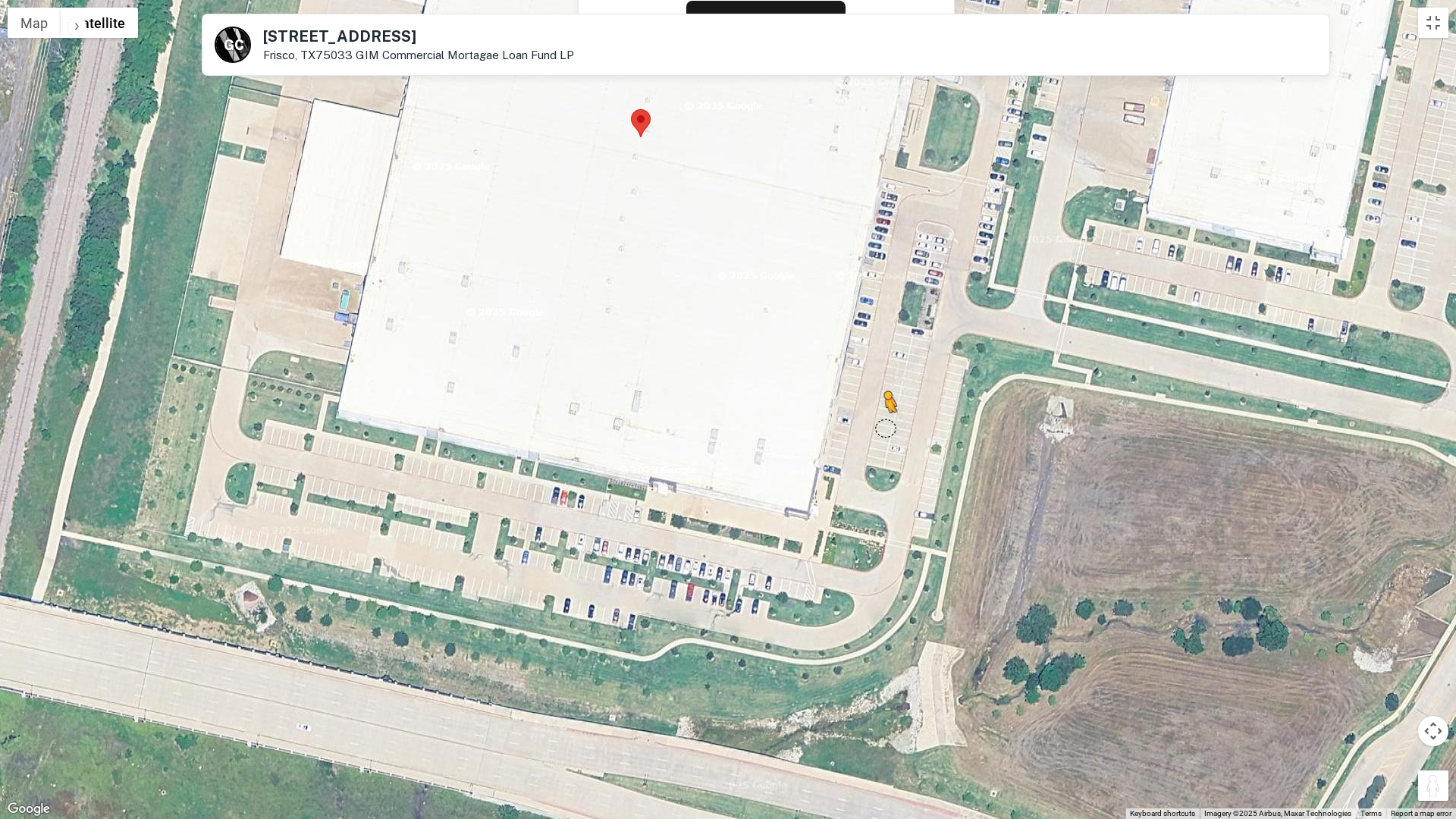
drag, startPoint x: 1428, startPoint y: 793, endPoint x: 881, endPoint y: 422, distance: 660.9
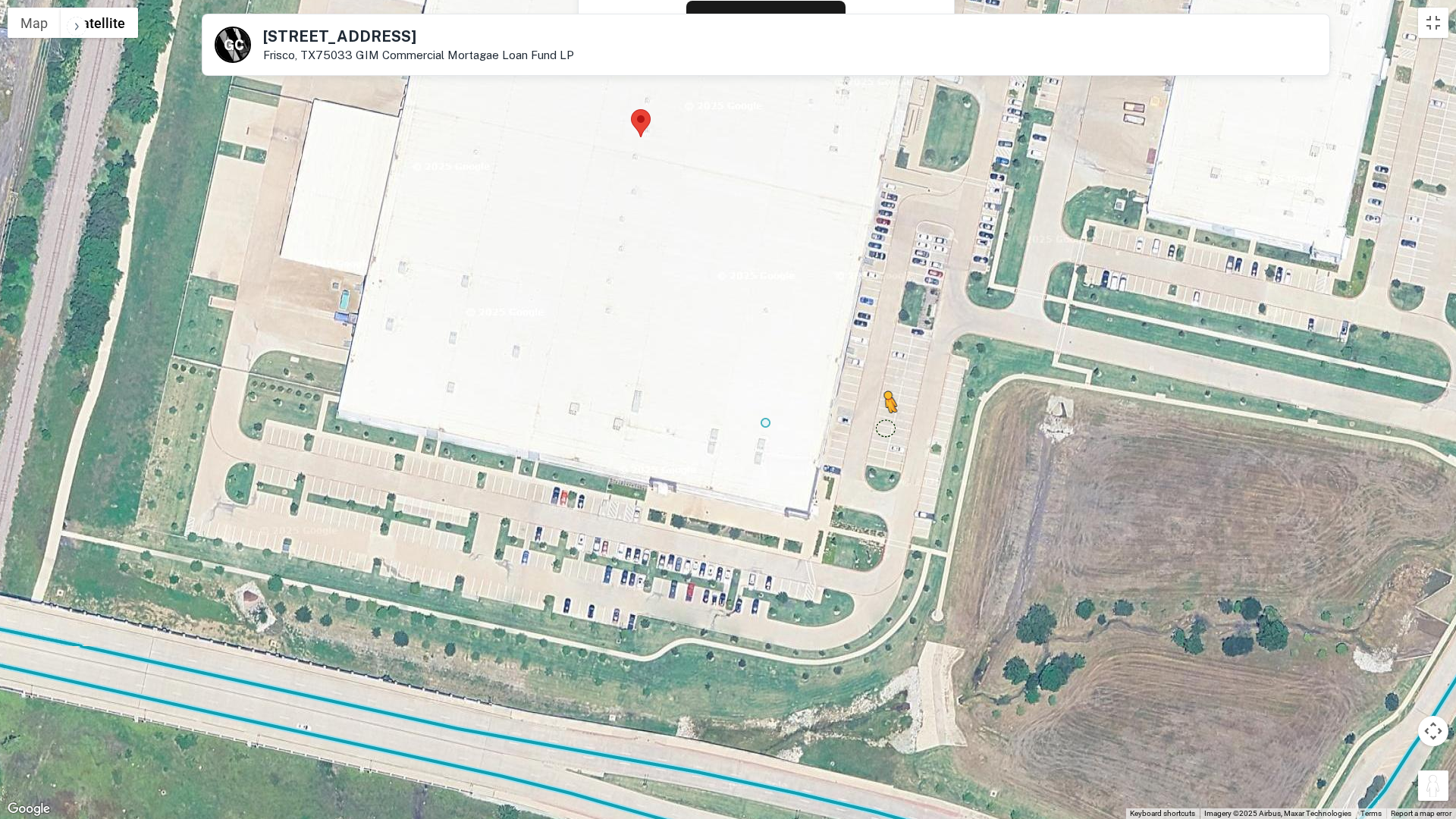
click at [882, 423] on div "To activate drag with keyboard, press Alt + Enter. Once in keyboard drag state,…" at bounding box center [728, 409] width 1456 height 819
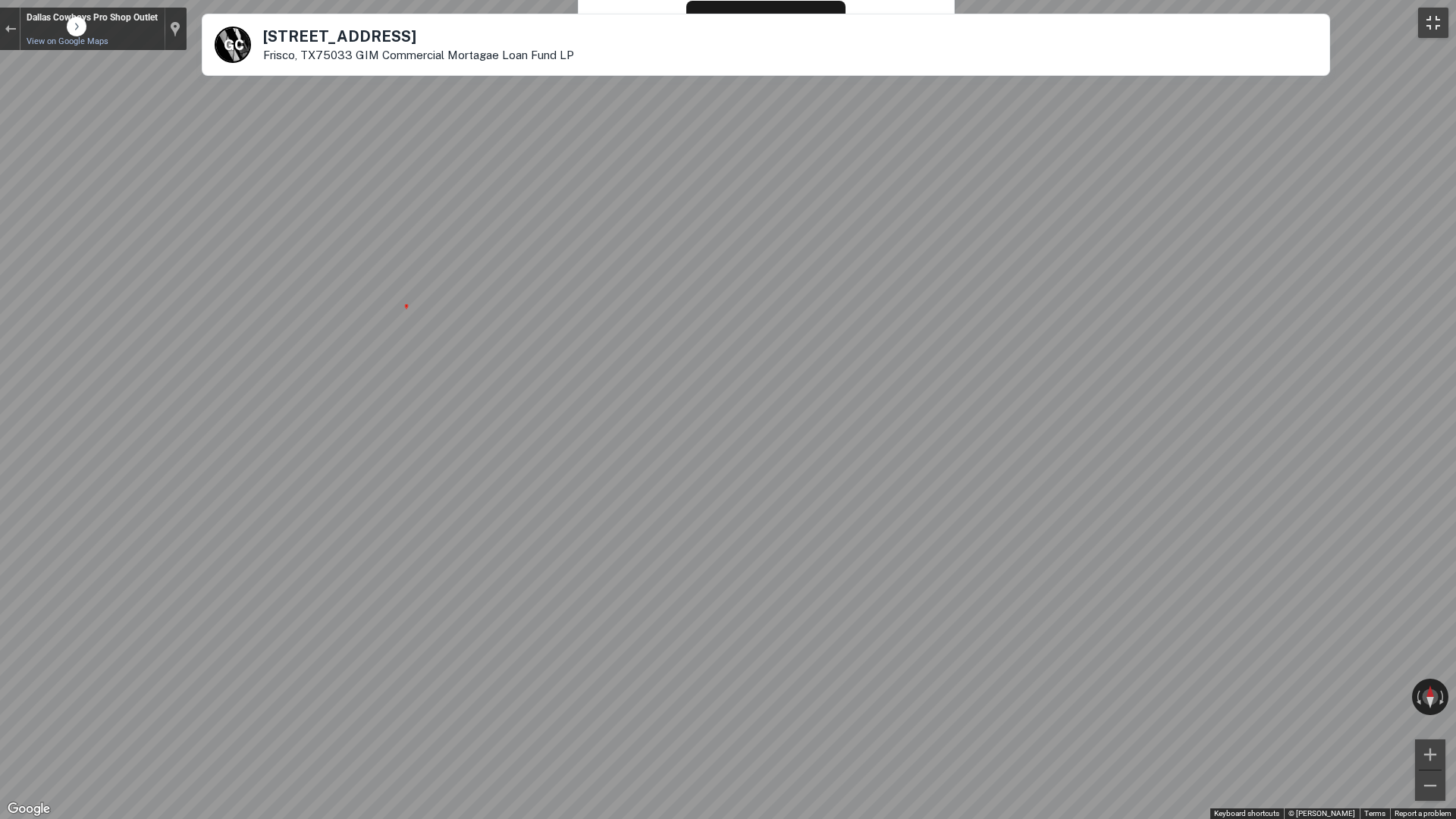
click at [1437, 8] on button "Toggle fullscreen view" at bounding box center [1433, 23] width 31 height 31
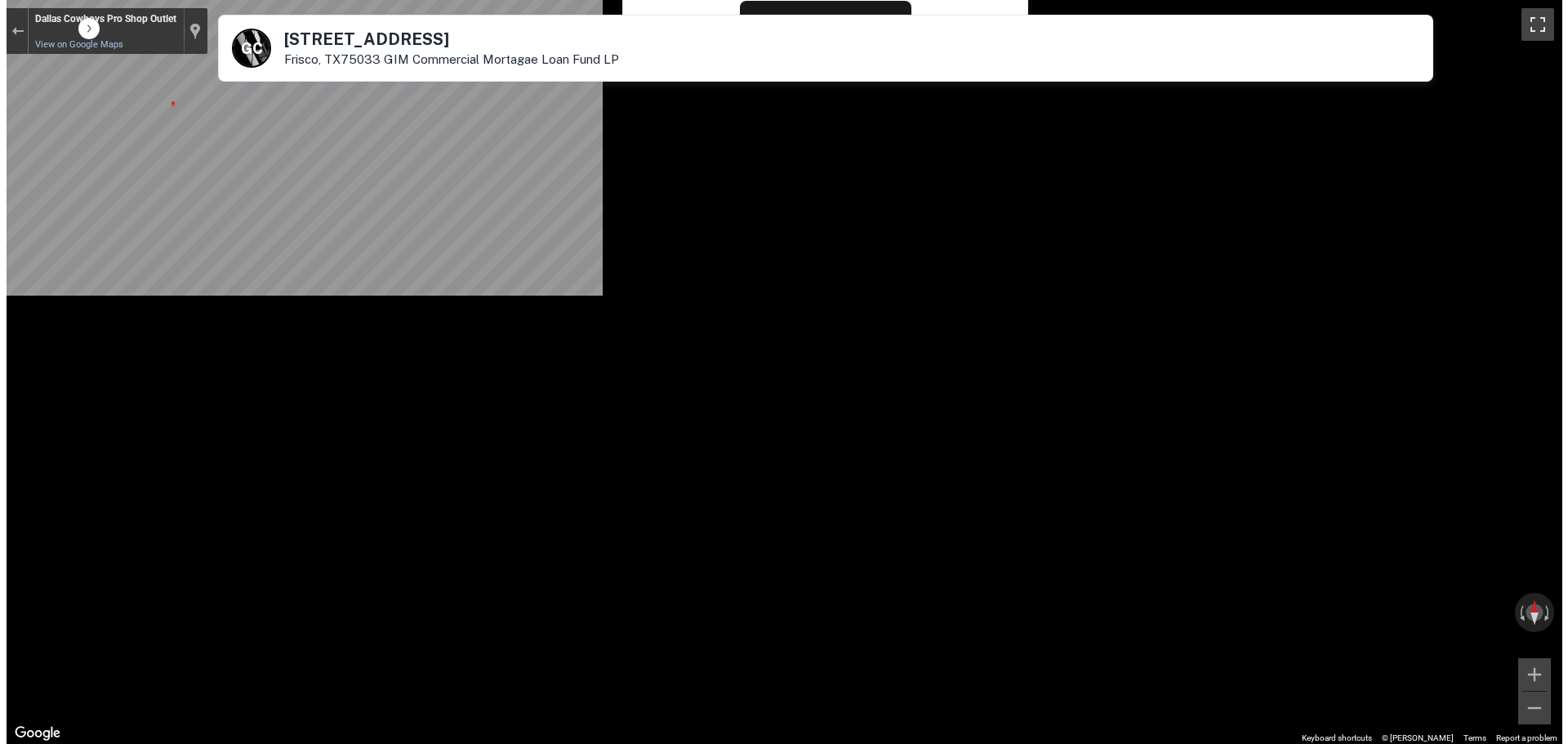
scroll to position [0, 0]
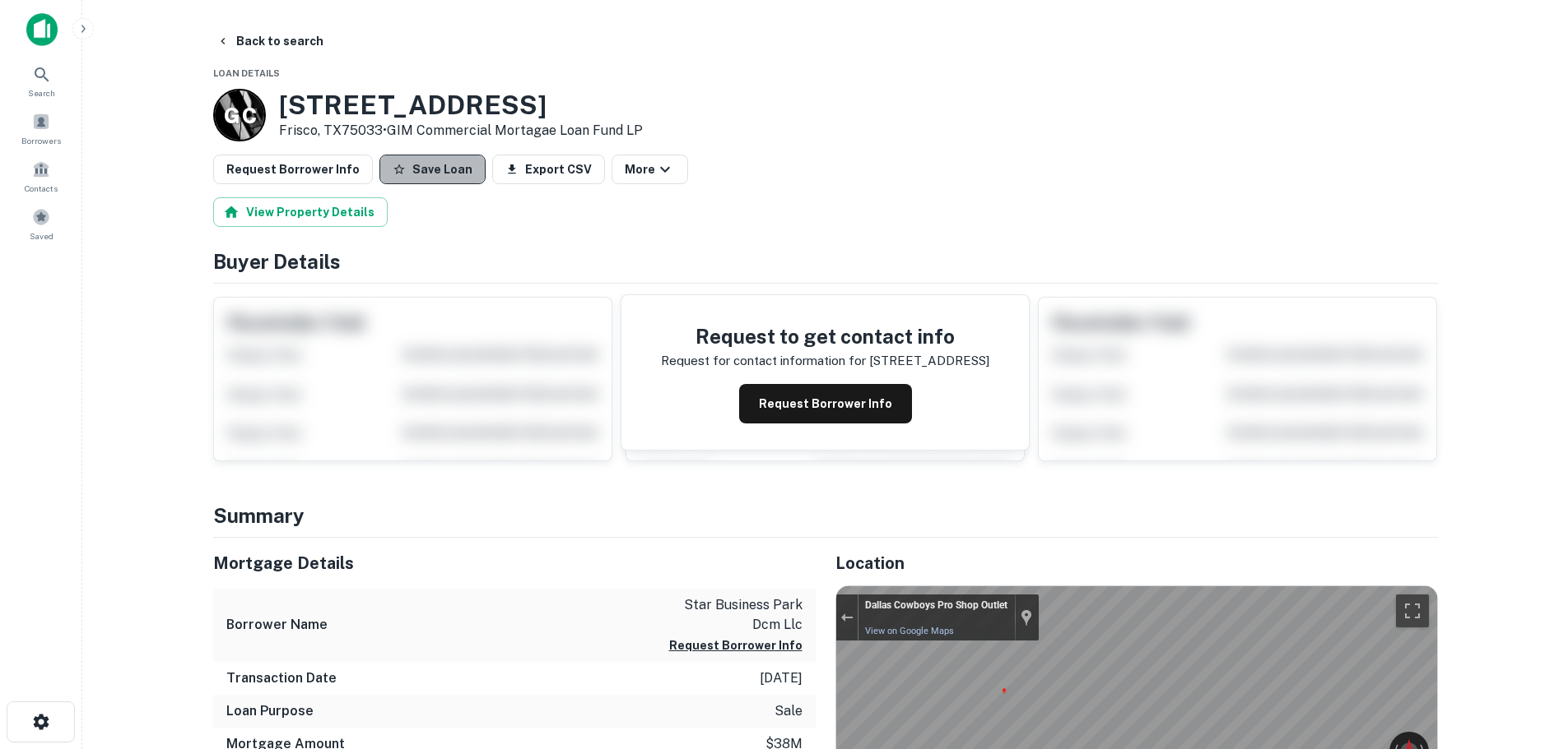
click at [442, 174] on button "Save Loan" at bounding box center [432, 170] width 106 height 30
click at [286, 173] on button "Request Borrower Info" at bounding box center [293, 170] width 159 height 30
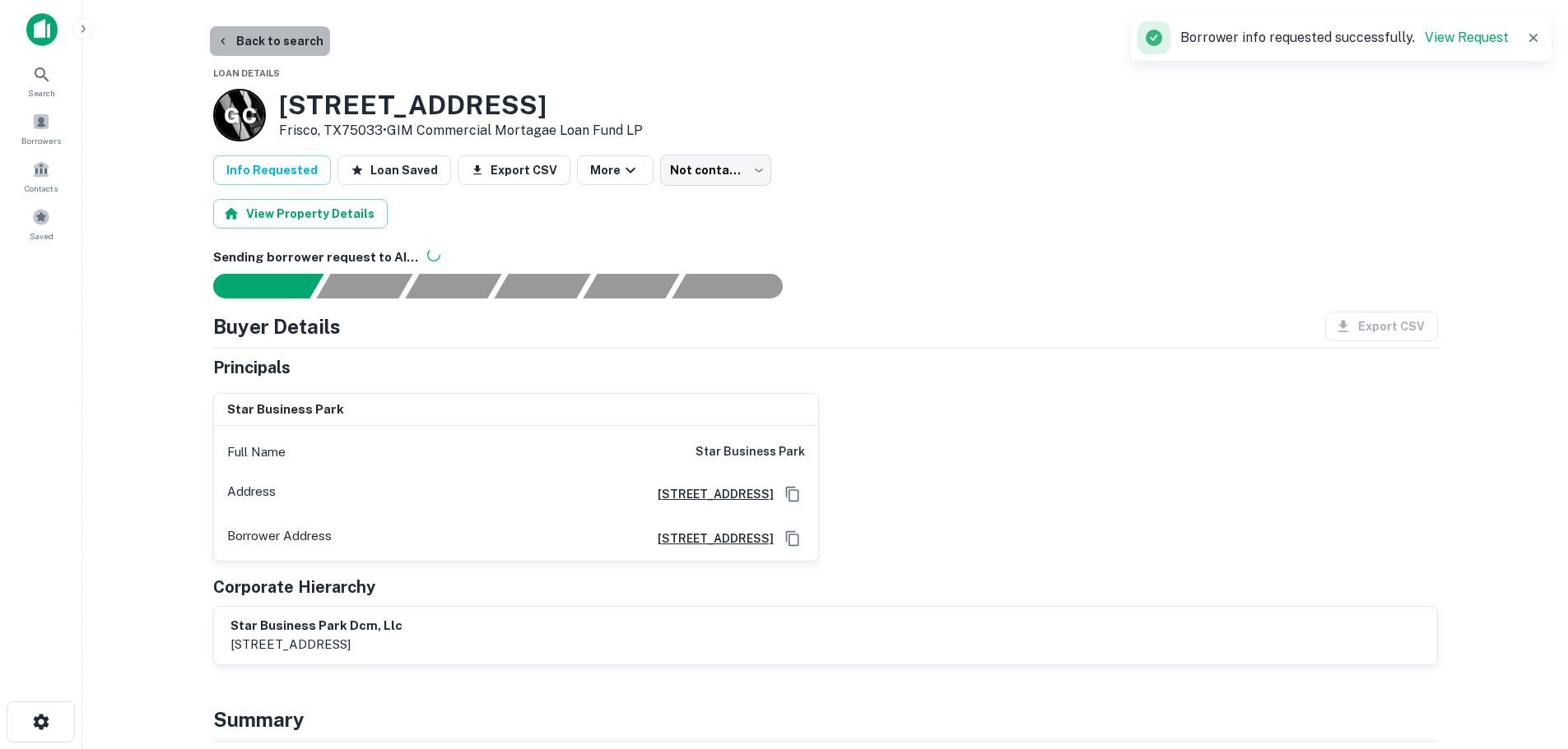
click at [300, 39] on button "Back to search" at bounding box center [270, 41] width 120 height 30
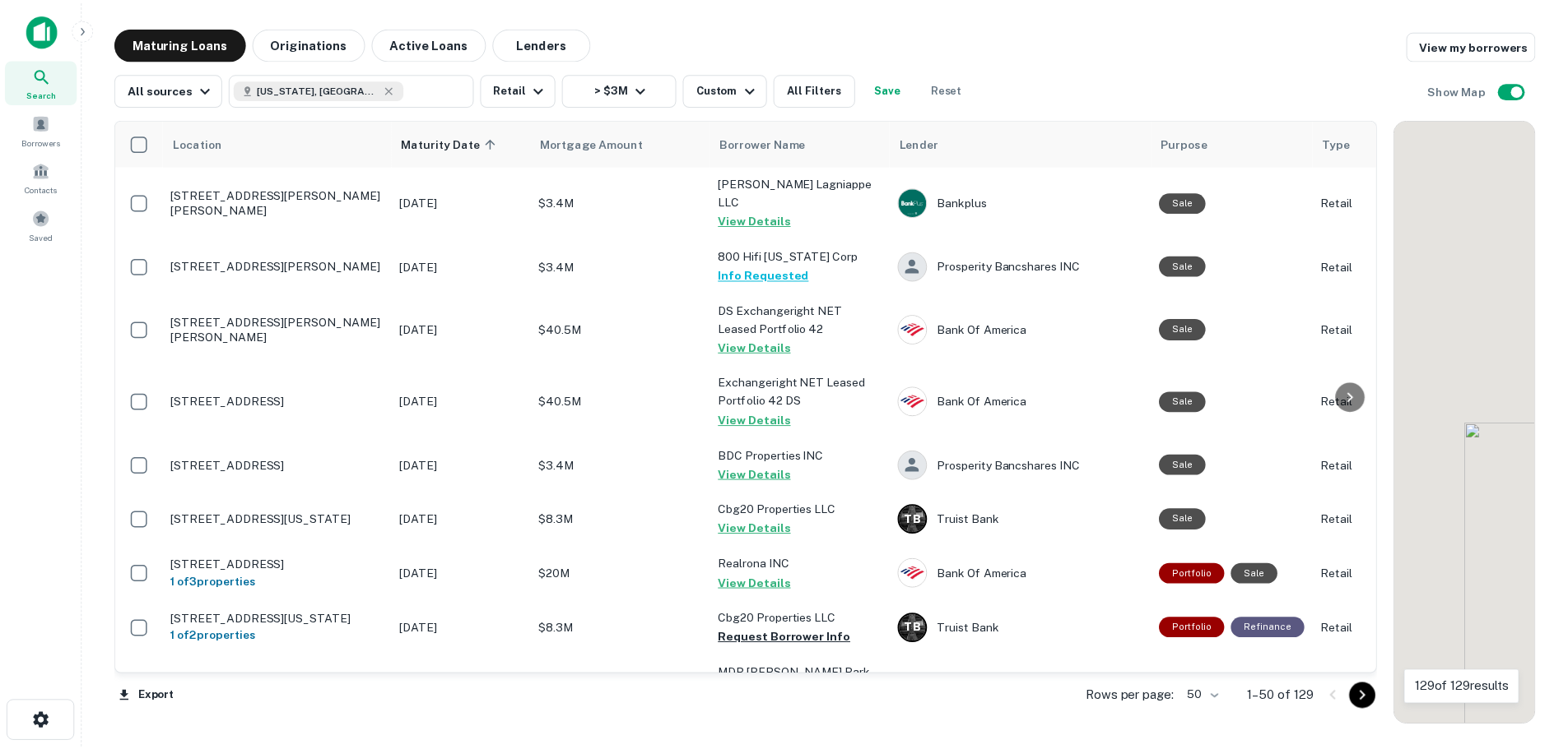
scroll to position [987, 0]
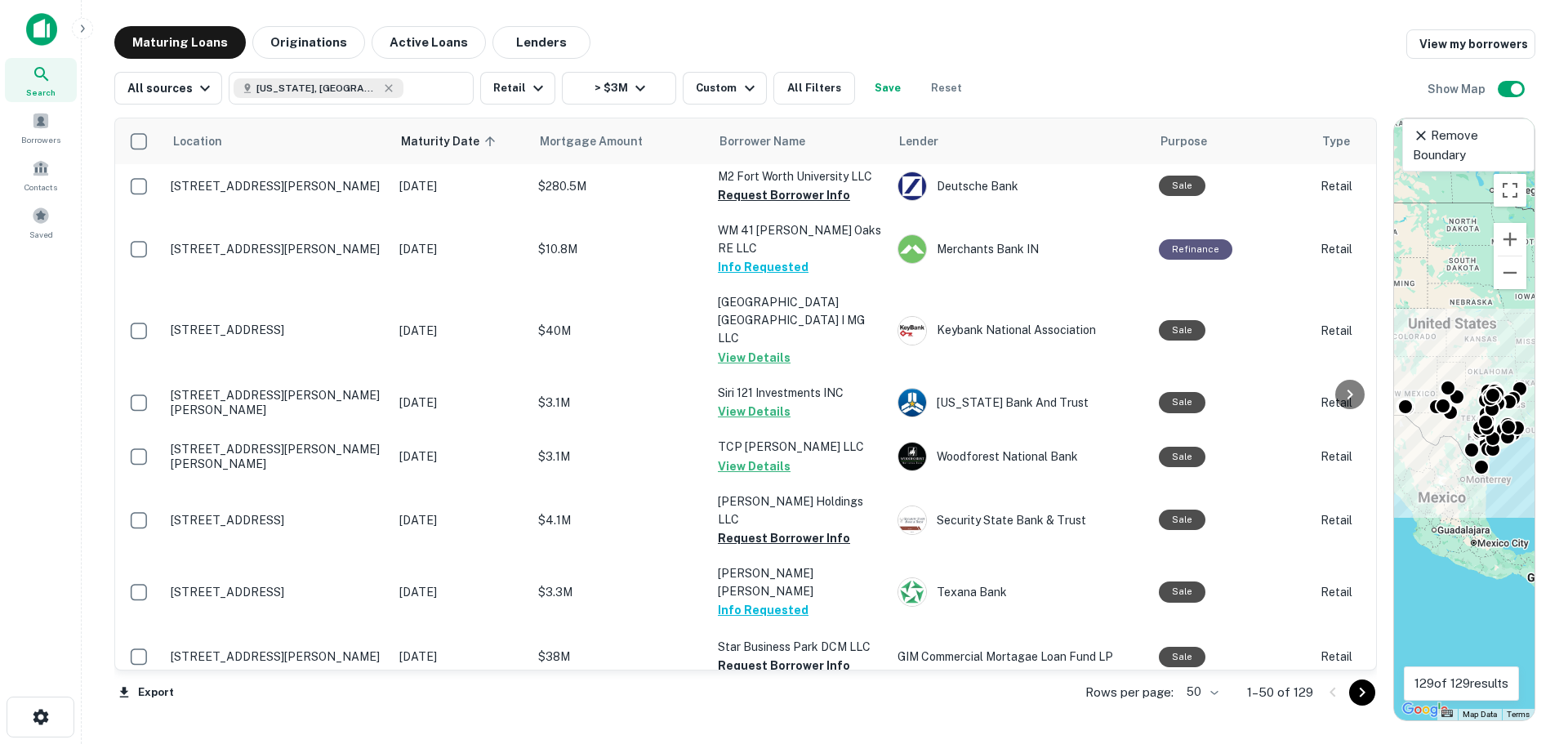
click at [281, 696] on p "[STREET_ADDRESS]" at bounding box center [276, 703] width 212 height 15
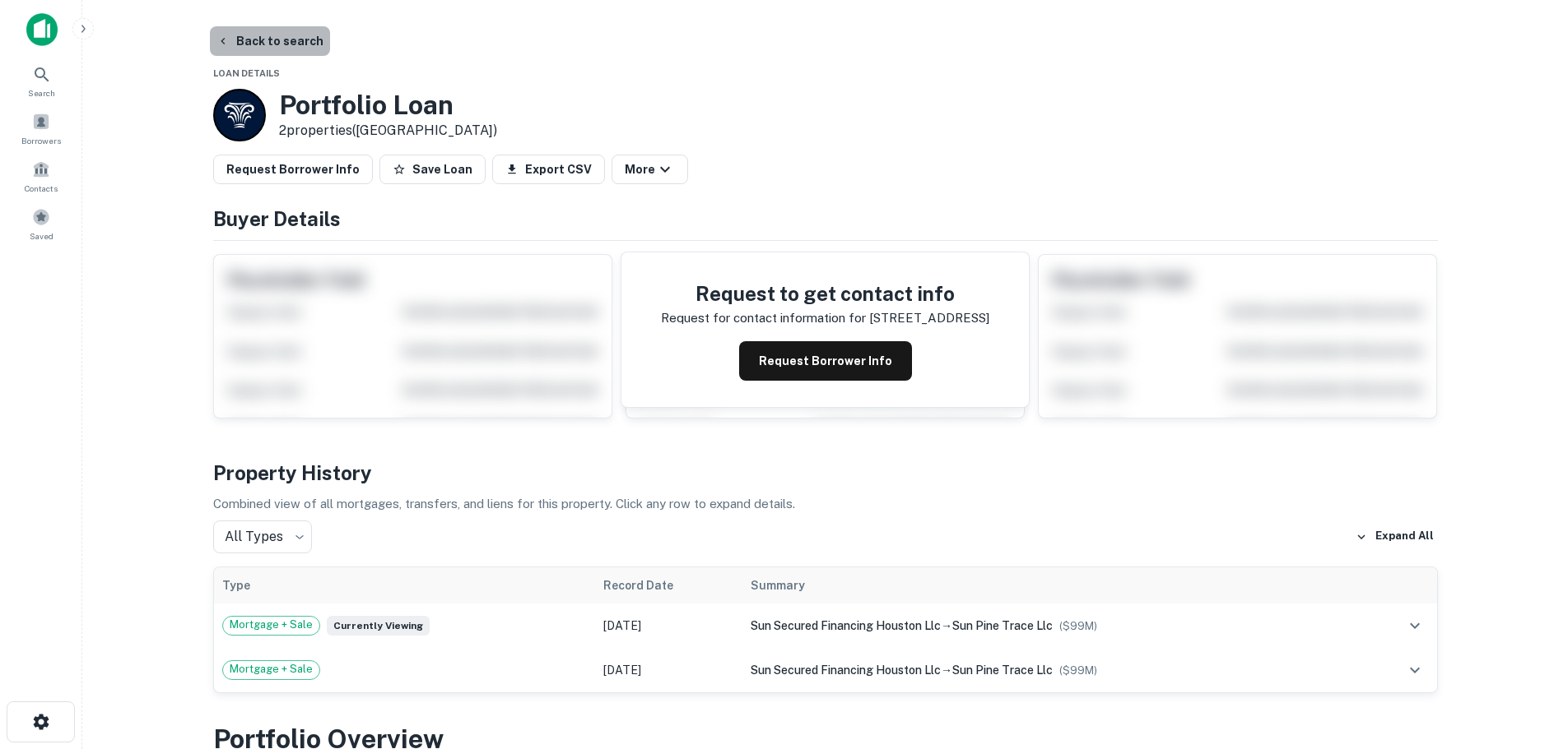
click at [286, 45] on button "Back to search" at bounding box center [270, 41] width 120 height 30
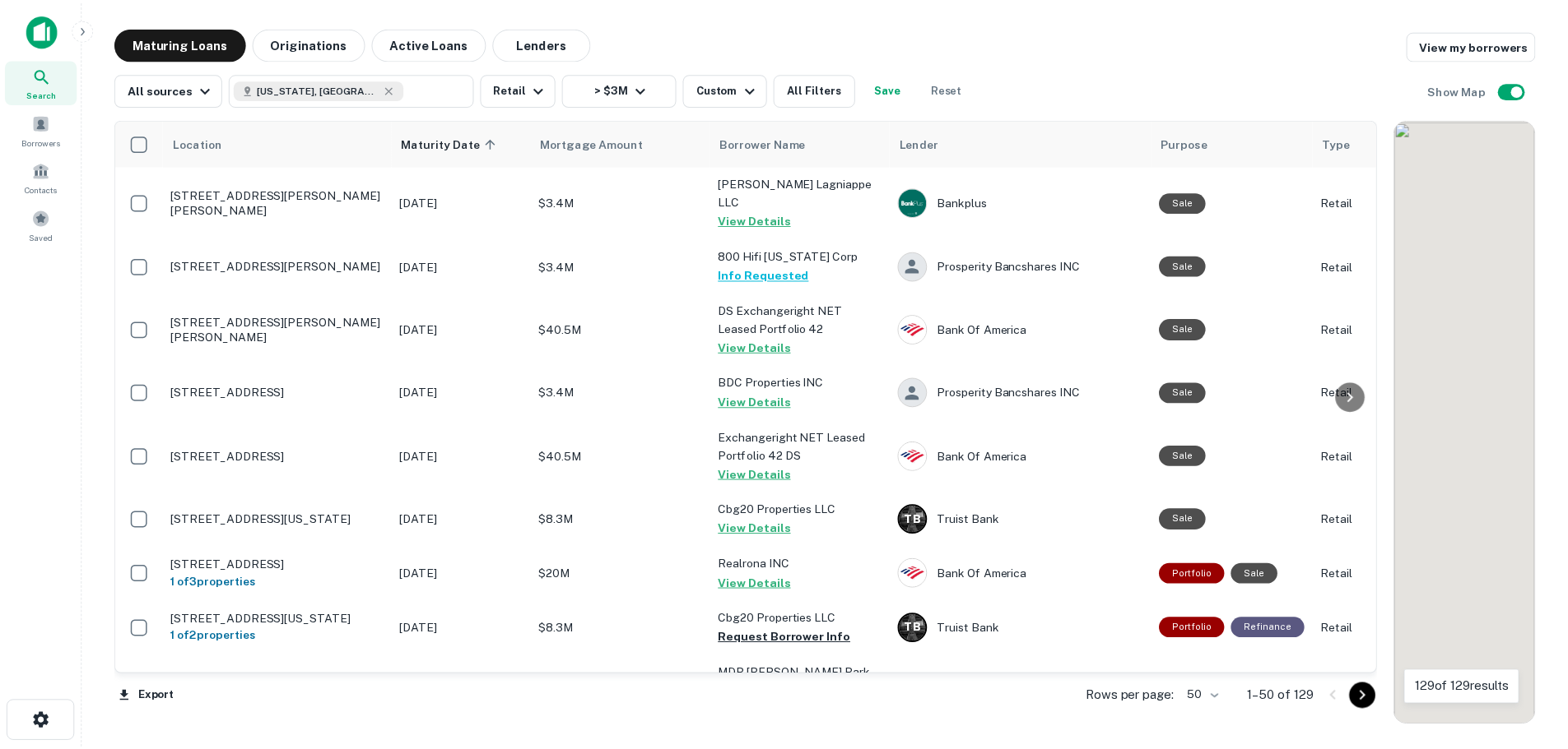
scroll to position [987, 0]
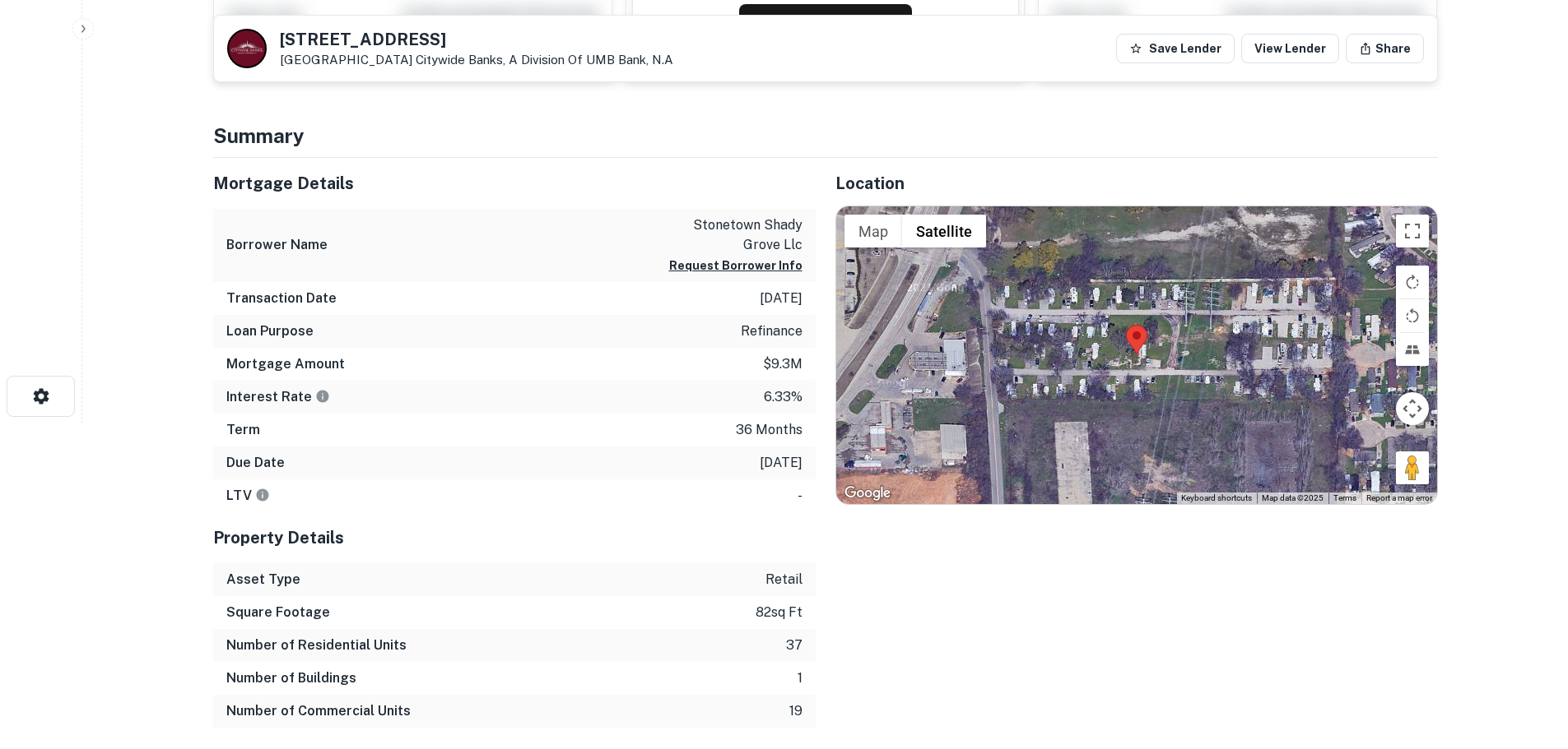
scroll to position [329, 0]
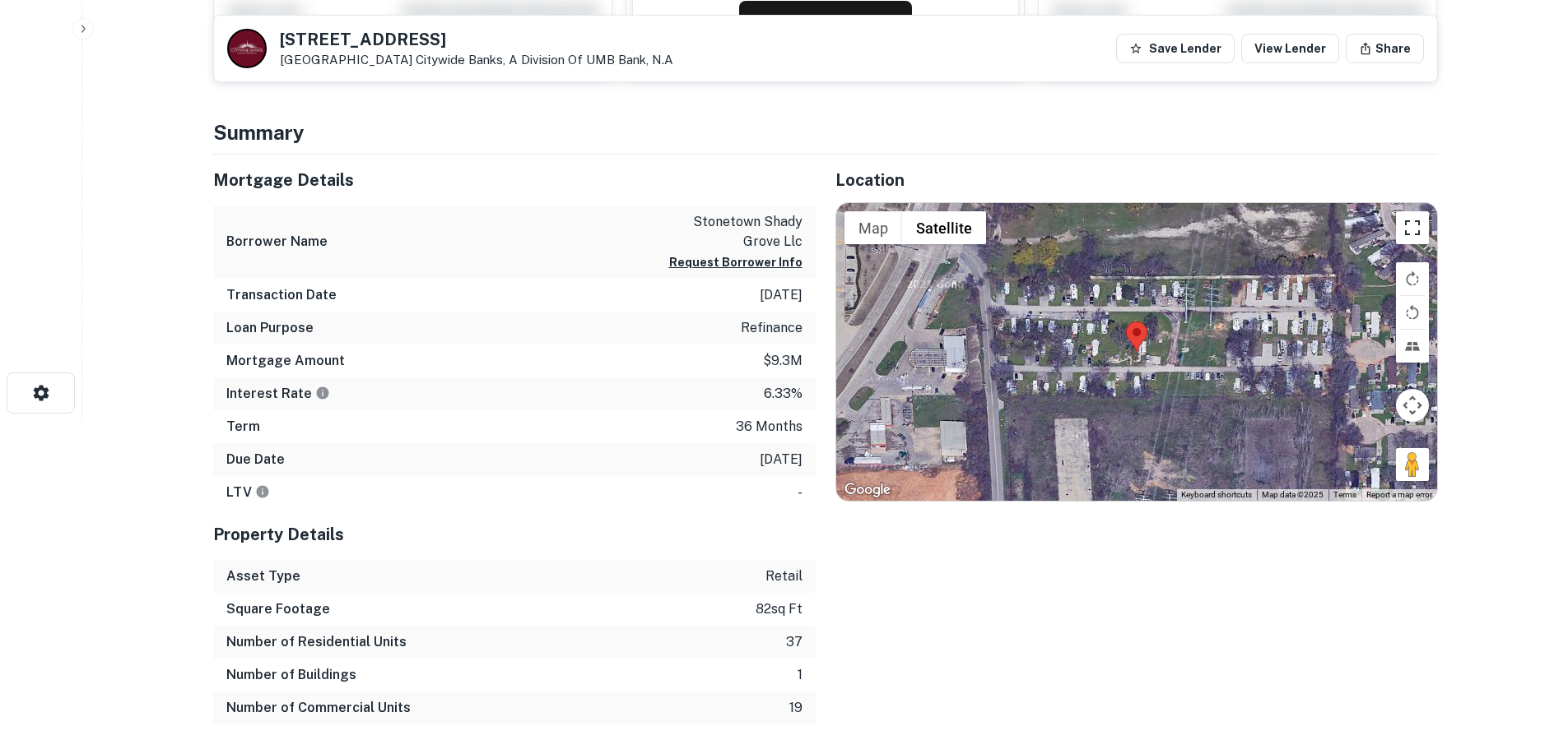
click at [1422, 241] on button "Toggle fullscreen view" at bounding box center [1413, 228] width 33 height 33
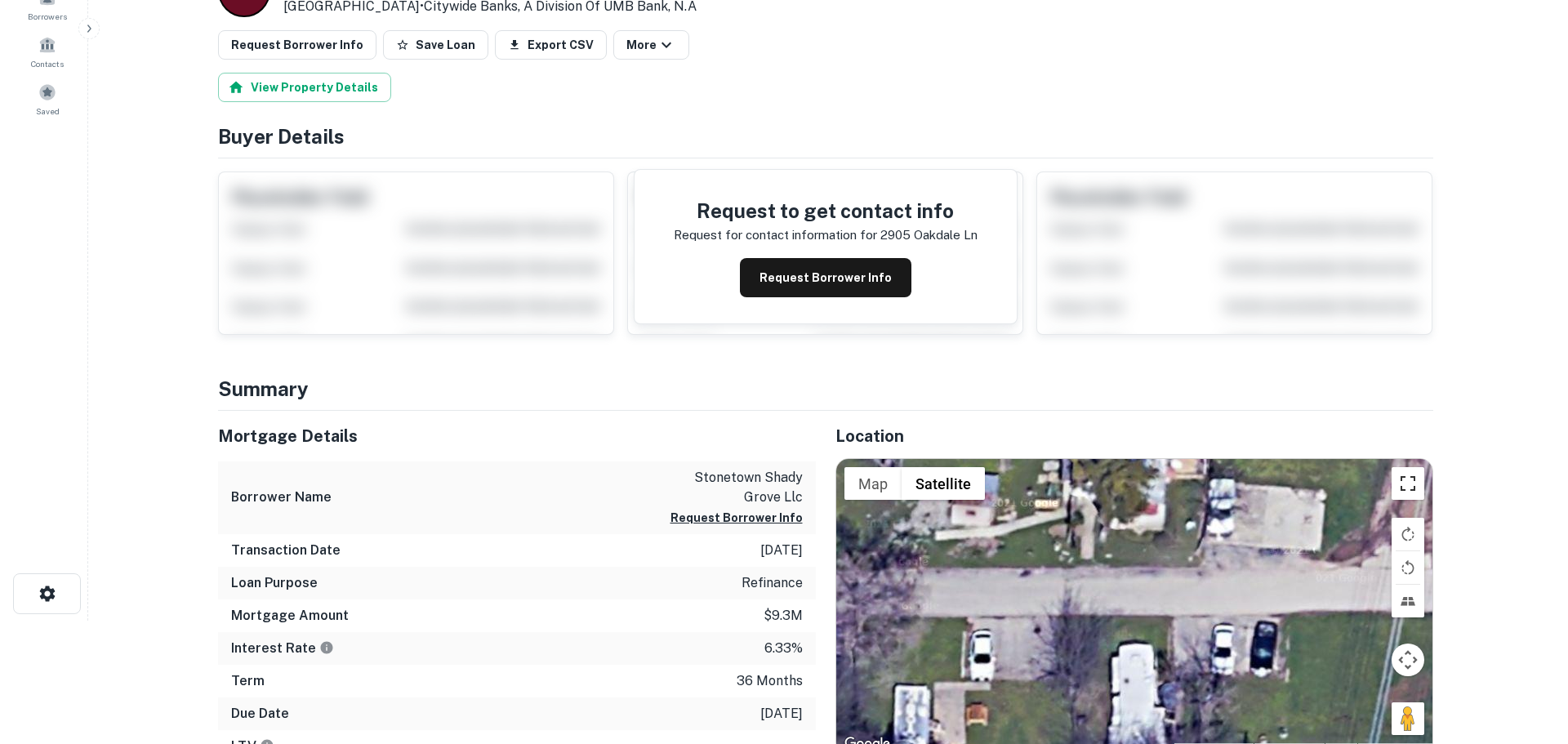
scroll to position [0, 0]
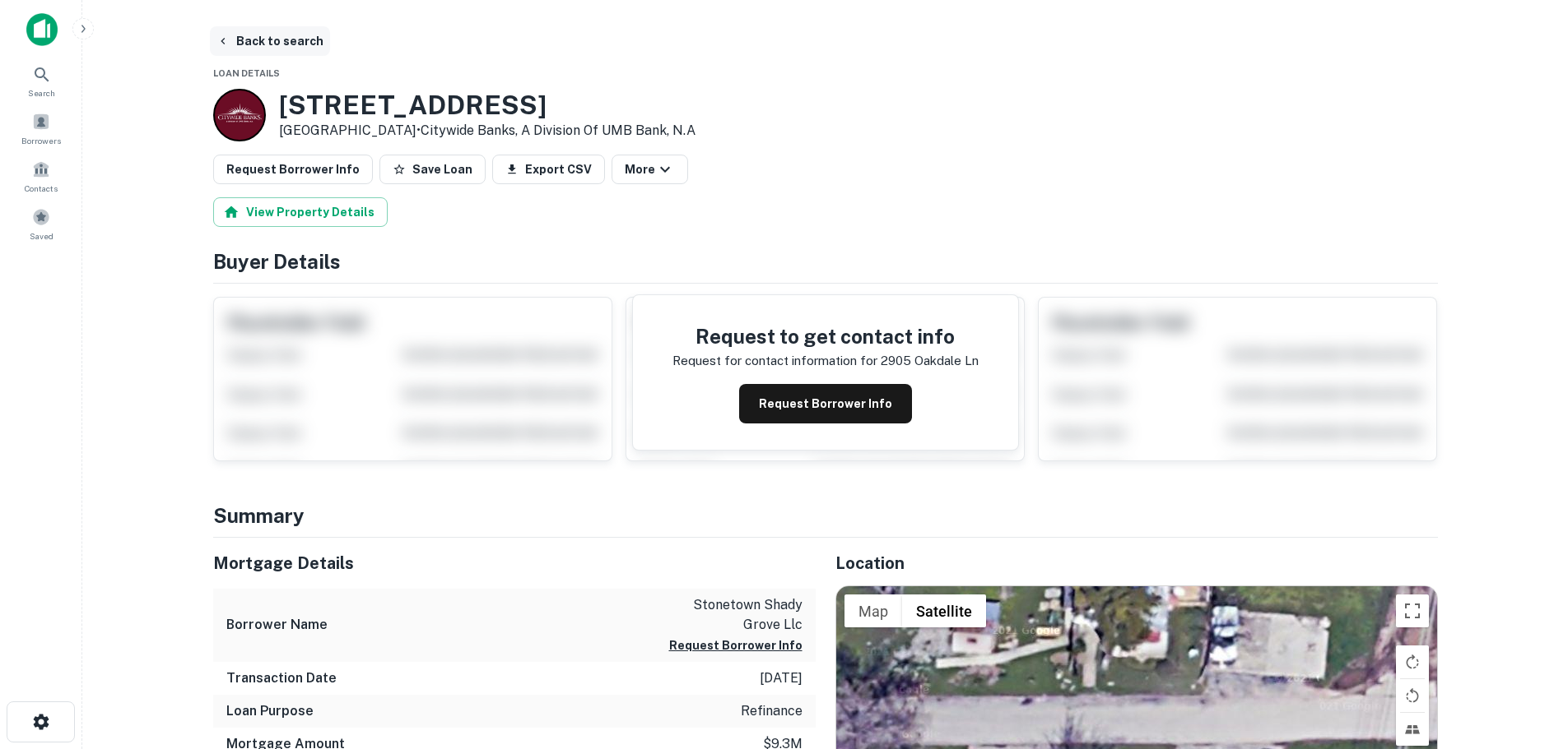
click at [272, 38] on button "Back to search" at bounding box center [270, 41] width 120 height 30
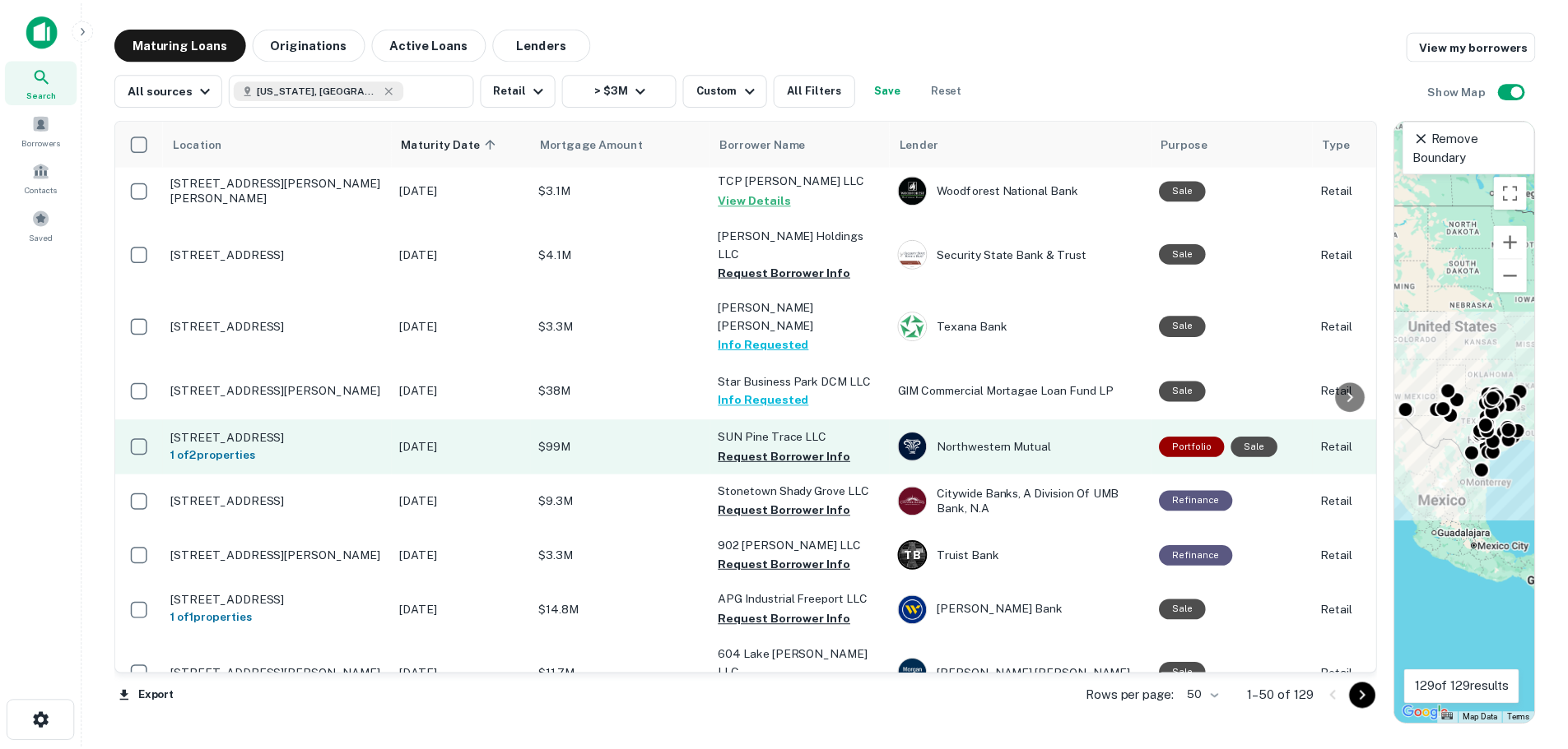
scroll to position [1316, 0]
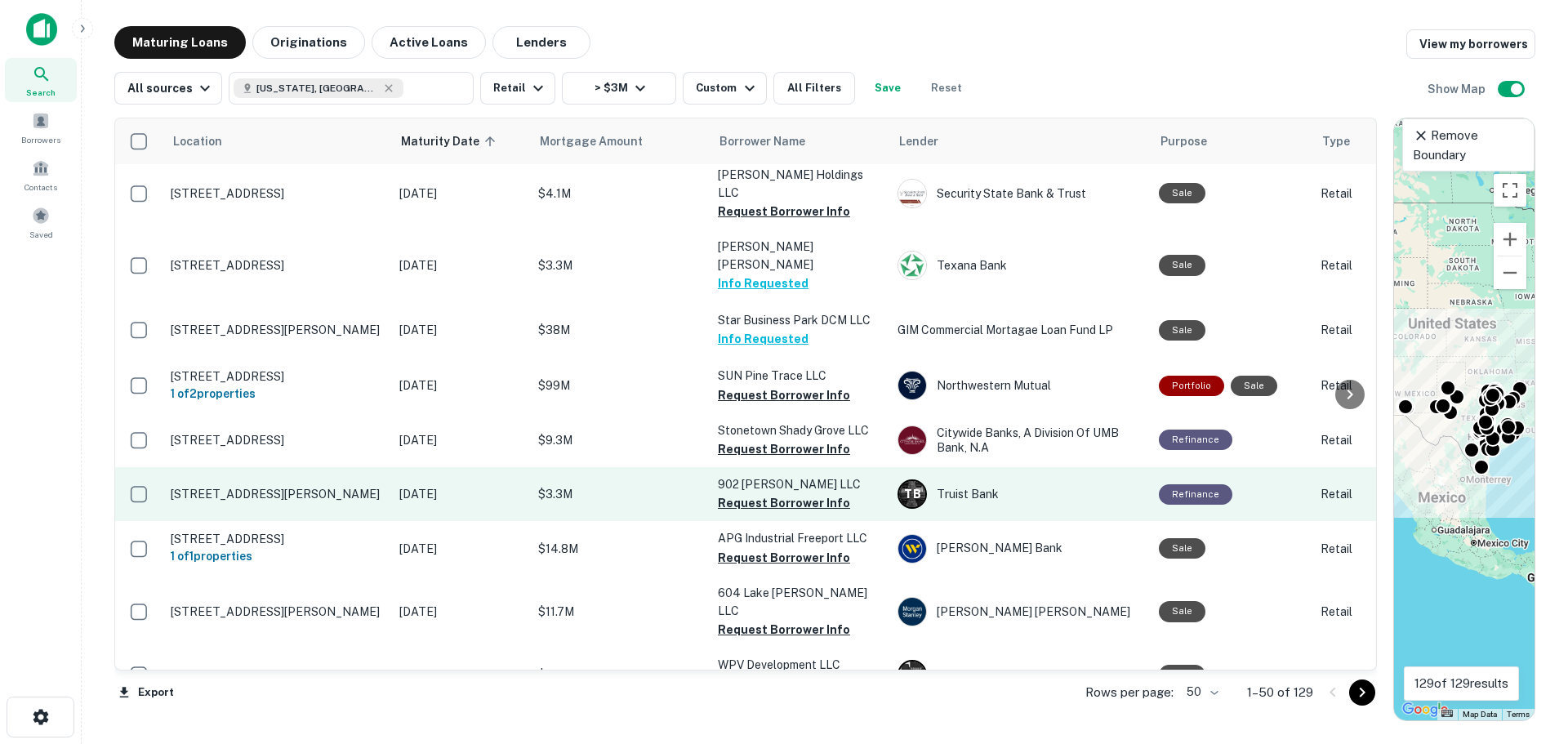
click at [282, 487] on p "[STREET_ADDRESS][PERSON_NAME]" at bounding box center [276, 494] width 212 height 15
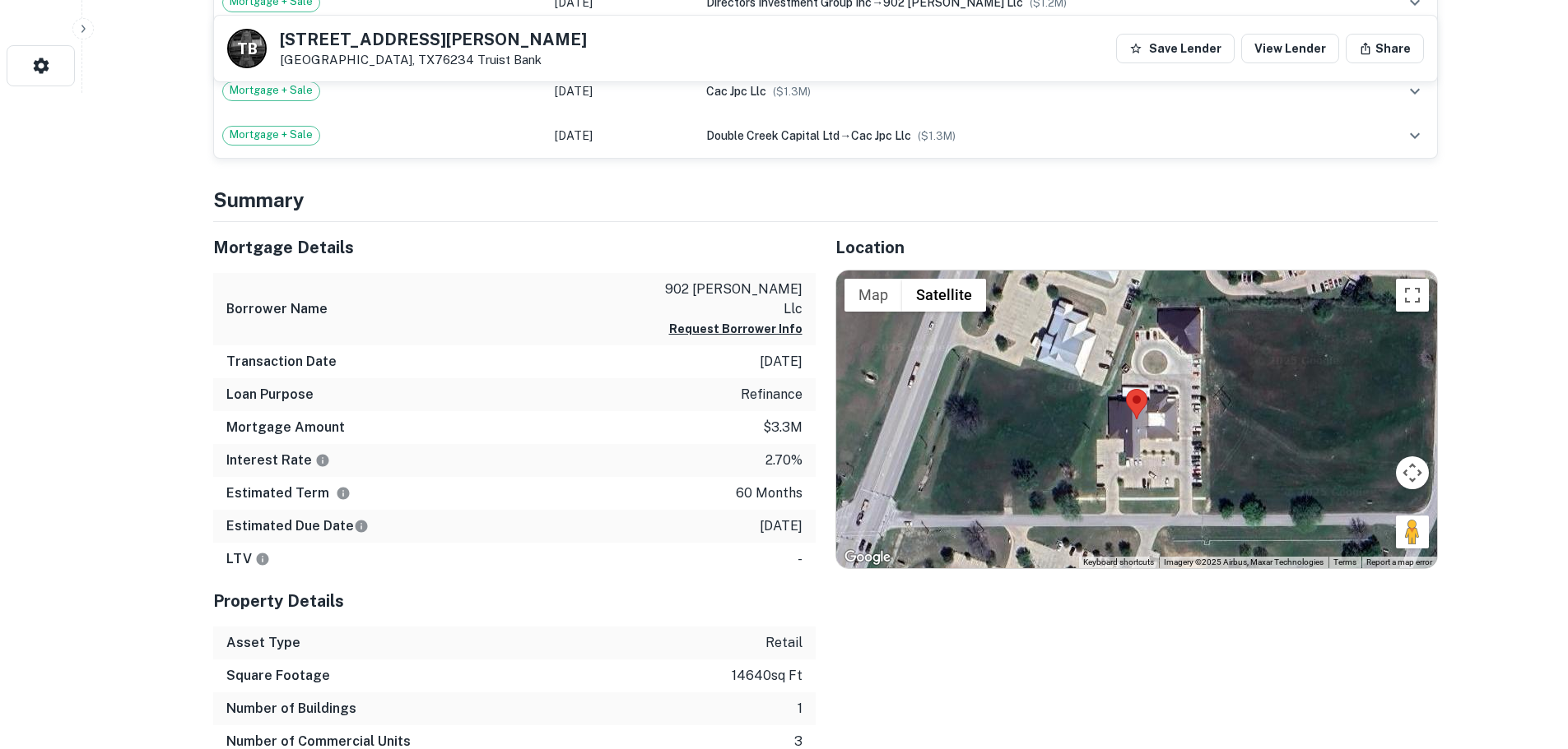
scroll to position [658, 0]
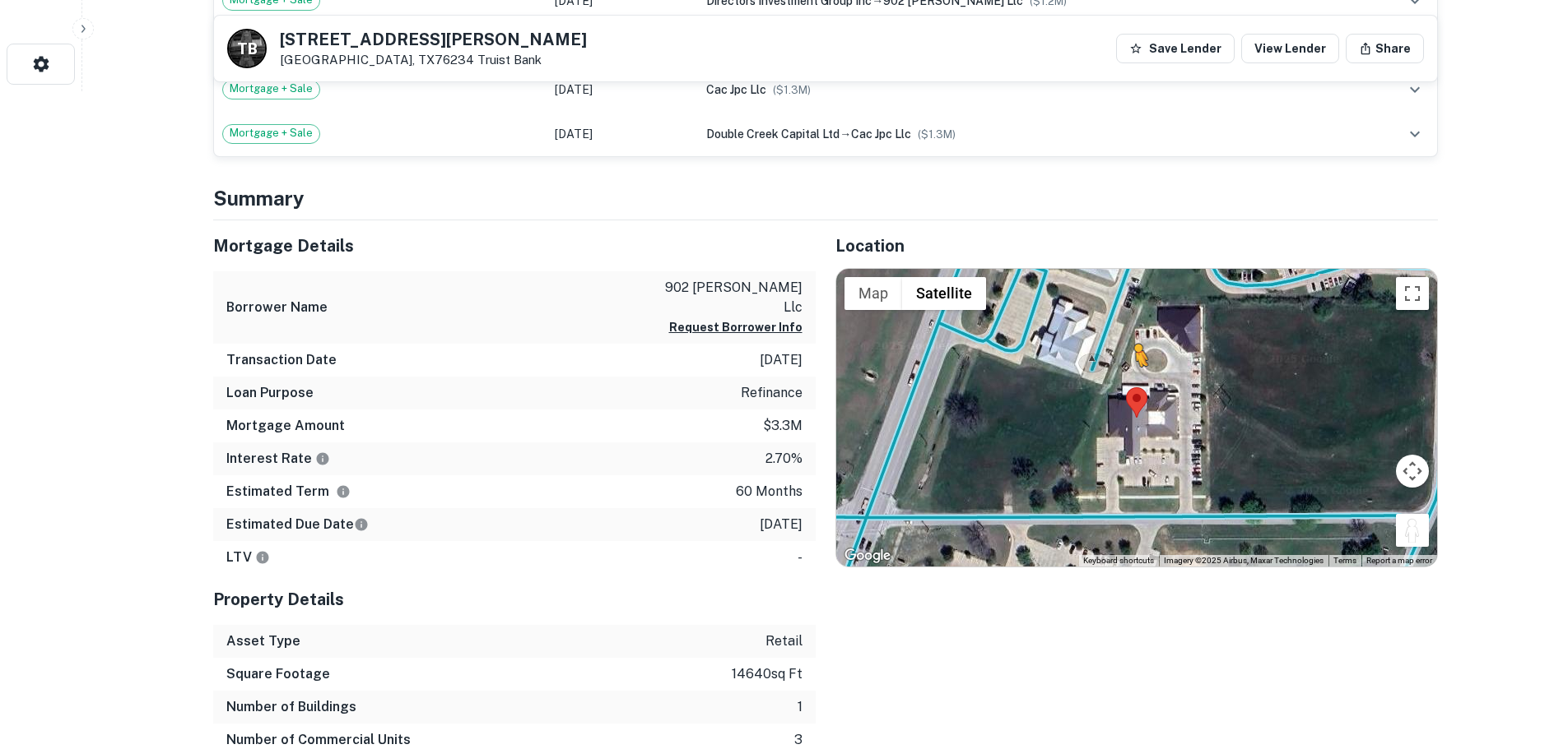
drag, startPoint x: 1414, startPoint y: 535, endPoint x: 1135, endPoint y: 382, distance: 318.2
click at [1135, 382] on div "To activate drag with keyboard, press Alt + Enter. Once in keyboard drag state,…" at bounding box center [1136, 417] width 601 height 298
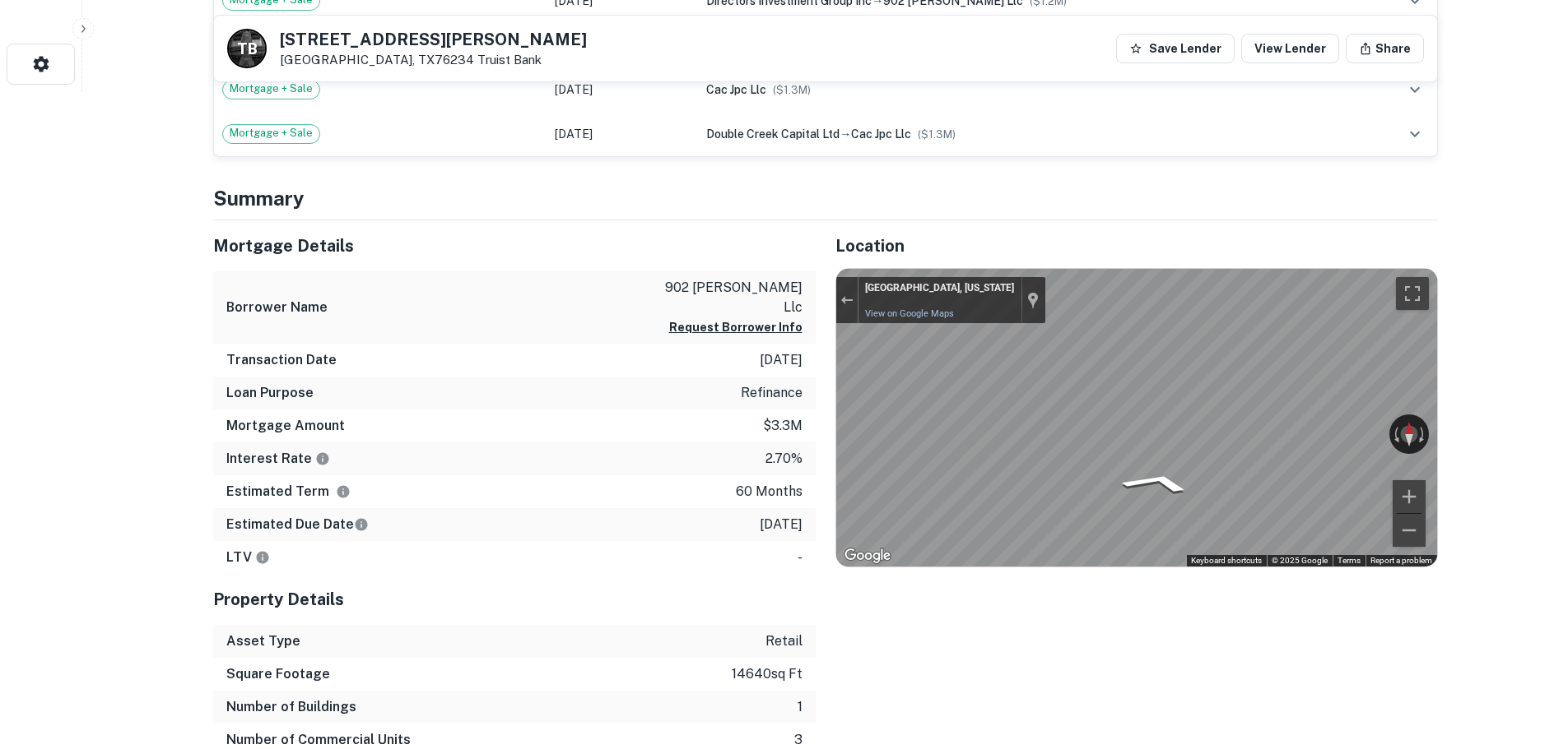
click at [595, 360] on div "Mortgage Details Borrower Name 902 [PERSON_NAME] llc Request Borrower Info Tran…" at bounding box center [816, 506] width 1245 height 570
click at [371, 32] on h5 "[STREET_ADDRESS][PERSON_NAME]" at bounding box center [433, 39] width 307 height 17
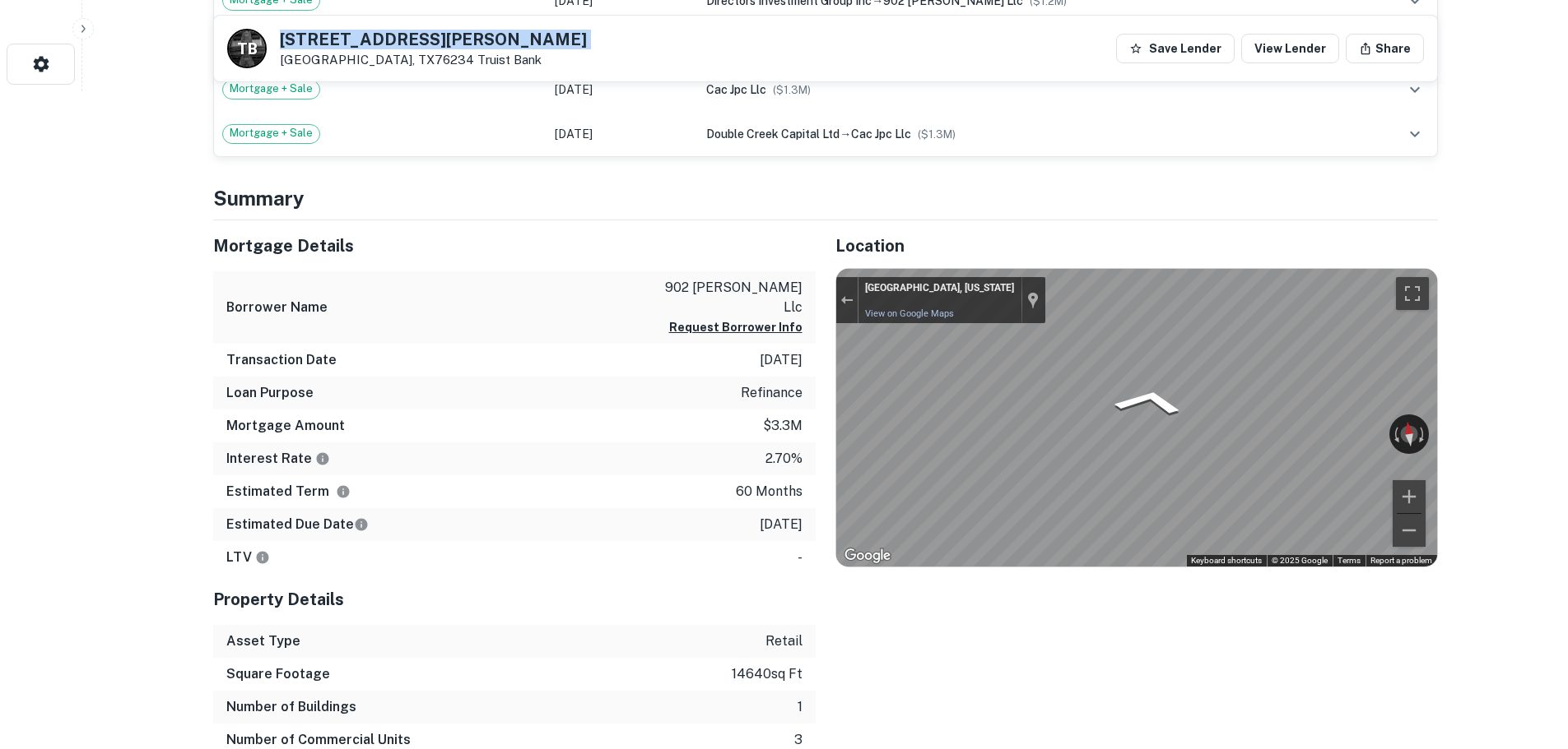
copy h5 "[STREET_ADDRESS][PERSON_NAME]"
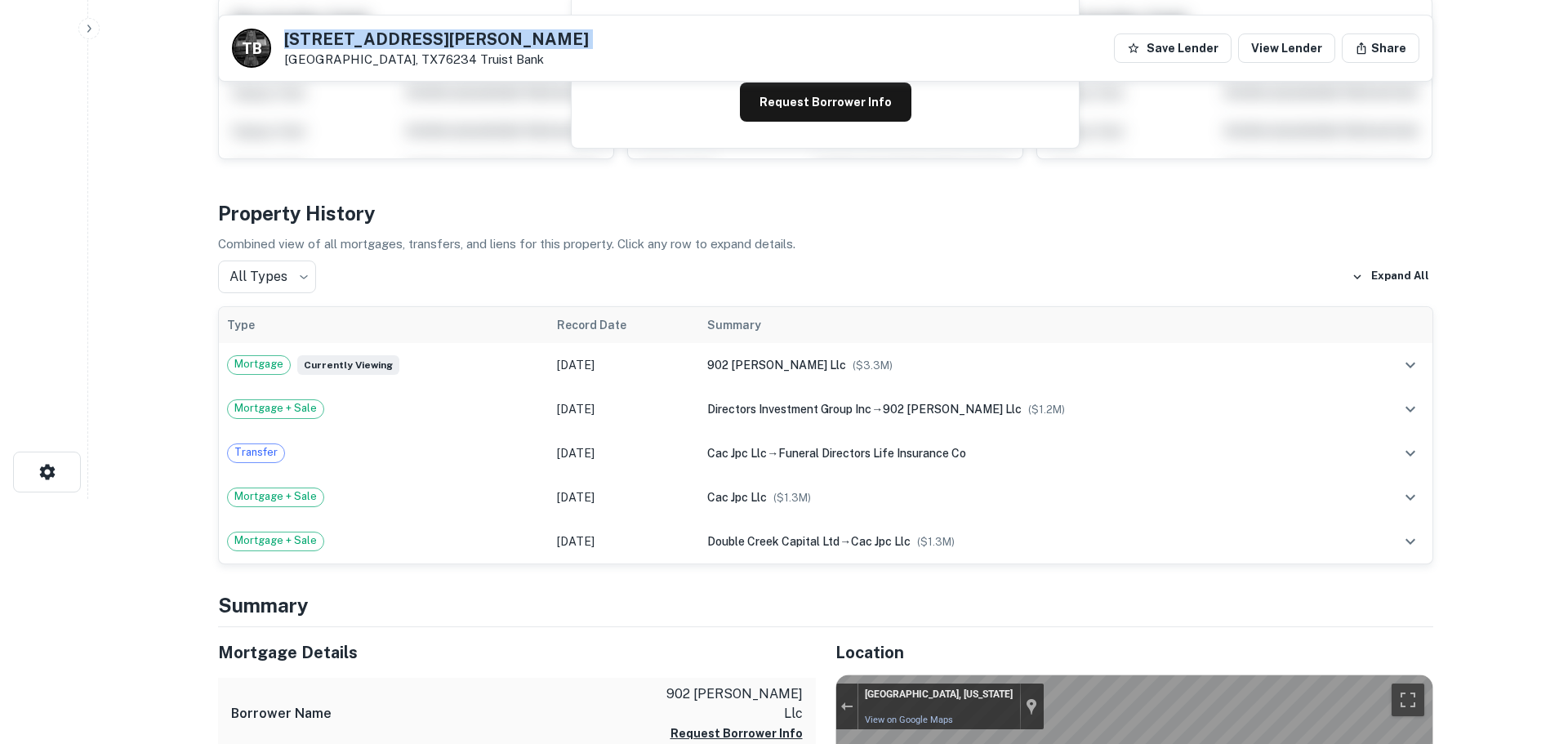
scroll to position [0, 0]
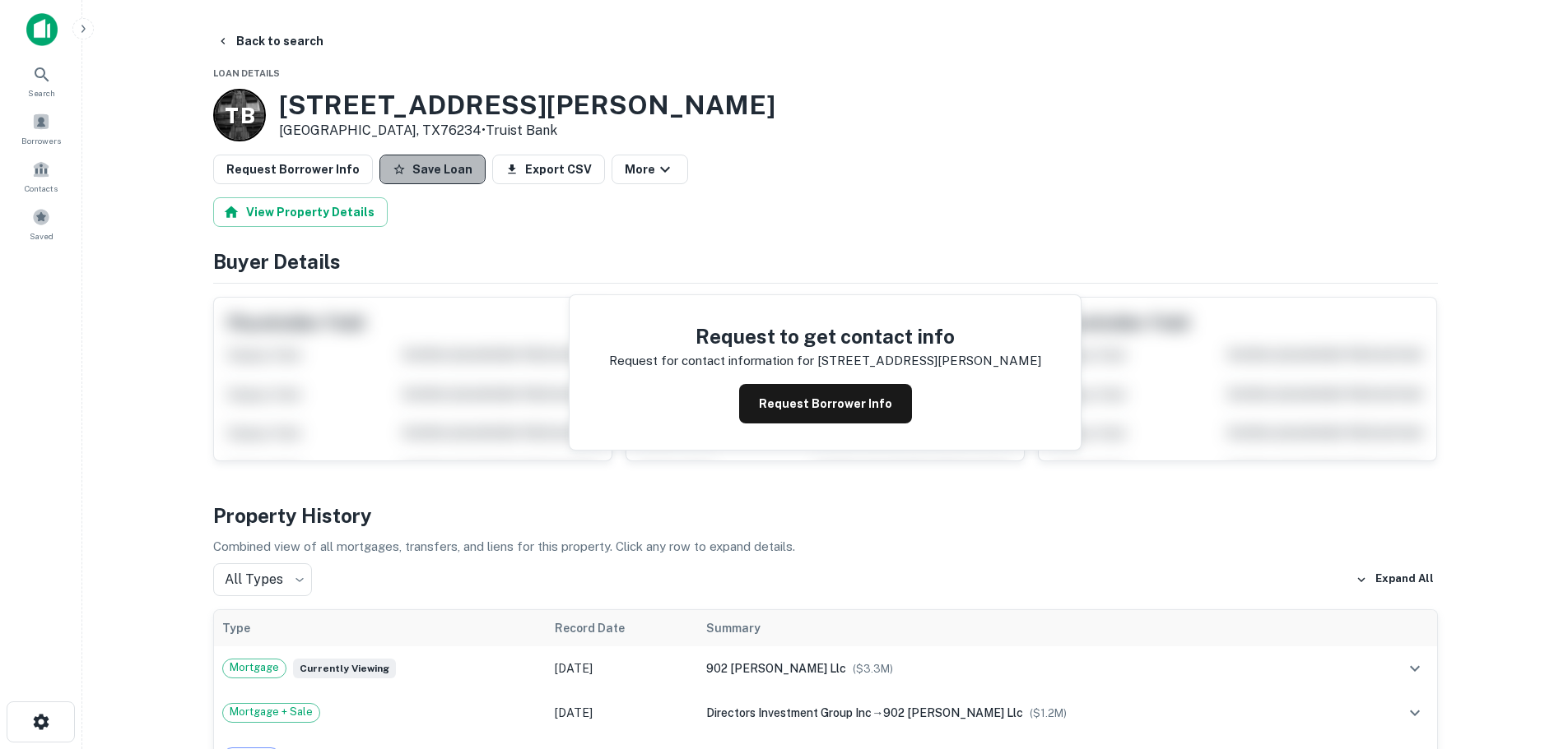
drag, startPoint x: 453, startPoint y: 164, endPoint x: 393, endPoint y: 164, distance: 60.0
click at [452, 164] on button "Save Loan" at bounding box center [432, 170] width 106 height 30
click at [327, 172] on button "Request Borrower Info" at bounding box center [293, 170] width 159 height 30
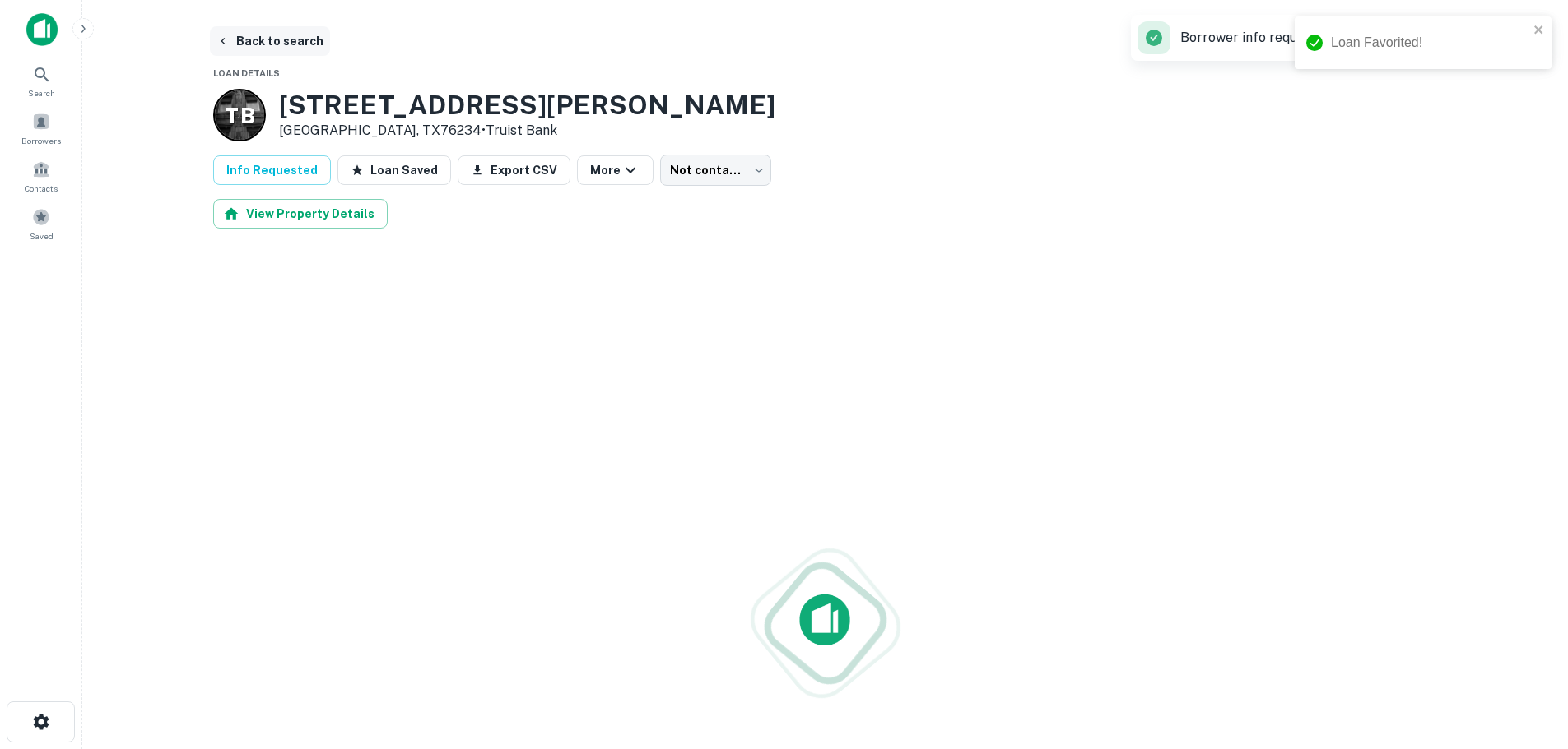
click at [285, 44] on button "Back to search" at bounding box center [270, 41] width 120 height 30
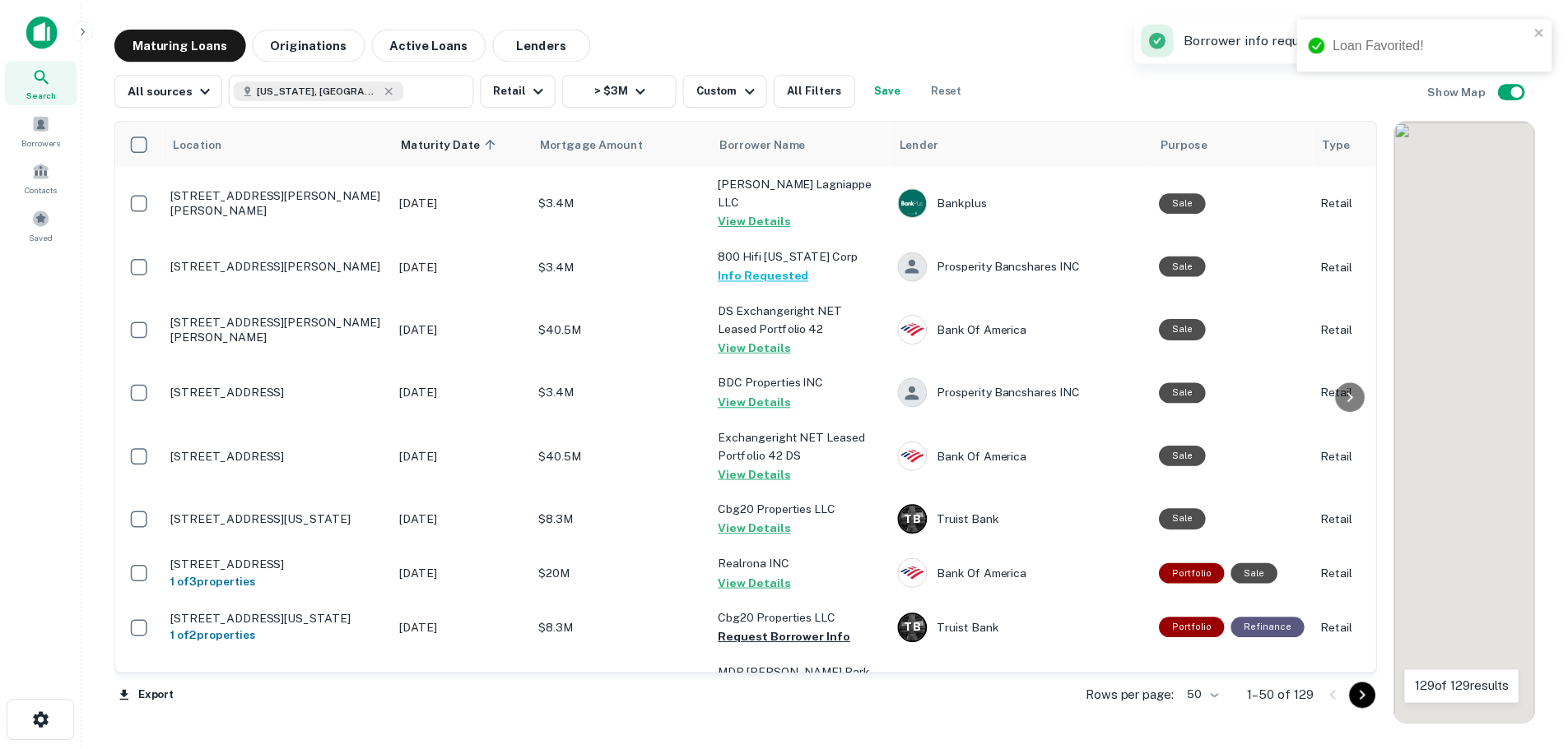
scroll to position [1316, 0]
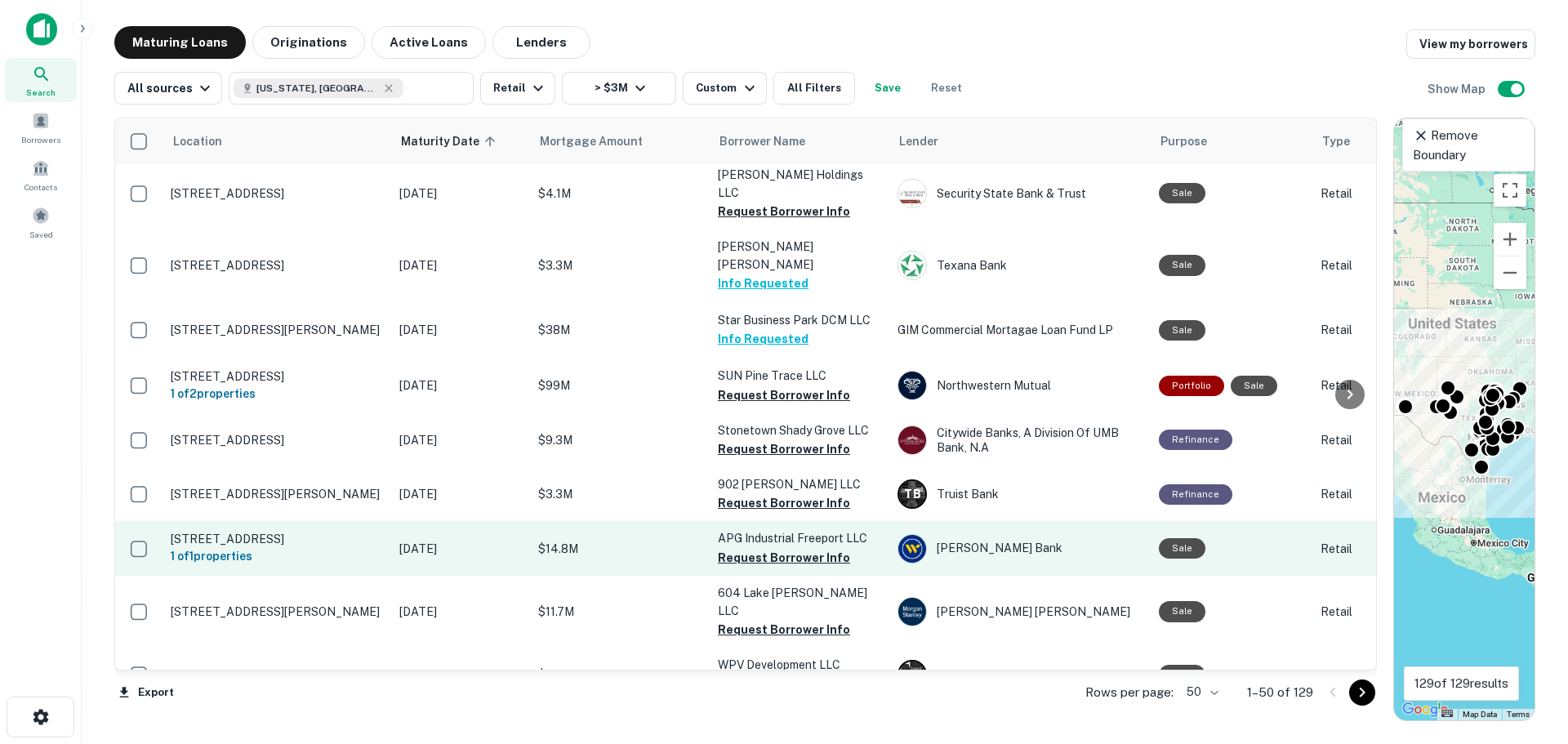
click at [293, 532] on p "[STREET_ADDRESS]" at bounding box center [276, 539] width 212 height 15
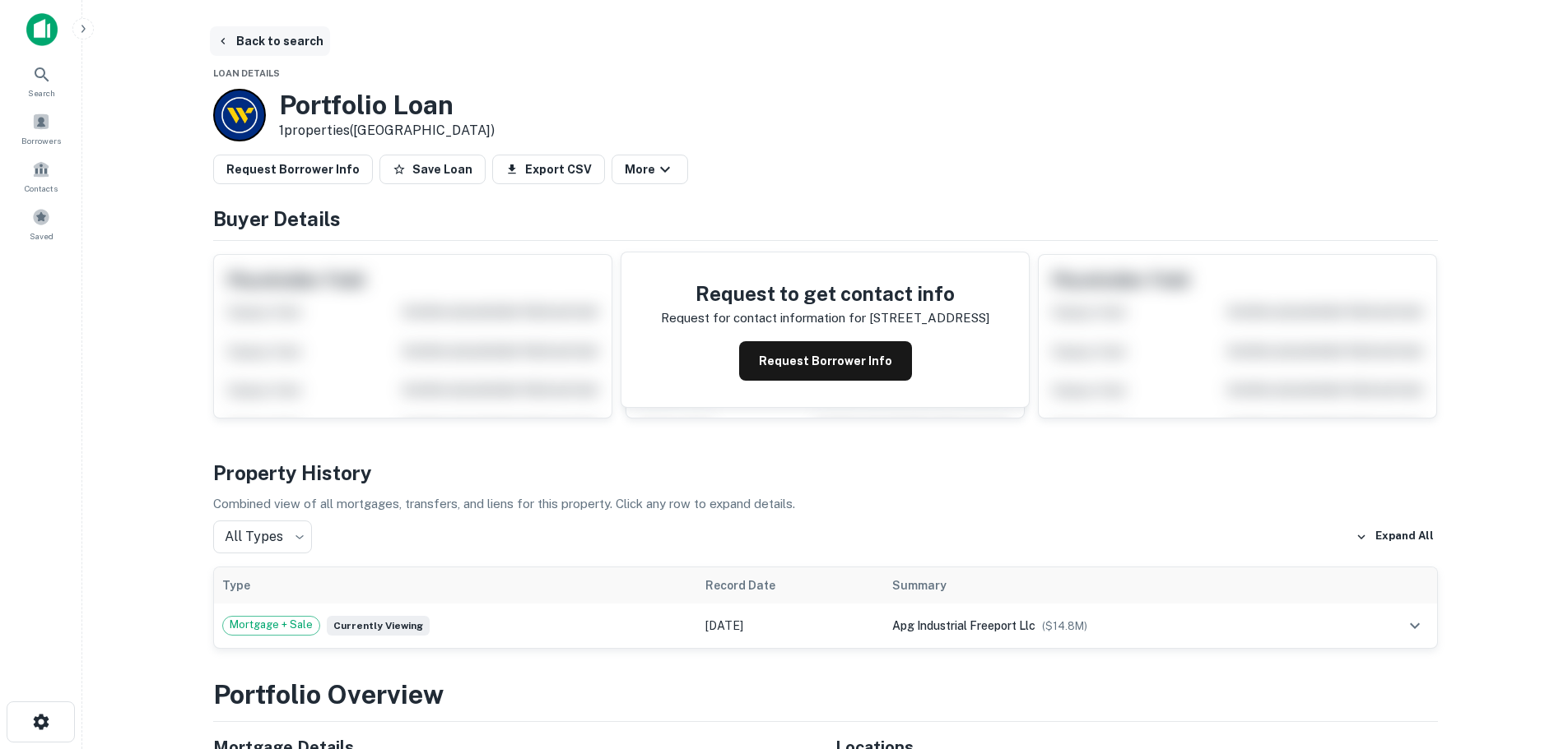
click at [281, 46] on button "Back to search" at bounding box center [270, 41] width 120 height 30
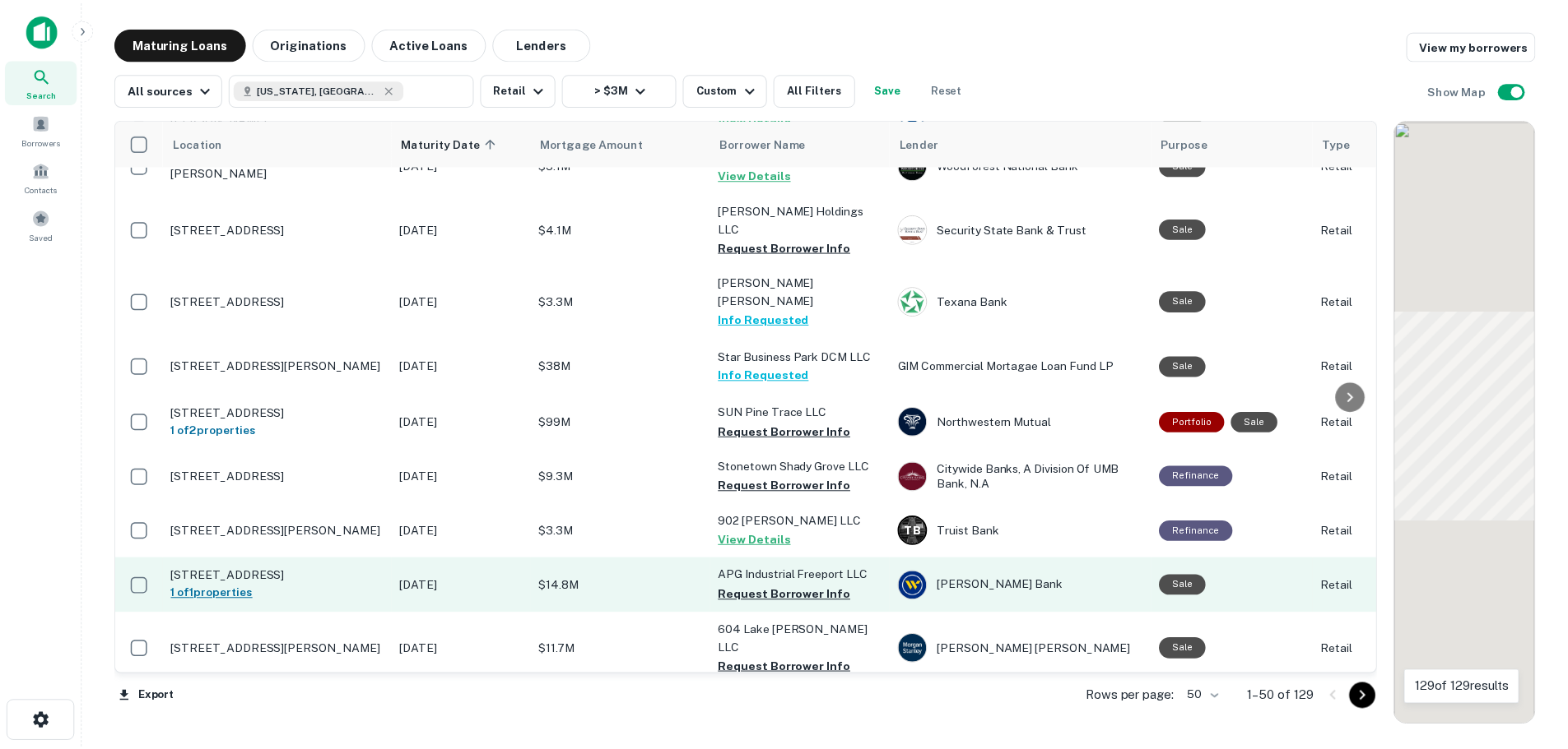
scroll to position [1316, 0]
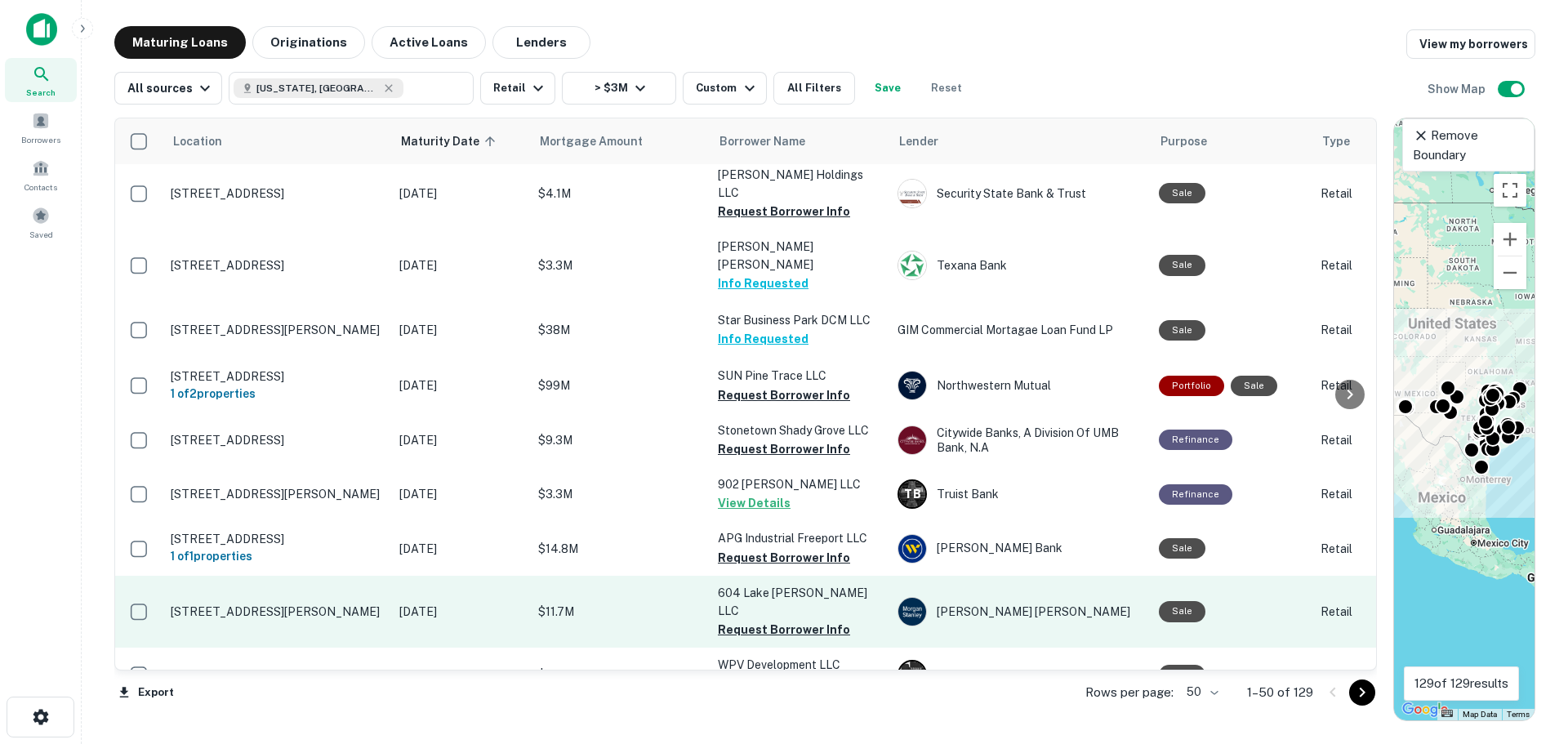
click at [235, 605] on p "[STREET_ADDRESS][PERSON_NAME]" at bounding box center [276, 612] width 212 height 15
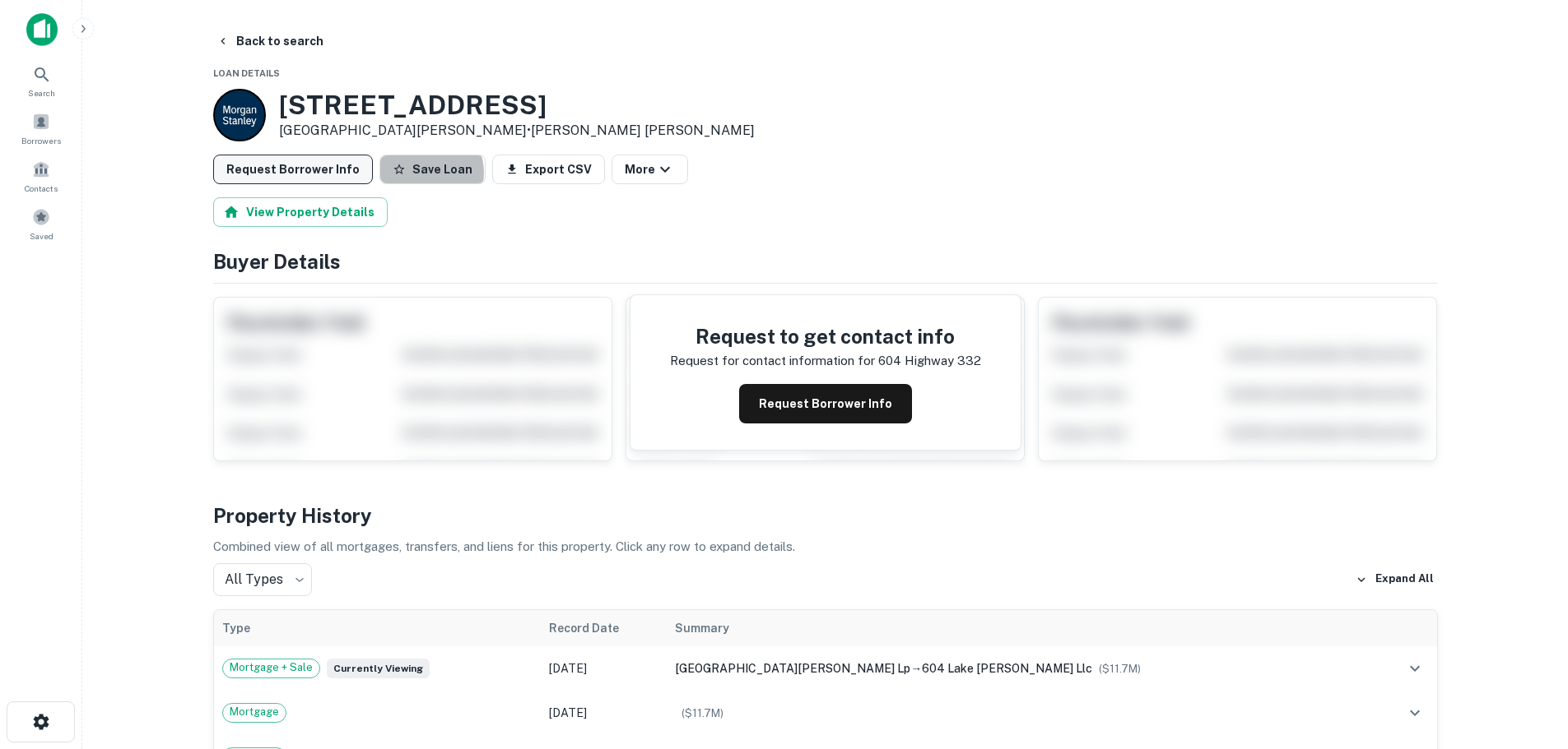
drag, startPoint x: 399, startPoint y: 172, endPoint x: 316, endPoint y: 166, distance: 83.2
click at [365, 170] on div "Request Borrower Info Save Loan Export CSV More" at bounding box center [826, 170] width 1225 height 30
click at [312, 166] on button "Request Borrower Info" at bounding box center [293, 170] width 159 height 30
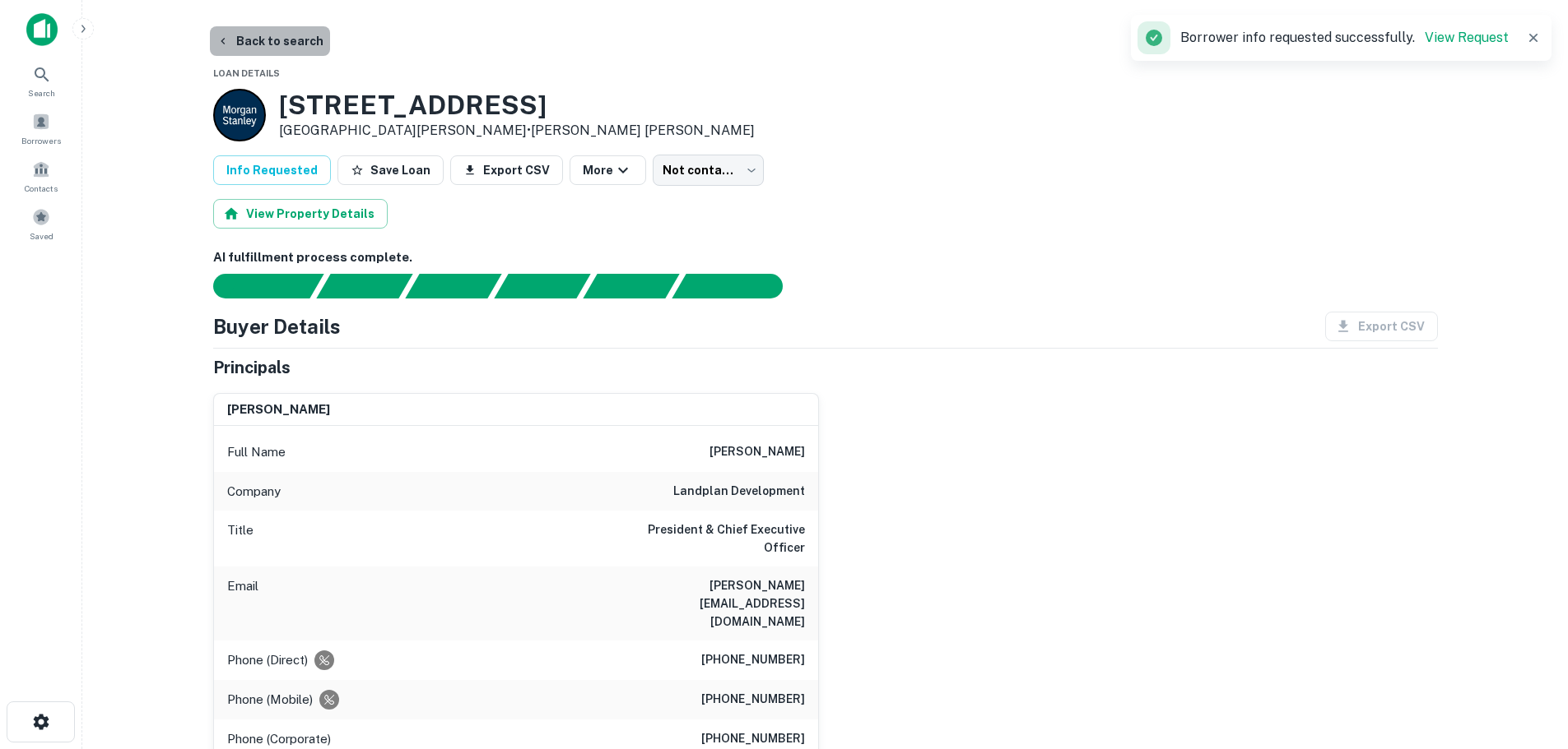
click at [290, 46] on button "Back to search" at bounding box center [270, 41] width 120 height 30
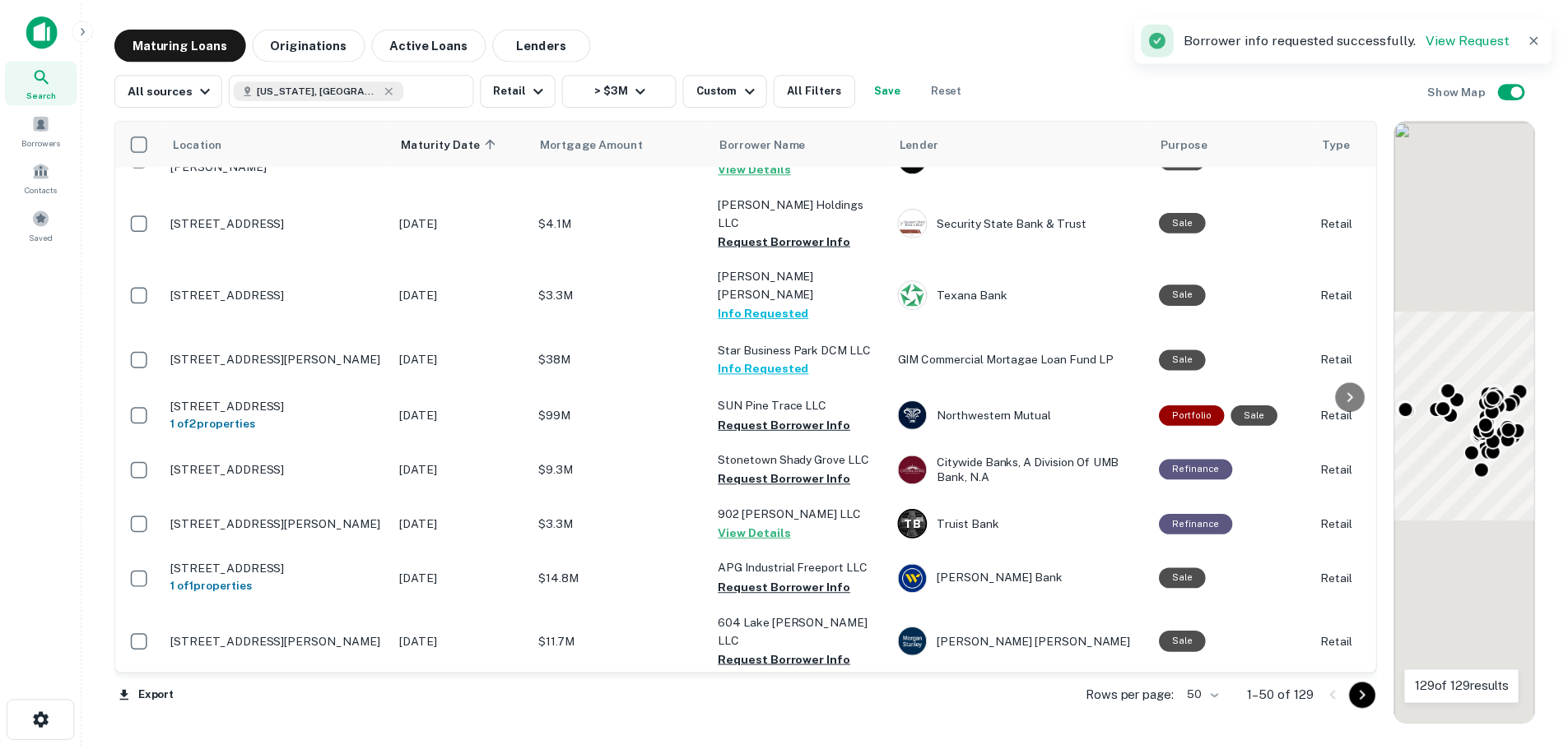
scroll to position [1316, 0]
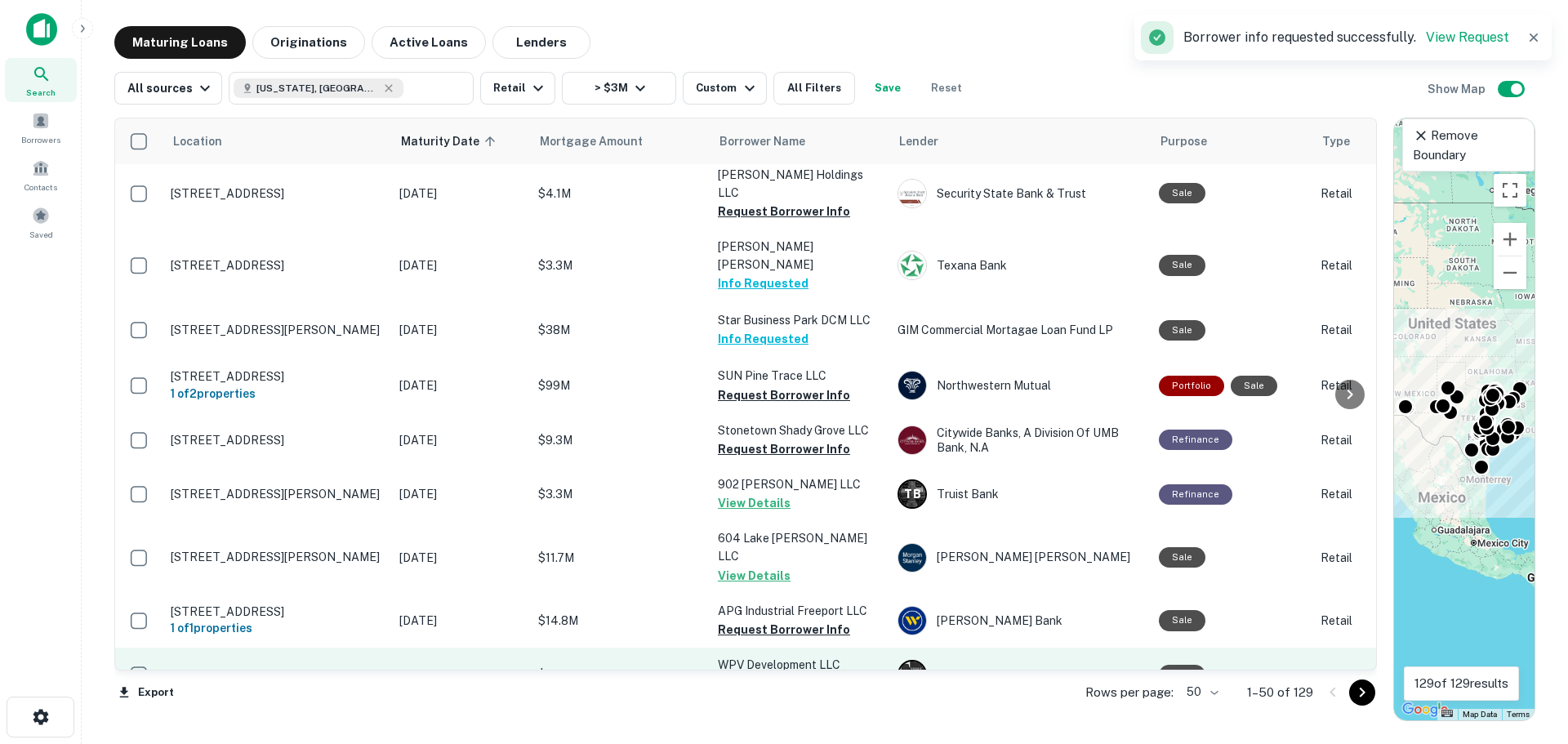
click at [294, 668] on p "[STREET_ADDRESS]" at bounding box center [276, 674] width 212 height 15
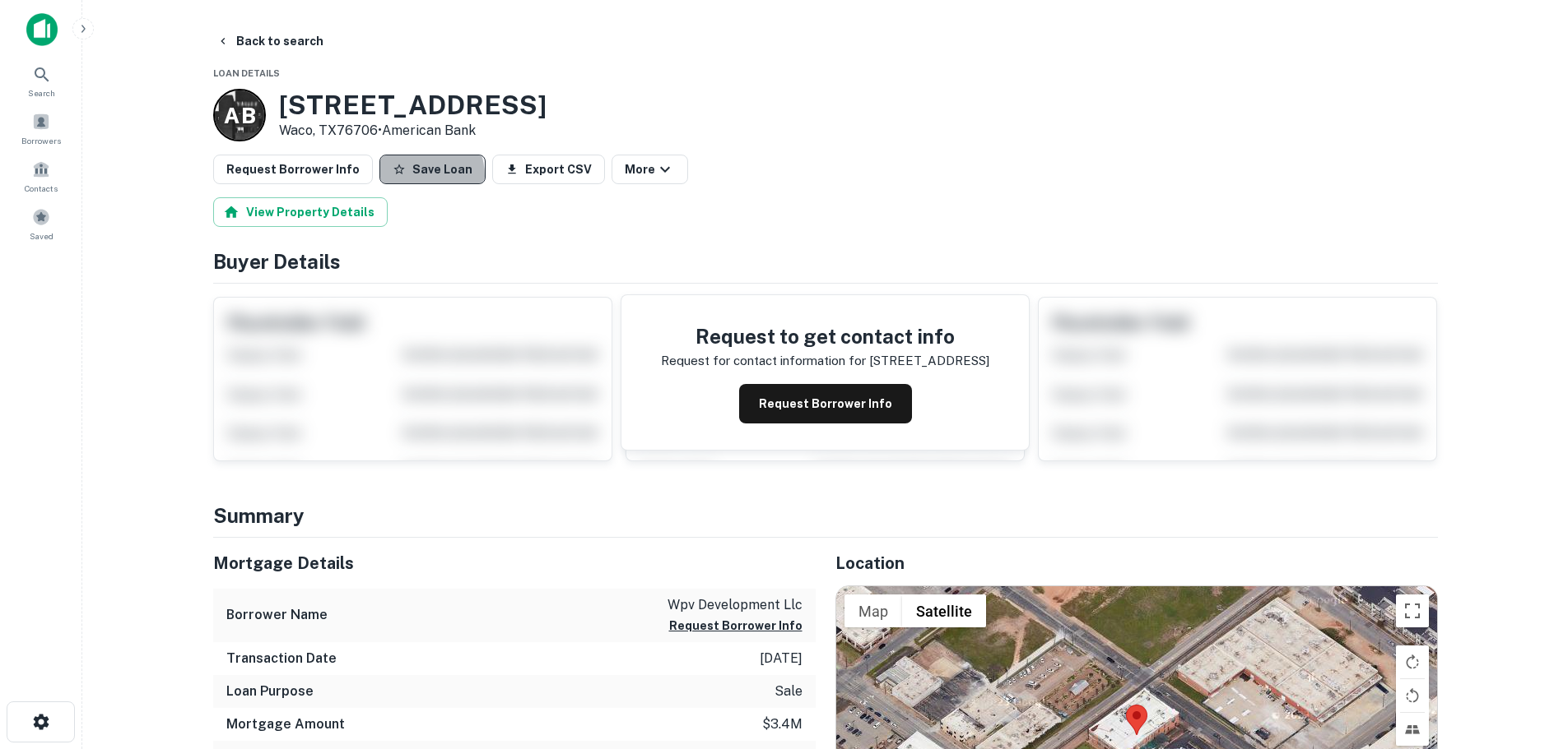
click at [405, 176] on button "Save Loan" at bounding box center [432, 170] width 106 height 30
click at [348, 178] on button "Request Borrower Info" at bounding box center [293, 170] width 159 height 30
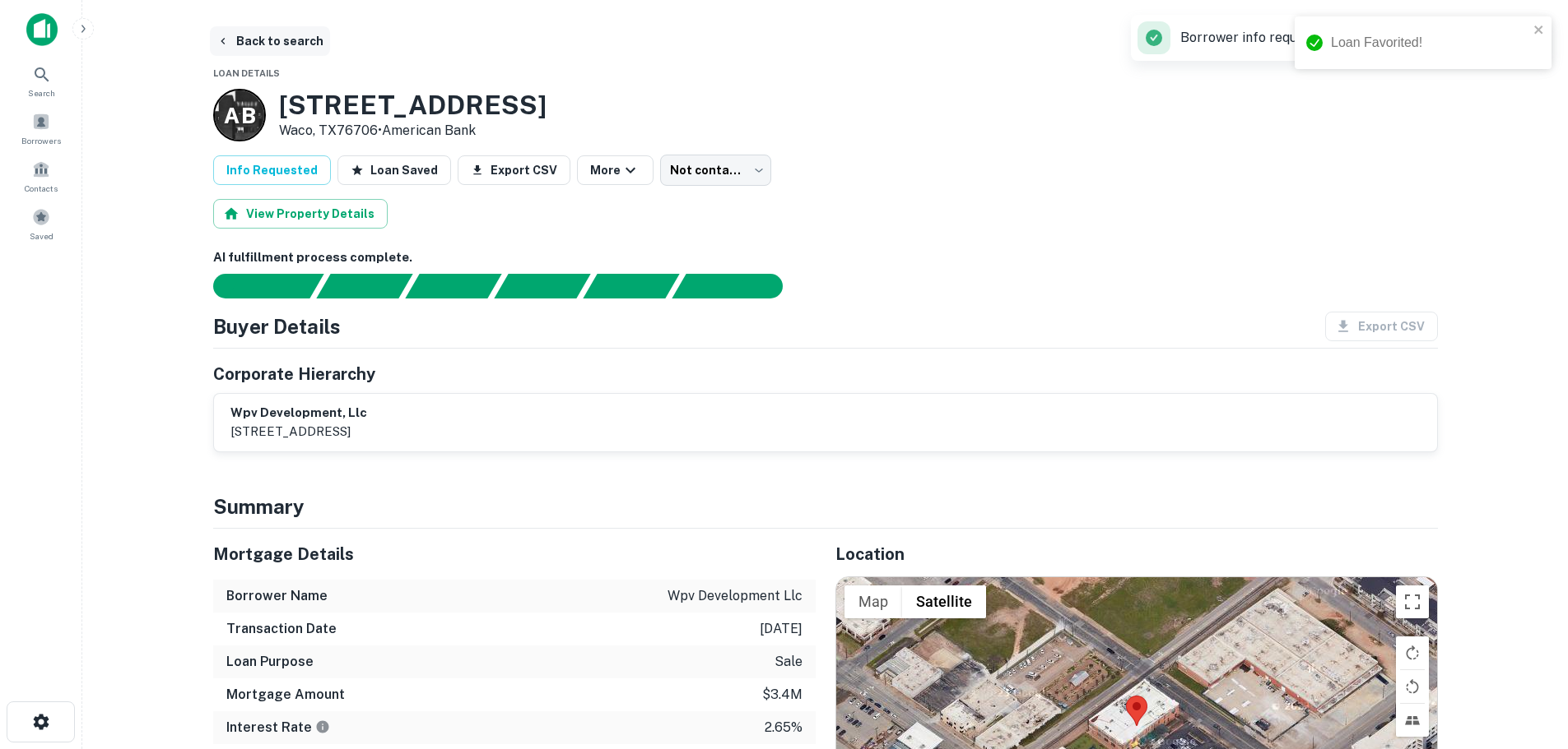
click at [277, 43] on button "Back to search" at bounding box center [270, 41] width 120 height 30
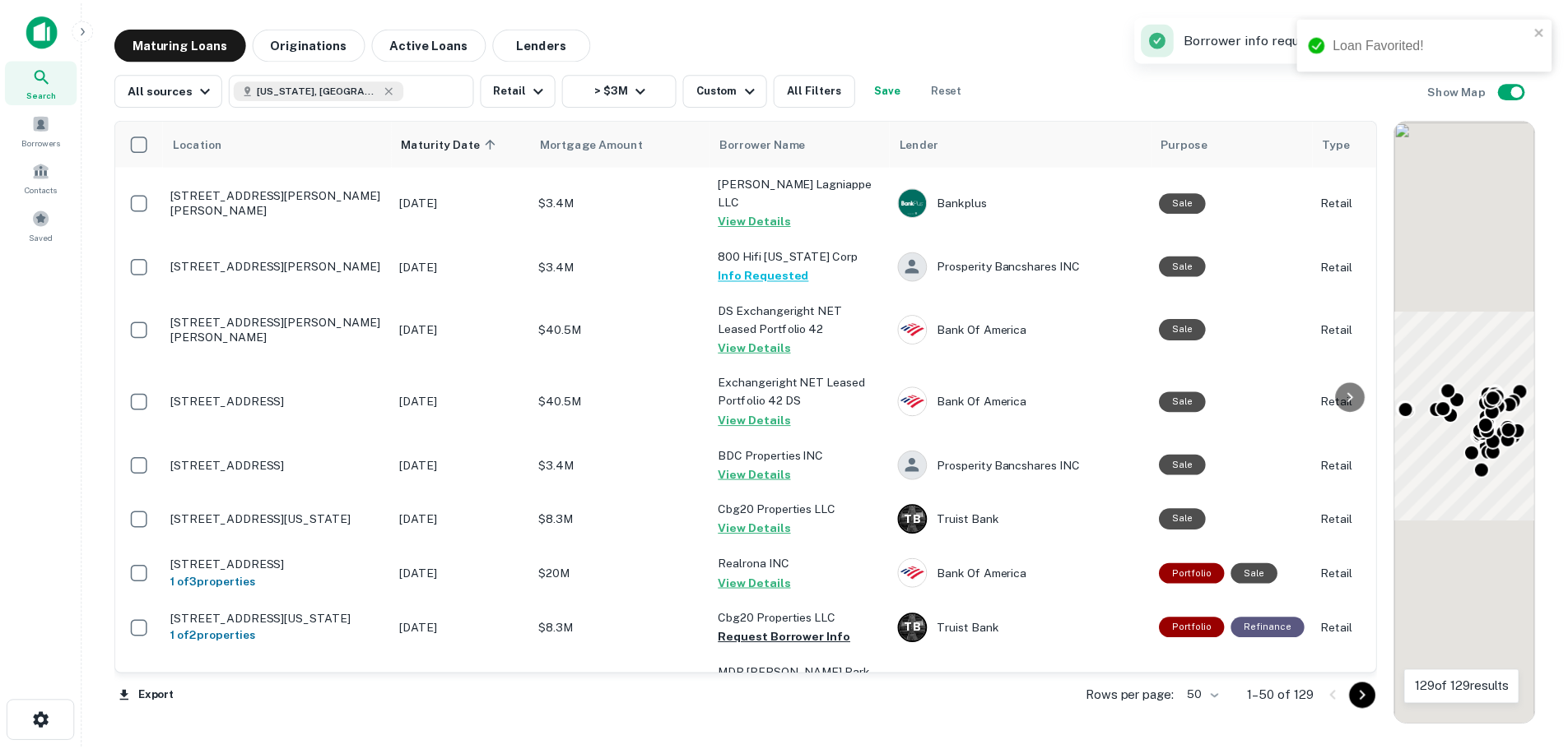
scroll to position [1316, 0]
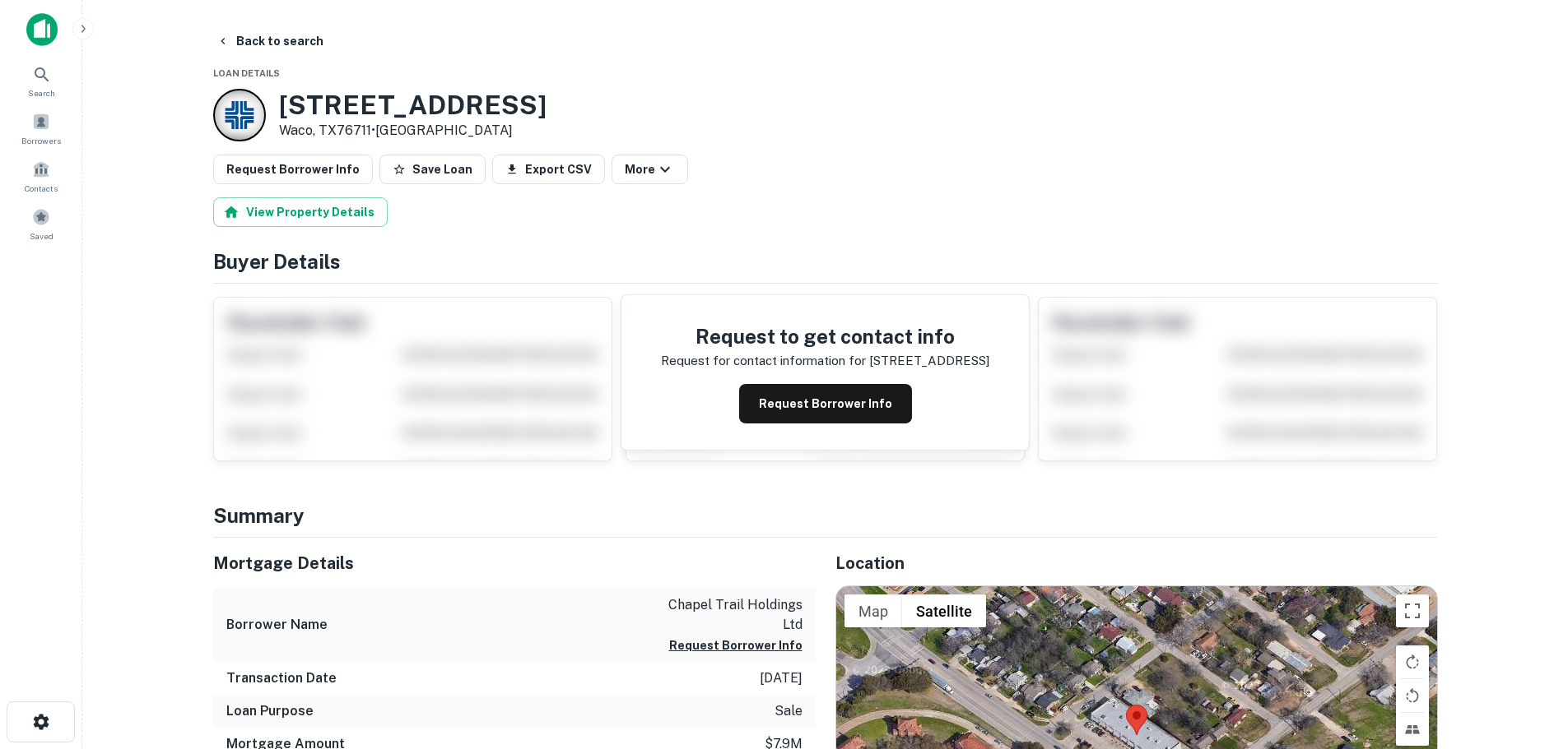
scroll to position [82, 0]
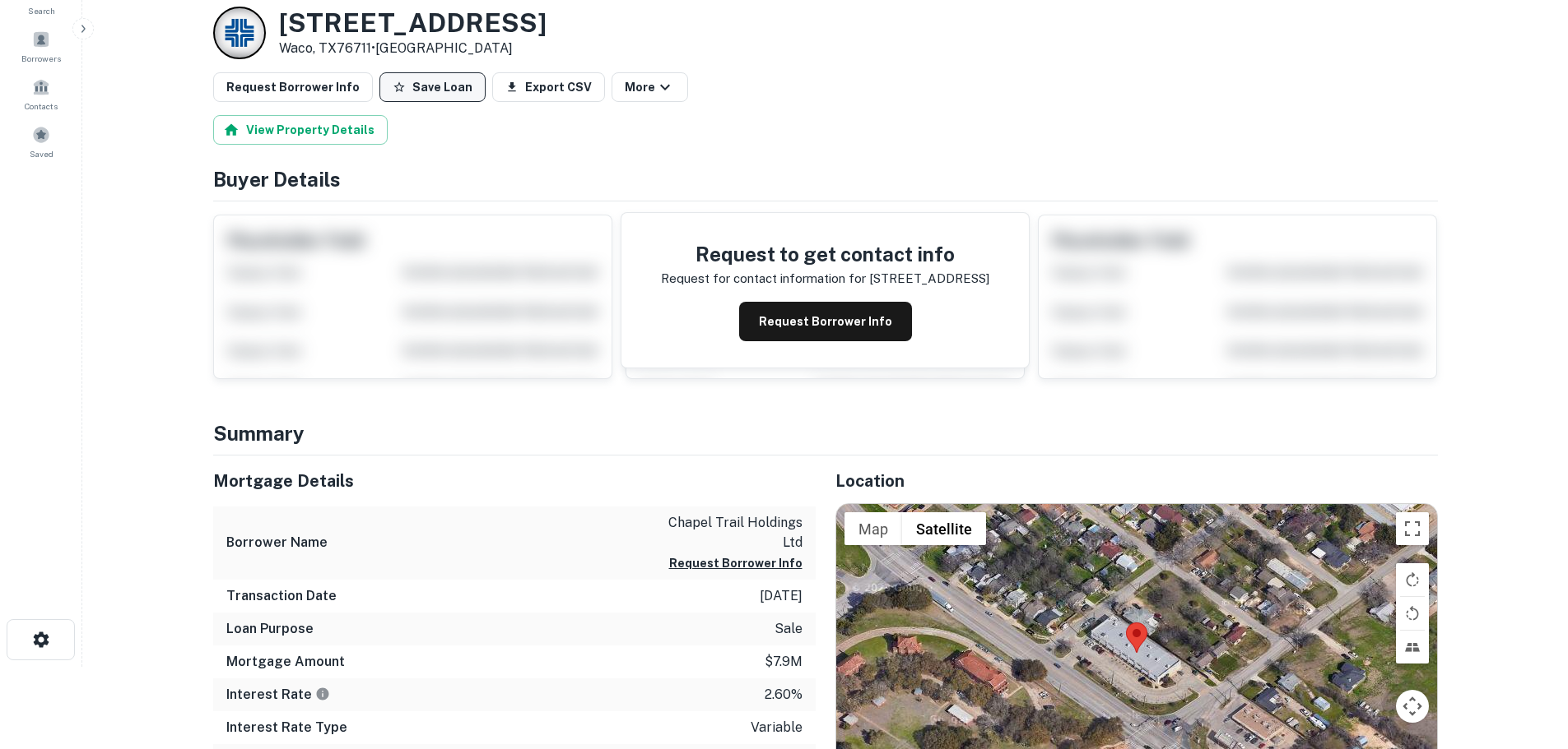
click at [405, 75] on button "Save Loan" at bounding box center [432, 88] width 106 height 30
click at [331, 81] on button "Request Borrower Info" at bounding box center [293, 88] width 159 height 30
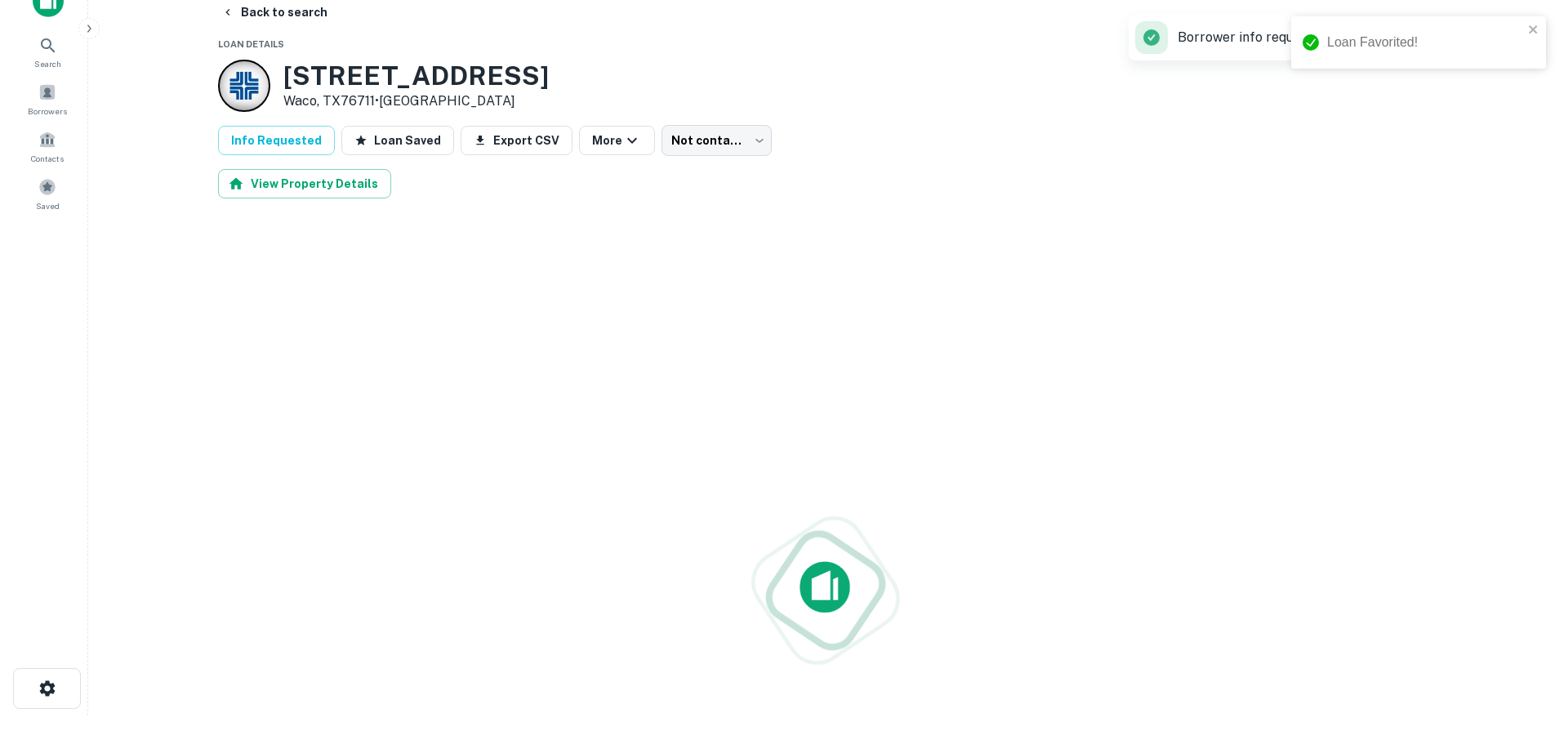
scroll to position [0, 0]
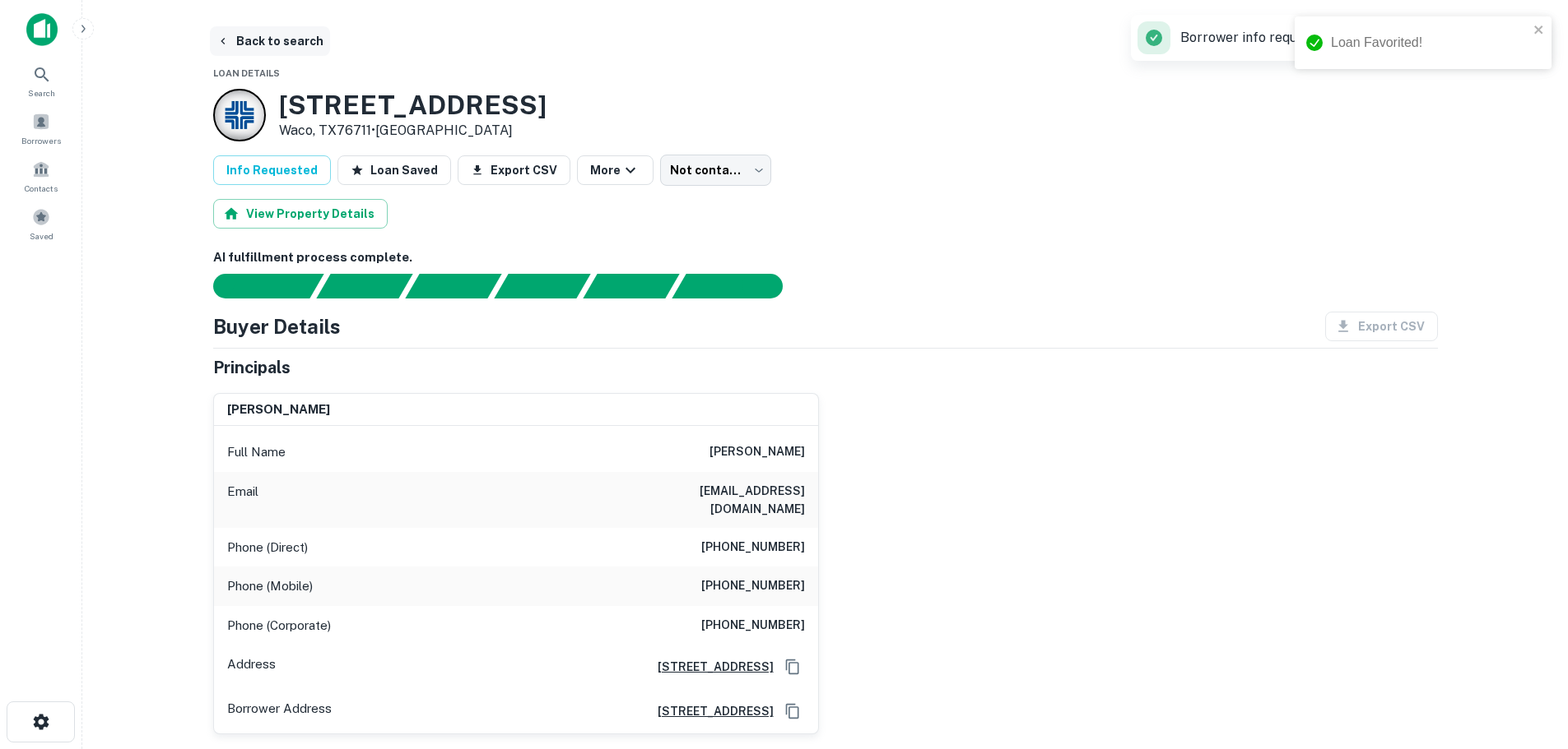
click at [268, 48] on button "Back to search" at bounding box center [270, 41] width 120 height 30
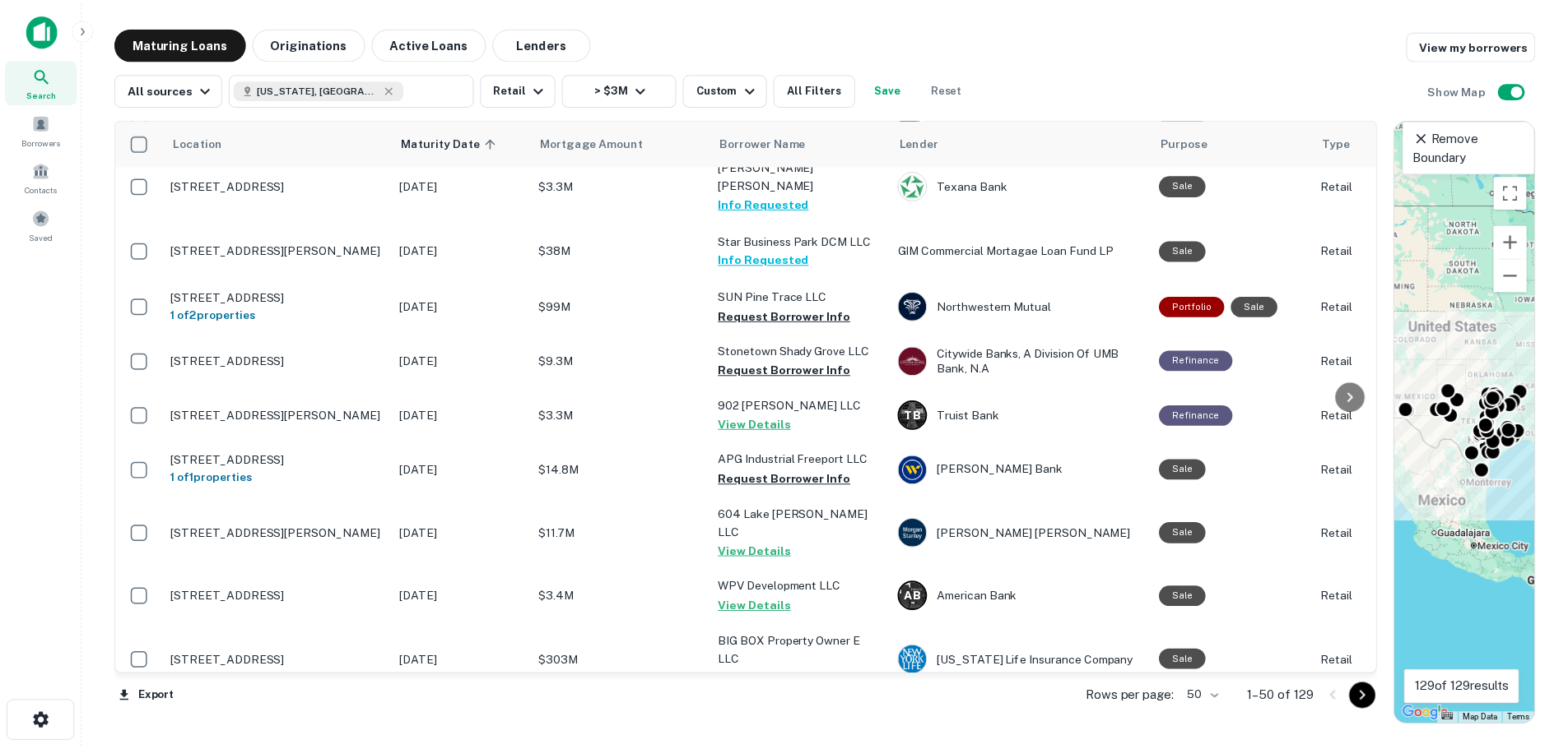
scroll to position [1480, 0]
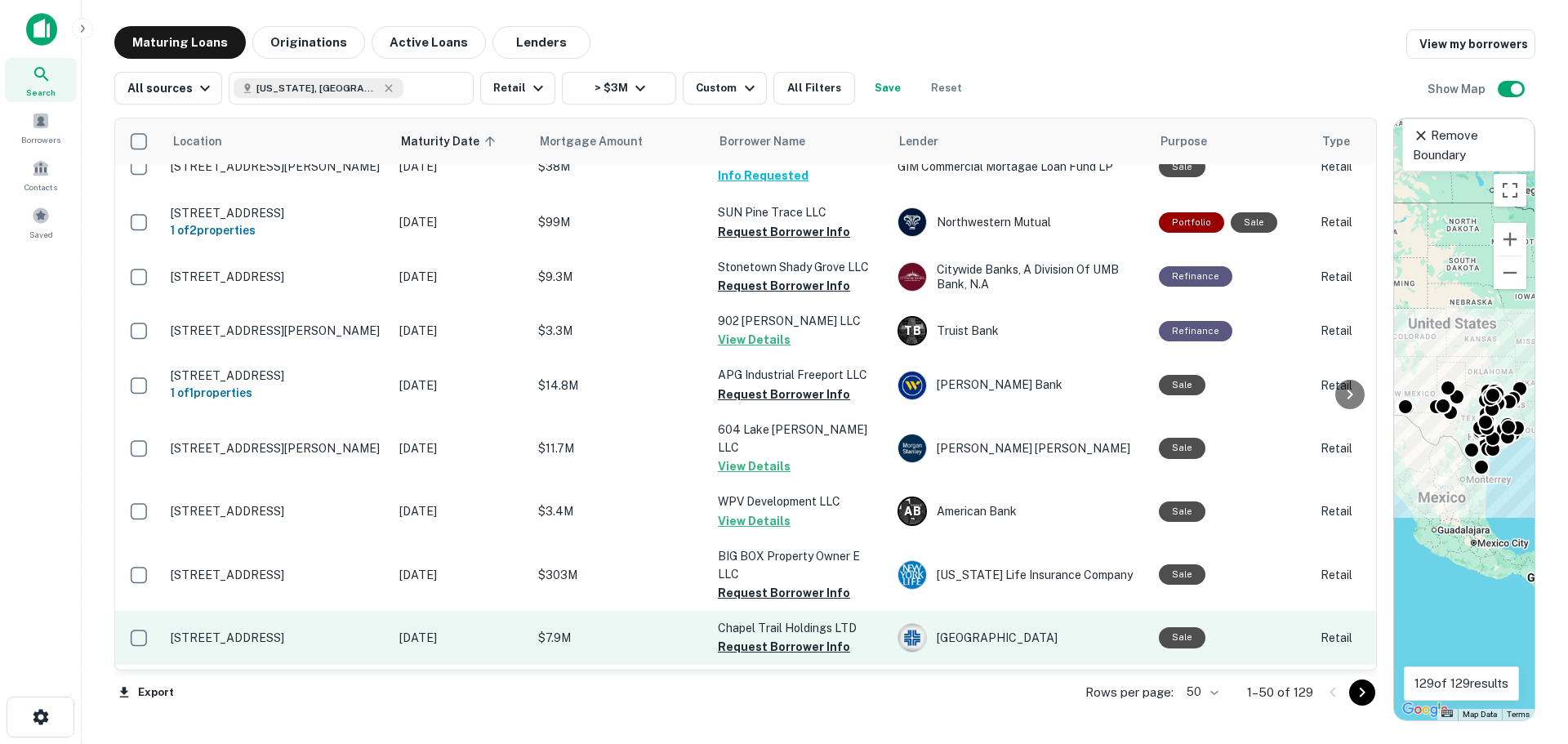
click at [274, 694] on p "[STREET_ADDRESS]" at bounding box center [276, 701] width 212 height 15
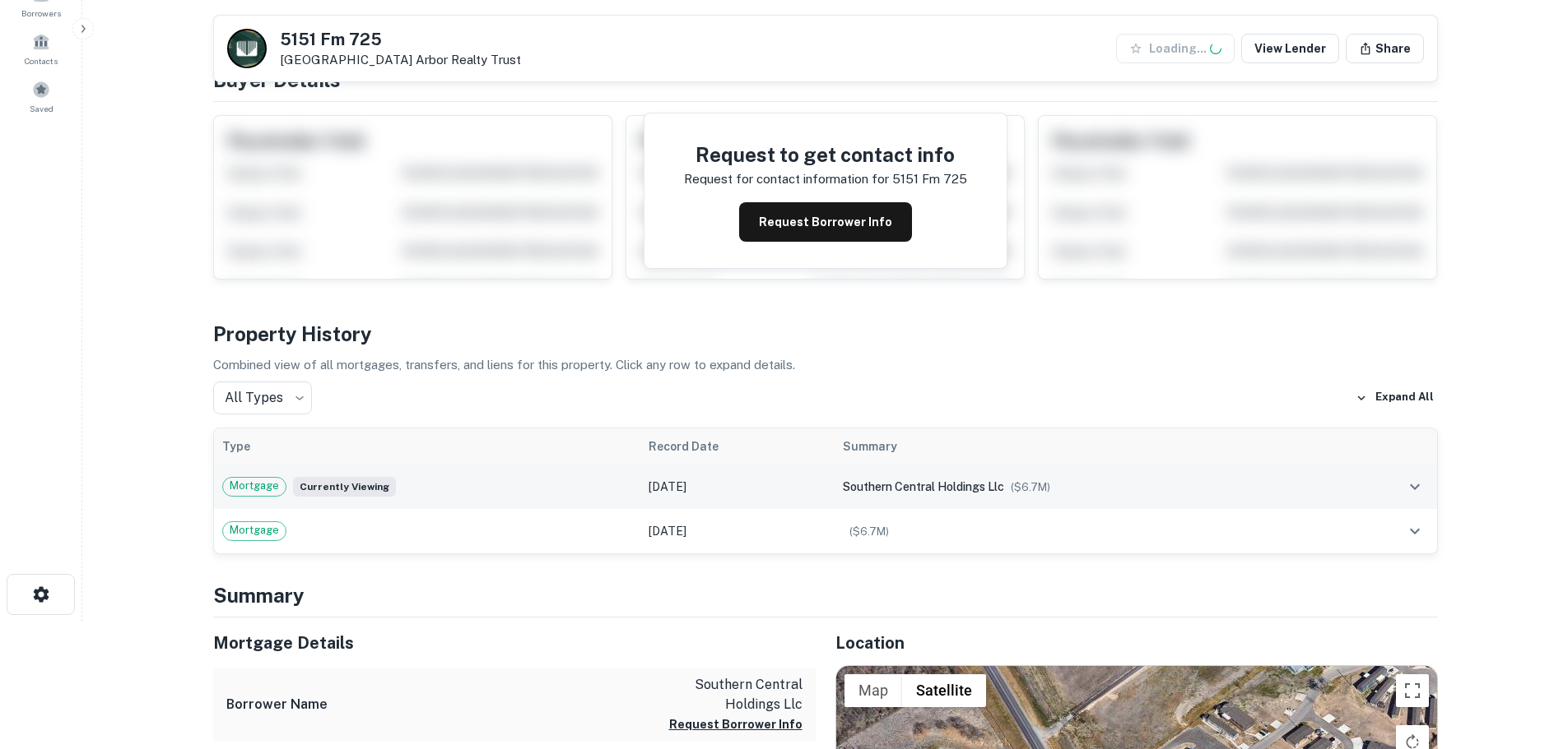
scroll to position [411, 0]
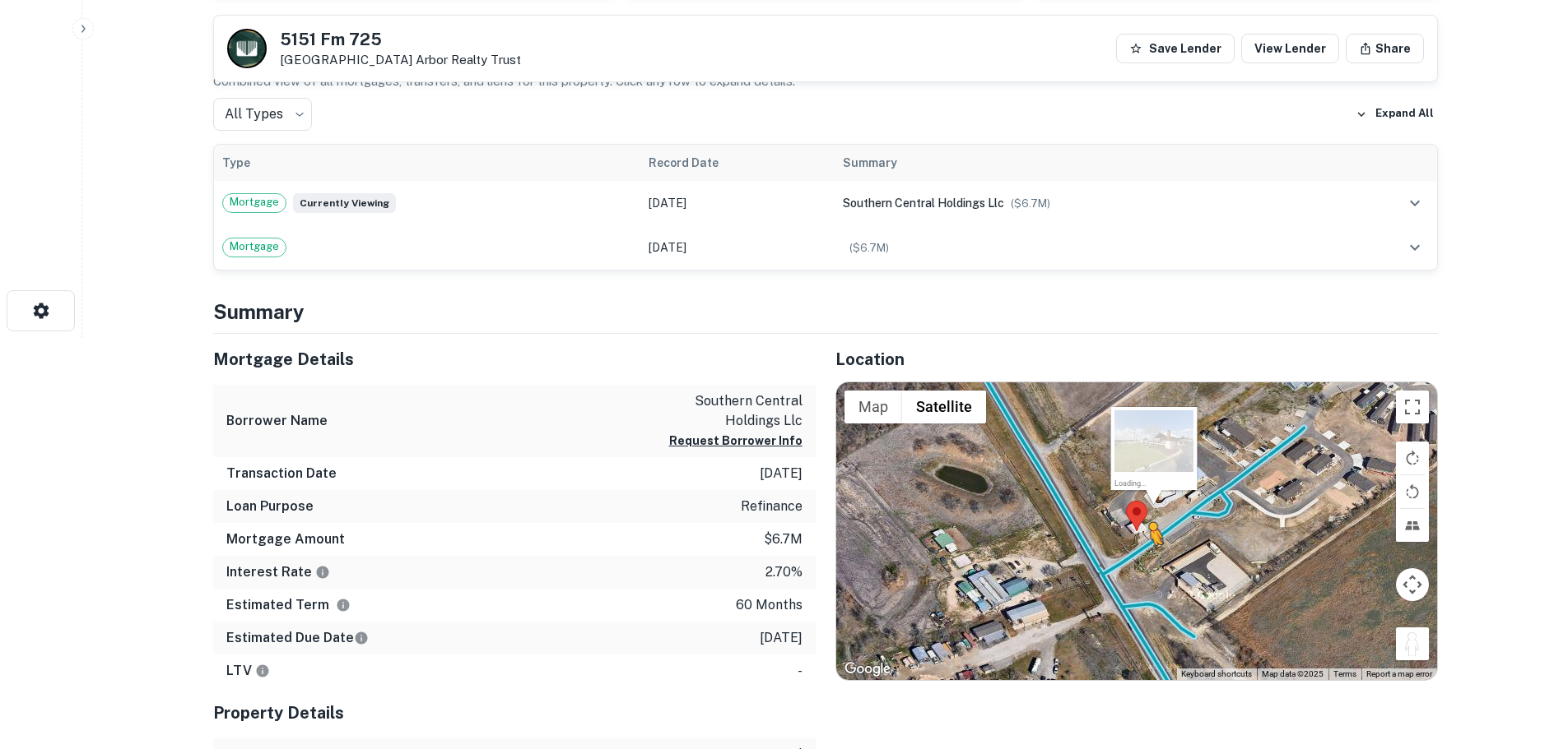
drag, startPoint x: 1417, startPoint y: 648, endPoint x: 1147, endPoint y: 560, distance: 284.0
click at [1147, 560] on div "To activate drag with keyboard, press Alt + Enter. Once in keyboard drag state,…" at bounding box center [1136, 531] width 601 height 298
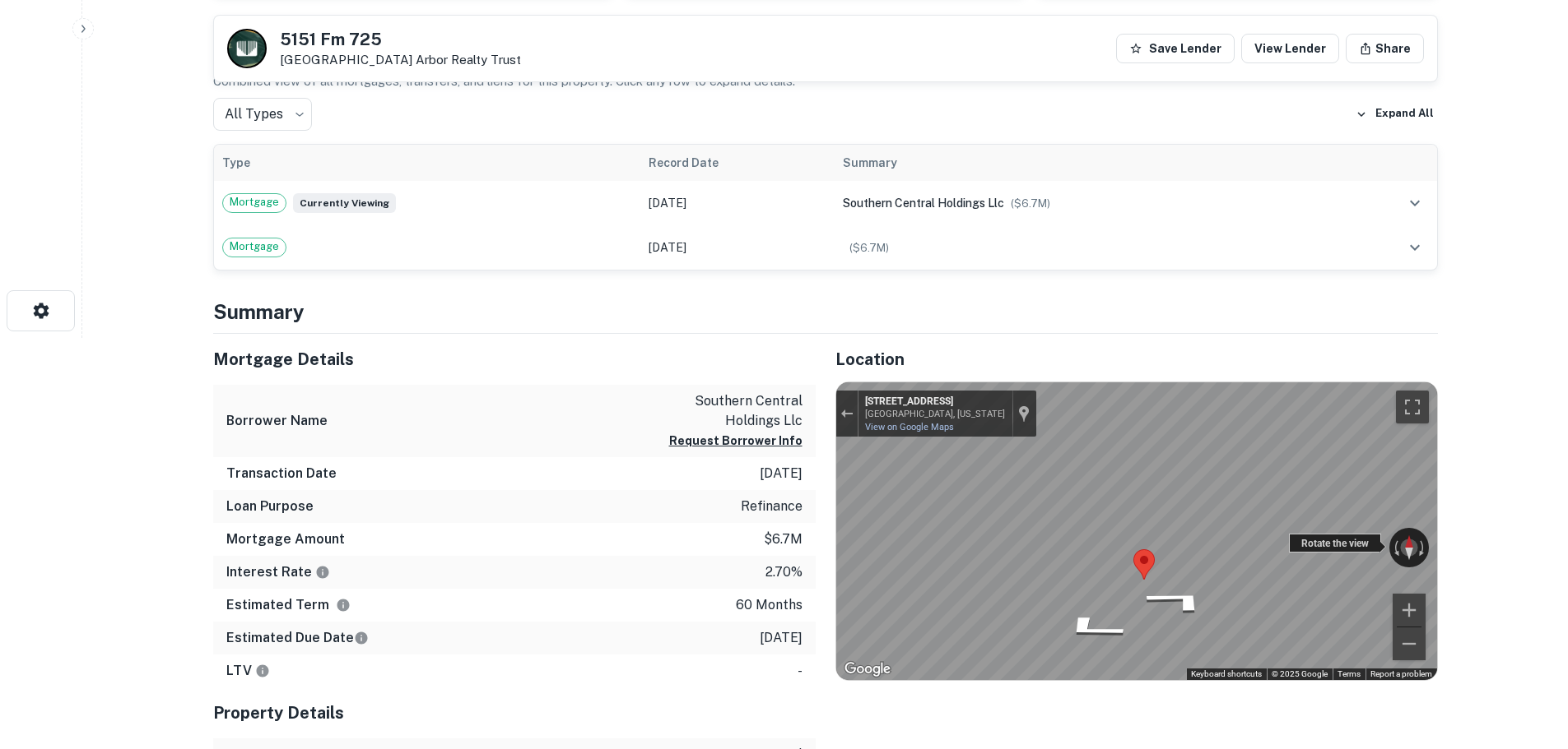
click at [1314, 543] on div "Rotate the view" at bounding box center [1334, 543] width 92 height 19
click at [1182, 612] on icon "Go Northeast, Grove Ln" at bounding box center [1178, 600] width 123 height 38
click at [1110, 539] on div "← Move left → Move right ↑ Move up ↓ Move down + Zoom in - Zoom out [STREET_ADD…" at bounding box center [1136, 531] width 601 height 298
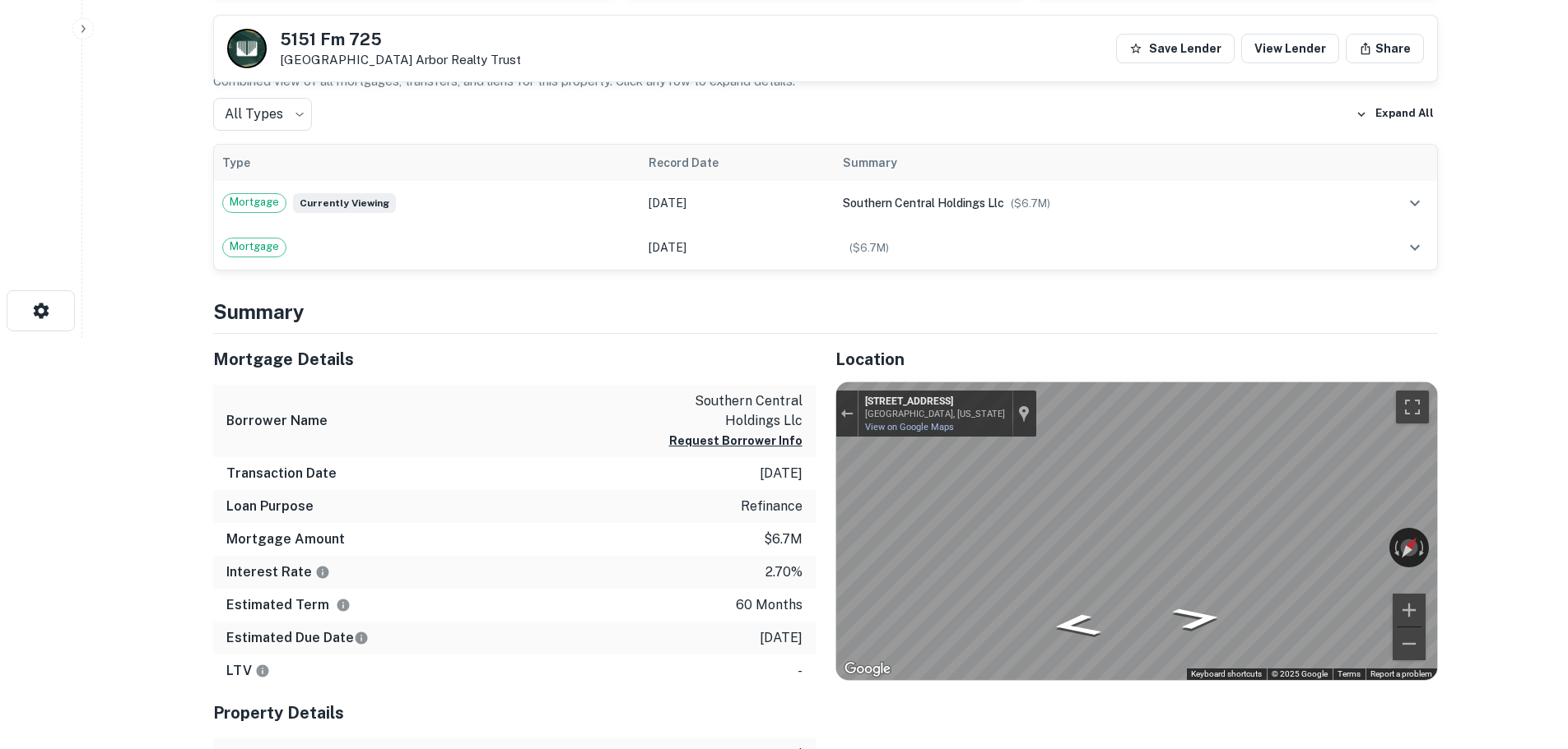
drag, startPoint x: 1325, startPoint y: 553, endPoint x: 1564, endPoint y: 535, distance: 239.7
click at [1114, 531] on div "← Move left → Move right ↑ Move up ↓ Move down + Zoom in - Zoom out [STREET_ADD…" at bounding box center [1136, 531] width 601 height 298
drag, startPoint x: 1389, startPoint y: 545, endPoint x: 493, endPoint y: 536, distance: 896.0
click at [493, 536] on div "Mortgage Details Borrower Name southern central holdings llc Request Borrower I…" at bounding box center [816, 603] width 1245 height 537
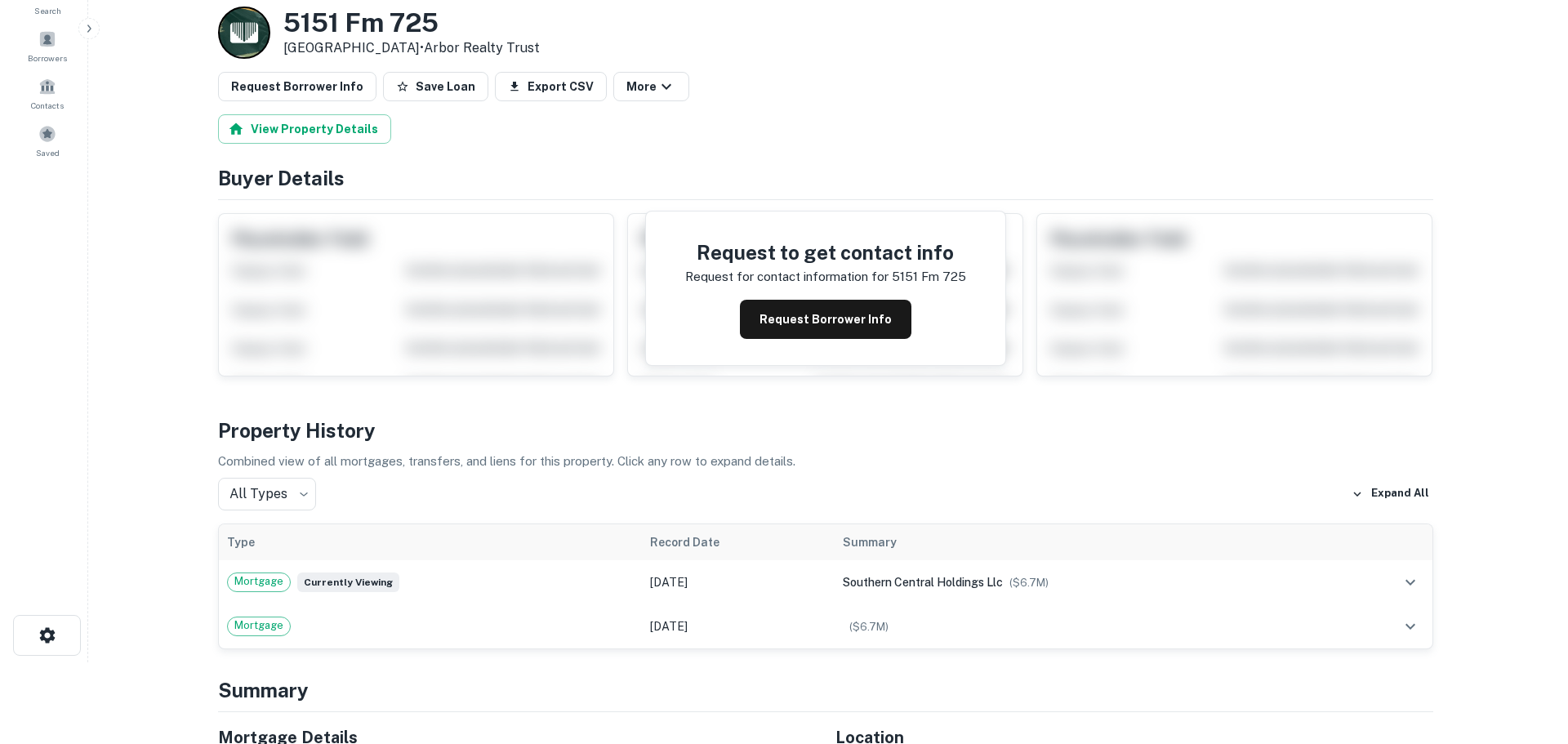
scroll to position [0, 0]
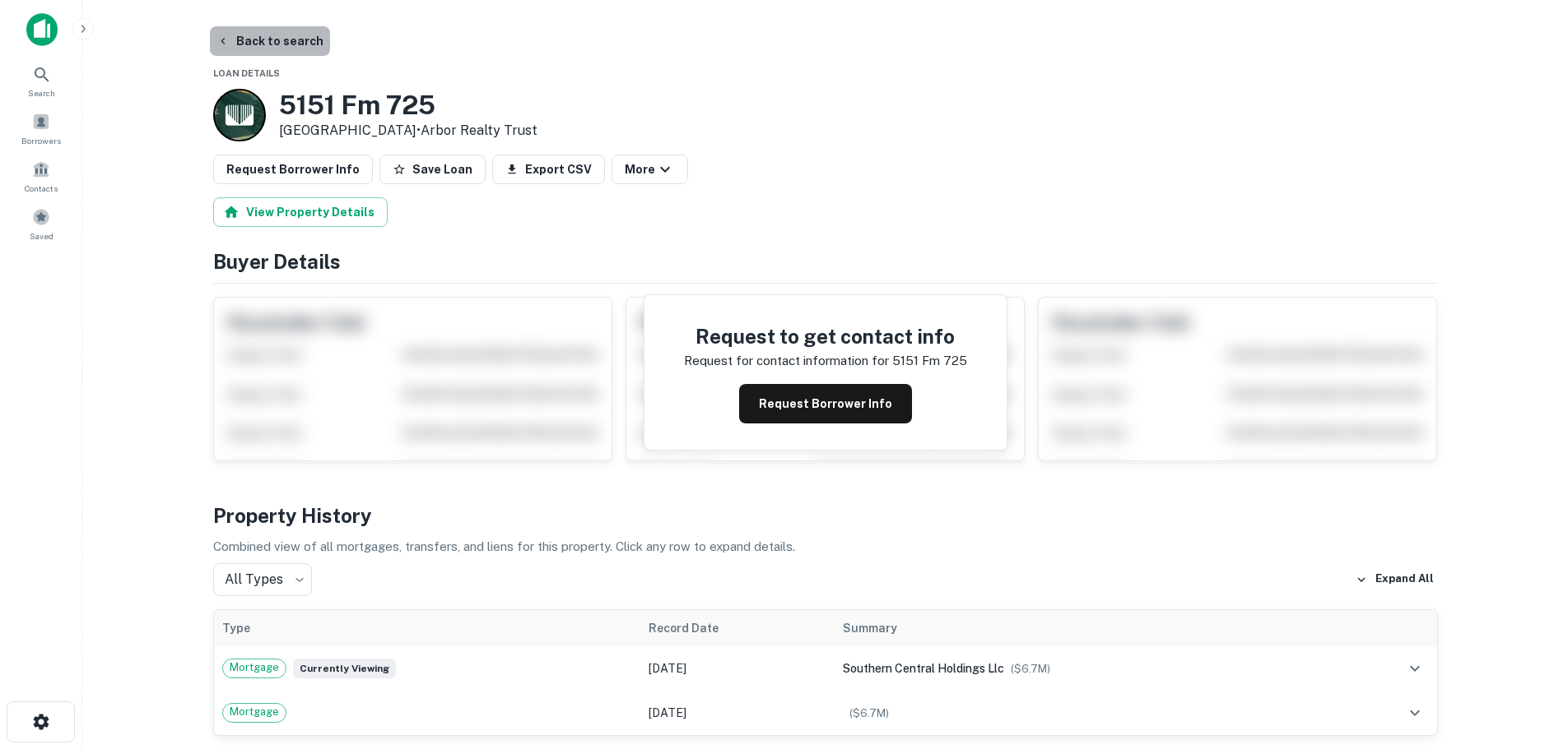
click at [272, 46] on button "Back to search" at bounding box center [270, 41] width 120 height 30
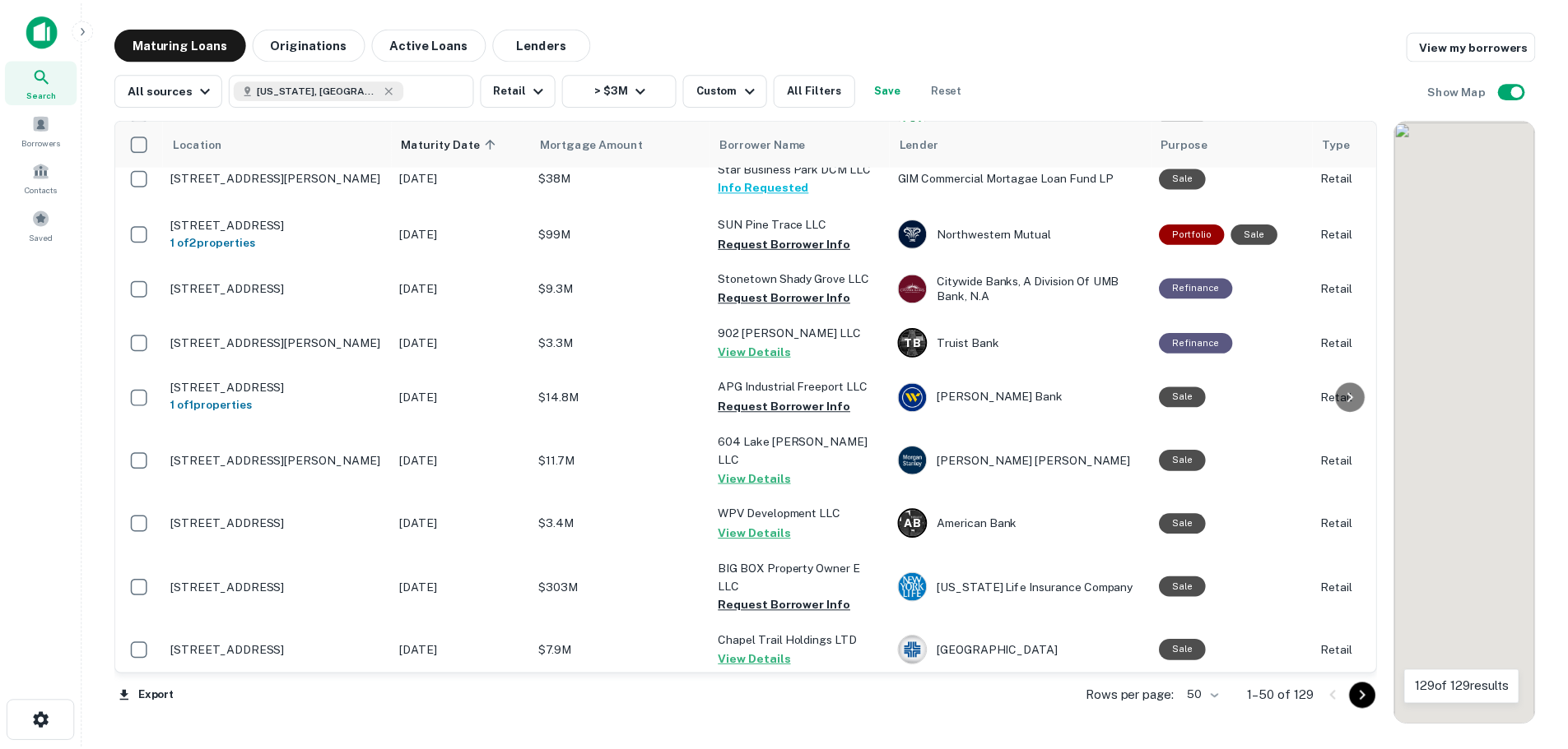
scroll to position [1480, 0]
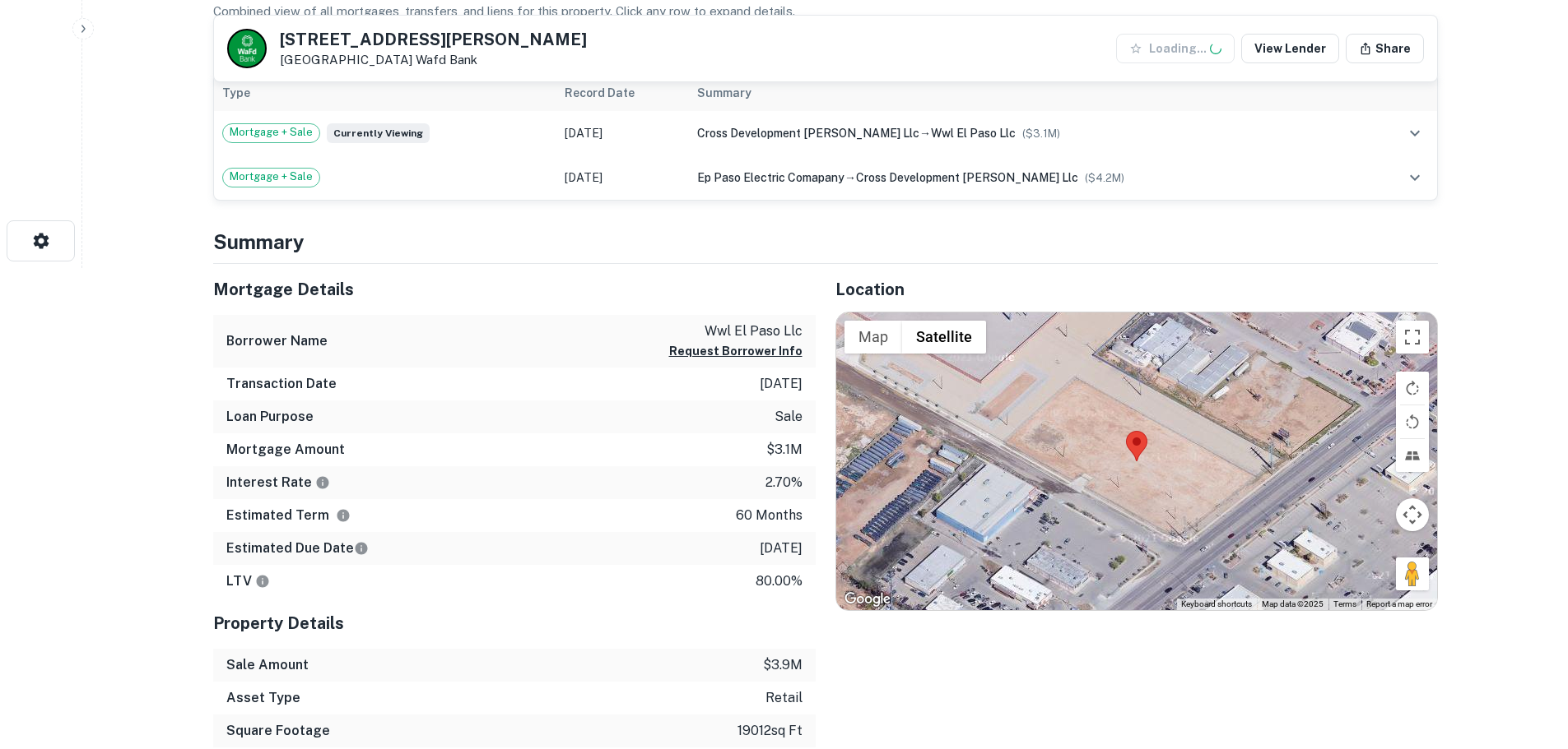
scroll to position [494, 0]
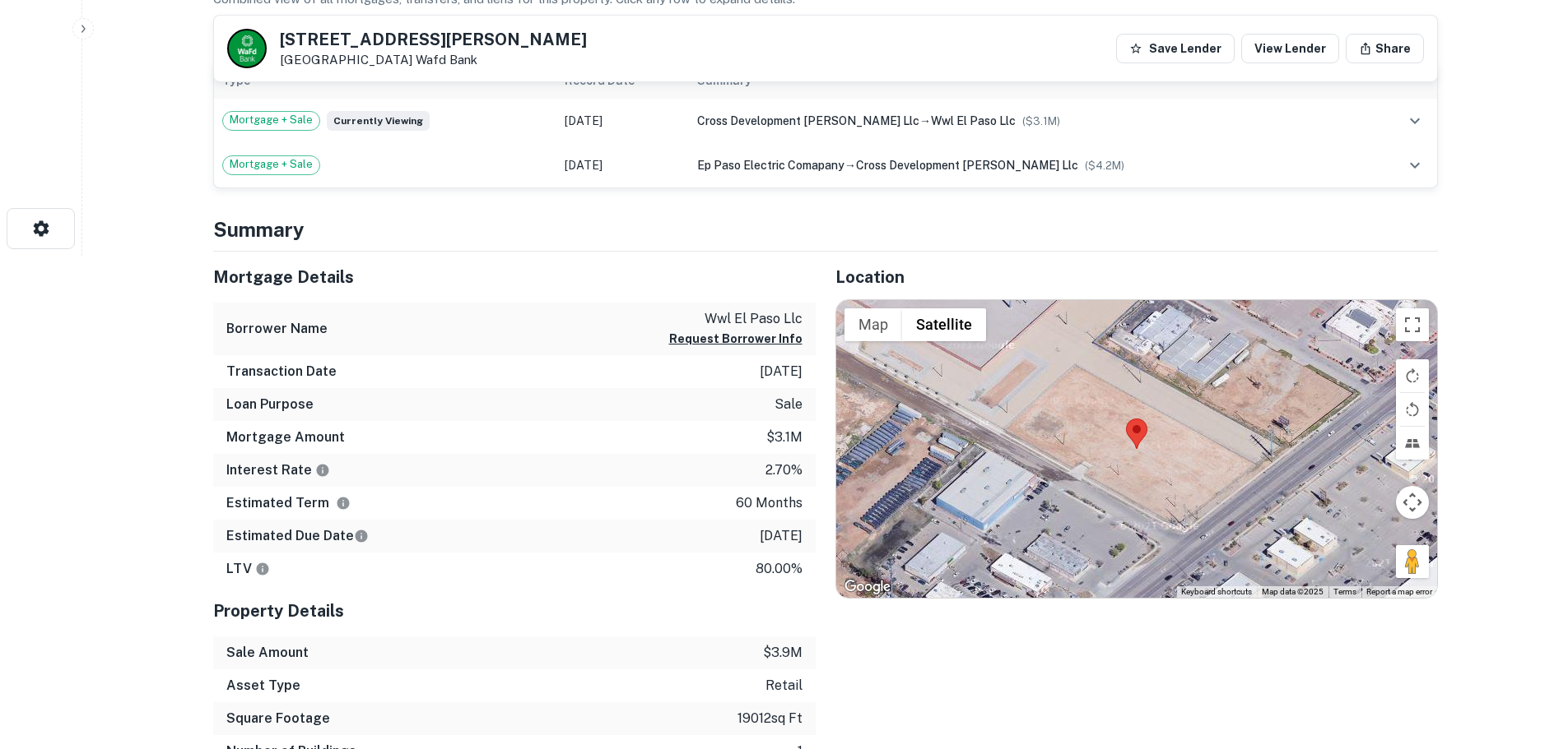
click at [438, 41] on h5 "[STREET_ADDRESS][PERSON_NAME]" at bounding box center [433, 39] width 307 height 17
click at [437, 41] on h5 "[STREET_ADDRESS][PERSON_NAME]" at bounding box center [433, 39] width 307 height 17
copy h5 "[STREET_ADDRESS][PERSON_NAME]"
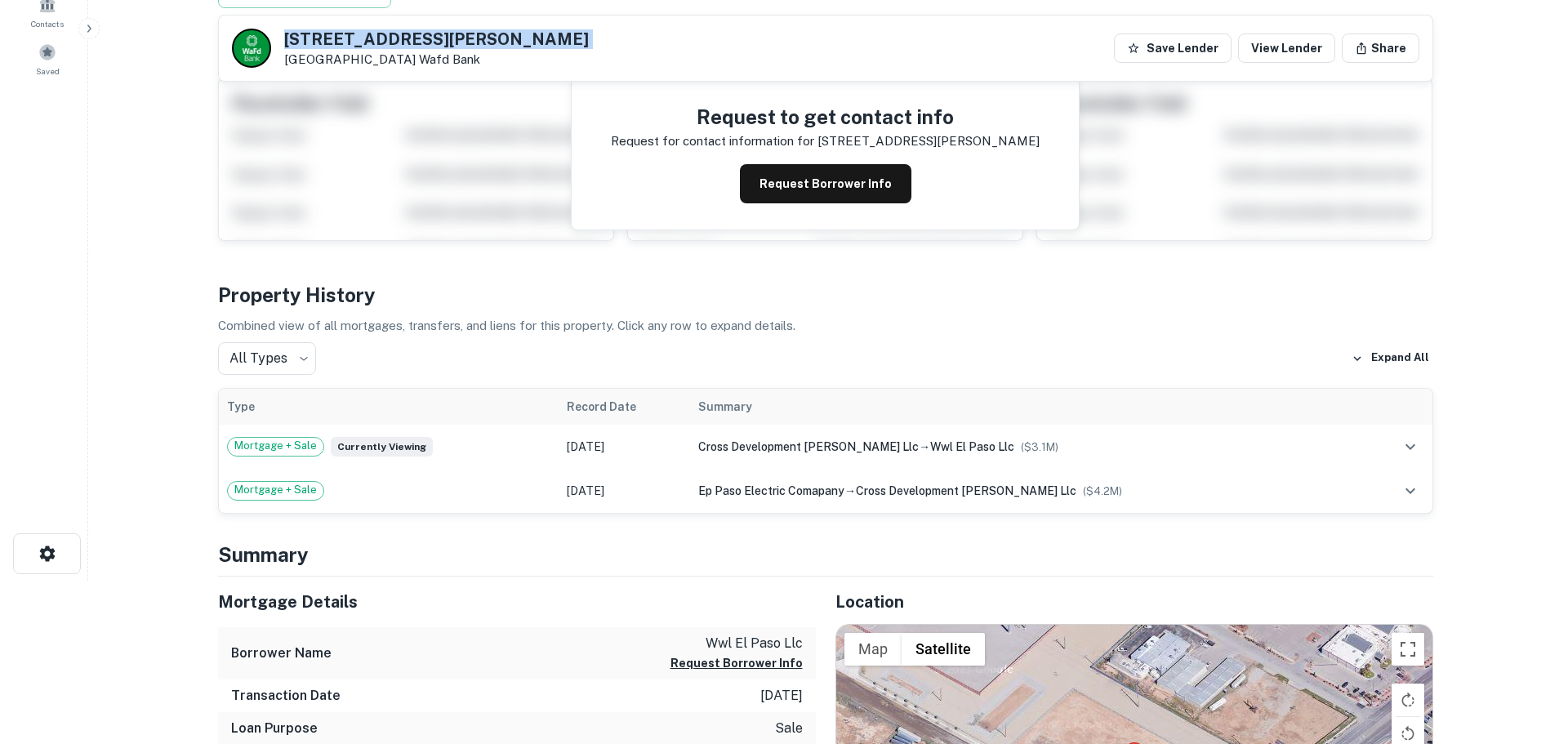
scroll to position [0, 0]
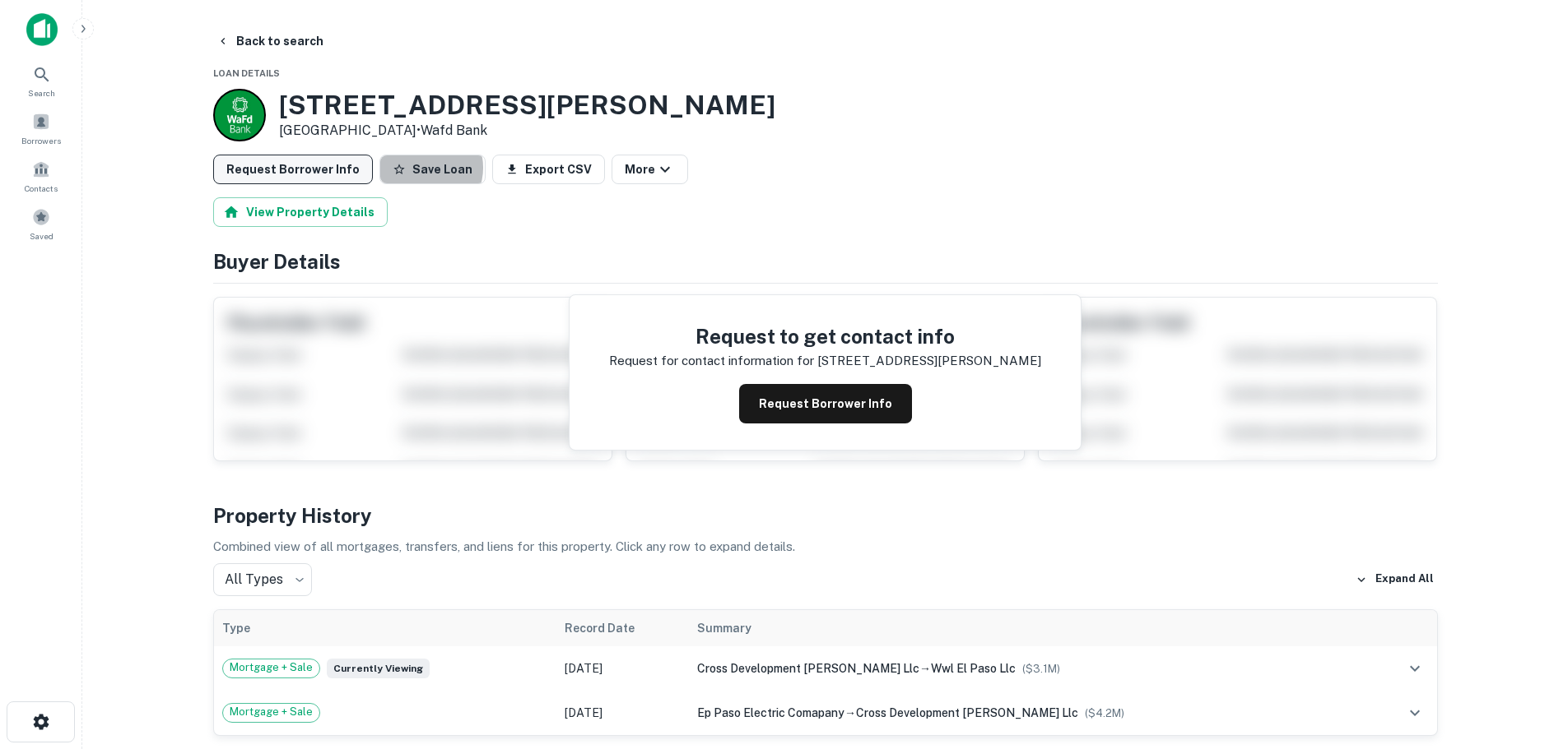
drag, startPoint x: 416, startPoint y: 168, endPoint x: 296, endPoint y: 168, distance: 120.0
click at [410, 168] on button "Save Loan" at bounding box center [432, 170] width 106 height 30
click at [296, 168] on button "Request Borrower Info" at bounding box center [293, 170] width 159 height 30
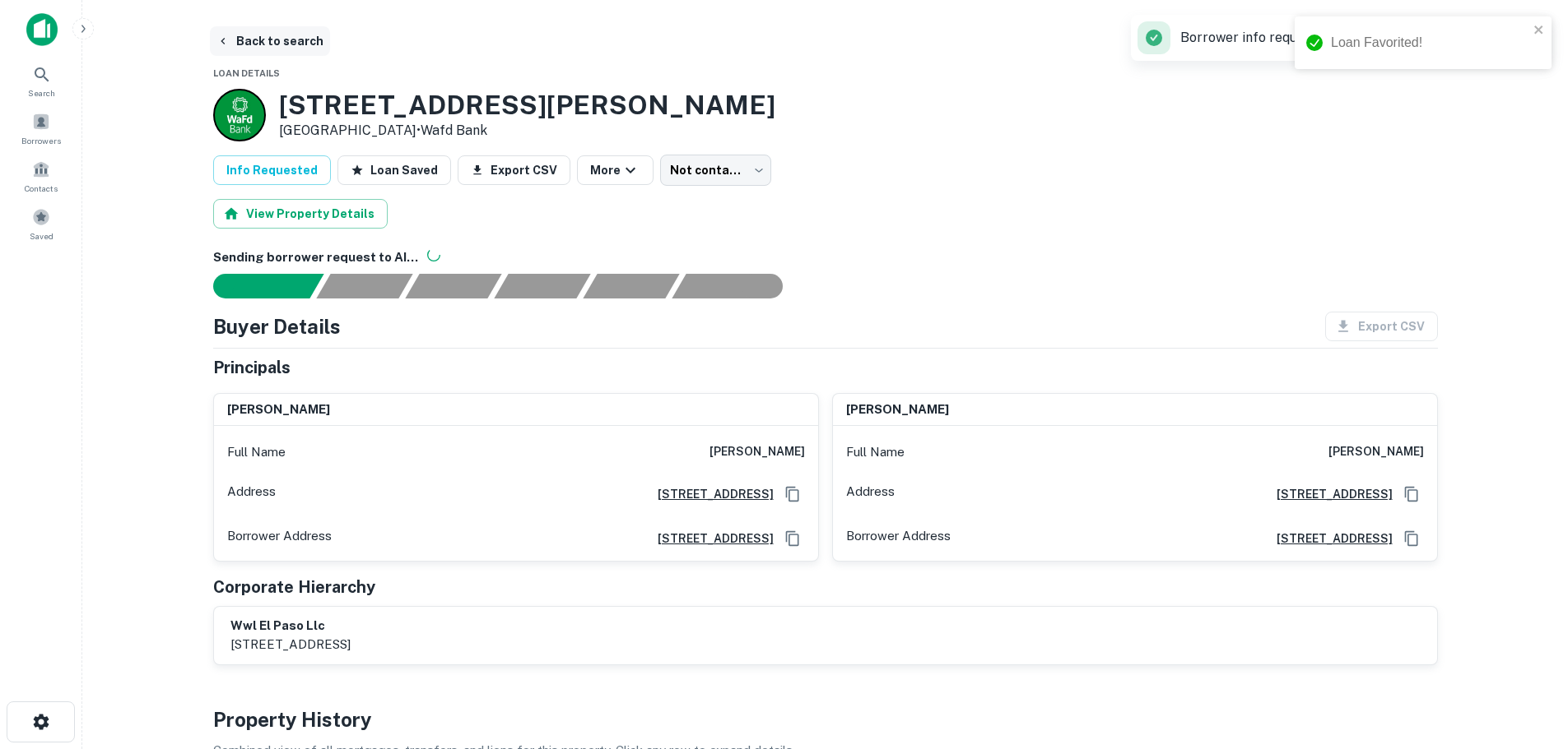
click at [271, 46] on button "Back to search" at bounding box center [270, 41] width 120 height 30
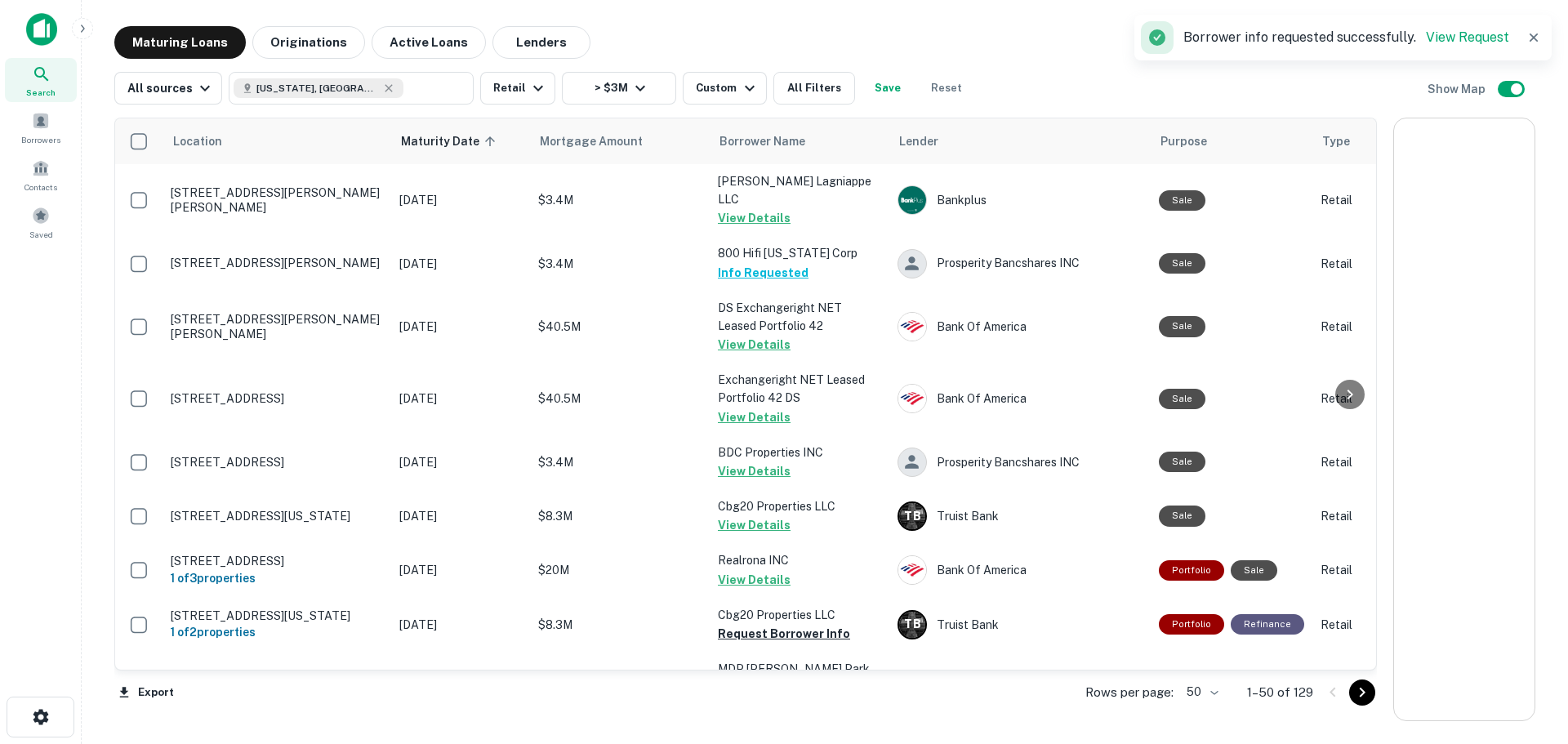
scroll to position [1469, 0]
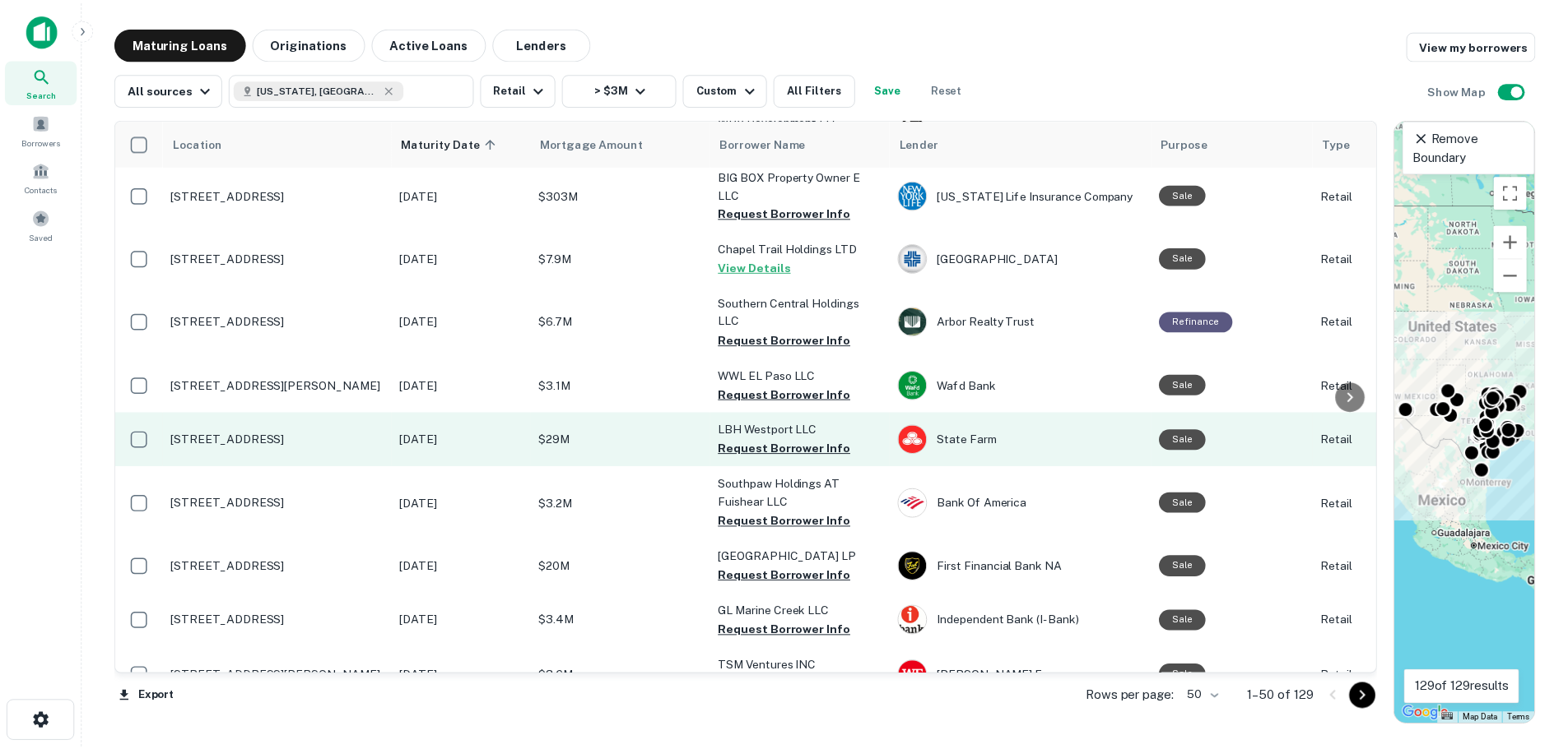
scroll to position [1892, 0]
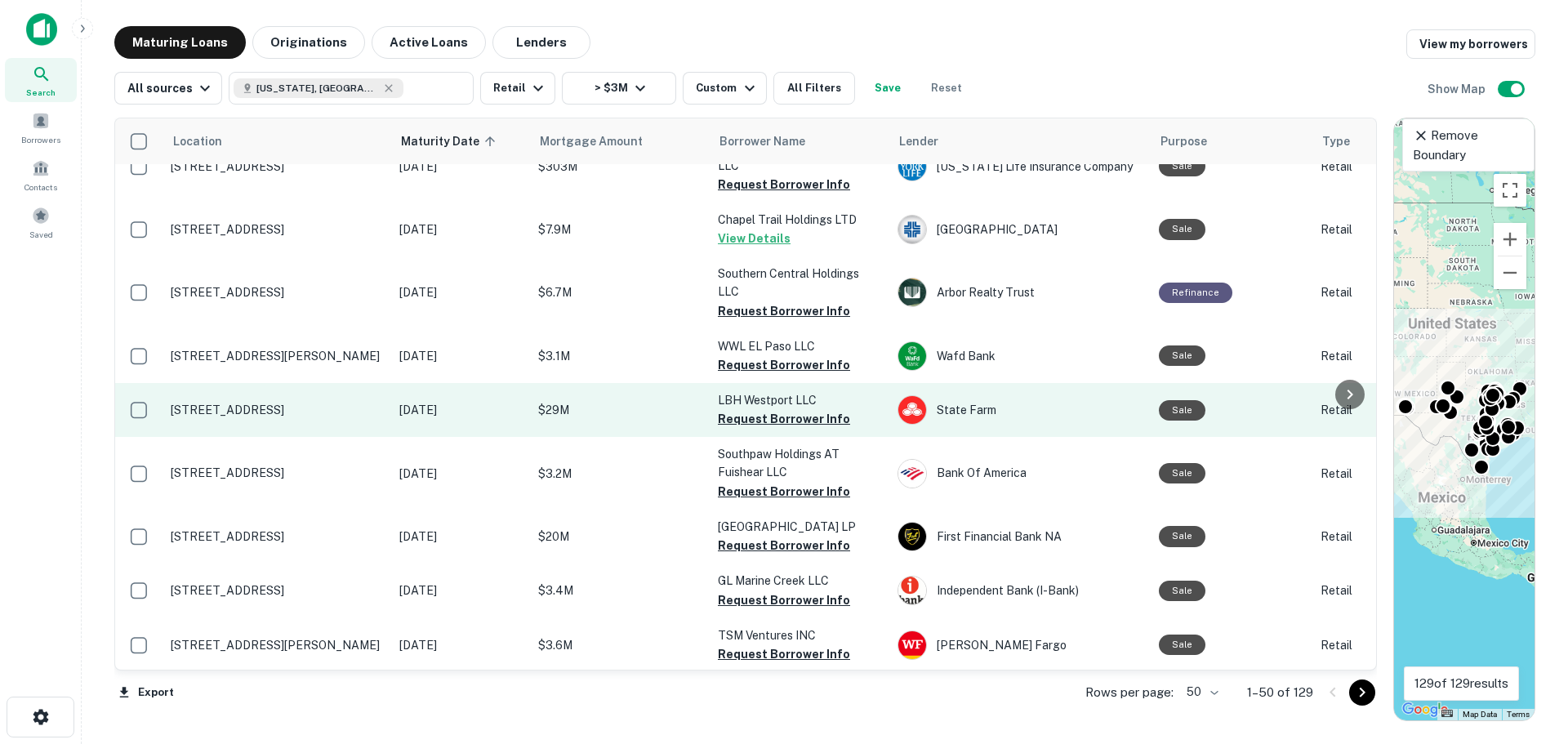
click at [274, 403] on p "633 Westport Pkwy Fort Worth, TX76177" at bounding box center [276, 410] width 212 height 15
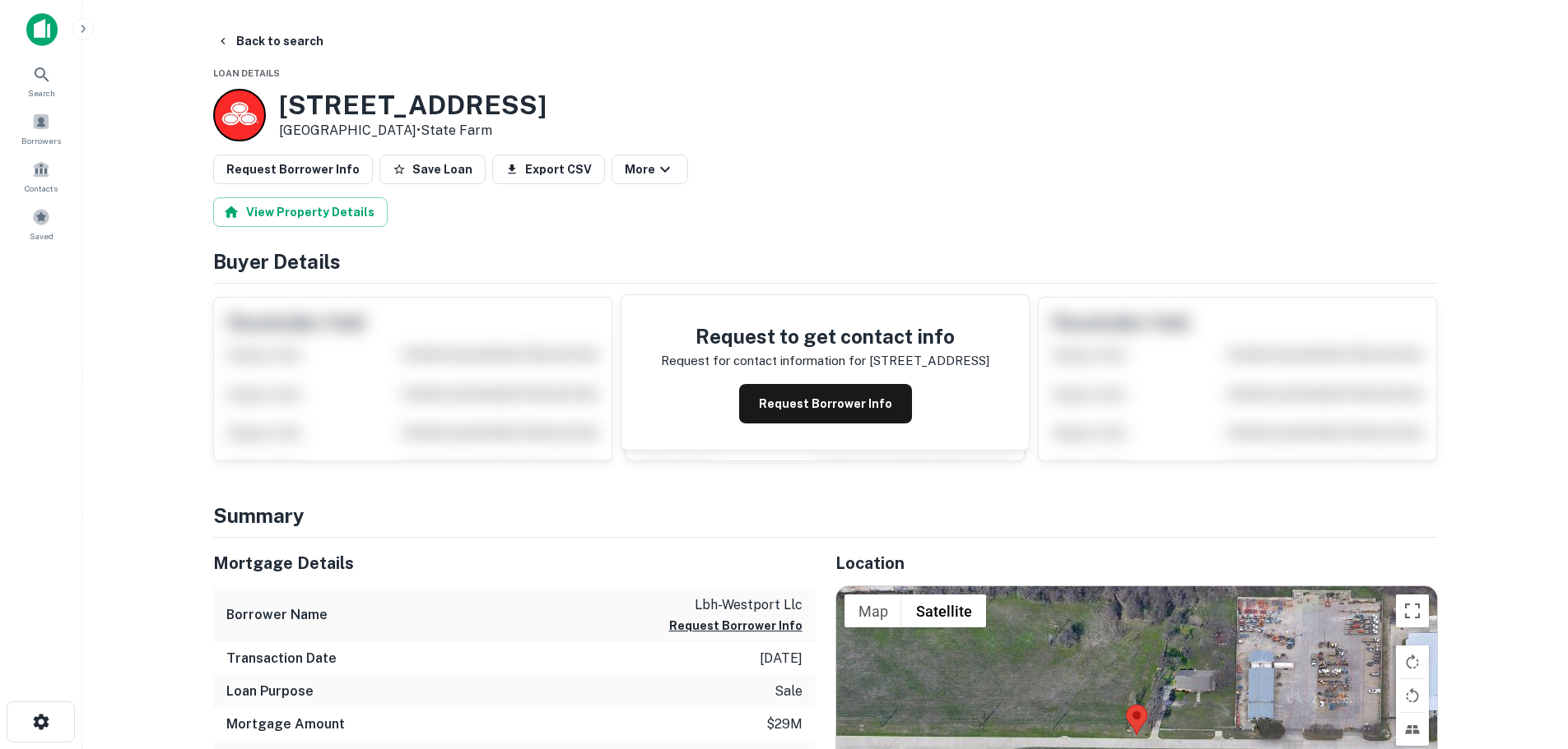
click at [434, 116] on h3 "633 Westport Pkwy" at bounding box center [413, 105] width 268 height 32
click at [433, 116] on h3 "633 Westport Pkwy" at bounding box center [413, 105] width 268 height 32
copy h3 "633 Westport Pkwy"
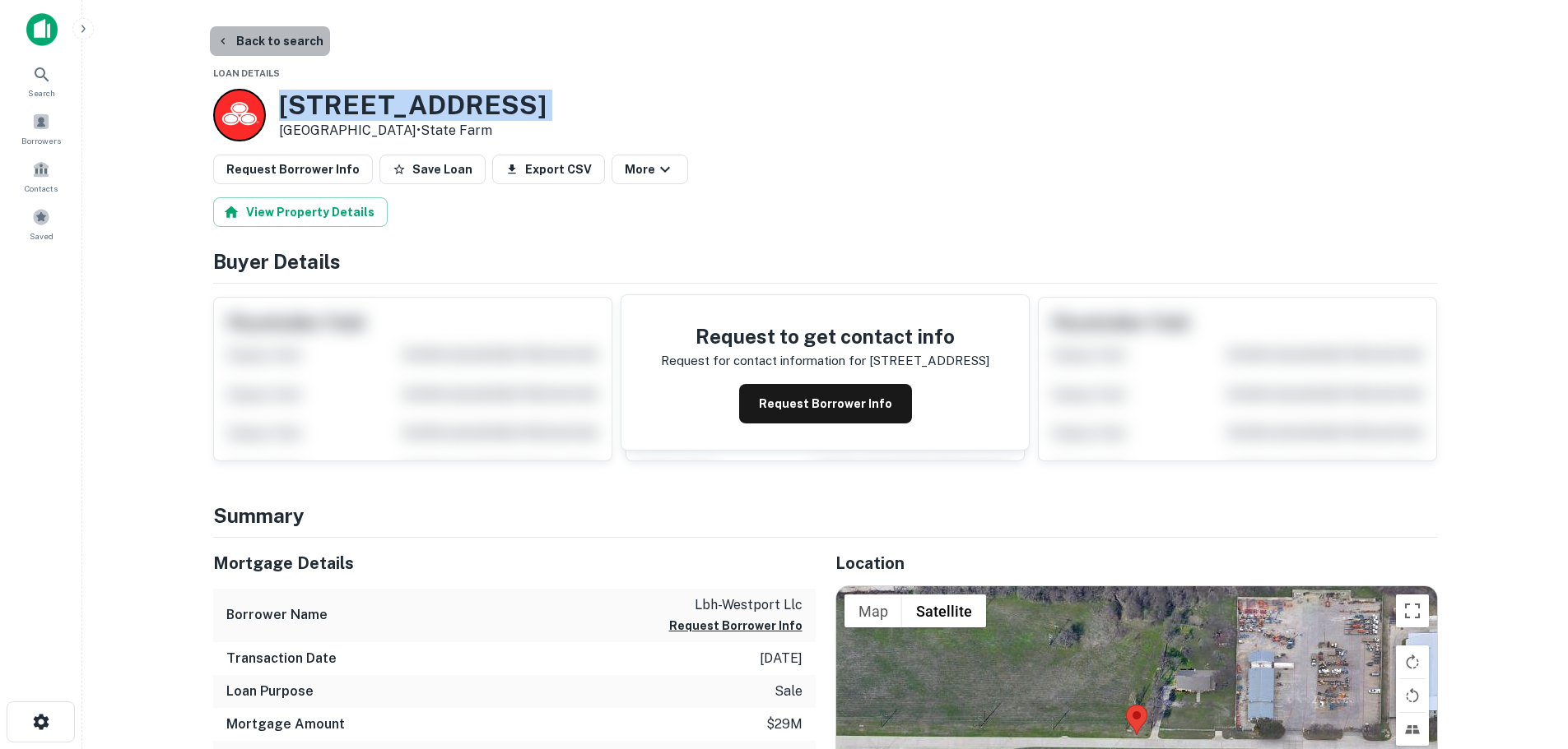
click at [271, 41] on button "Back to search" at bounding box center [270, 41] width 120 height 30
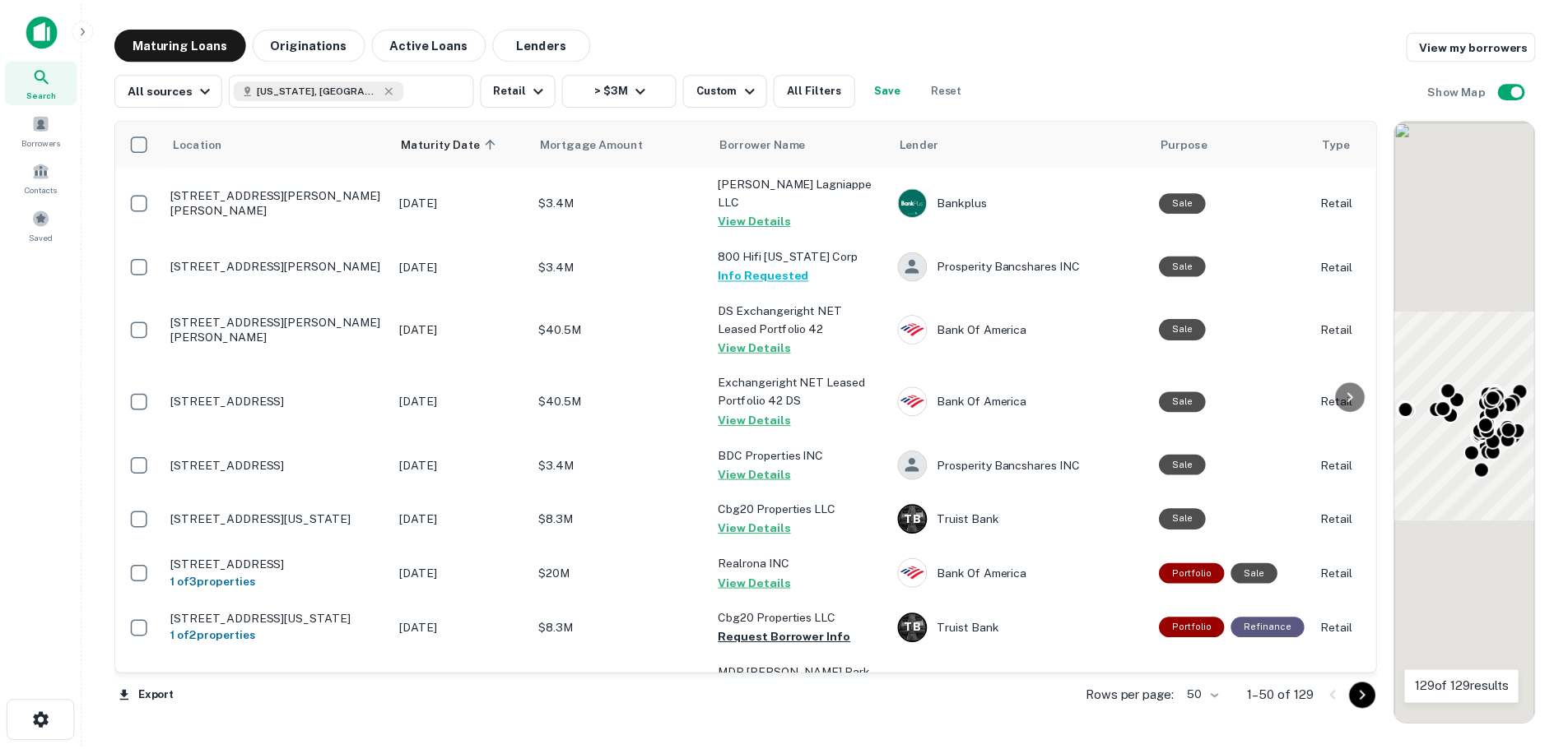
scroll to position [1892, 0]
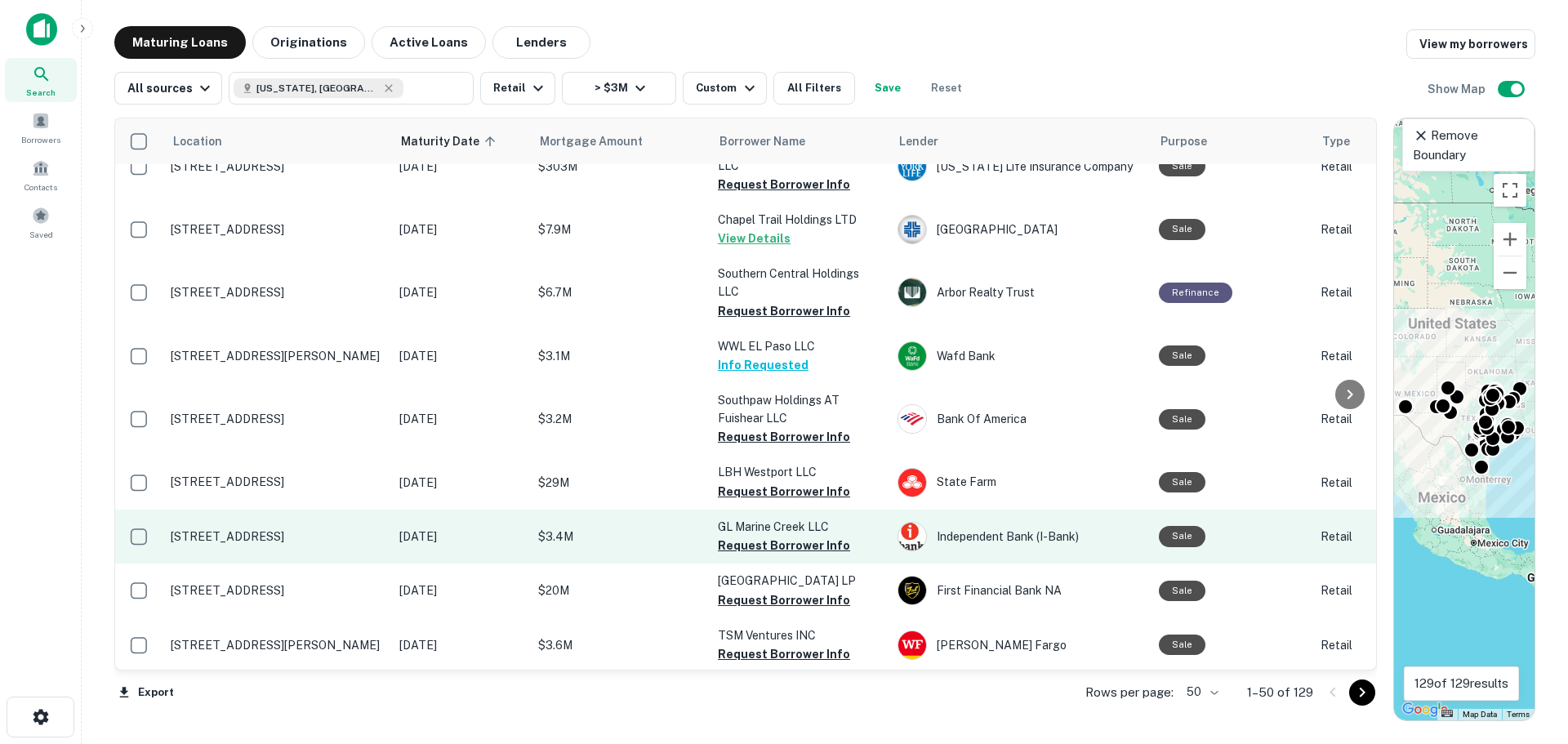
click at [314, 529] on p "[STREET_ADDRESS]" at bounding box center [276, 536] width 212 height 15
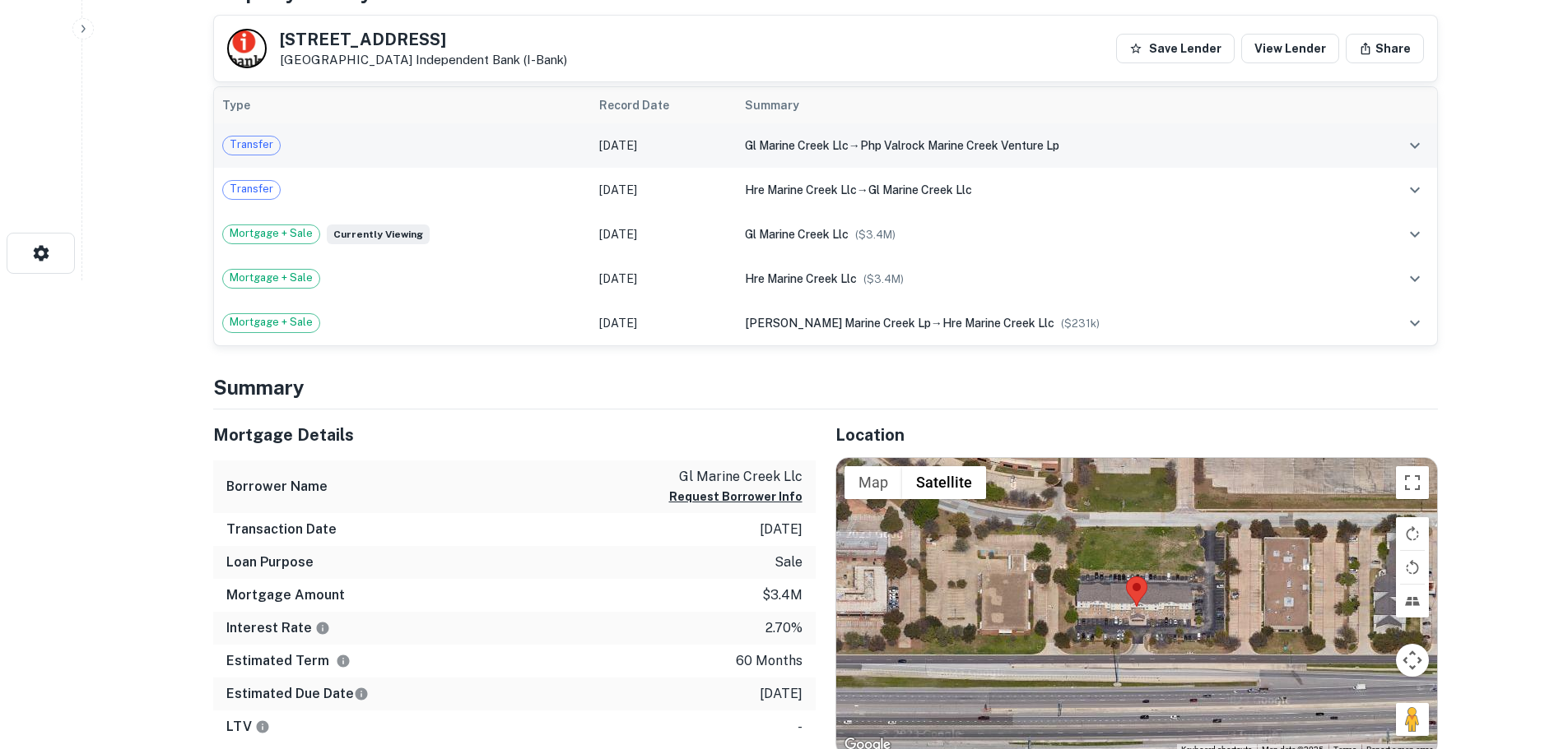
scroll to position [576, 0]
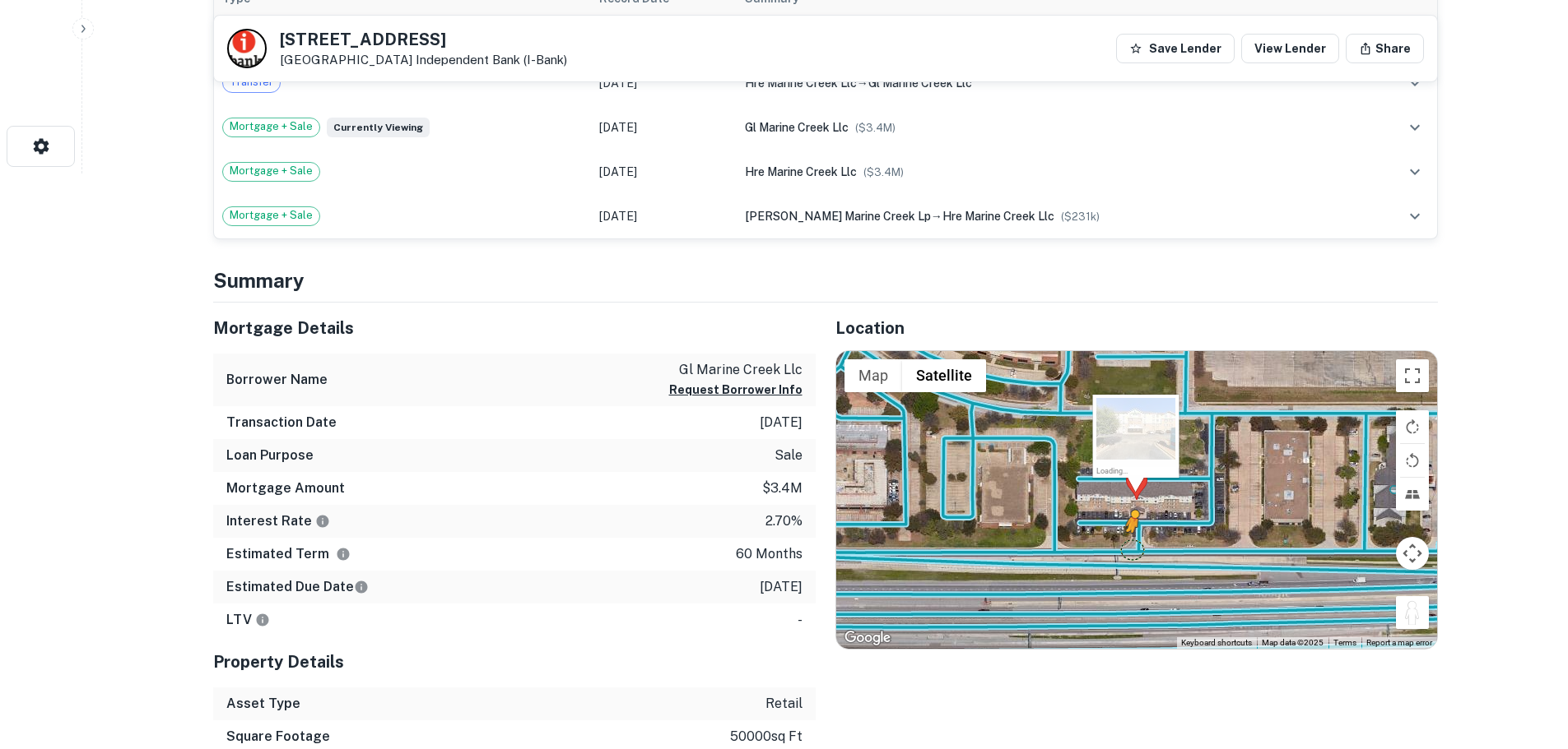
drag, startPoint x: 1410, startPoint y: 611, endPoint x: 1131, endPoint y: 550, distance: 285.6
click at [1131, 550] on div "To activate drag with keyboard, press Alt + Enter. Once in keyboard drag state,…" at bounding box center [1136, 500] width 601 height 298
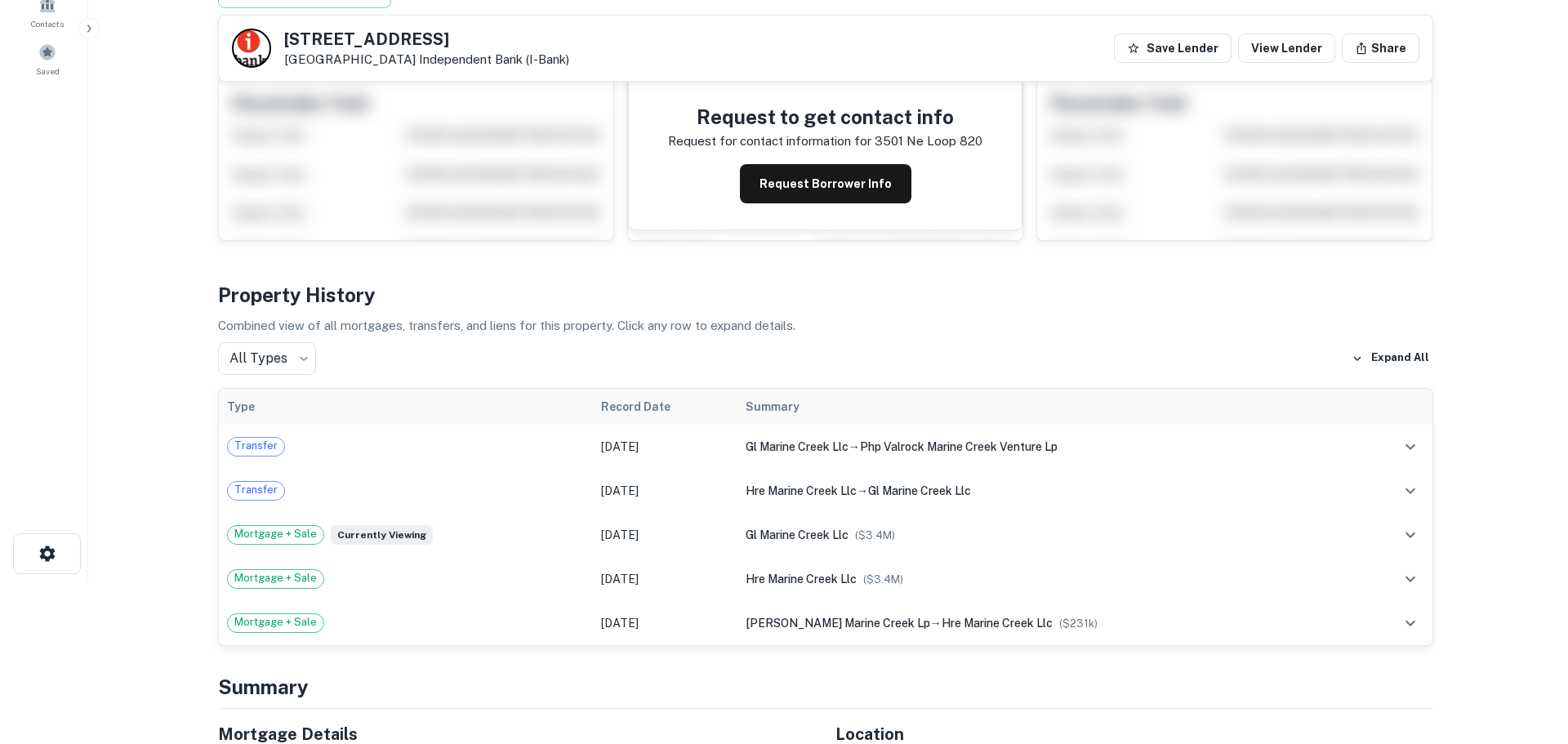
scroll to position [0, 0]
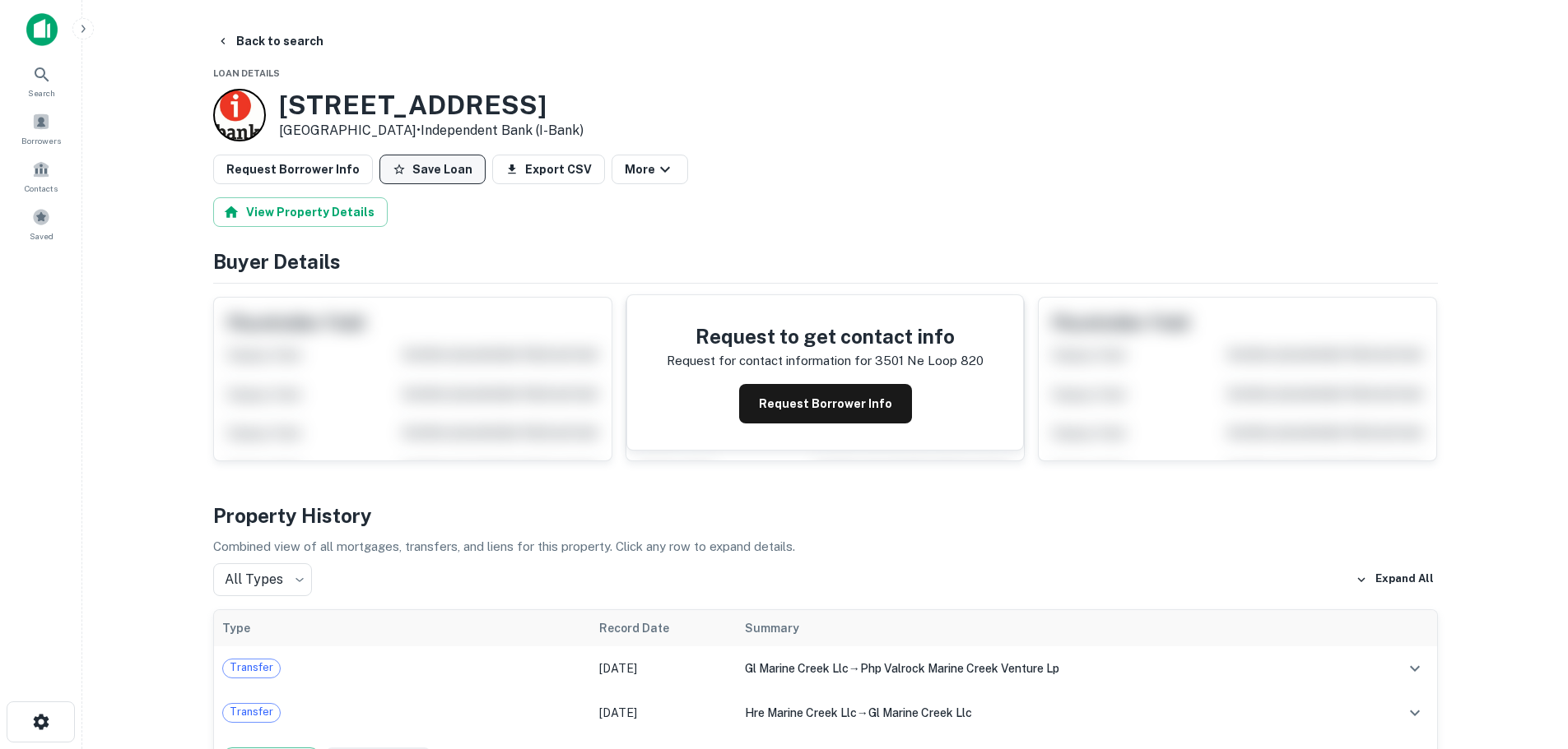
click at [423, 171] on button "Save Loan" at bounding box center [432, 170] width 106 height 30
click at [308, 172] on button "Request Borrower Info" at bounding box center [293, 170] width 159 height 30
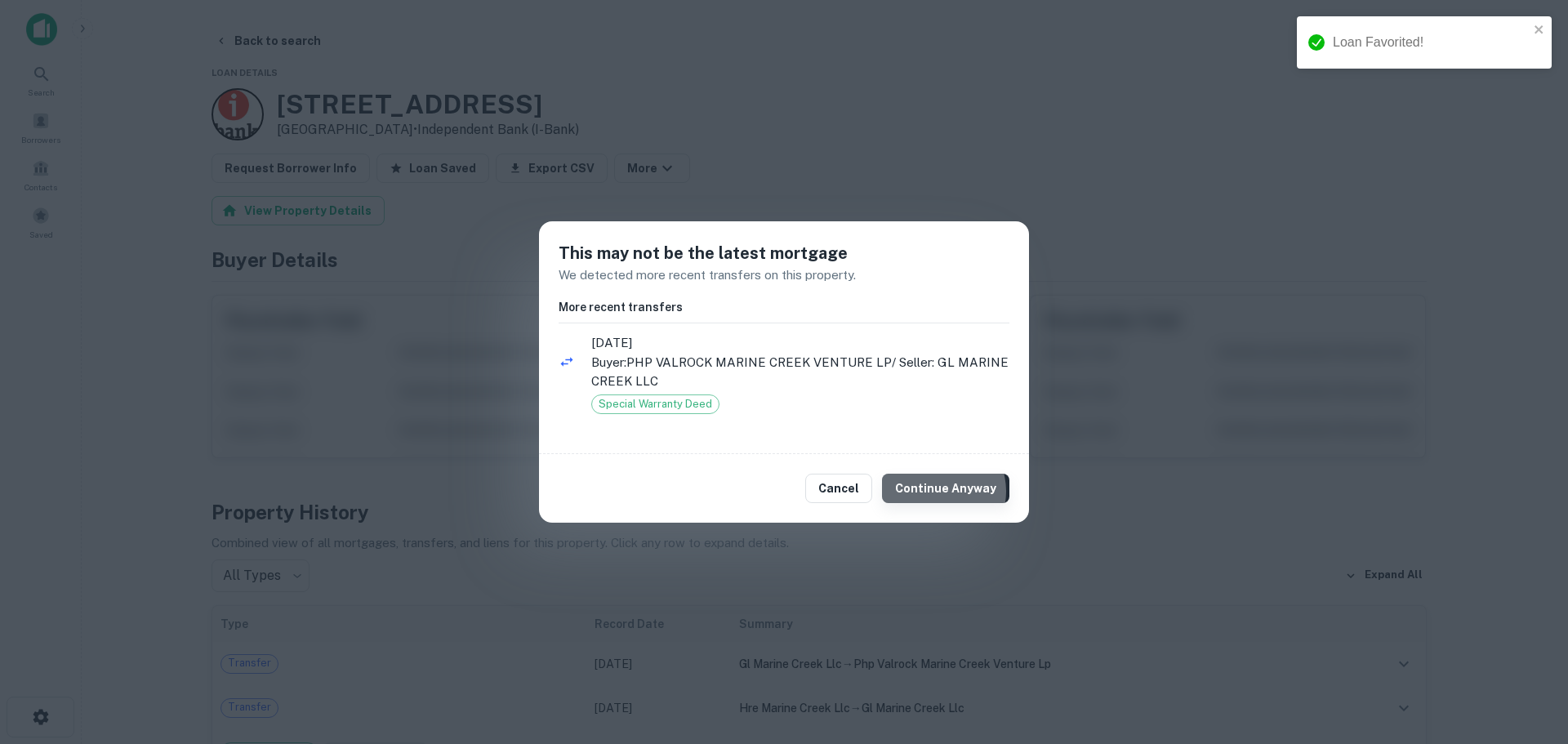
click at [947, 492] on button "Continue Anyway" at bounding box center [945, 488] width 128 height 30
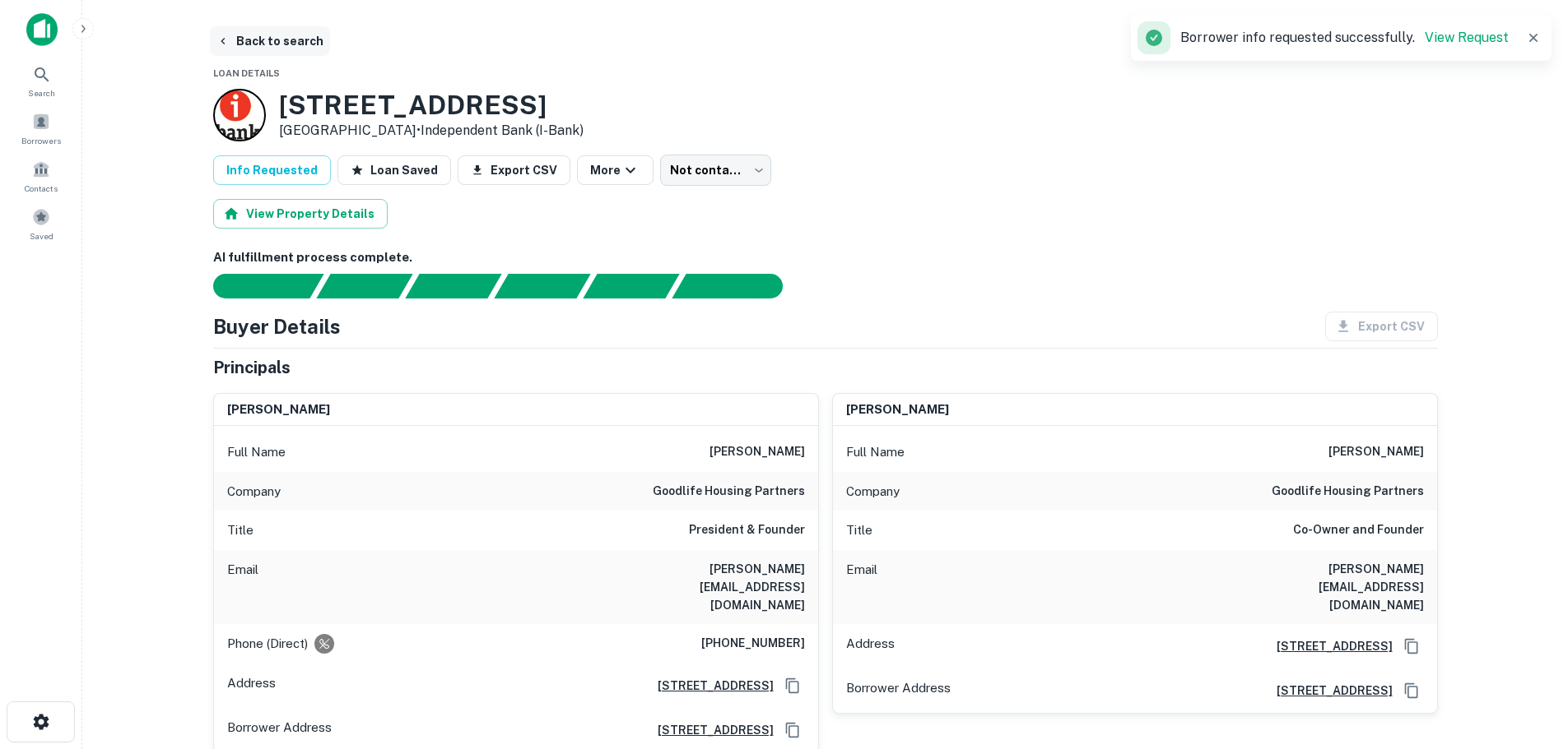
click at [290, 52] on button "Back to search" at bounding box center [270, 41] width 120 height 30
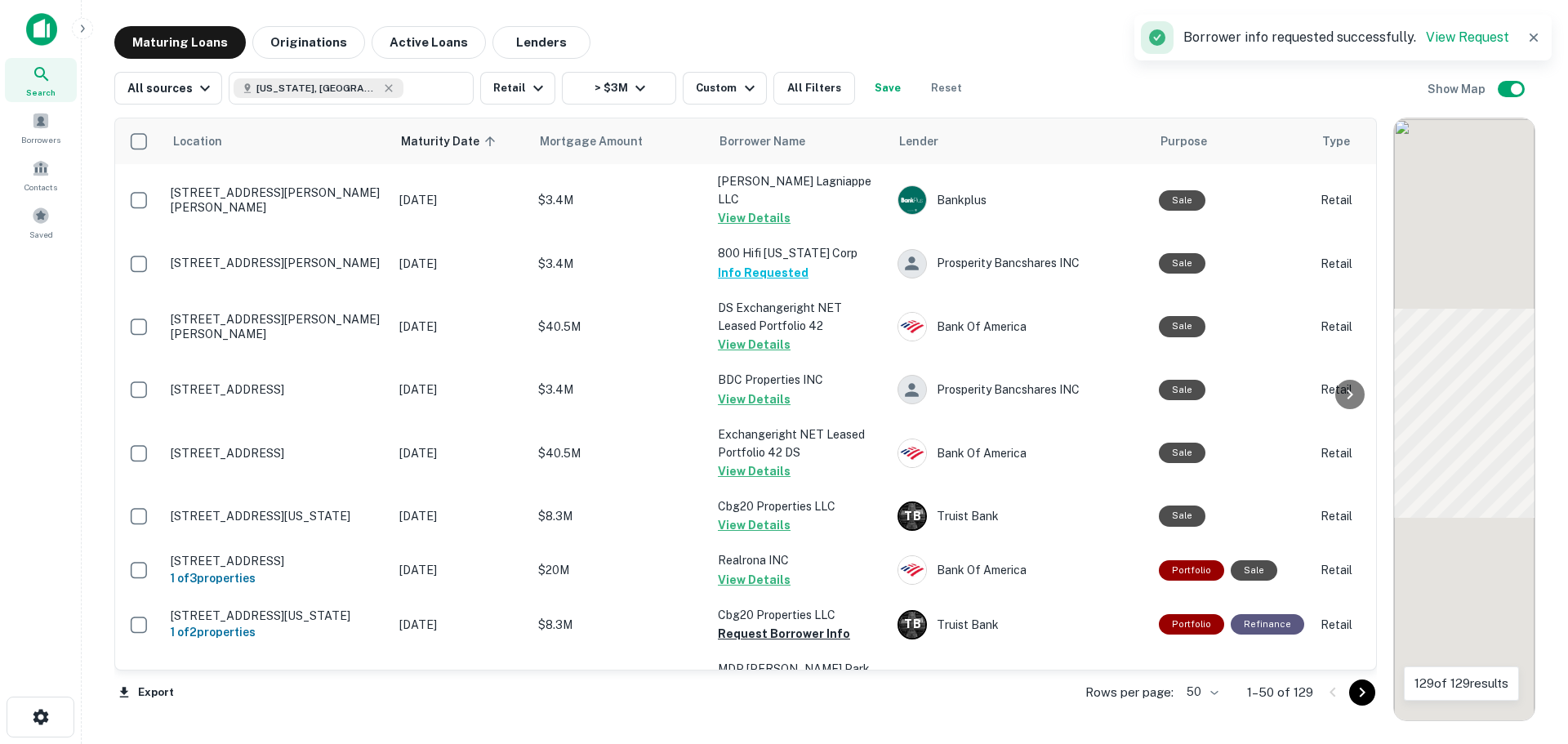
scroll to position [1879, 0]
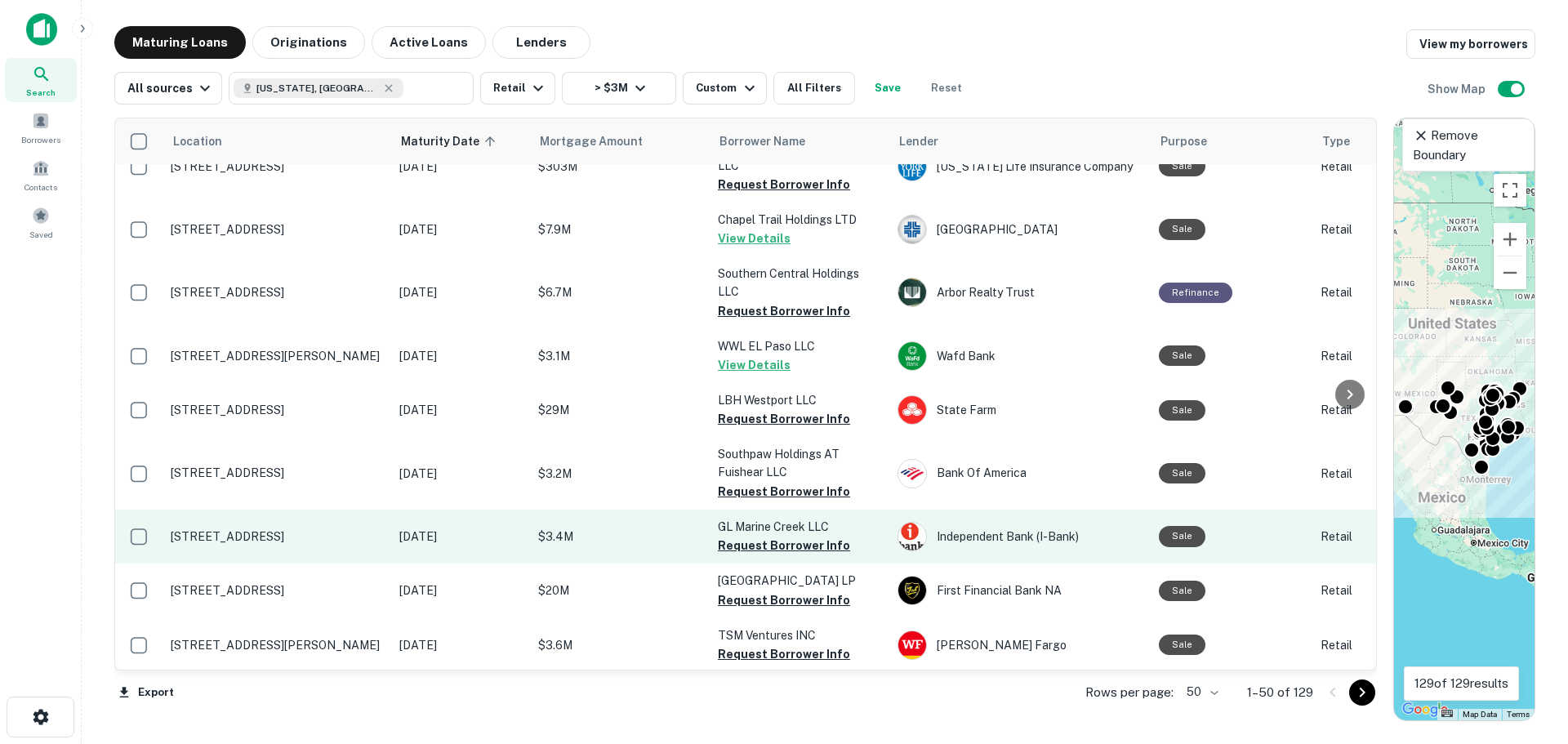
click at [296, 510] on td "[STREET_ADDRESS]" at bounding box center [276, 537] width 228 height 54
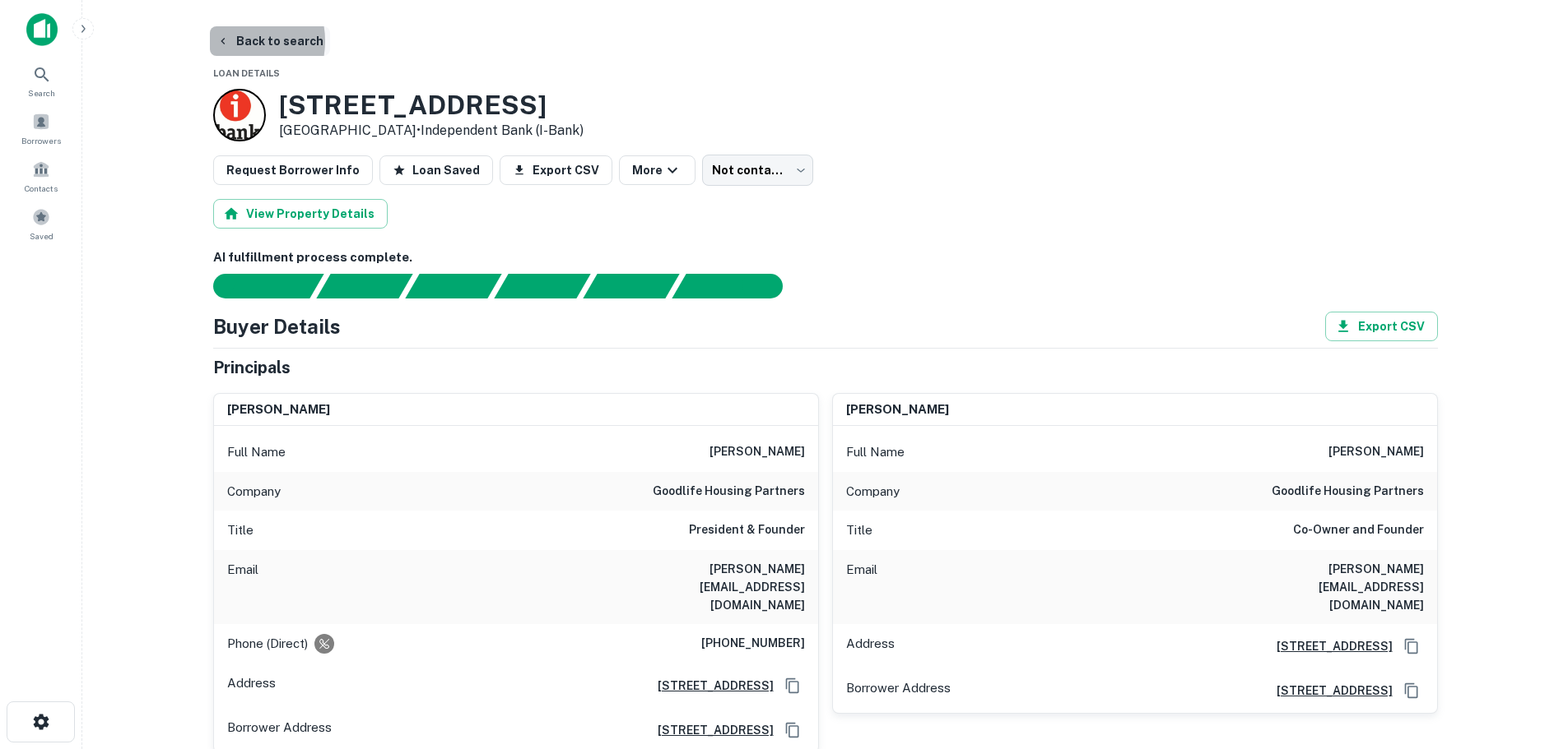
click at [236, 41] on button "Back to search" at bounding box center [270, 41] width 120 height 30
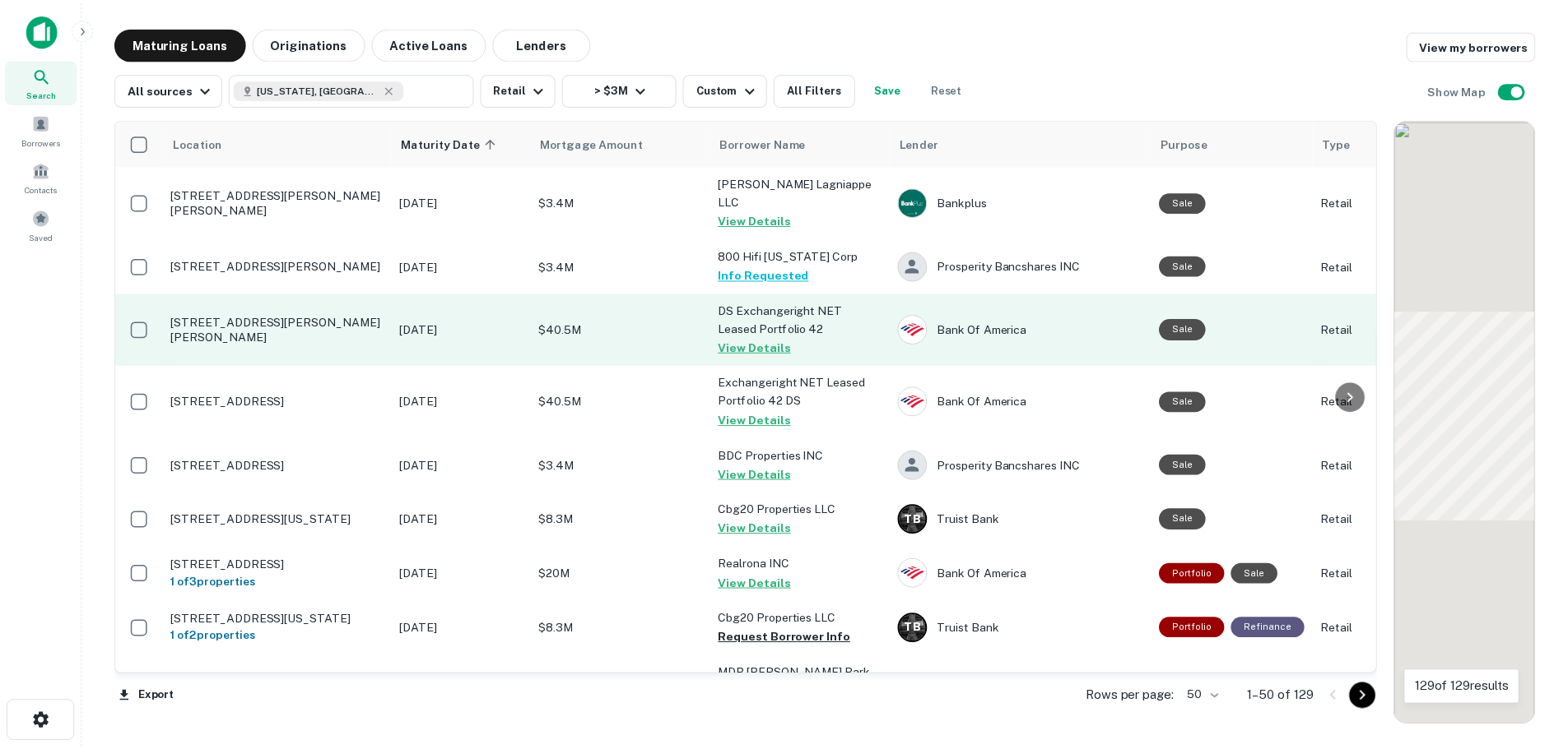
scroll to position [1892, 0]
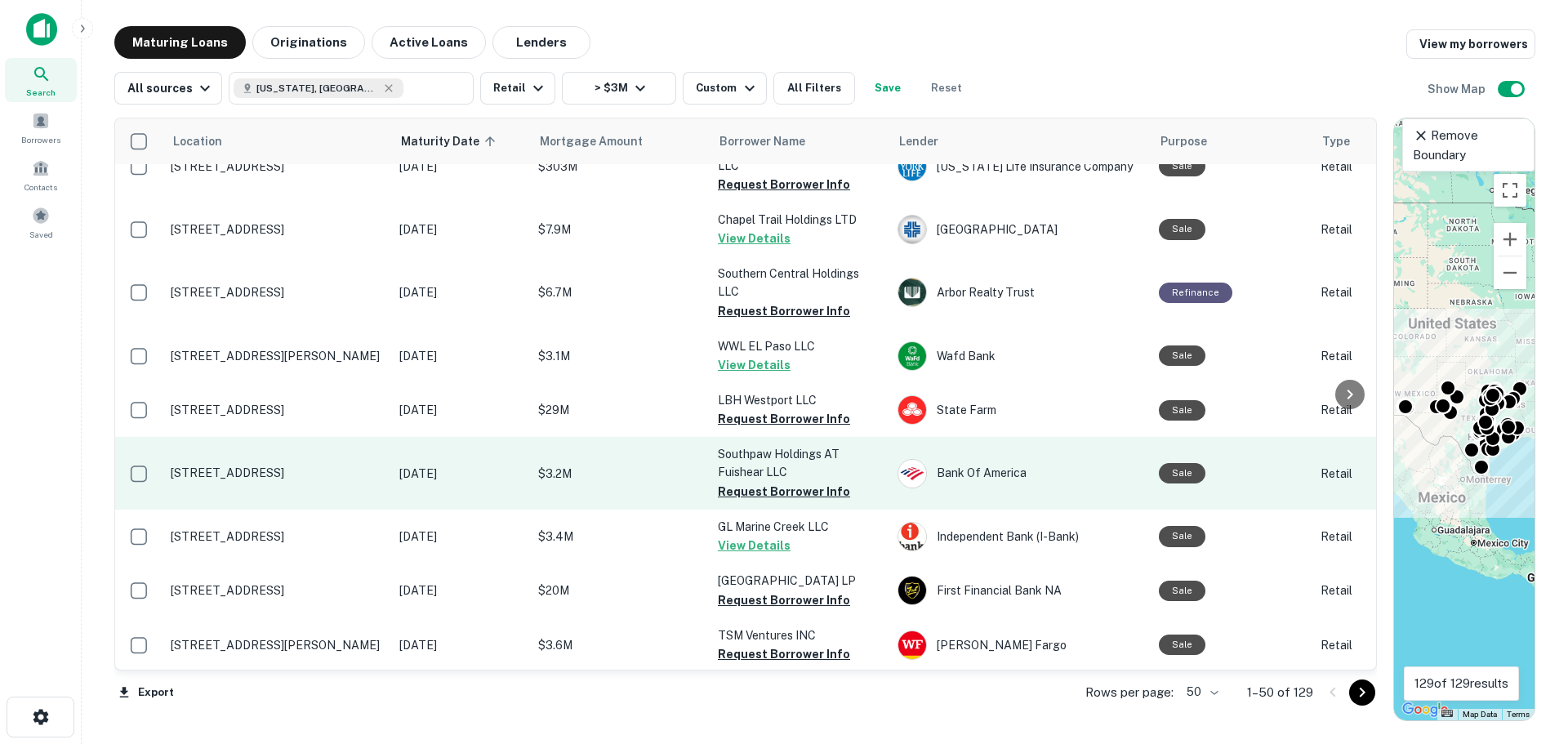
click at [266, 466] on p "[STREET_ADDRESS]" at bounding box center [276, 473] width 212 height 15
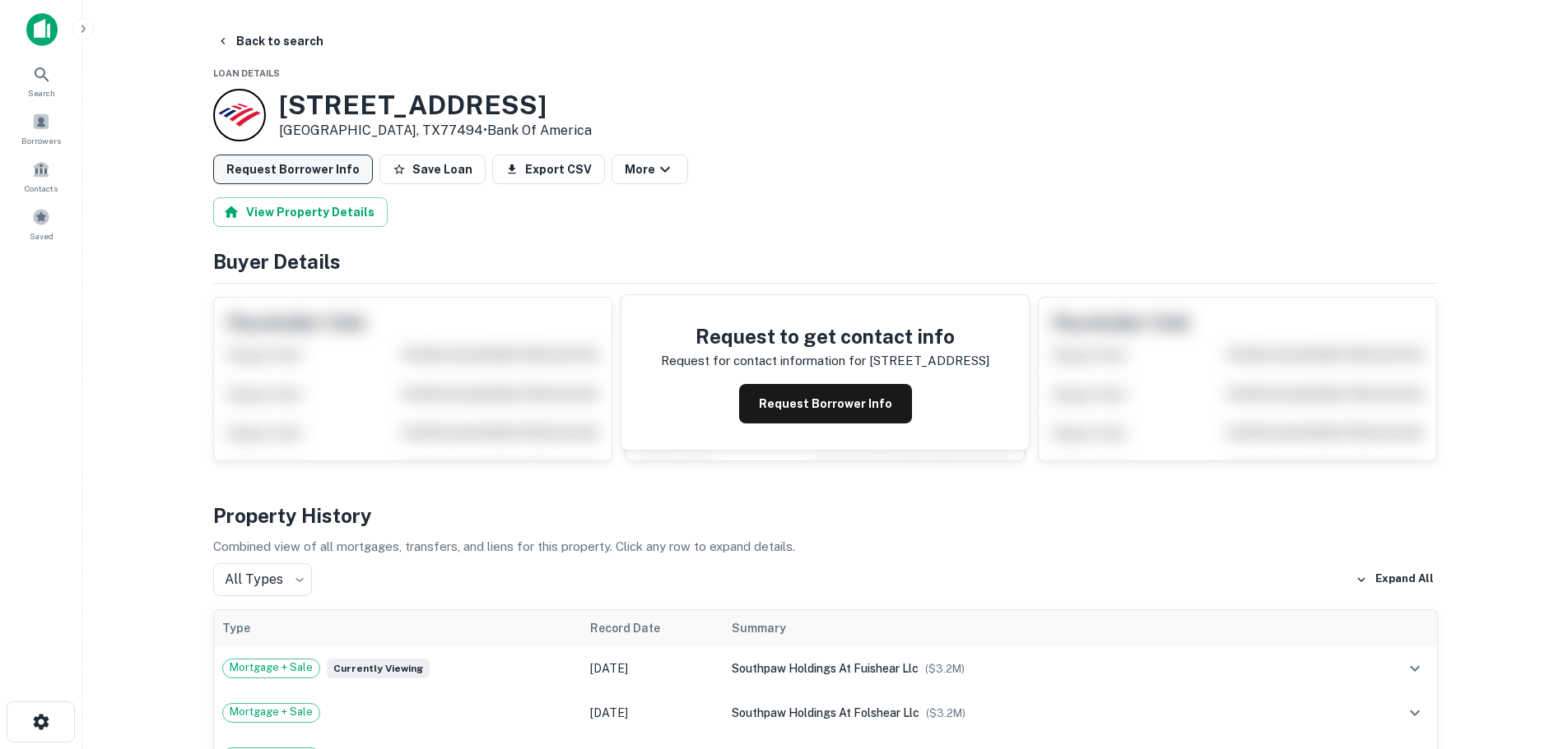
click at [446, 182] on button "Save Loan" at bounding box center [432, 170] width 106 height 30
click at [342, 178] on button "Request Borrower Info" at bounding box center [293, 170] width 159 height 30
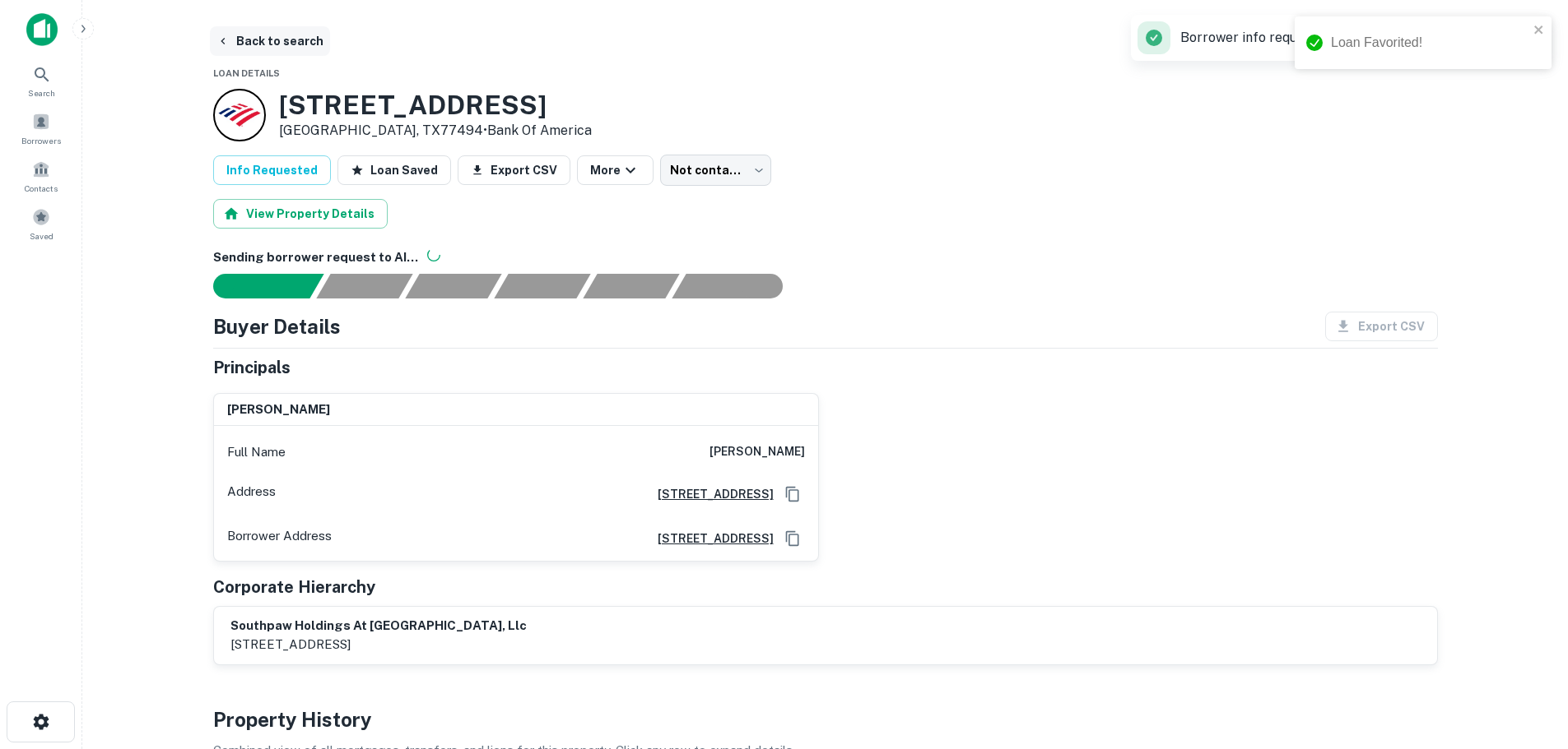
click at [264, 46] on button "Back to search" at bounding box center [270, 41] width 120 height 30
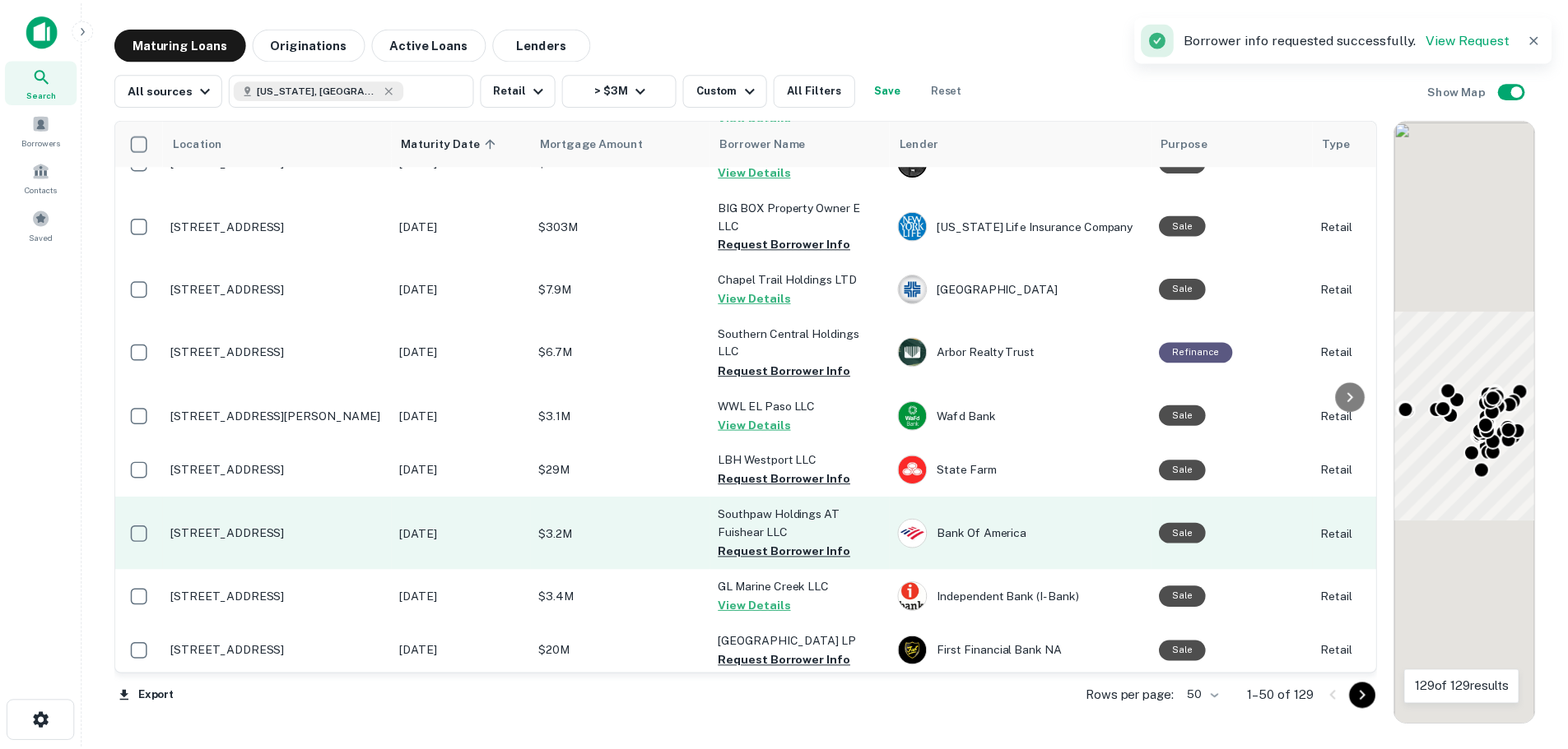
scroll to position [1892, 0]
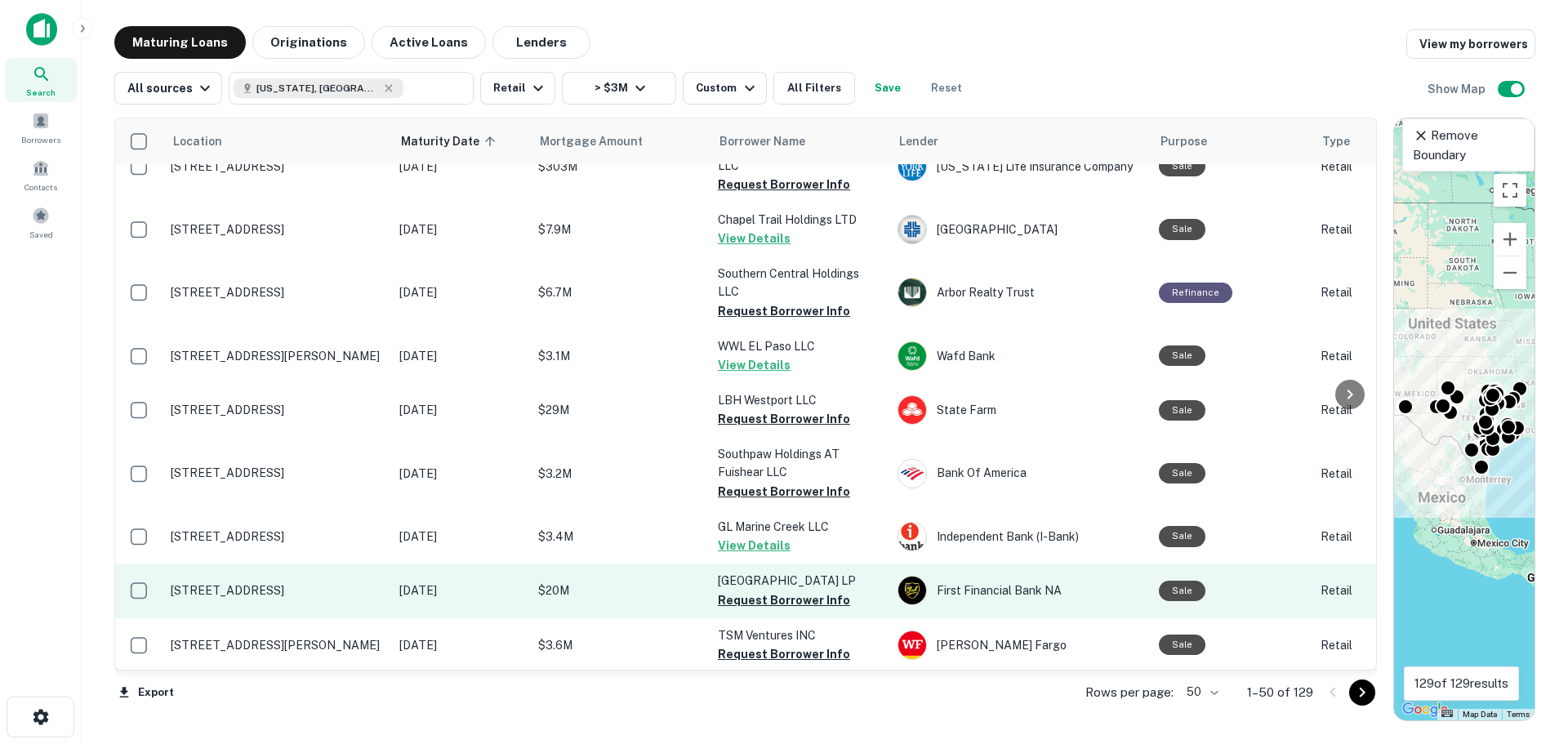
click at [297, 583] on p "[STREET_ADDRESS]" at bounding box center [276, 590] width 212 height 15
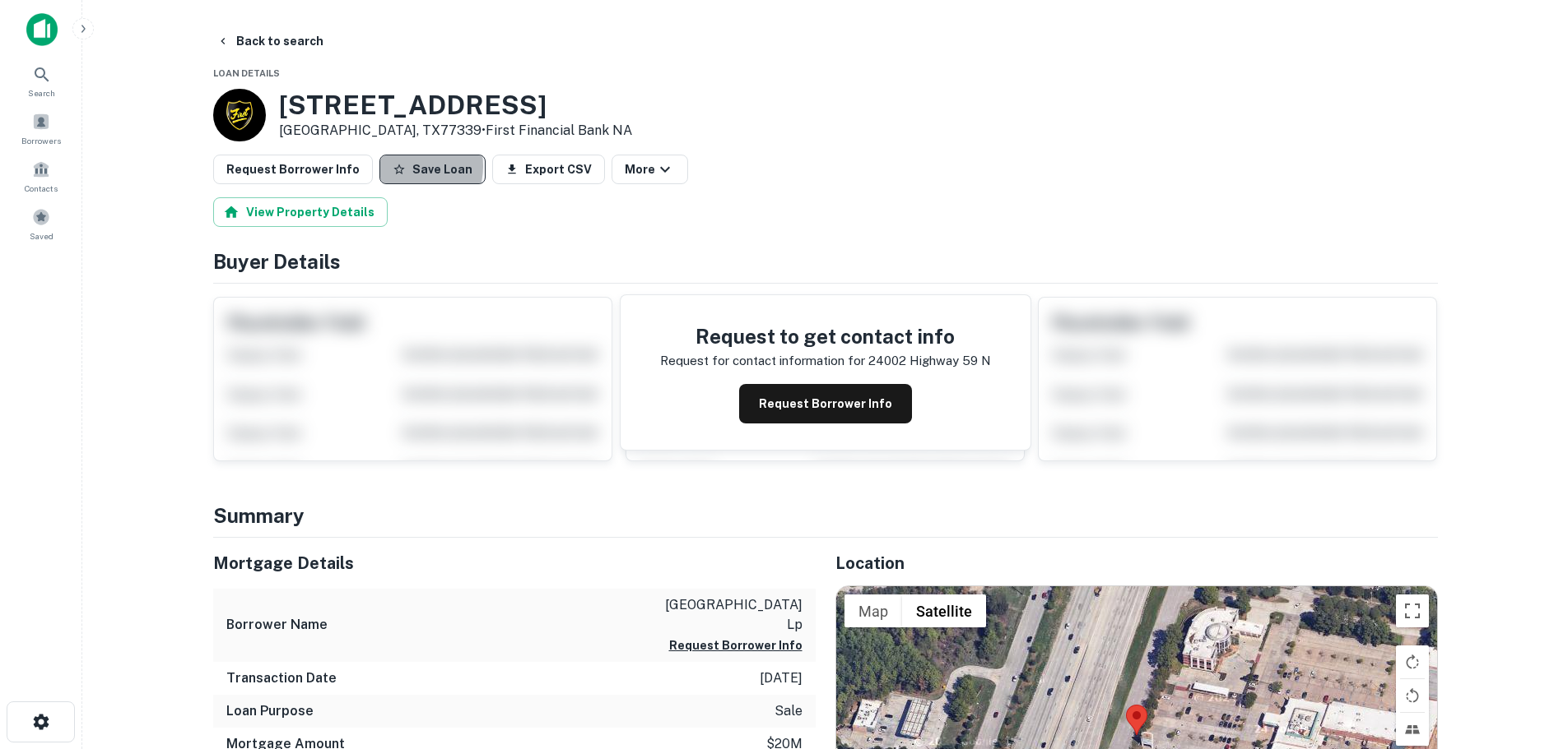
click at [398, 166] on button "Save Loan" at bounding box center [432, 170] width 106 height 30
click at [310, 183] on button "Request Borrower Info" at bounding box center [293, 170] width 159 height 30
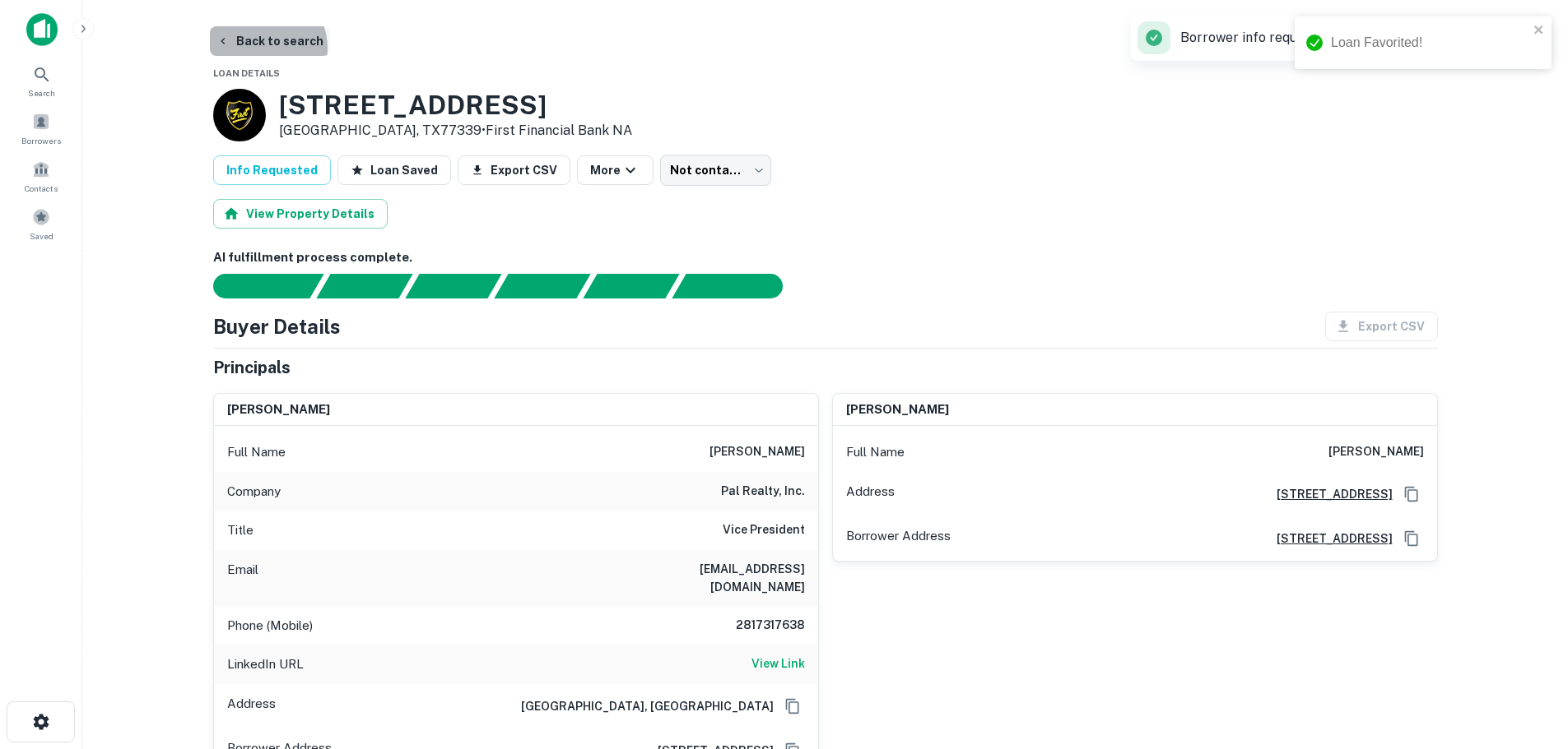
click at [259, 48] on button "Back to search" at bounding box center [270, 41] width 120 height 30
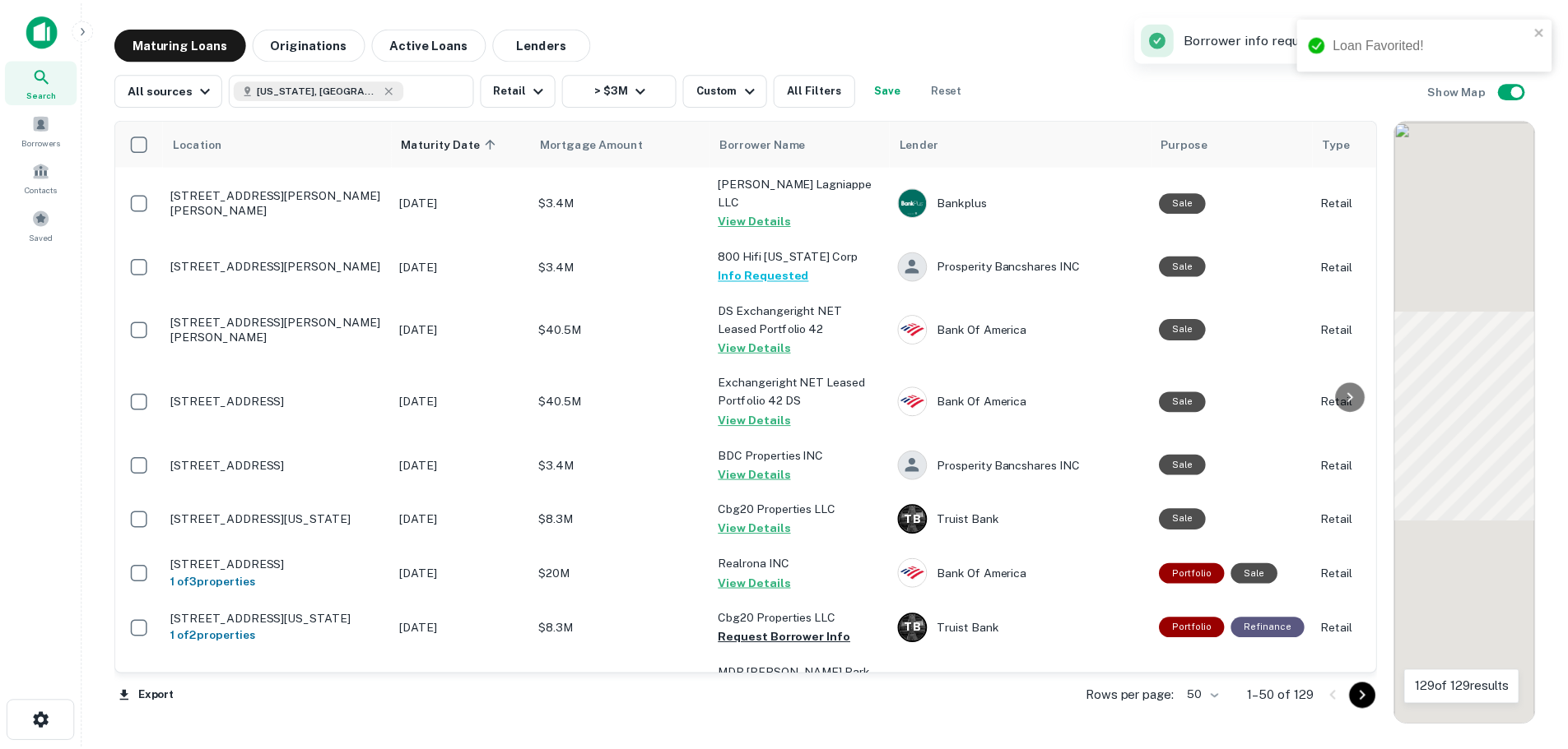
scroll to position [1892, 0]
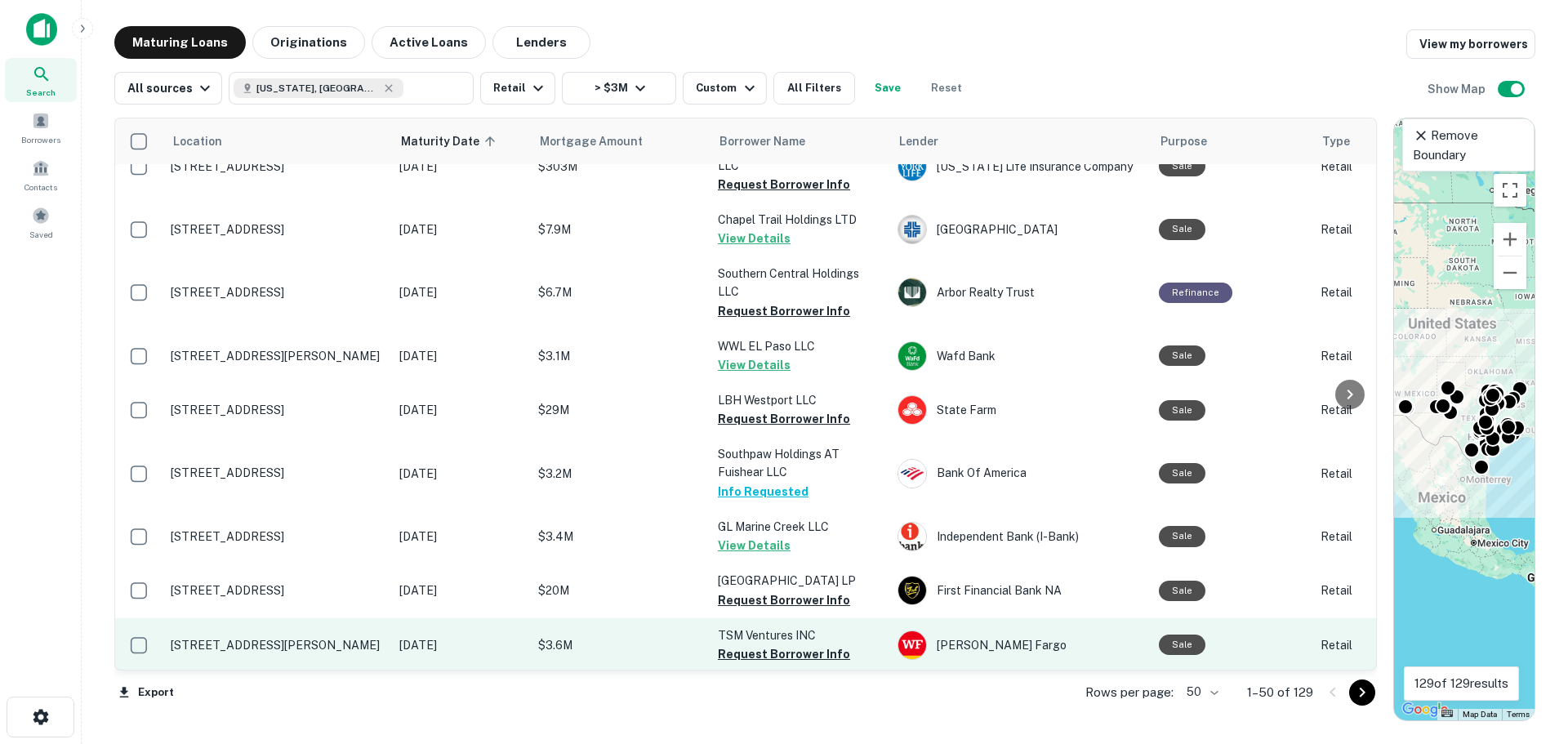
click at [271, 638] on p "[STREET_ADDRESS][PERSON_NAME]" at bounding box center [276, 645] width 212 height 15
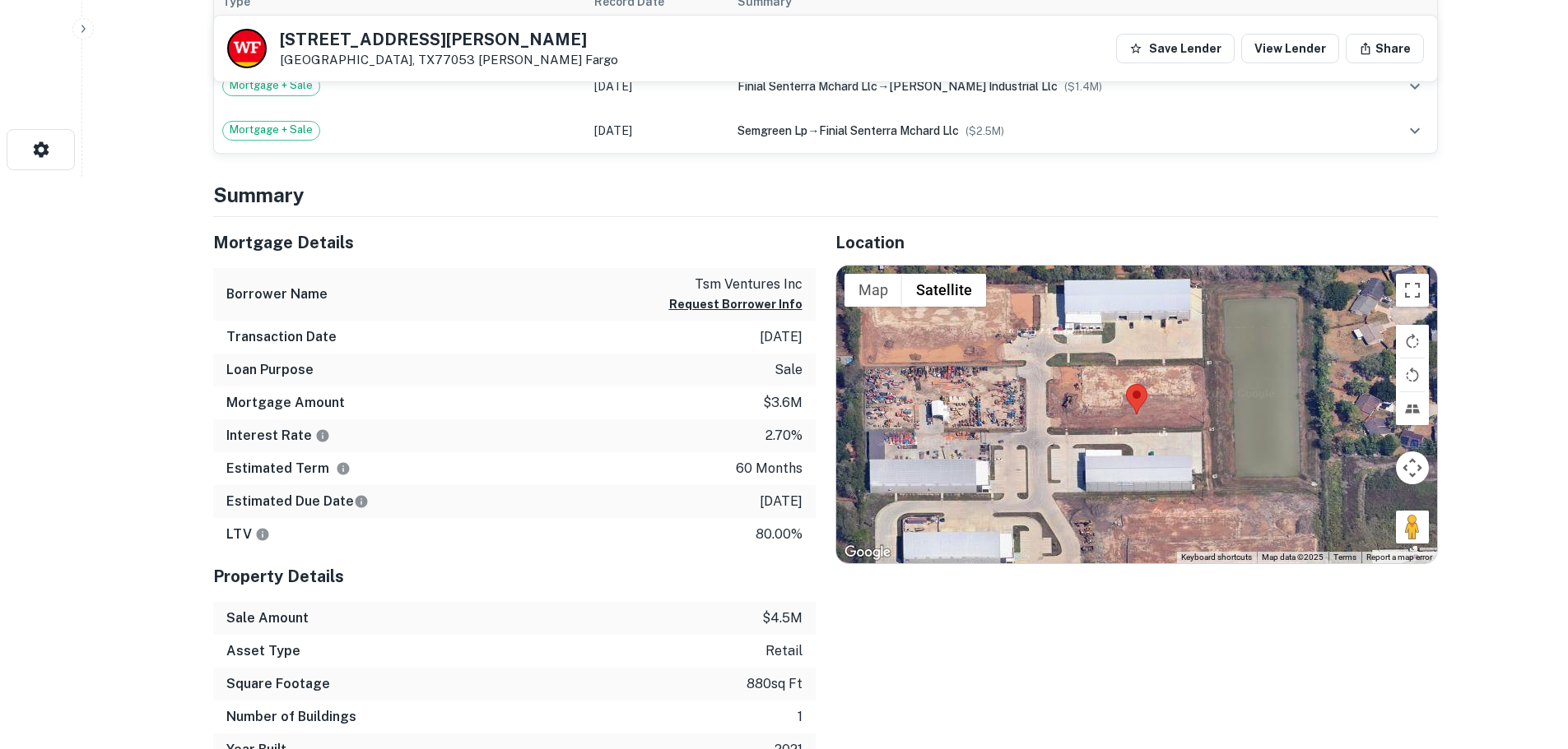
scroll to position [576, 0]
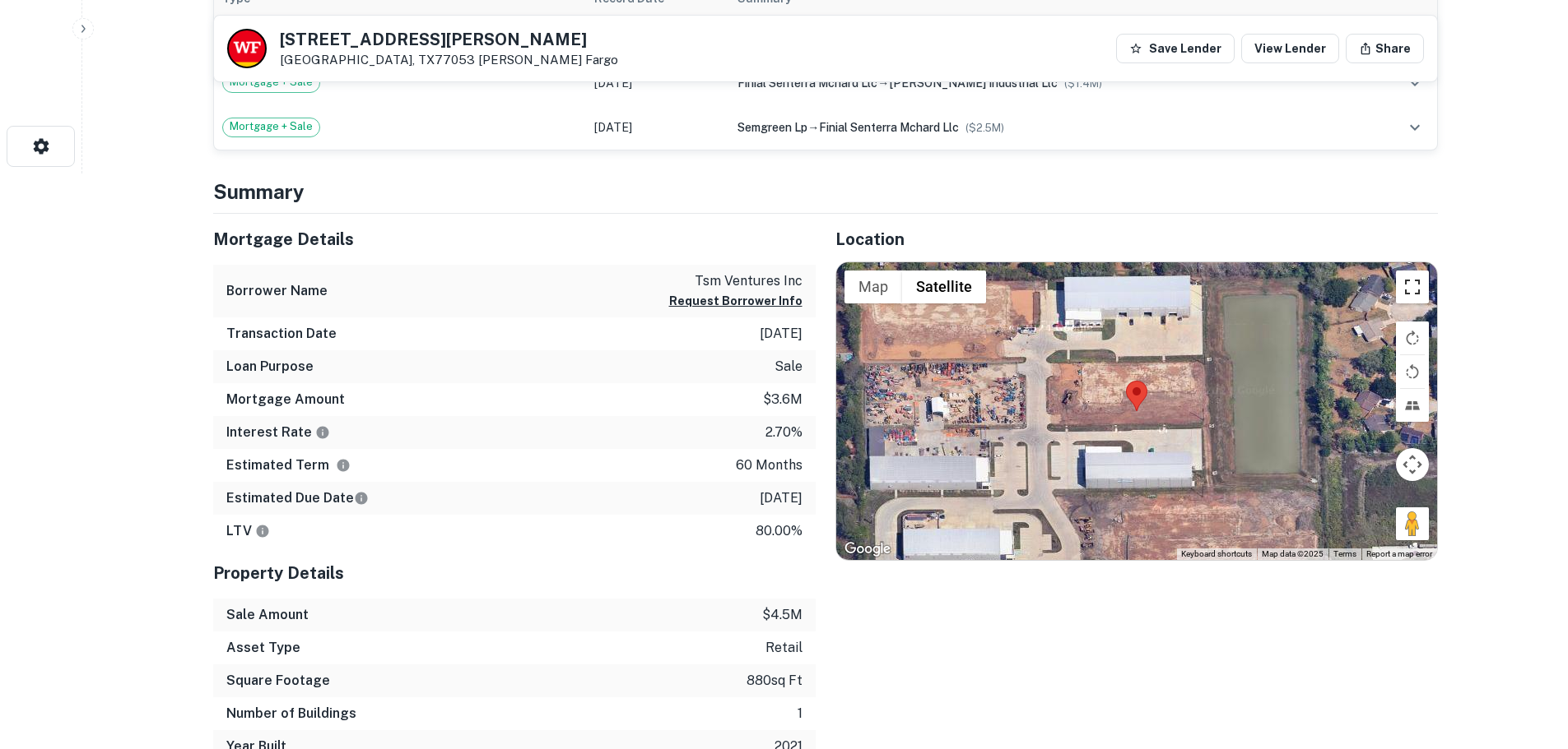
click at [1412, 281] on button "Toggle fullscreen view" at bounding box center [1413, 287] width 33 height 33
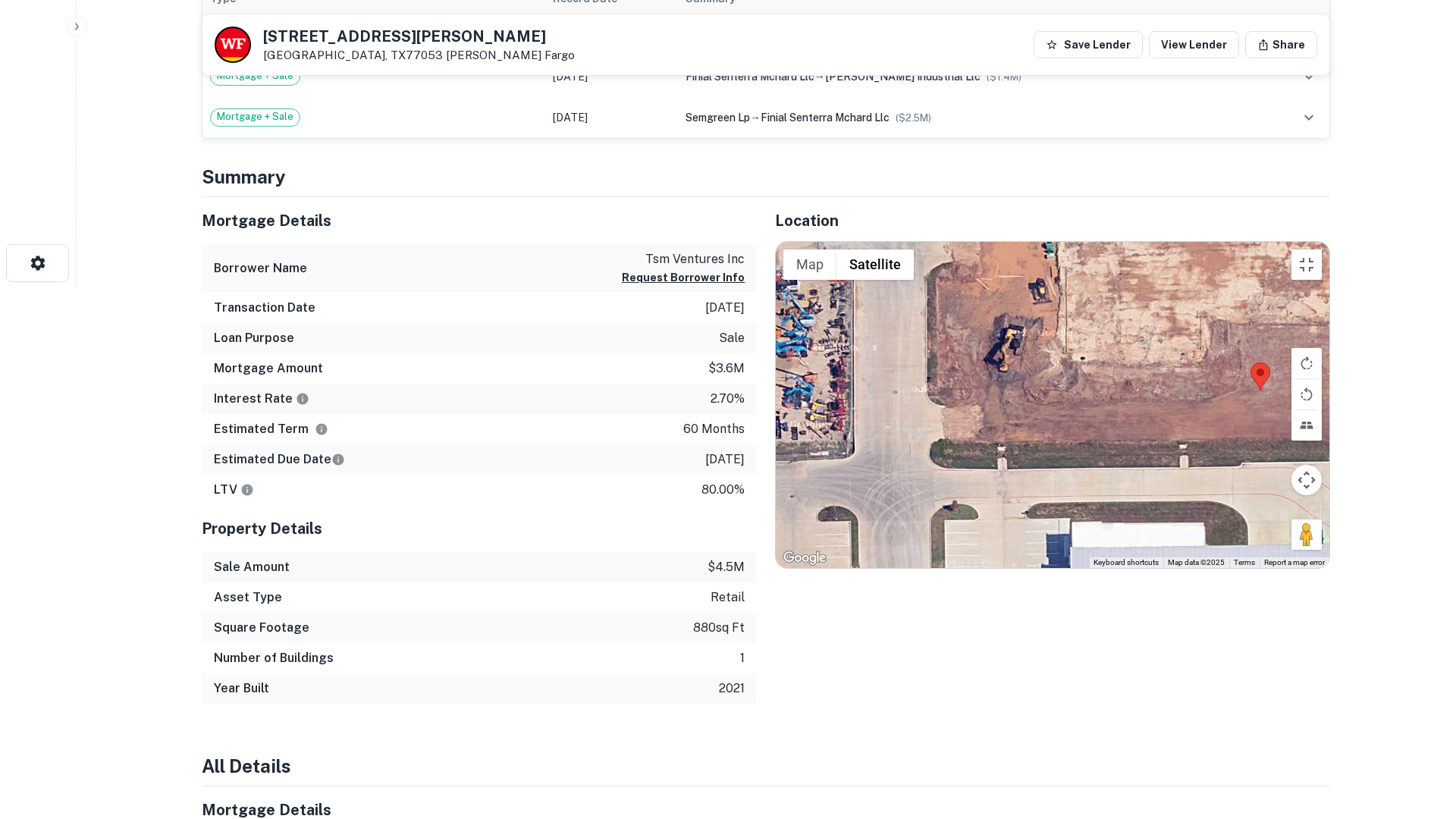
drag, startPoint x: 747, startPoint y: 457, endPoint x: 490, endPoint y: 615, distance: 301.7
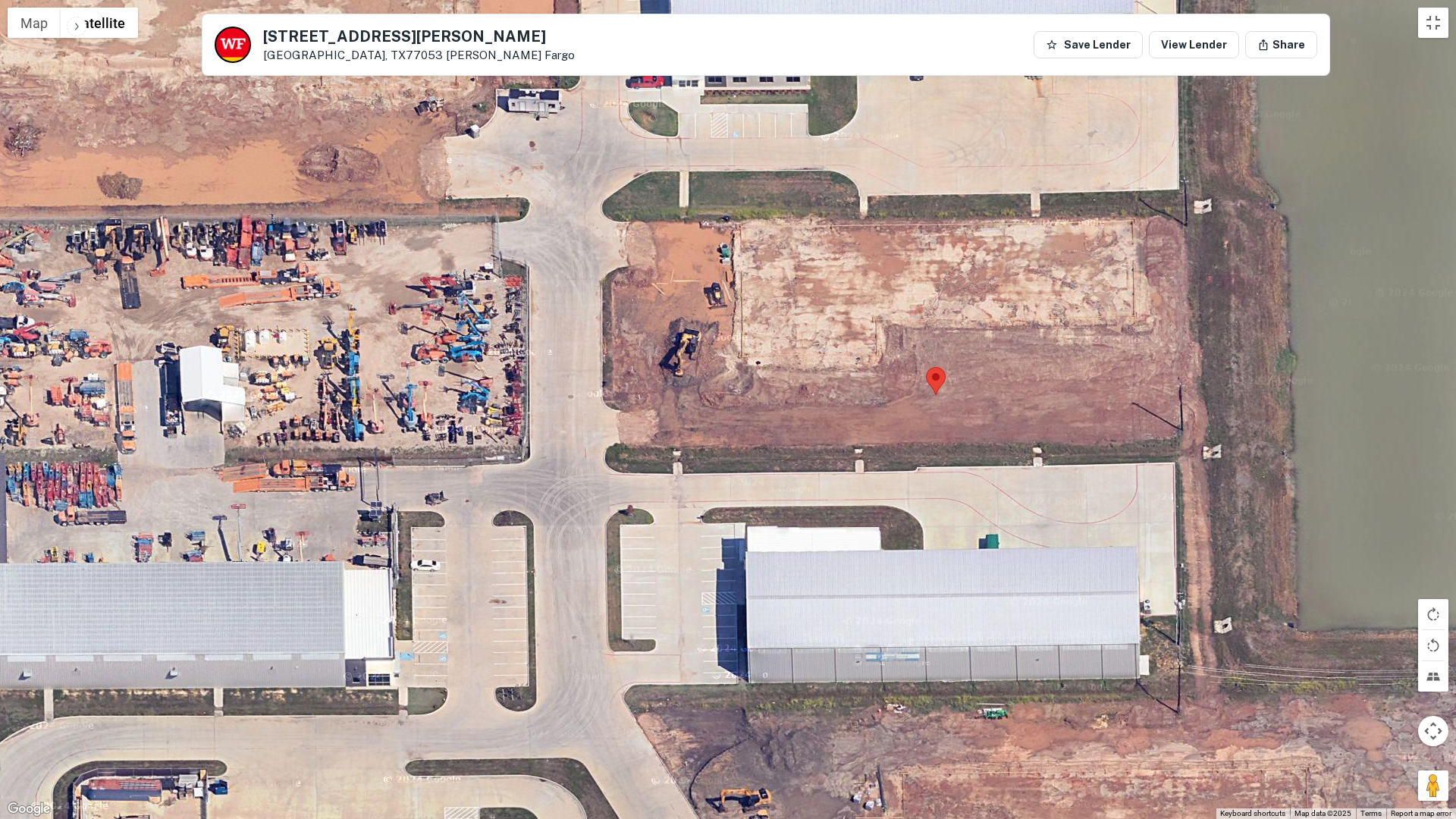
click at [490, 615] on div at bounding box center [728, 409] width 1456 height 819
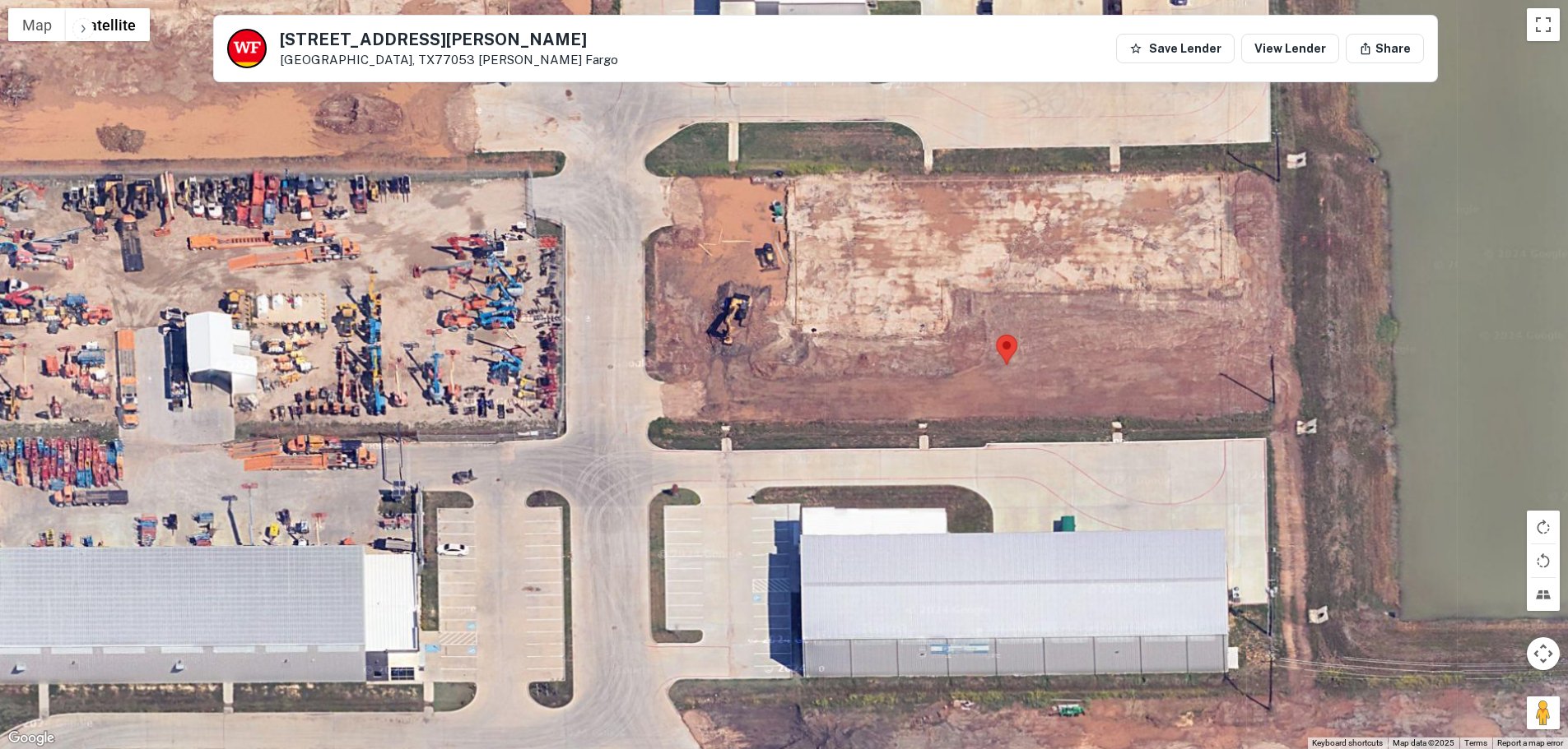
click at [310, 33] on h5 "6811 Mchard Rd" at bounding box center [449, 39] width 338 height 17
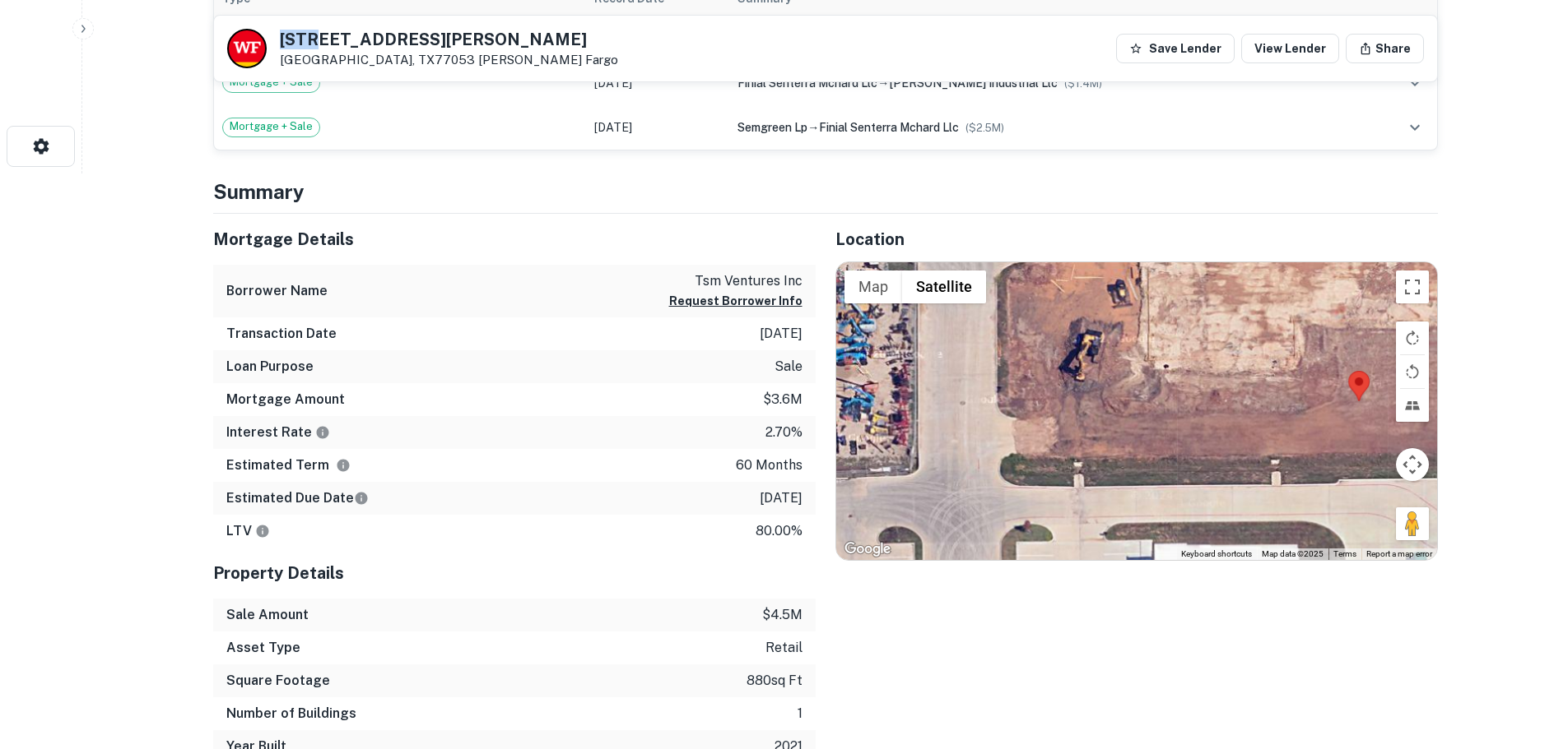
click at [310, 33] on h5 "6811 Mchard Rd" at bounding box center [449, 39] width 338 height 17
copy h5 "6811 Mchard Rd"
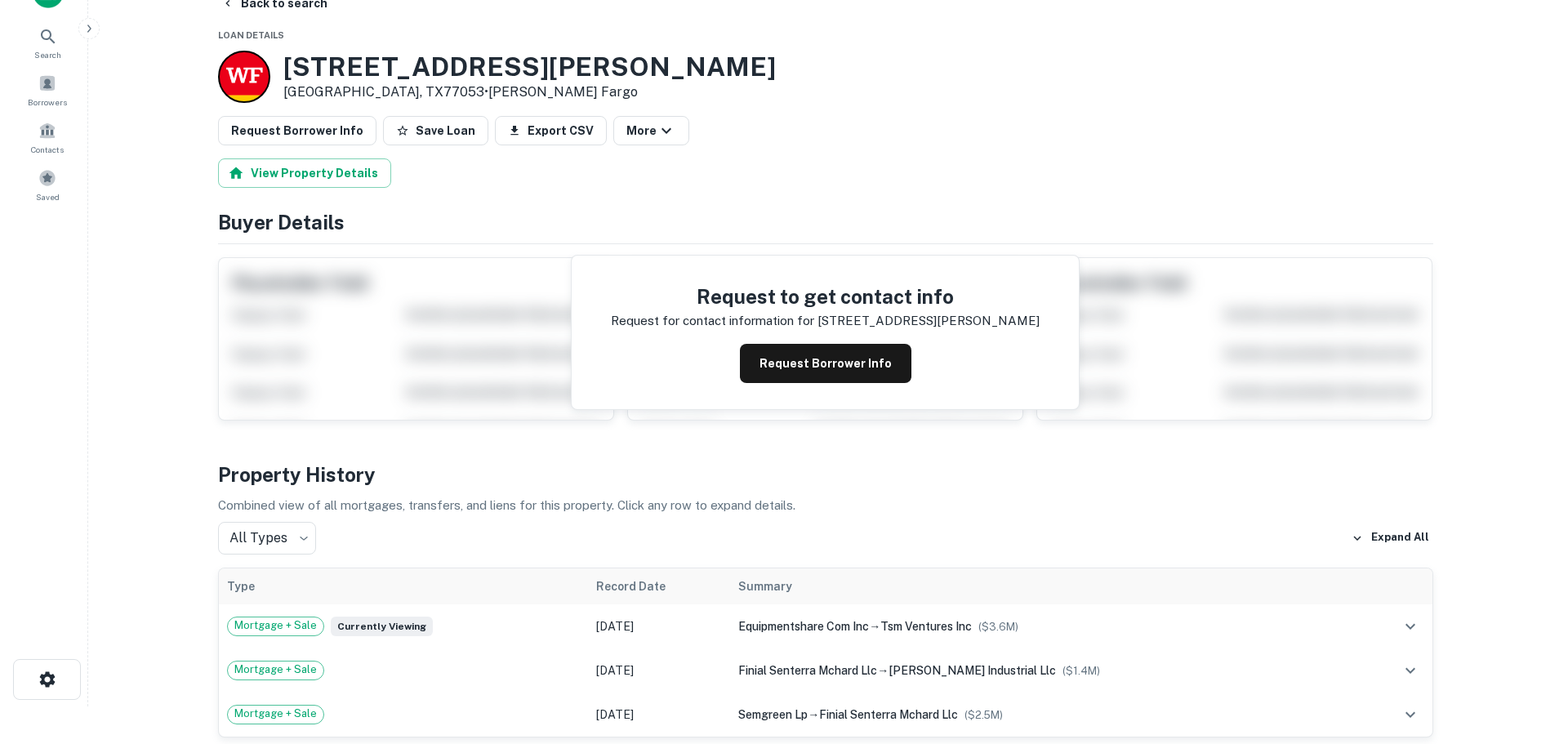
scroll to position [0, 0]
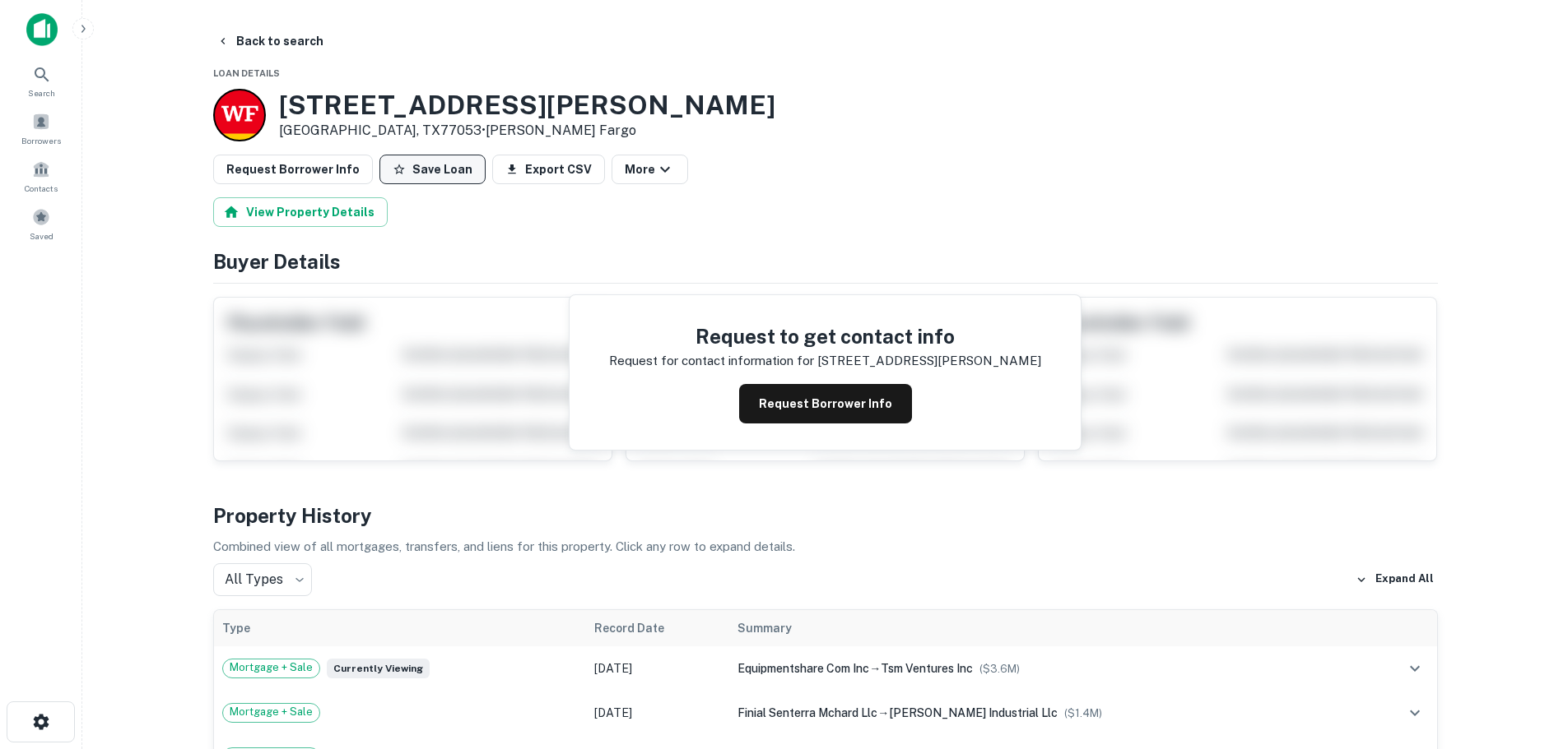
click at [417, 177] on button "Save Loan" at bounding box center [432, 170] width 106 height 30
click at [282, 172] on button "Request Borrower Info" at bounding box center [293, 170] width 159 height 30
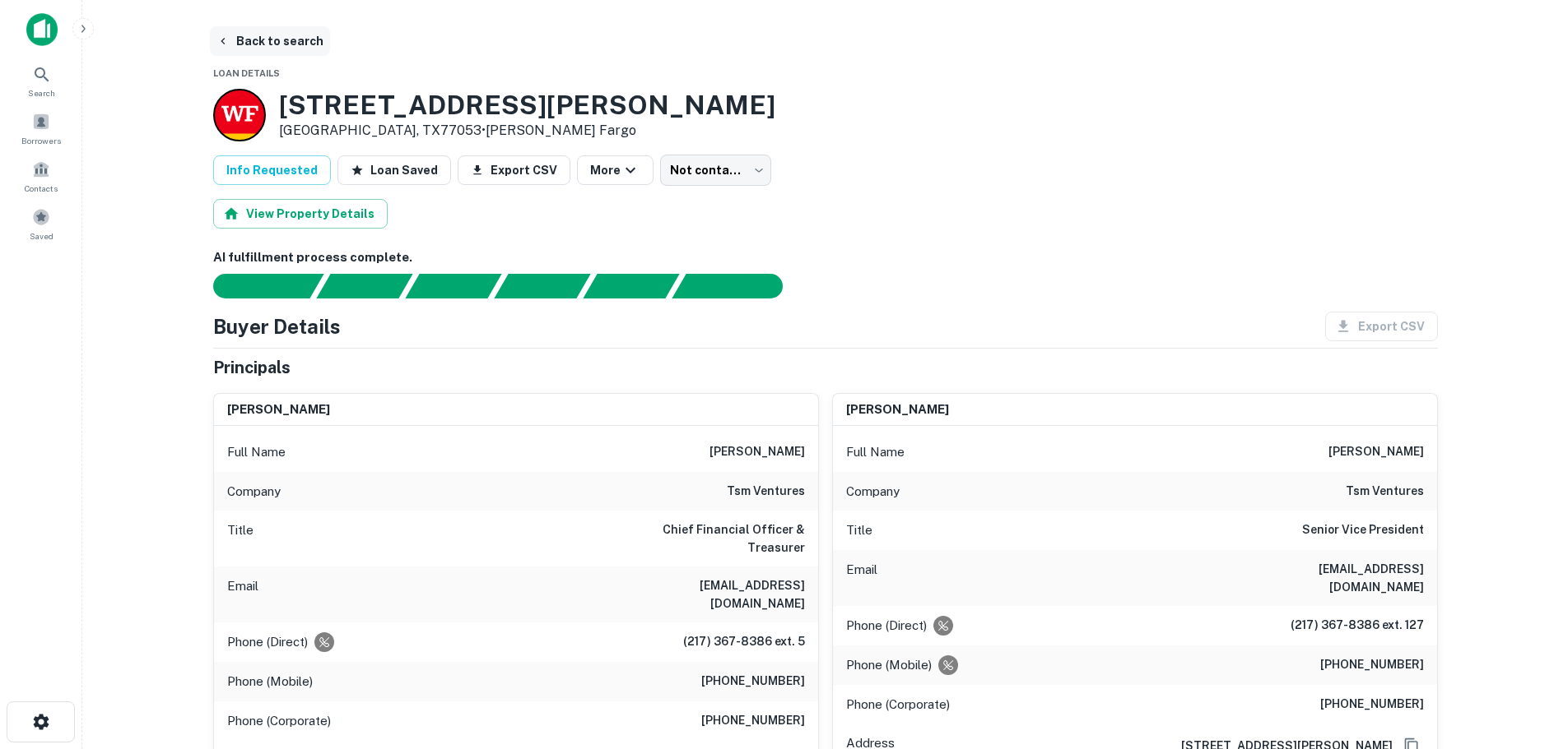
click at [273, 41] on button "Back to search" at bounding box center [270, 41] width 120 height 30
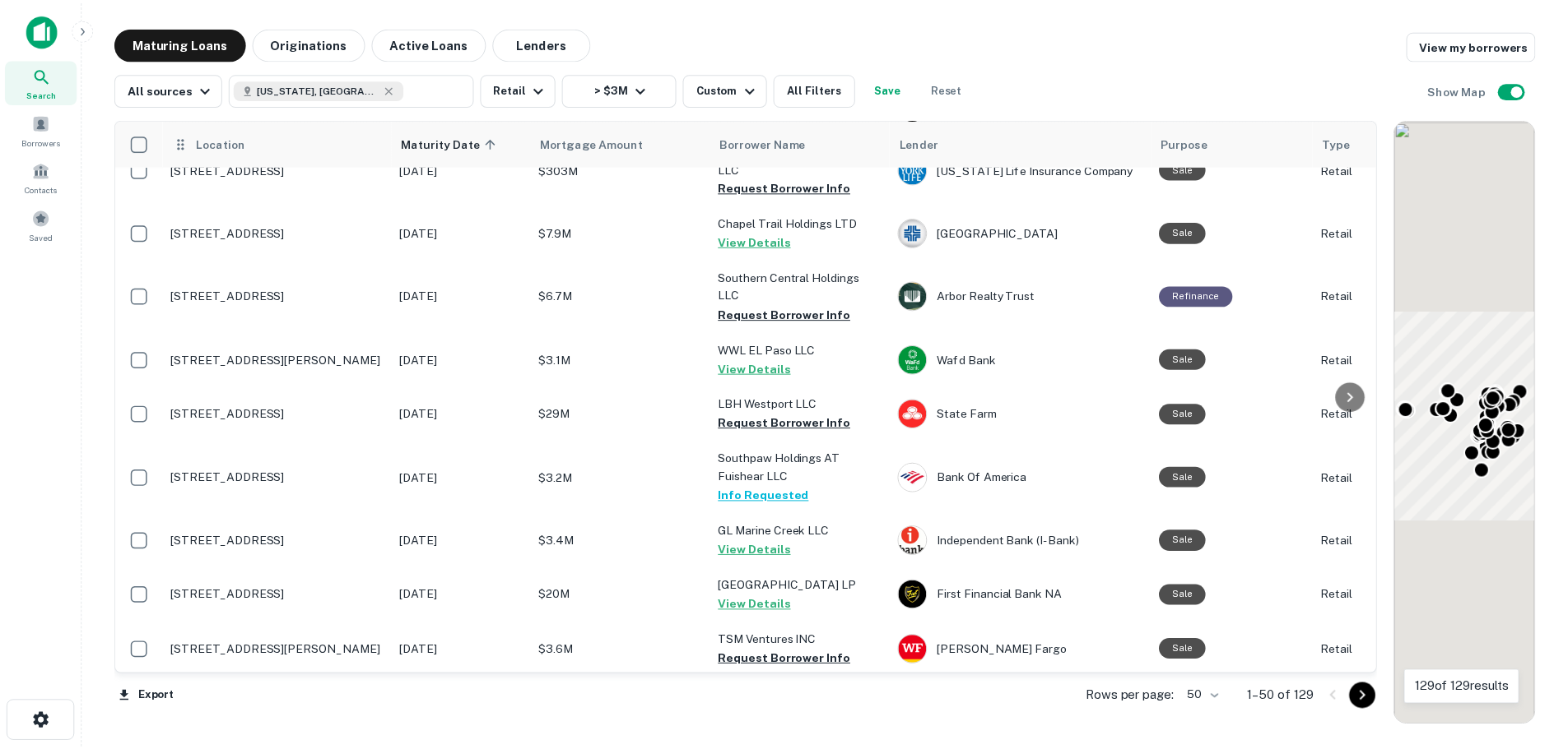
scroll to position [1892, 0]
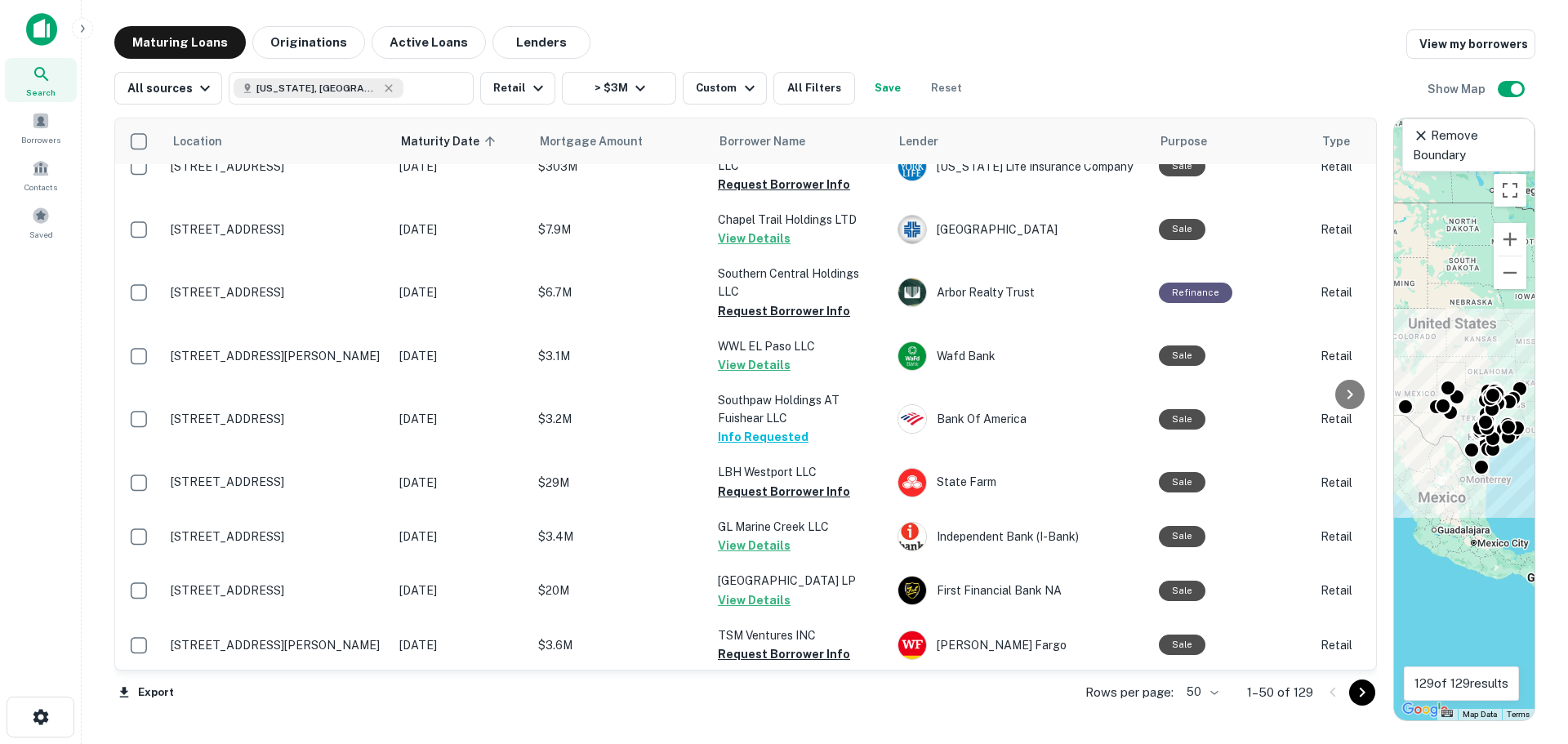
click at [318, 673] on td "[STREET_ADDRESS]" at bounding box center [276, 708] width 228 height 72
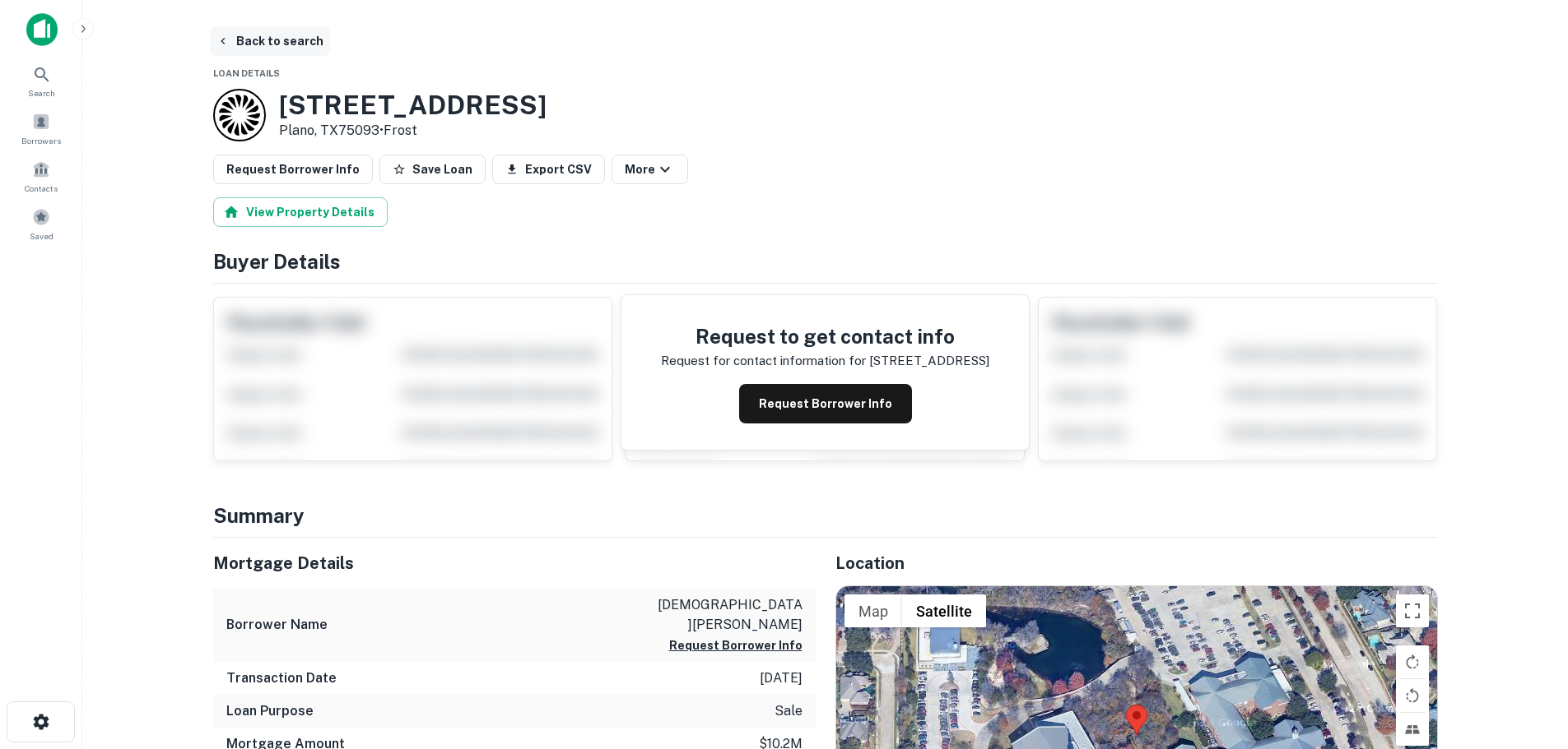
click at [285, 45] on button "Back to search" at bounding box center [270, 41] width 120 height 30
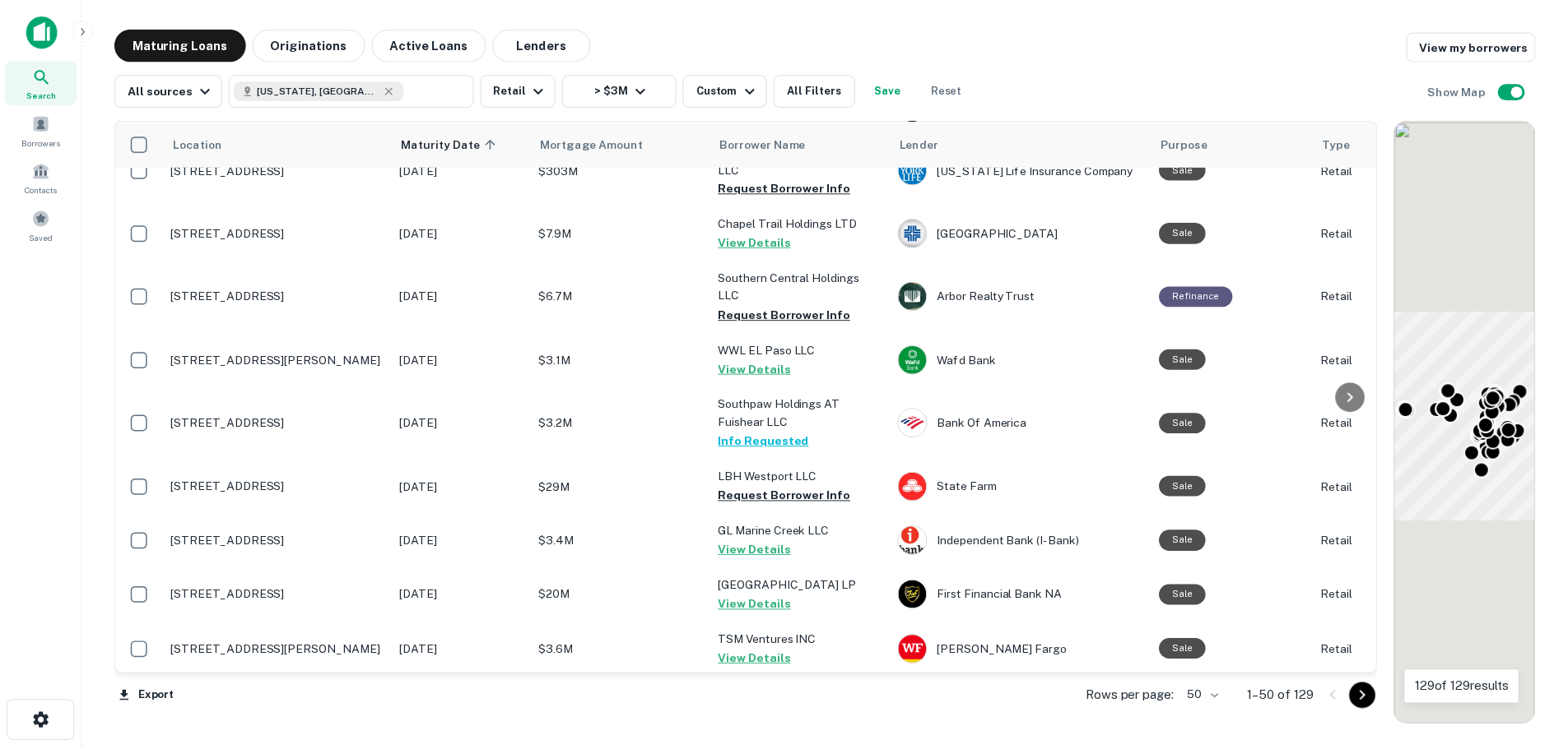
scroll to position [1892, 0]
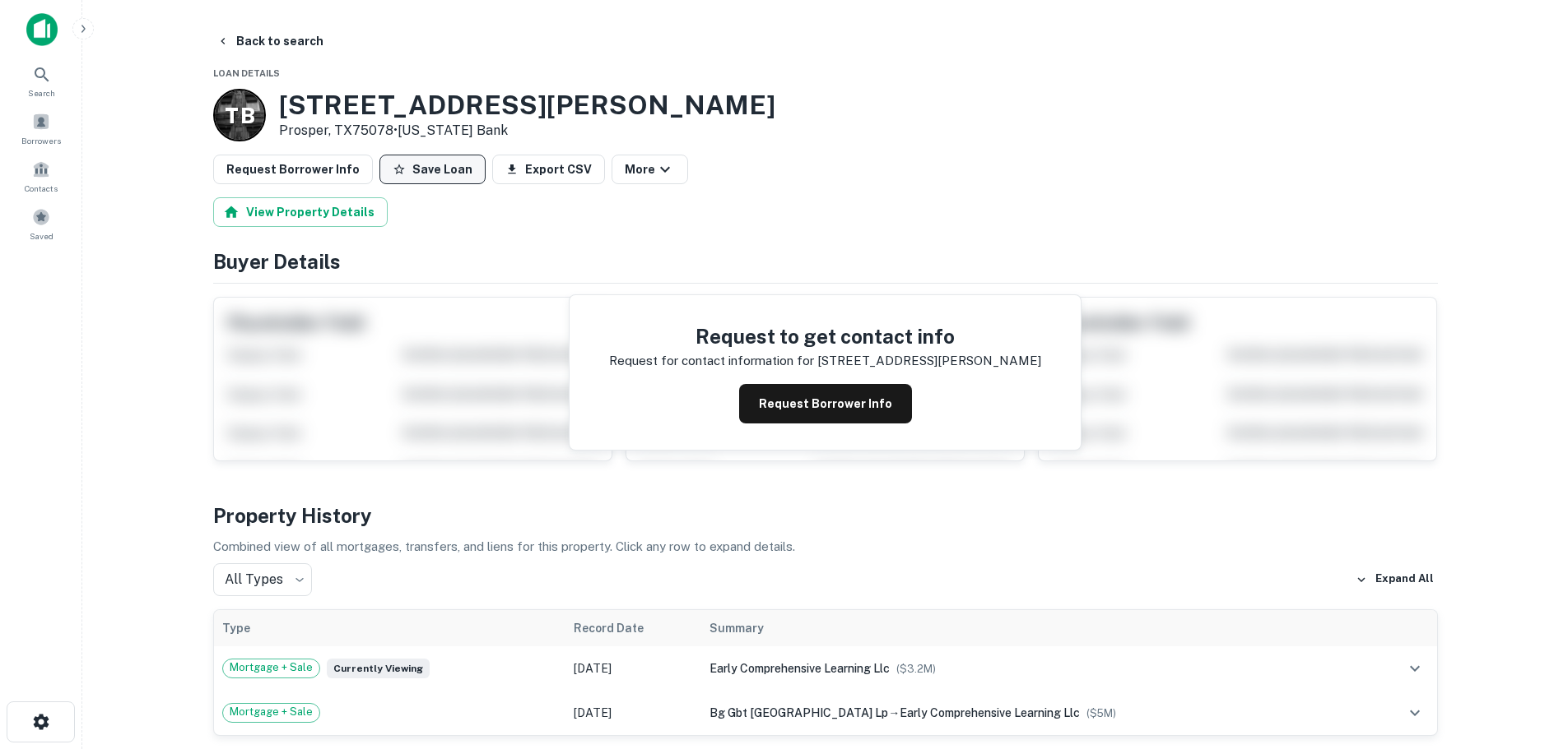
click at [397, 169] on button "Save Loan" at bounding box center [432, 170] width 106 height 30
click at [339, 172] on button "Request Borrower Info" at bounding box center [293, 170] width 159 height 30
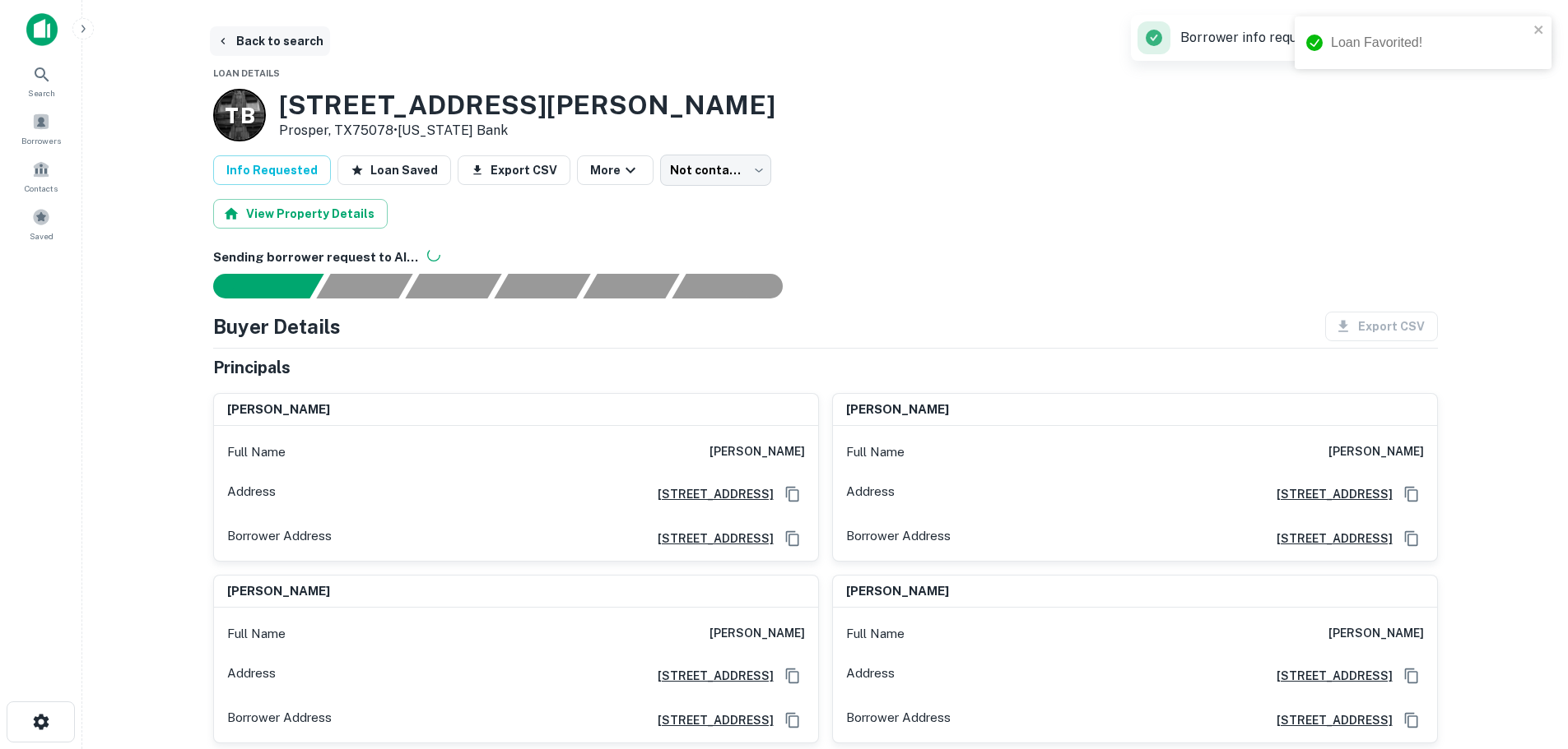
click at [299, 46] on button "Back to search" at bounding box center [270, 41] width 120 height 30
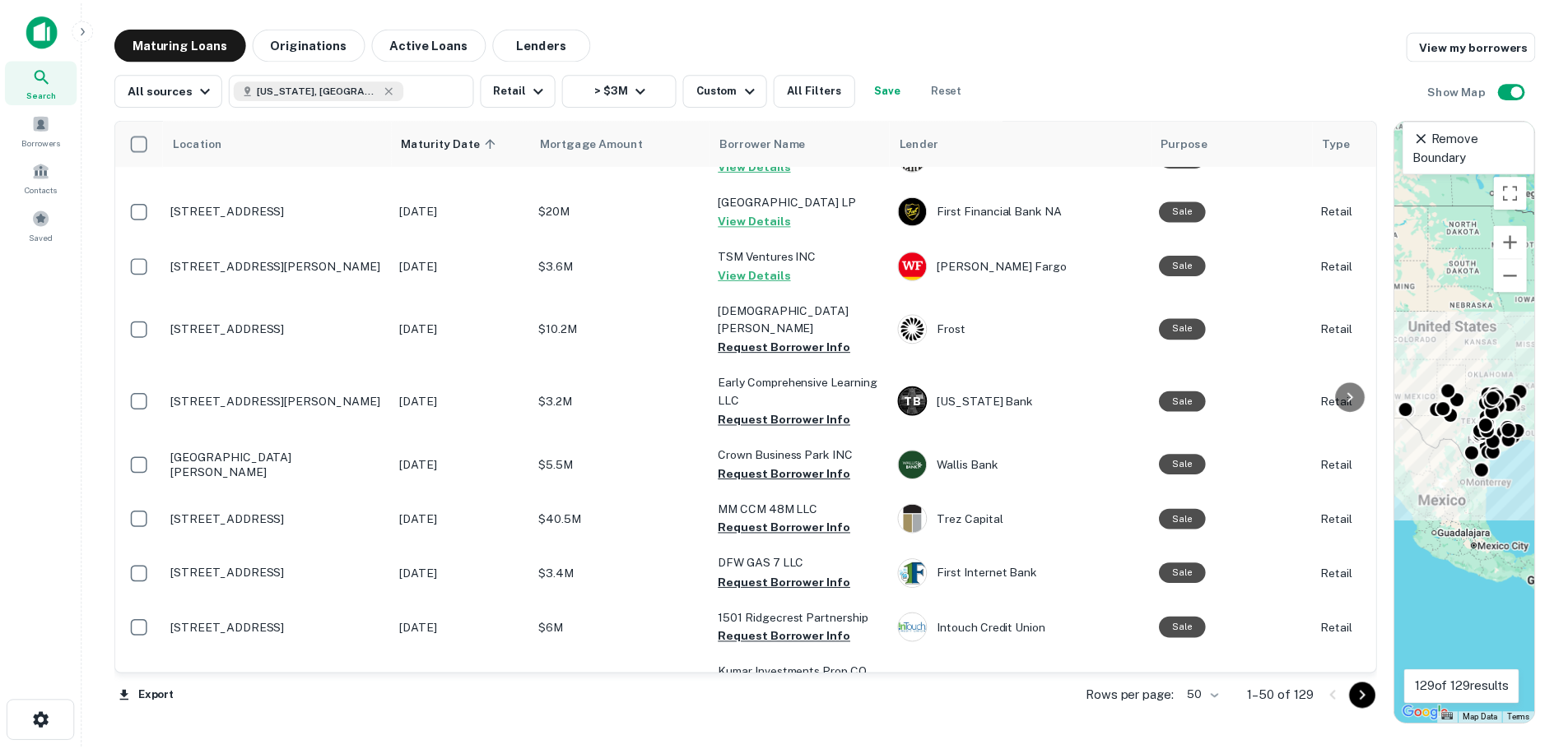
scroll to position [2303, 0]
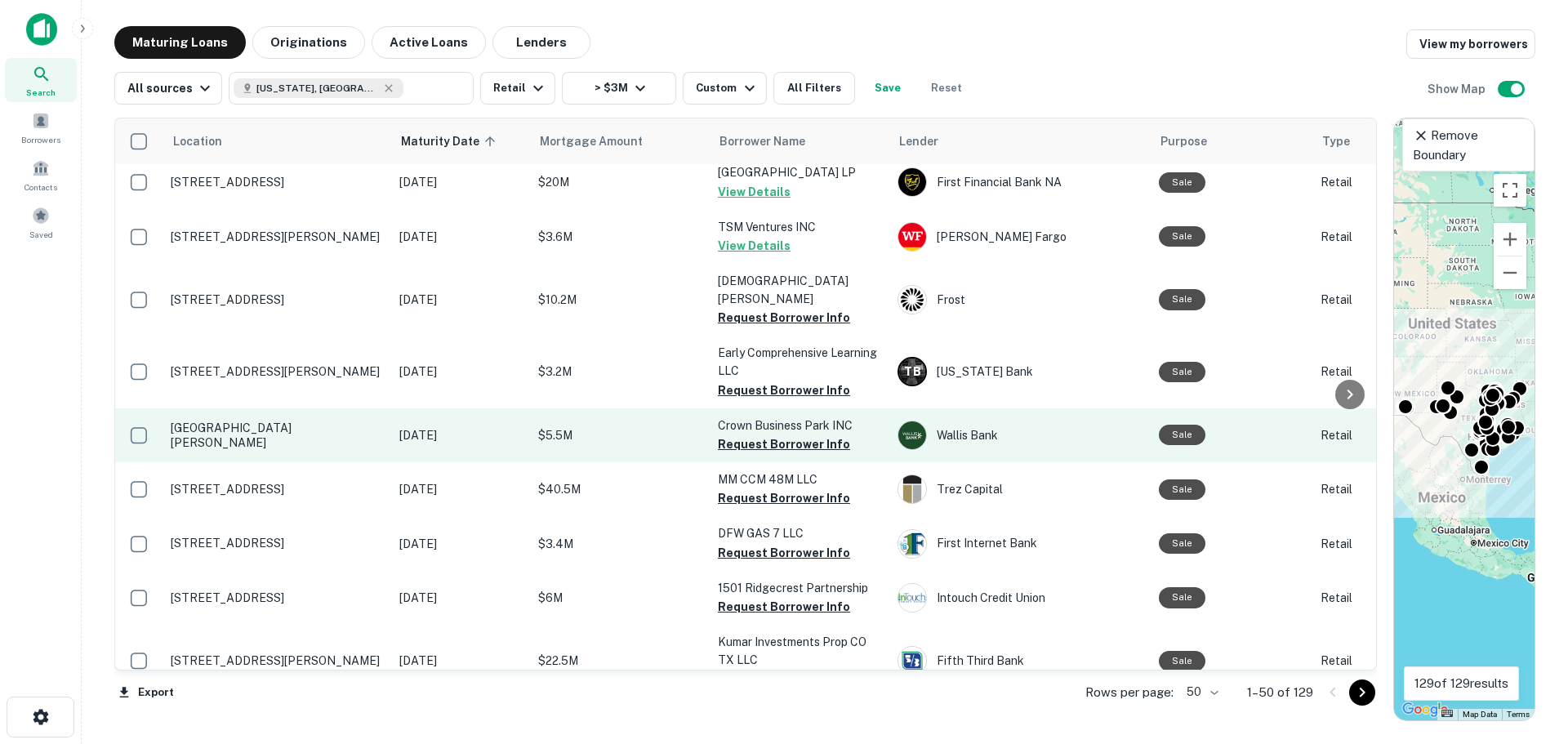
click at [310, 409] on td "[GEOGRAPHIC_DATA][PERSON_NAME]" at bounding box center [276, 435] width 228 height 54
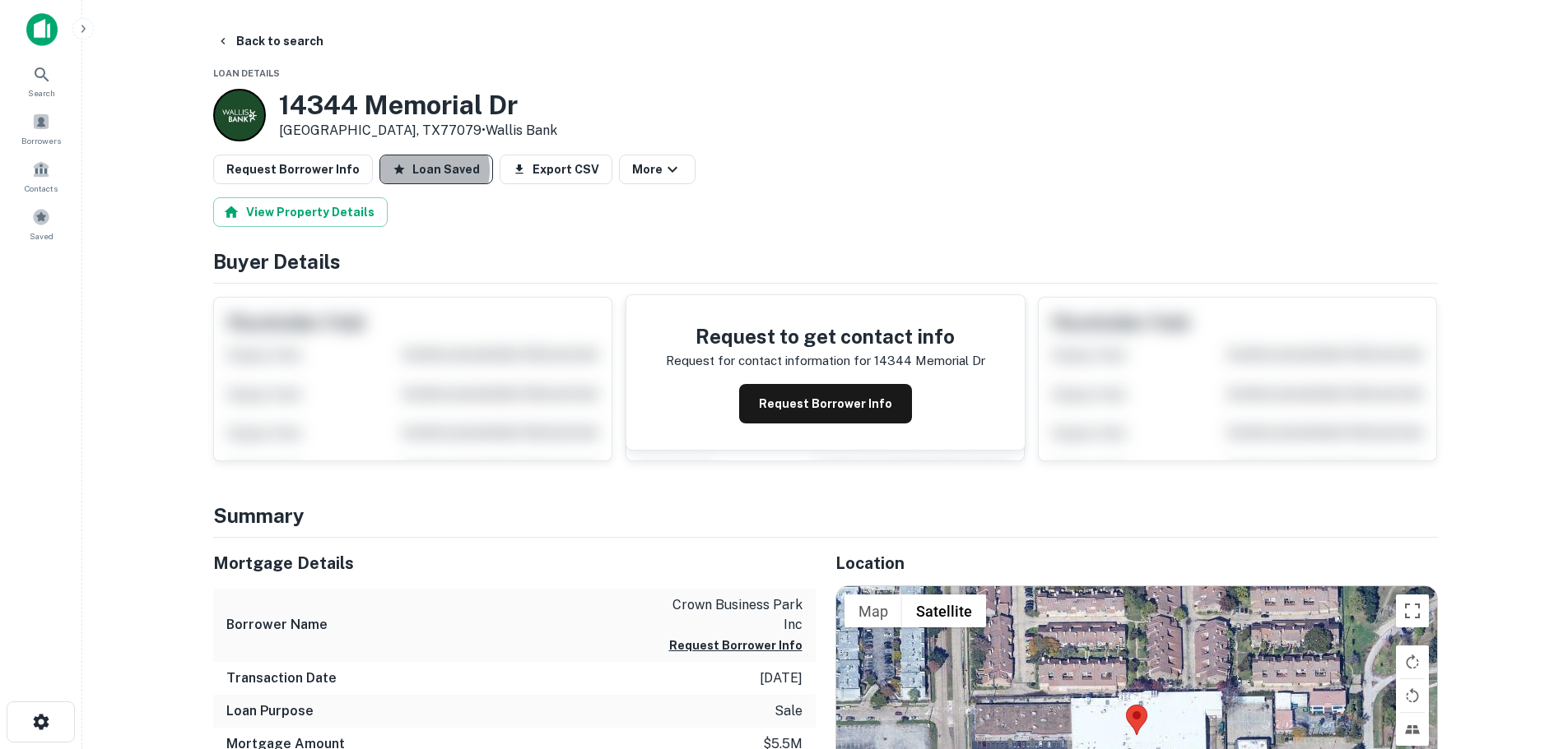
click at [417, 171] on button "Loan Saved" at bounding box center [436, 170] width 114 height 30
click at [323, 174] on button "Request Borrower Info" at bounding box center [293, 170] width 159 height 30
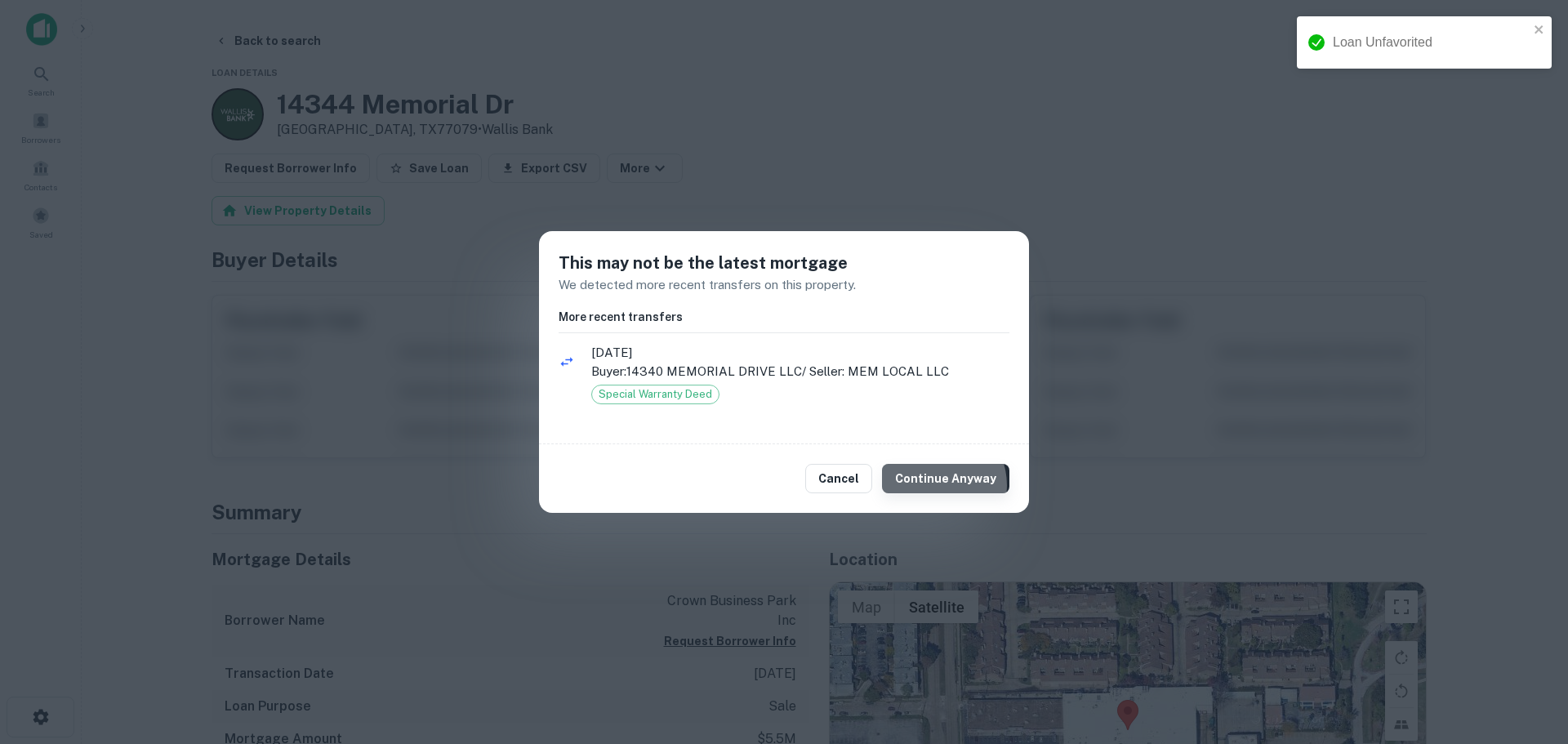
click at [942, 485] on button "Continue Anyway" at bounding box center [945, 479] width 128 height 30
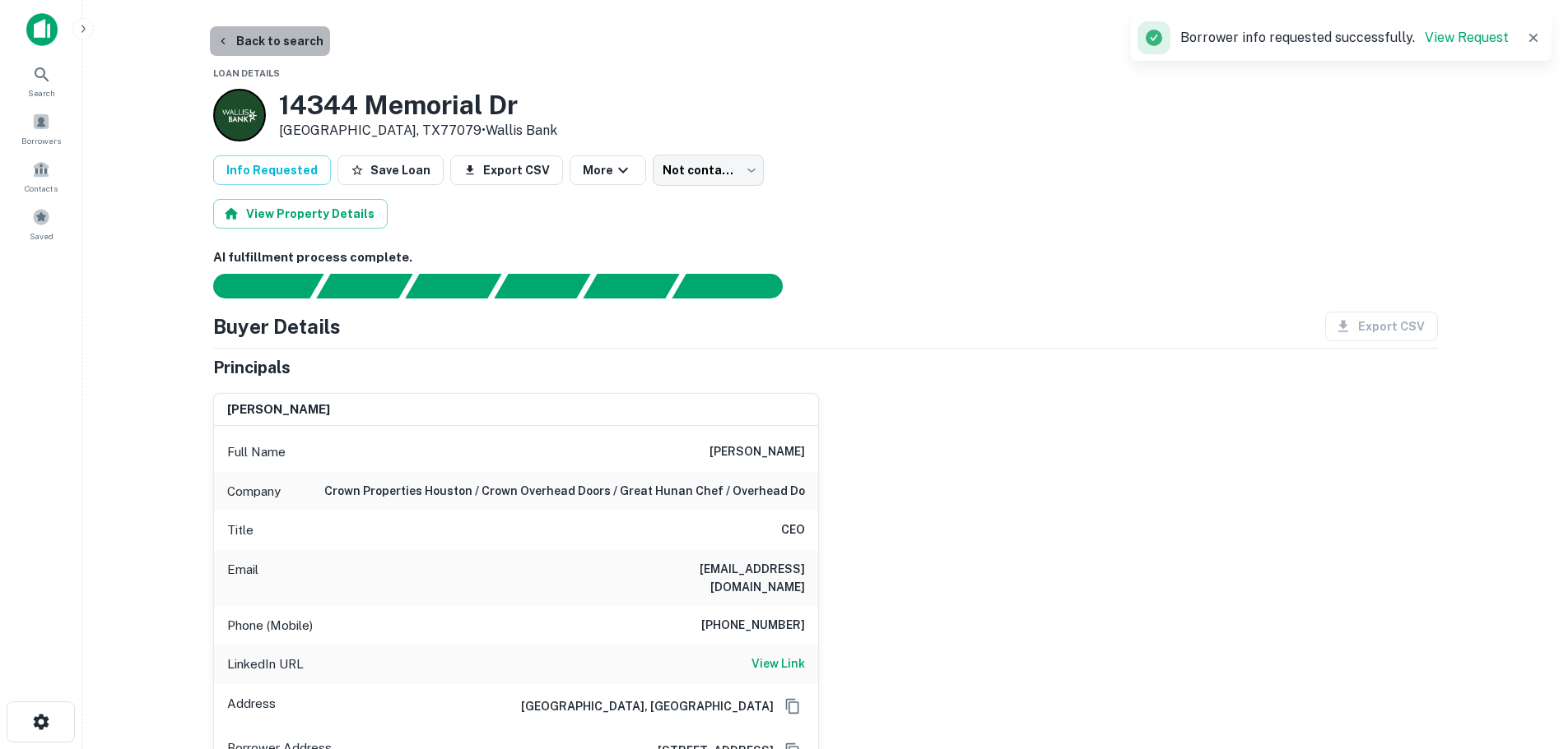
click at [286, 41] on button "Back to search" at bounding box center [270, 41] width 120 height 30
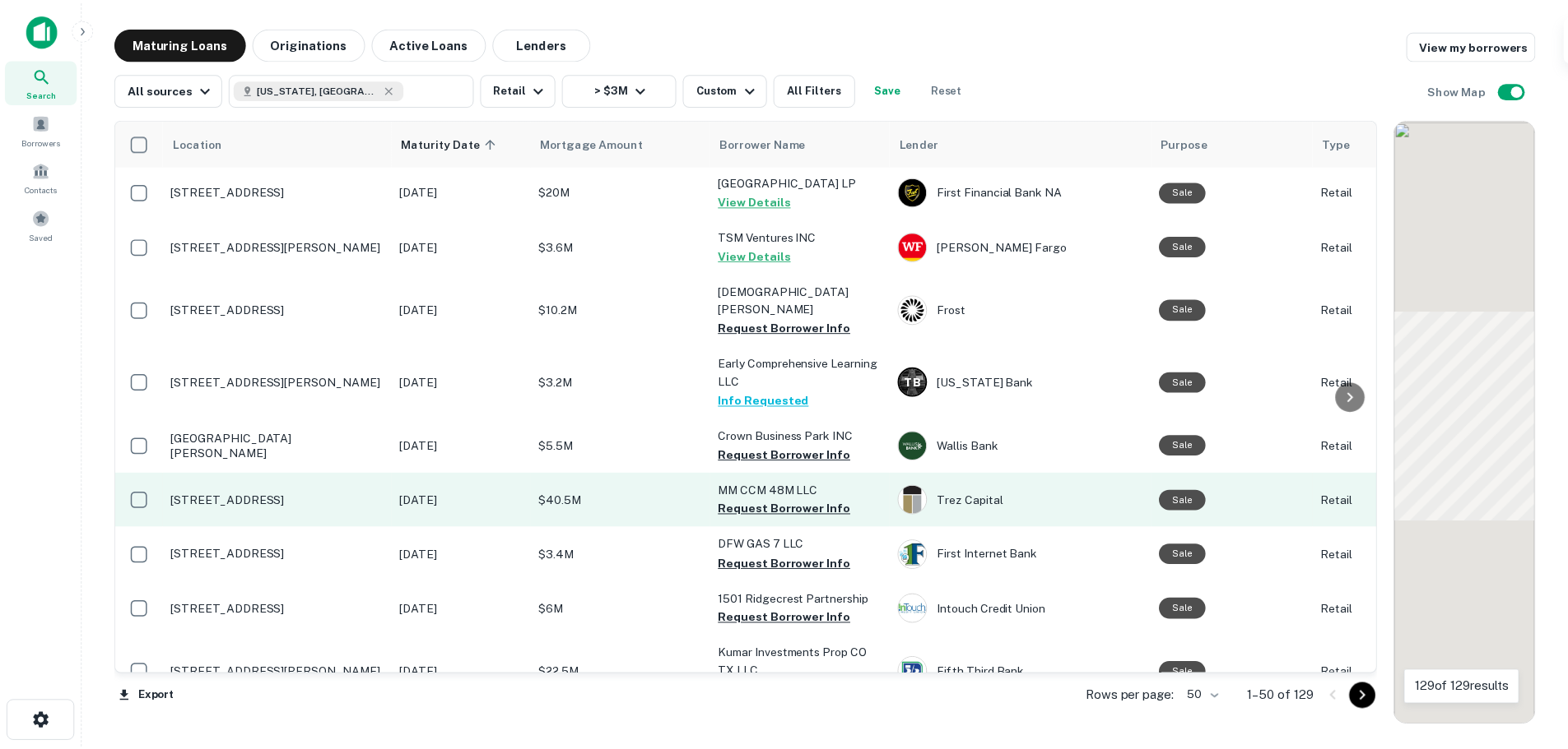
scroll to position [2303, 0]
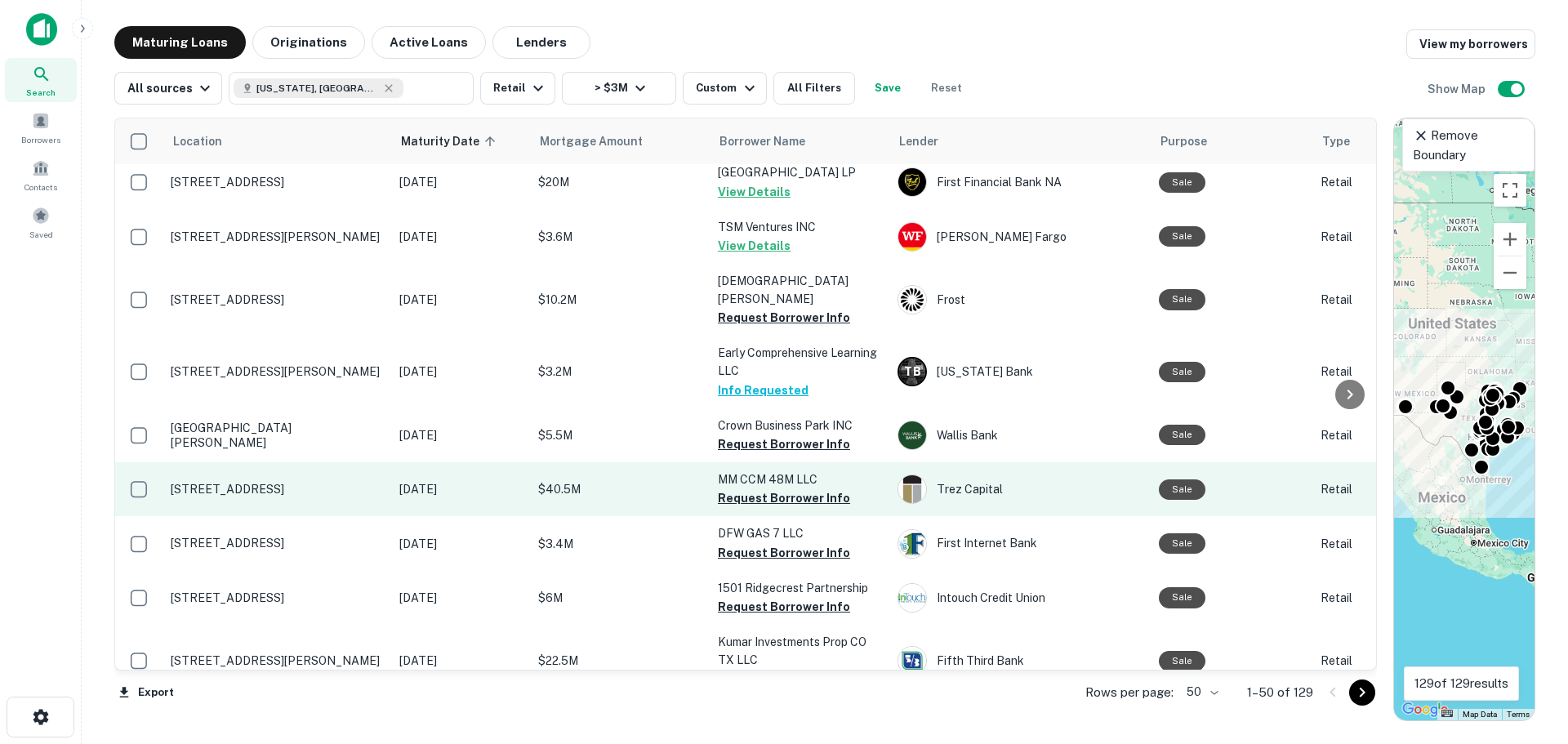
click at [264, 482] on p "[STREET_ADDRESS]" at bounding box center [276, 489] width 212 height 15
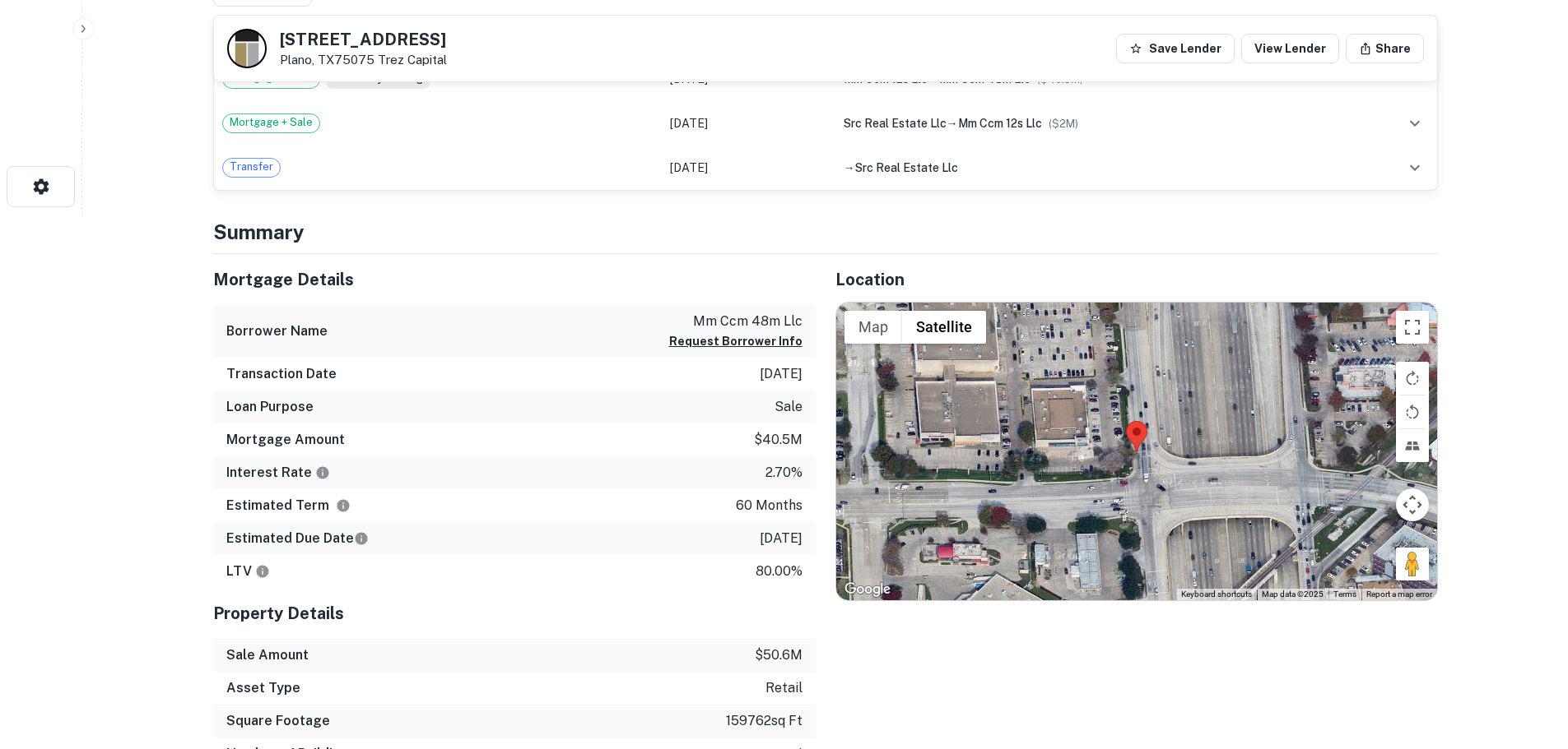
scroll to position [576, 0]
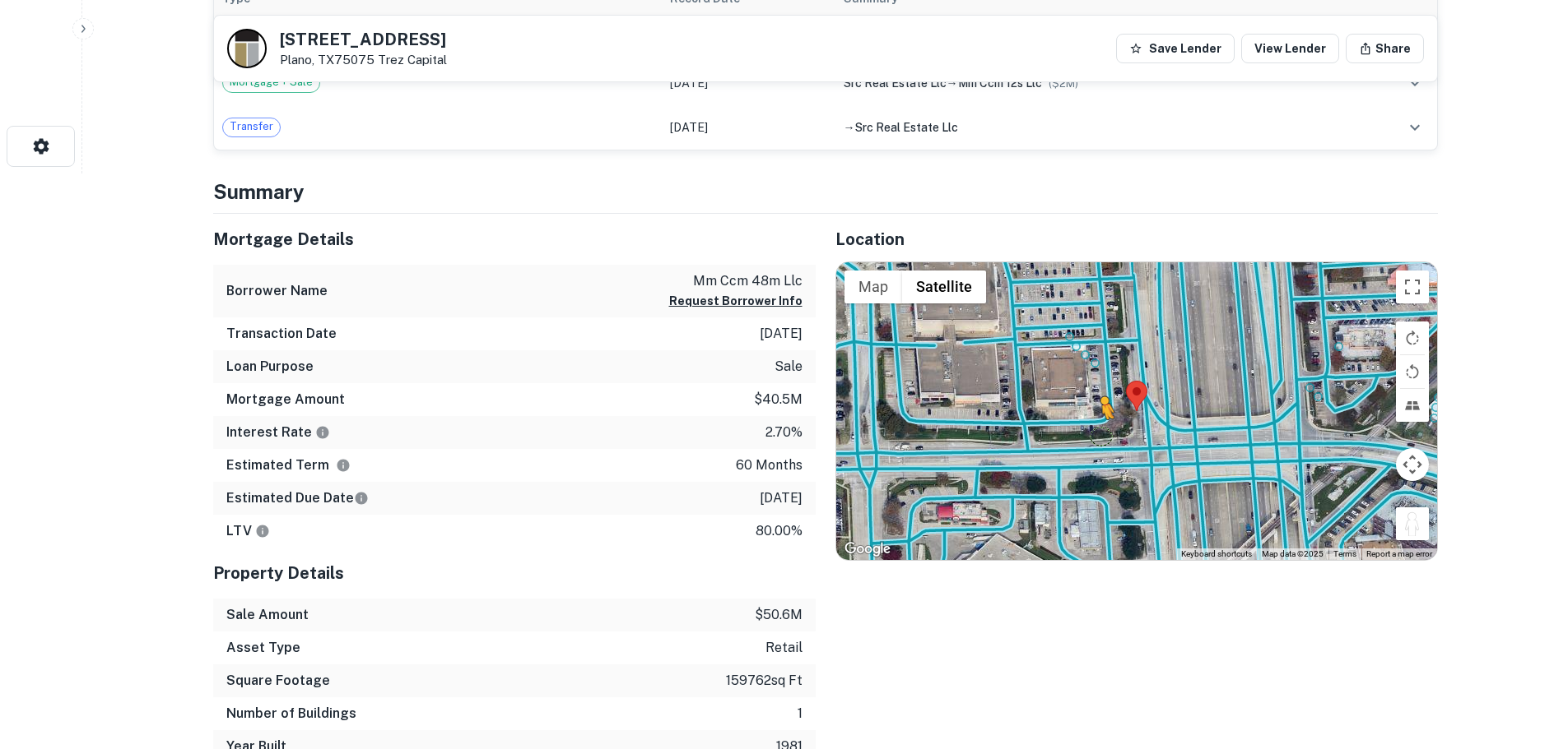
drag, startPoint x: 1417, startPoint y: 530, endPoint x: 1098, endPoint y: 434, distance: 333.1
click at [1098, 434] on div "To activate drag with keyboard, press Alt + Enter. Once in keyboard drag state,…" at bounding box center [1136, 411] width 601 height 298
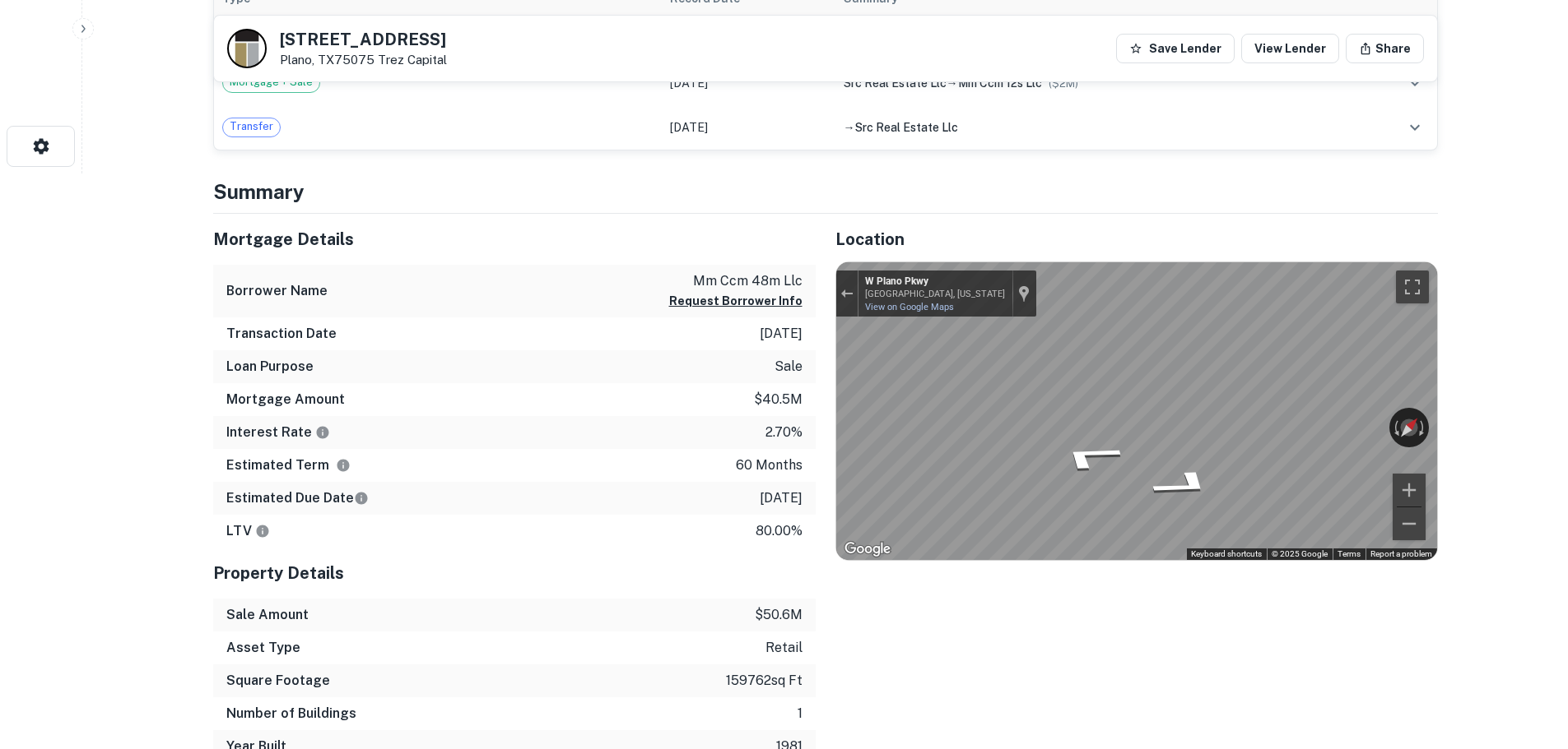
click at [390, 24] on div "851 N Central Expy Plano, TX75075 Trez Capital Save Lender View Lender Share" at bounding box center [825, 48] width 1223 height 66
drag, startPoint x: 390, startPoint y: 24, endPoint x: 388, endPoint y: 36, distance: 12.2
click at [388, 36] on div "851 N Central Expy Plano, TX75075 Trez Capital Save Lender View Lender Share" at bounding box center [825, 48] width 1223 height 66
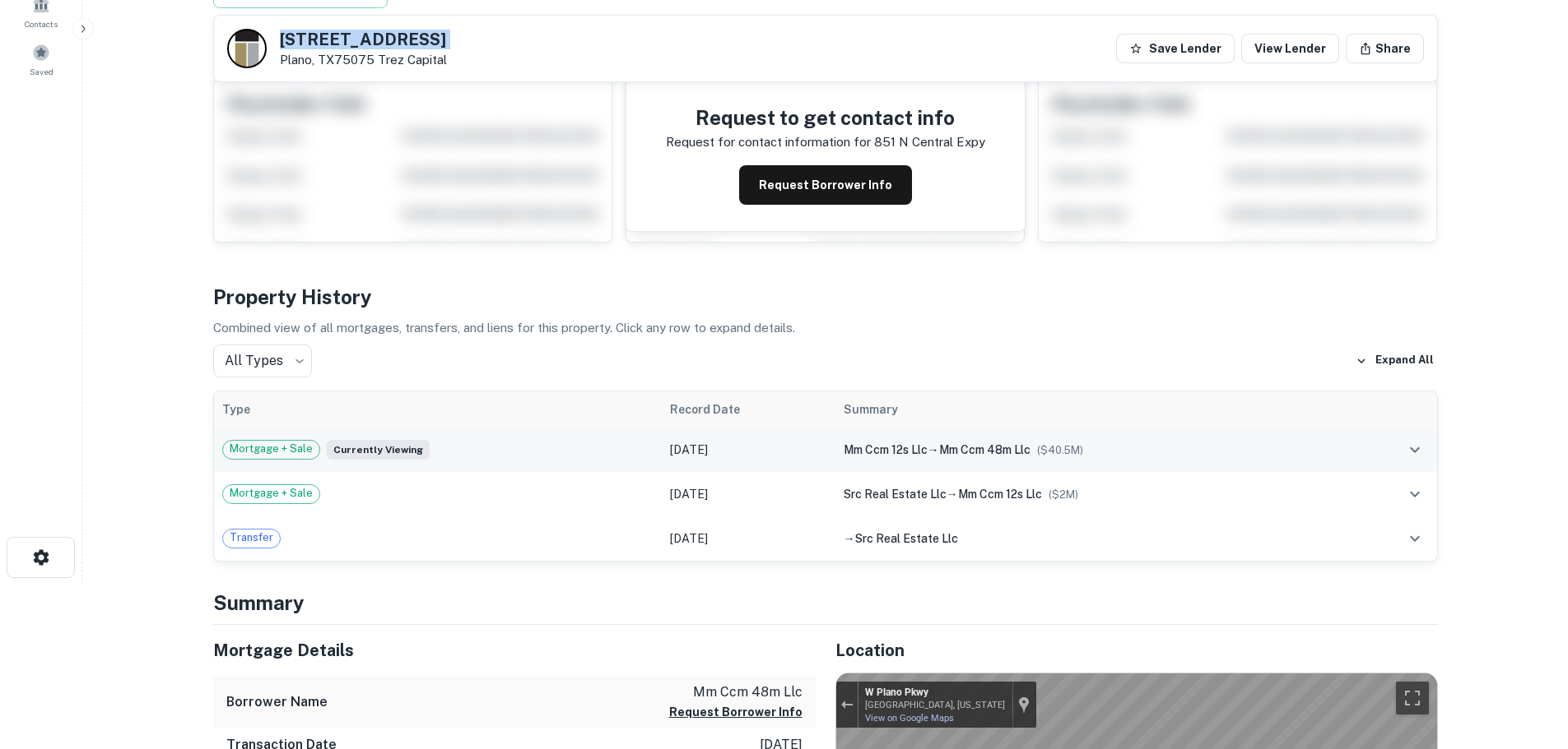
scroll to position [0, 0]
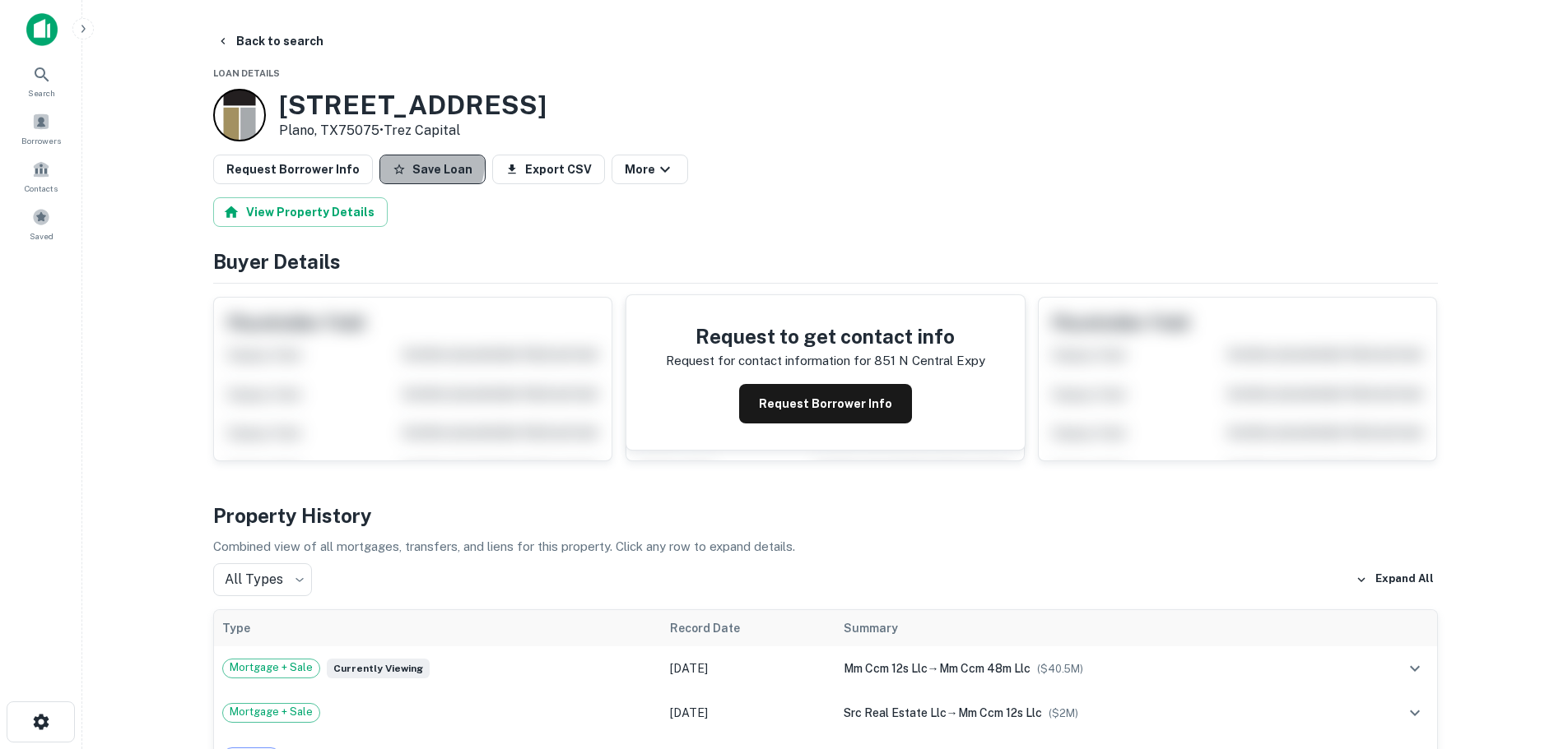
click at [410, 163] on button "Save Loan" at bounding box center [432, 170] width 106 height 30
click at [339, 168] on button "Request Borrower Info" at bounding box center [293, 170] width 159 height 30
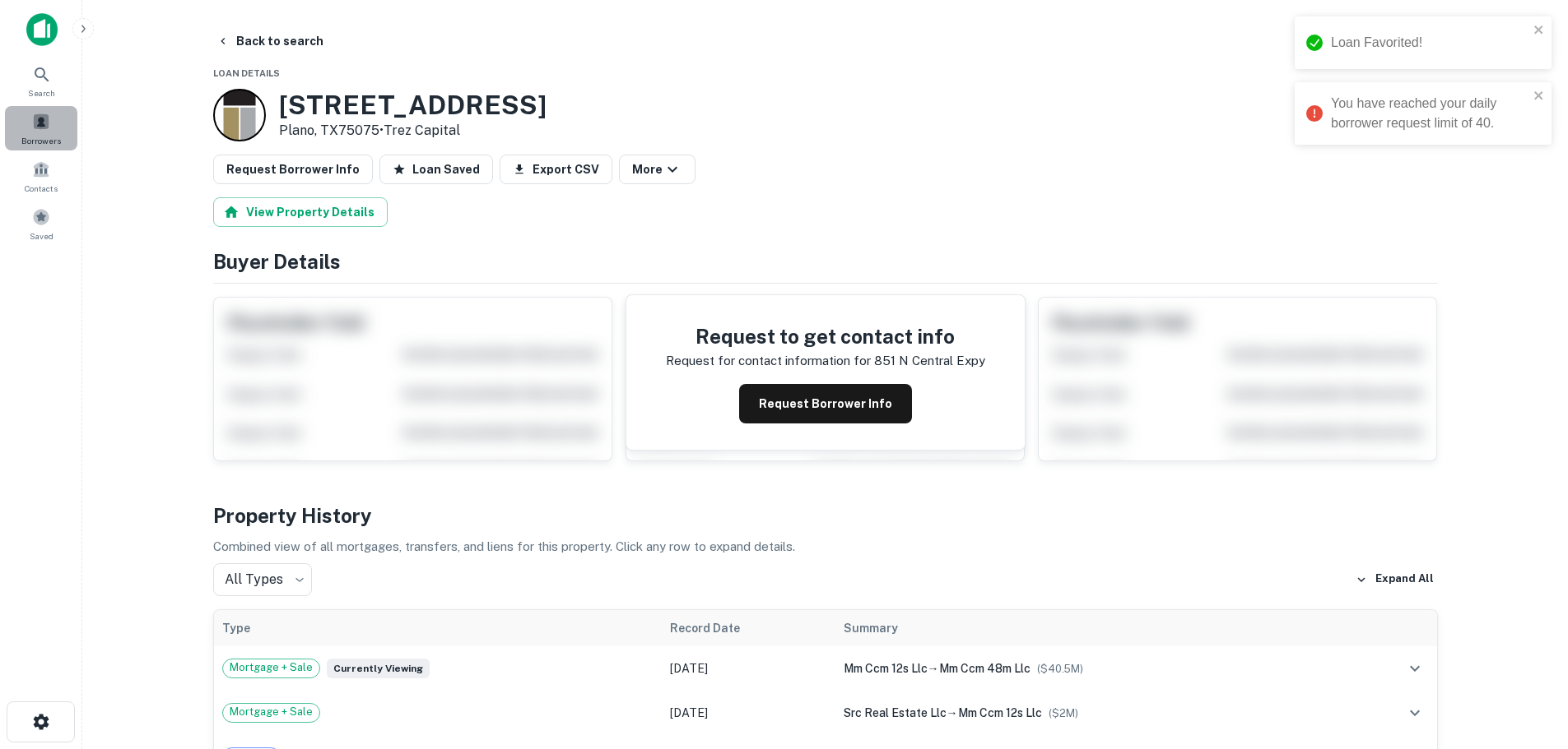
click at [48, 130] on div "Borrowers" at bounding box center [41, 128] width 73 height 45
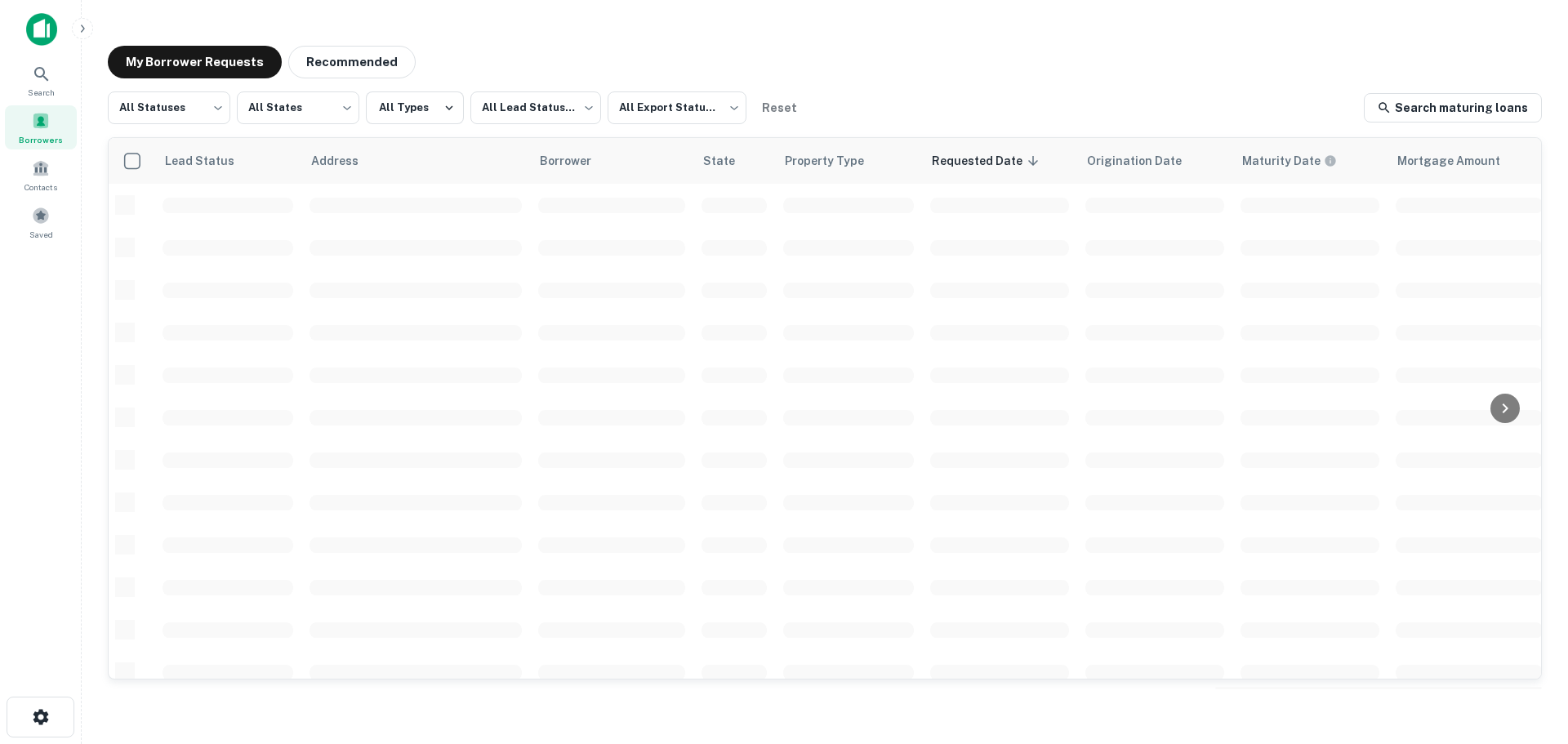
scroll to position [580, 0]
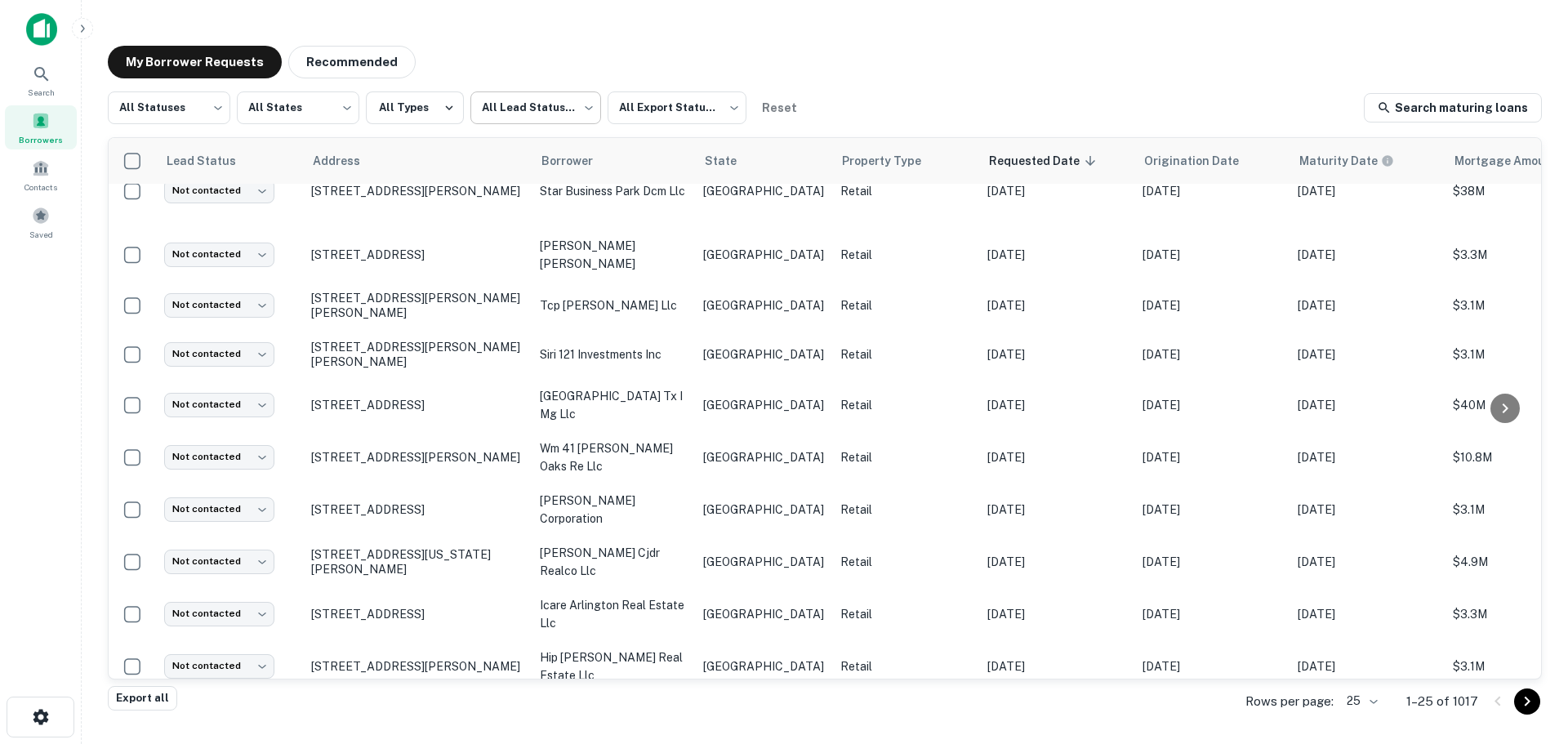
click at [516, 103] on body "Search Borrowers Contacts Saved My Borrower Requests Recommended All Statuses *…" at bounding box center [784, 372] width 1568 height 744
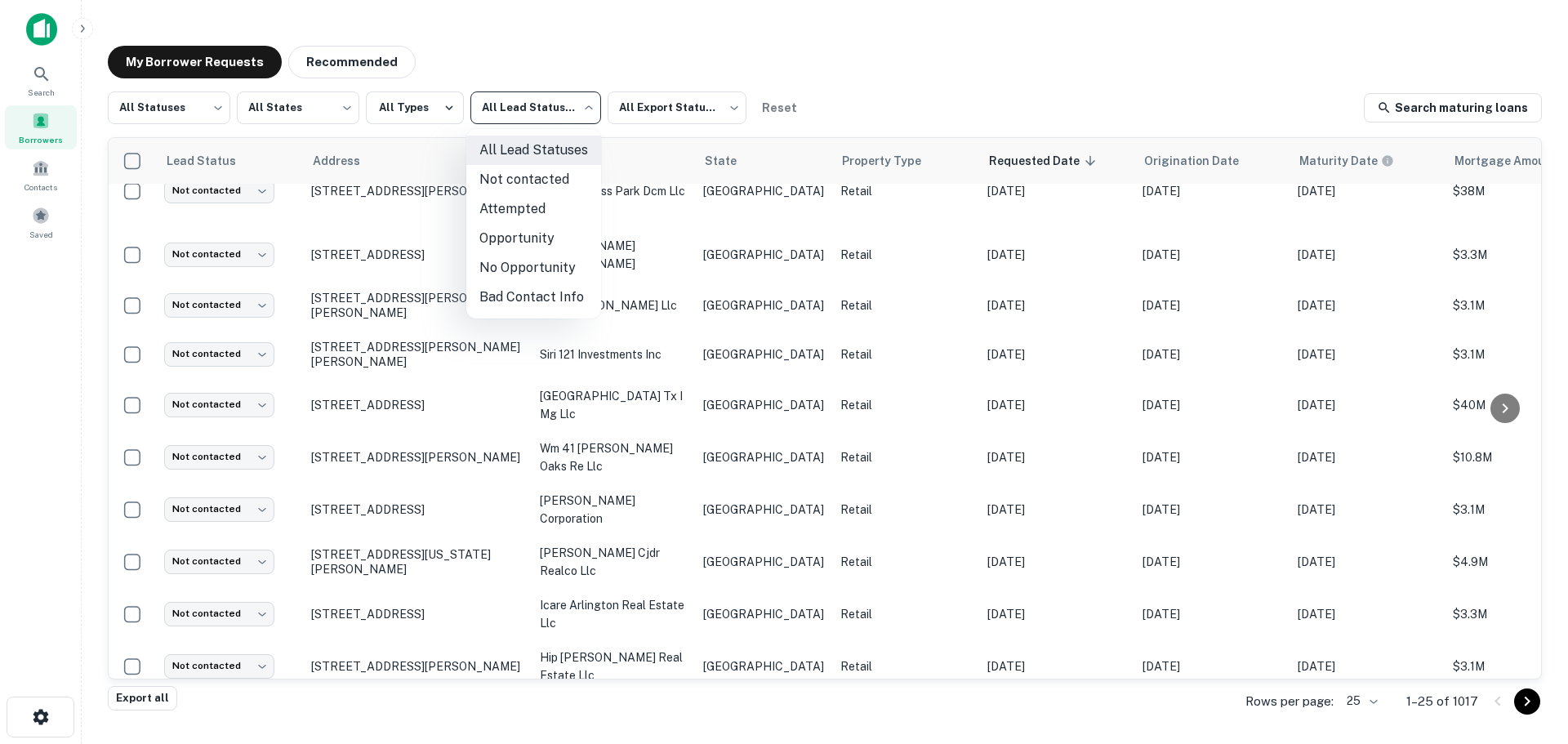
click at [539, 182] on li "Not contacted" at bounding box center [533, 180] width 135 height 30
type input "****"
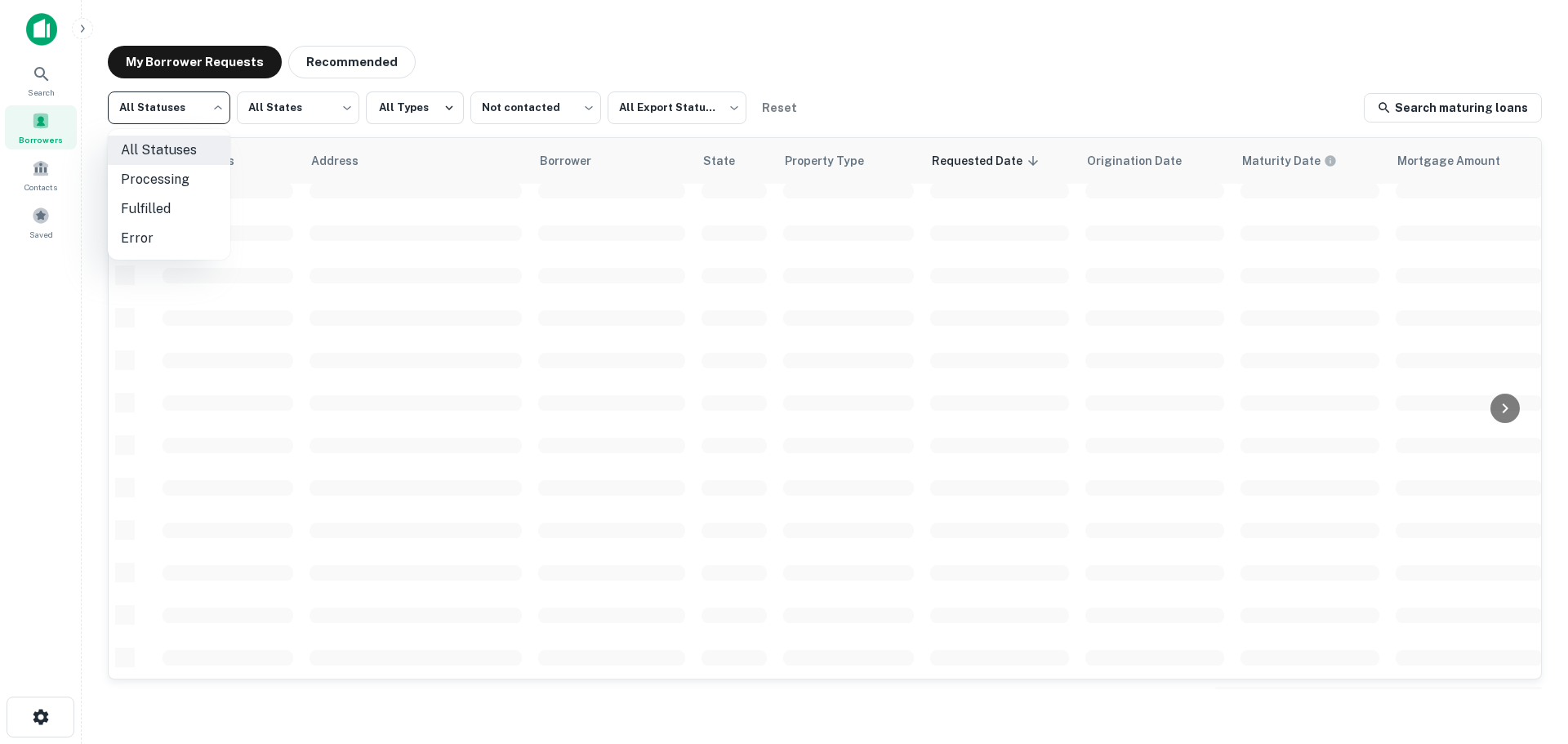
click at [169, 117] on body "Search Borrowers Contacts Saved My Borrower Requests Recommended All Statuses *…" at bounding box center [784, 372] width 1568 height 744
click at [160, 207] on li "Fulfilled" at bounding box center [169, 209] width 122 height 30
type input "*********"
